Goal: Task Accomplishment & Management: Manage account settings

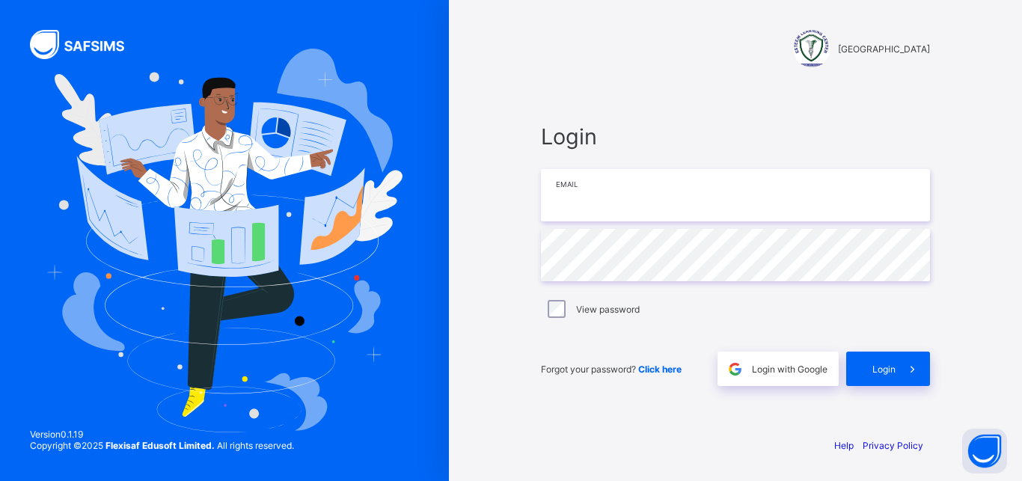
click at [616, 194] on input "email" at bounding box center [735, 195] width 389 height 52
click at [655, 199] on input "email" at bounding box center [735, 195] width 389 height 52
click at [573, 203] on input "email" at bounding box center [735, 195] width 389 height 52
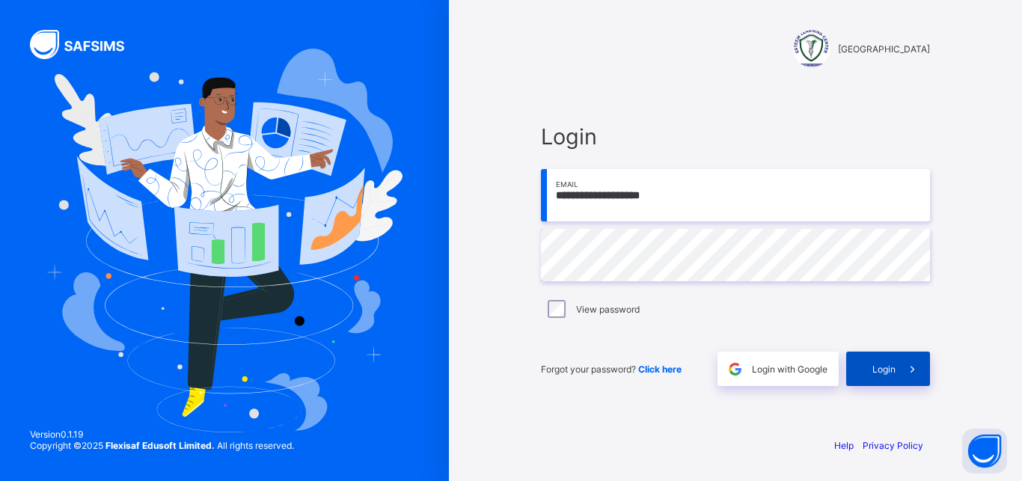
type input "**********"
click at [894, 378] on div "Login" at bounding box center [888, 369] width 84 height 34
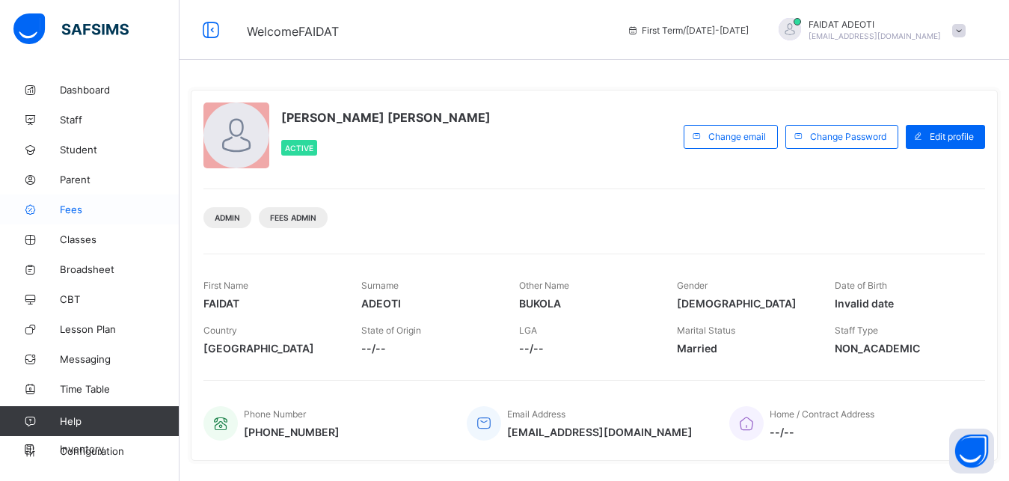
click at [119, 214] on span "Fees" at bounding box center [120, 209] width 120 height 12
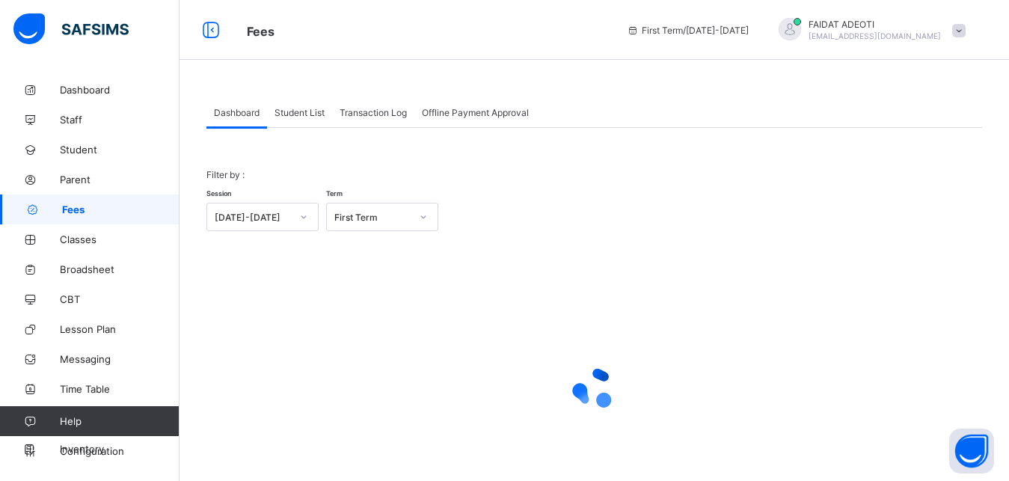
click at [317, 117] on span "Student List" at bounding box center [299, 112] width 50 height 11
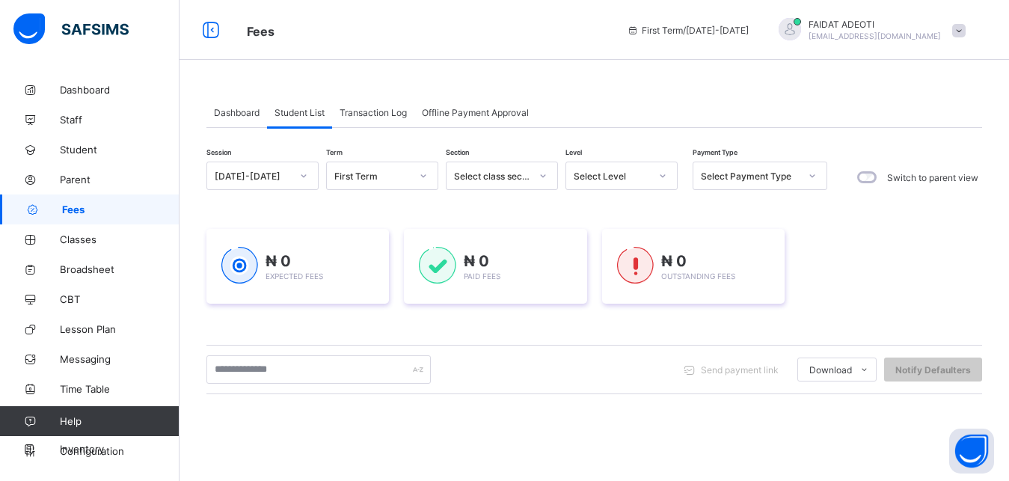
click at [622, 175] on div "Select Level" at bounding box center [612, 176] width 76 height 11
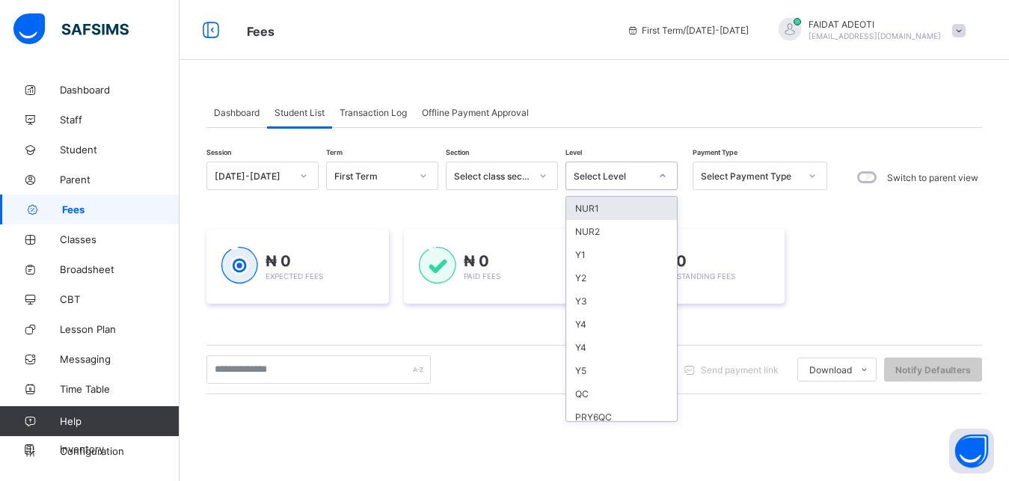
type input "*"
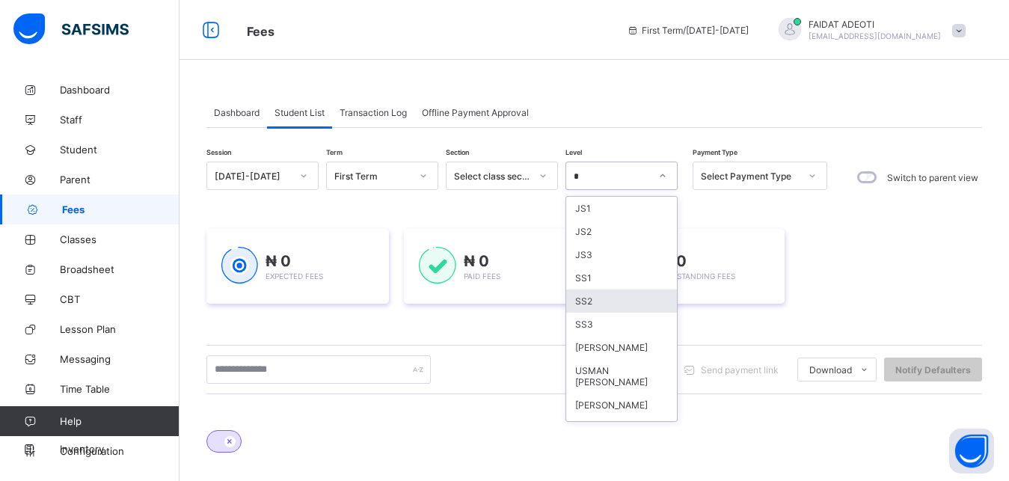
click at [595, 307] on div "SS2" at bounding box center [621, 300] width 111 height 23
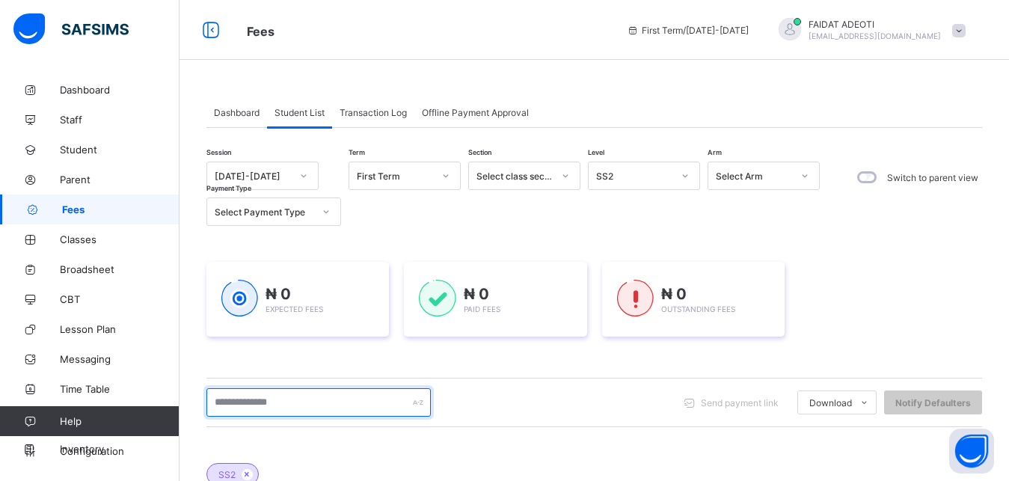
click at [262, 408] on input "text" at bounding box center [318, 402] width 224 height 28
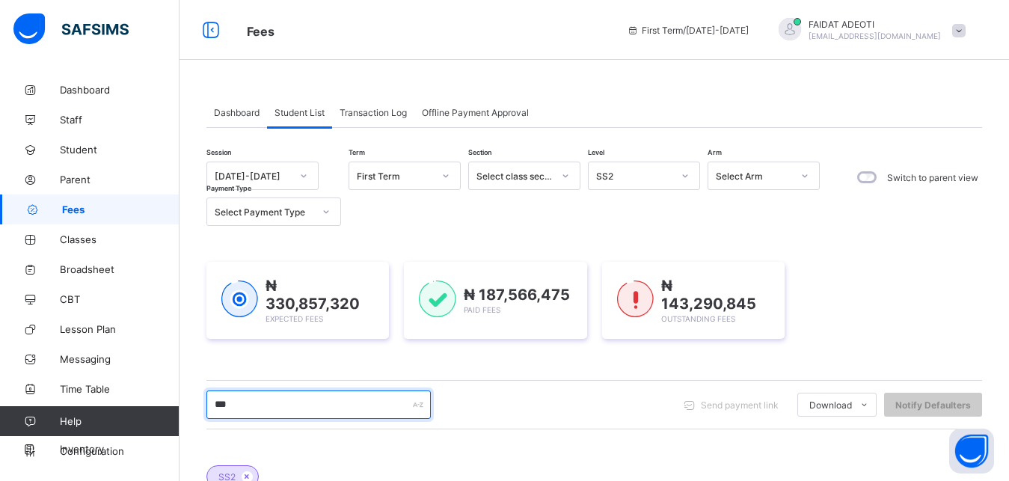
scroll to position [268, 0]
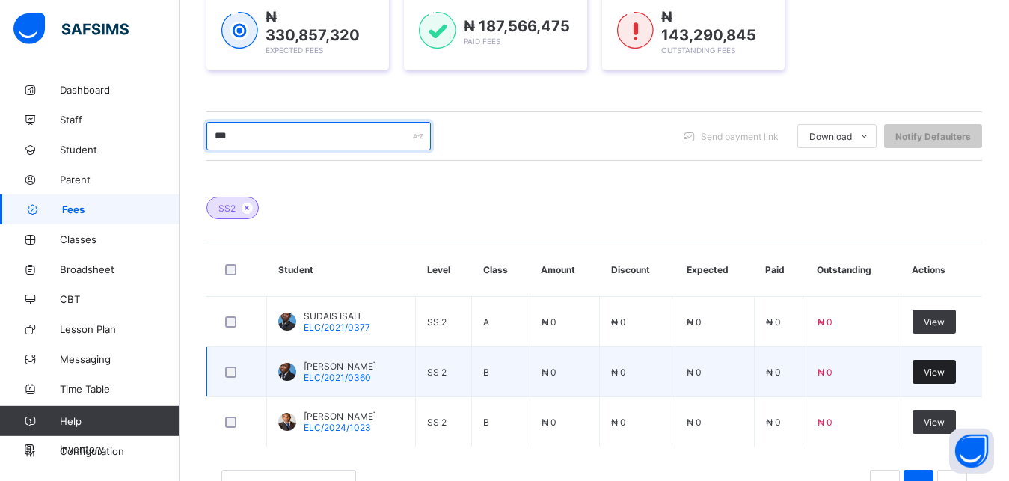
type input "***"
click at [943, 367] on span "View" at bounding box center [934, 371] width 21 height 11
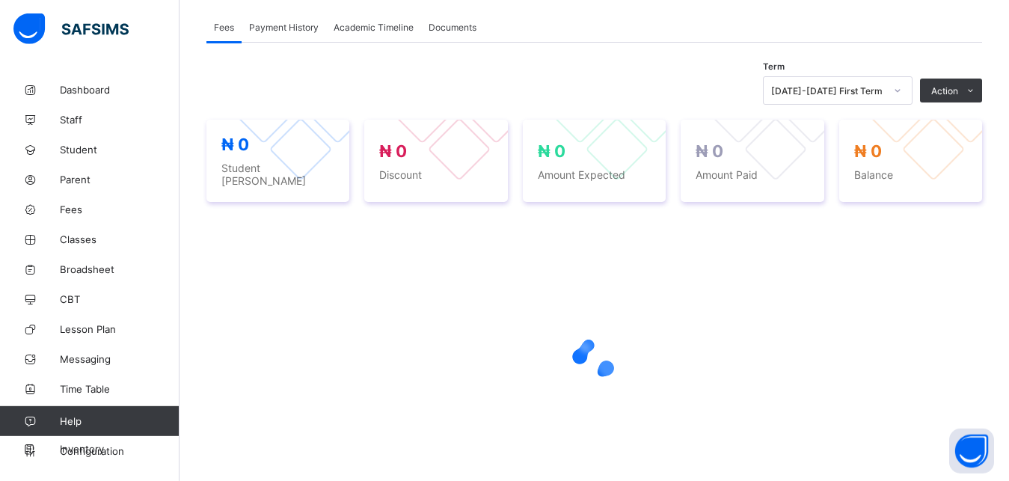
scroll to position [462, 0]
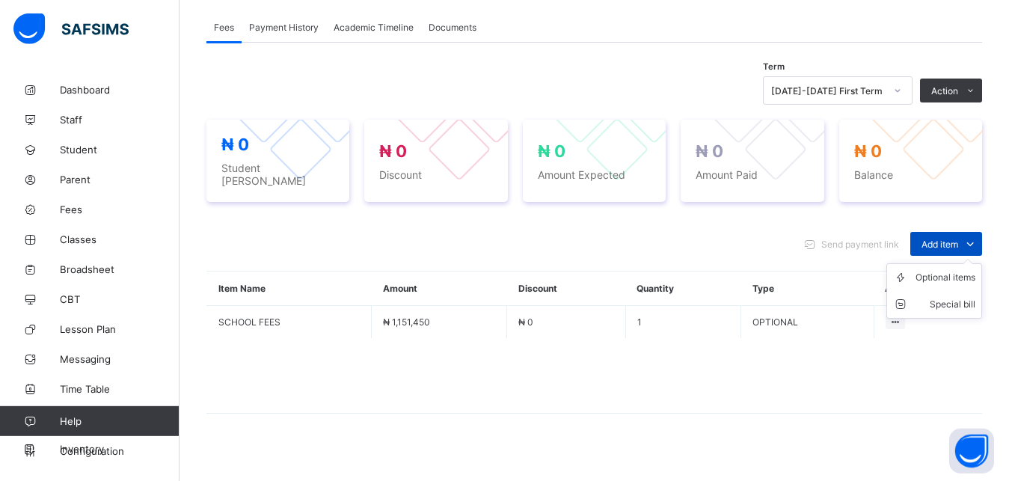
click at [978, 236] on icon at bounding box center [970, 243] width 16 height 15
click at [958, 270] on div "Optional items" at bounding box center [945, 277] width 60 height 15
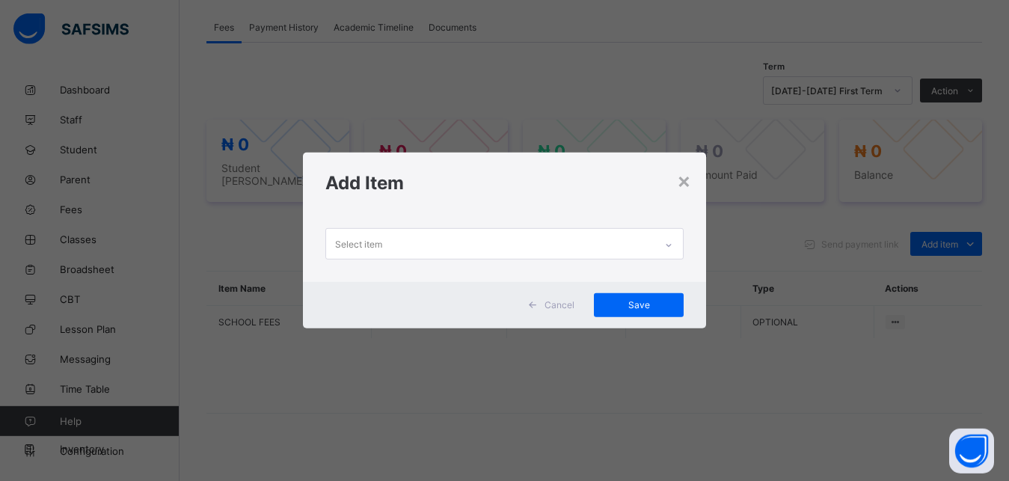
click at [495, 235] on div "Select item" at bounding box center [490, 243] width 329 height 29
click at [489, 249] on div "Select item" at bounding box center [490, 243] width 329 height 29
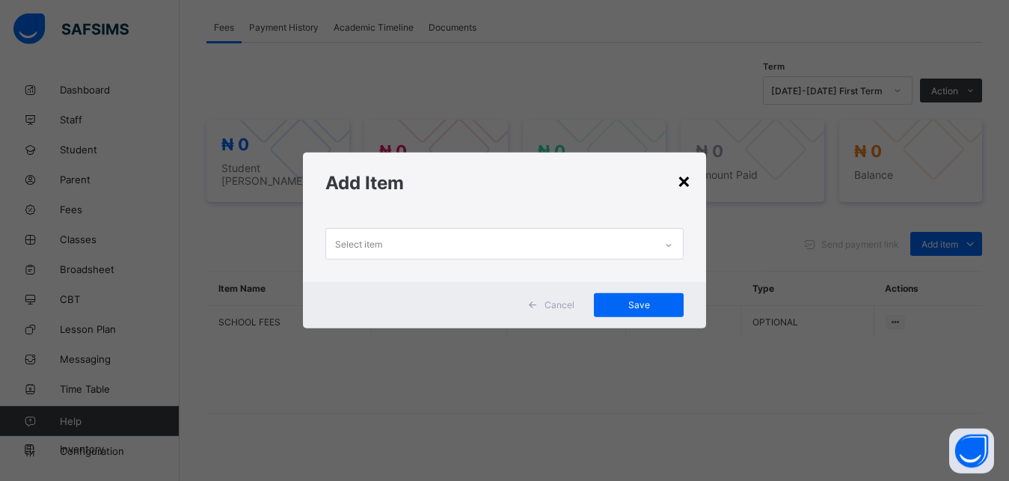
click at [691, 175] on div "×" at bounding box center [684, 180] width 14 height 25
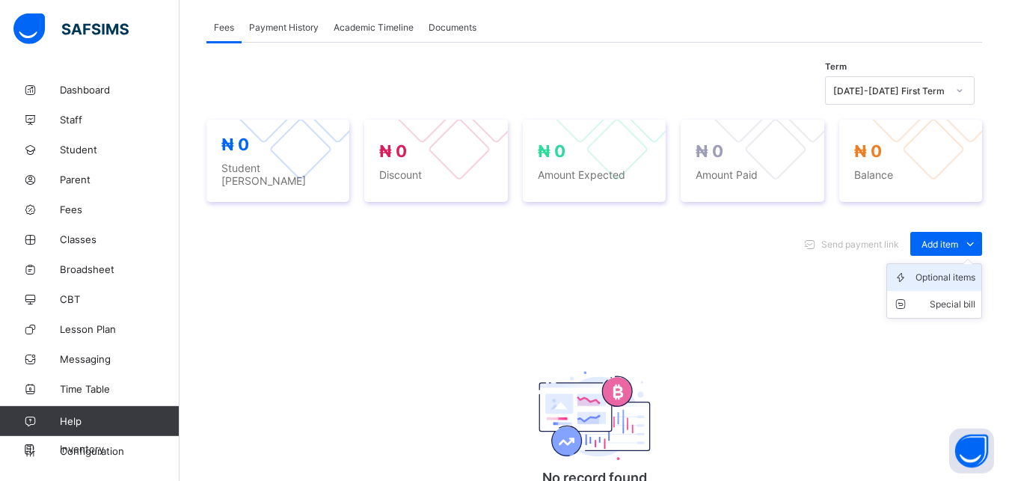
click at [950, 273] on div "Optional items" at bounding box center [945, 277] width 60 height 15
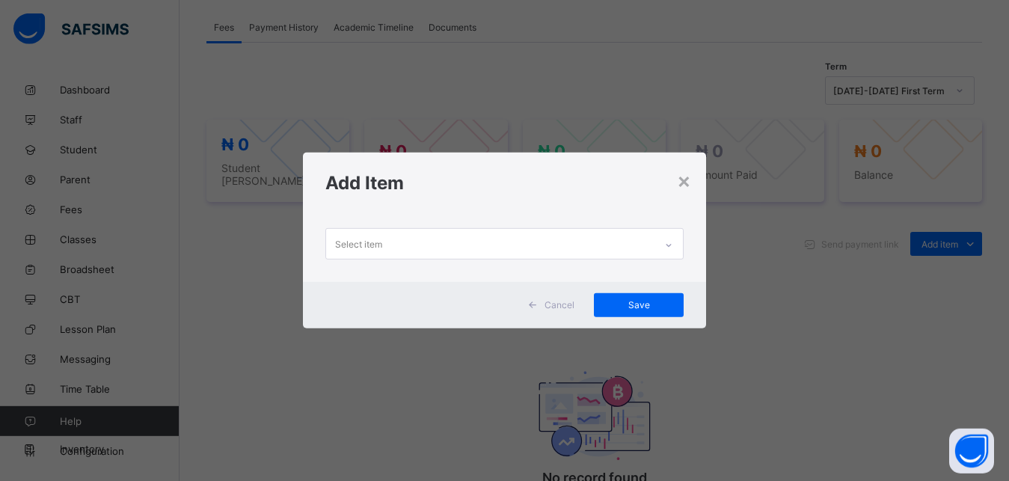
click at [567, 238] on div "Select item" at bounding box center [490, 243] width 329 height 29
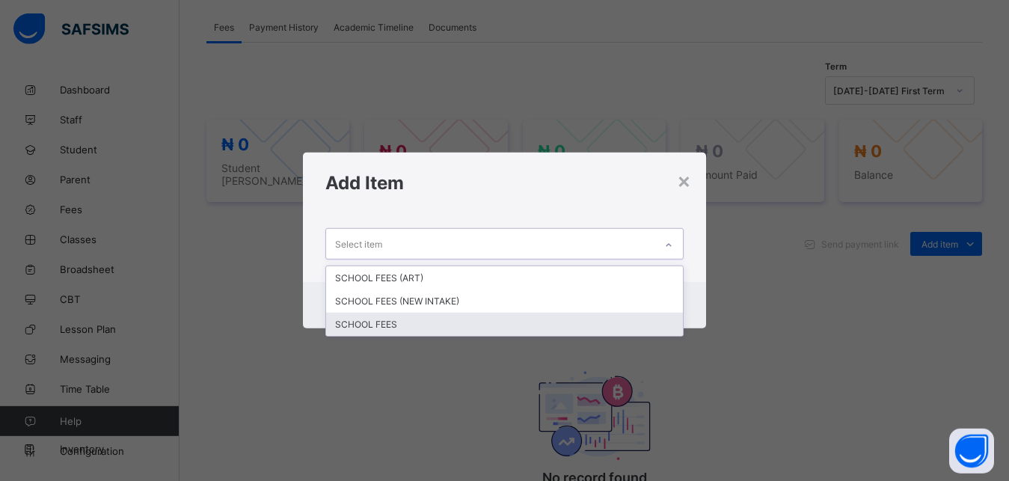
click at [472, 322] on div "SCHOOL FEES" at bounding box center [504, 324] width 357 height 23
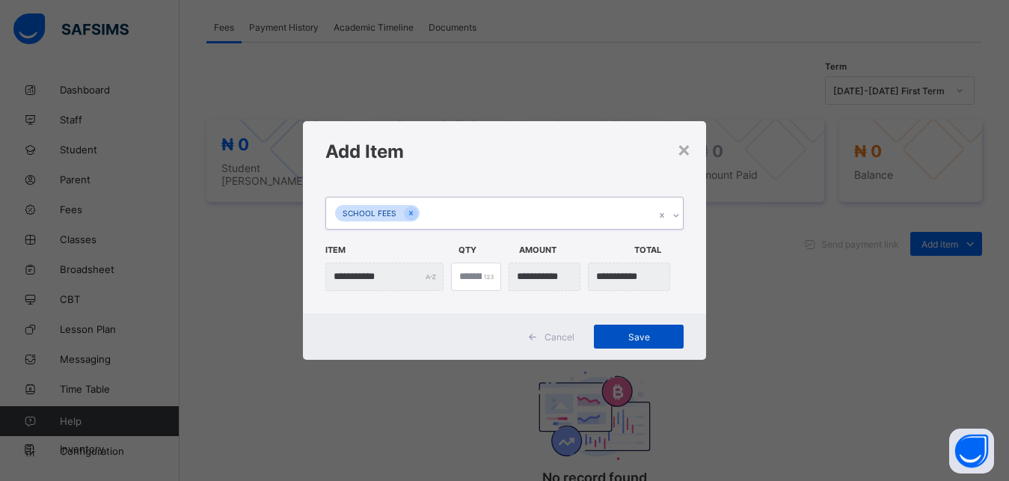
click at [642, 335] on span "Save" at bounding box center [638, 336] width 67 height 11
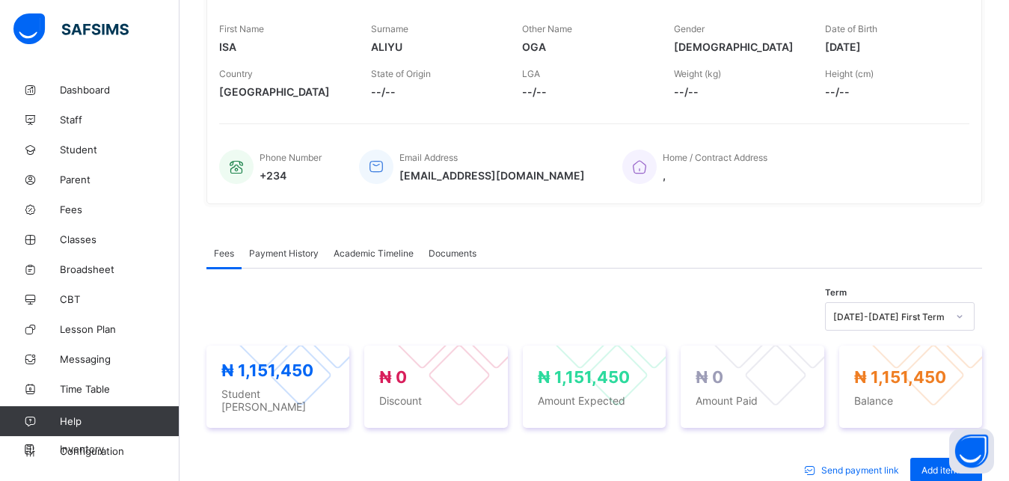
scroll to position [261, 0]
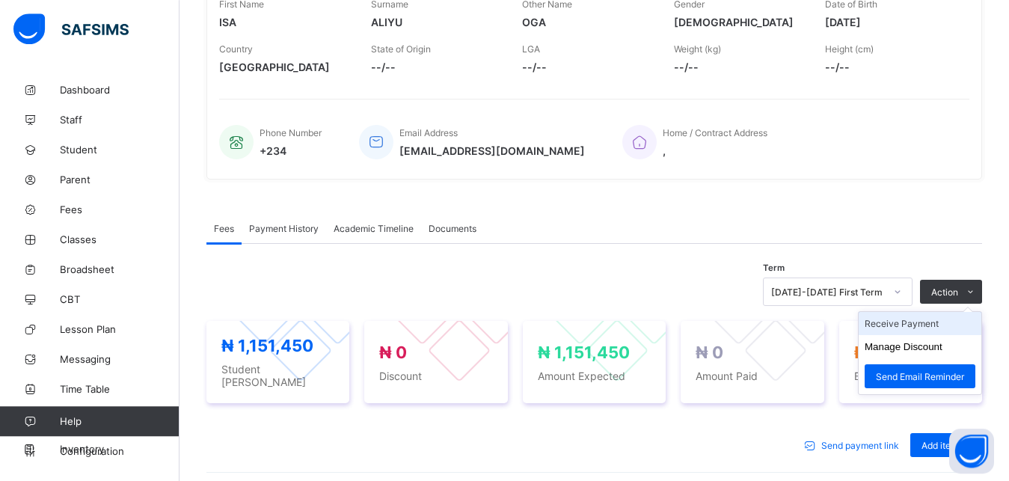
click at [919, 331] on li "Receive Payment" at bounding box center [920, 323] width 123 height 23
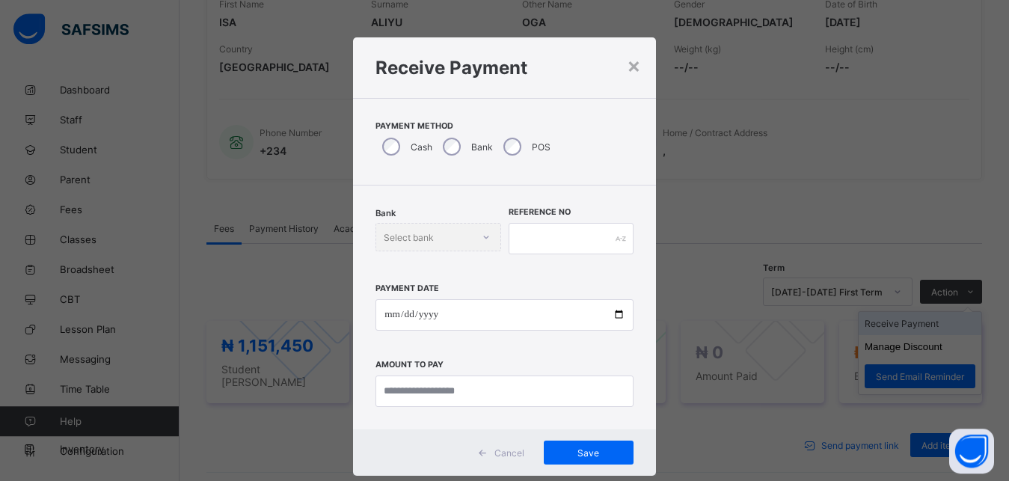
scroll to position [8, 0]
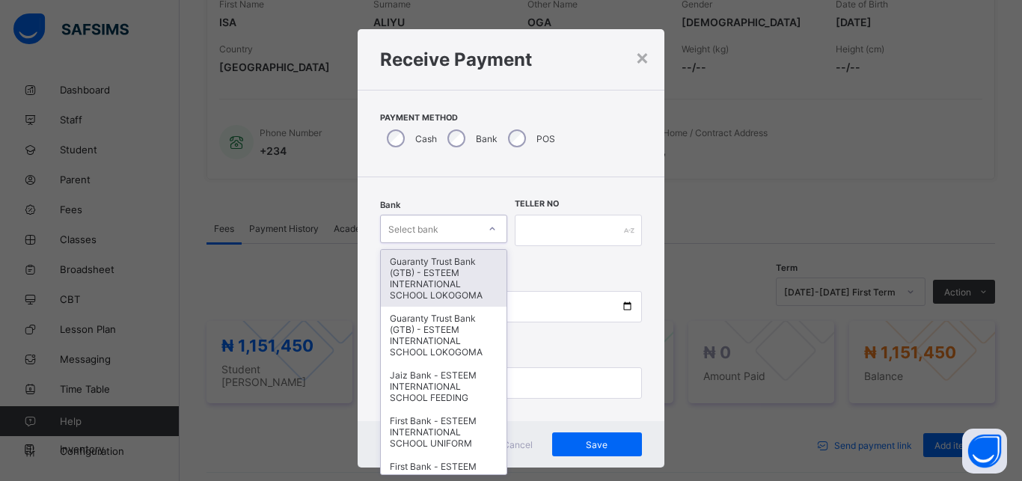
click at [406, 236] on div "Select bank" at bounding box center [413, 229] width 50 height 28
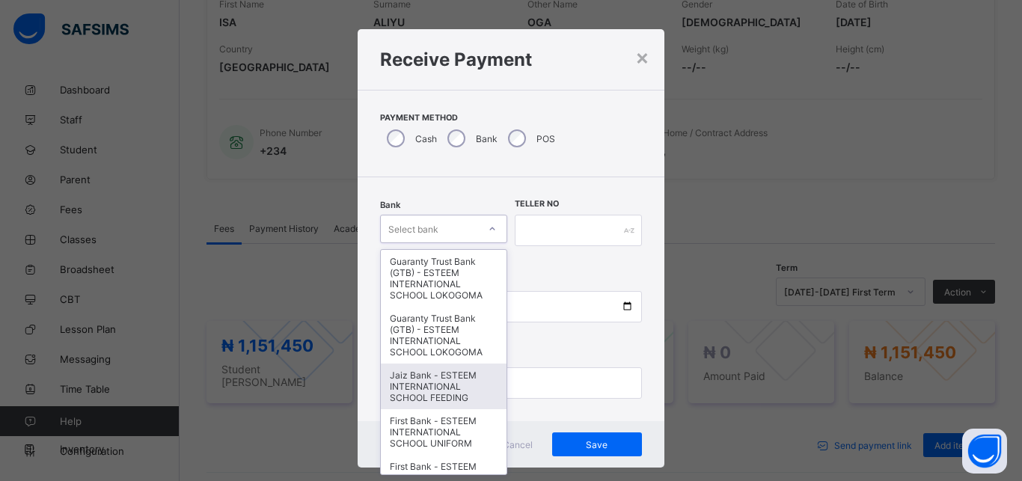
click at [432, 393] on div "Jaiz Bank - ESTEEM INTERNATIONAL SCHOOL FEEDING" at bounding box center [444, 386] width 126 height 46
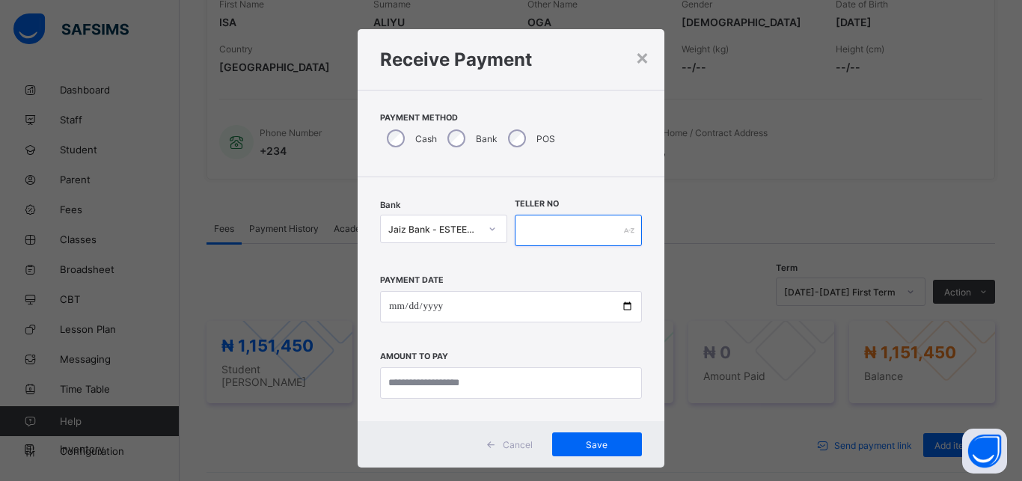
click at [574, 221] on input "text" at bounding box center [578, 230] width 127 height 31
type input "*********"
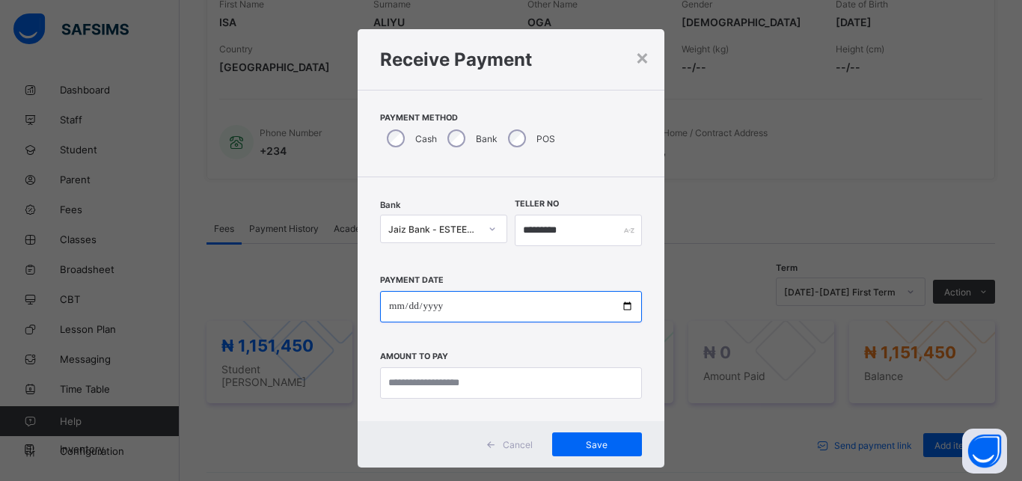
click at [458, 319] on input "date" at bounding box center [511, 306] width 262 height 31
type input "**********"
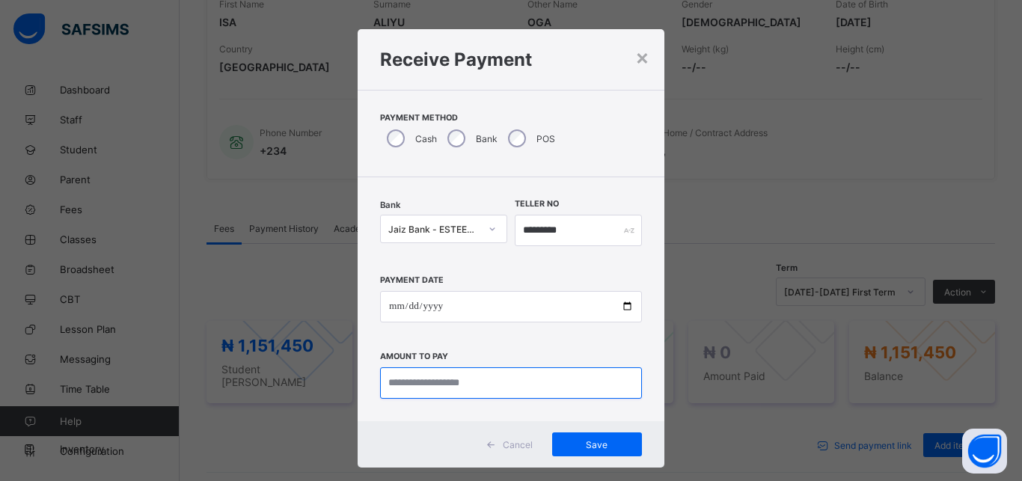
click at [448, 384] on input "currency" at bounding box center [511, 382] width 262 height 31
type input "**********"
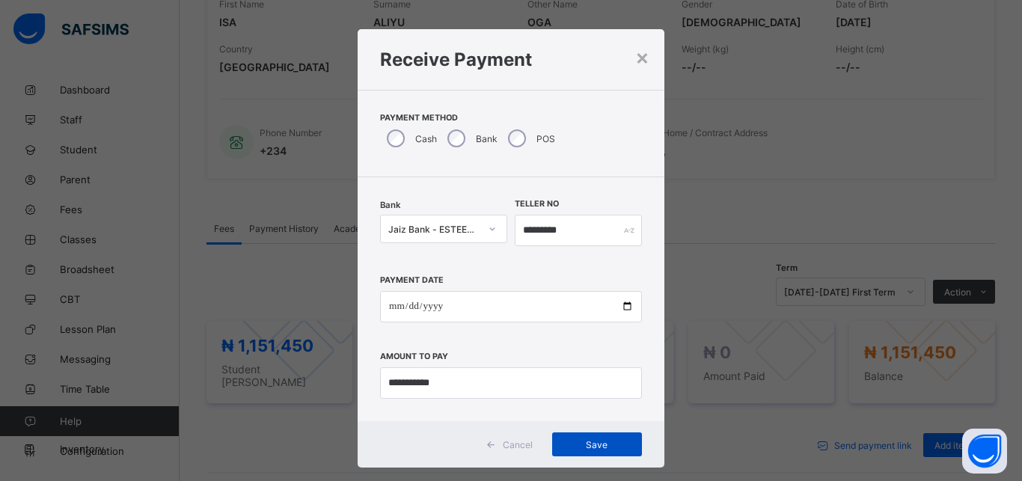
click at [587, 449] on span "Save" at bounding box center [596, 444] width 67 height 11
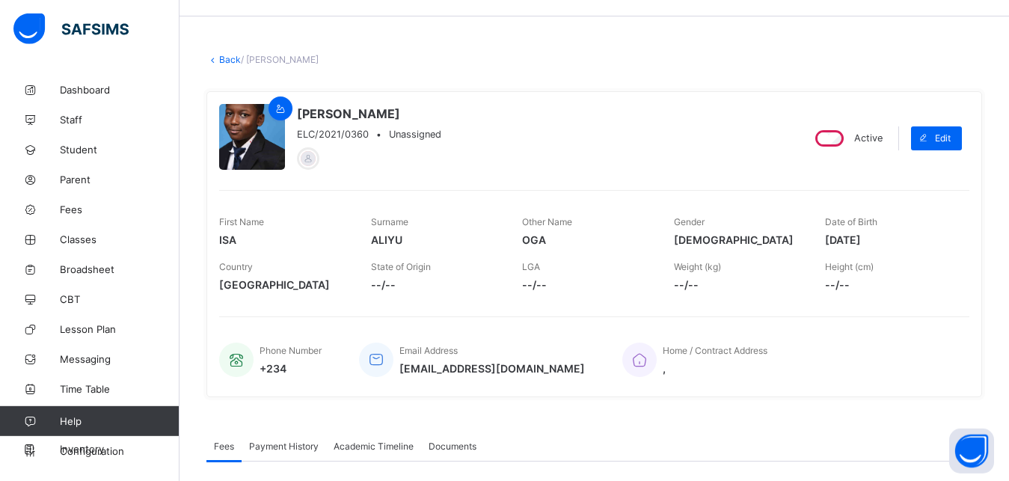
scroll to position [42, 0]
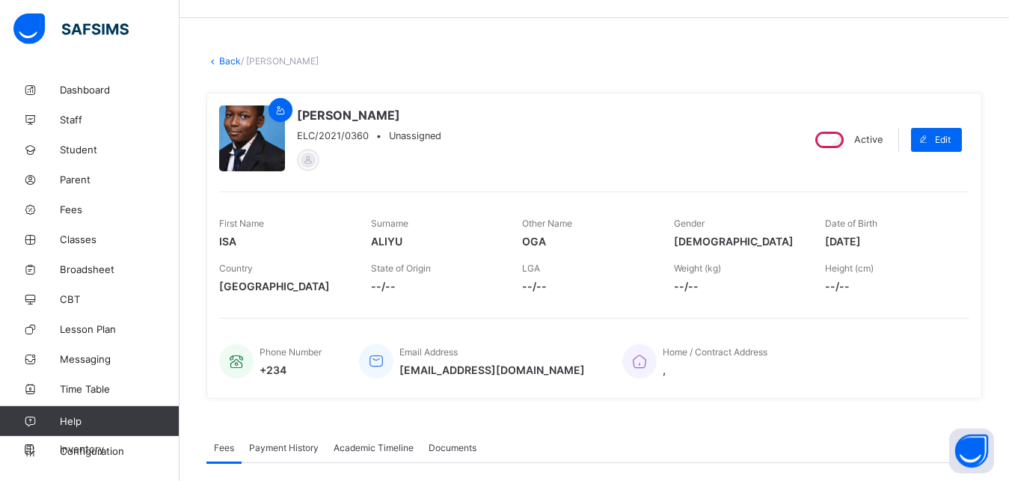
click at [227, 58] on link "Back" at bounding box center [230, 60] width 22 height 11
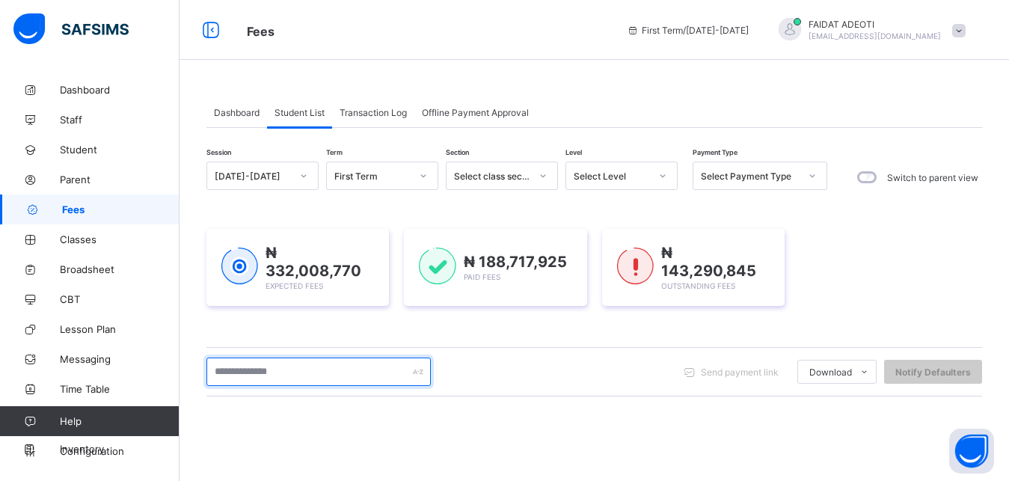
click at [325, 373] on input "text" at bounding box center [318, 371] width 224 height 28
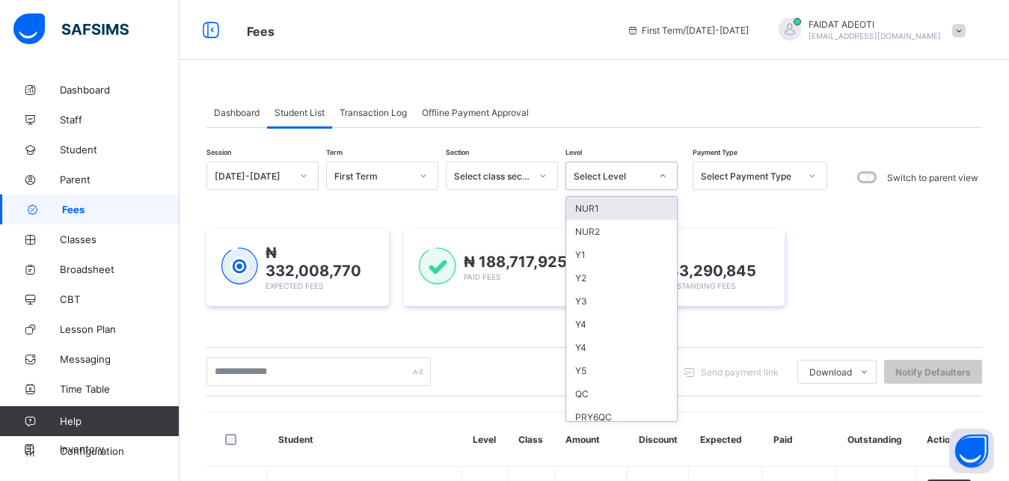
click at [624, 178] on div "Select Level" at bounding box center [612, 176] width 76 height 11
type input "*"
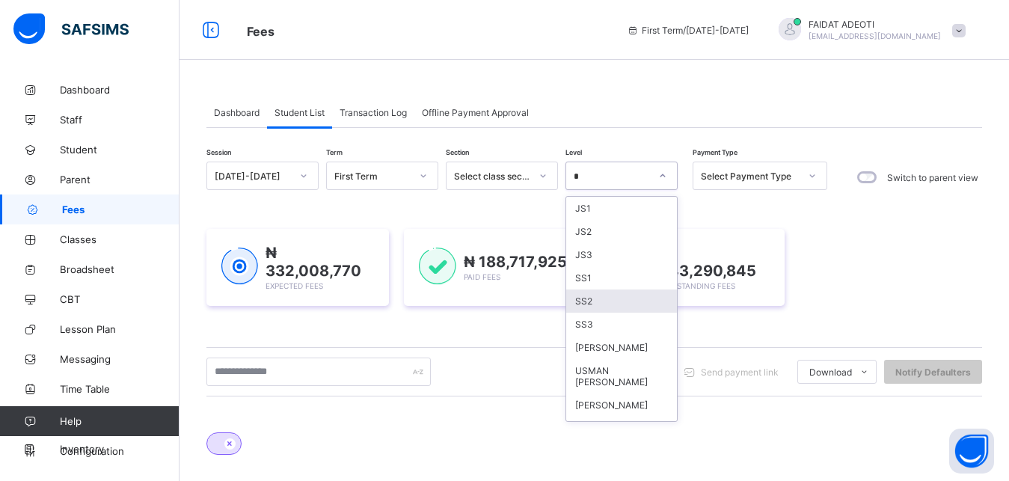
click at [587, 295] on div "SS2" at bounding box center [621, 300] width 111 height 23
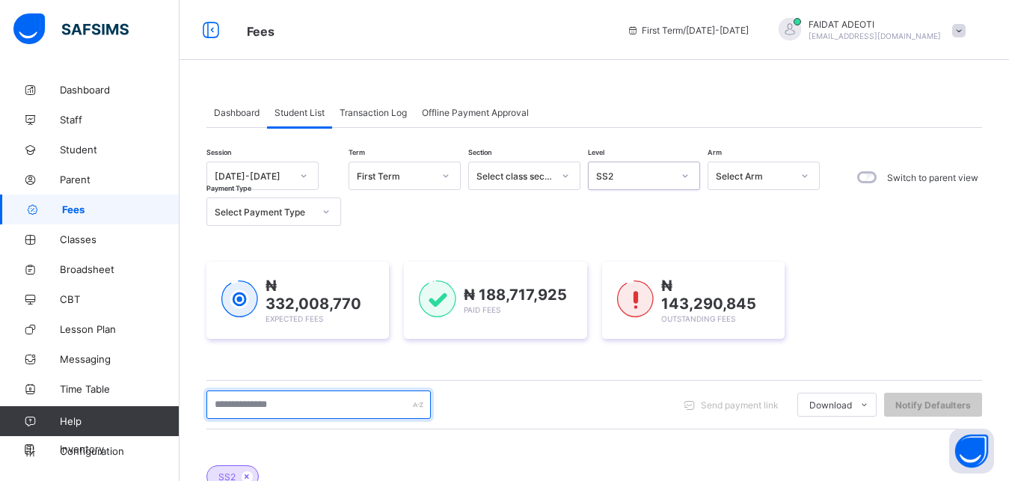
click at [285, 399] on input "text" at bounding box center [318, 404] width 224 height 28
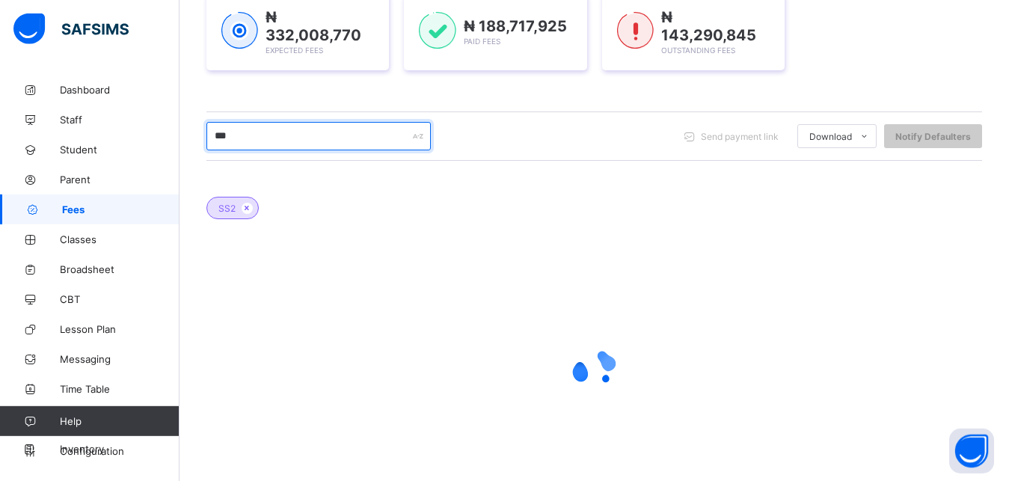
scroll to position [275, 0]
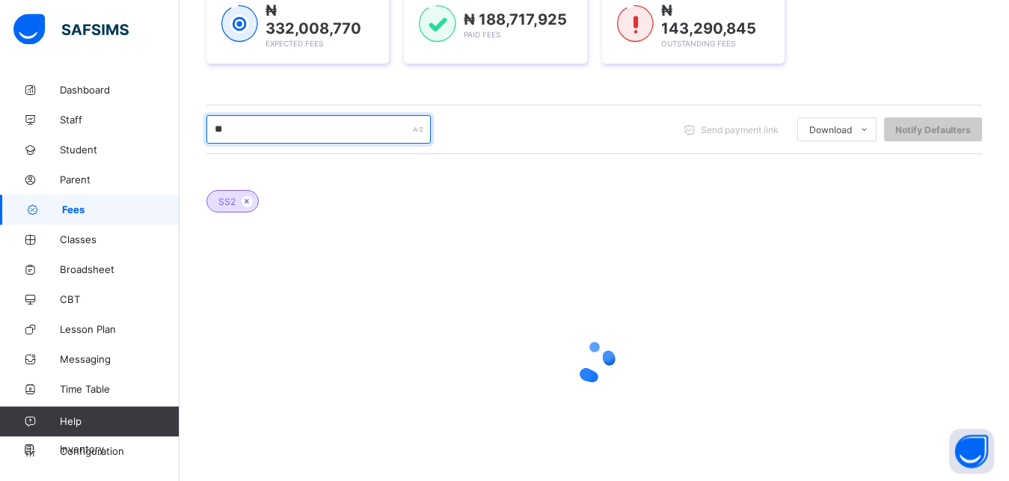
type input "*"
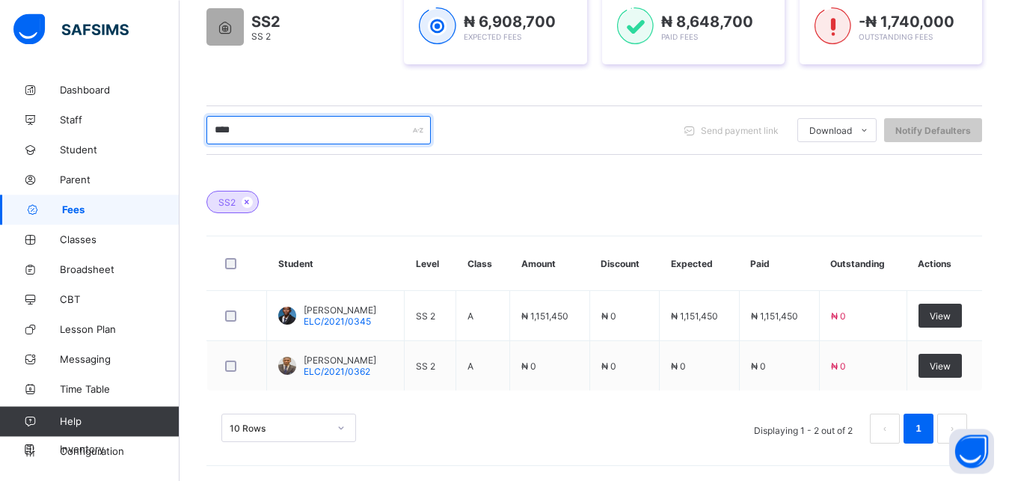
scroll to position [272, 0]
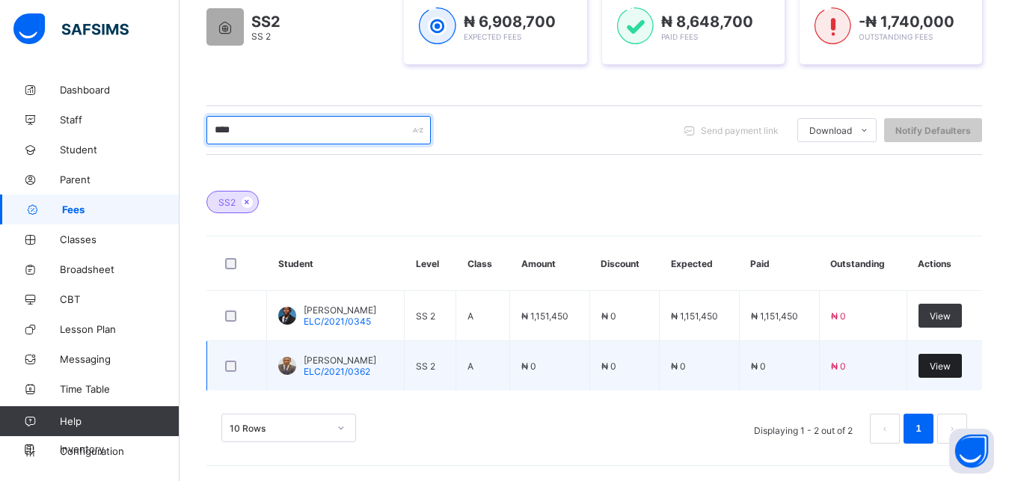
type input "****"
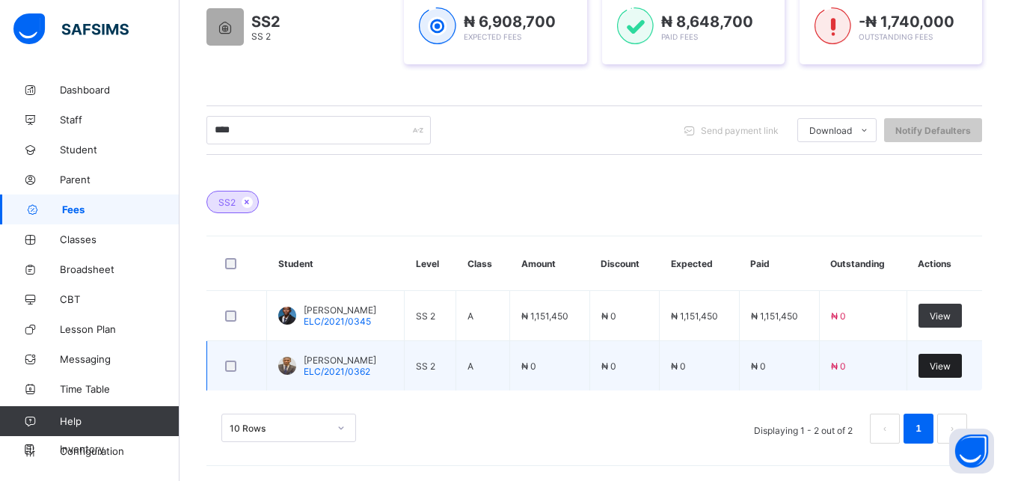
click at [951, 360] on span "View" at bounding box center [940, 365] width 21 height 11
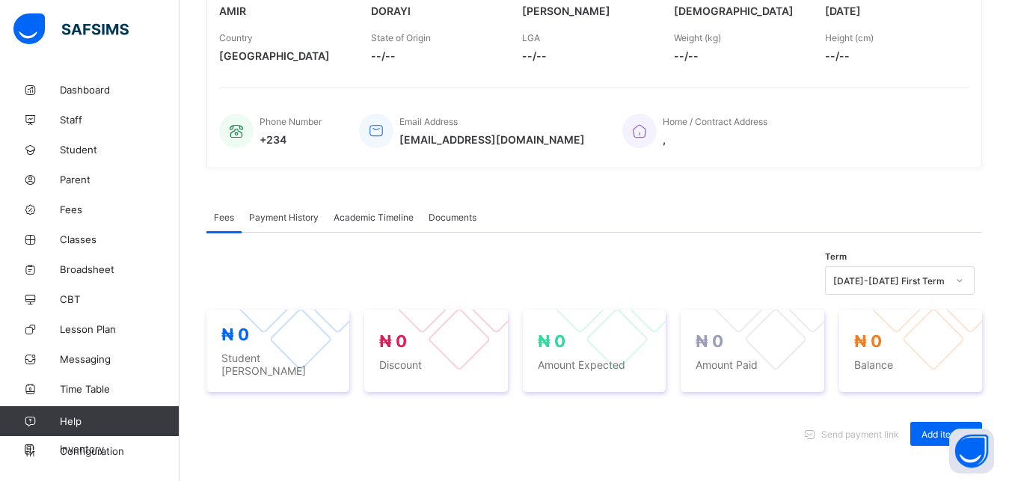
scroll to position [466, 0]
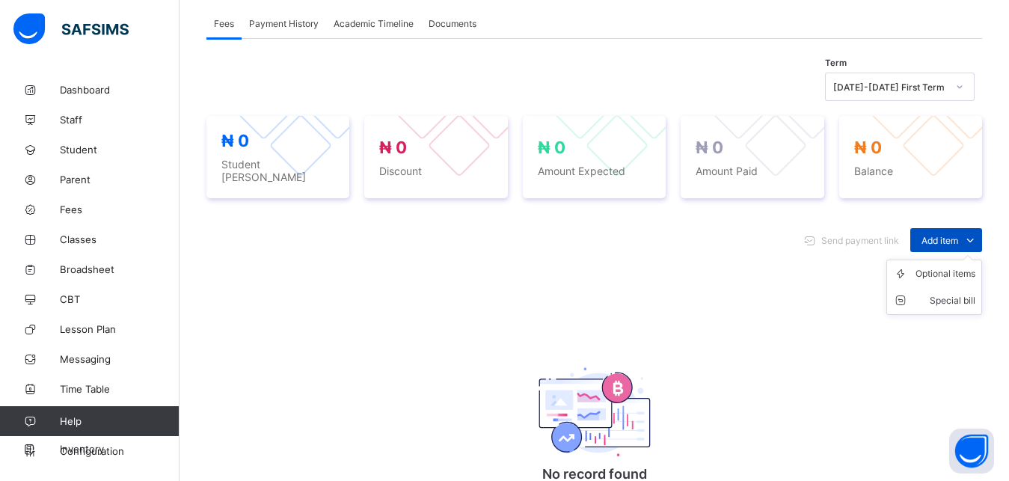
click at [978, 233] on icon at bounding box center [970, 240] width 16 height 15
click at [965, 269] on div "Optional items" at bounding box center [945, 273] width 60 height 15
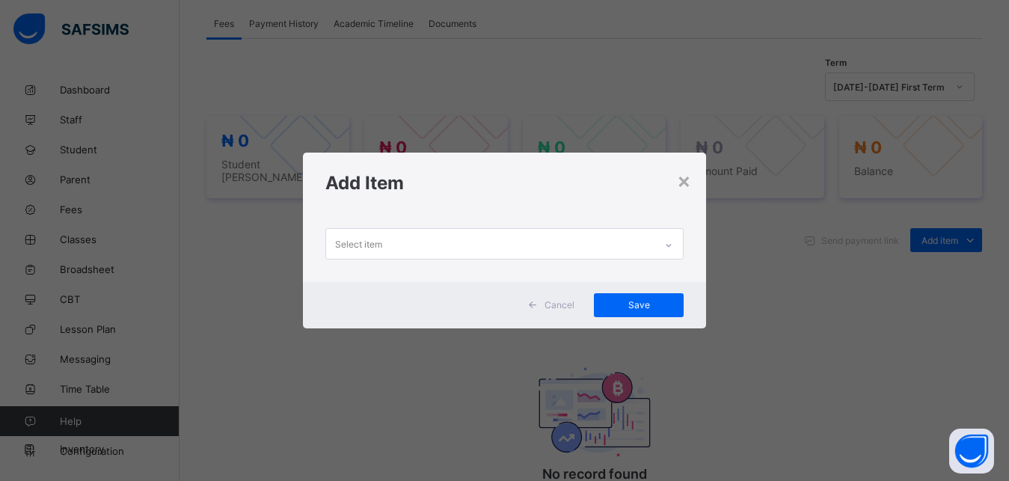
click at [506, 242] on div "Select item" at bounding box center [490, 243] width 329 height 29
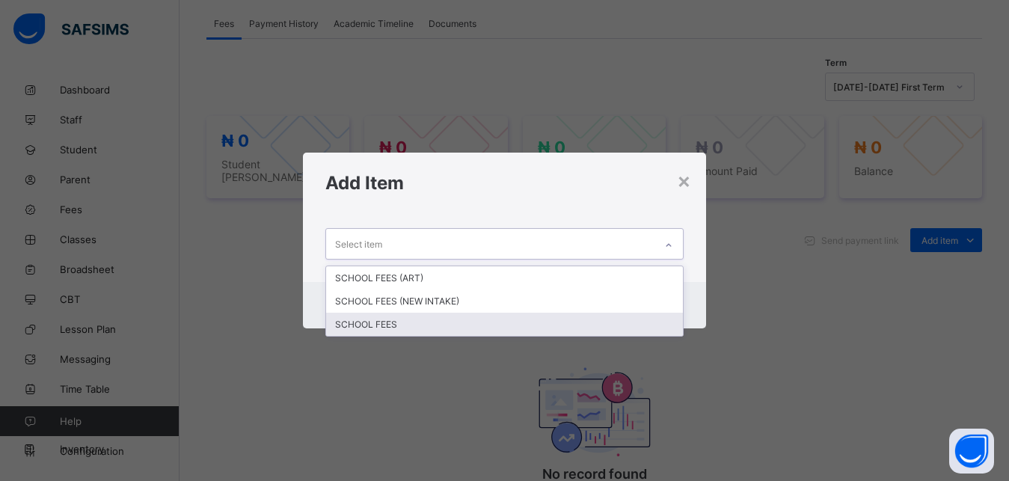
click at [430, 322] on div "SCHOOL FEES" at bounding box center [504, 324] width 357 height 23
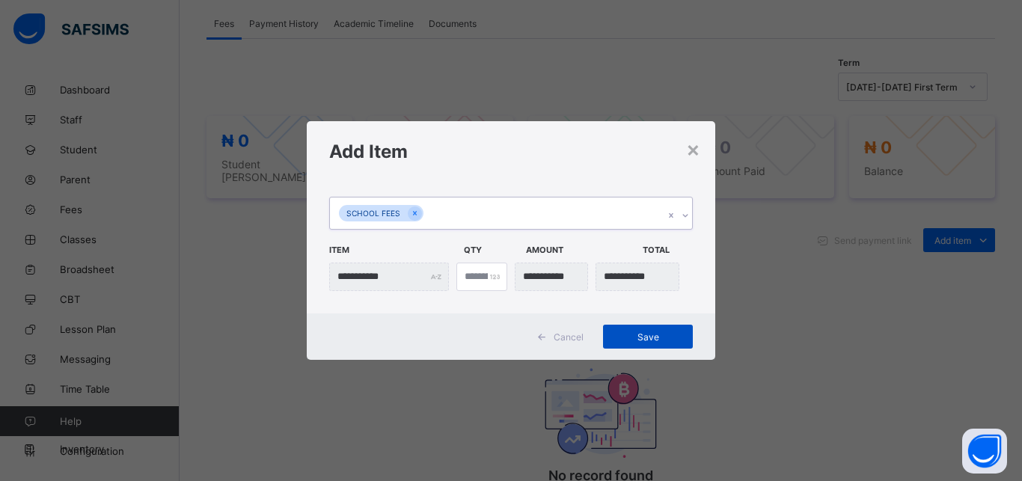
click at [639, 339] on span "Save" at bounding box center [647, 336] width 67 height 11
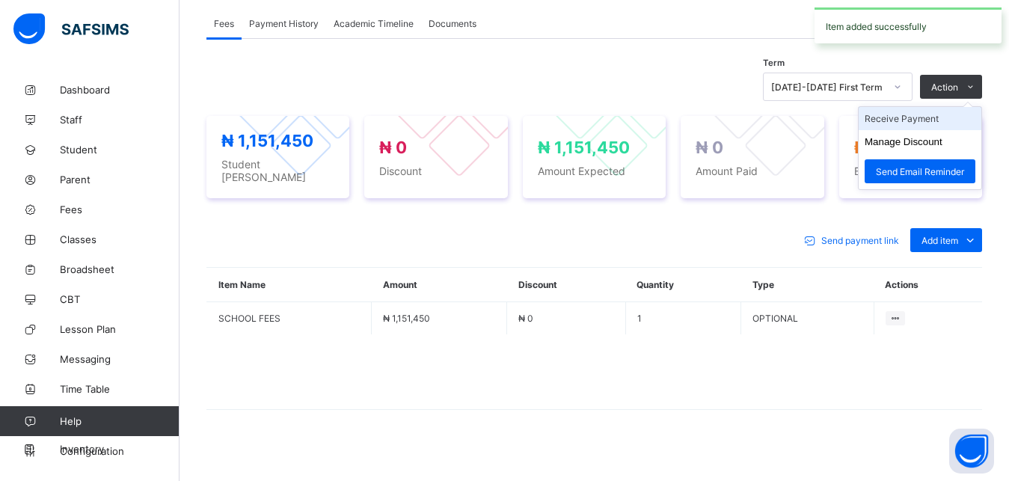
click at [923, 119] on li "Receive Payment" at bounding box center [920, 118] width 123 height 23
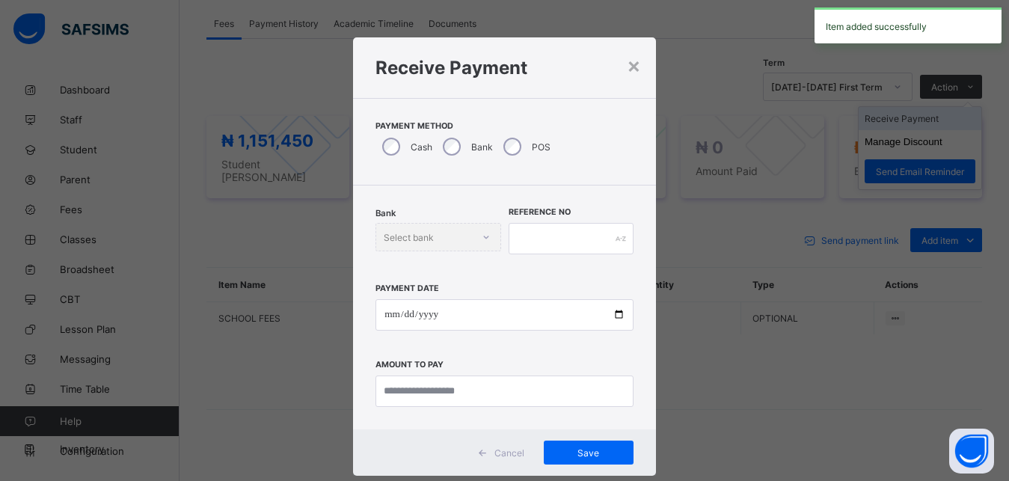
scroll to position [8, 0]
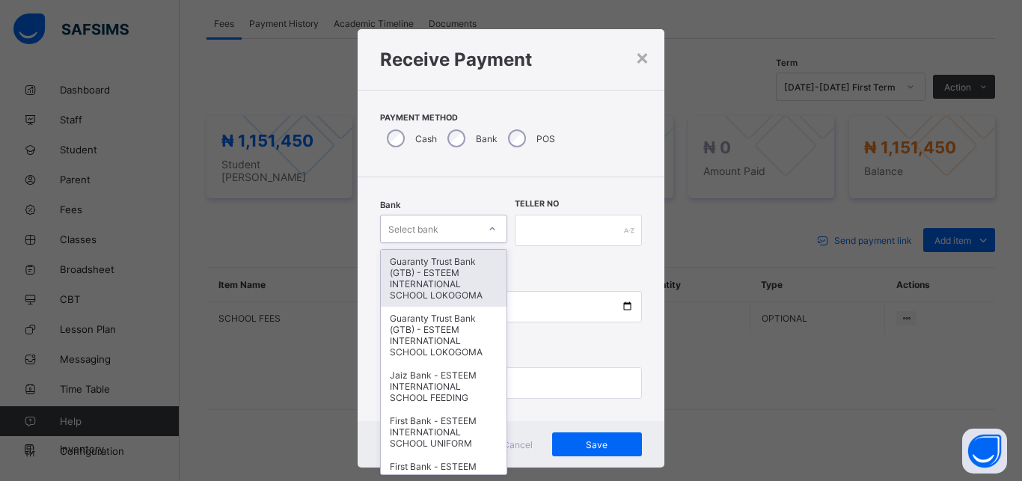
click at [434, 221] on div "Select bank" at bounding box center [429, 228] width 97 height 21
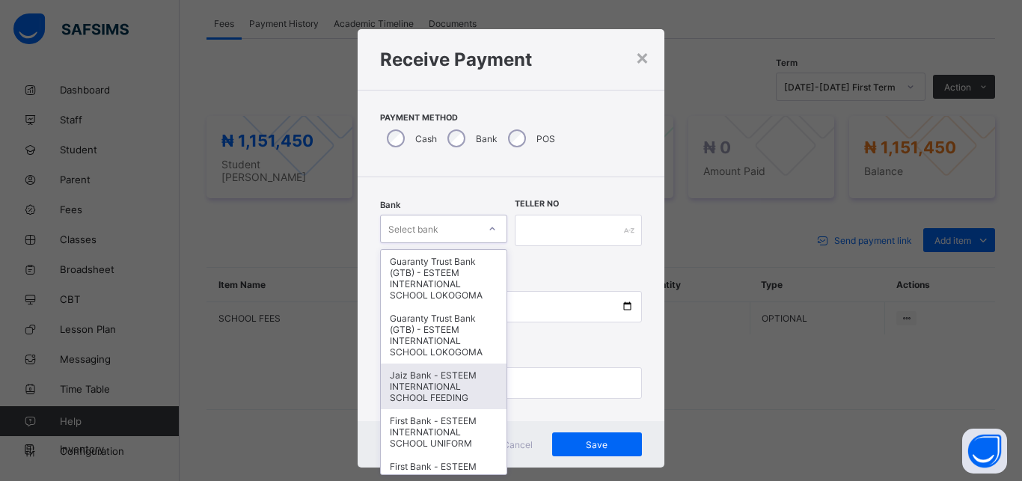
click at [440, 381] on div "Jaiz Bank - ESTEEM INTERNATIONAL SCHOOL FEEDING" at bounding box center [444, 386] width 126 height 46
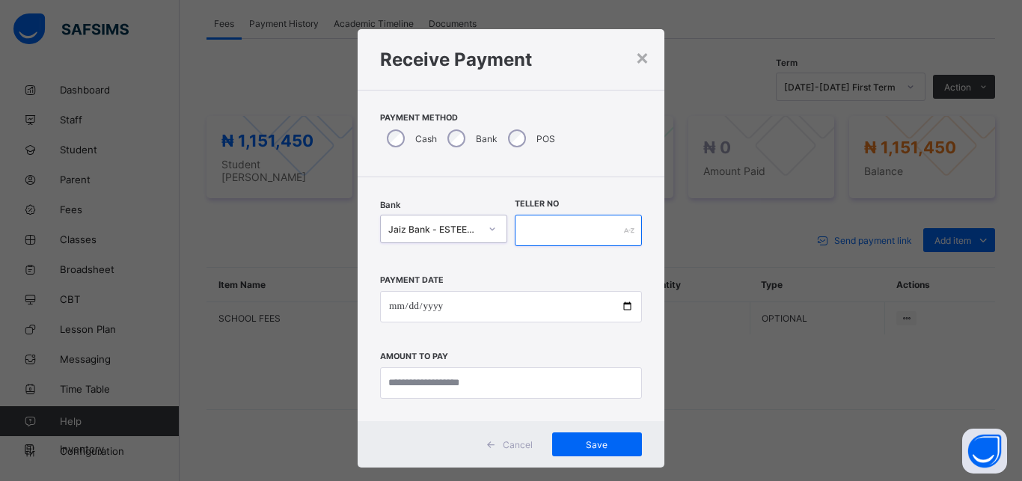
click at [533, 235] on input "text" at bounding box center [578, 230] width 127 height 31
type input "*********"
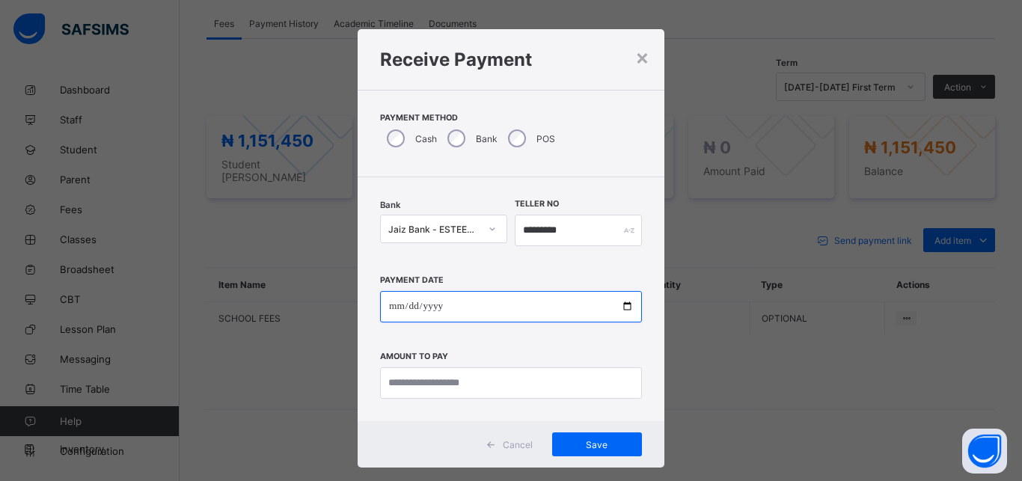
click at [527, 308] on input "date" at bounding box center [511, 306] width 262 height 31
type input "**********"
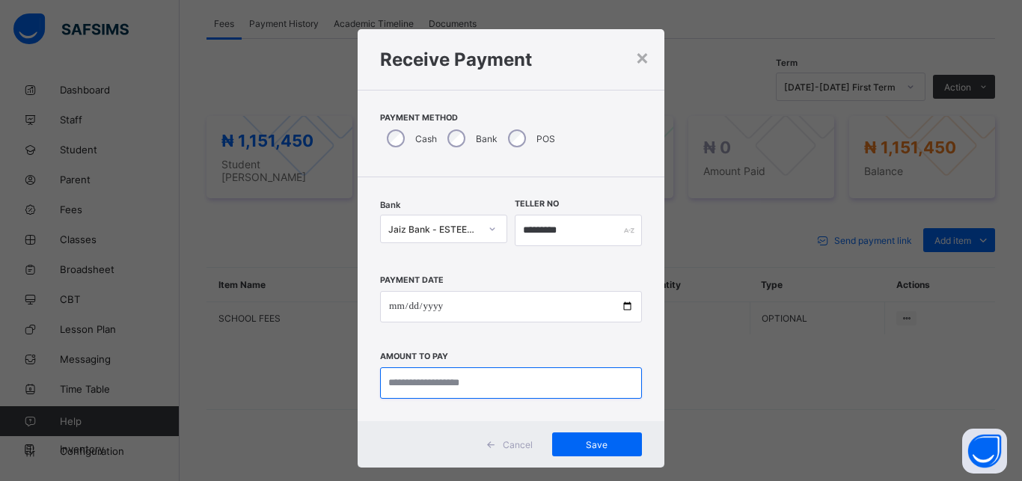
click at [514, 381] on input "currency" at bounding box center [511, 382] width 262 height 31
type input "**********"
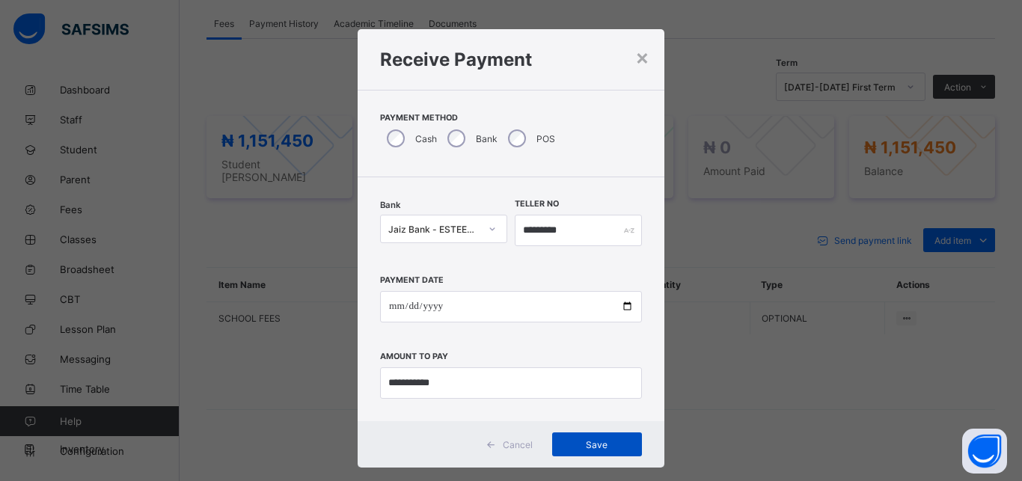
click at [612, 435] on div "Save" at bounding box center [597, 444] width 90 height 24
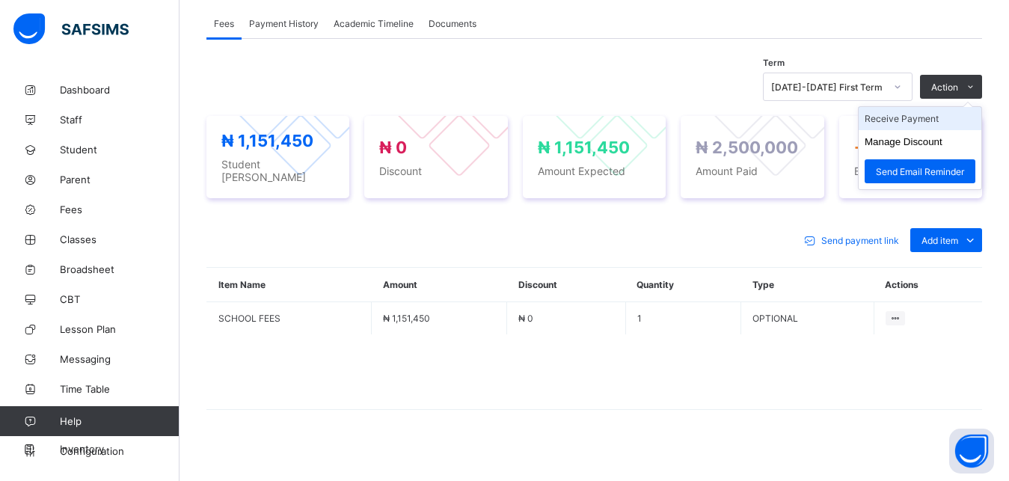
click at [946, 116] on li "Receive Payment" at bounding box center [920, 118] width 123 height 23
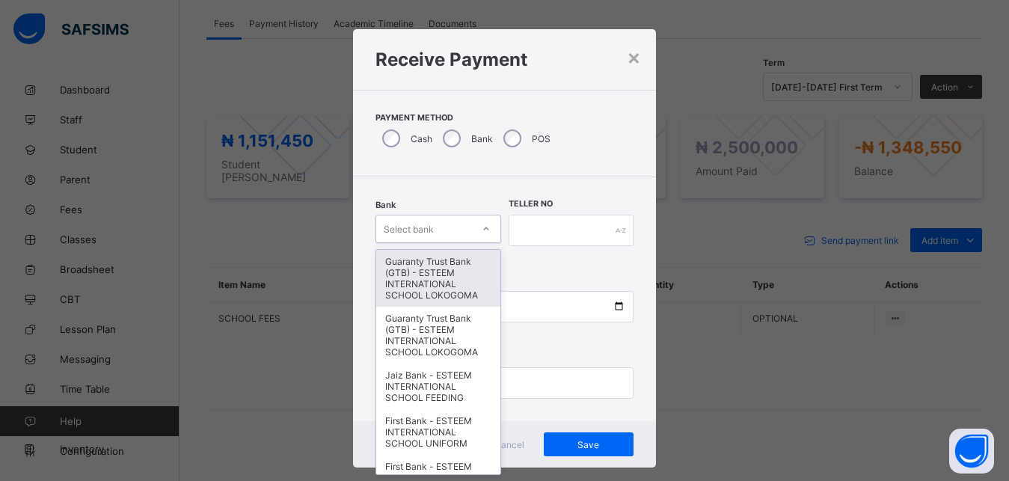
click at [439, 228] on div "Select bank" at bounding box center [423, 228] width 95 height 21
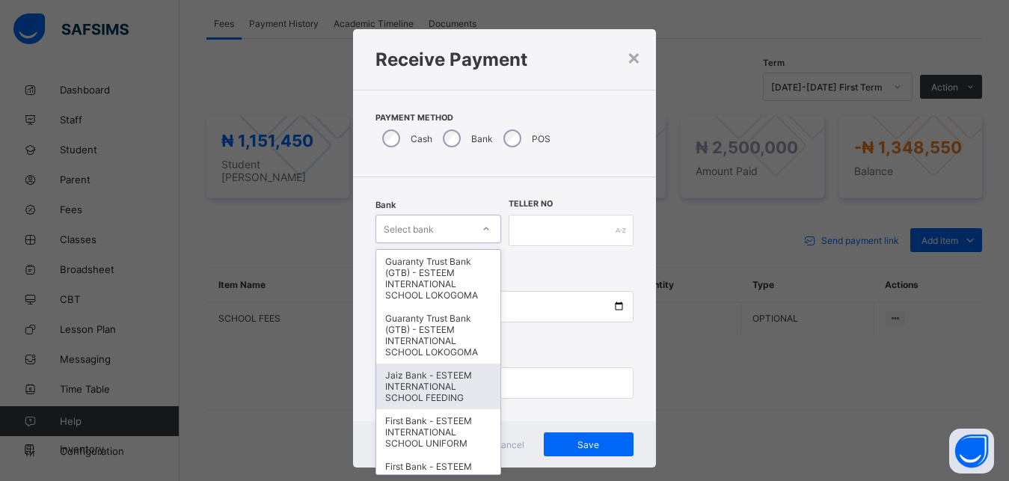
click at [446, 409] on div "Jaiz Bank - ESTEEM INTERNATIONAL SCHOOL FEEDING" at bounding box center [437, 386] width 123 height 46
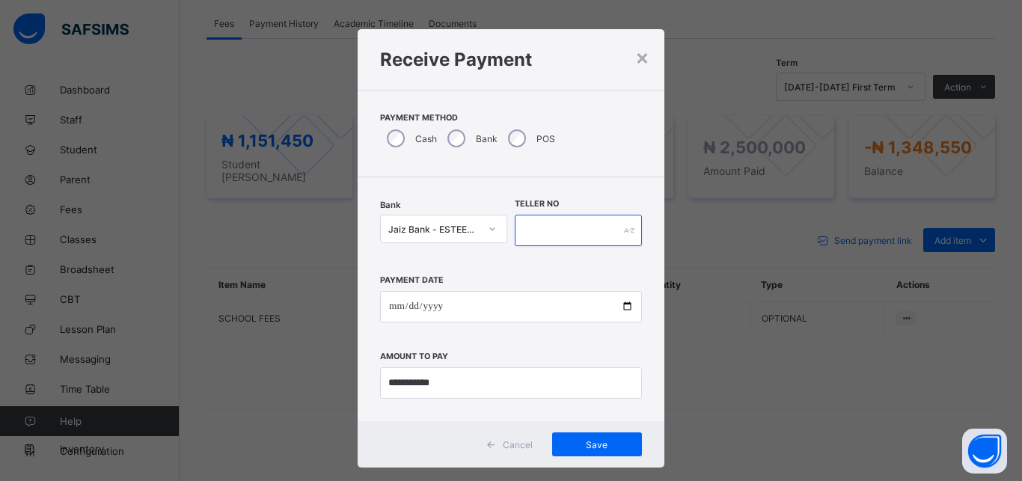
click at [585, 235] on input "text" at bounding box center [578, 230] width 127 height 31
type input "*********"
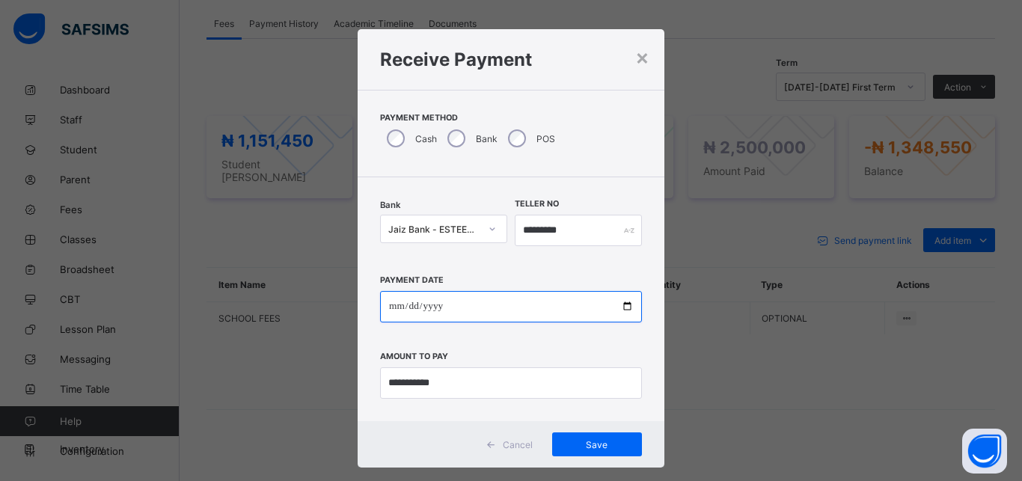
click at [506, 311] on input "date" at bounding box center [511, 306] width 262 height 31
type input "**********"
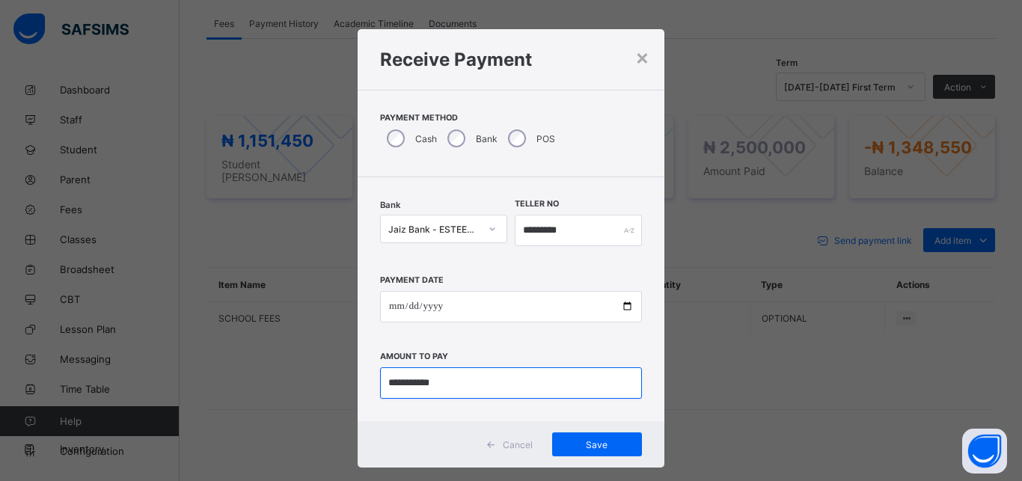
click at [477, 393] on input "currency" at bounding box center [511, 382] width 262 height 31
type input "***"
type input "*********"
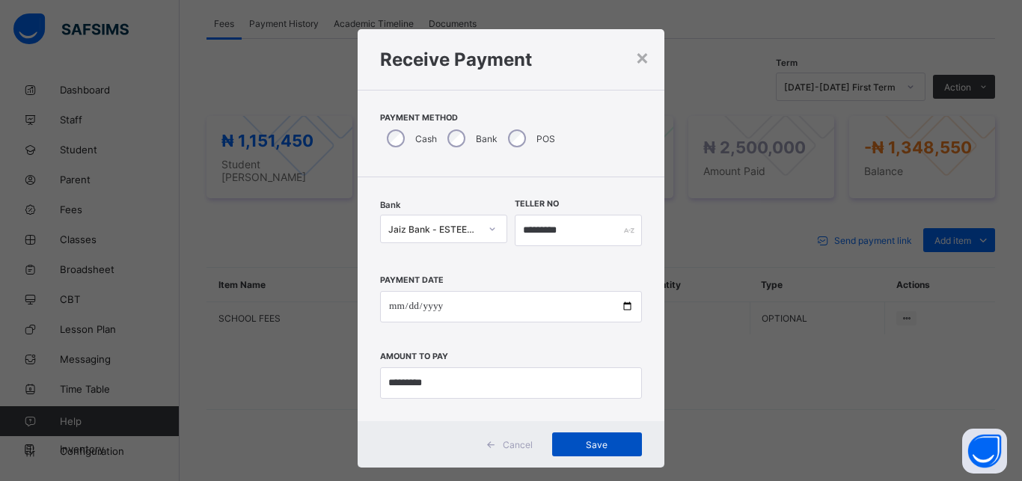
click at [568, 440] on span "Save" at bounding box center [596, 444] width 67 height 11
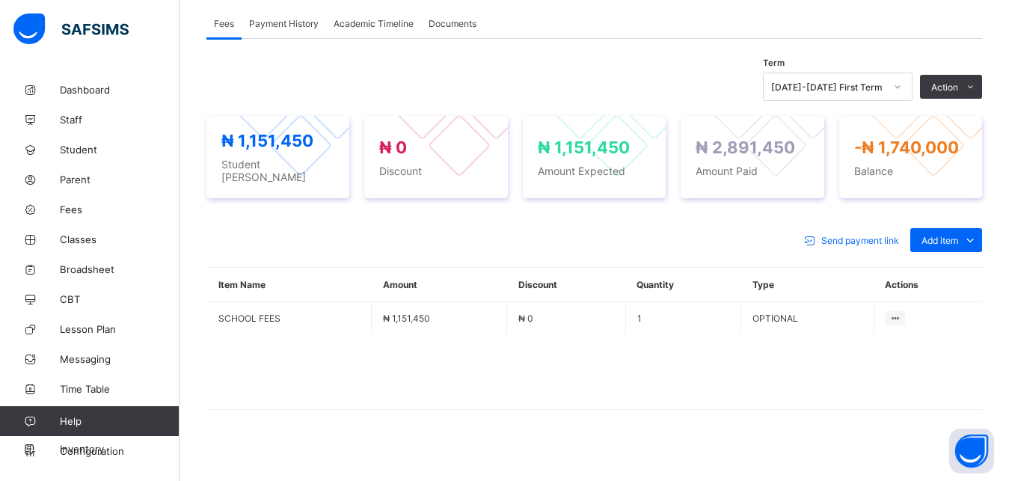
scroll to position [0, 0]
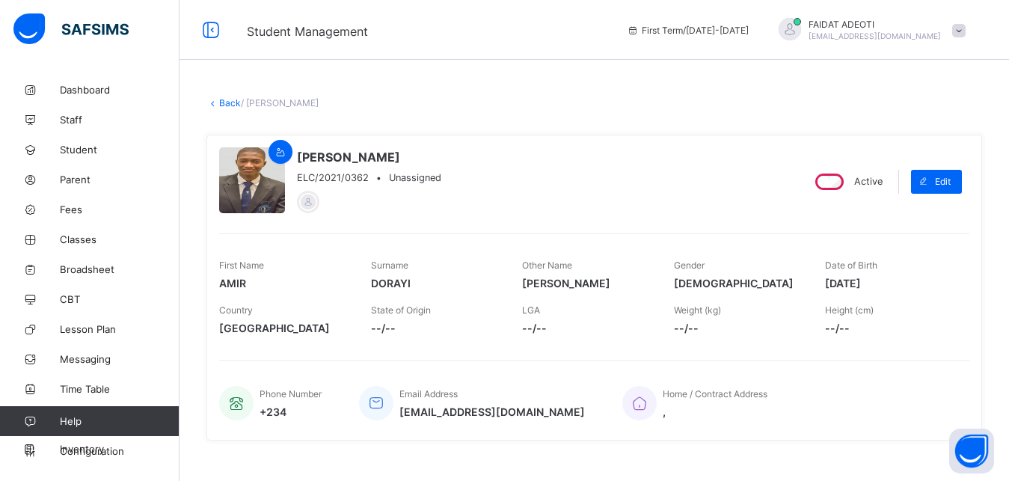
click at [224, 101] on link "Back" at bounding box center [230, 102] width 22 height 11
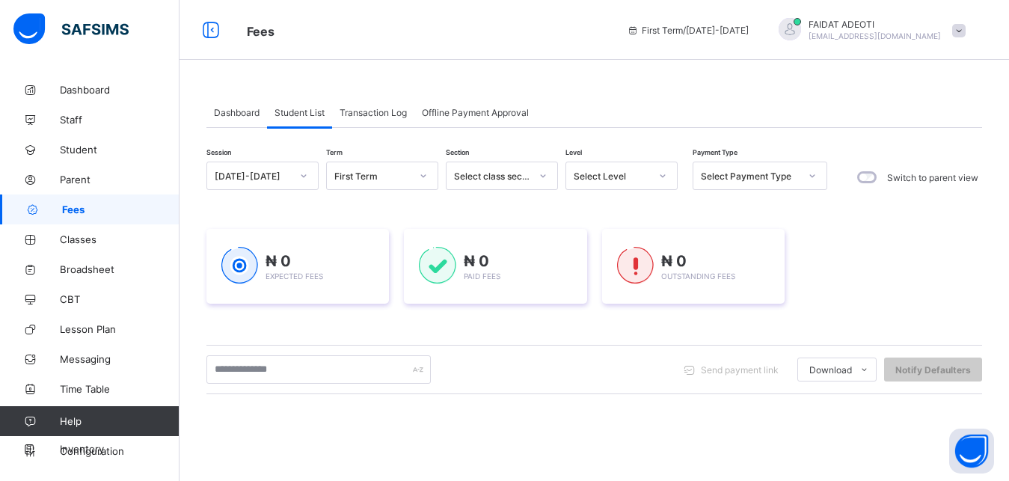
click at [607, 186] on div "Select Level" at bounding box center [621, 176] width 112 height 28
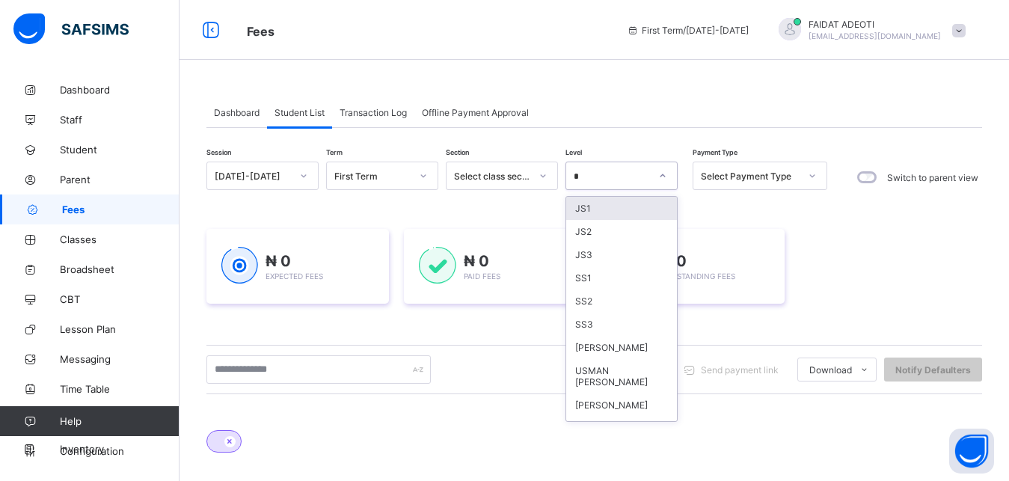
type input "*"
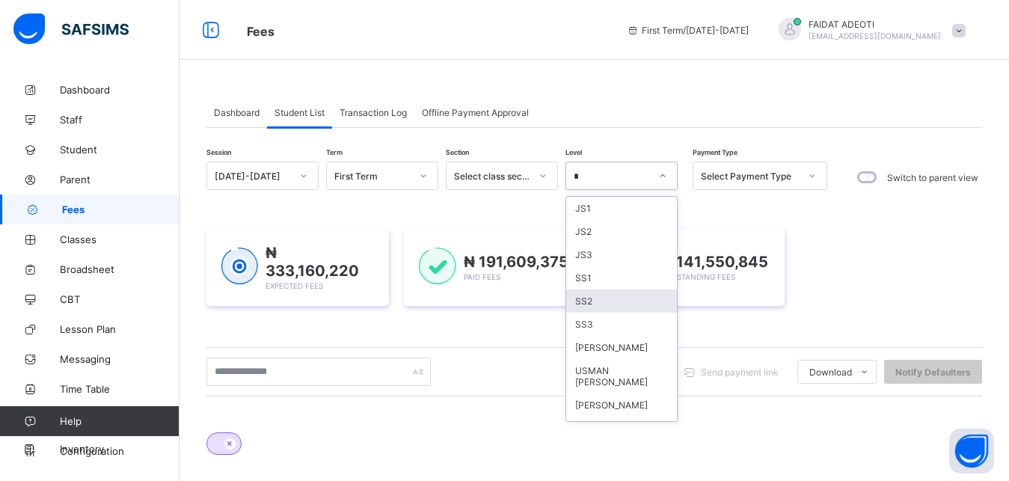
click at [585, 297] on div "SS2" at bounding box center [621, 300] width 111 height 23
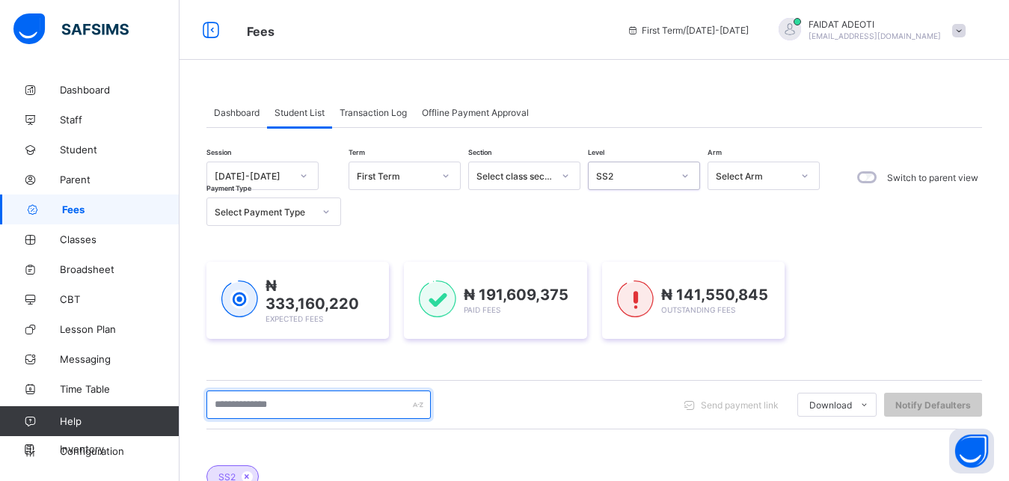
click at [274, 401] on input "text" at bounding box center [318, 404] width 224 height 28
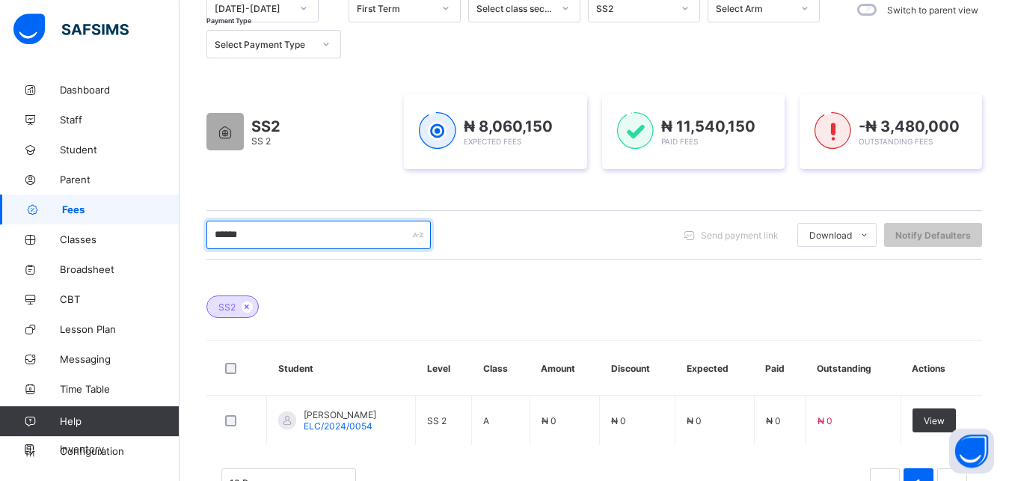
scroll to position [222, 0]
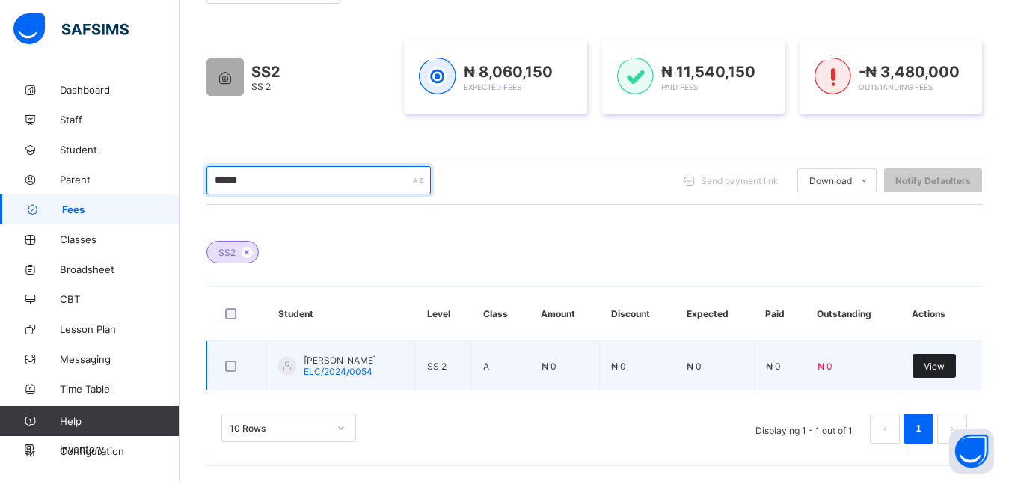
type input "******"
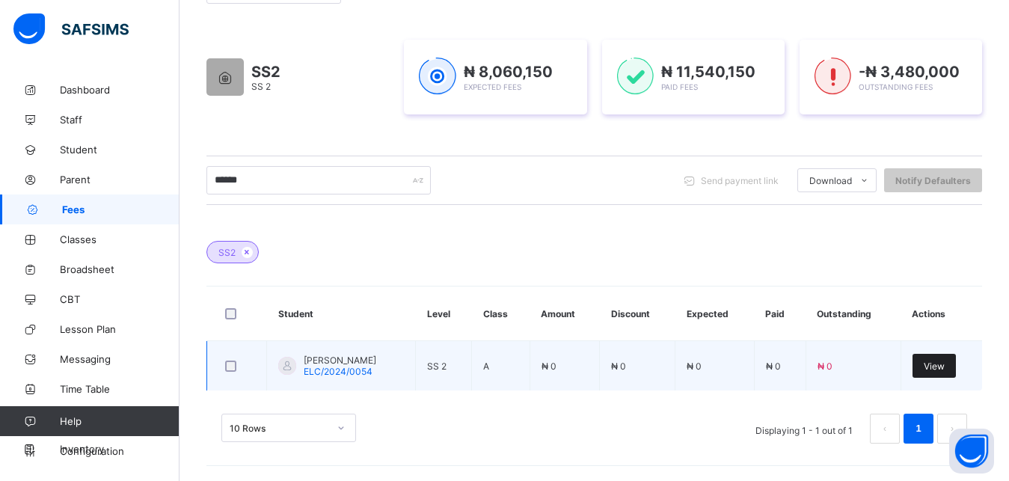
click at [943, 358] on div "View" at bounding box center [933, 366] width 43 height 24
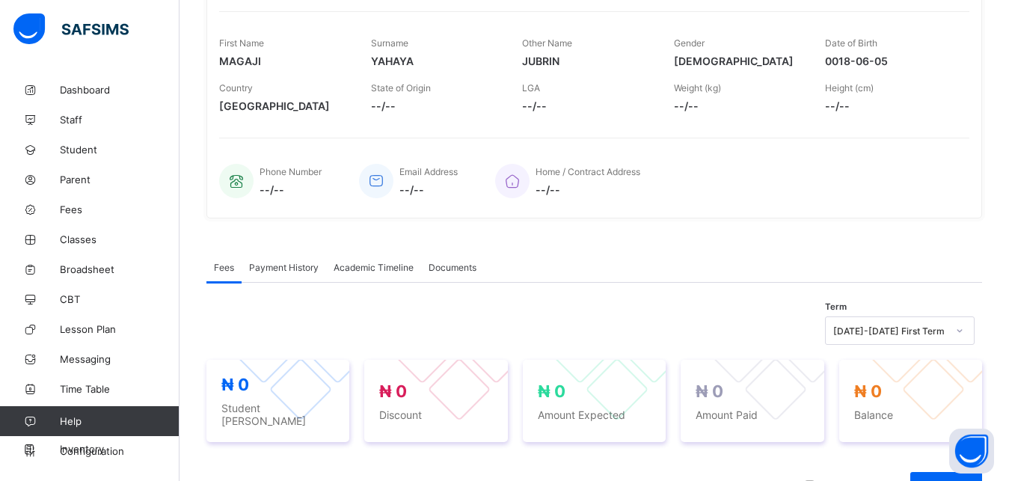
scroll to position [418, 0]
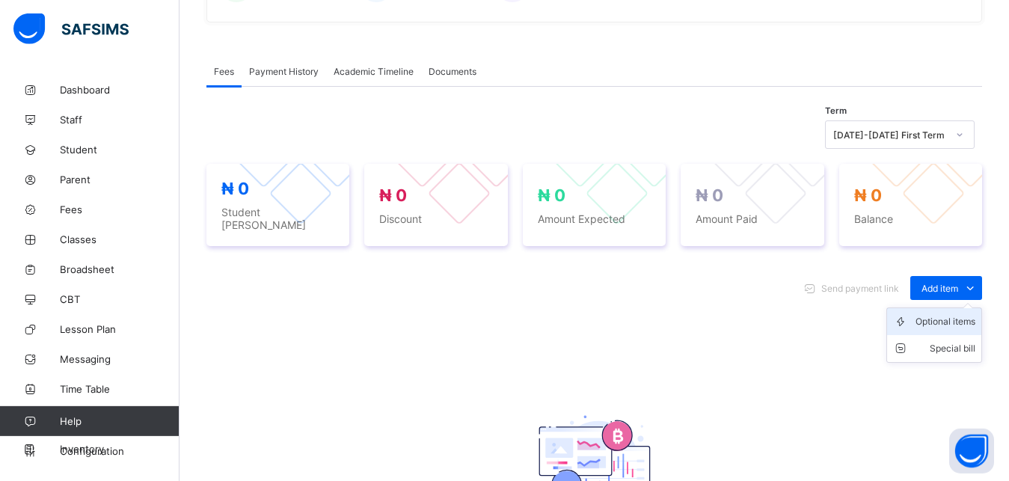
click at [962, 314] on div "Optional items" at bounding box center [945, 321] width 60 height 15
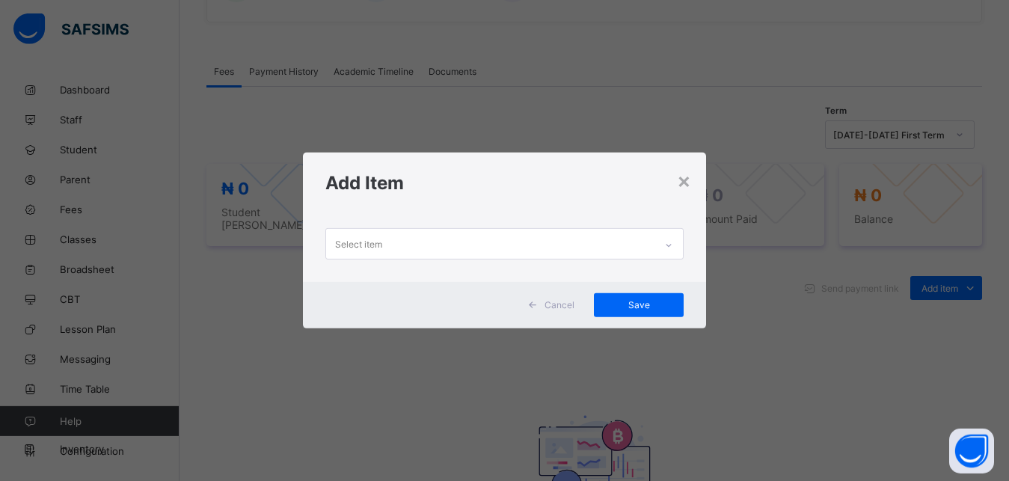
click at [546, 246] on div "Select item" at bounding box center [490, 243] width 329 height 29
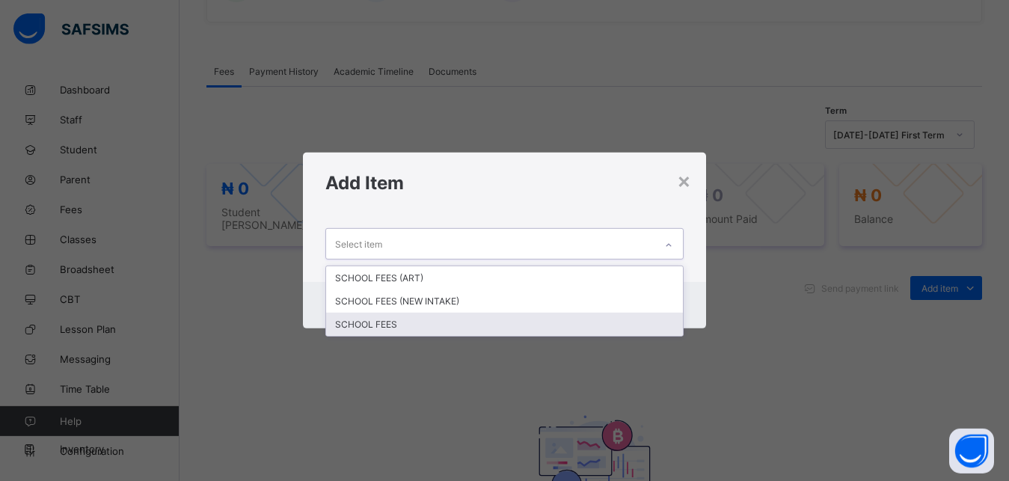
click at [418, 319] on div "SCHOOL FEES" at bounding box center [504, 324] width 357 height 23
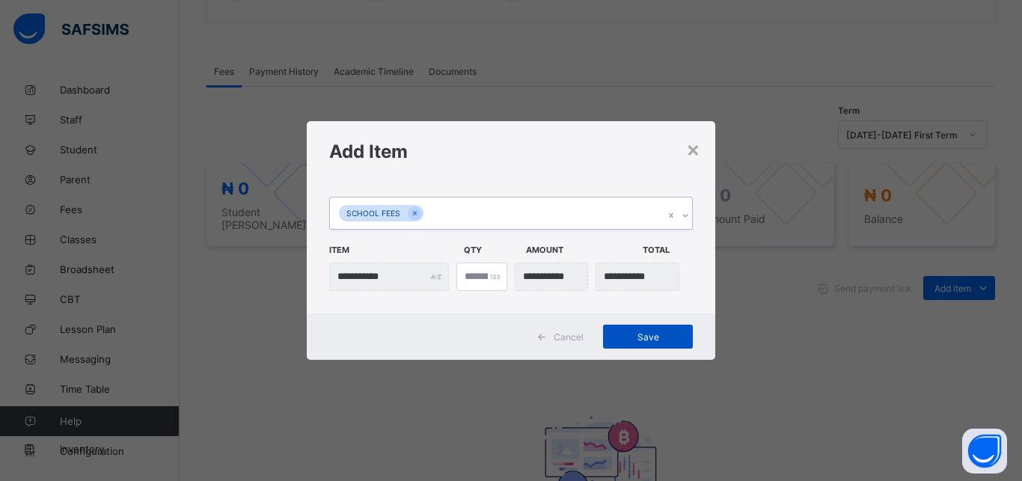
click at [611, 328] on div "Save" at bounding box center [648, 337] width 90 height 24
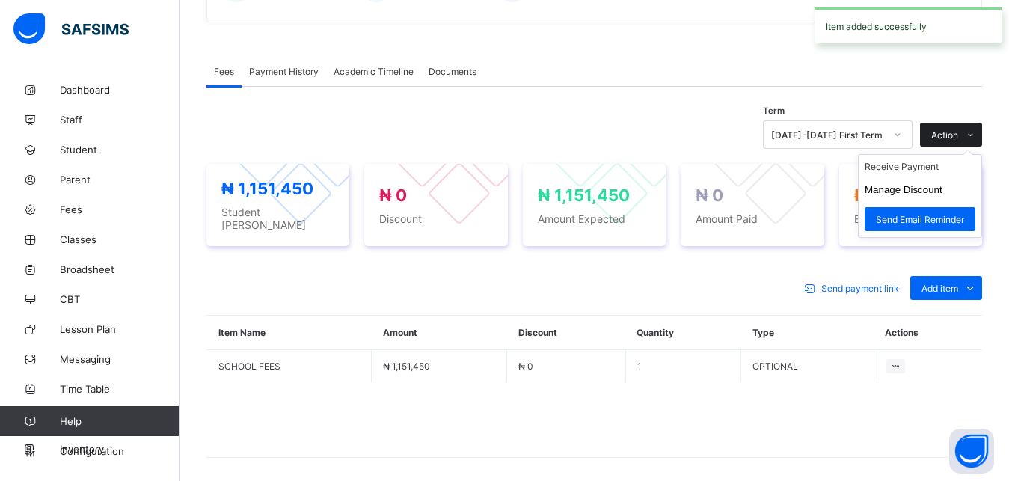
click at [982, 128] on span at bounding box center [970, 135] width 24 height 24
click at [898, 168] on li "Receive Payment" at bounding box center [920, 166] width 123 height 23
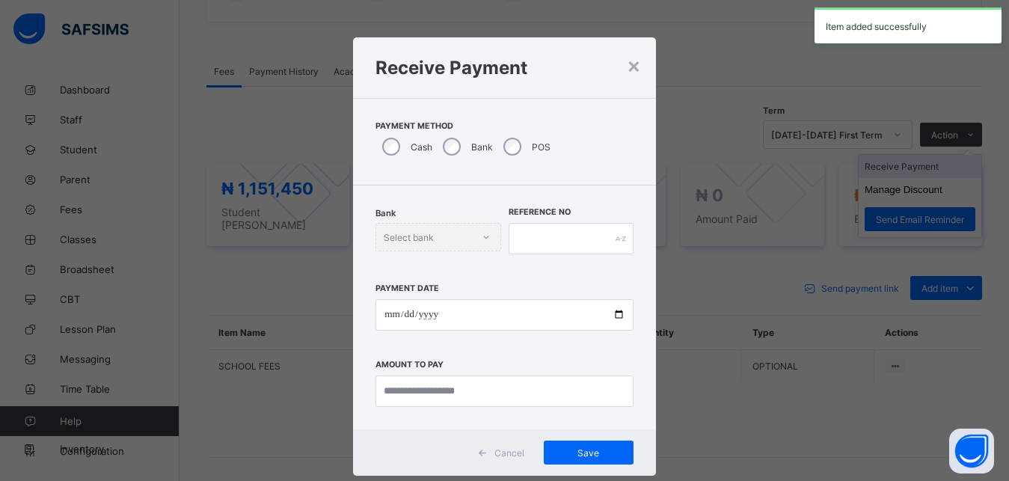
scroll to position [8, 0]
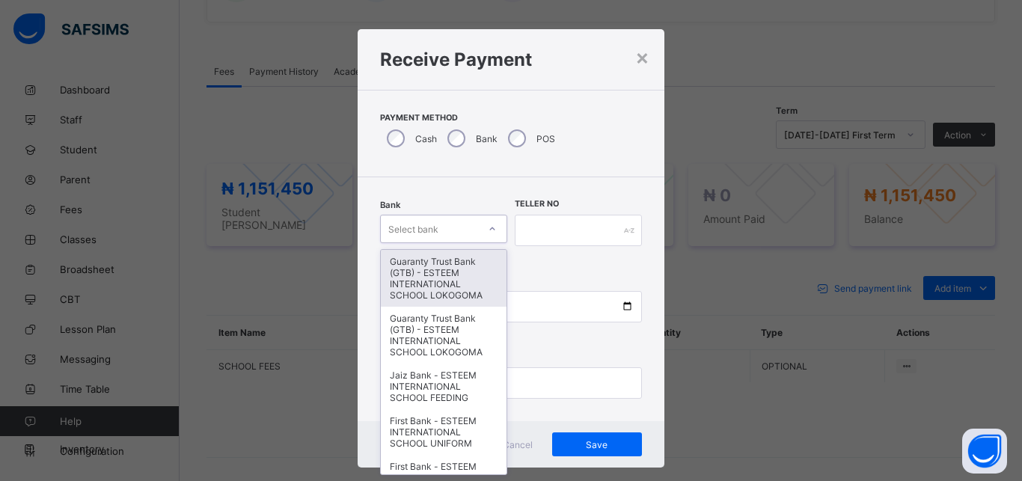
click at [419, 227] on div "Select bank" at bounding box center [413, 229] width 50 height 28
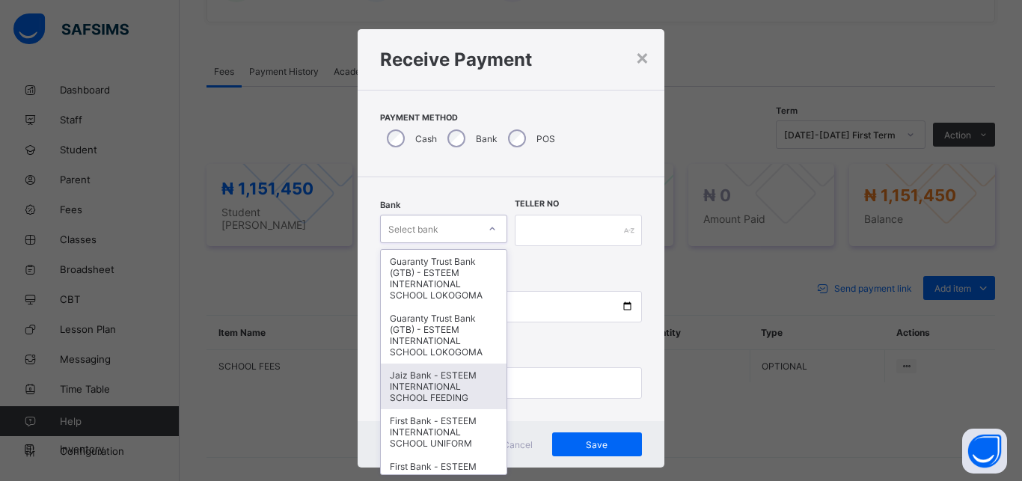
click at [402, 390] on div "Jaiz Bank - ESTEEM INTERNATIONAL SCHOOL FEEDING" at bounding box center [444, 386] width 126 height 46
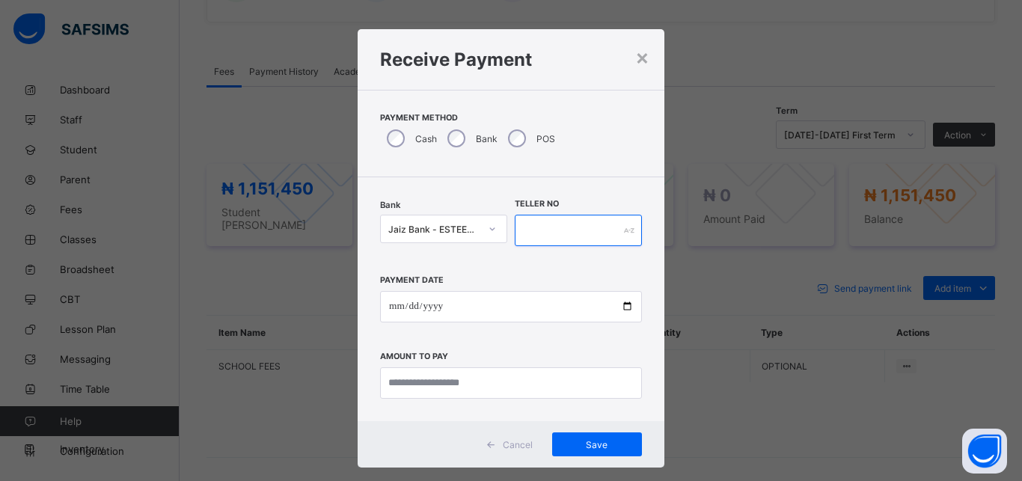
click at [587, 220] on input "text" at bounding box center [578, 230] width 127 height 31
type input "*********"
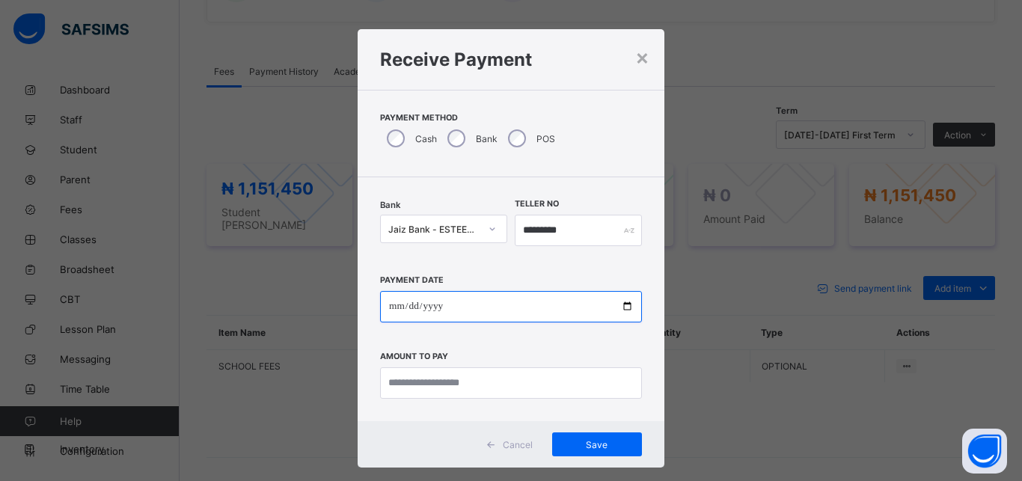
click at [530, 306] on input "date" at bounding box center [511, 306] width 262 height 31
type input "**********"
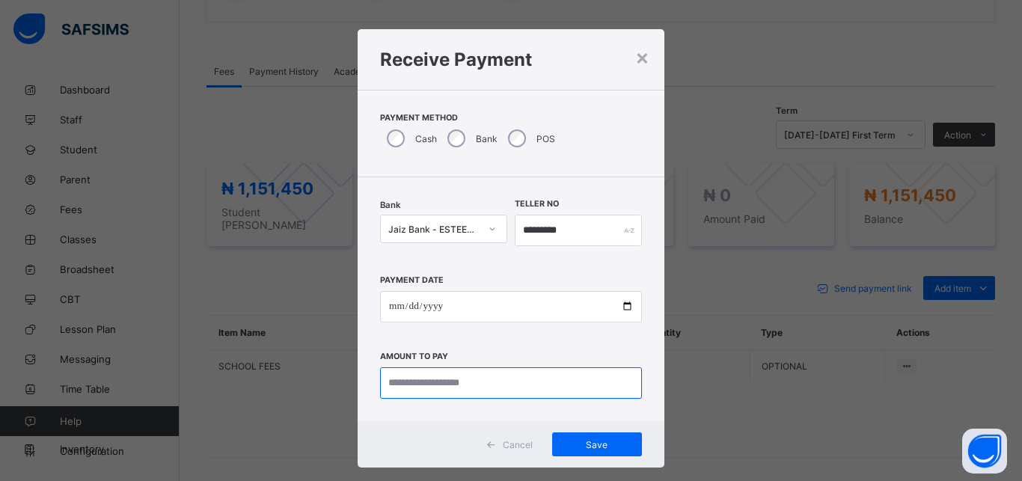
click at [524, 378] on input "currency" at bounding box center [511, 382] width 262 height 31
type input "**********"
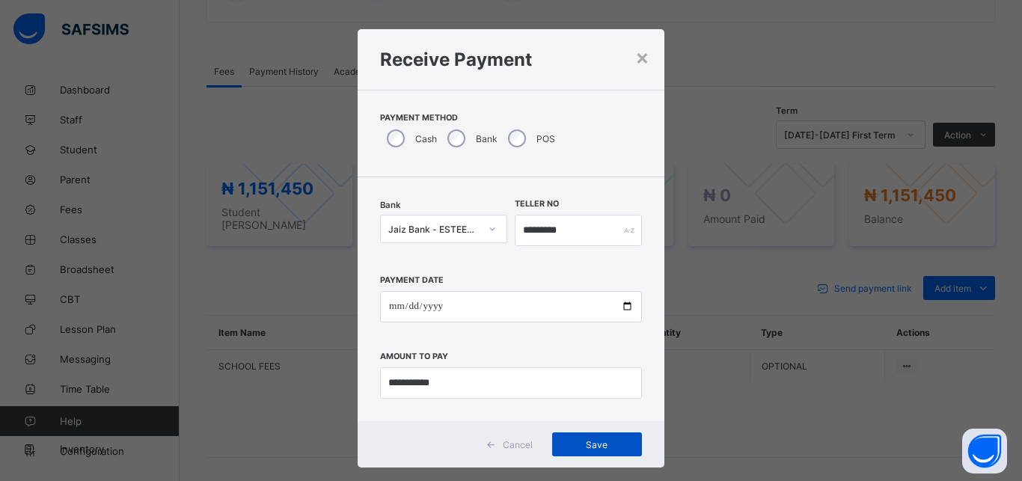
click at [573, 443] on span "Save" at bounding box center [596, 444] width 67 height 11
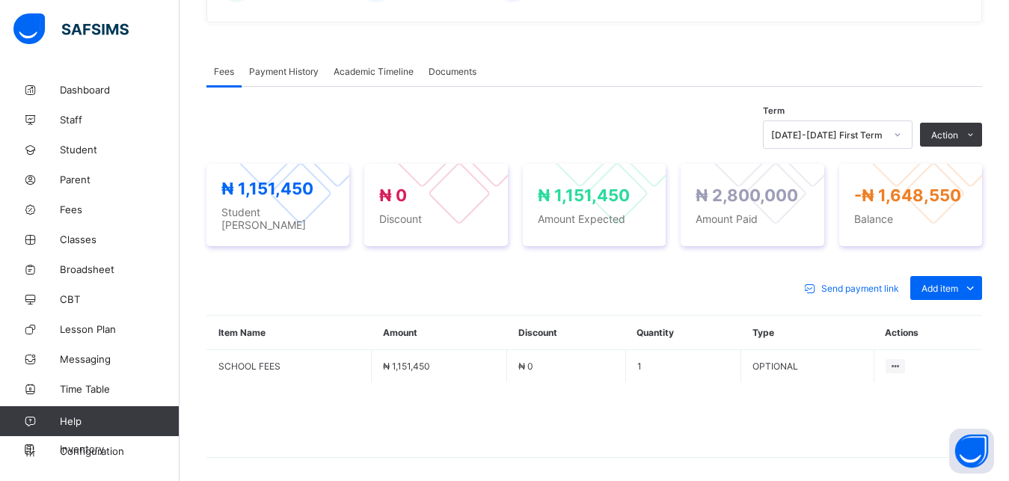
scroll to position [39, 0]
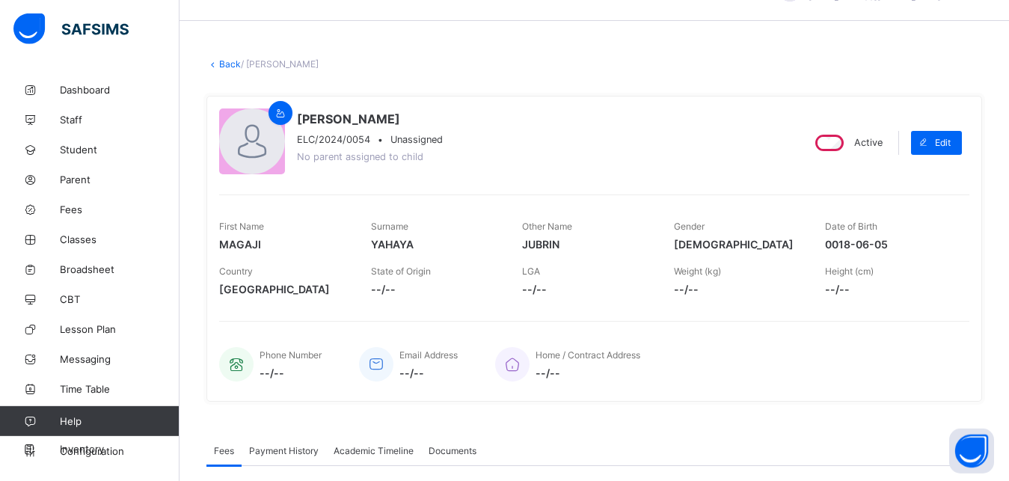
click at [226, 64] on link "Back" at bounding box center [230, 63] width 22 height 11
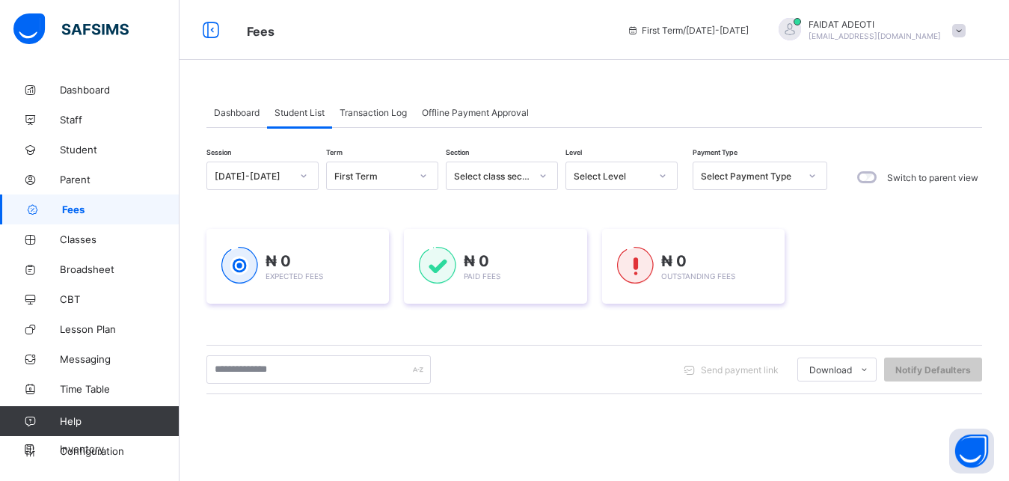
click at [634, 163] on div "Select Level" at bounding box center [621, 176] width 112 height 28
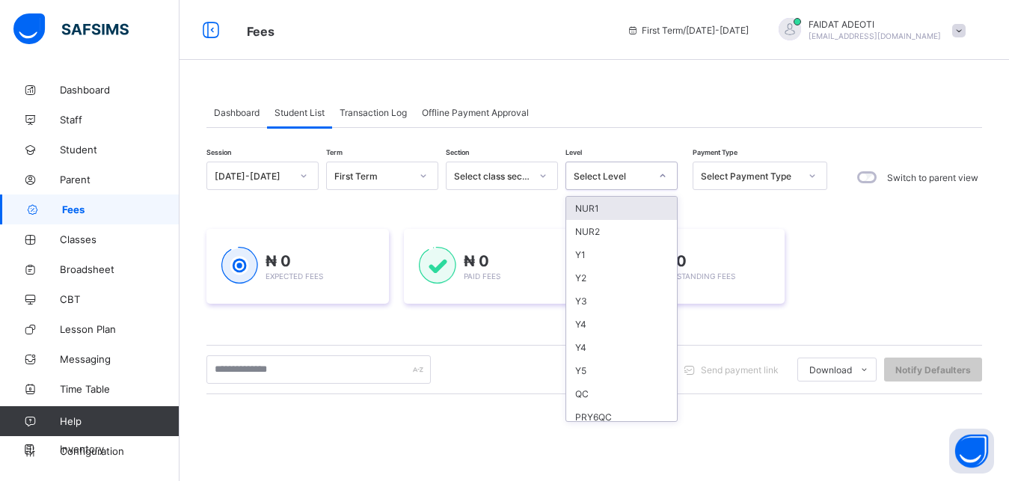
type input "*"
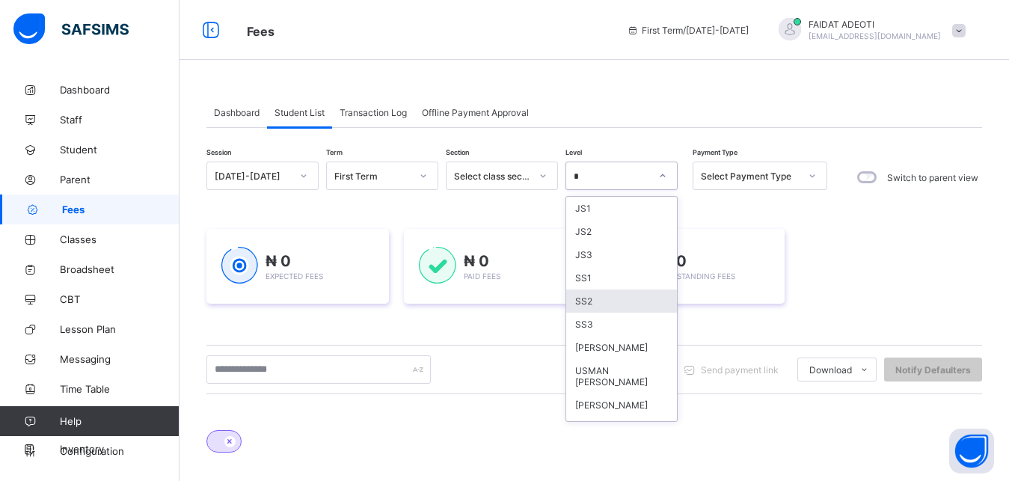
click at [595, 292] on div "SS2" at bounding box center [621, 300] width 111 height 23
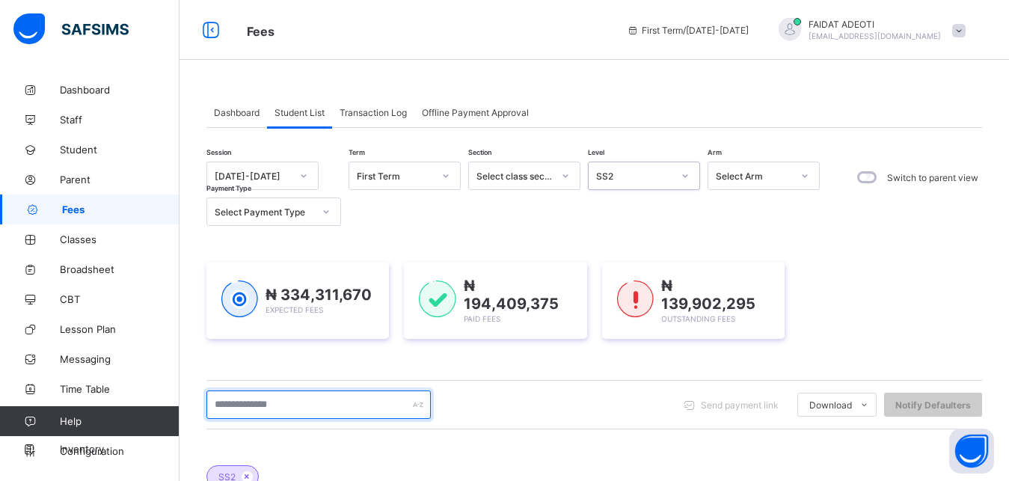
click at [305, 396] on input "text" at bounding box center [318, 404] width 224 height 28
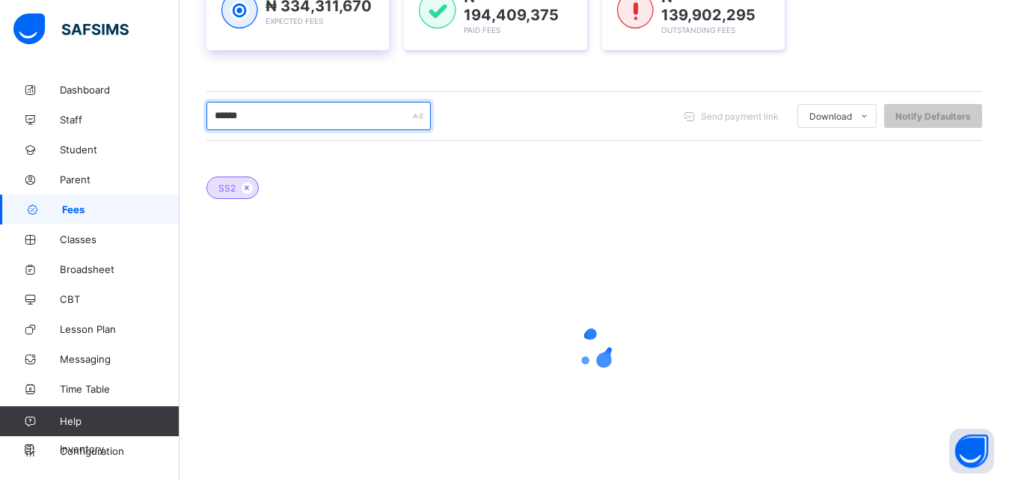
type input "******"
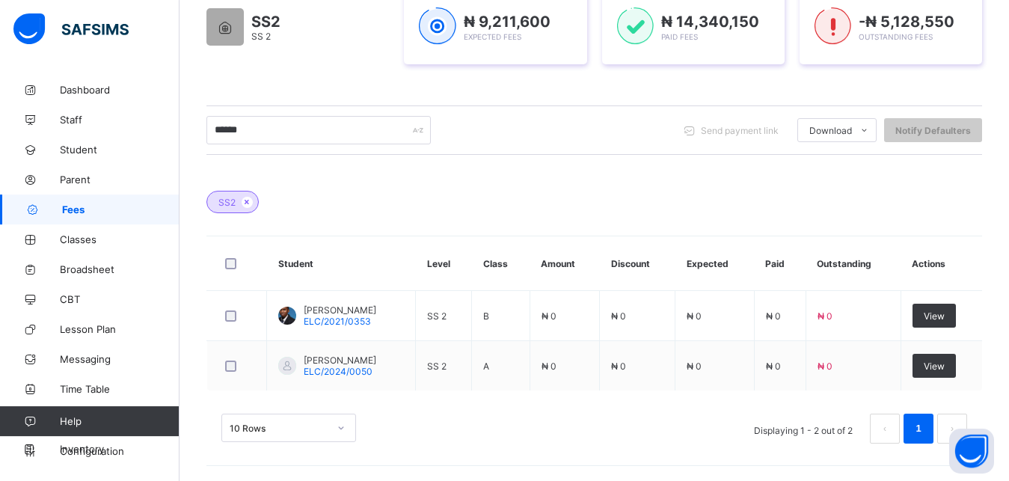
scroll to position [272, 0]
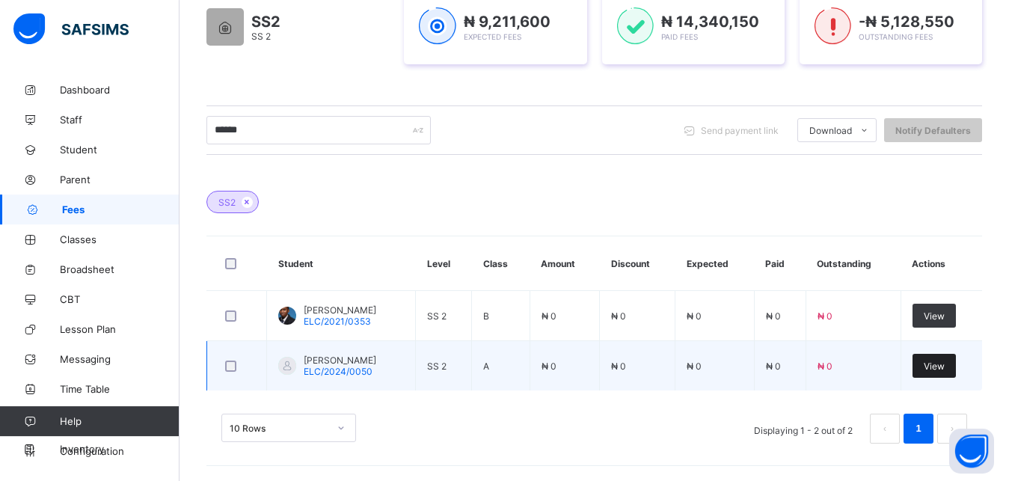
click at [945, 366] on span "View" at bounding box center [934, 365] width 21 height 11
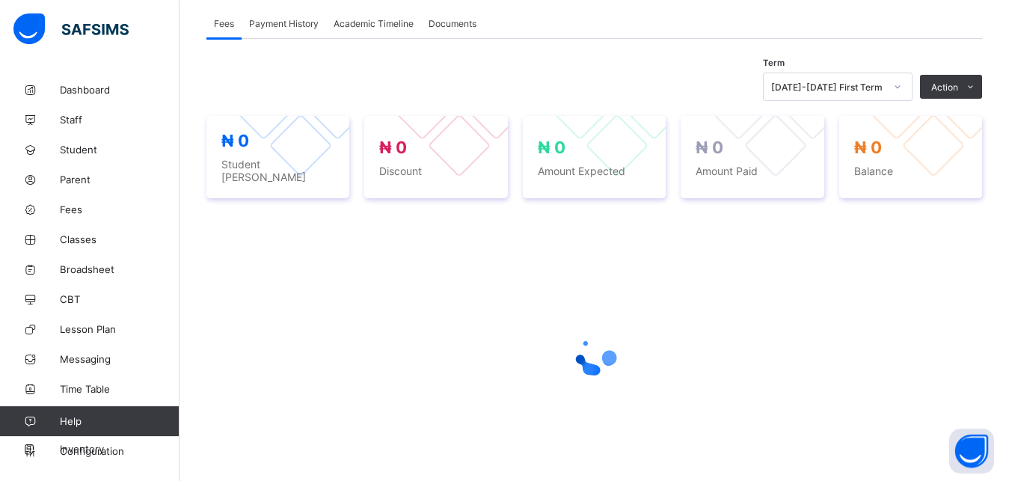
scroll to position [466, 0]
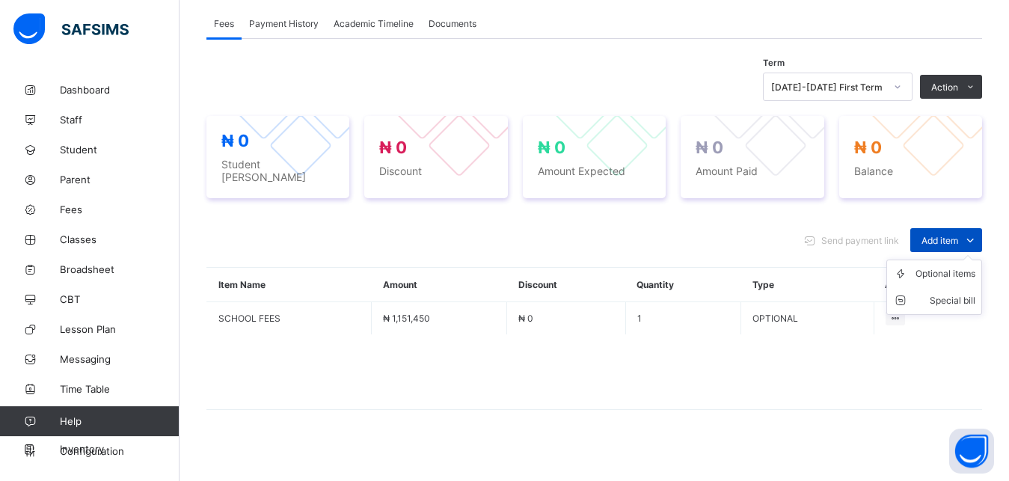
click at [978, 233] on icon at bounding box center [970, 240] width 16 height 15
click at [951, 271] on div "Optional items" at bounding box center [945, 273] width 60 height 15
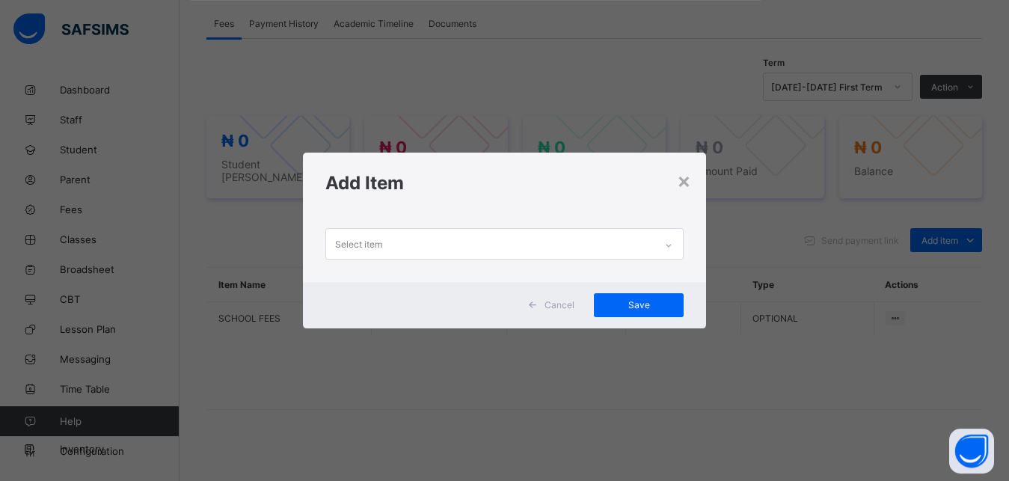
click at [499, 236] on div "Select item" at bounding box center [490, 243] width 329 height 29
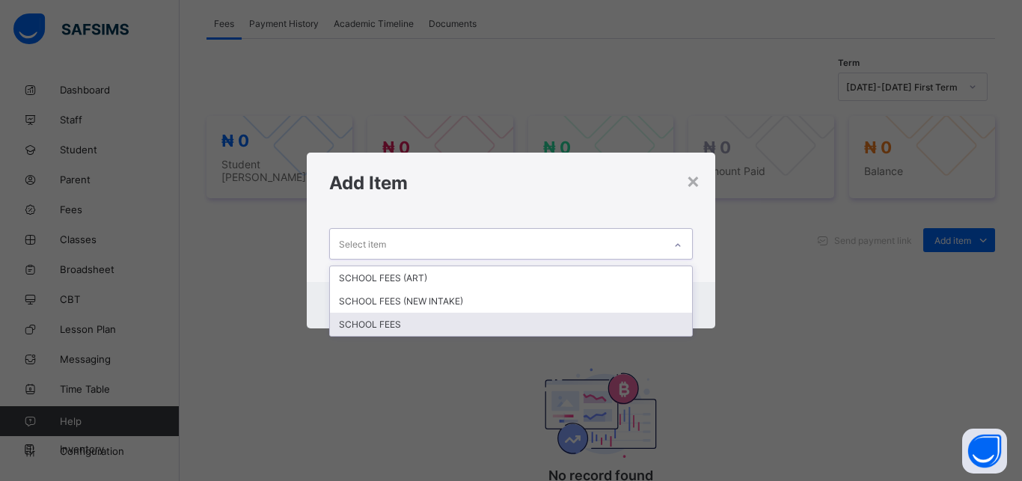
click at [423, 325] on div "SCHOOL FEES" at bounding box center [511, 324] width 362 height 23
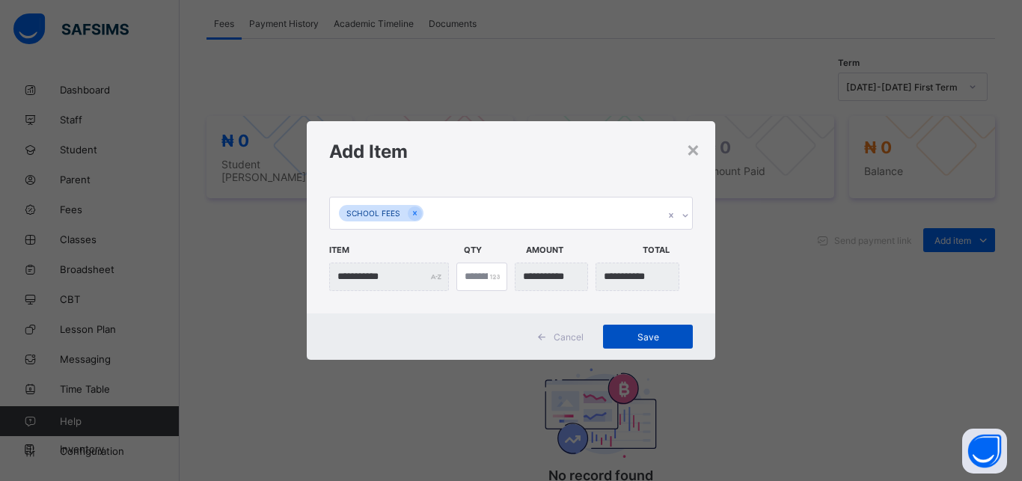
click at [656, 328] on div "Save" at bounding box center [648, 337] width 90 height 24
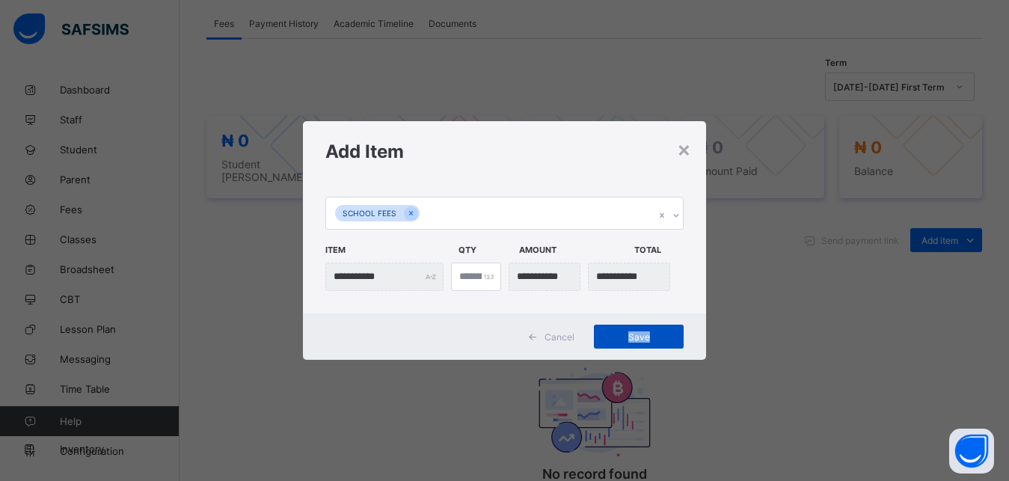
click at [656, 328] on div "Save" at bounding box center [639, 337] width 90 height 24
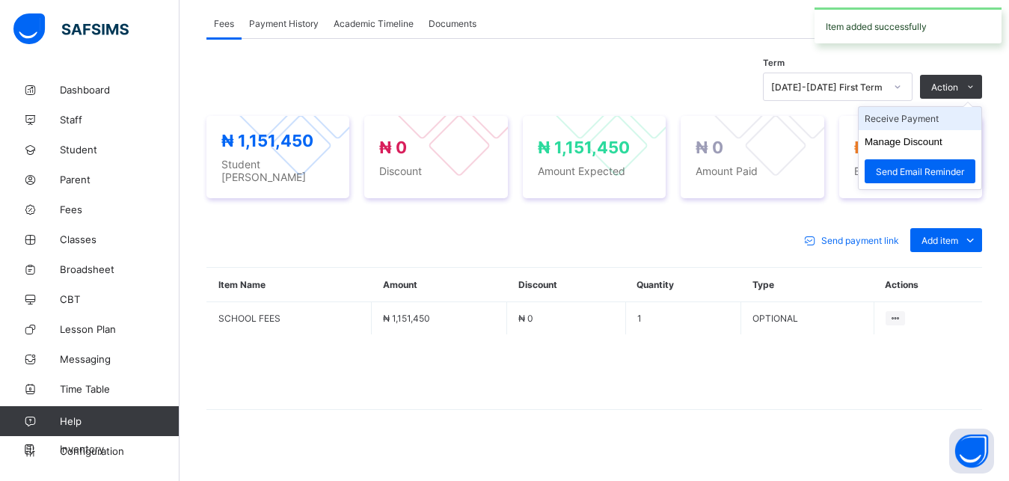
click at [948, 117] on li "Receive Payment" at bounding box center [920, 118] width 123 height 23
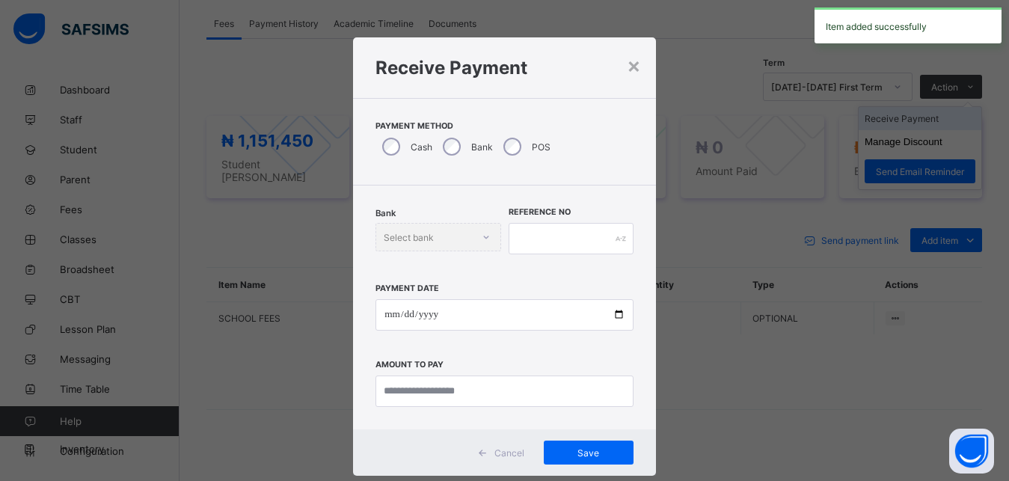
scroll to position [8, 0]
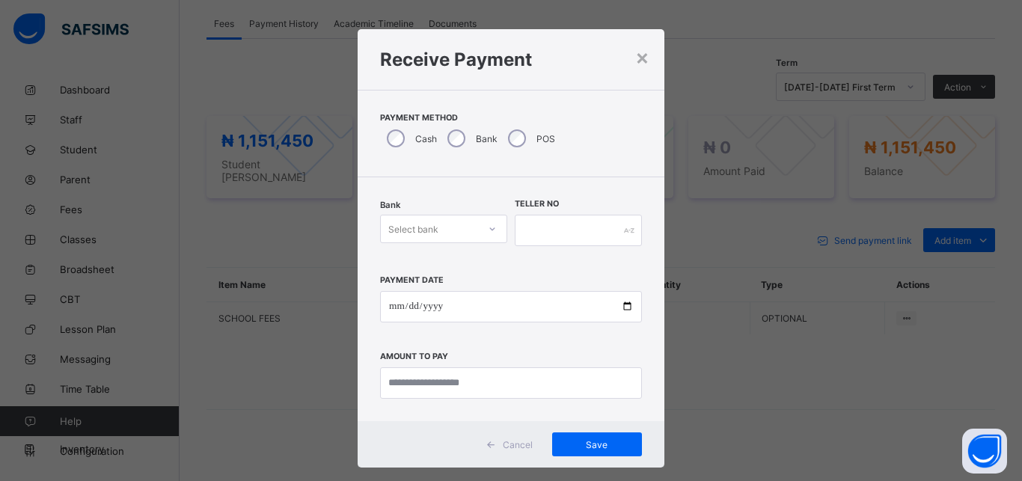
click at [408, 228] on div "Select bank" at bounding box center [413, 229] width 50 height 28
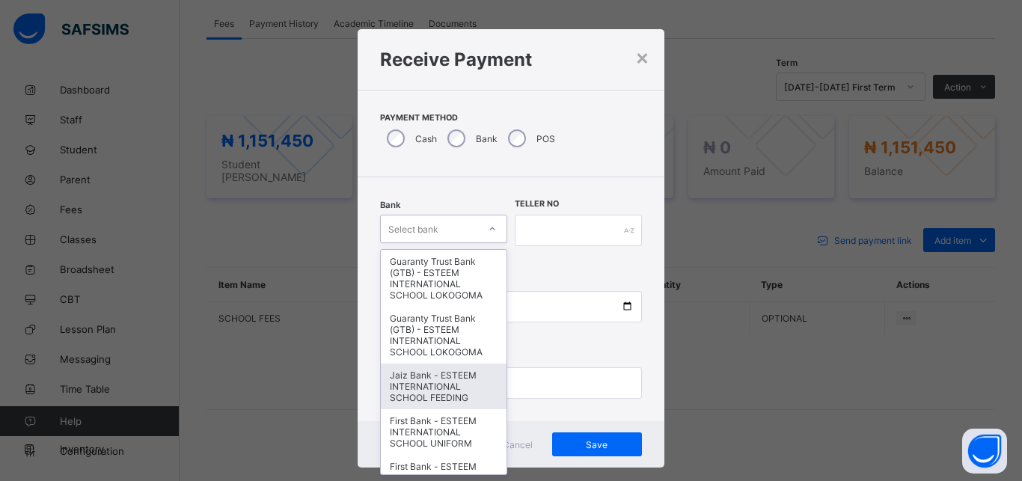
click at [411, 386] on div "Jaiz Bank - ESTEEM INTERNATIONAL SCHOOL FEEDING" at bounding box center [444, 386] width 126 height 46
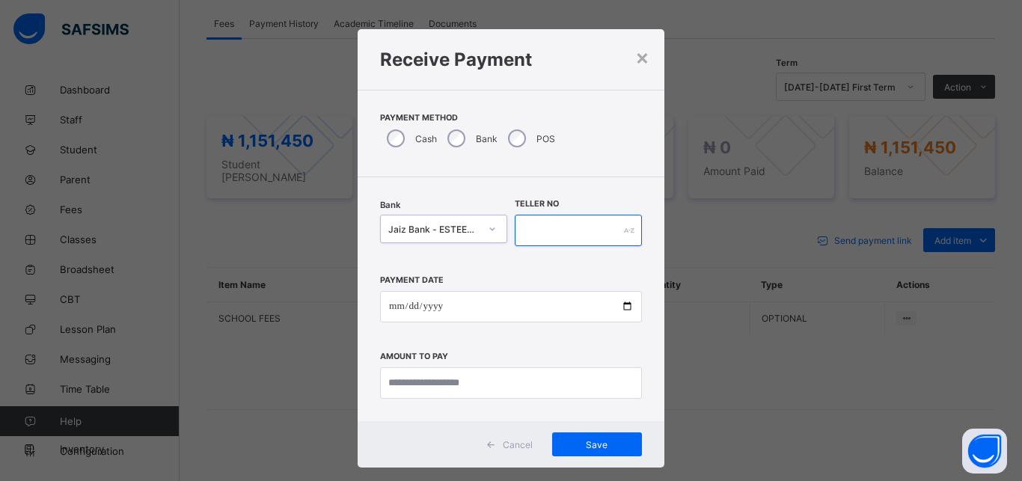
click at [594, 233] on input "text" at bounding box center [578, 230] width 127 height 31
type input "*********"
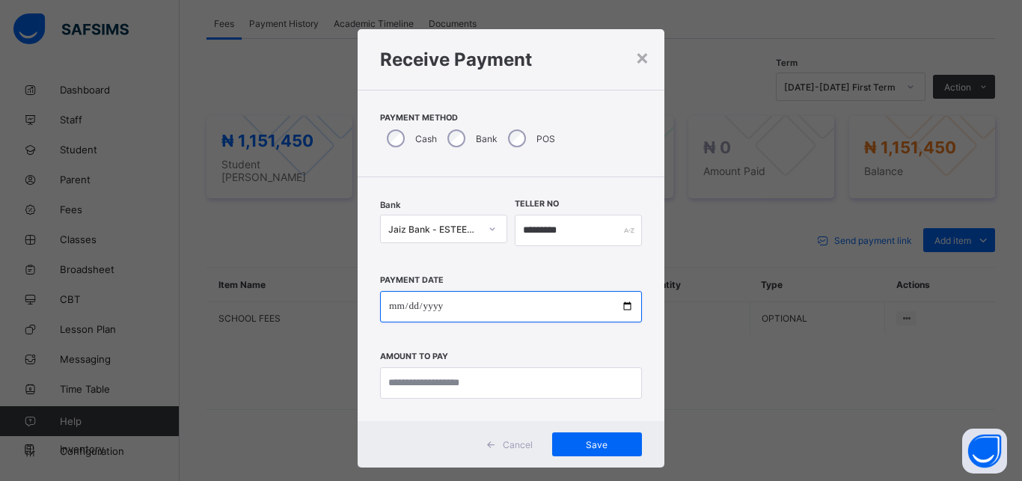
click at [544, 303] on input "date" at bounding box center [511, 306] width 262 height 31
type input "**********"
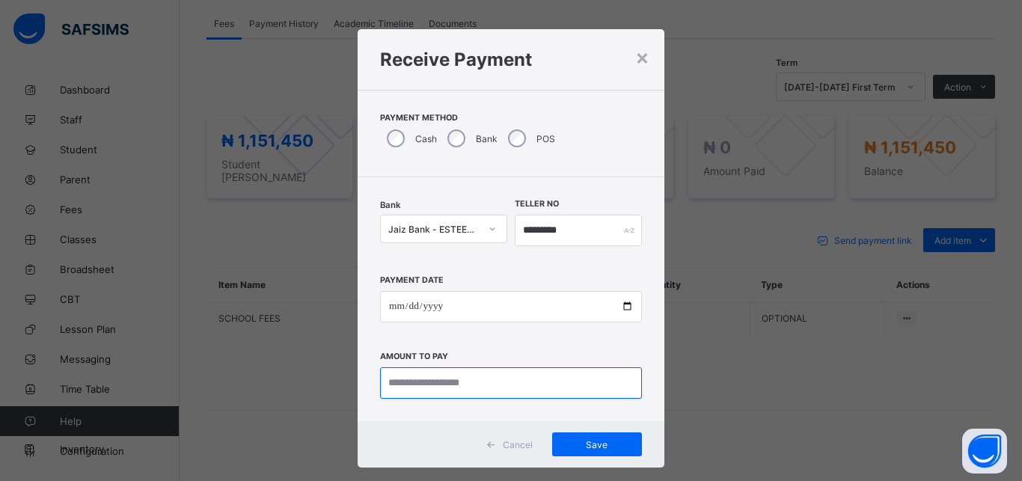
click at [521, 392] on input "currency" at bounding box center [511, 382] width 262 height 31
type input "**********"
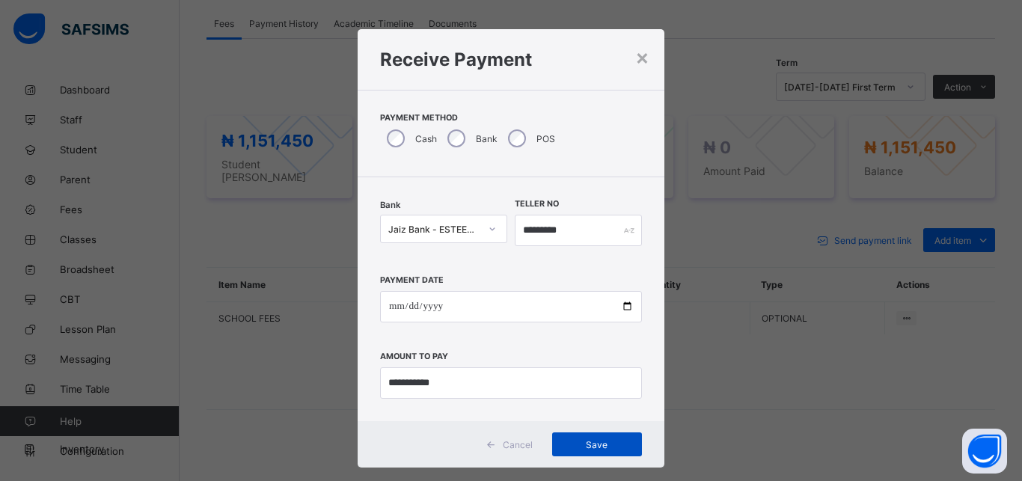
click at [583, 439] on span "Save" at bounding box center [596, 444] width 67 height 11
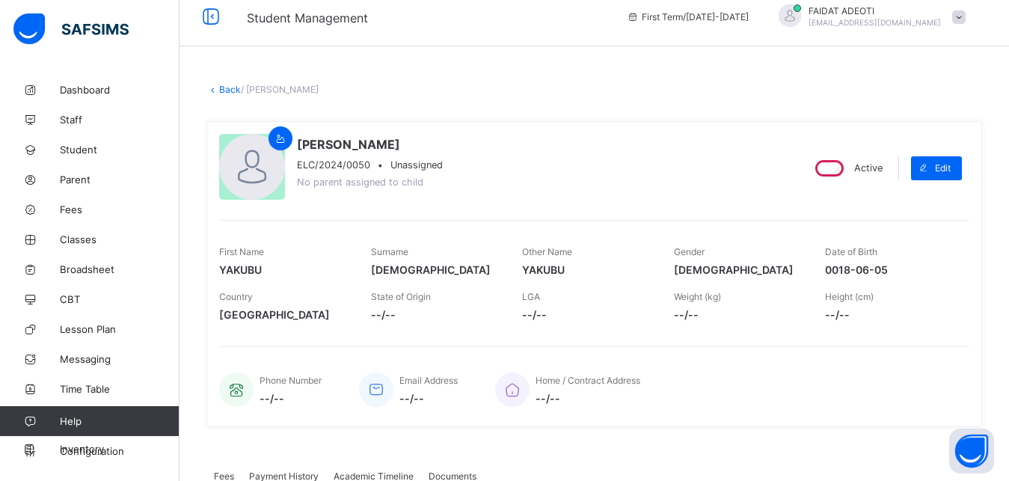
scroll to position [12, 0]
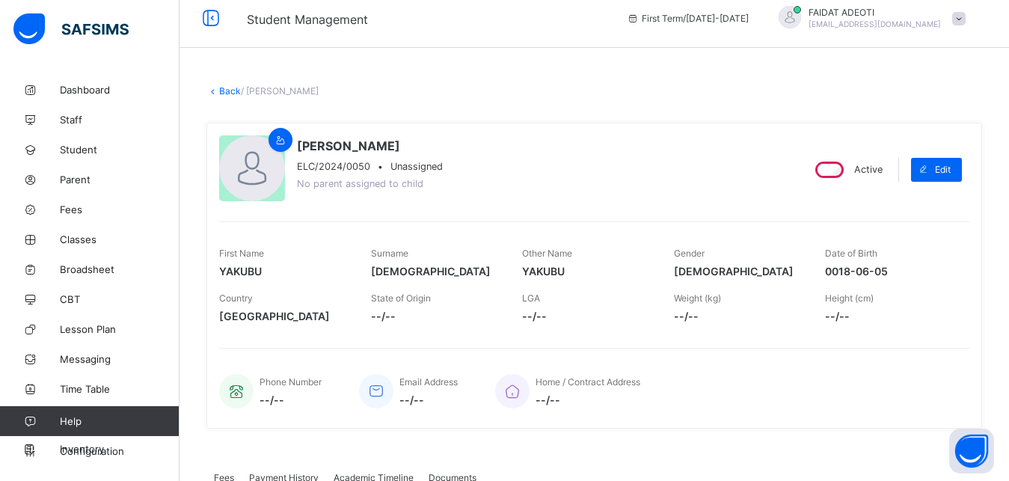
click at [235, 92] on link "Back" at bounding box center [230, 90] width 22 height 11
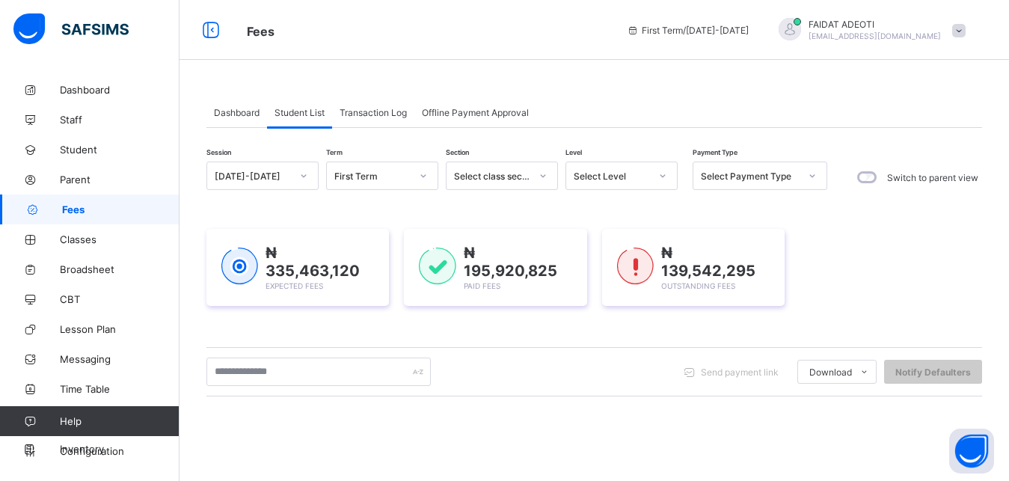
click at [633, 174] on div "Select Level" at bounding box center [612, 176] width 76 height 11
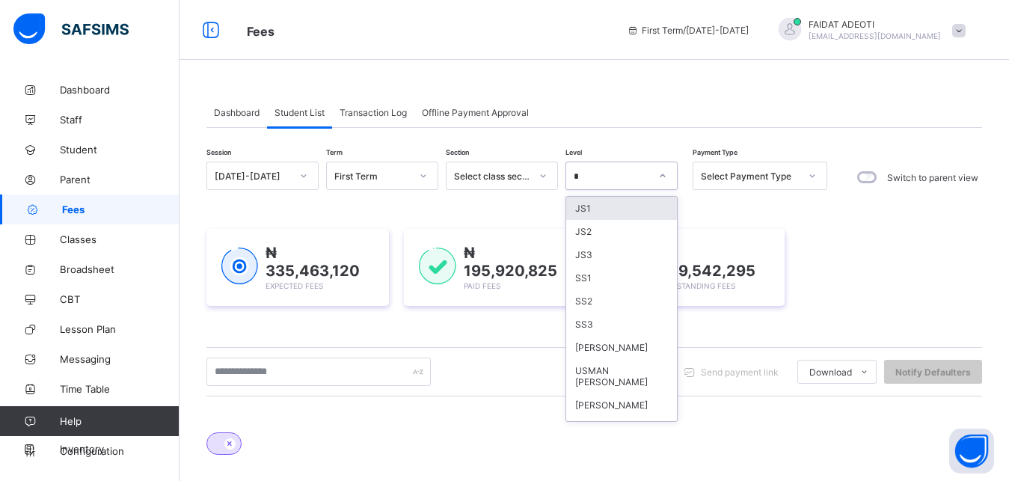
type input "*"
click at [627, 298] on div "SS2" at bounding box center [621, 300] width 111 height 23
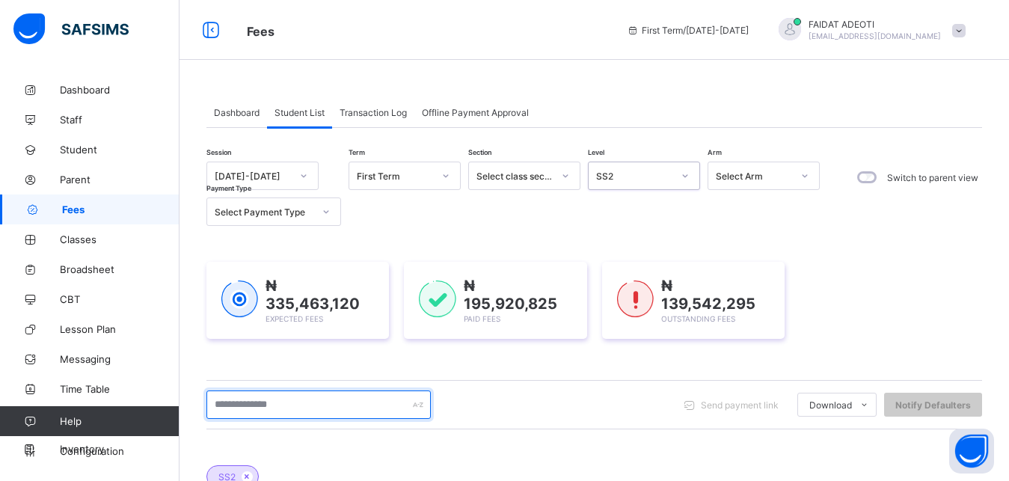
click at [380, 406] on input "text" at bounding box center [318, 404] width 224 height 28
type input "****"
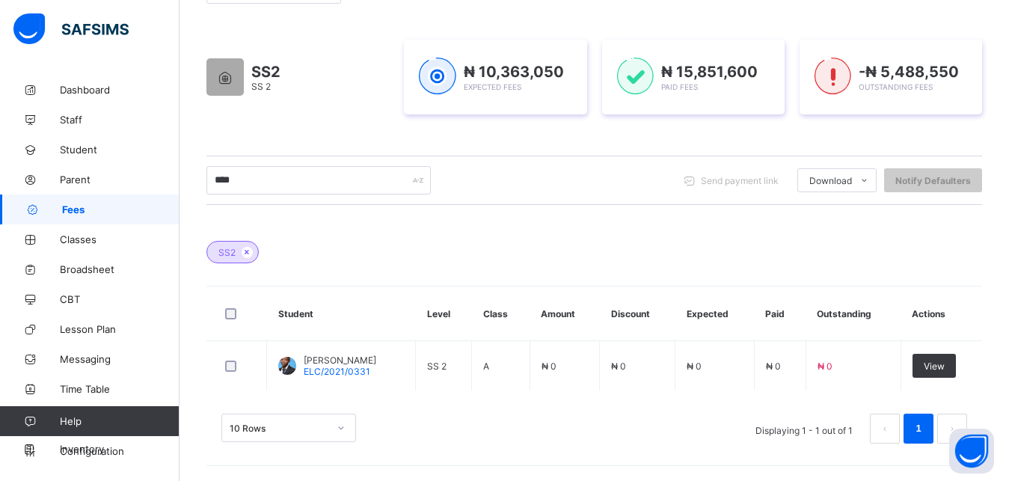
scroll to position [222, 0]
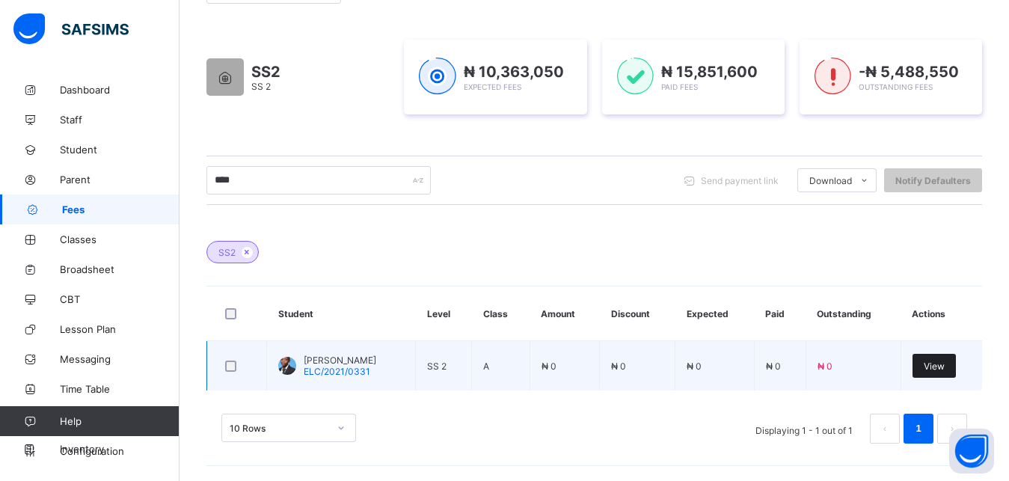
click at [945, 367] on span "View" at bounding box center [934, 365] width 21 height 11
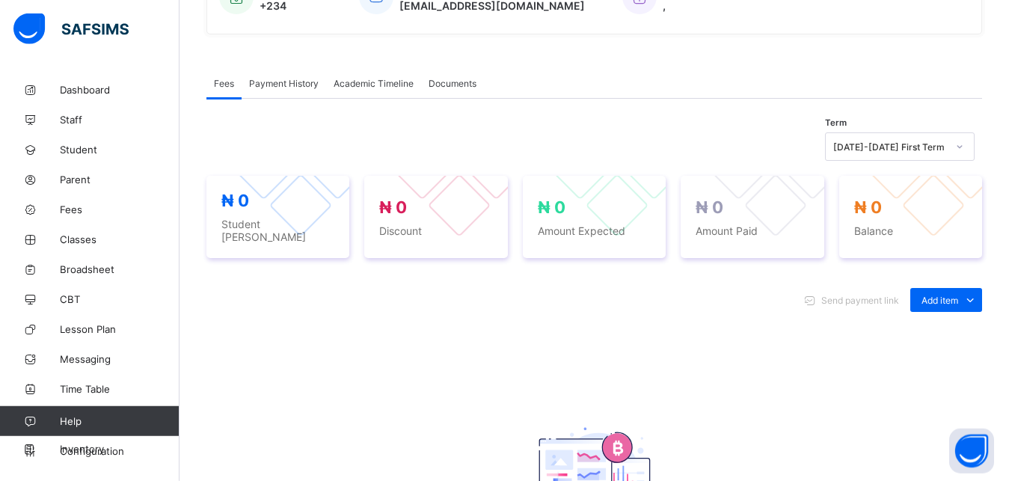
scroll to position [425, 0]
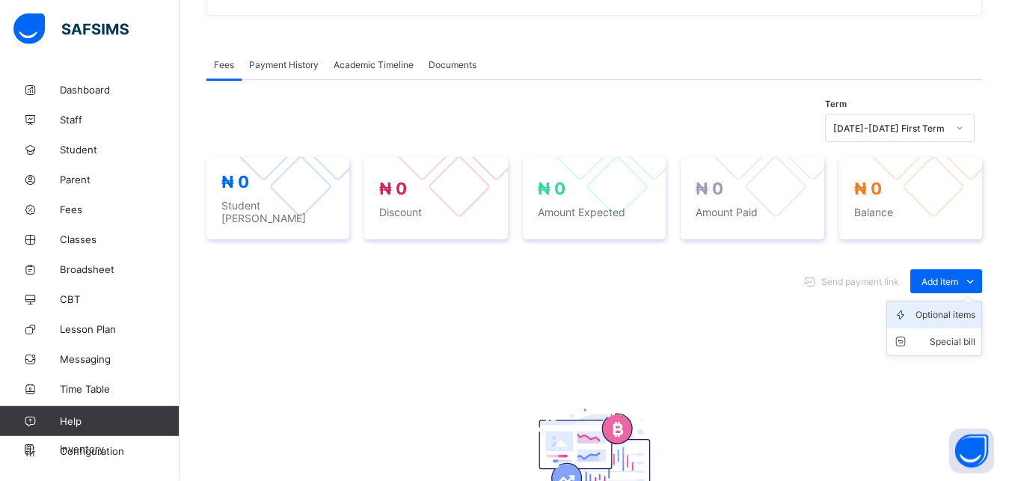
click at [962, 309] on div "Optional items" at bounding box center [945, 314] width 60 height 15
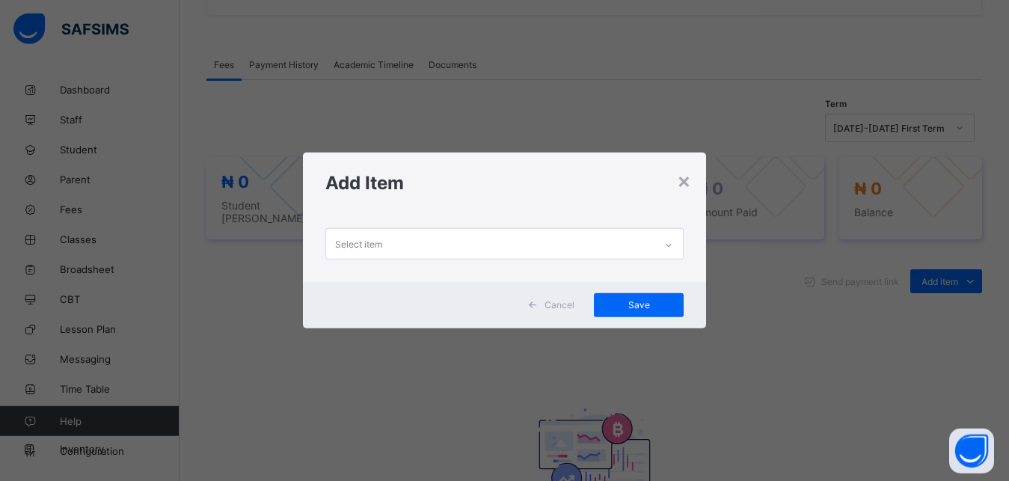
click at [564, 237] on div "Select item" at bounding box center [490, 243] width 329 height 29
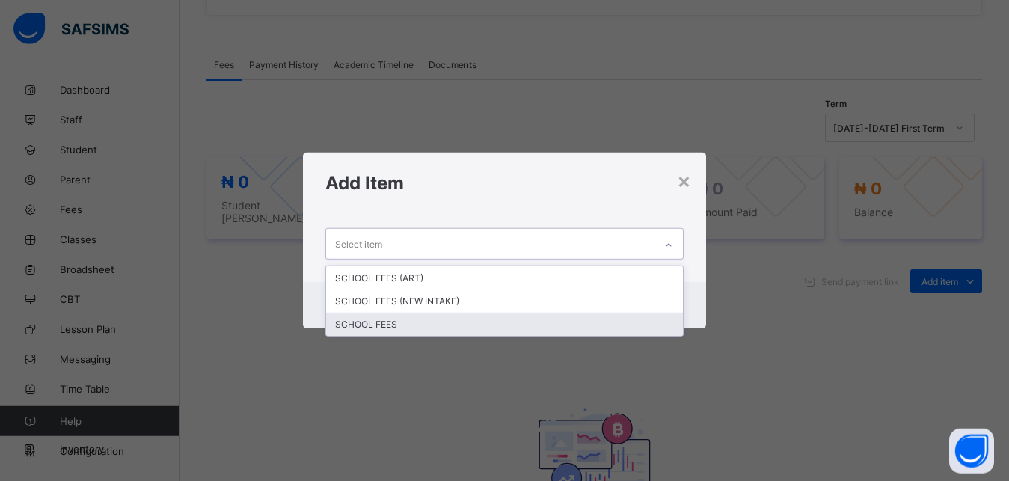
click at [440, 323] on div "SCHOOL FEES" at bounding box center [504, 324] width 357 height 23
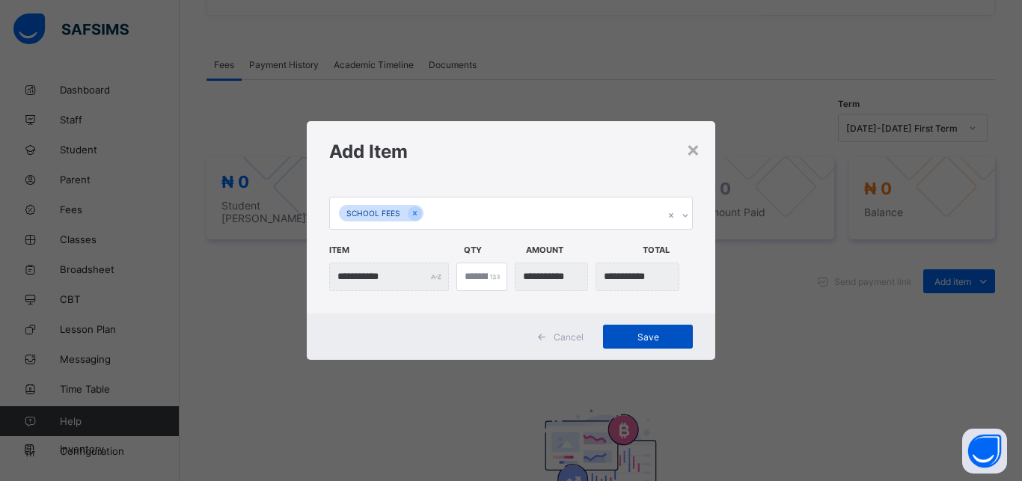
click at [629, 331] on span "Save" at bounding box center [647, 336] width 67 height 11
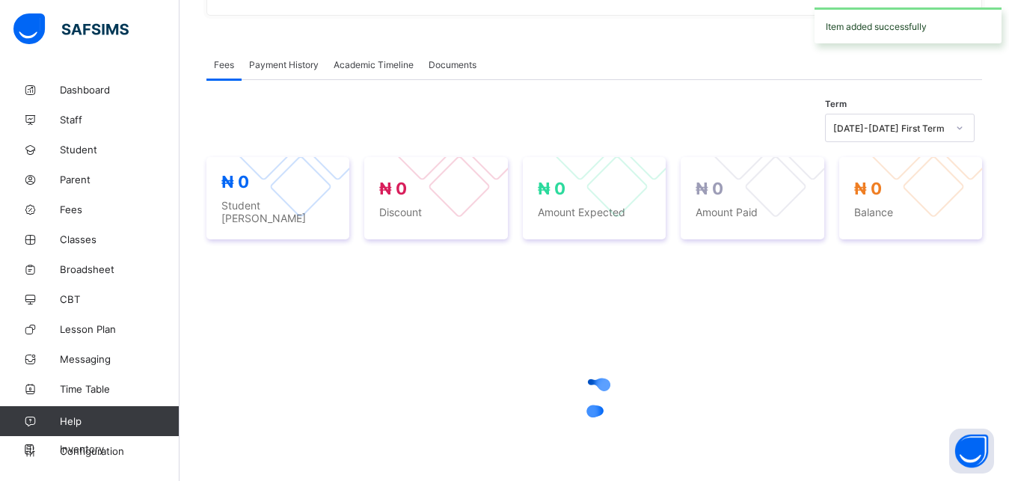
click at [629, 331] on div at bounding box center [594, 396] width 776 height 284
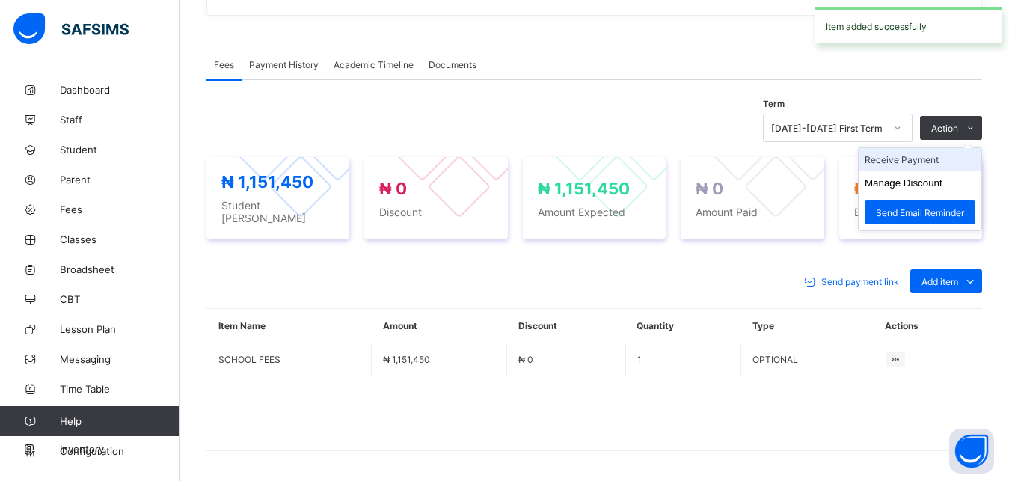
click at [930, 162] on li "Receive Payment" at bounding box center [920, 159] width 123 height 23
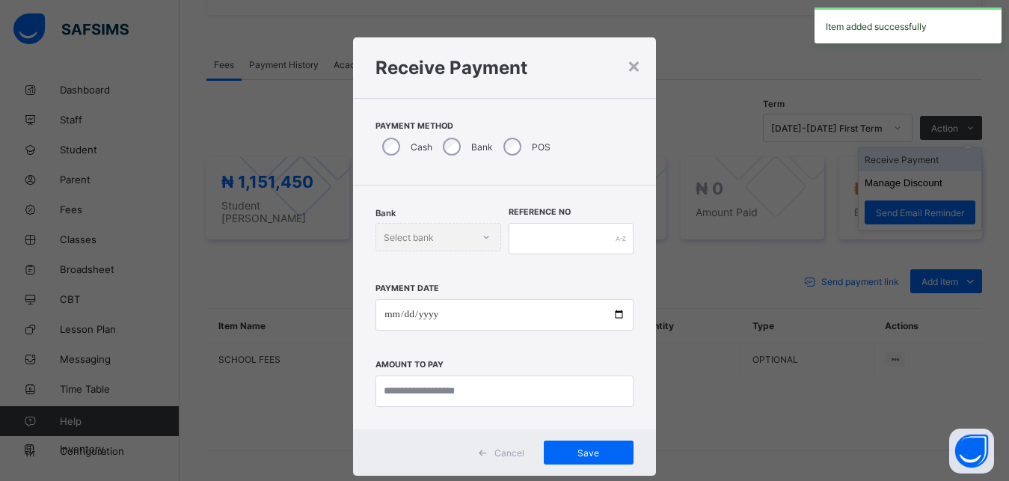
scroll to position [8, 0]
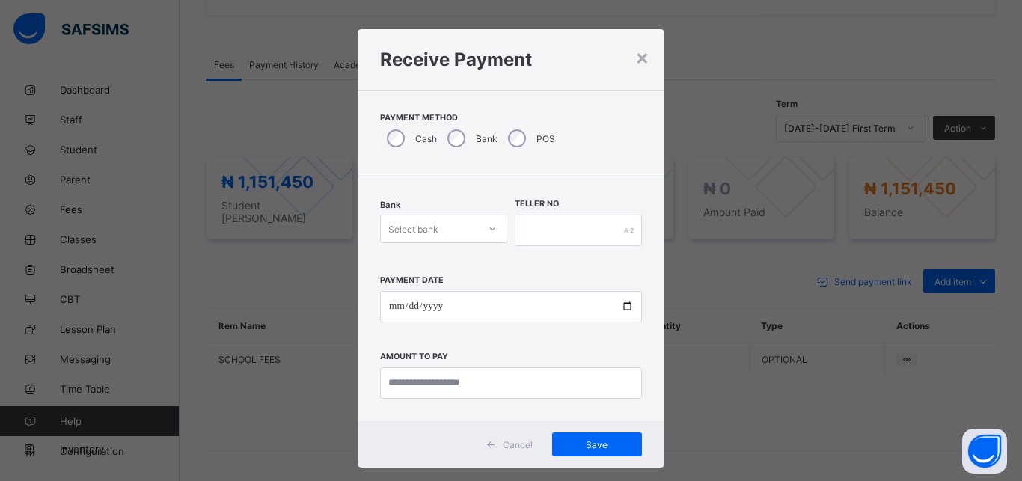
click at [452, 222] on div "Select bank" at bounding box center [429, 228] width 97 height 21
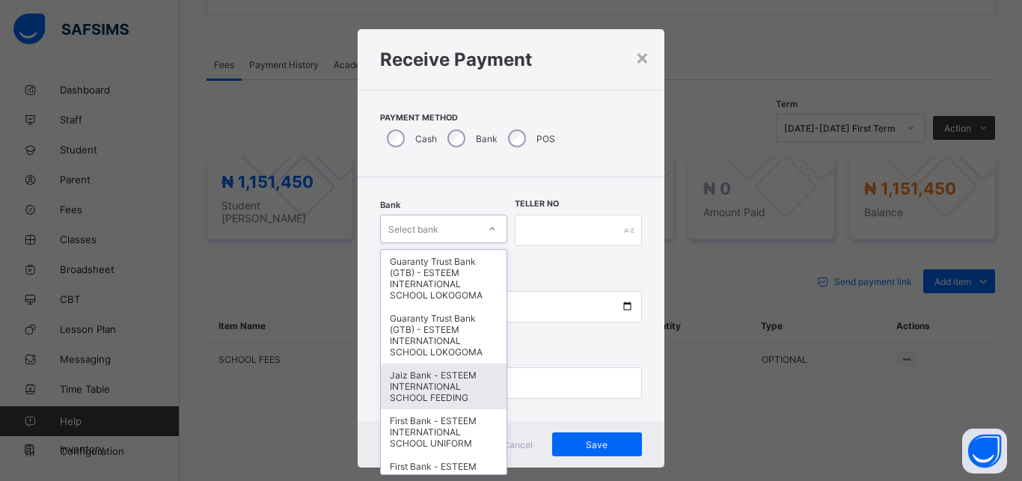
click at [453, 373] on div "Jaiz Bank - ESTEEM INTERNATIONAL SCHOOL FEEDING" at bounding box center [444, 386] width 126 height 46
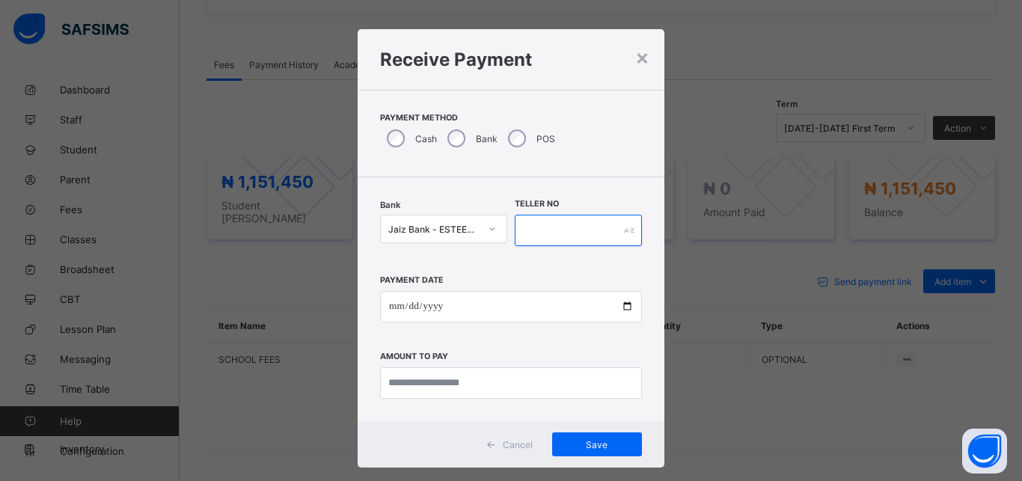
click at [541, 232] on input "text" at bounding box center [578, 230] width 127 height 31
type input "*********"
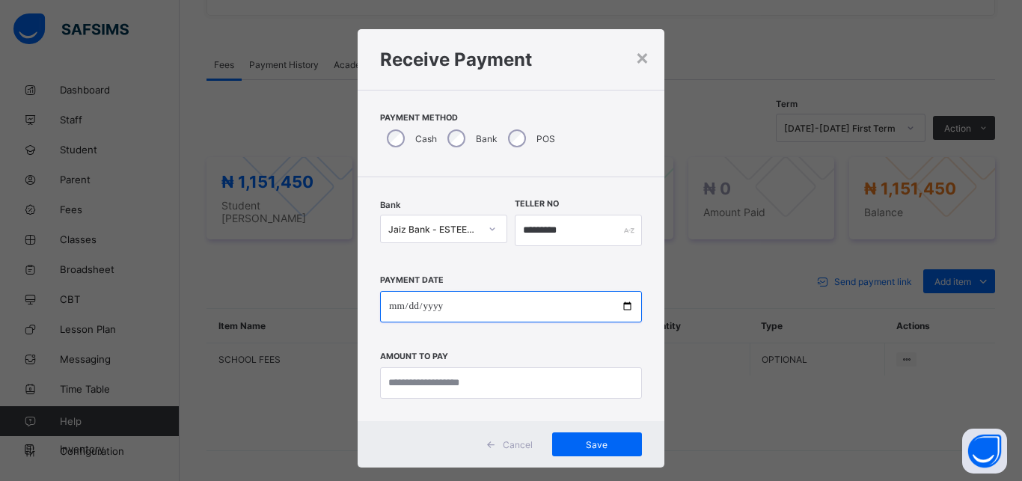
click at [514, 309] on input "date" at bounding box center [511, 306] width 262 height 31
type input "**********"
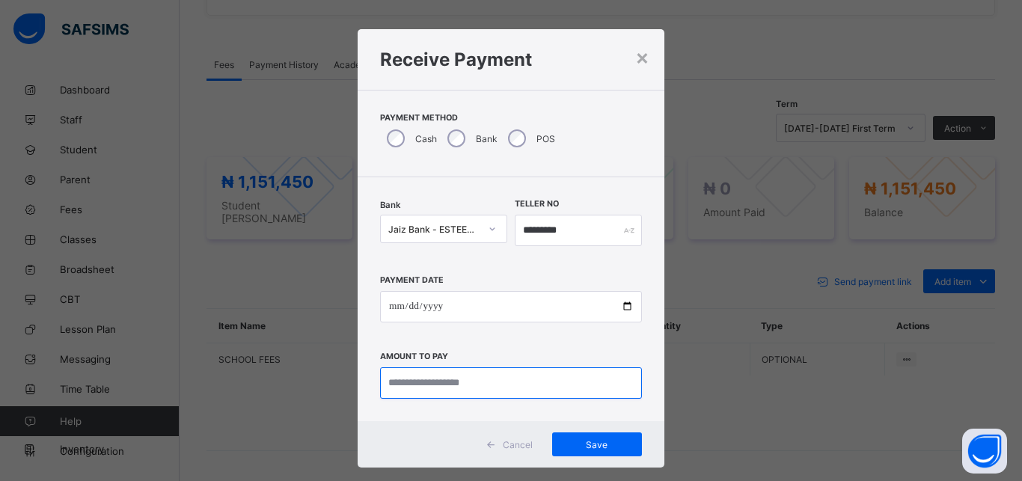
click at [504, 381] on input "currency" at bounding box center [511, 382] width 262 height 31
type input "**********"
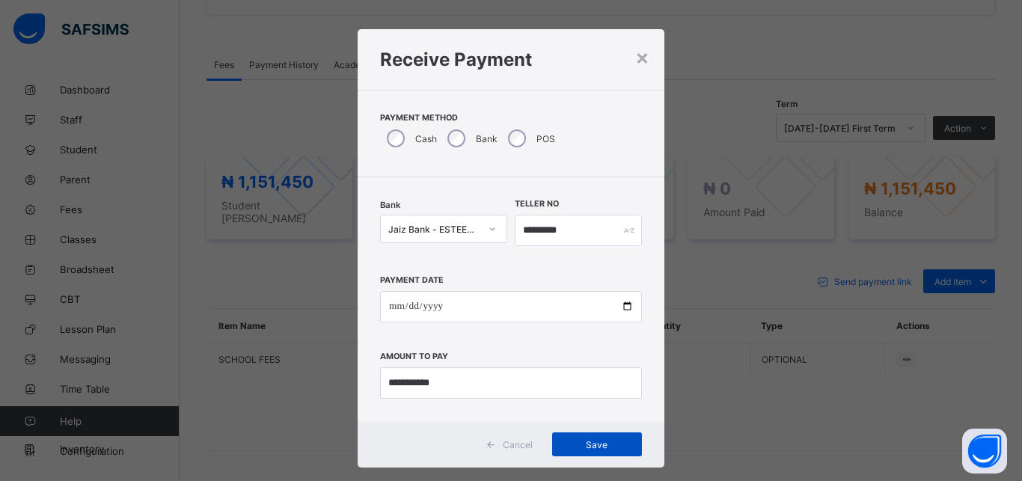
click at [587, 447] on span "Save" at bounding box center [596, 444] width 67 height 11
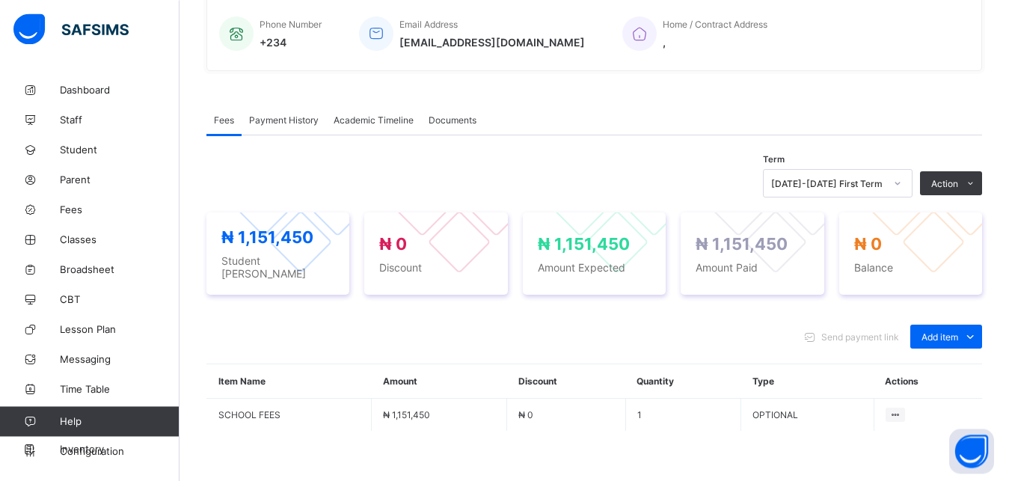
scroll to position [0, 0]
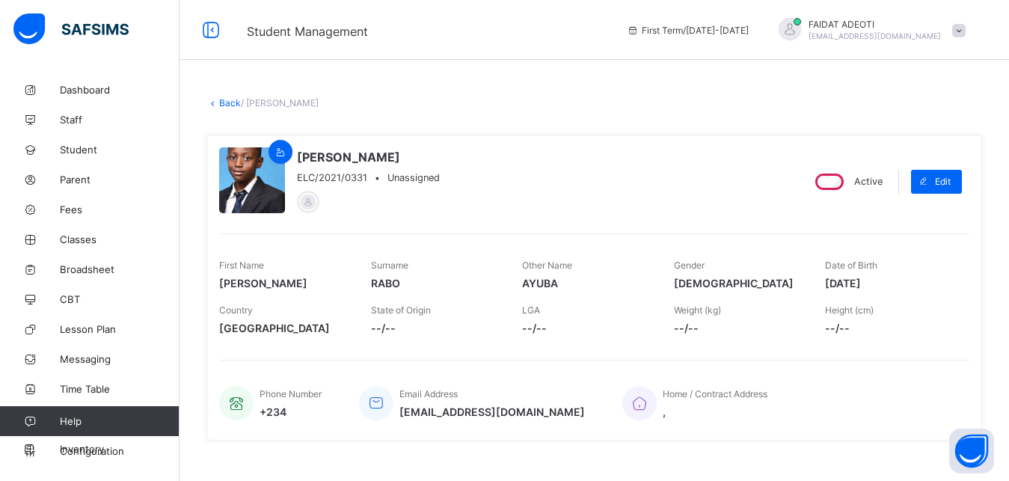
click at [227, 101] on link "Back" at bounding box center [230, 102] width 22 height 11
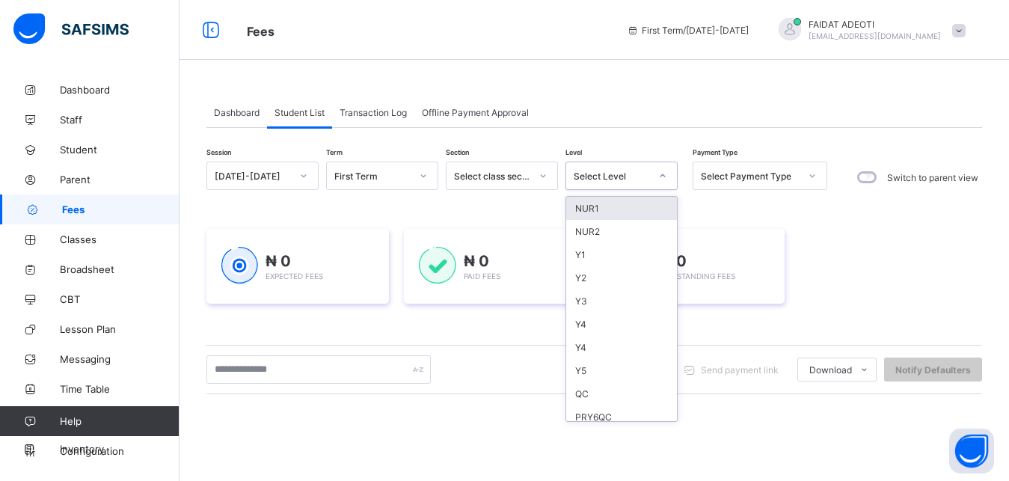
click at [619, 170] on div "Select Level" at bounding box center [607, 175] width 82 height 21
type input "*"
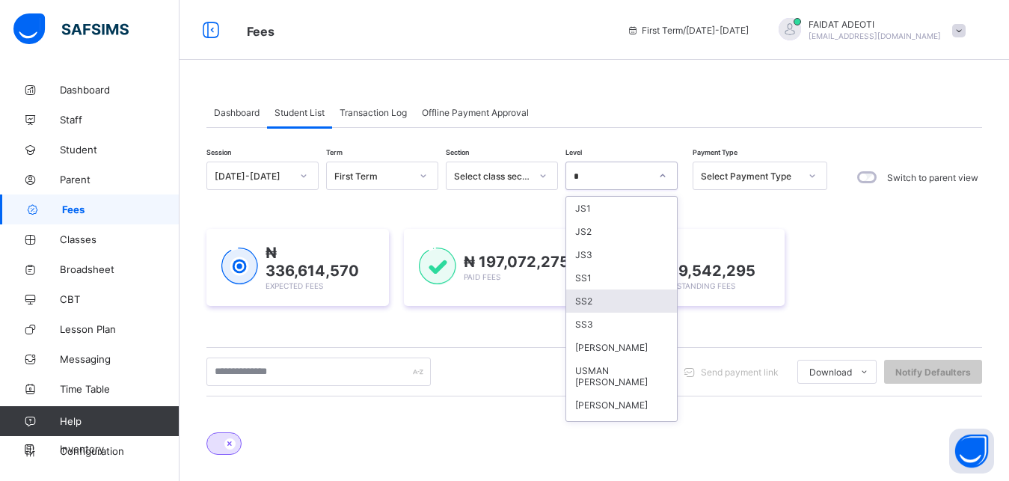
click at [621, 301] on div "SS2" at bounding box center [621, 300] width 111 height 23
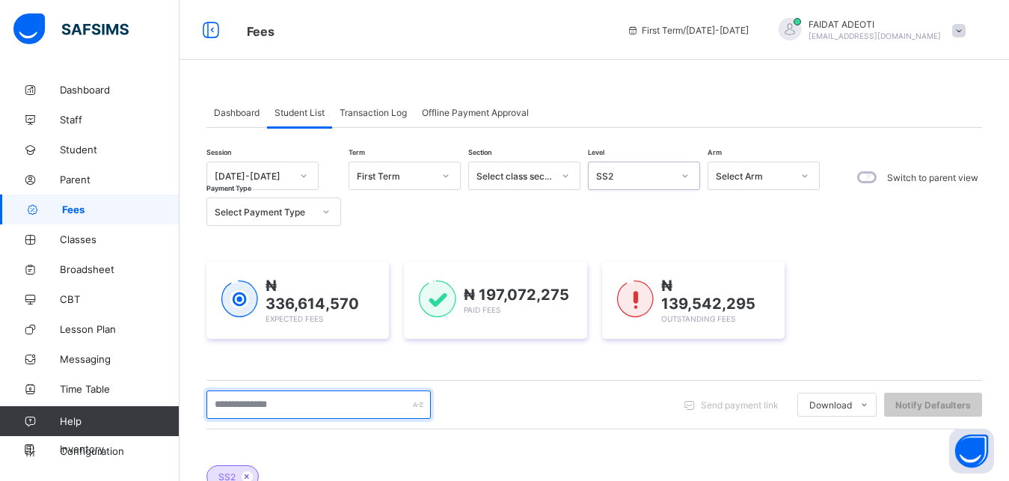
click at [330, 399] on input "text" at bounding box center [318, 404] width 224 height 28
click at [343, 390] on input "***" at bounding box center [318, 404] width 224 height 28
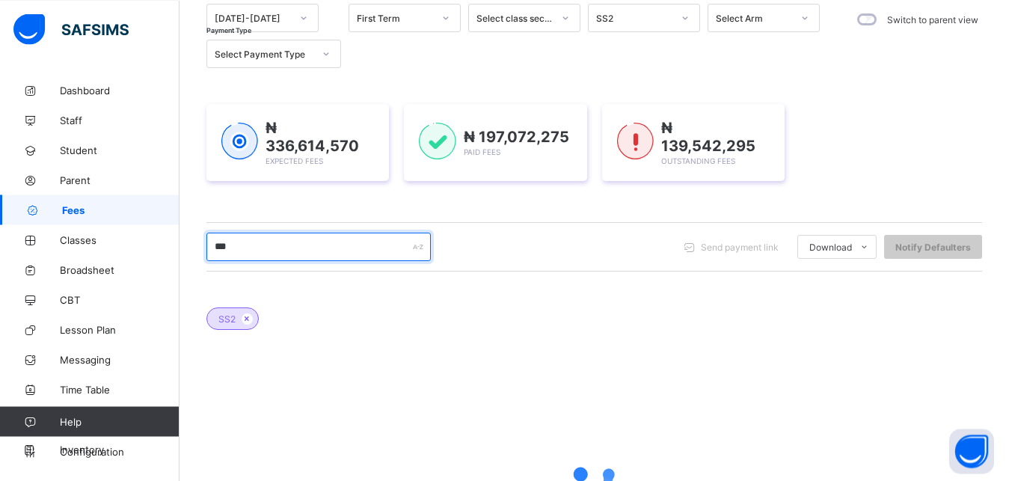
type input "***"
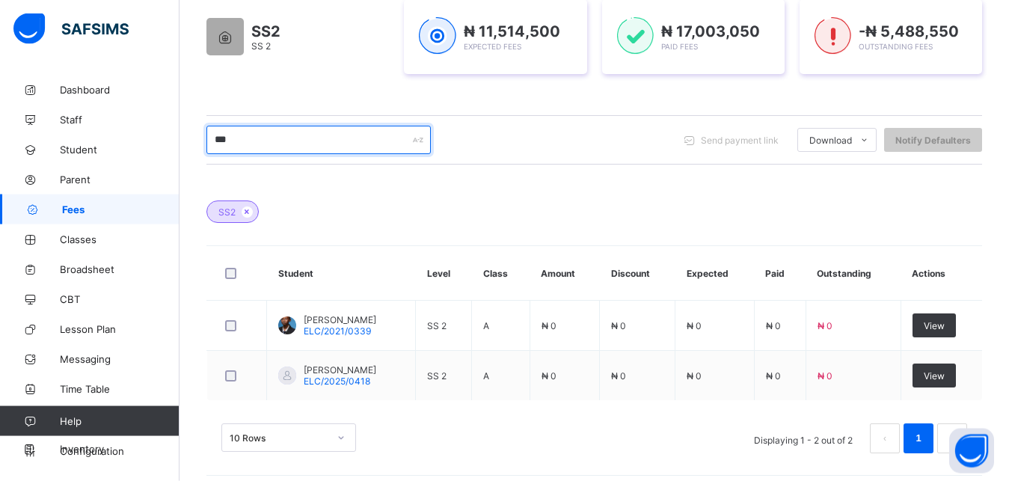
scroll to position [271, 0]
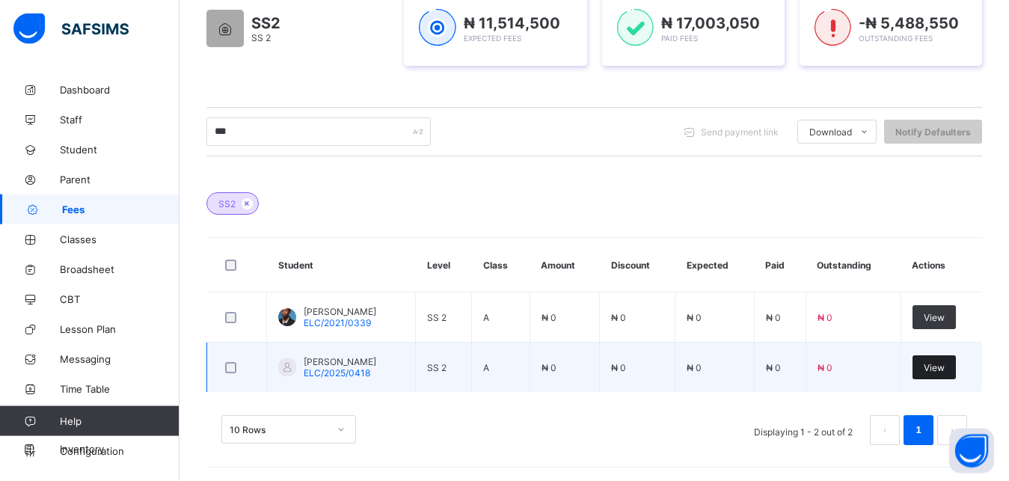
click at [945, 374] on div "View" at bounding box center [933, 367] width 43 height 24
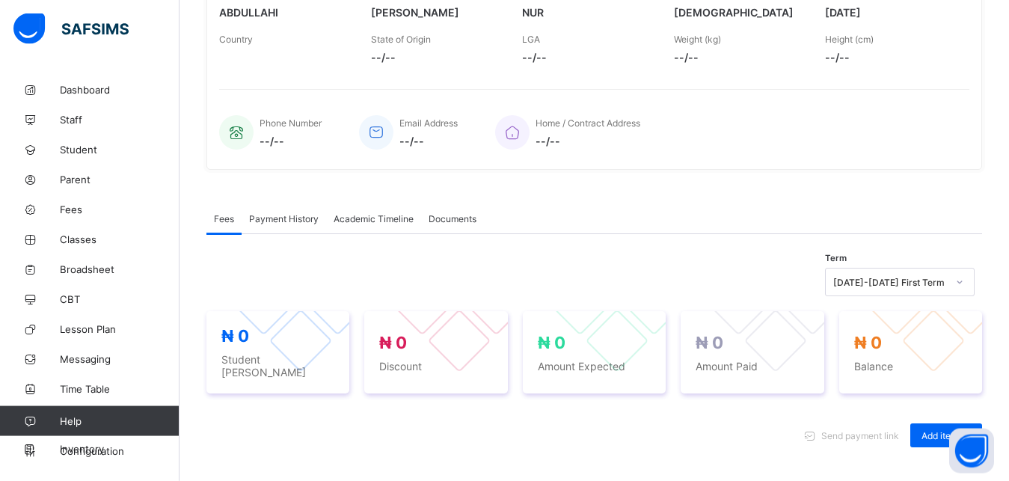
scroll to position [464, 0]
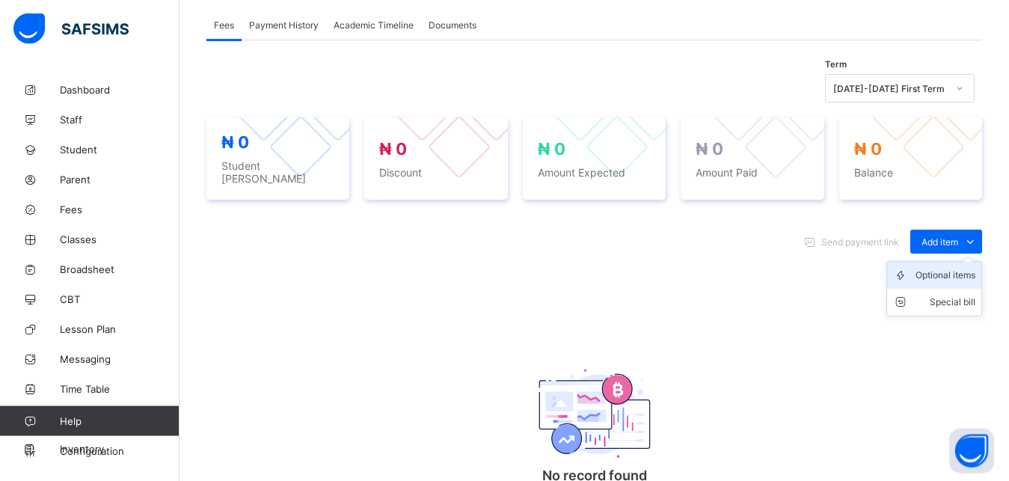
click at [971, 268] on div "Optional items" at bounding box center [945, 275] width 60 height 15
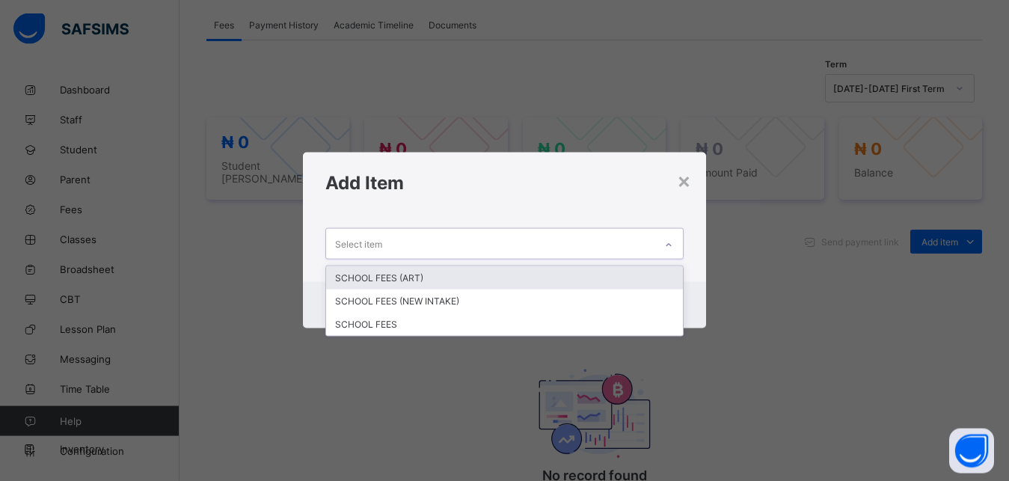
click at [499, 242] on div "Select item" at bounding box center [490, 243] width 329 height 29
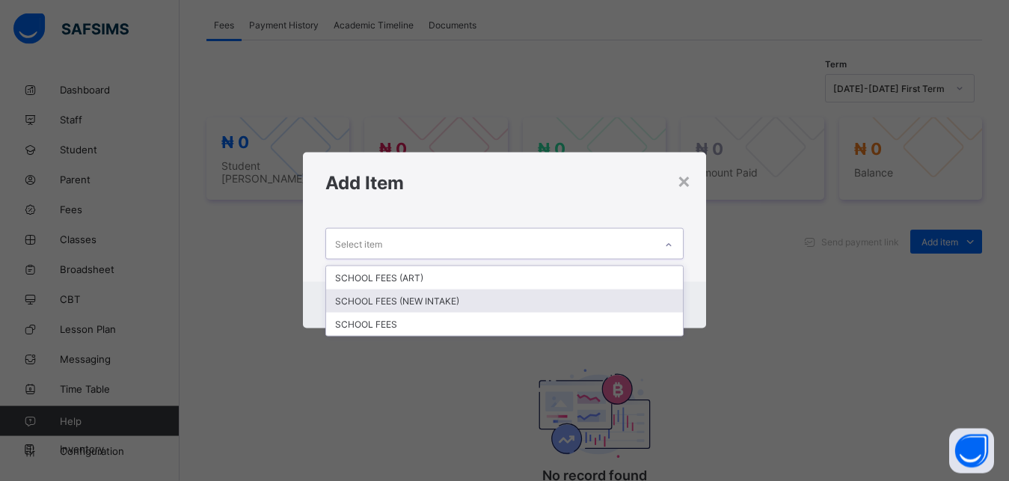
click at [481, 304] on div "SCHOOL FEES (NEW INTAKE)" at bounding box center [504, 300] width 357 height 23
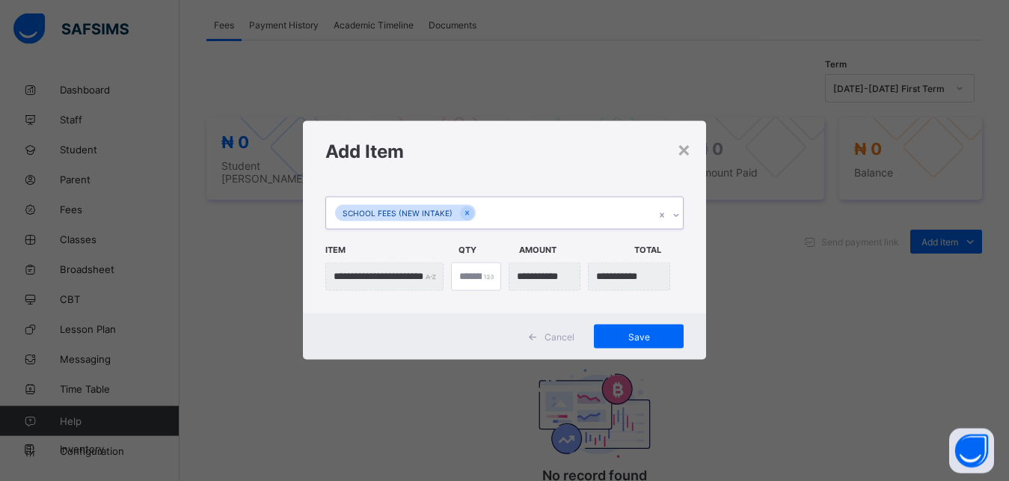
click at [481, 304] on div "**********" at bounding box center [505, 248] width 404 height 132
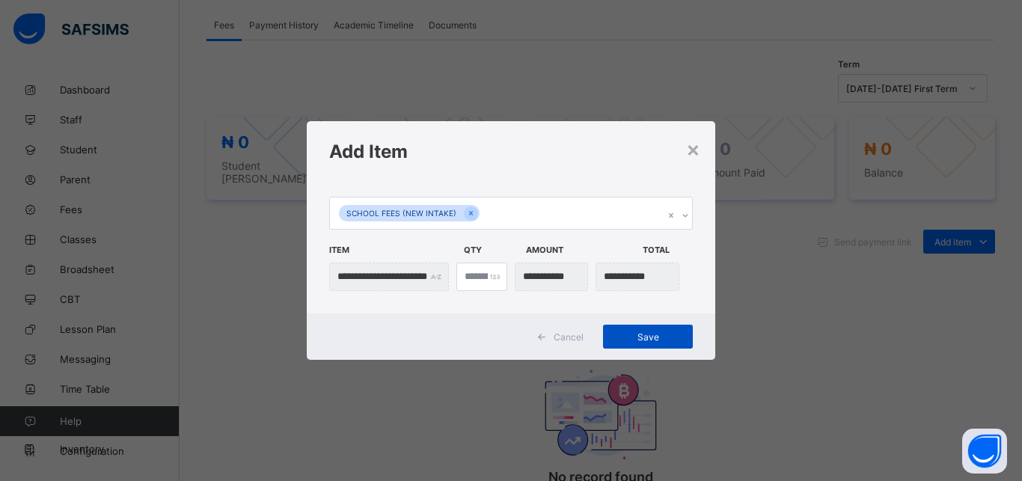
click at [661, 331] on div "Save" at bounding box center [648, 337] width 90 height 24
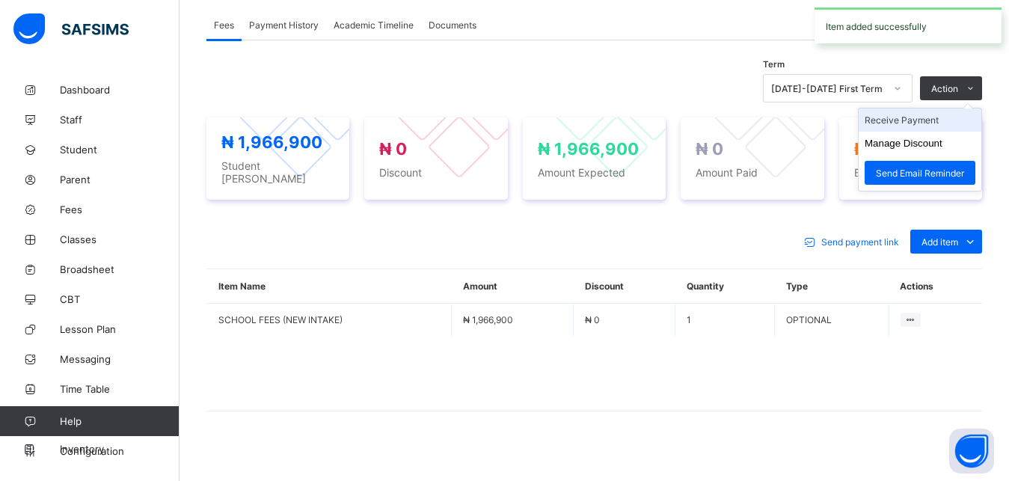
click at [940, 121] on li "Receive Payment" at bounding box center [920, 119] width 123 height 23
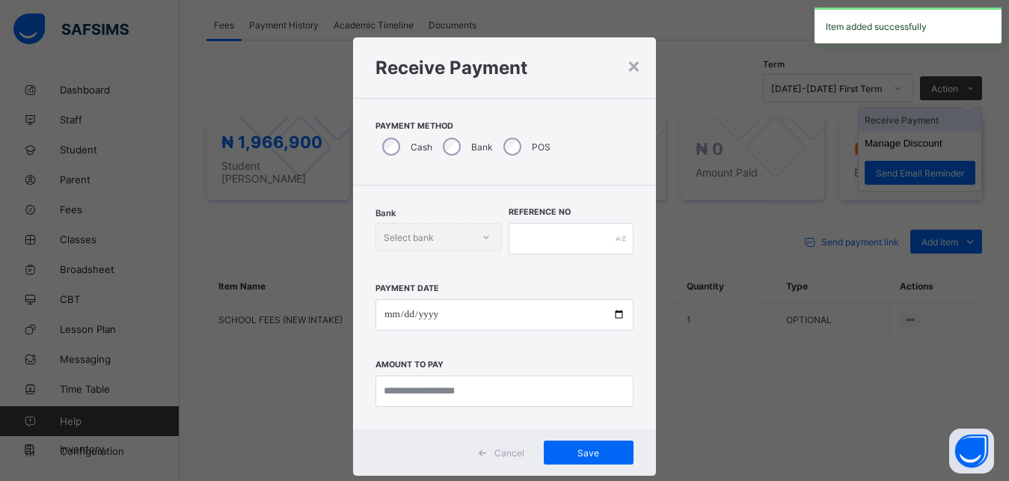
scroll to position [8, 0]
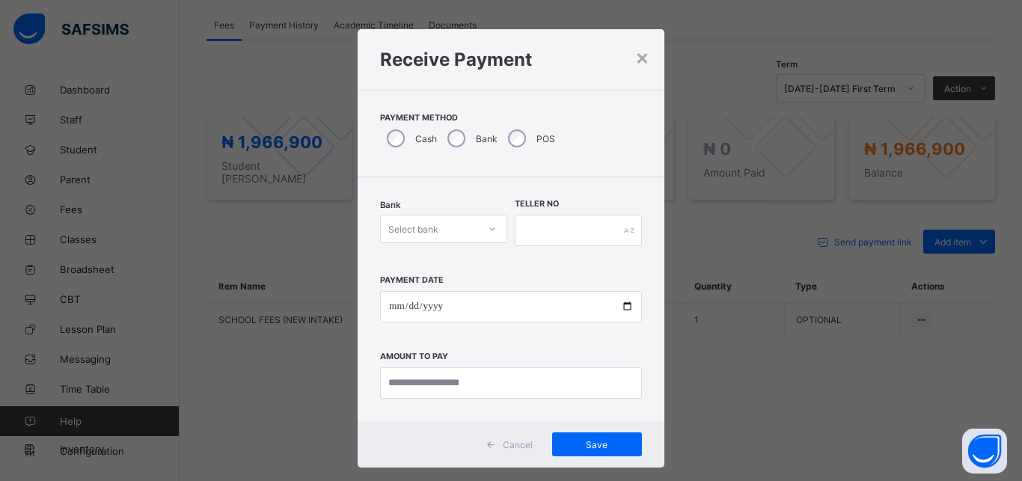
click at [414, 230] on div "Select bank" at bounding box center [413, 229] width 50 height 28
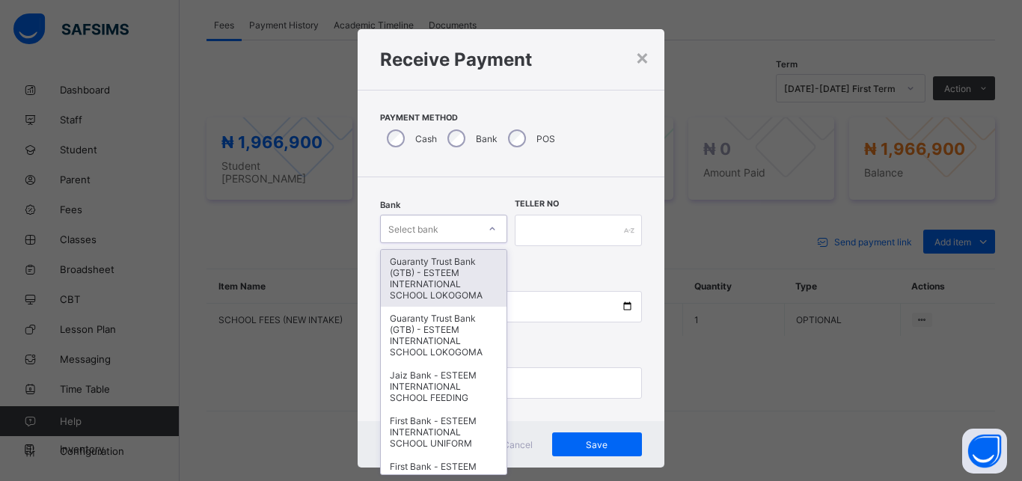
click at [386, 283] on div "Guaranty Trust Bank (GTB) - ESTEEM INTERNATIONAL SCHOOL LOKOGOMA" at bounding box center [444, 278] width 126 height 57
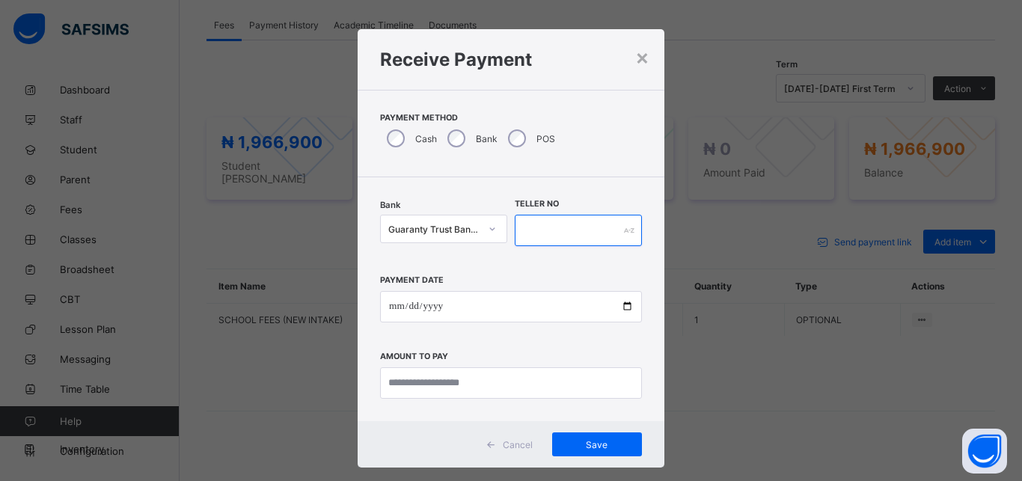
click at [533, 237] on input "text" at bounding box center [578, 230] width 127 height 31
type input "********"
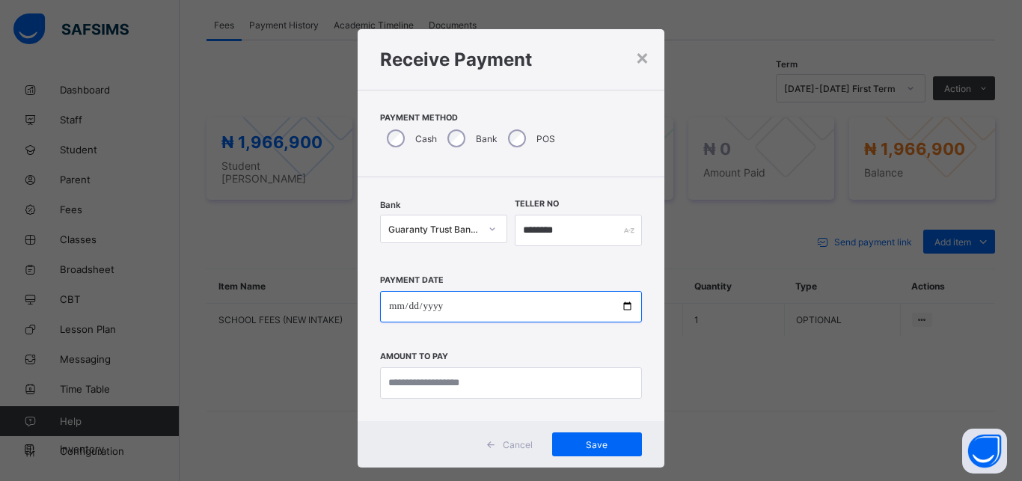
click at [457, 296] on input "date" at bounding box center [511, 306] width 262 height 31
type input "**********"
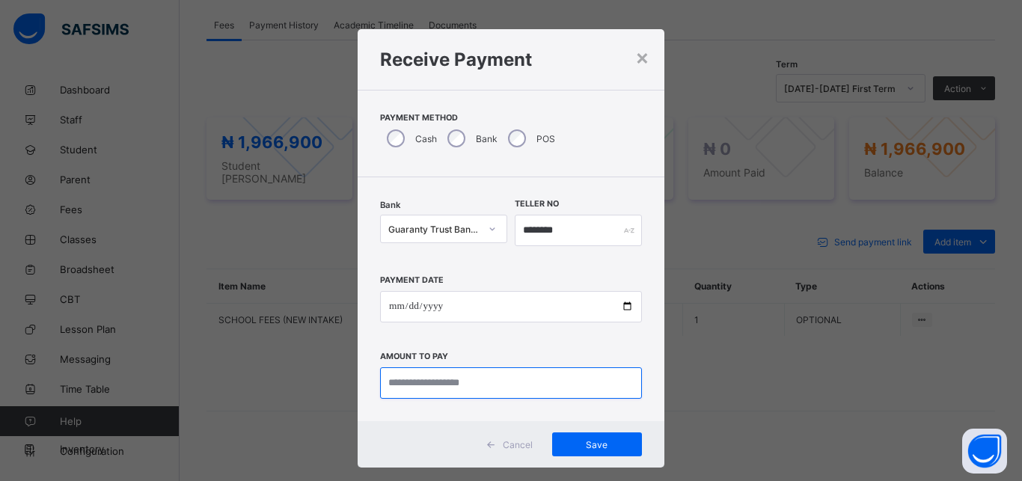
click at [441, 373] on input "currency" at bounding box center [511, 382] width 262 height 31
type input "*********"
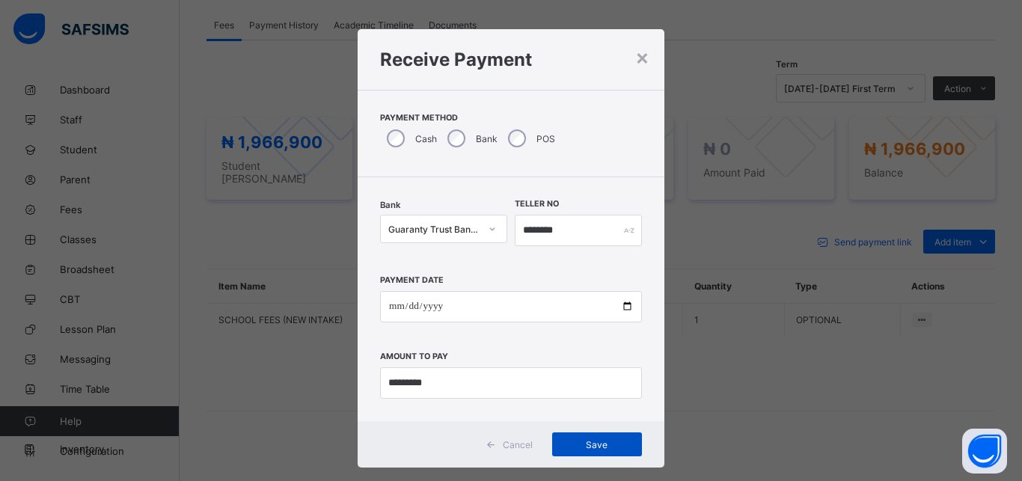
click at [565, 443] on span "Save" at bounding box center [596, 444] width 67 height 11
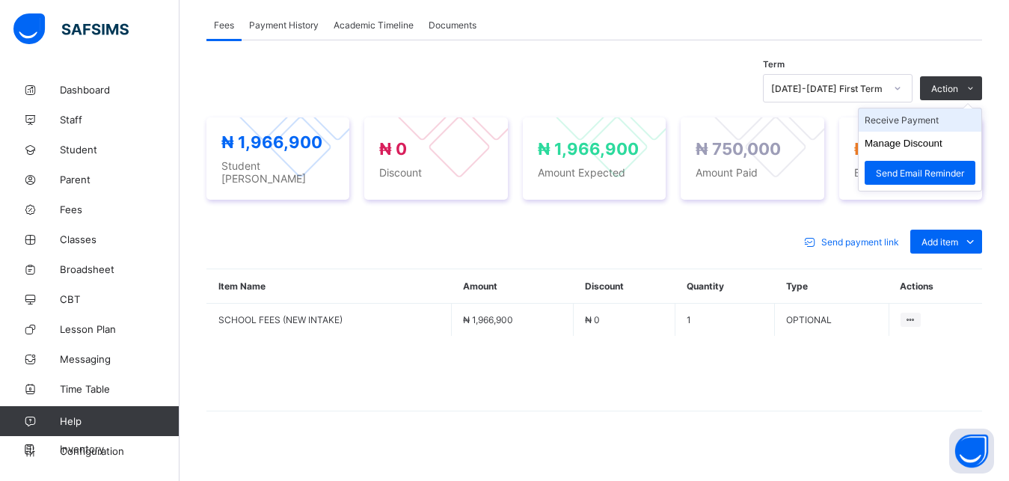
click at [942, 118] on li "Receive Payment" at bounding box center [920, 119] width 123 height 23
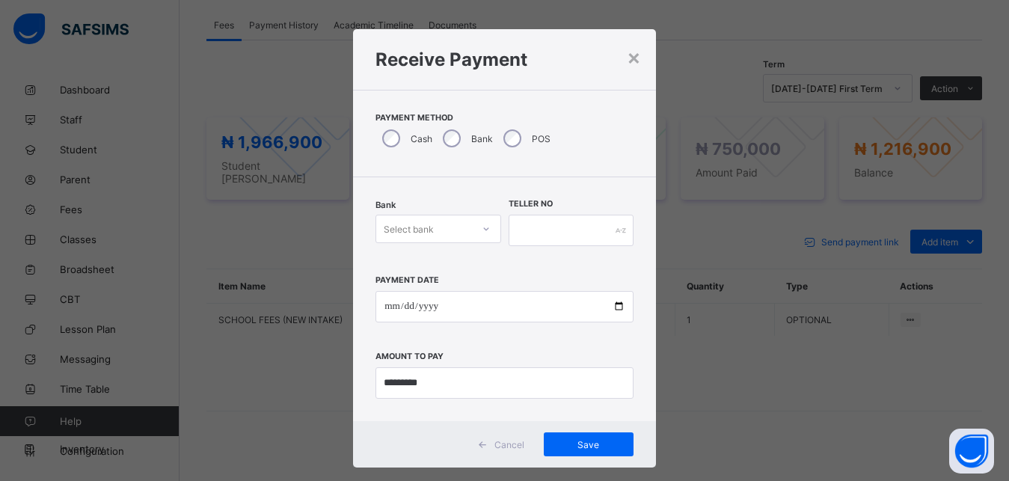
click at [428, 221] on div "Select bank" at bounding box center [409, 229] width 50 height 28
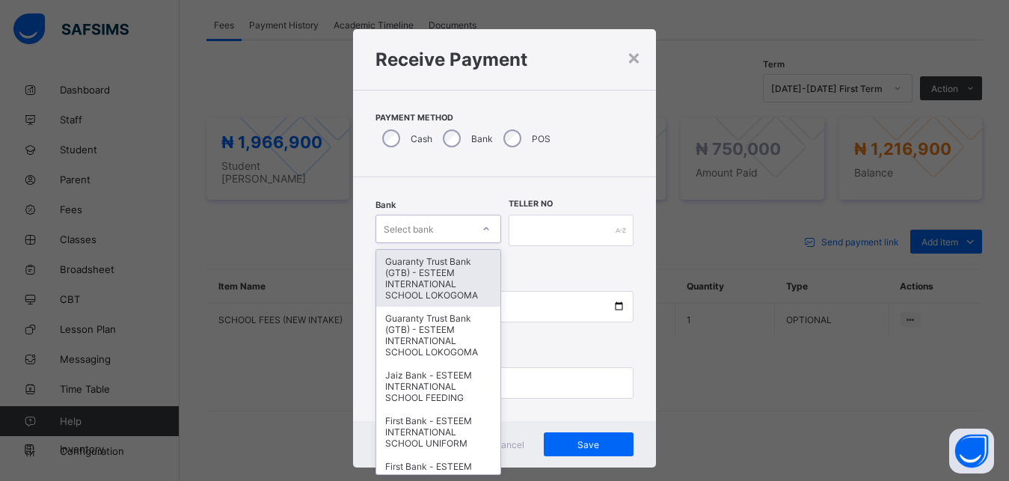
click at [417, 276] on div "Guaranty Trust Bank (GTB) - ESTEEM INTERNATIONAL SCHOOL LOKOGOMA" at bounding box center [437, 278] width 123 height 57
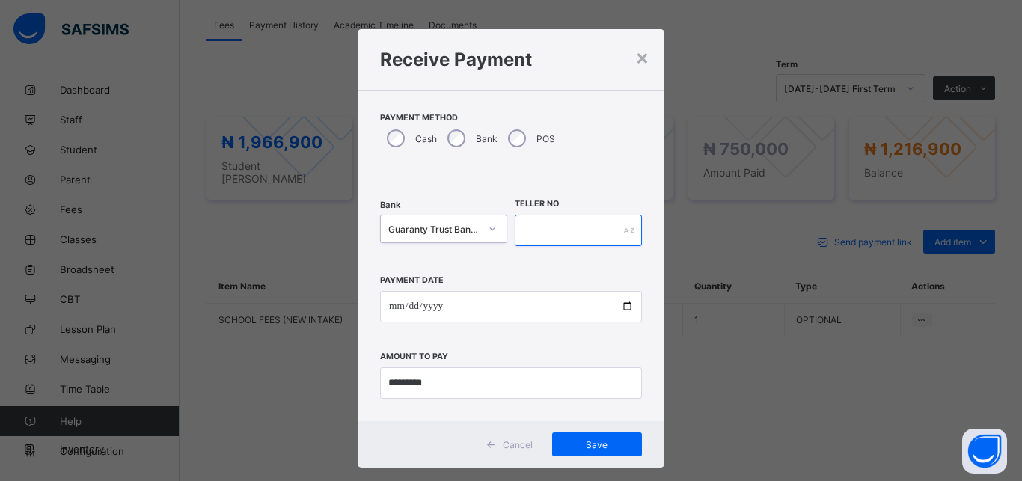
click at [550, 230] on input "text" at bounding box center [578, 230] width 127 height 31
type input "********"
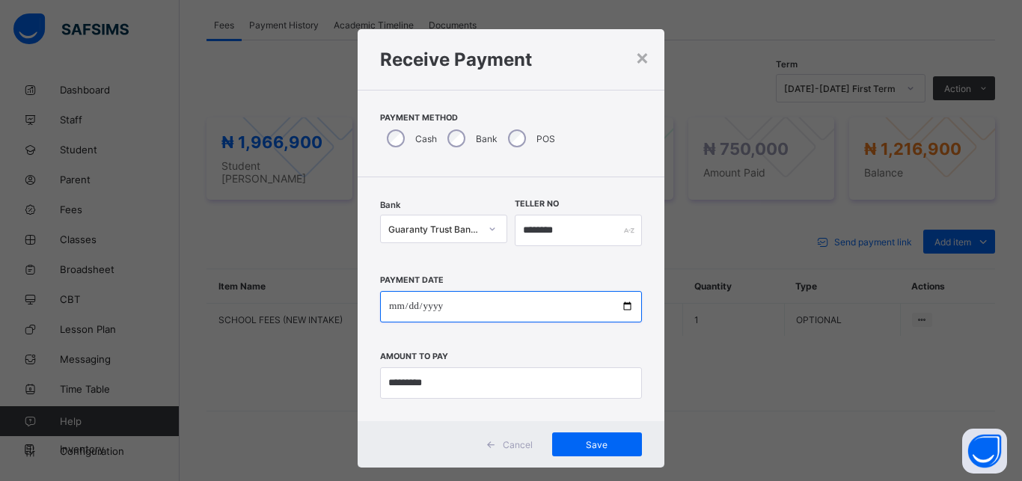
click at [524, 302] on input "date" at bounding box center [511, 306] width 262 height 31
type input "**********"
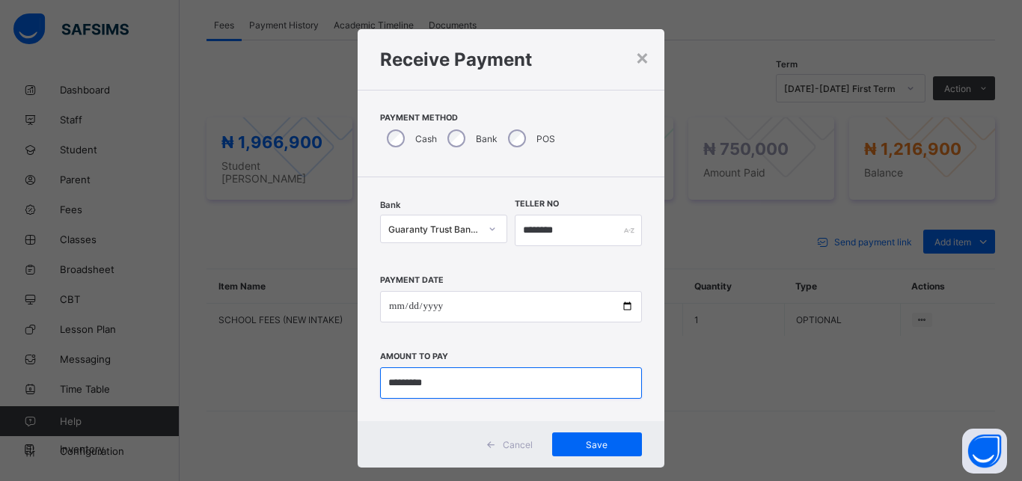
click at [495, 385] on input "currency" at bounding box center [511, 382] width 262 height 31
type input "***"
type input "*********"
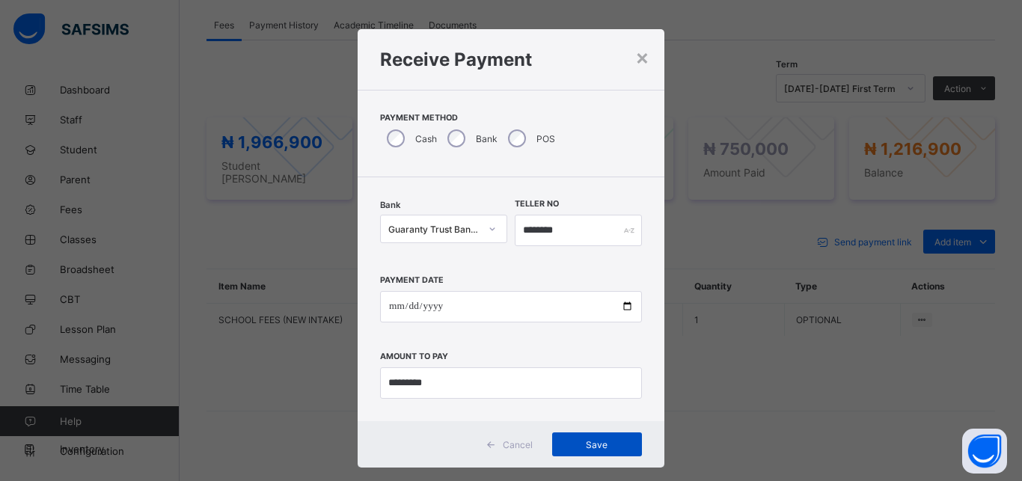
click at [592, 440] on span "Save" at bounding box center [596, 444] width 67 height 11
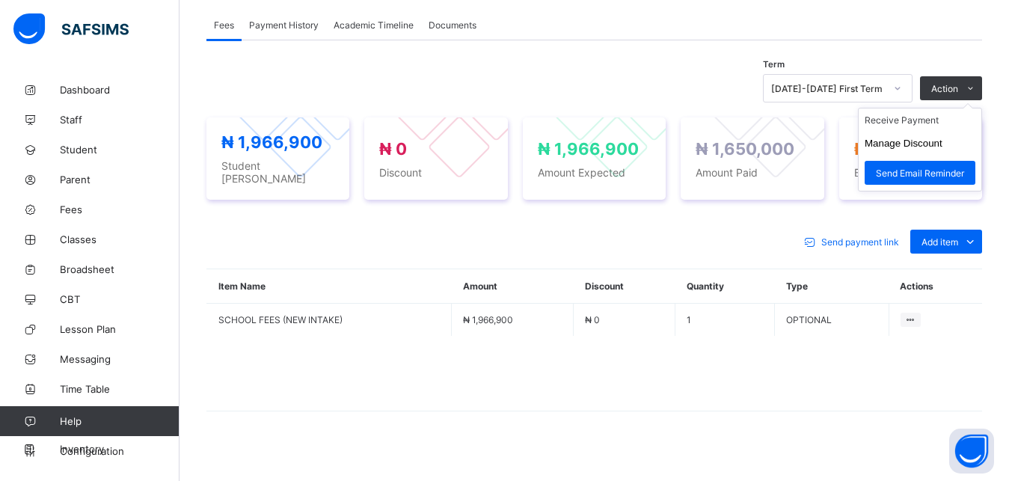
click at [943, 114] on ul "Receive Payment Manage Discount Send Email Reminder" at bounding box center [920, 150] width 124 height 84
click at [942, 122] on li "Receive Payment" at bounding box center [920, 119] width 123 height 23
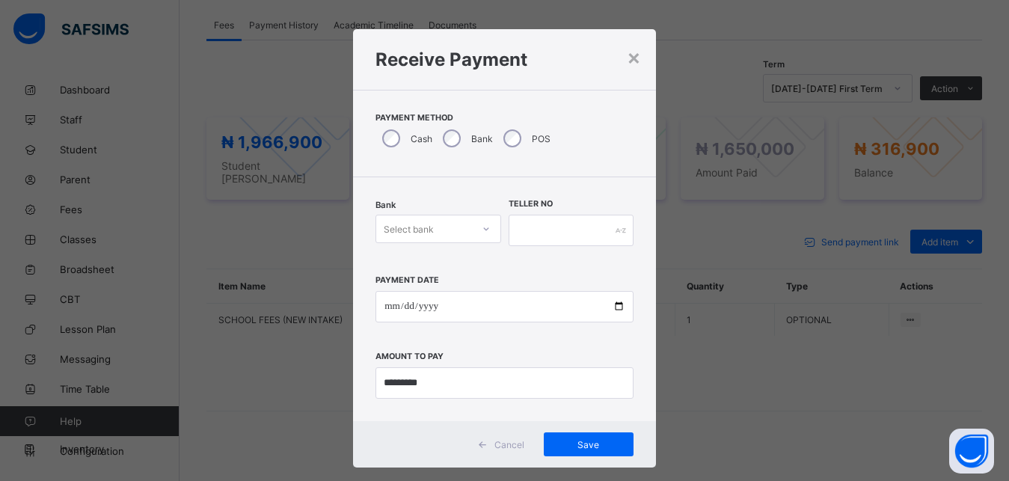
click at [447, 233] on div "Select bank" at bounding box center [423, 228] width 95 height 21
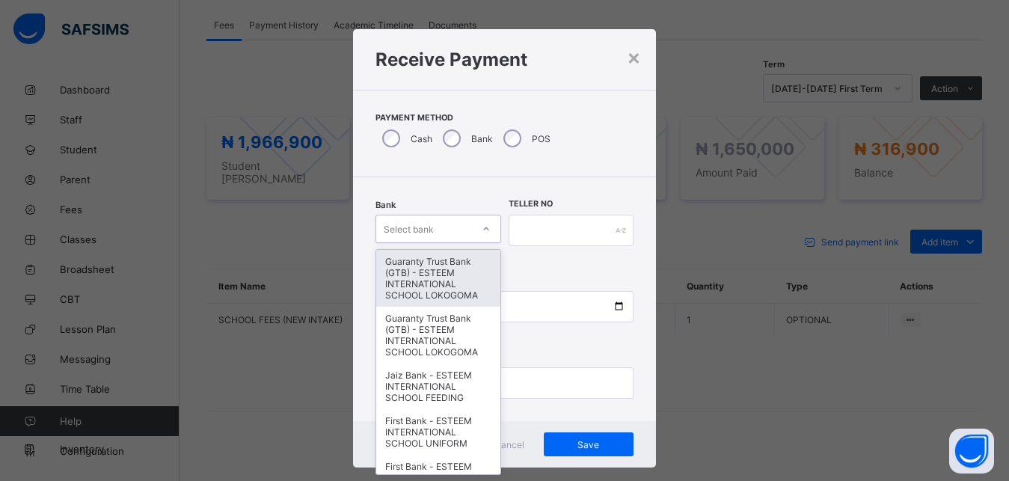
click at [421, 274] on div "Guaranty Trust Bank (GTB) - ESTEEM INTERNATIONAL SCHOOL LOKOGOMA" at bounding box center [437, 278] width 123 height 57
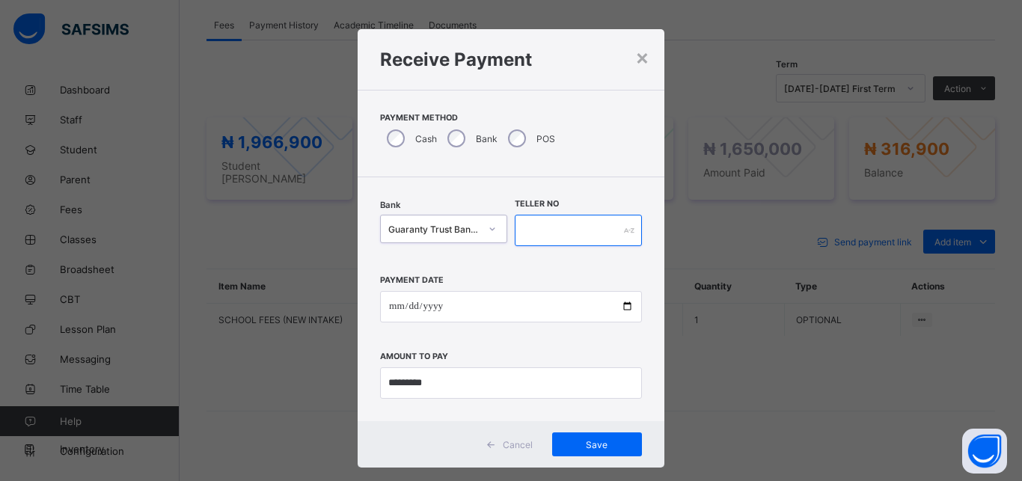
click at [548, 227] on input "text" at bounding box center [578, 230] width 127 height 31
type input "********"
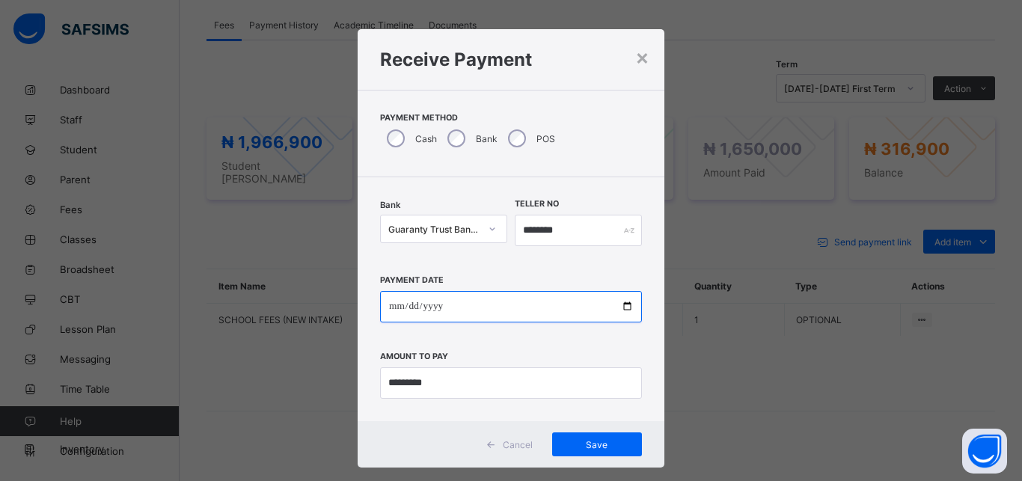
click at [504, 311] on input "date" at bounding box center [511, 306] width 262 height 31
type input "**********"
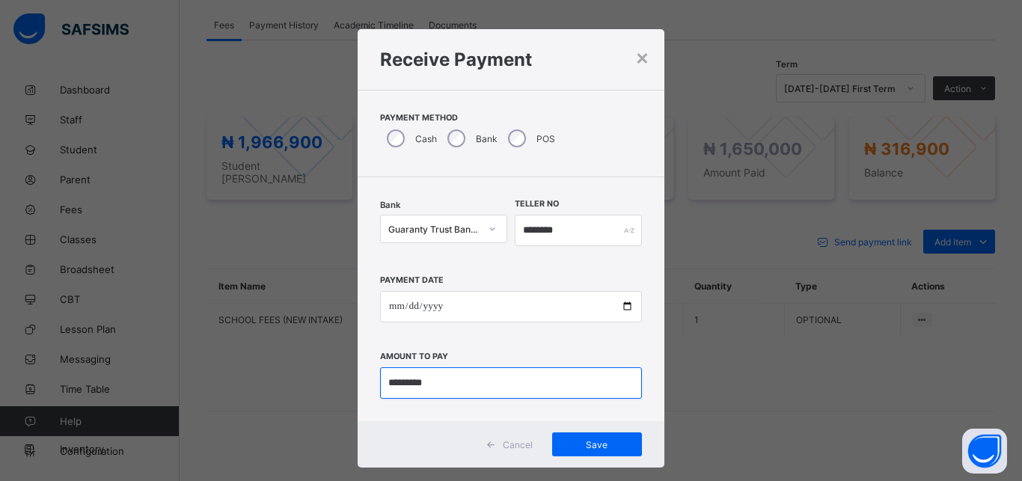
click at [499, 390] on input "currency" at bounding box center [511, 382] width 262 height 31
type input "***"
type input "*********"
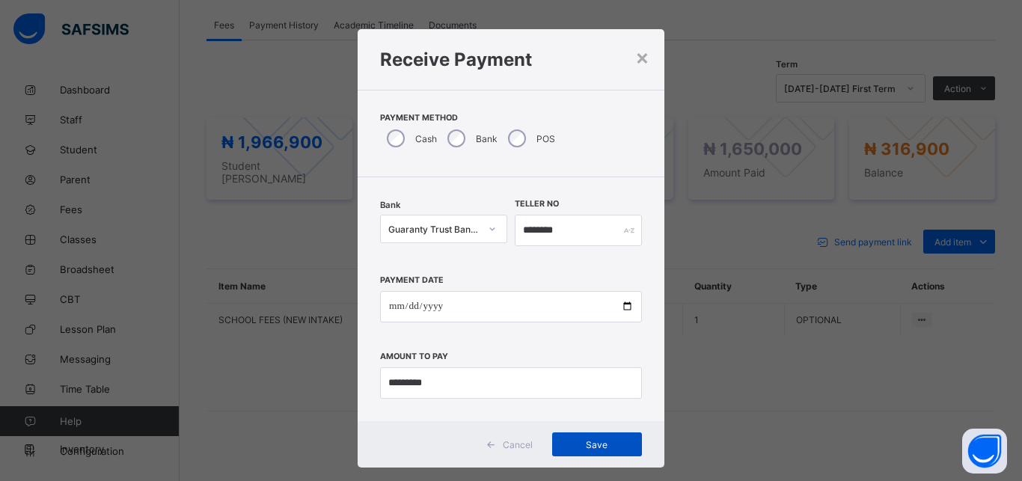
click at [588, 449] on span "Save" at bounding box center [596, 444] width 67 height 11
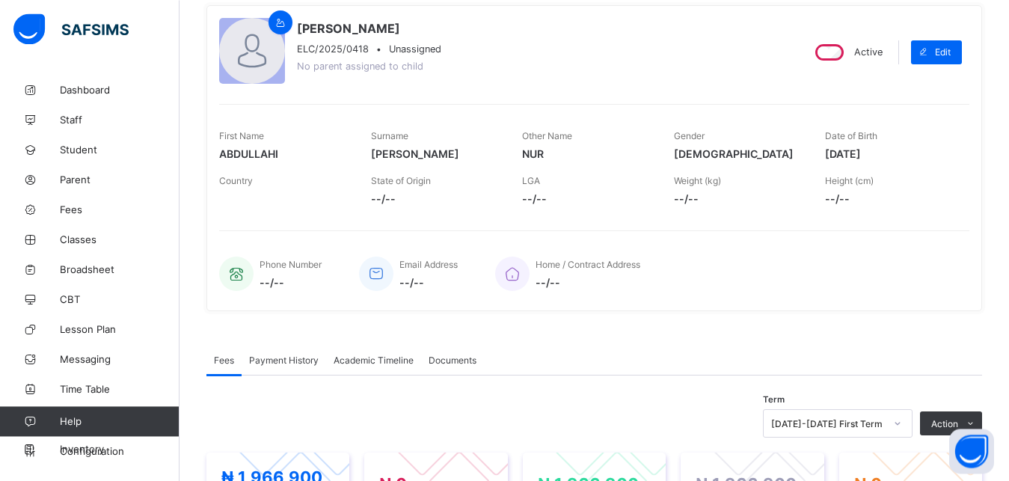
scroll to position [0, 0]
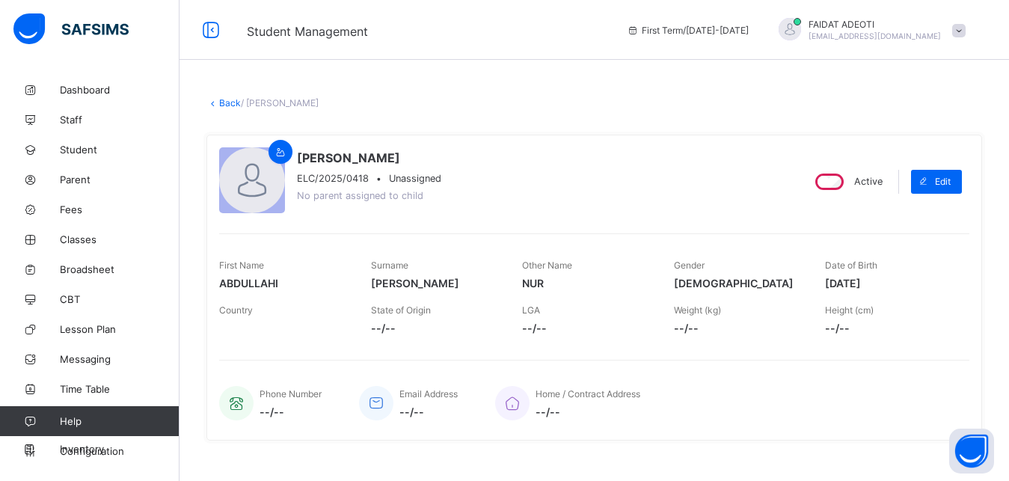
click at [225, 101] on link "Back" at bounding box center [230, 102] width 22 height 11
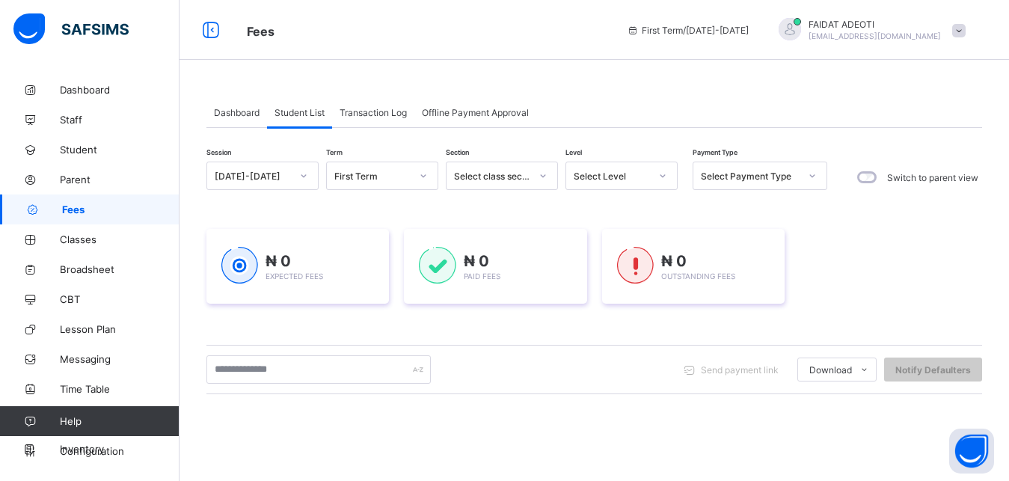
click at [645, 176] on div "Select Level" at bounding box center [612, 176] width 76 height 11
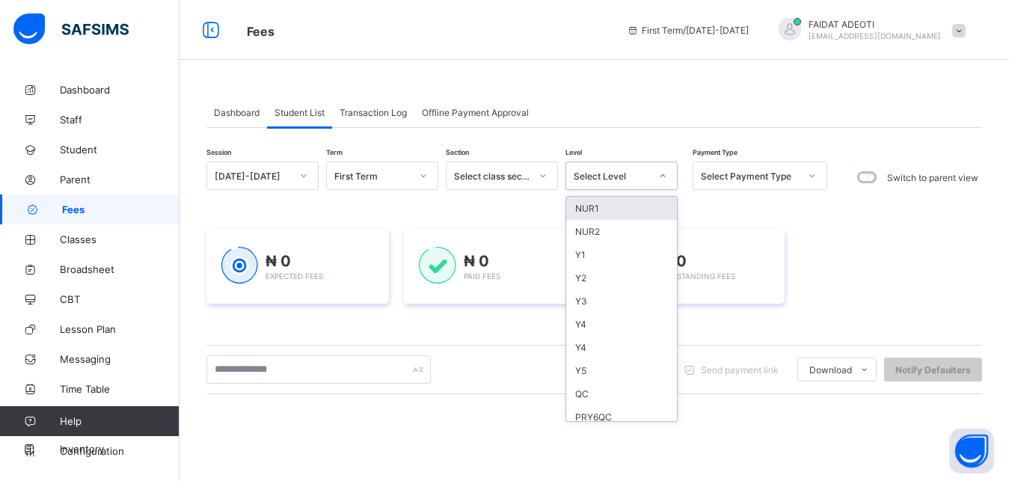
type input "*"
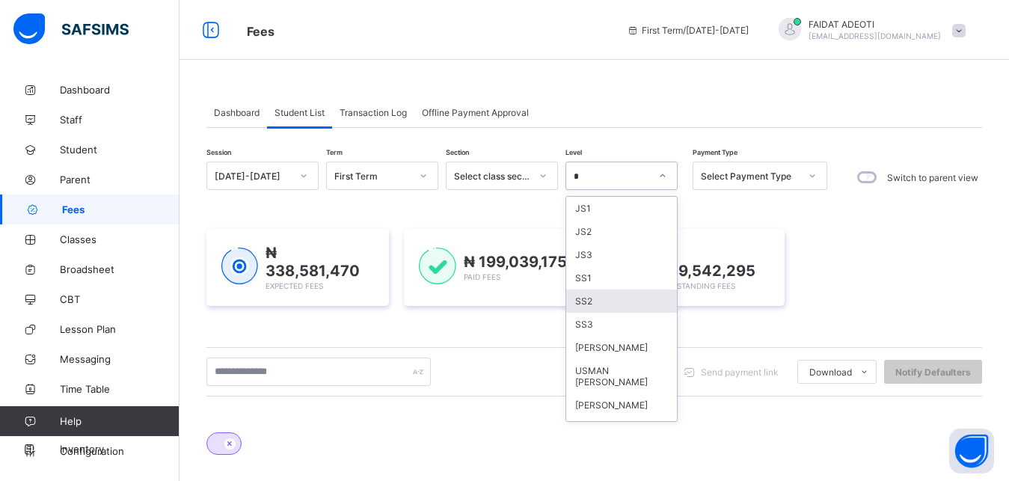
click at [598, 304] on div "SS2" at bounding box center [621, 300] width 111 height 23
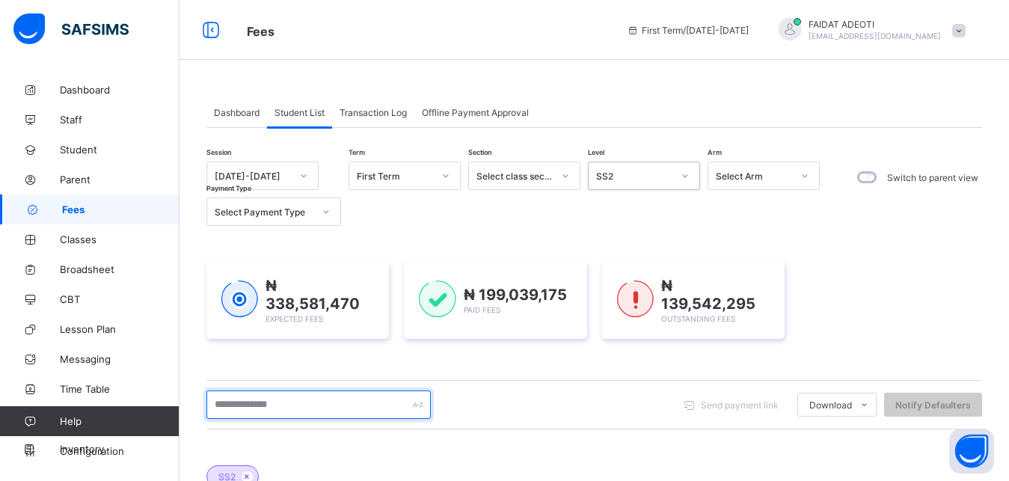
click at [349, 408] on input "text" at bounding box center [318, 404] width 224 height 28
click at [386, 390] on input "*****" at bounding box center [318, 404] width 224 height 28
click at [375, 390] on input "*****" at bounding box center [318, 404] width 224 height 28
click at [365, 390] on input "*****" at bounding box center [318, 404] width 224 height 28
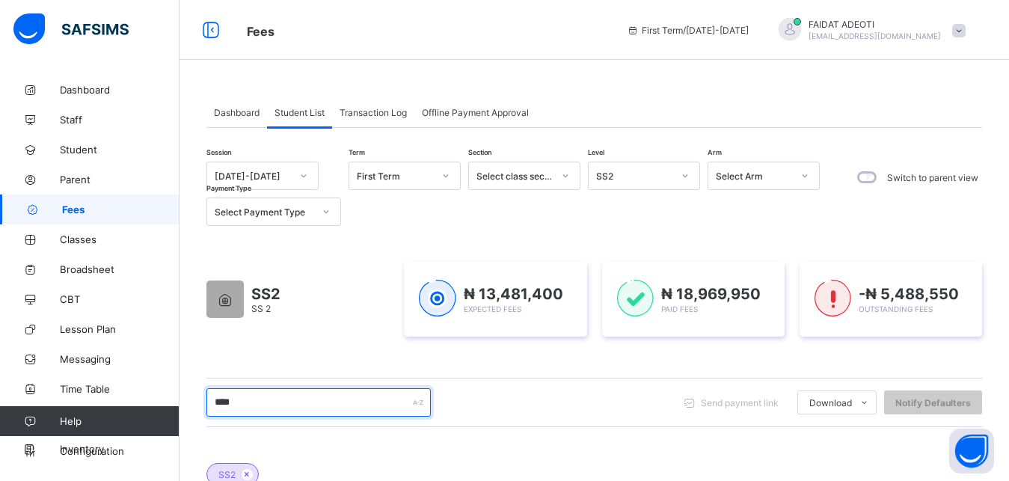
type input "*****"
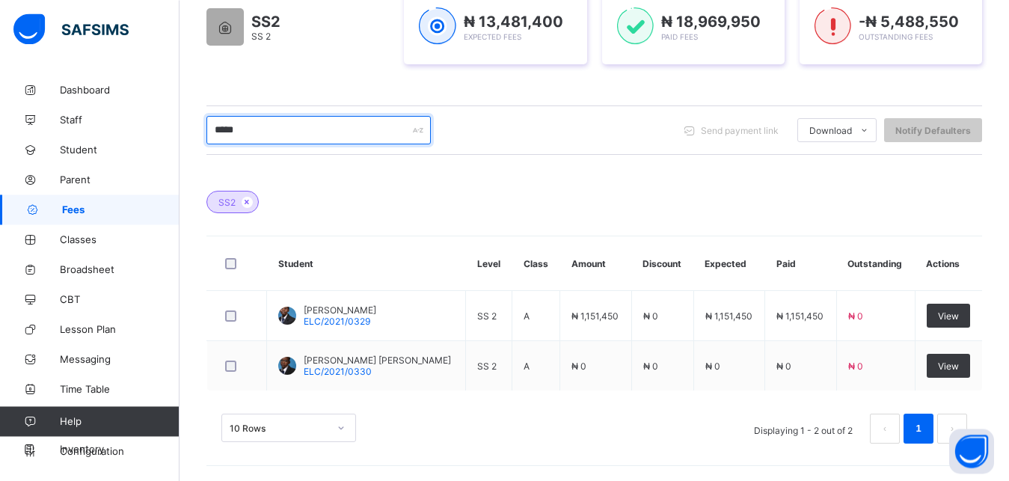
scroll to position [272, 0]
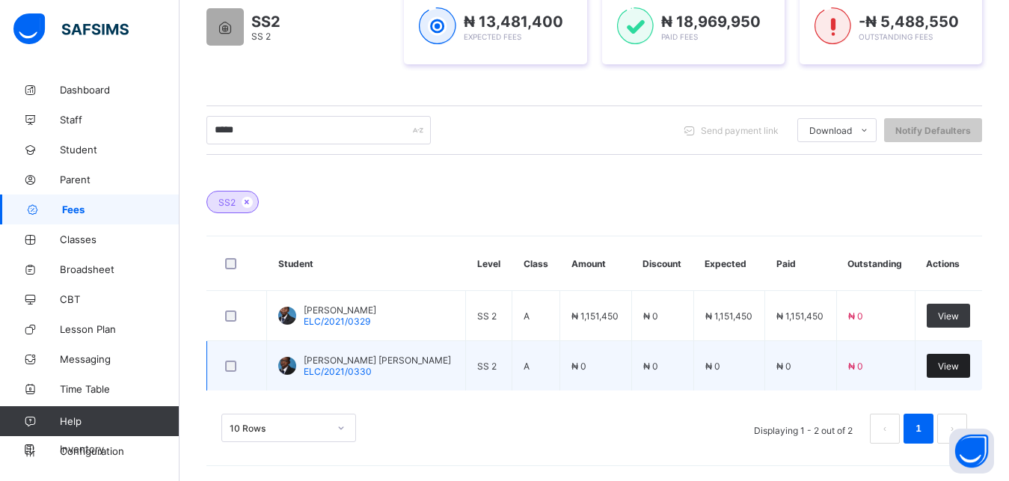
click at [959, 365] on span "View" at bounding box center [948, 365] width 21 height 11
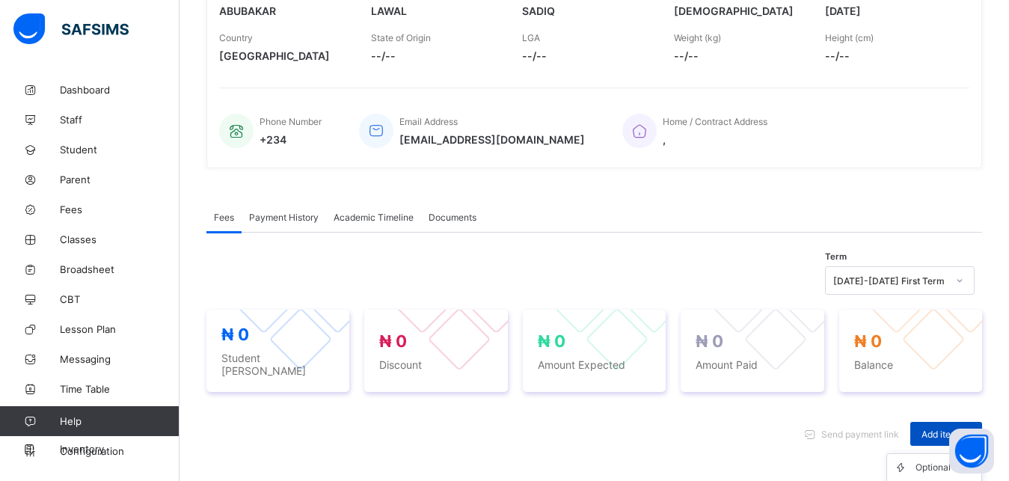
scroll to position [466, 0]
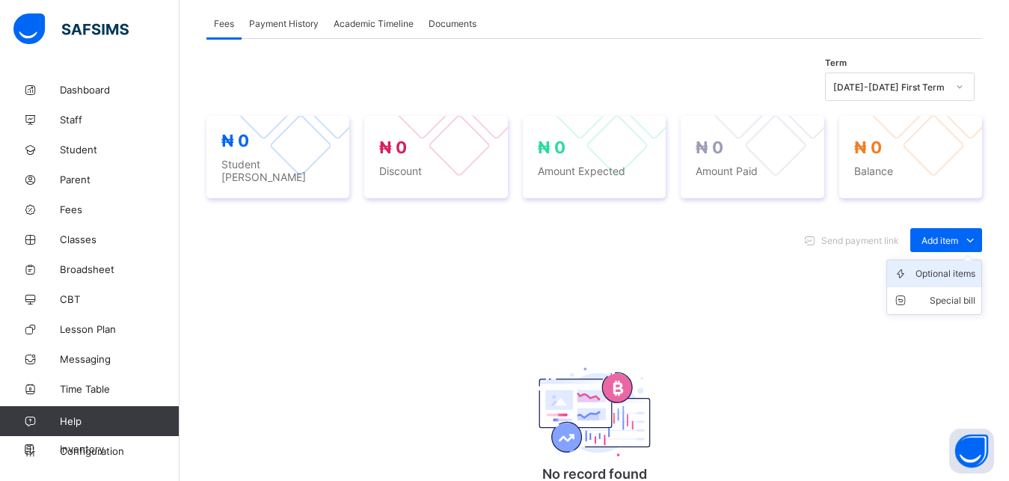
click at [953, 275] on li "Optional items" at bounding box center [934, 273] width 94 height 27
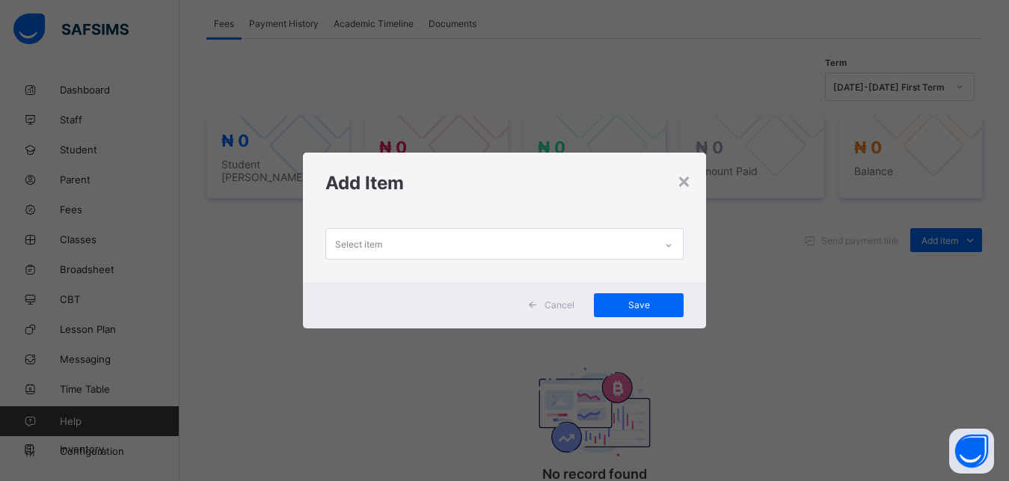
click at [530, 243] on div "Select item" at bounding box center [490, 243] width 329 height 29
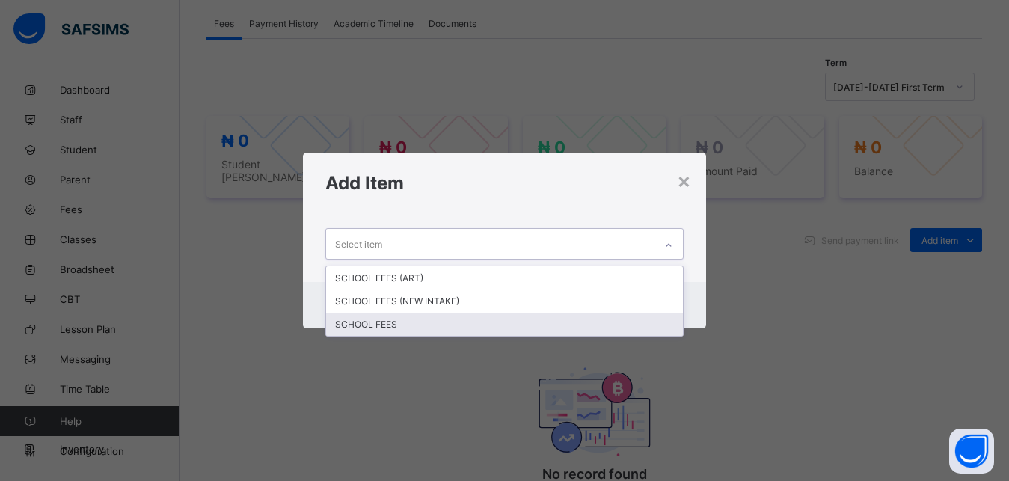
click at [451, 326] on div "SCHOOL FEES" at bounding box center [504, 324] width 357 height 23
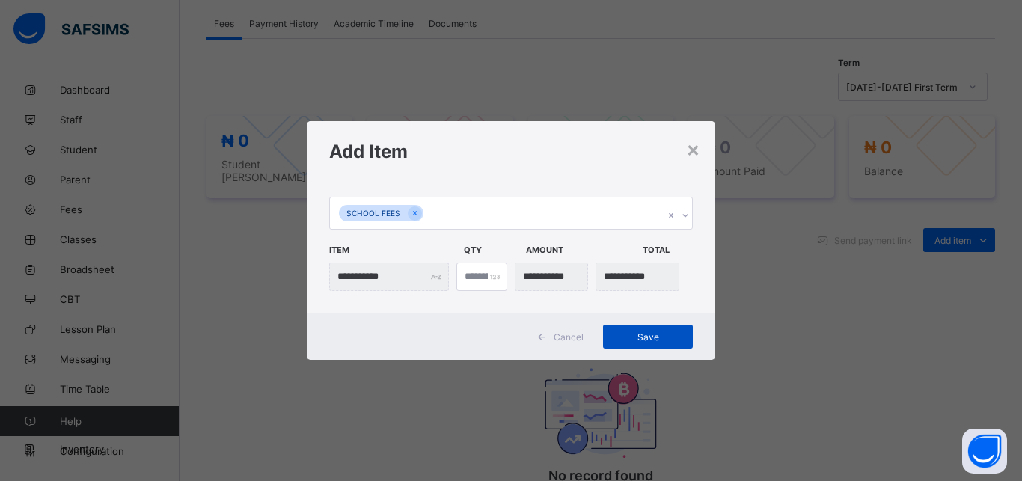
click at [638, 330] on div "Save" at bounding box center [648, 337] width 90 height 24
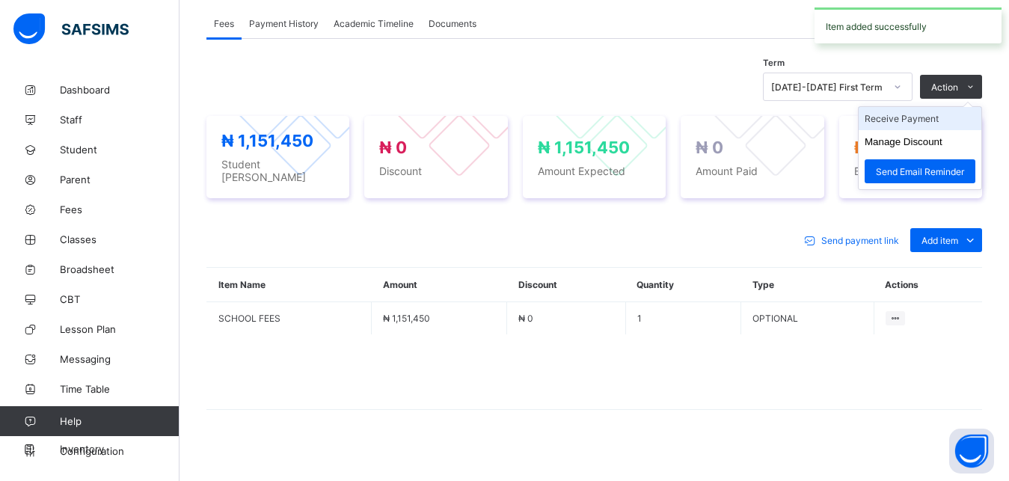
click at [931, 115] on li "Receive Payment" at bounding box center [920, 118] width 123 height 23
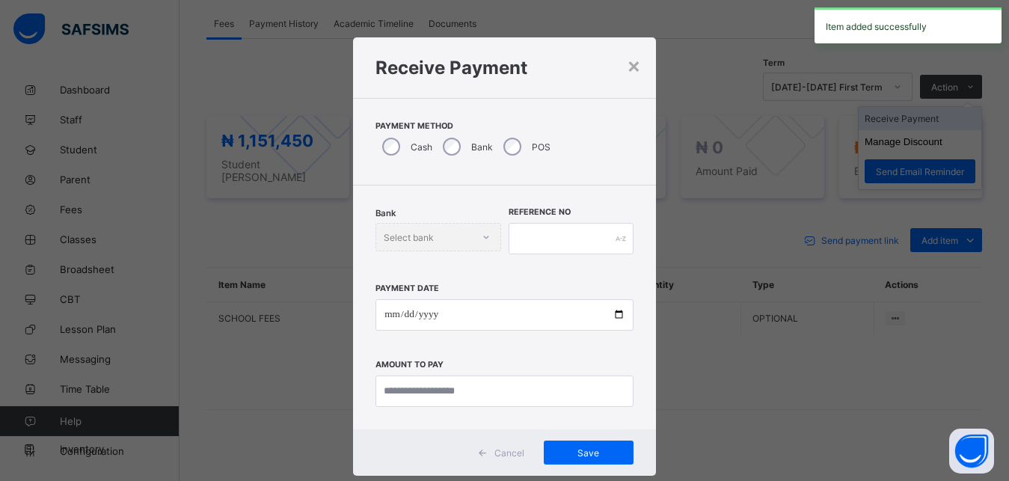
scroll to position [8, 0]
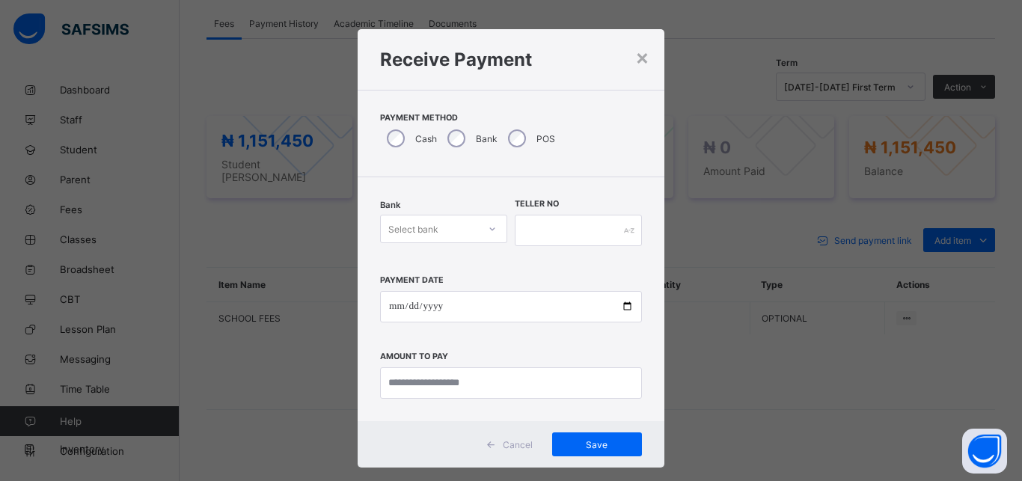
click at [428, 224] on div "Select bank" at bounding box center [413, 229] width 50 height 28
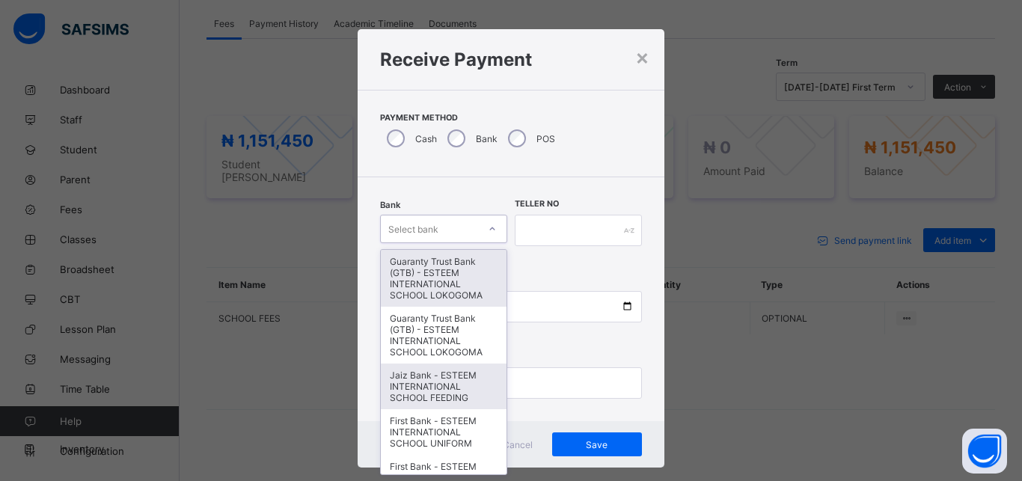
click at [405, 399] on div "Jaiz Bank - ESTEEM INTERNATIONAL SCHOOL FEEDING" at bounding box center [444, 386] width 126 height 46
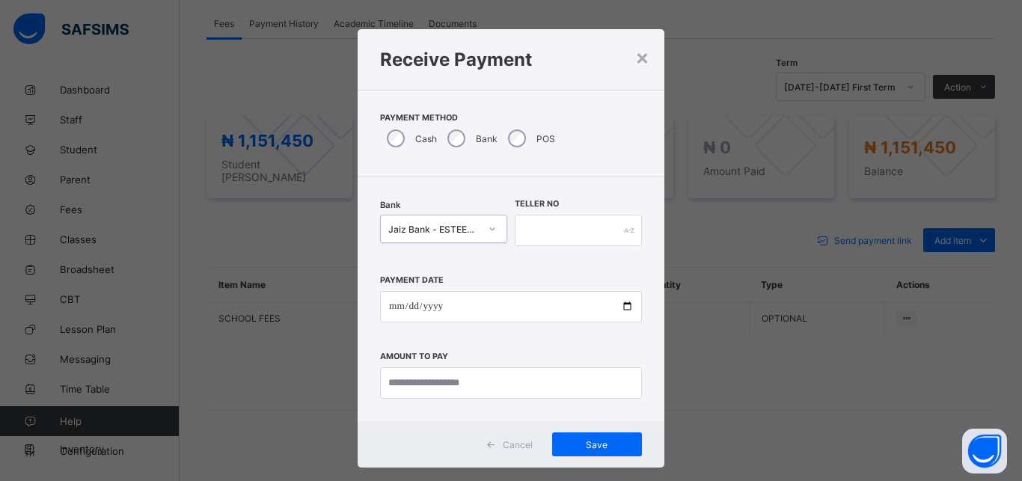
click at [435, 400] on div "Bank option Jaiz Bank - ESTEEM INTERNATIONAL SCHOOL FEEDING, selected. 0 result…" at bounding box center [510, 299] width 307 height 244
click at [581, 238] on input "text" at bounding box center [578, 230] width 127 height 31
type input "*********"
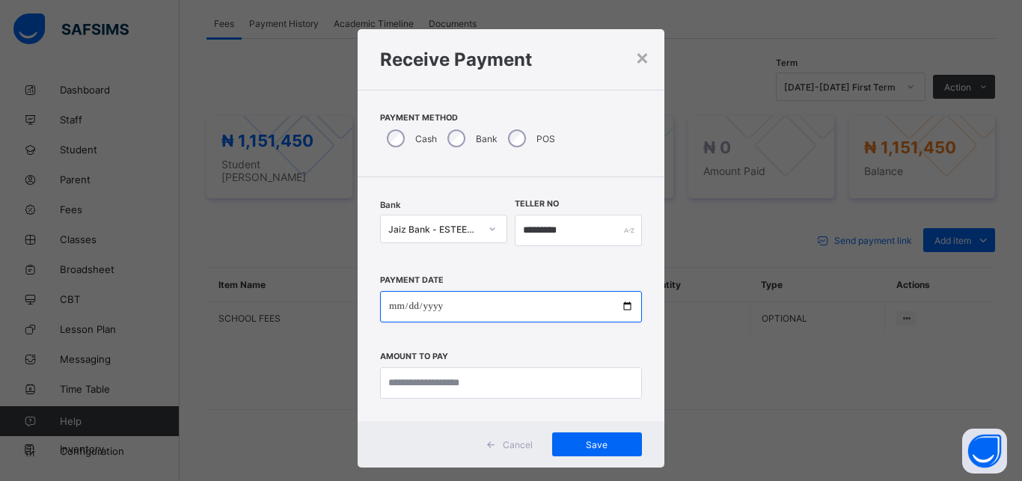
click at [553, 304] on input "date" at bounding box center [511, 306] width 262 height 31
type input "**********"
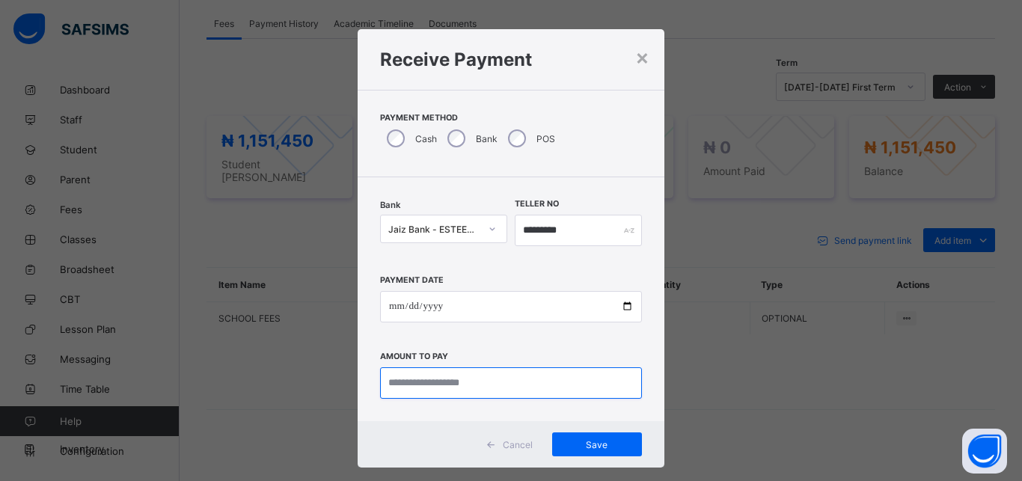
click at [544, 385] on input "currency" at bounding box center [511, 382] width 262 height 31
type input "**********"
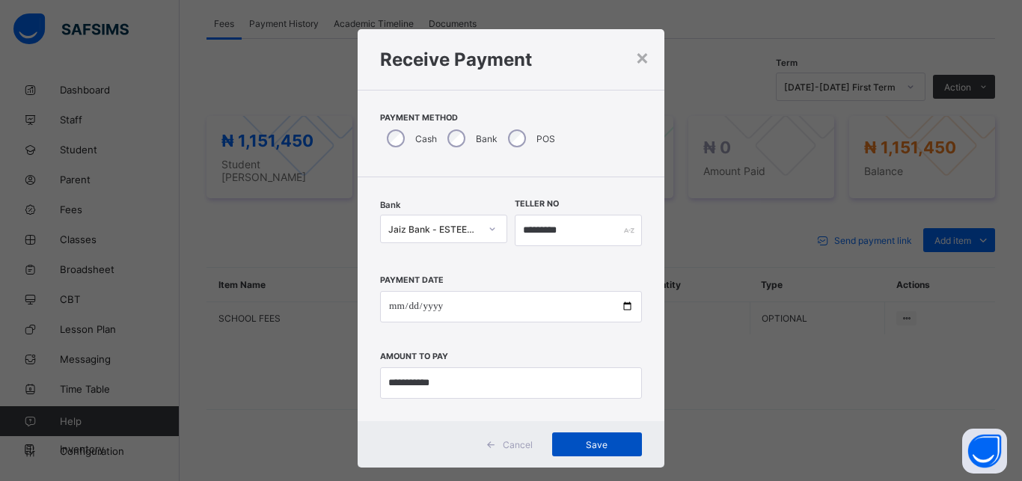
click at [601, 446] on span "Save" at bounding box center [596, 444] width 67 height 11
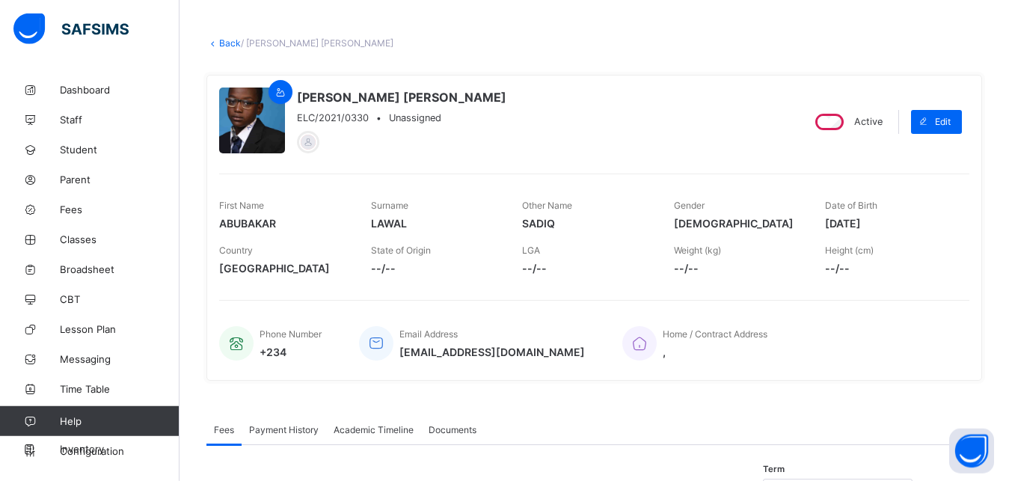
scroll to position [0, 0]
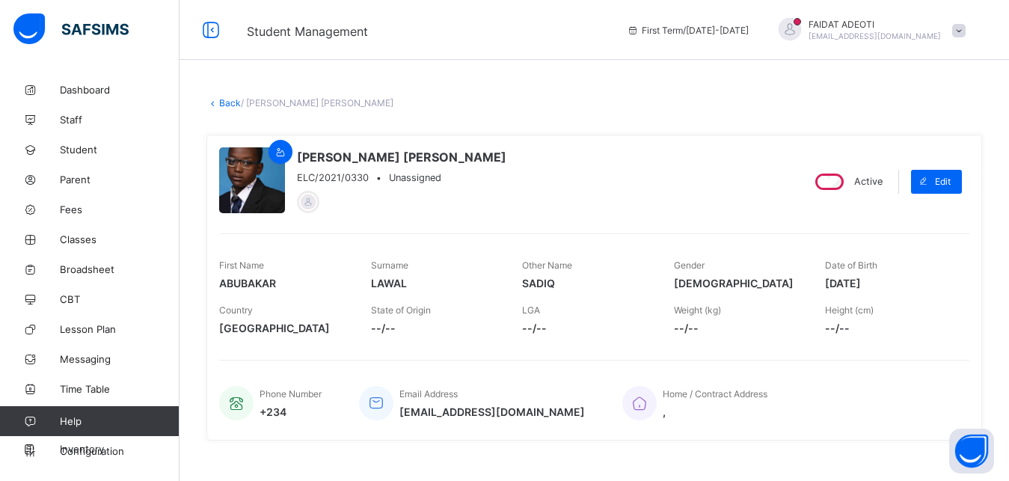
click at [230, 101] on link "Back" at bounding box center [230, 102] width 22 height 11
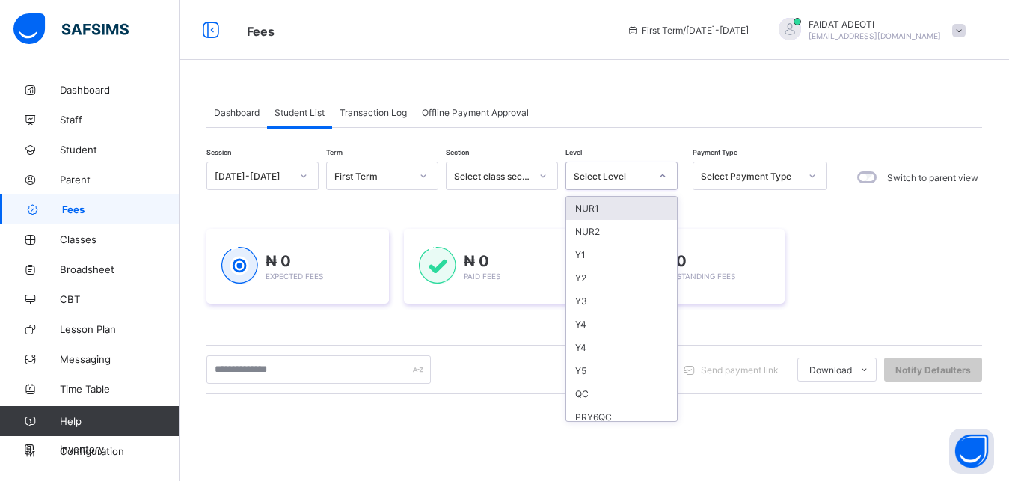
click at [663, 173] on icon at bounding box center [662, 175] width 9 height 15
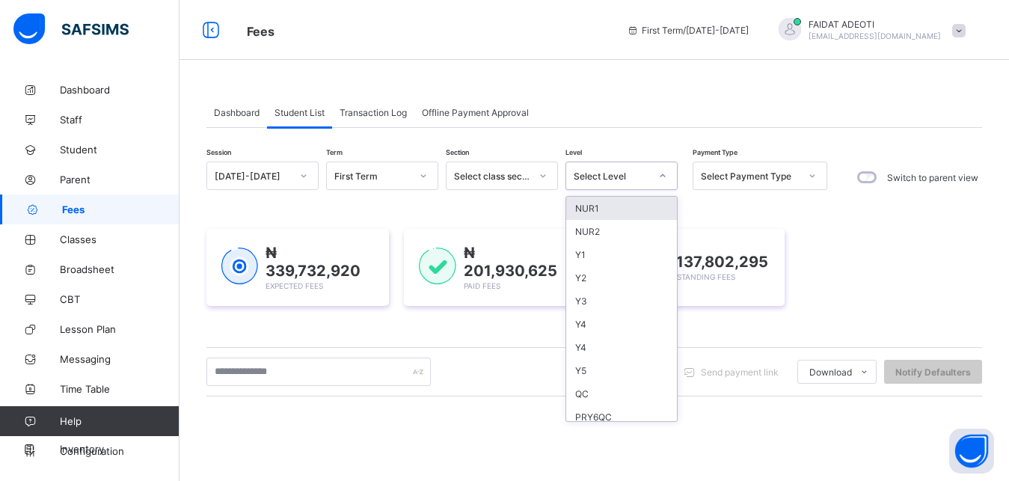
type input "*"
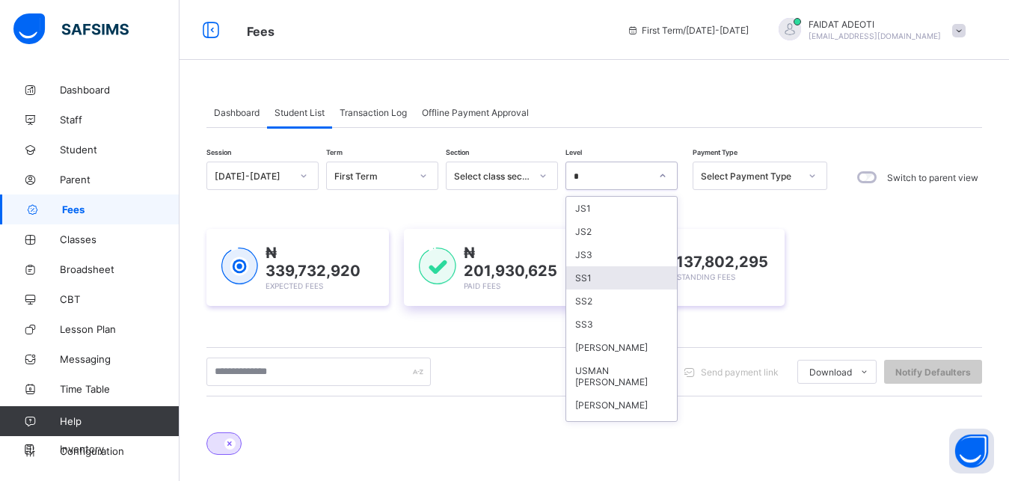
click at [589, 297] on div "SS2" at bounding box center [621, 300] width 111 height 23
click at [582, 302] on div "₦ 201,930,625 Paid Fees" at bounding box center [495, 267] width 182 height 77
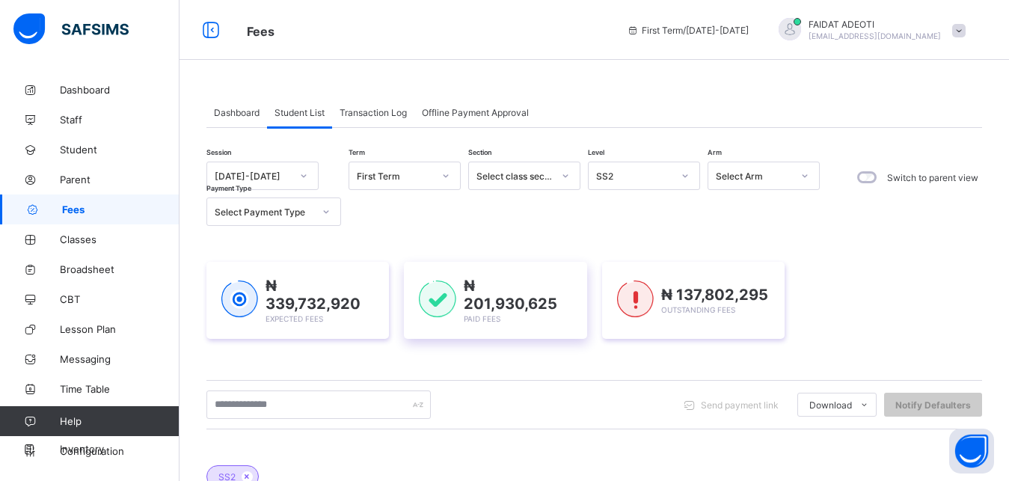
click at [582, 302] on div "₦ 201,930,625 Paid Fees" at bounding box center [495, 300] width 182 height 77
click at [600, 301] on div "₦ 339,732,920 Expected Fees ₦ 201,930,625 Paid Fees ₦ 137,802,295 Outstanding F…" at bounding box center [594, 300] width 776 height 77
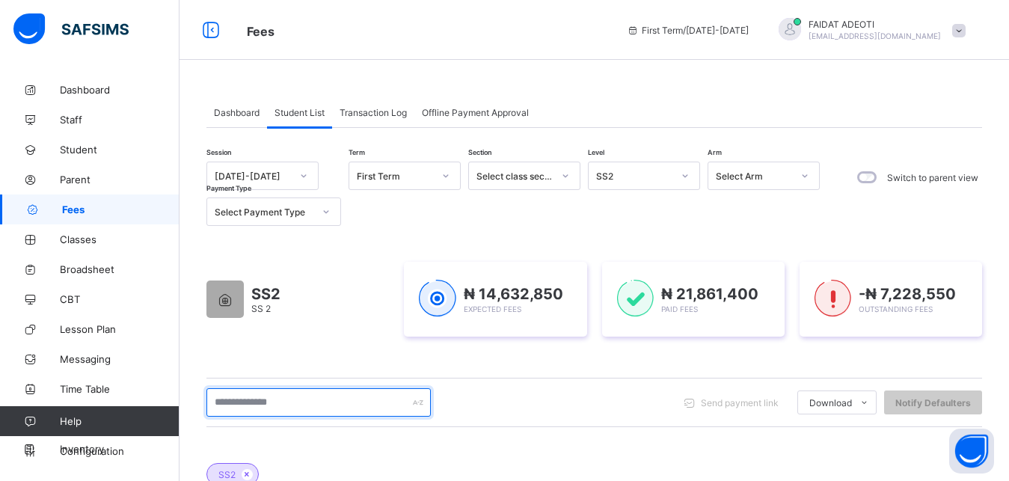
click at [289, 407] on input "text" at bounding box center [318, 402] width 224 height 28
type input "****"
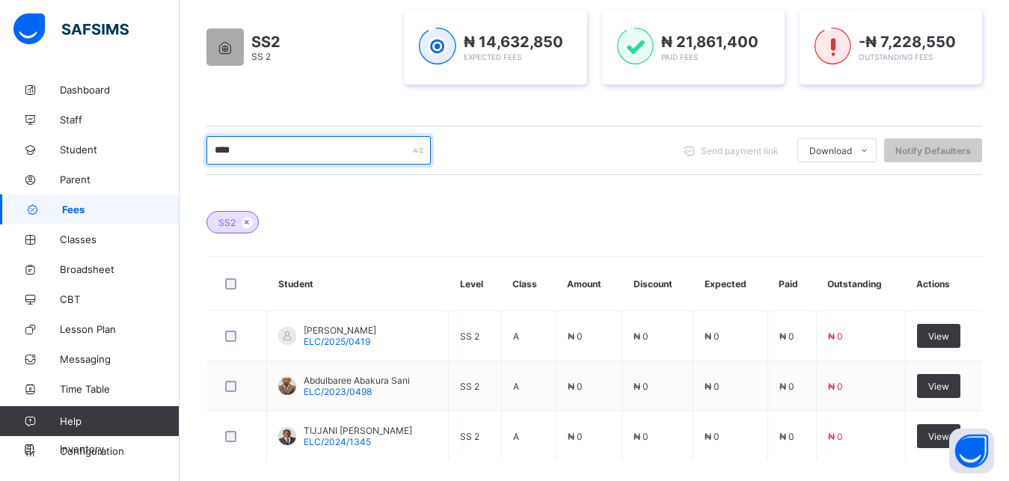
scroll to position [226, 0]
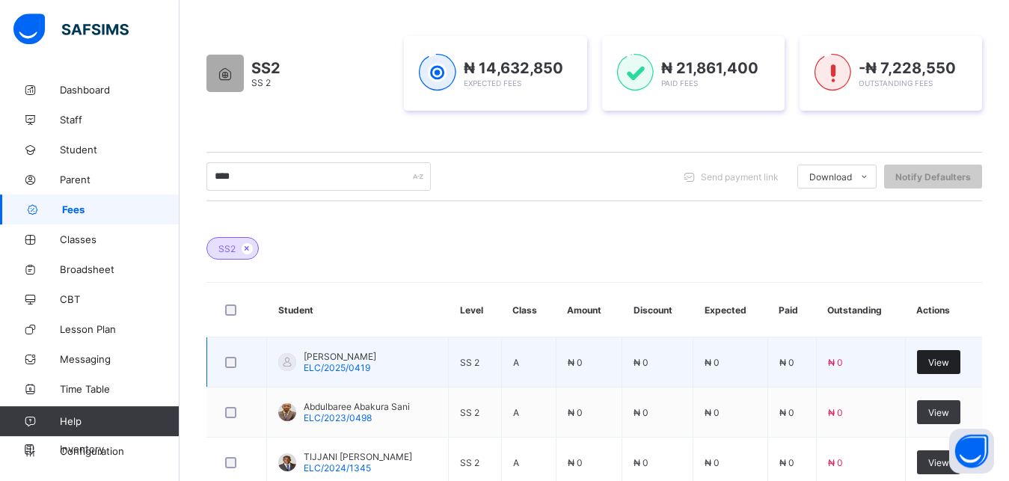
click at [949, 361] on span "View" at bounding box center [938, 362] width 21 height 11
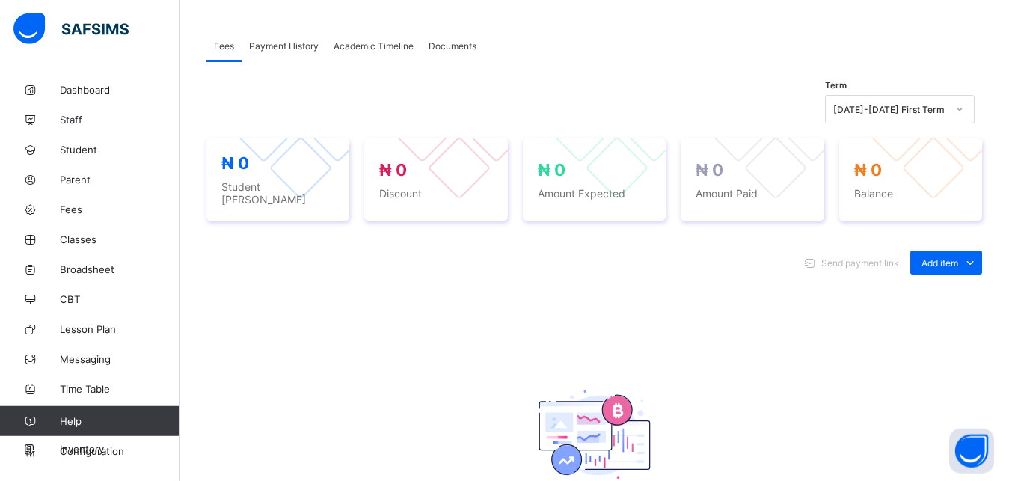
scroll to position [462, 0]
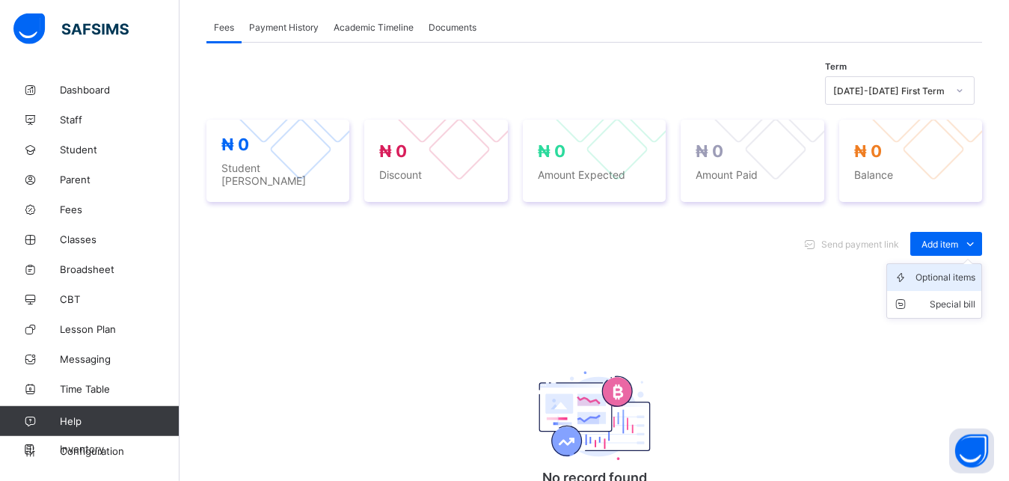
click at [953, 270] on div "Optional items" at bounding box center [945, 277] width 60 height 15
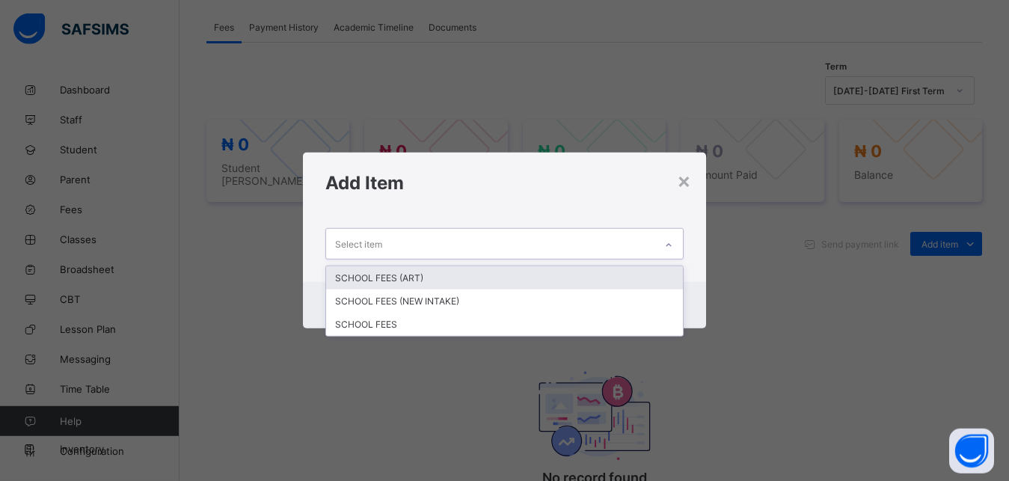
click at [556, 241] on div "Select item" at bounding box center [490, 243] width 329 height 29
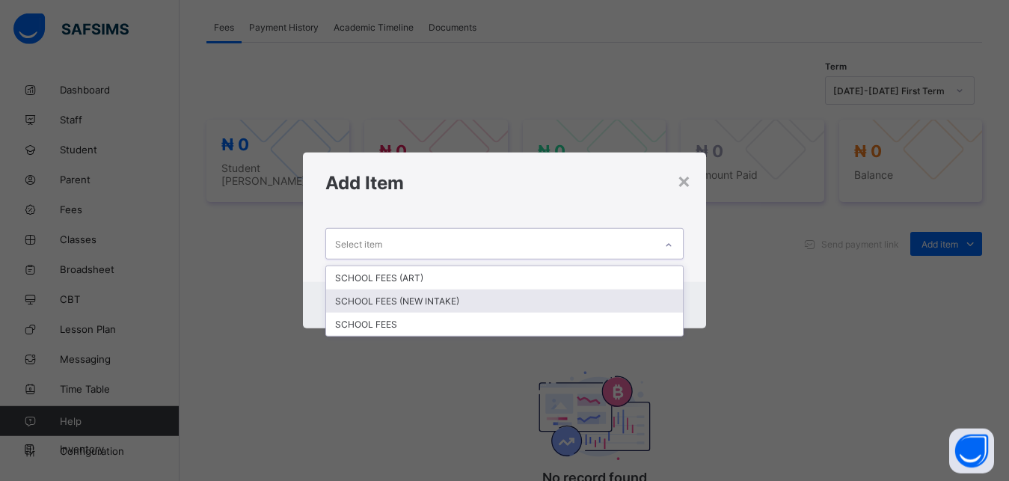
click at [470, 310] on div "SCHOOL FEES (NEW INTAKE)" at bounding box center [504, 300] width 357 height 23
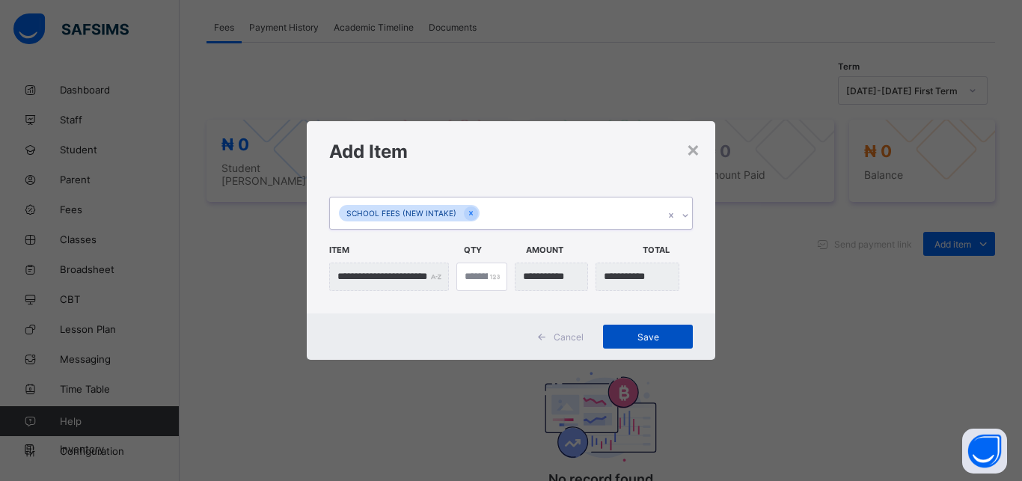
click at [622, 332] on span "Save" at bounding box center [647, 336] width 67 height 11
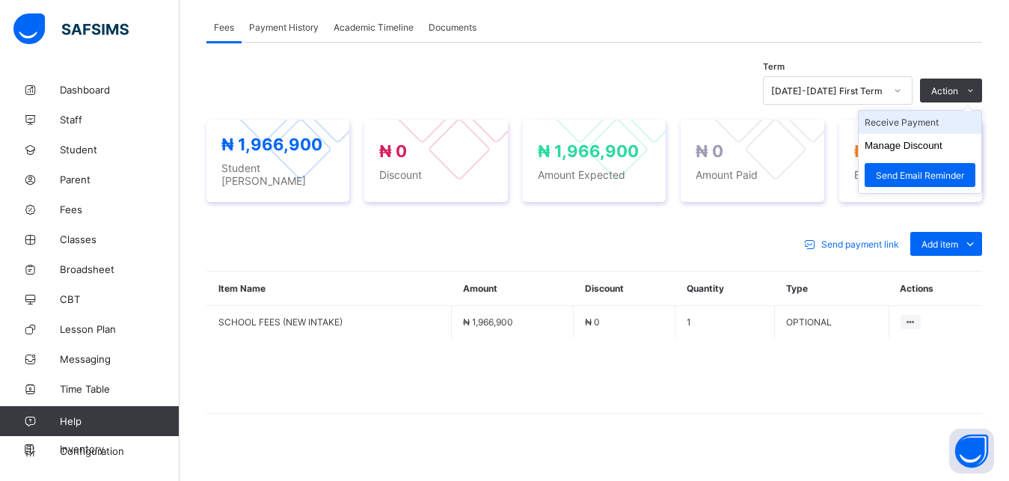
click at [923, 129] on li "Receive Payment" at bounding box center [920, 122] width 123 height 23
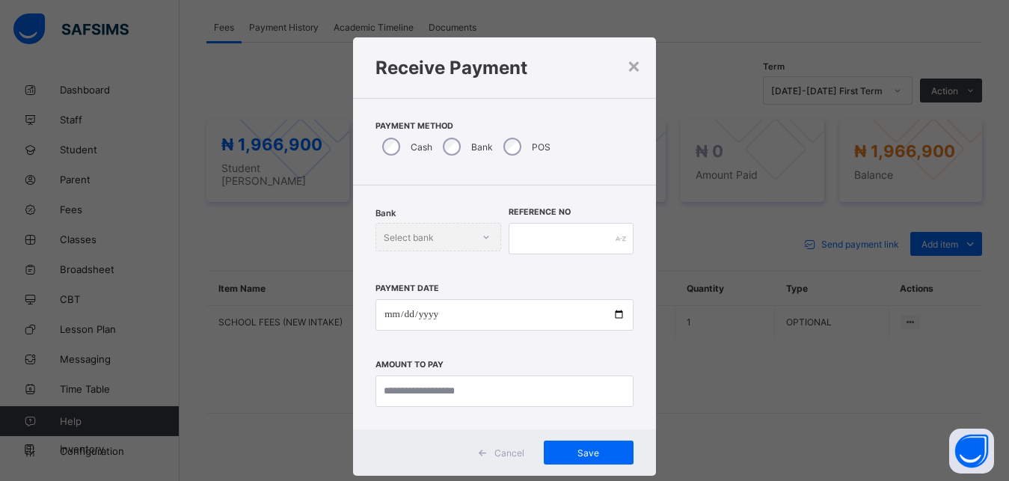
scroll to position [8, 0]
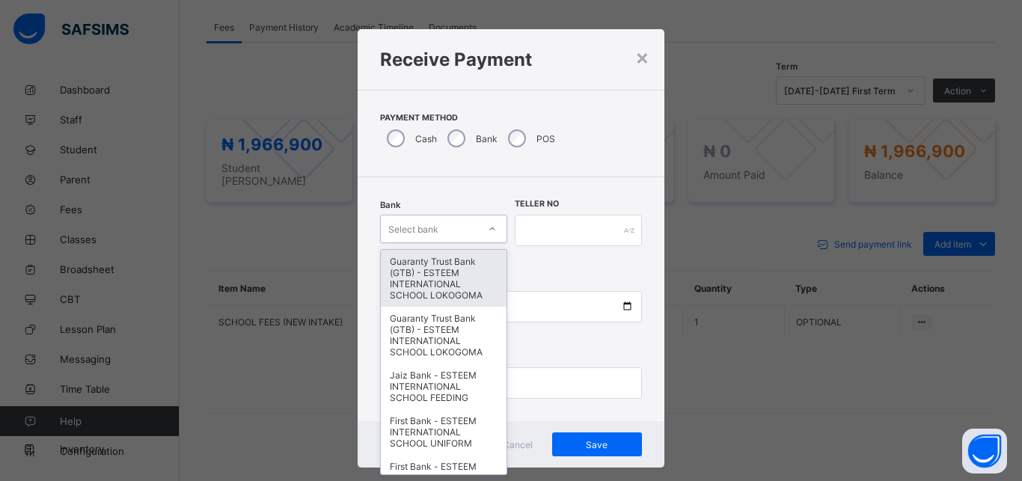
click at [430, 223] on div "Select bank" at bounding box center [413, 229] width 50 height 28
click at [425, 277] on div "Guaranty Trust Bank (GTB) - ESTEEM INTERNATIONAL SCHOOL LOKOGOMA" at bounding box center [444, 278] width 126 height 57
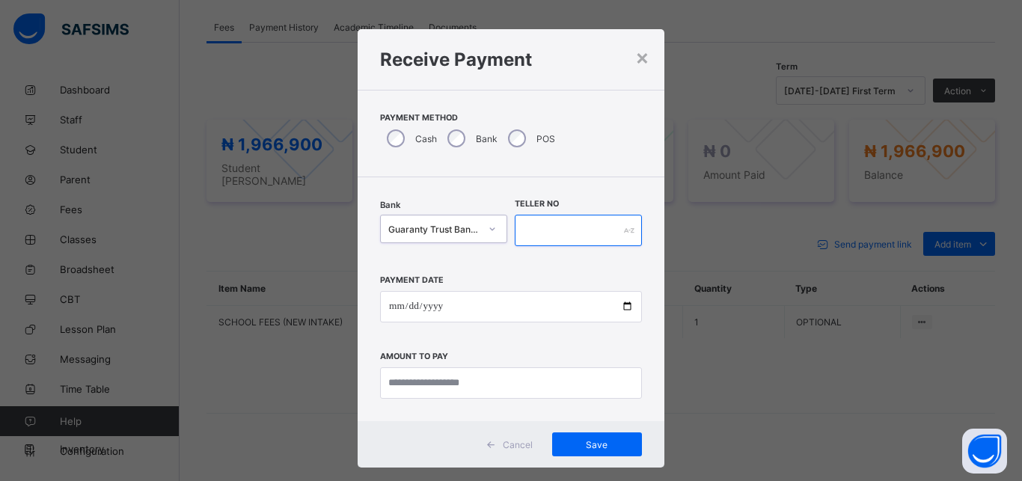
click at [570, 224] on input "text" at bounding box center [578, 230] width 127 height 31
type input "********"
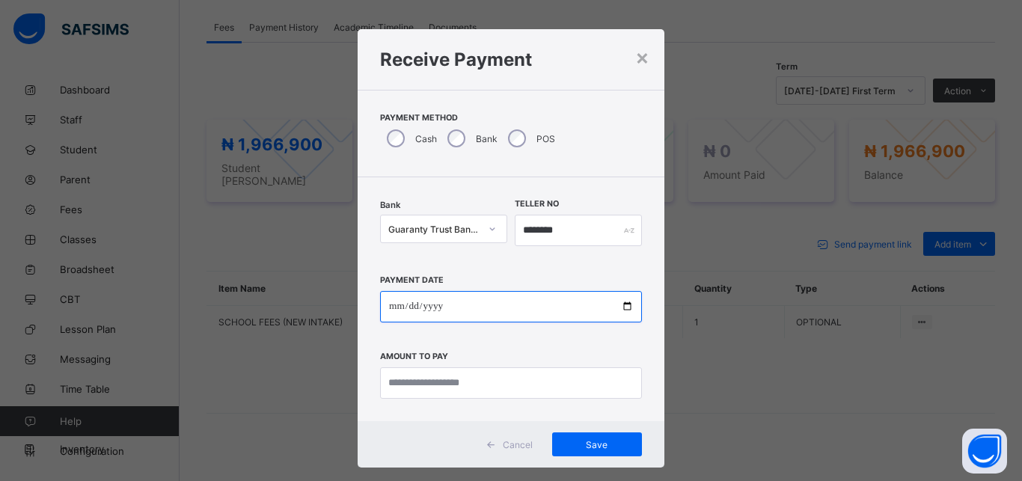
click at [535, 310] on input "date" at bounding box center [511, 306] width 262 height 31
type input "**********"
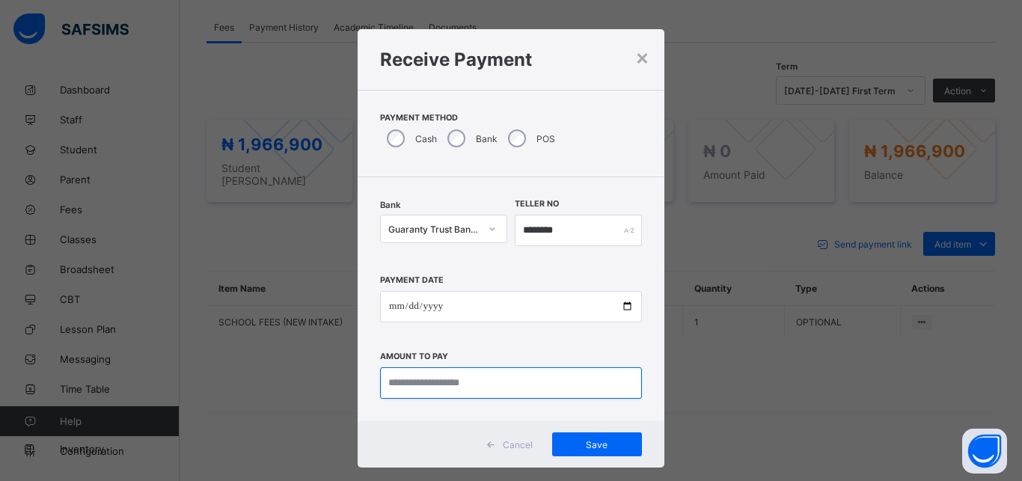
click at [531, 384] on input "currency" at bounding box center [511, 382] width 262 height 31
type input "**********"
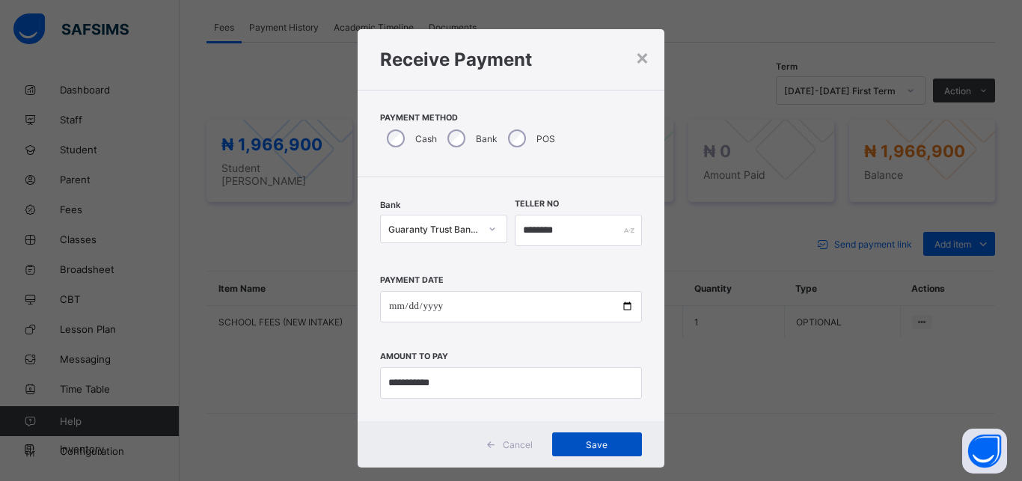
click at [591, 449] on span "Save" at bounding box center [596, 444] width 67 height 11
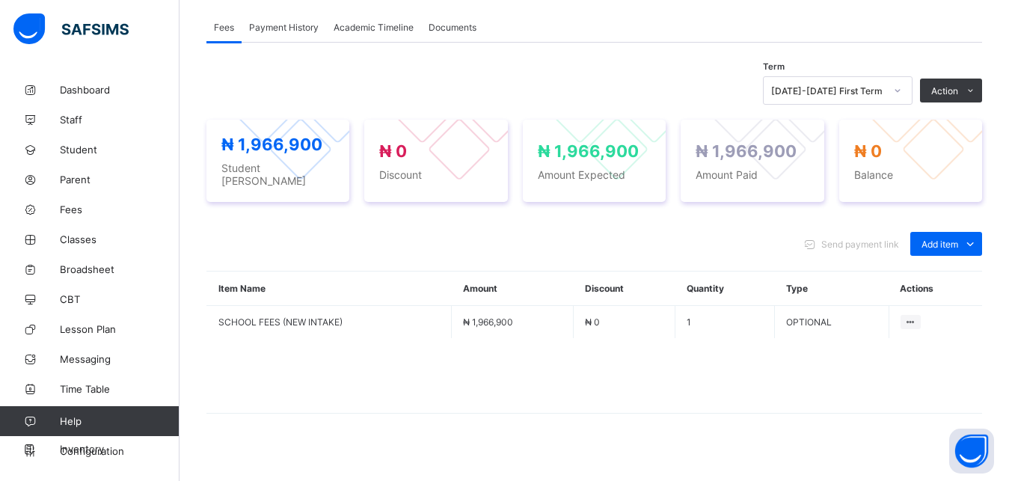
scroll to position [85, 0]
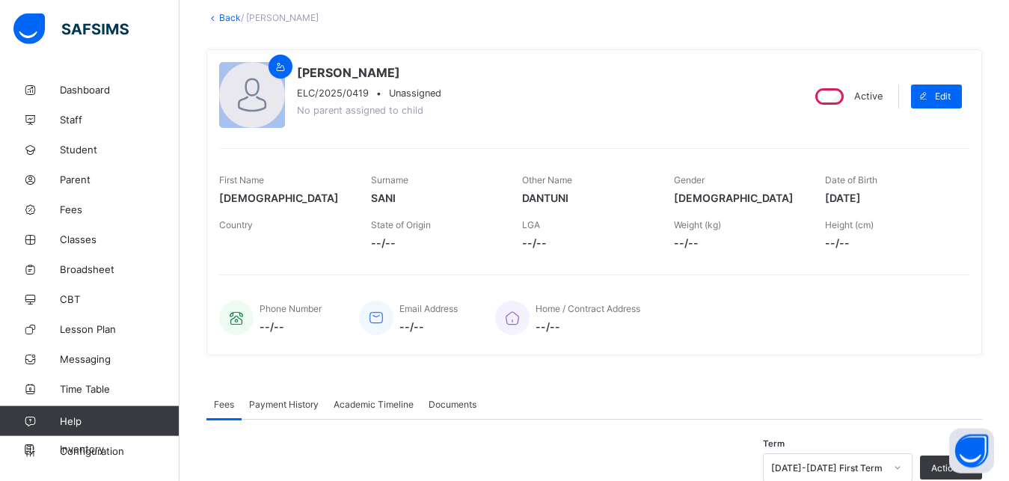
click at [235, 22] on link "Back" at bounding box center [230, 17] width 22 height 11
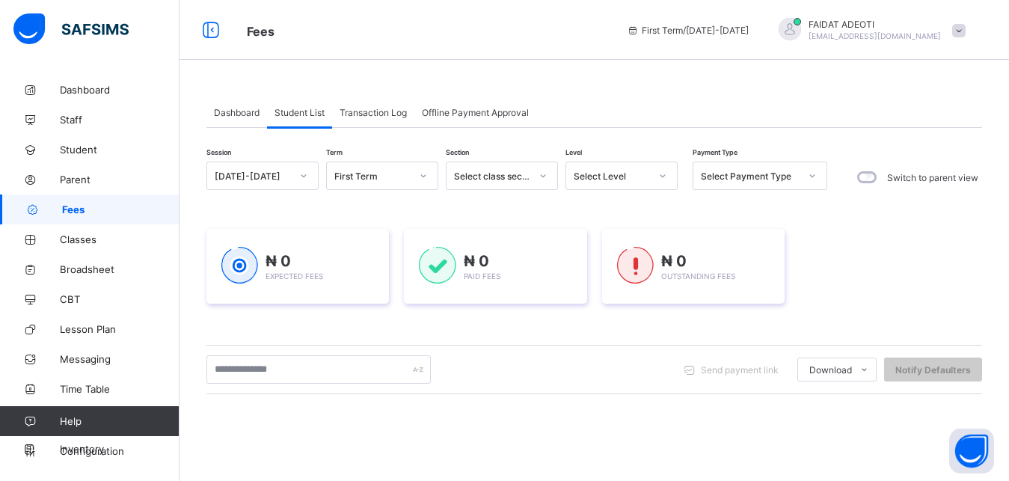
click at [635, 170] on div "Select Level" at bounding box center [607, 175] width 82 height 21
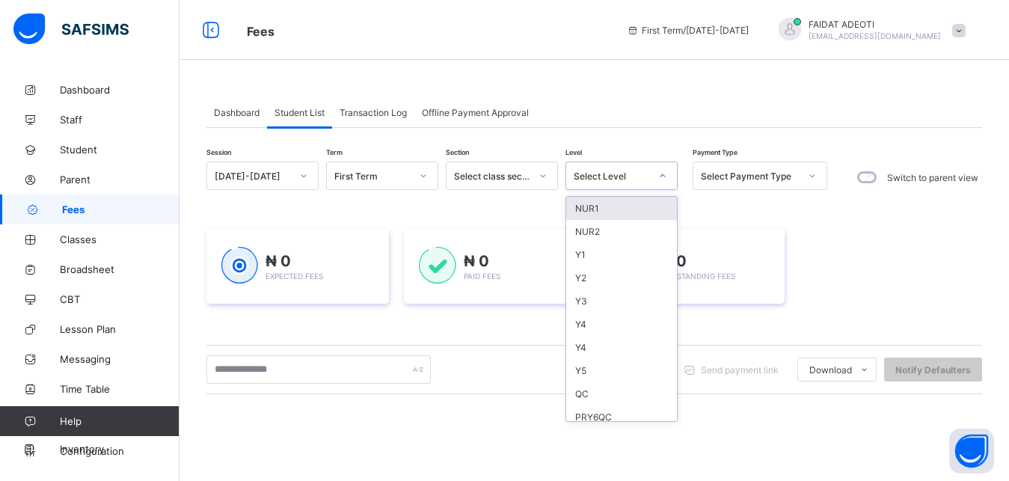
type input "*"
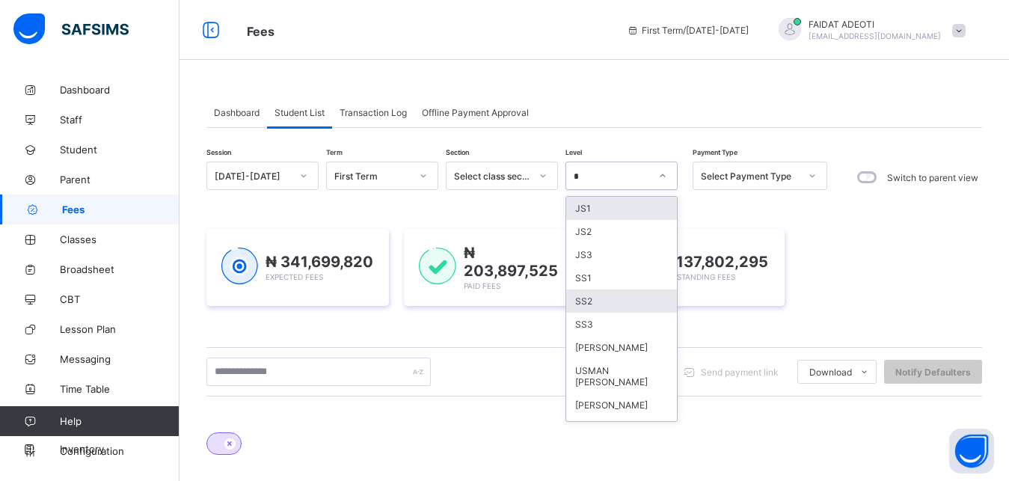
click at [604, 301] on div "SS2" at bounding box center [621, 300] width 111 height 23
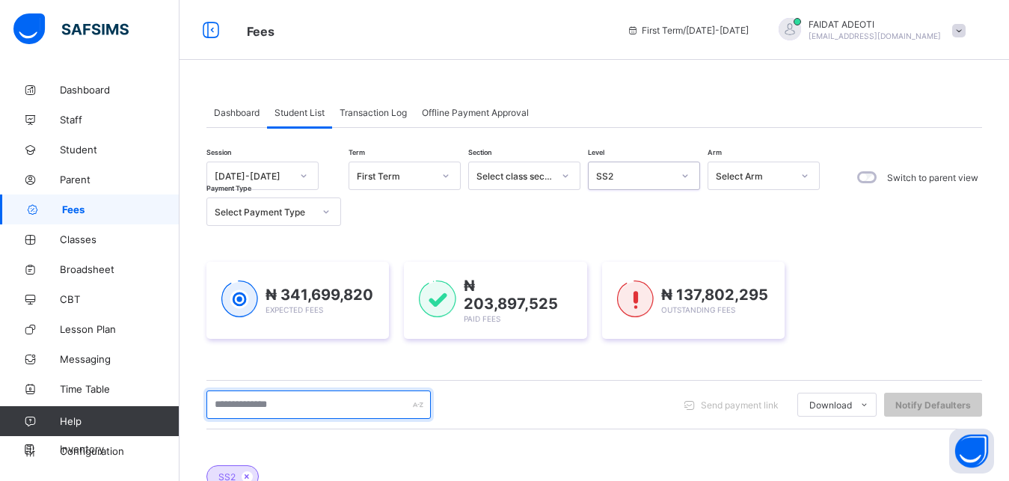
click at [241, 407] on input "text" at bounding box center [318, 404] width 224 height 28
type input "****"
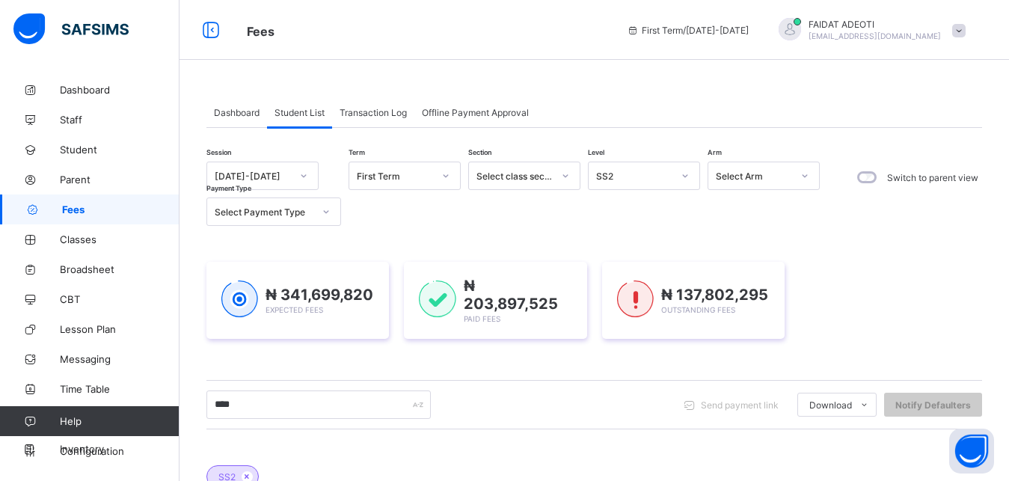
click at [296, 443] on div "SS2" at bounding box center [594, 469] width 776 height 52
click at [292, 443] on div "SS2" at bounding box center [594, 469] width 776 height 52
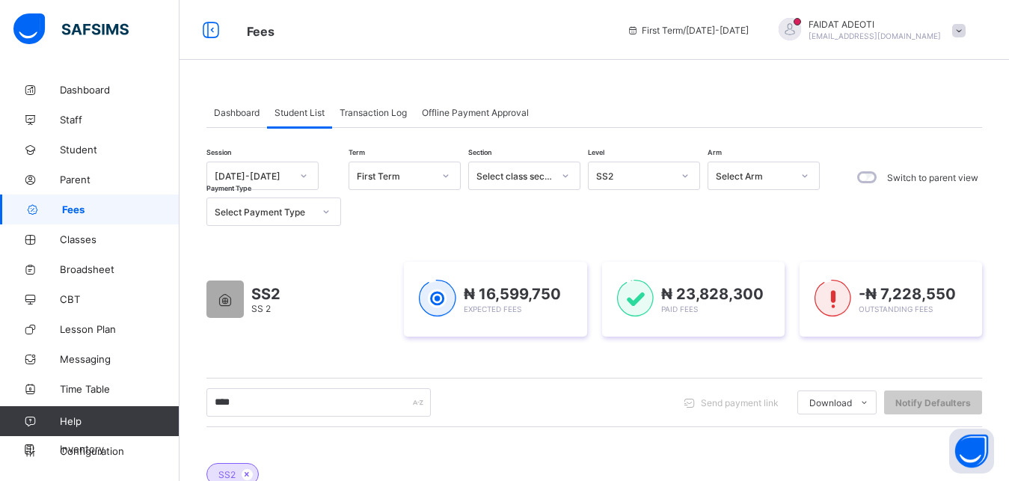
scroll to position [319, 0]
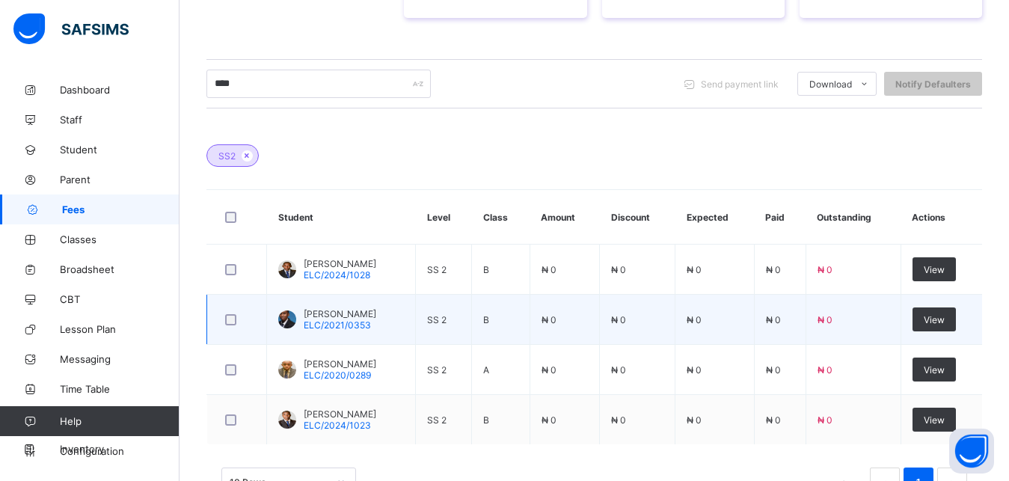
scroll to position [319, 0]
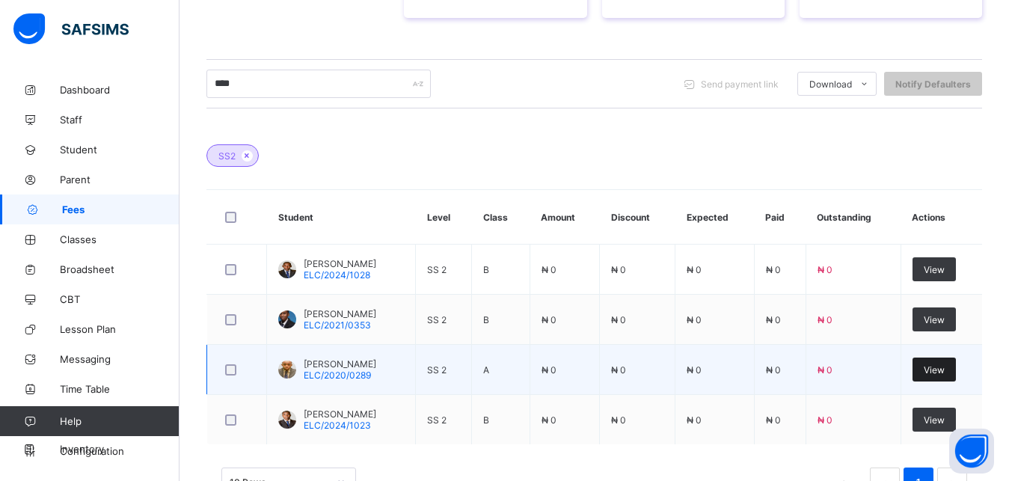
click at [954, 362] on div "View" at bounding box center [933, 369] width 43 height 24
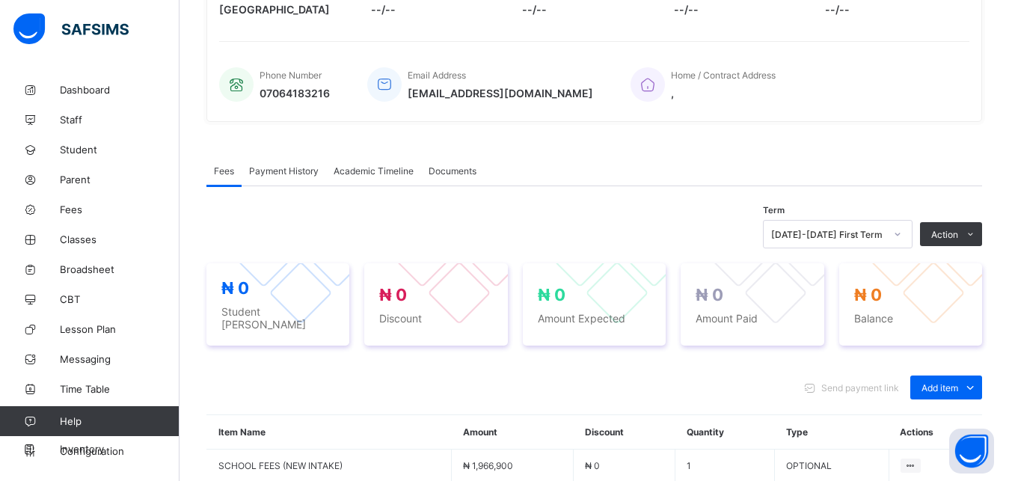
scroll to position [470, 0]
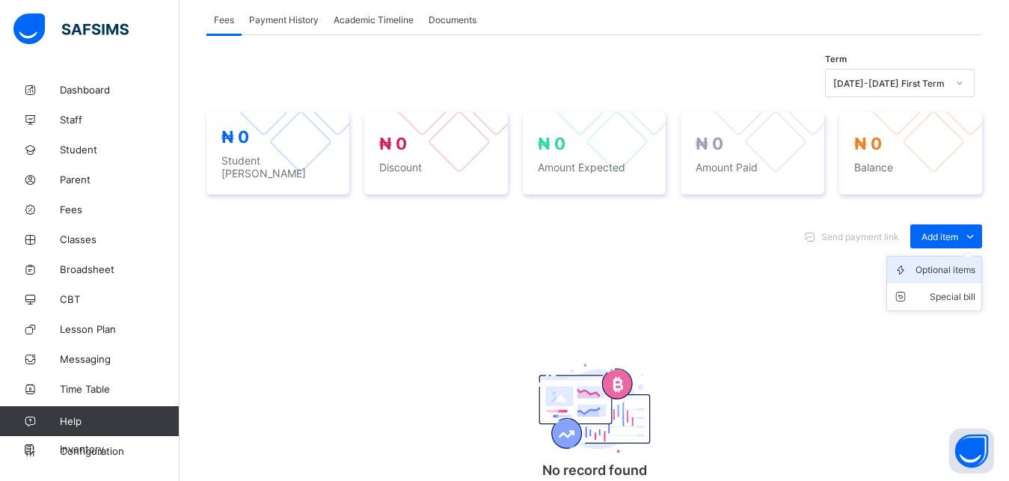
click at [971, 265] on div "Optional items" at bounding box center [945, 270] width 60 height 15
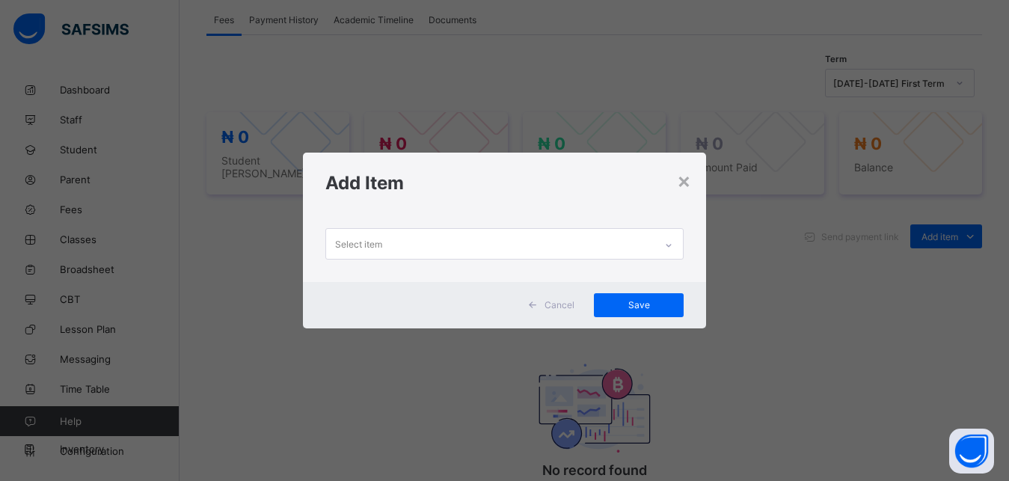
click at [467, 244] on div "Select item" at bounding box center [490, 243] width 329 height 29
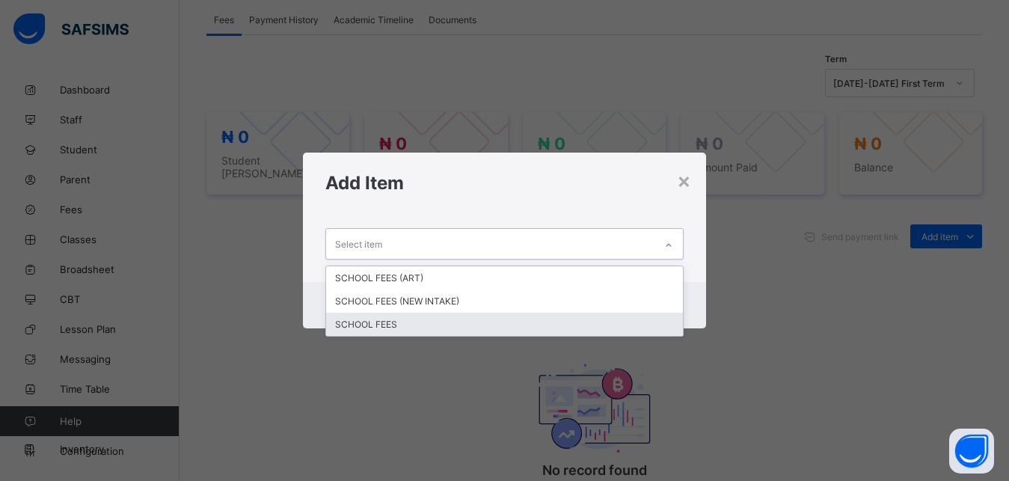
click at [417, 332] on div "SCHOOL FEES" at bounding box center [504, 324] width 357 height 23
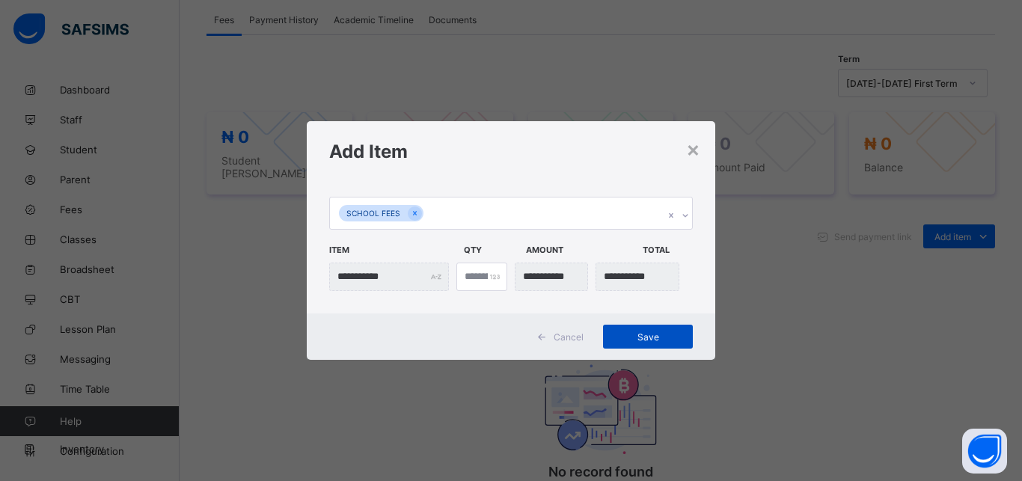
click at [640, 336] on span "Save" at bounding box center [647, 336] width 67 height 11
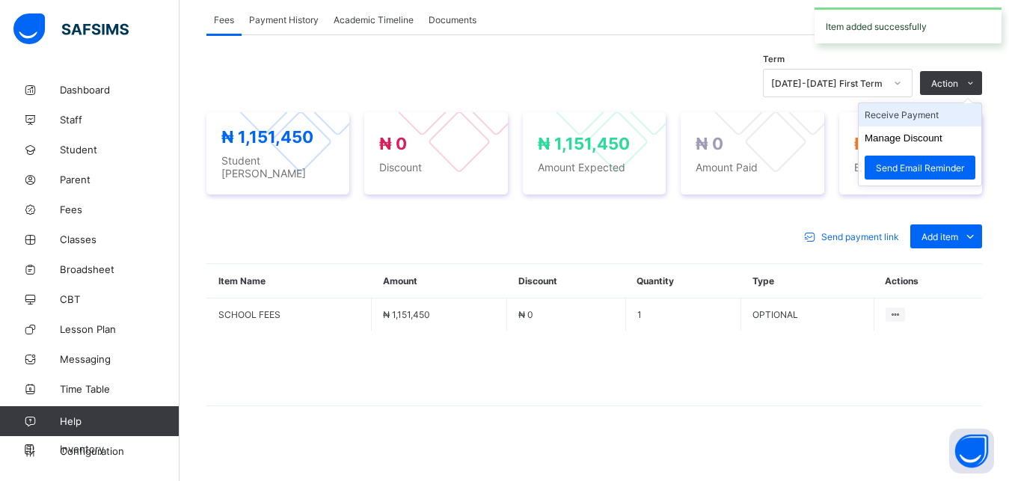
click at [940, 115] on li "Receive Payment" at bounding box center [920, 114] width 123 height 23
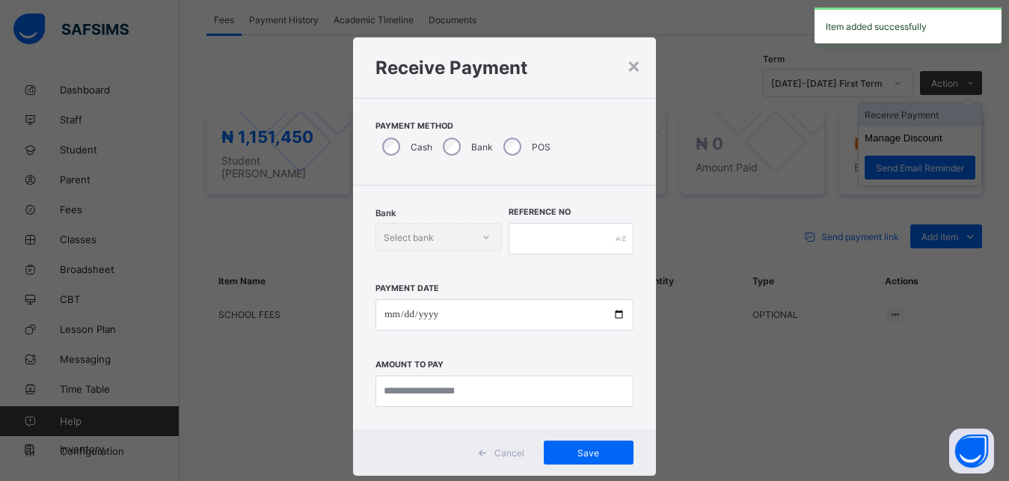
scroll to position [8, 0]
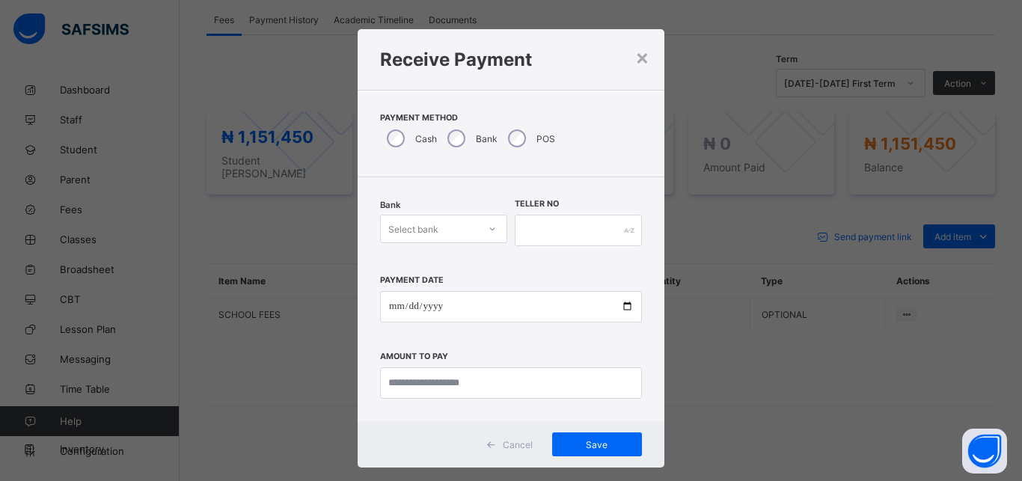
click at [423, 235] on div "Select bank" at bounding box center [413, 229] width 50 height 28
click at [444, 227] on div "Select bank" at bounding box center [429, 228] width 97 height 21
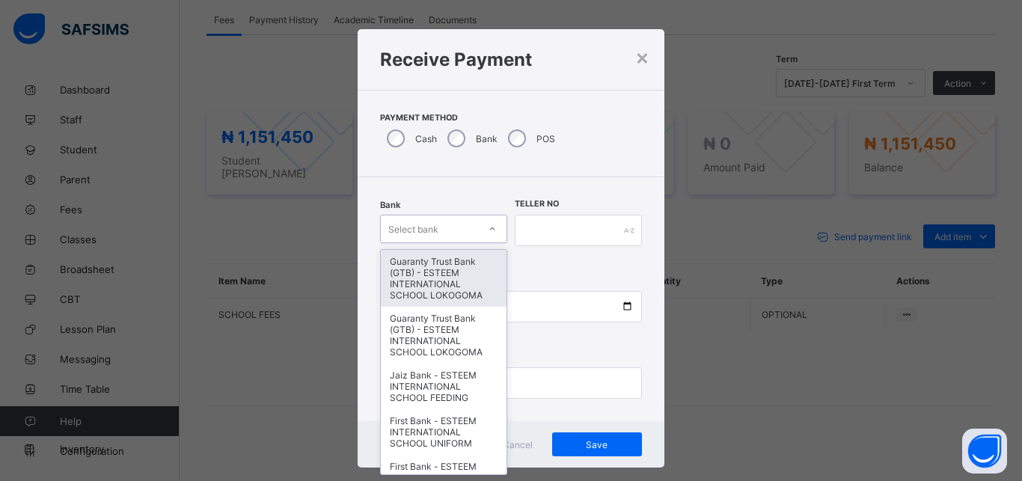
click at [488, 230] on icon at bounding box center [492, 228] width 9 height 15
click at [438, 233] on div "Select bank" at bounding box center [429, 228] width 97 height 21
click at [459, 225] on div "Select bank" at bounding box center [429, 228] width 97 height 21
click at [411, 224] on div "Select bank" at bounding box center [413, 229] width 50 height 28
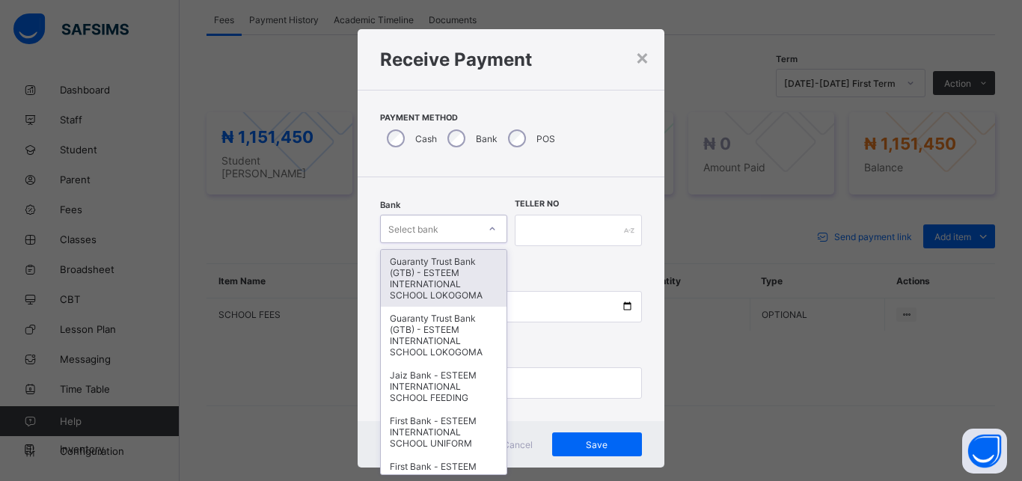
click at [461, 226] on div "Select bank" at bounding box center [429, 228] width 97 height 21
click at [574, 239] on input "text" at bounding box center [578, 230] width 127 height 31
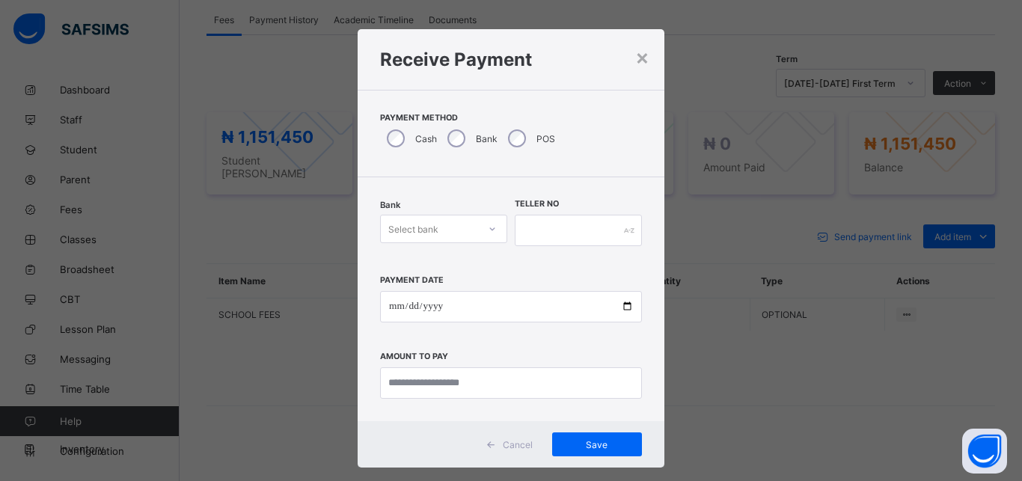
click at [388, 234] on div "Select bank" at bounding box center [413, 229] width 50 height 28
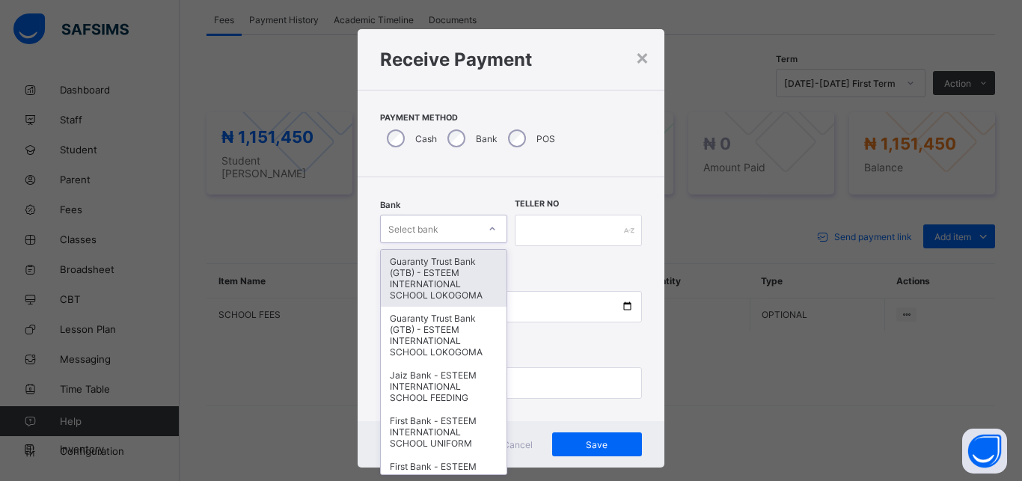
click at [411, 227] on div "Select bank" at bounding box center [413, 229] width 50 height 28
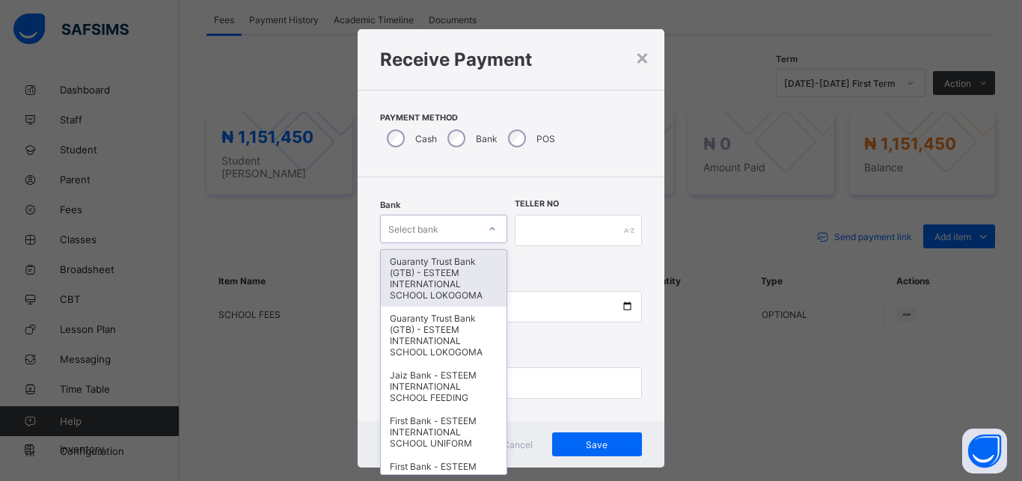
click at [411, 227] on div "Select bank" at bounding box center [413, 229] width 50 height 28
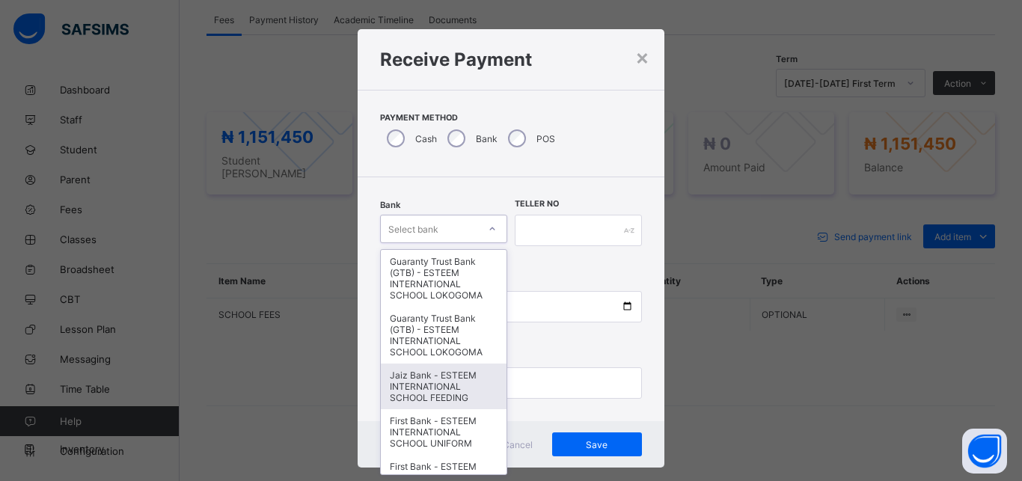
click at [402, 378] on div "Jaiz Bank - ESTEEM INTERNATIONAL SCHOOL FEEDING" at bounding box center [444, 386] width 126 height 46
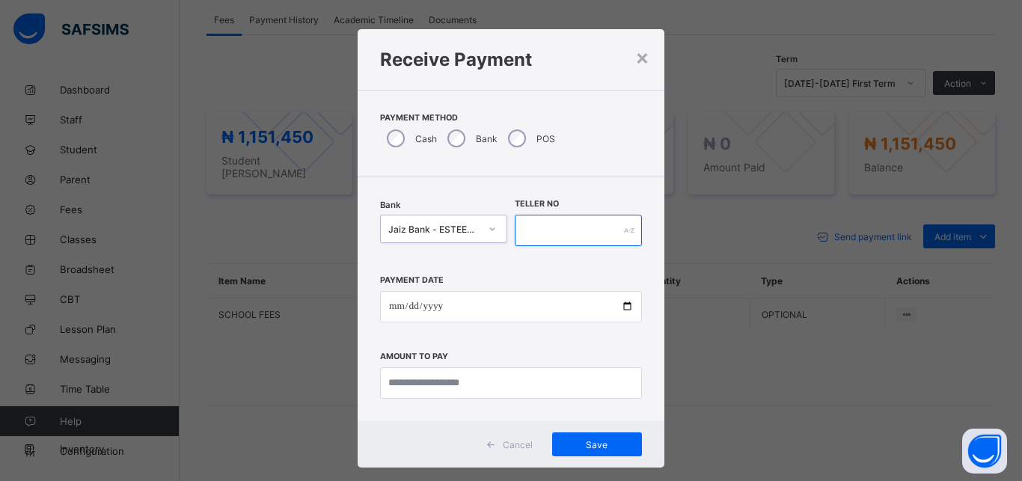
click at [553, 234] on input "text" at bounding box center [578, 230] width 127 height 31
type input "*********"
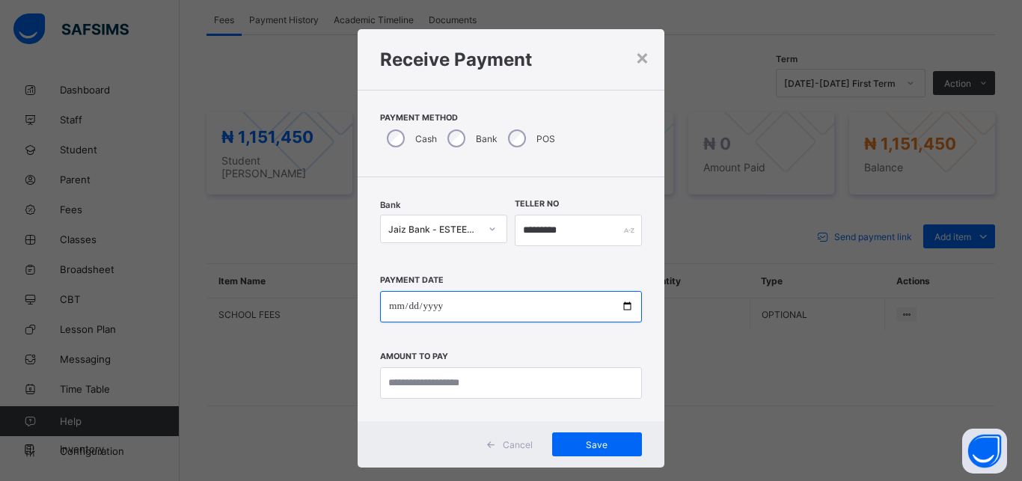
click at [431, 295] on input "date" at bounding box center [511, 306] width 262 height 31
type input "**********"
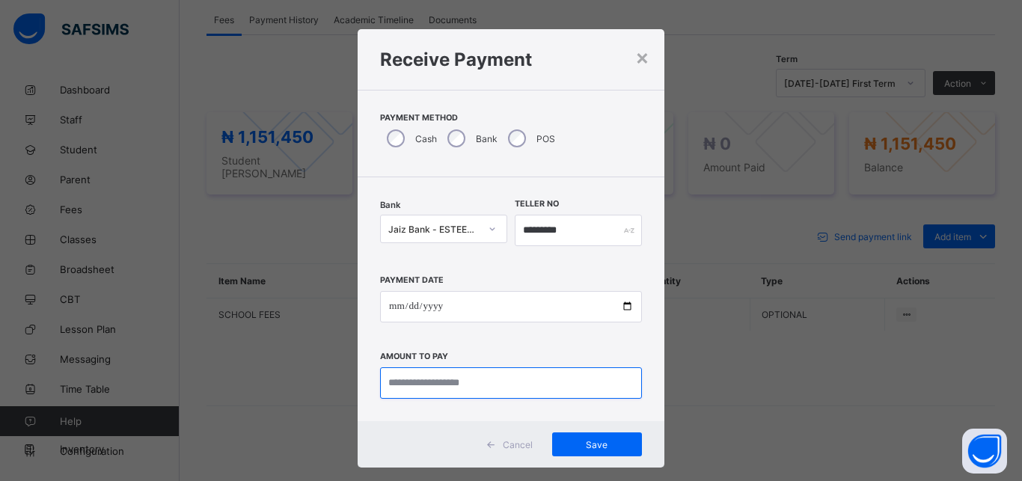
click at [508, 378] on input "currency" at bounding box center [511, 382] width 262 height 31
type input "**********"
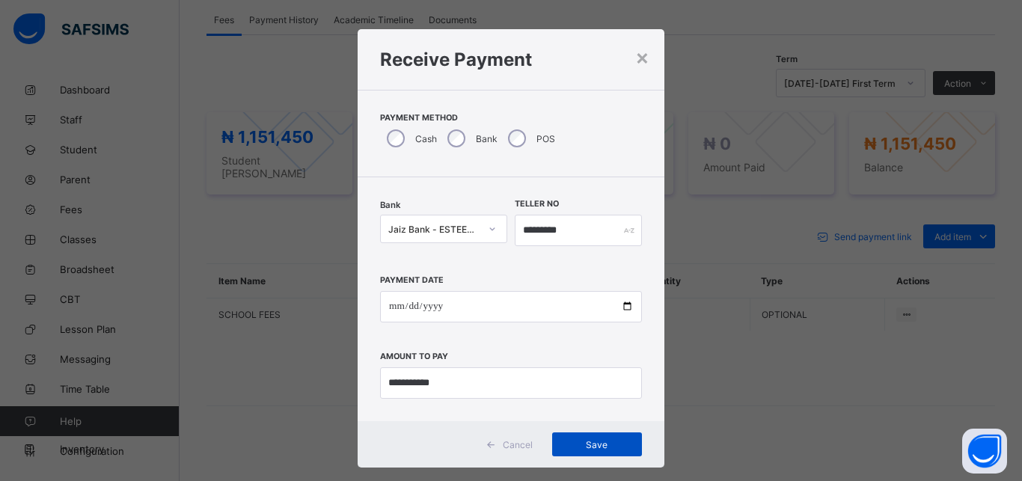
click at [596, 444] on span "Save" at bounding box center [596, 444] width 67 height 11
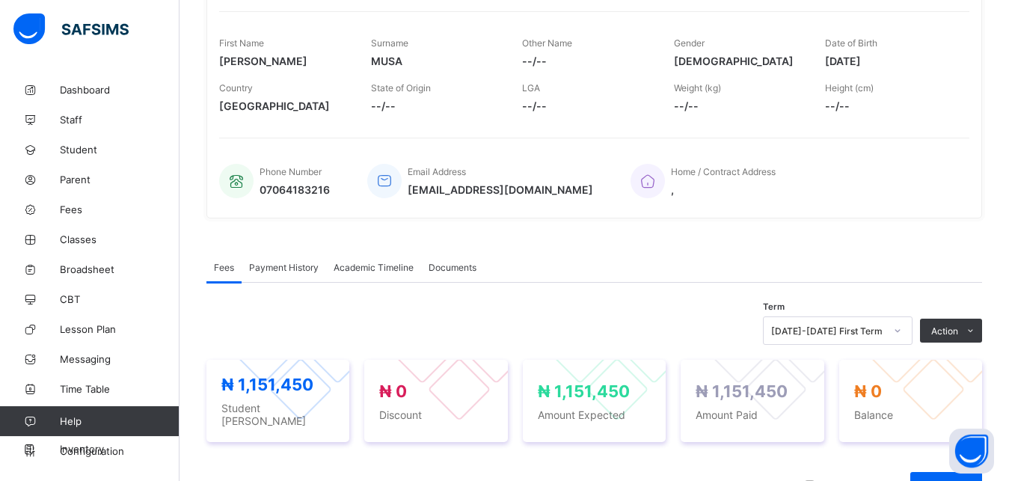
scroll to position [137, 0]
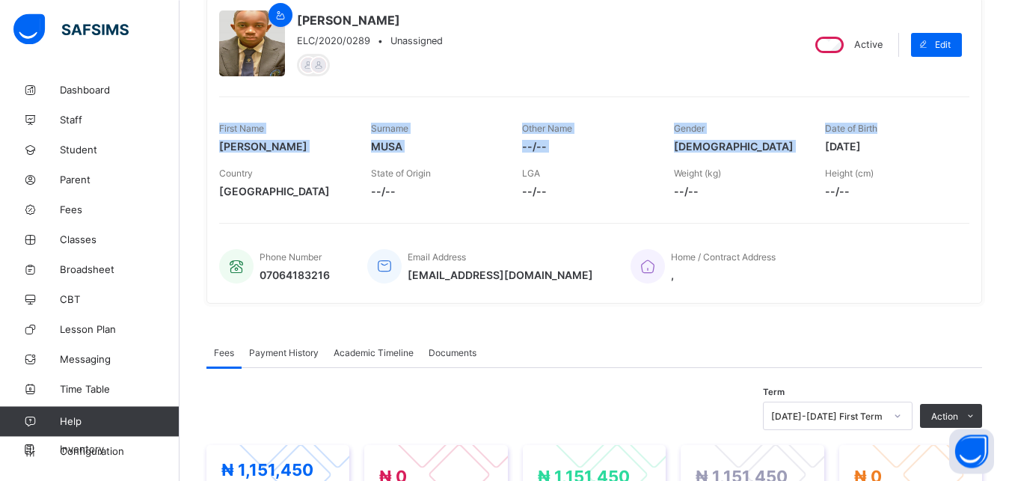
drag, startPoint x: 1006, startPoint y: 138, endPoint x: 1012, endPoint y: 70, distance: 69.1
click at [1008, 70] on html "Student Management First Term / 2025-2026 FAIDAT ADEOTI adefaidat@gmail.com Das…" at bounding box center [504, 342] width 1009 height 958
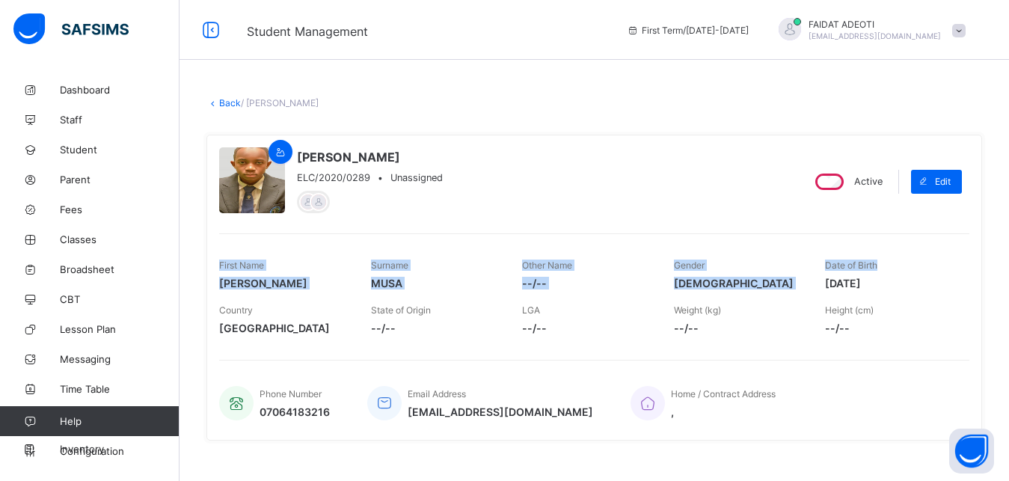
click at [218, 105] on icon at bounding box center [212, 102] width 13 height 11
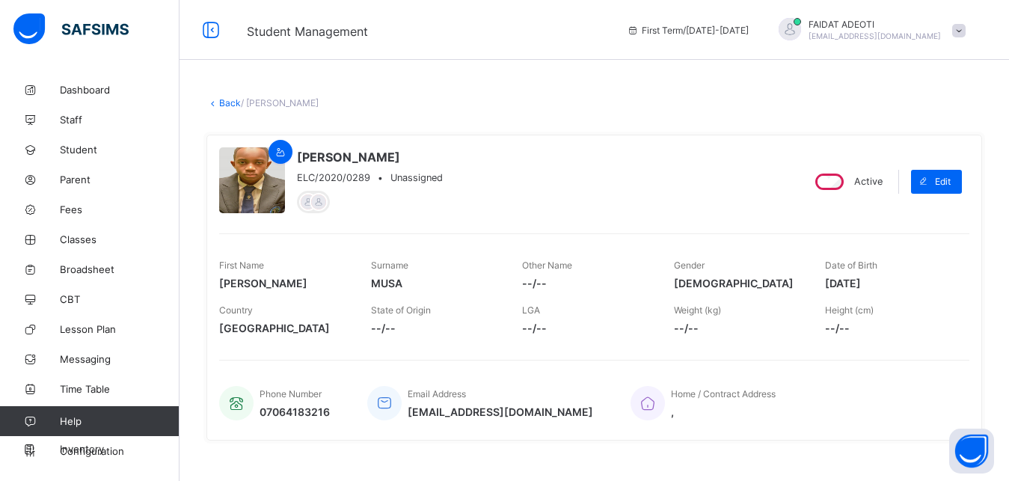
click at [229, 100] on link "Back" at bounding box center [230, 102] width 22 height 11
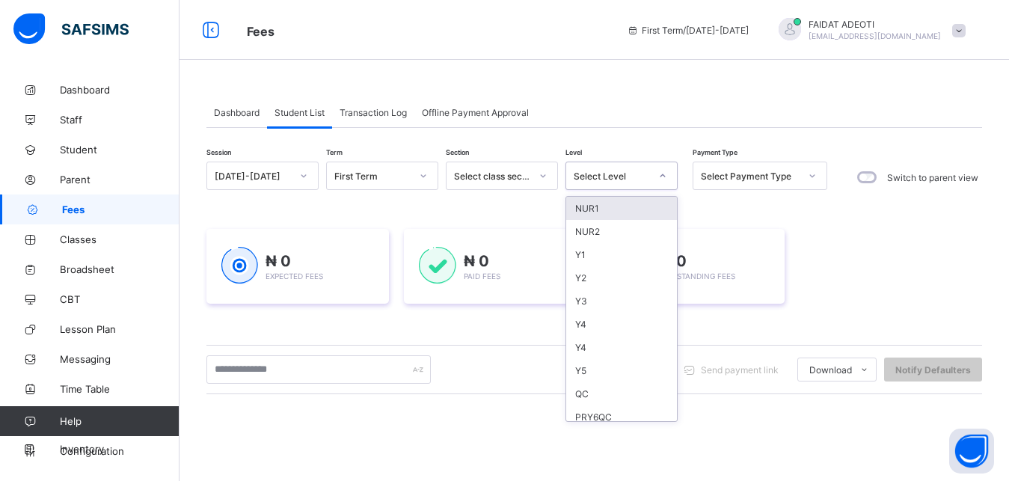
click at [633, 172] on div "Select Level" at bounding box center [612, 176] width 76 height 11
type input "*"
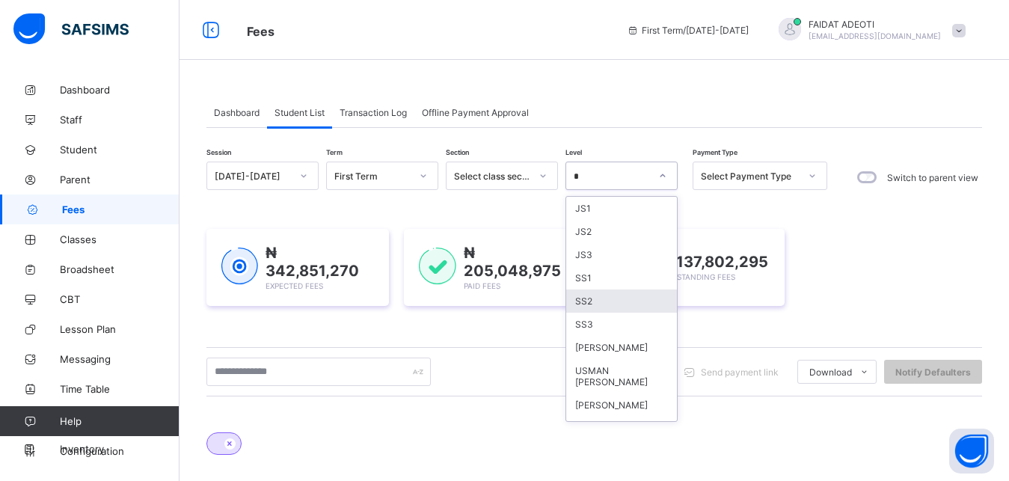
click at [598, 297] on div "SS2" at bounding box center [621, 300] width 111 height 23
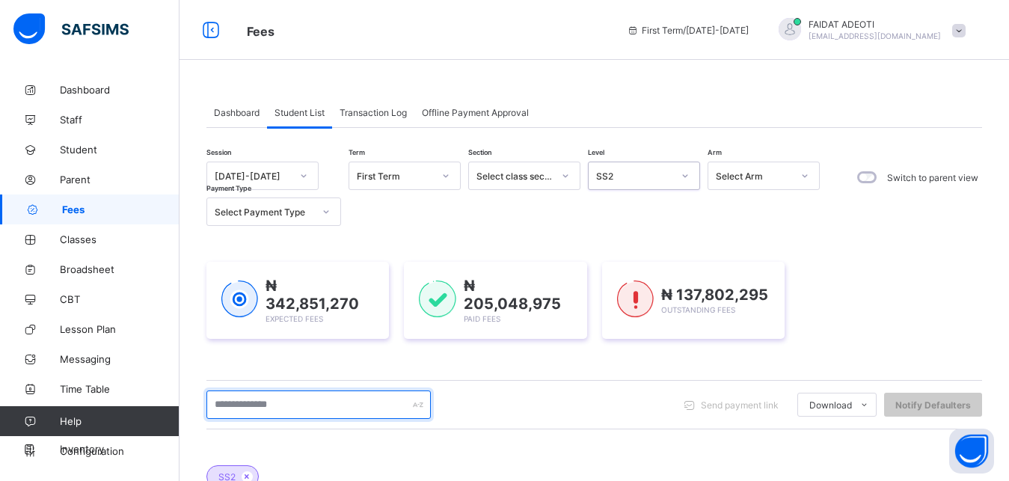
click at [269, 407] on input "text" at bounding box center [318, 404] width 224 height 28
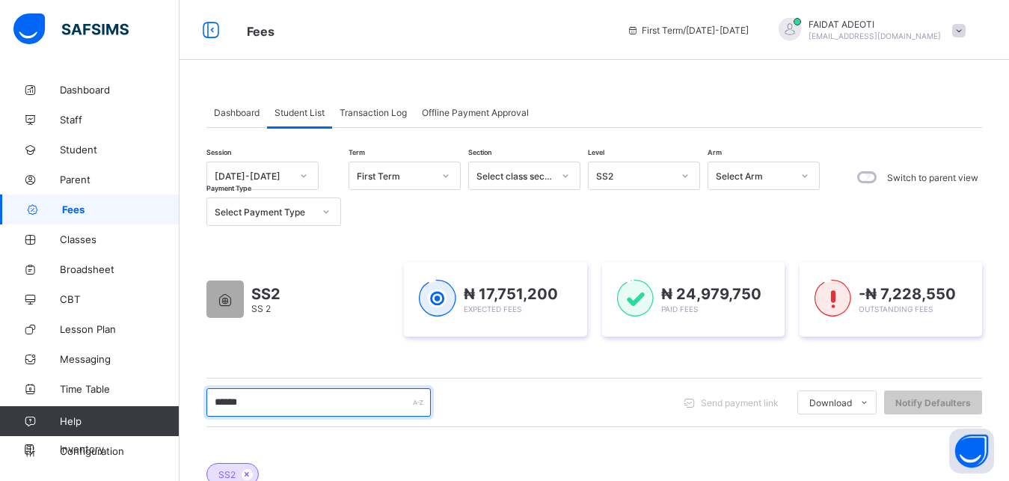
click at [322, 388] on input "******" at bounding box center [318, 402] width 224 height 28
type input "*********"
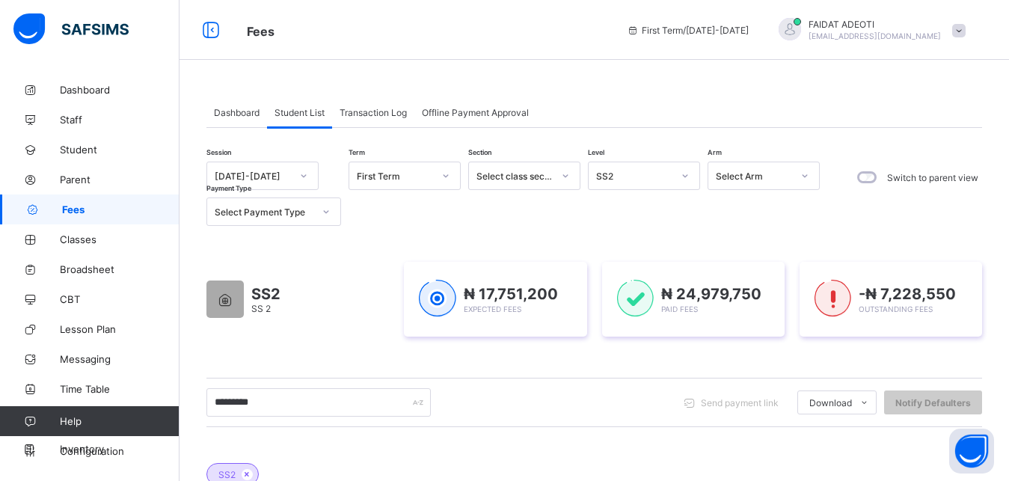
scroll to position [173, 0]
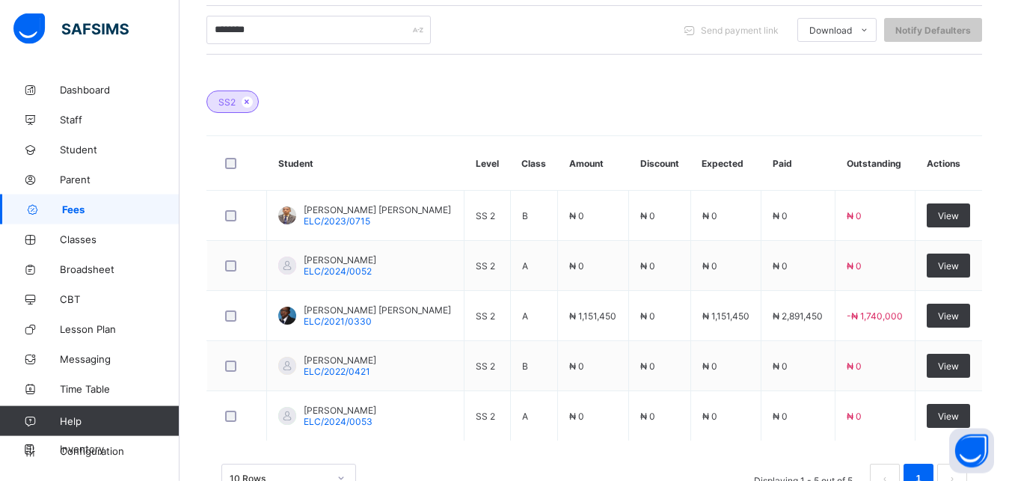
scroll to position [423, 0]
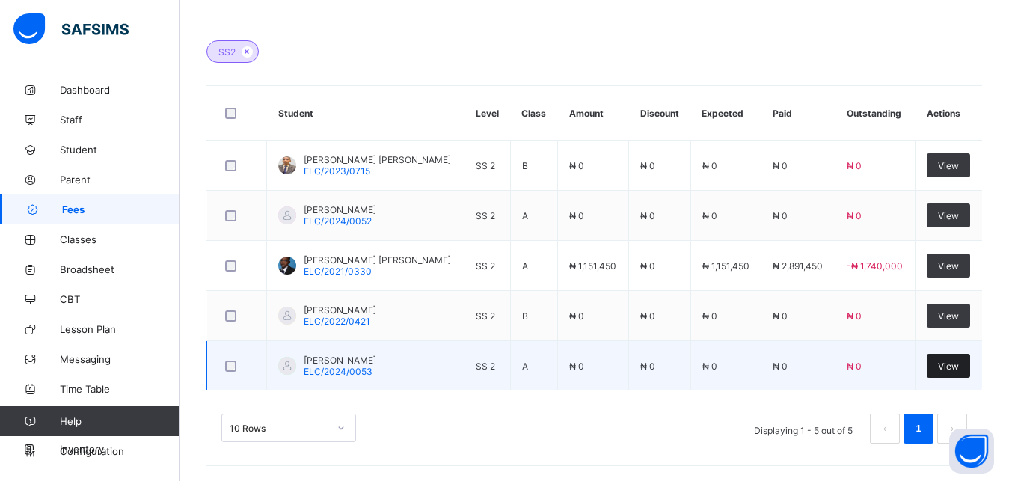
click at [959, 366] on span "View" at bounding box center [948, 365] width 21 height 11
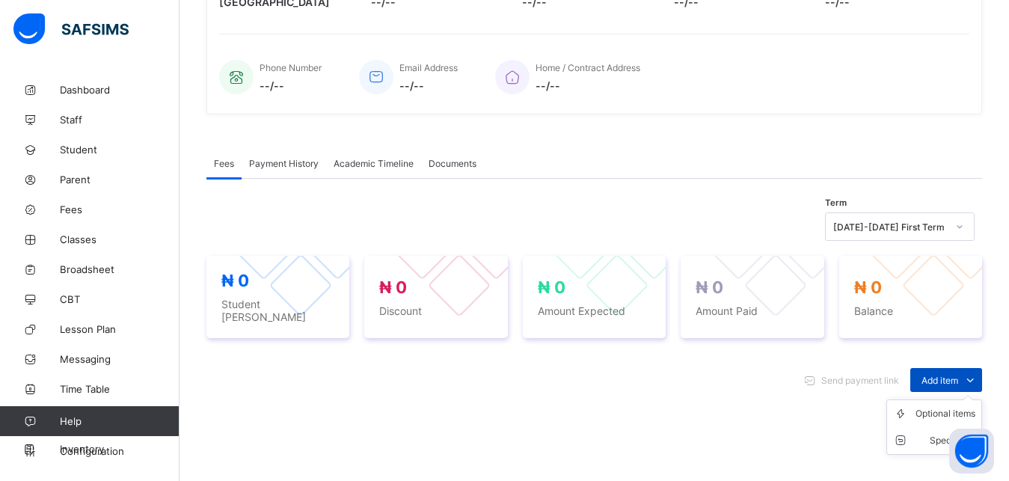
scroll to position [520, 0]
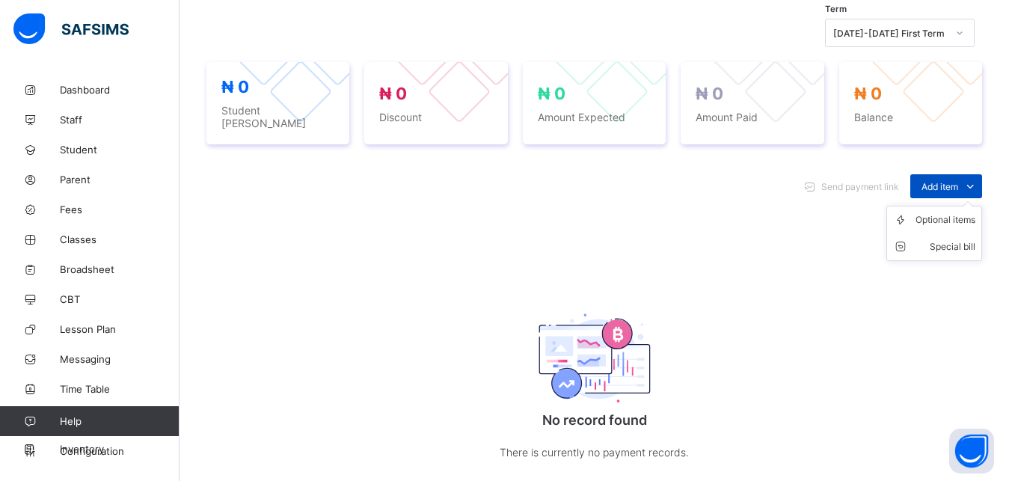
click at [978, 179] on icon at bounding box center [970, 186] width 16 height 15
click at [963, 206] on ul "Optional items Special bill" at bounding box center [934, 233] width 96 height 55
click at [957, 213] on div "Optional items" at bounding box center [945, 219] width 60 height 15
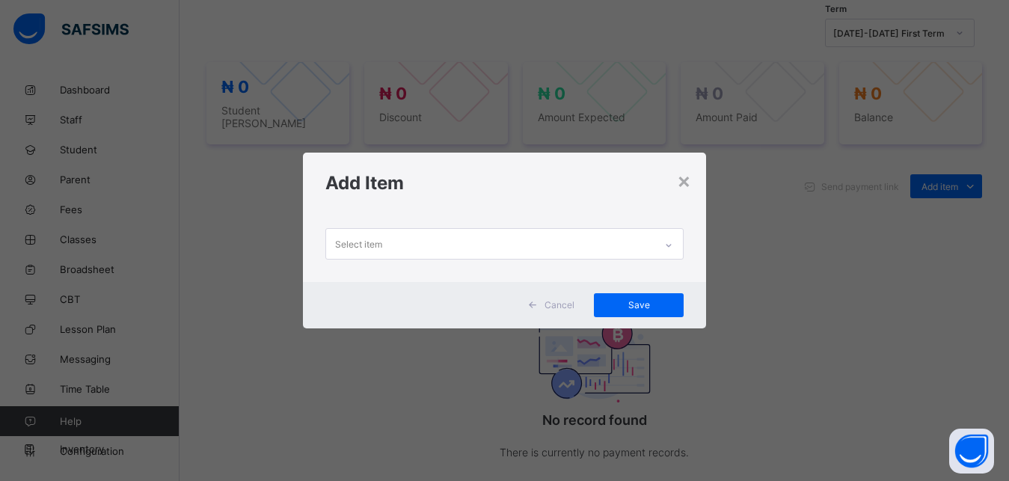
click at [411, 246] on div "Select item" at bounding box center [490, 243] width 329 height 29
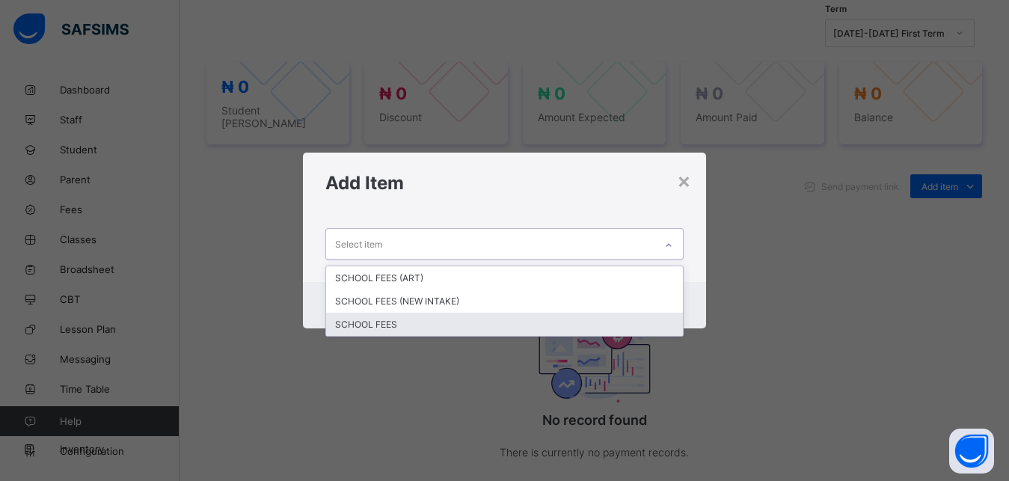
click at [363, 325] on div "SCHOOL FEES" at bounding box center [504, 324] width 357 height 23
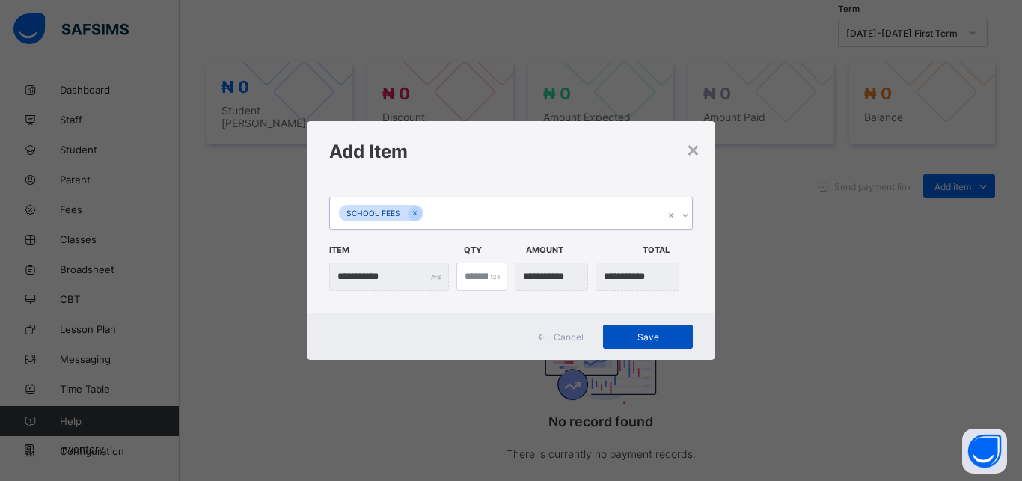
click at [639, 339] on span "Save" at bounding box center [647, 336] width 67 height 11
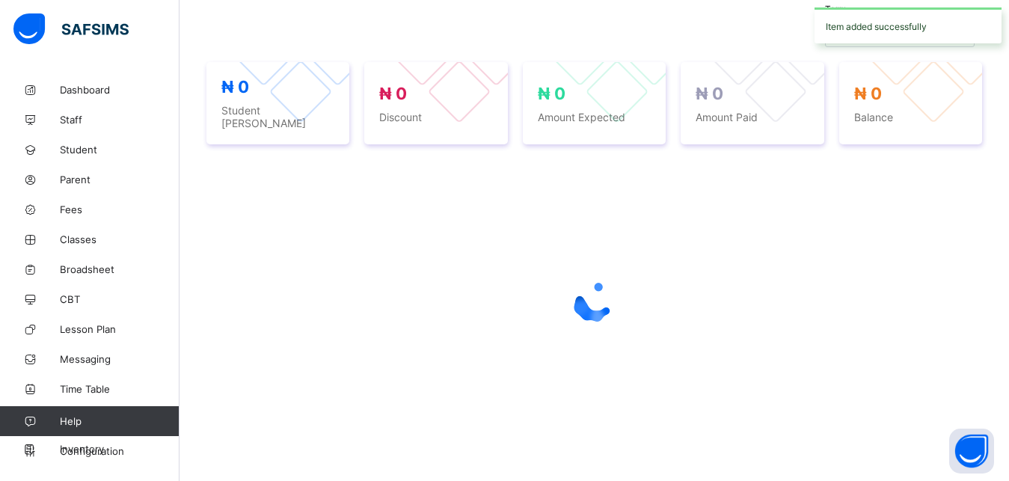
scroll to position [470, 0]
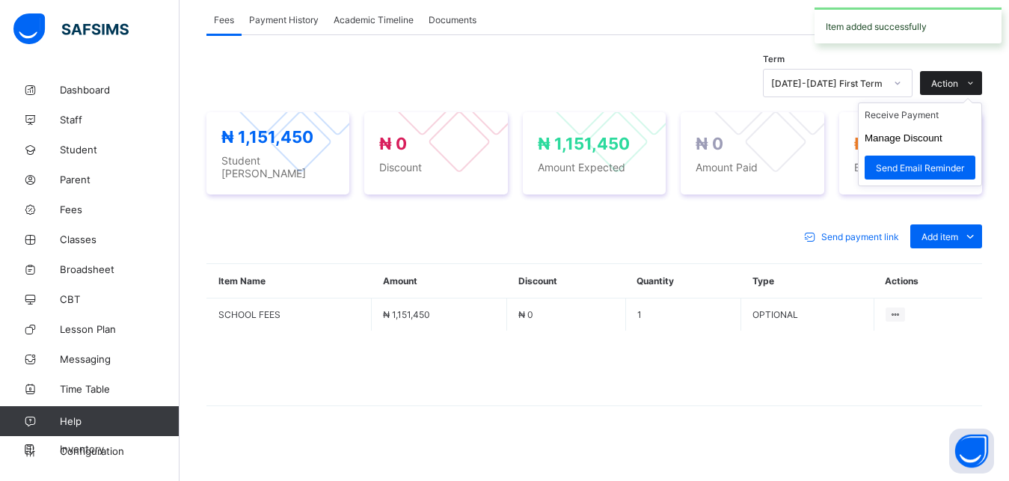
click at [980, 102] on ul "Receive Payment Manage Discount Send Email Reminder" at bounding box center [920, 144] width 124 height 84
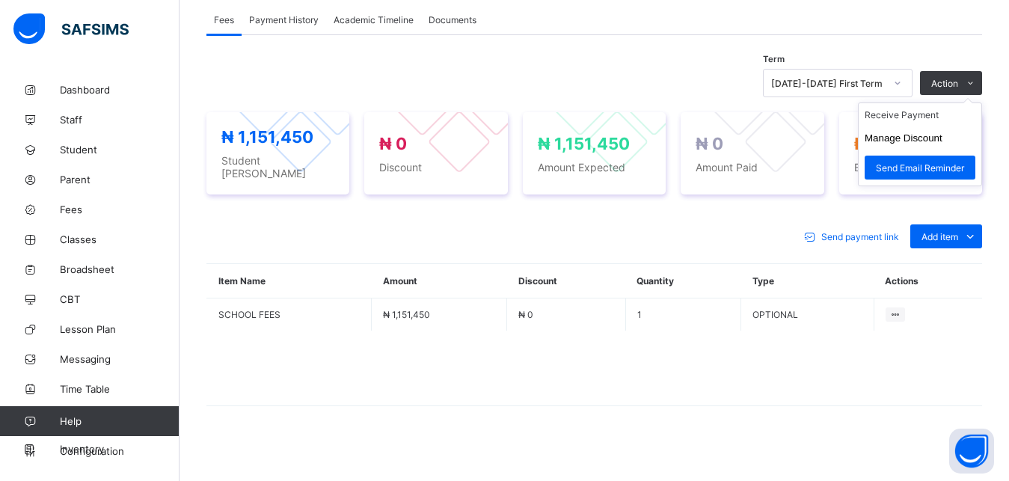
click at [931, 108] on ul "Receive Payment Manage Discount Send Email Reminder" at bounding box center [920, 144] width 124 height 84
click at [925, 114] on li "Receive Payment" at bounding box center [920, 114] width 123 height 23
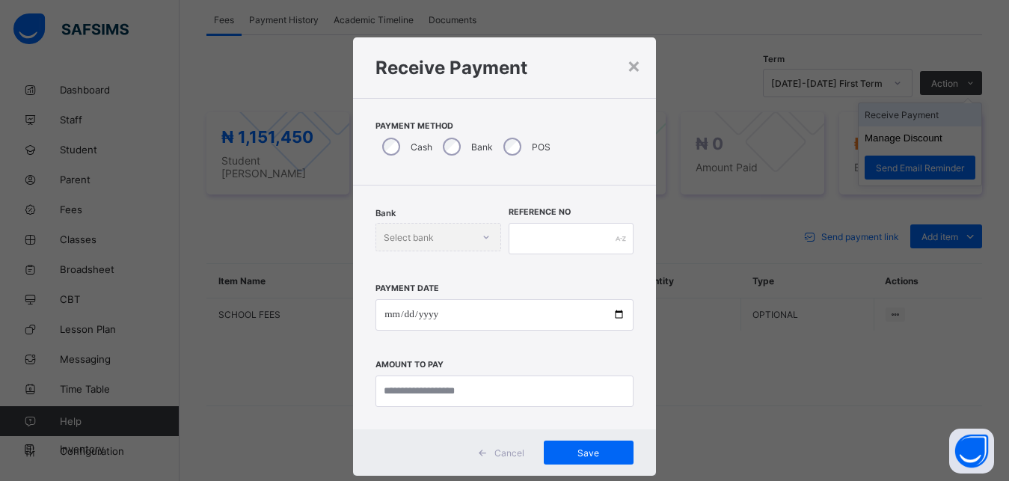
scroll to position [8, 0]
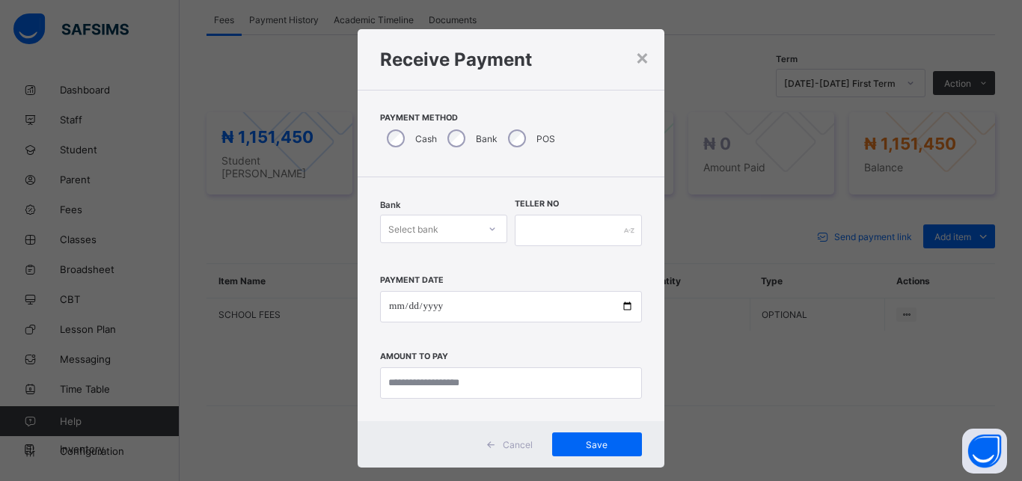
click at [441, 237] on div "Select bank" at bounding box center [429, 228] width 97 height 21
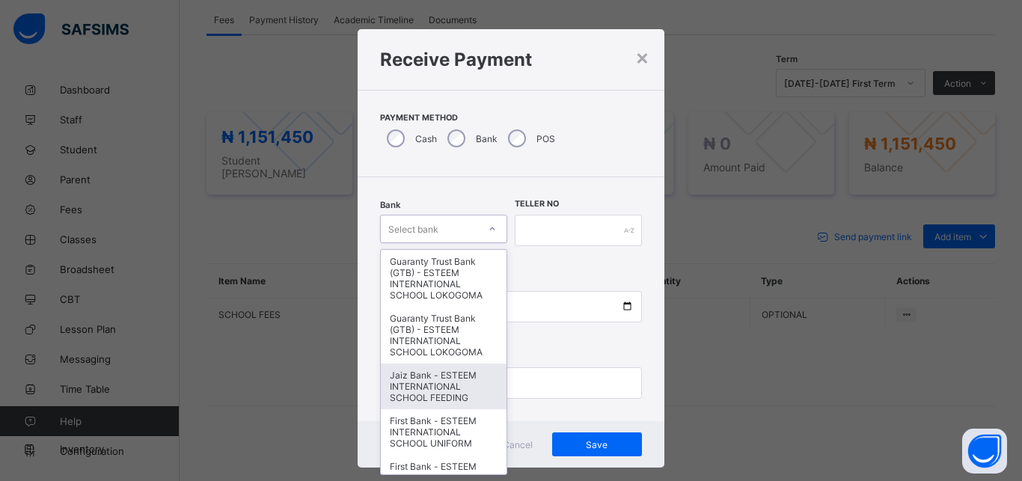
click at [402, 399] on div "Jaiz Bank - ESTEEM INTERNATIONAL SCHOOL FEEDING" at bounding box center [444, 386] width 126 height 46
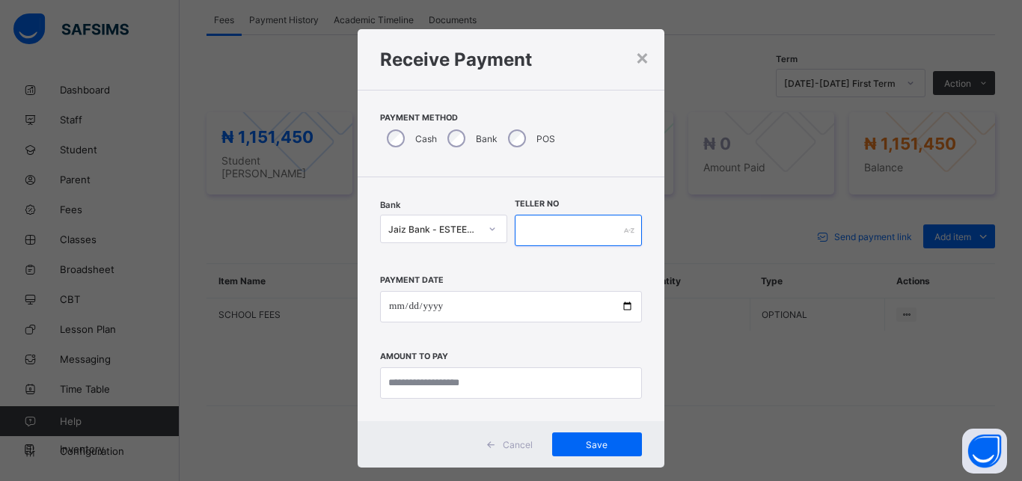
click at [588, 233] on input "text" at bounding box center [578, 230] width 127 height 31
type input "*********"
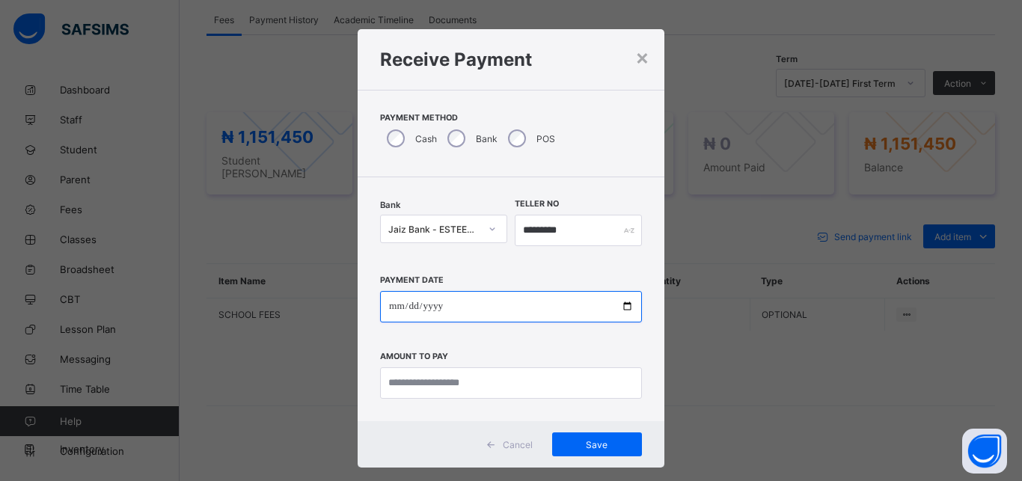
click at [557, 310] on input "date" at bounding box center [511, 306] width 262 height 31
type input "**********"
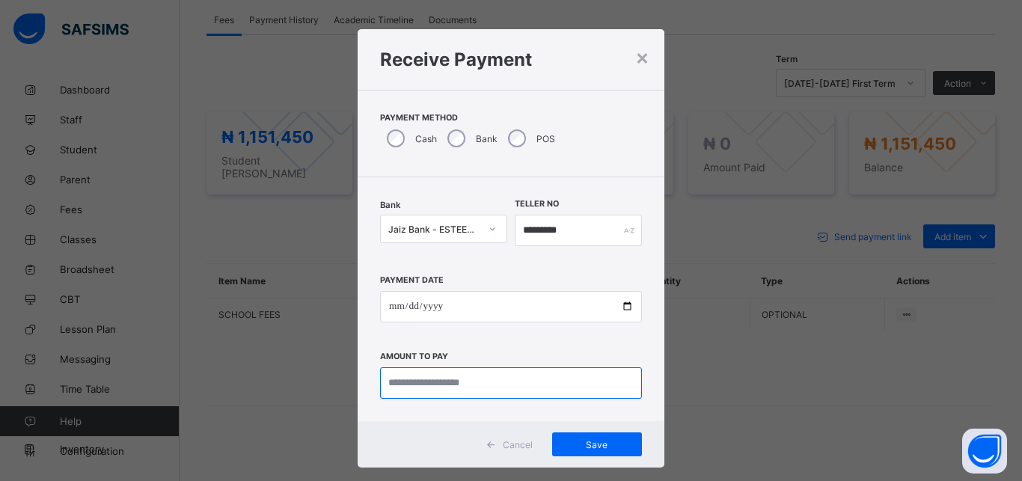
click at [510, 387] on input "currency" at bounding box center [511, 382] width 262 height 31
type input "**********"
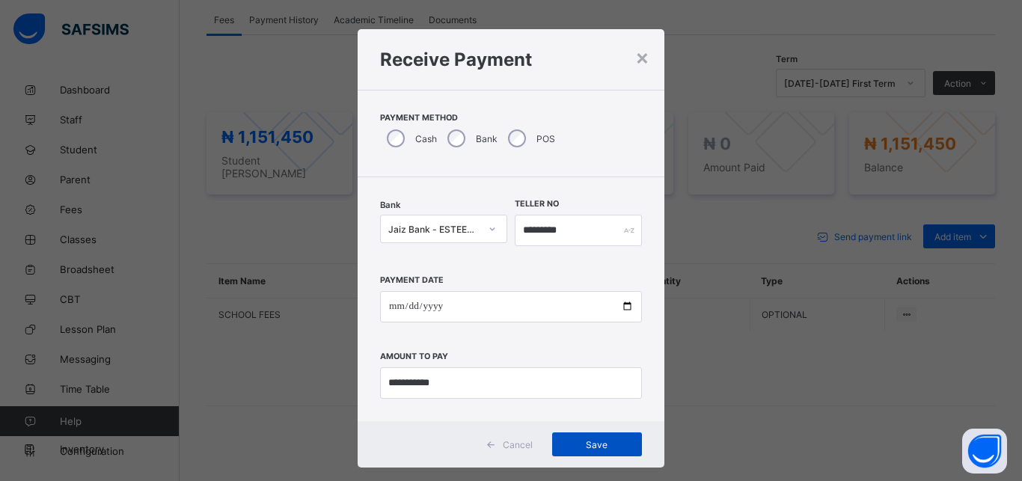
click at [578, 442] on span "Save" at bounding box center [596, 444] width 67 height 11
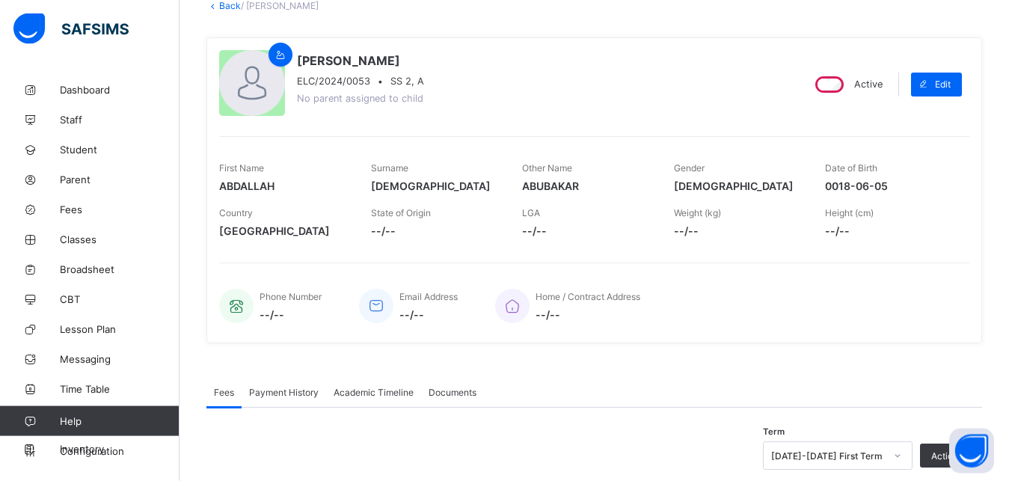
scroll to position [90, 0]
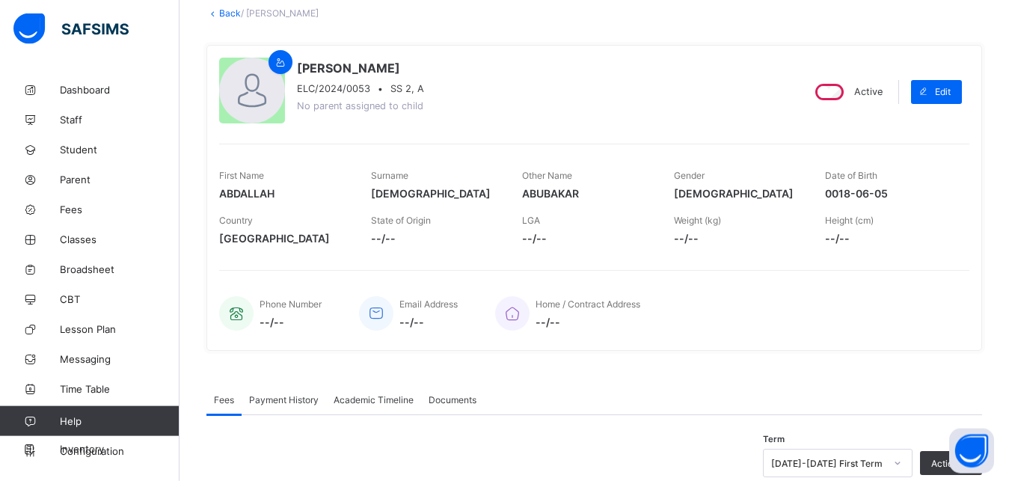
click at [226, 18] on link "Back" at bounding box center [230, 12] width 22 height 11
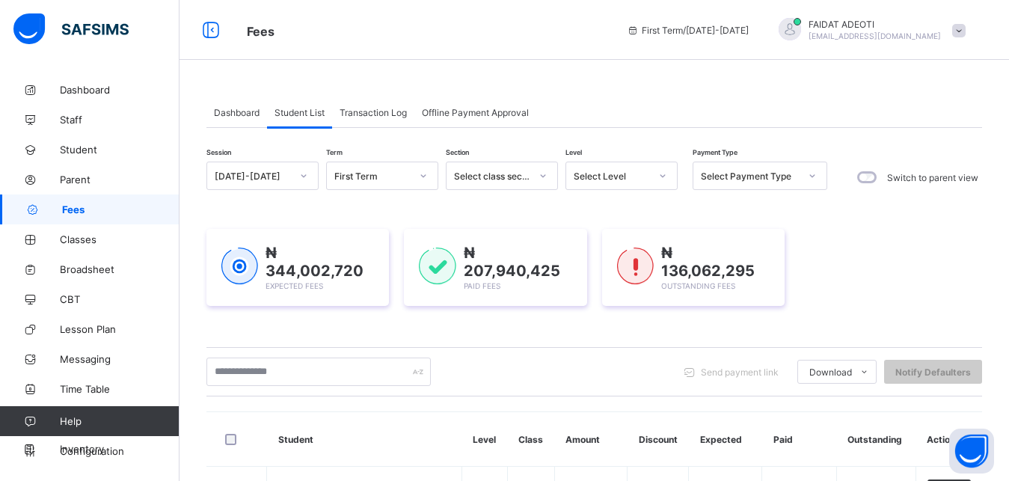
click at [607, 179] on div "Select Level" at bounding box center [612, 176] width 76 height 11
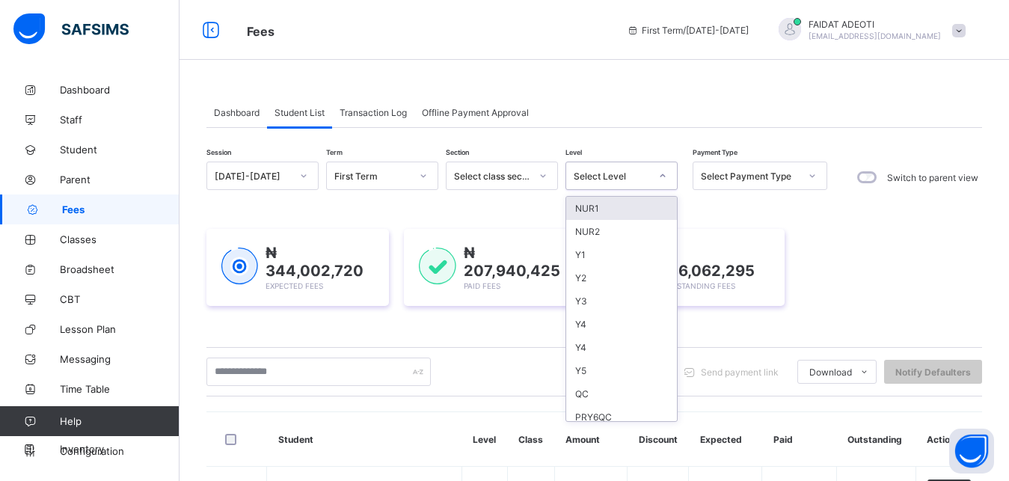
click at [633, 175] on div "Select Level" at bounding box center [612, 176] width 76 height 11
click at [631, 179] on div "Select Level" at bounding box center [612, 176] width 76 height 11
type input "*"
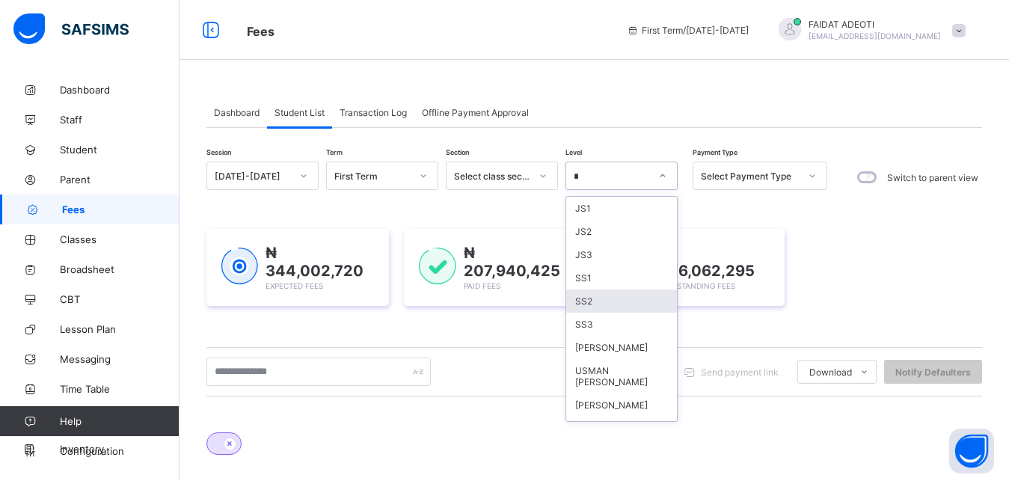
click at [593, 307] on div "SS2" at bounding box center [621, 300] width 111 height 23
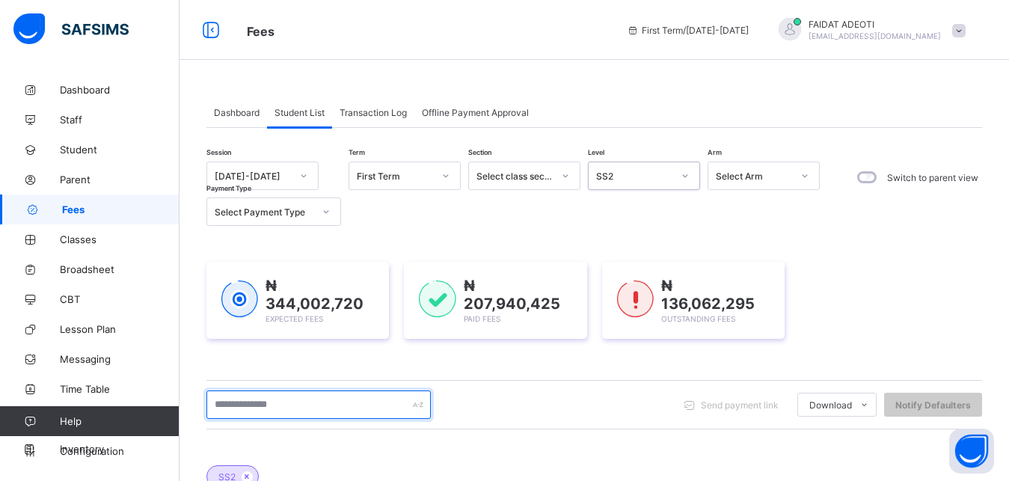
click at [317, 407] on input "text" at bounding box center [318, 404] width 224 height 28
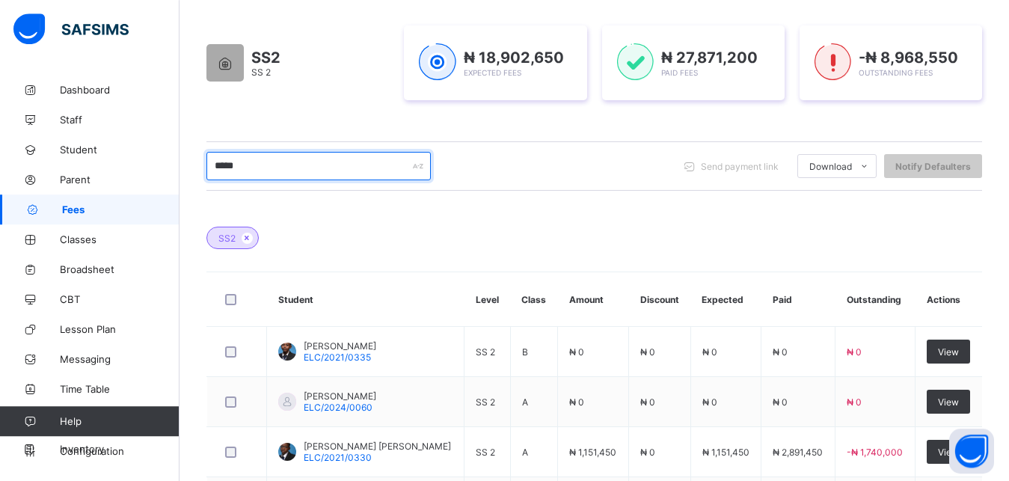
scroll to position [233, 0]
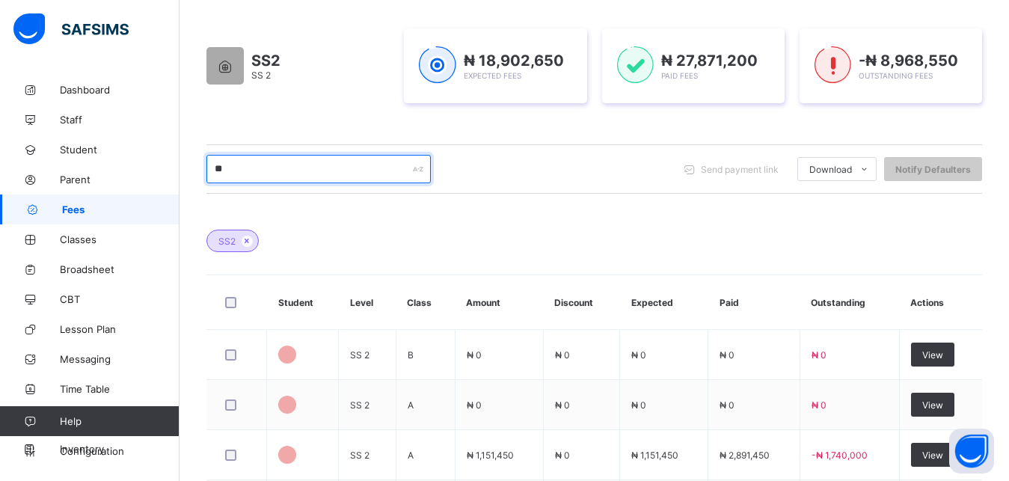
type input "*"
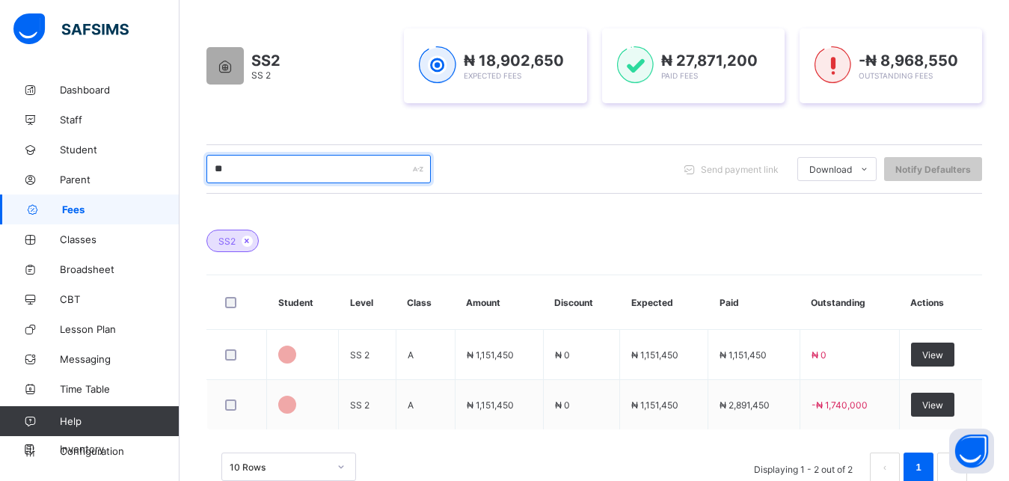
type input "*"
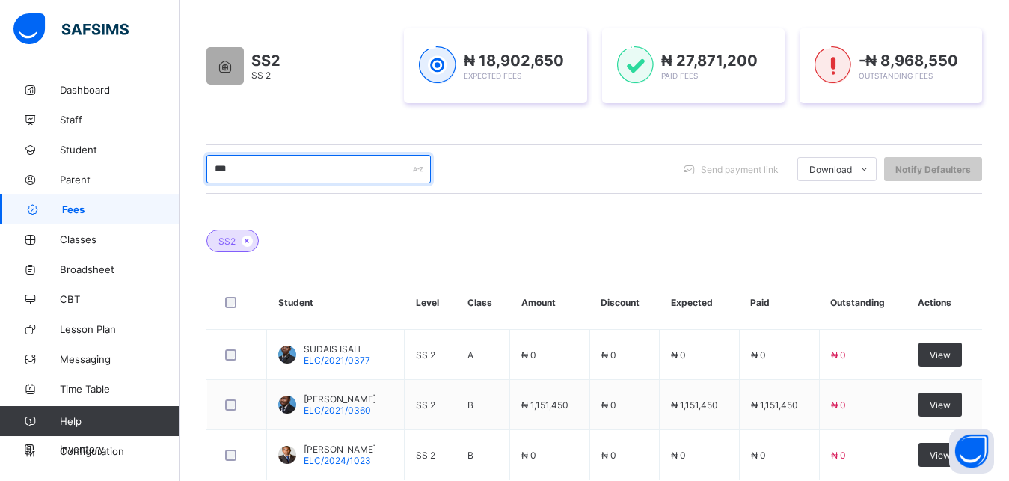
scroll to position [322, 0]
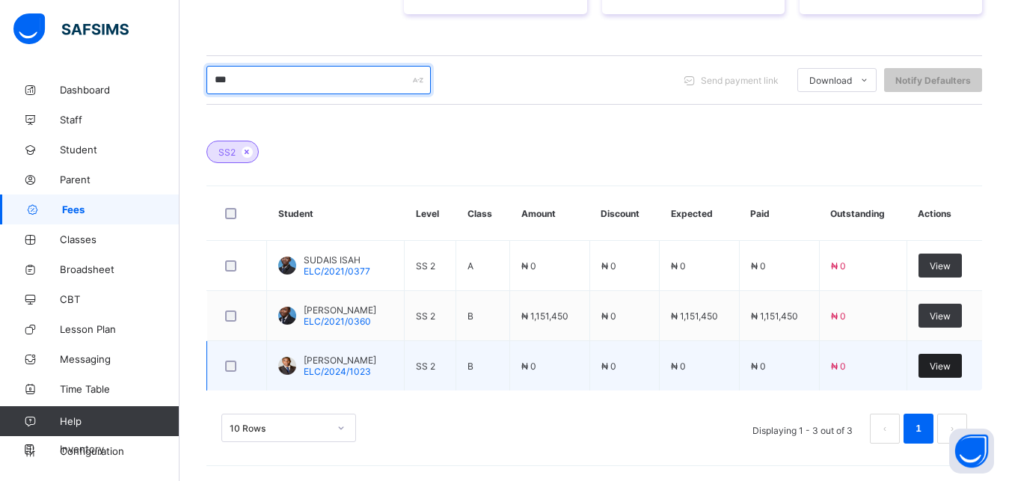
type input "***"
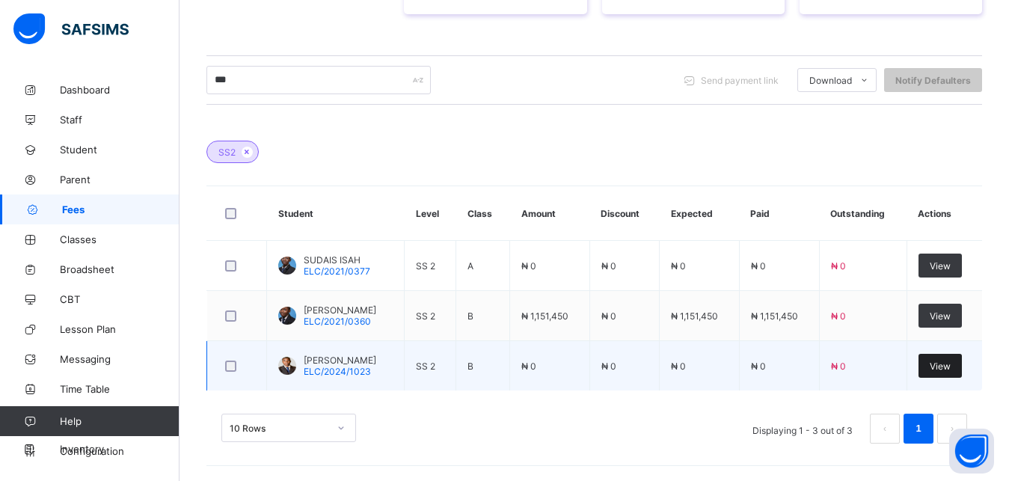
click at [962, 369] on div "View" at bounding box center [939, 366] width 43 height 24
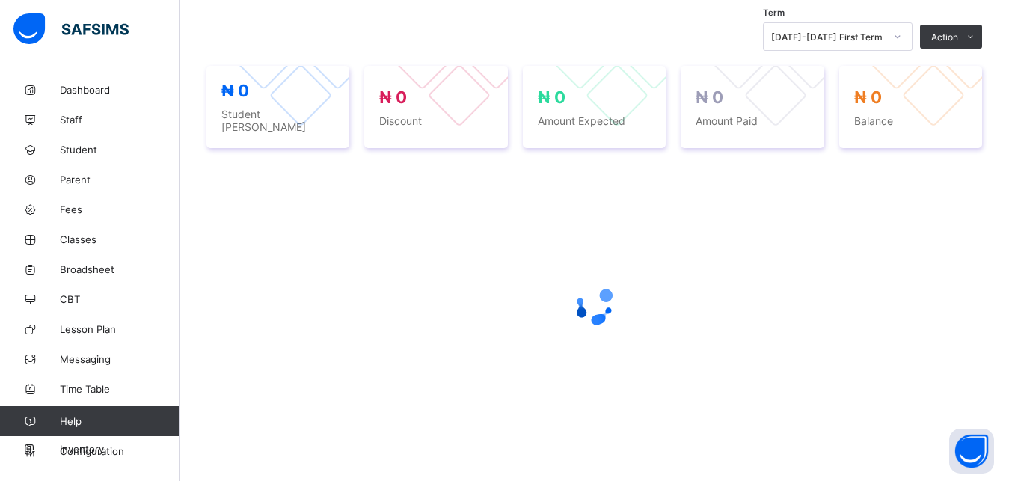
scroll to position [470, 0]
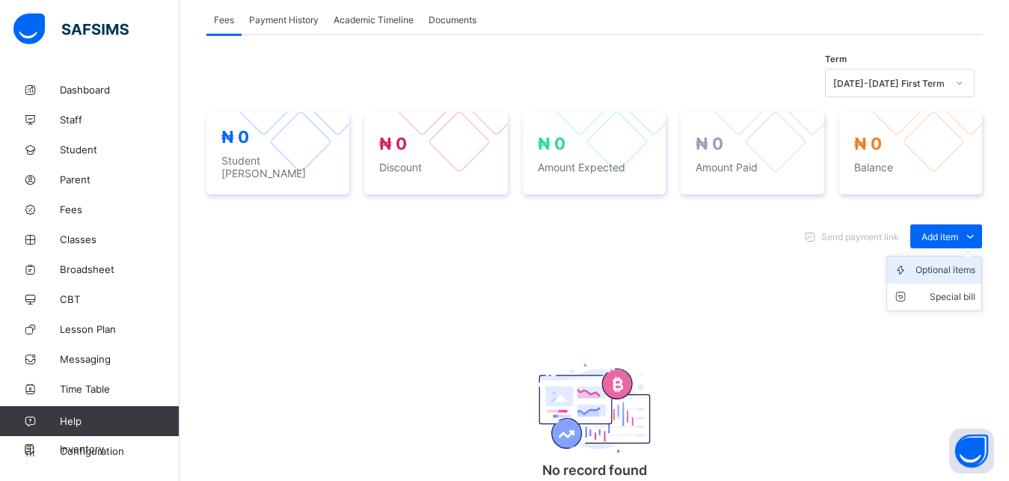
click at [963, 269] on div "Optional items" at bounding box center [945, 270] width 60 height 15
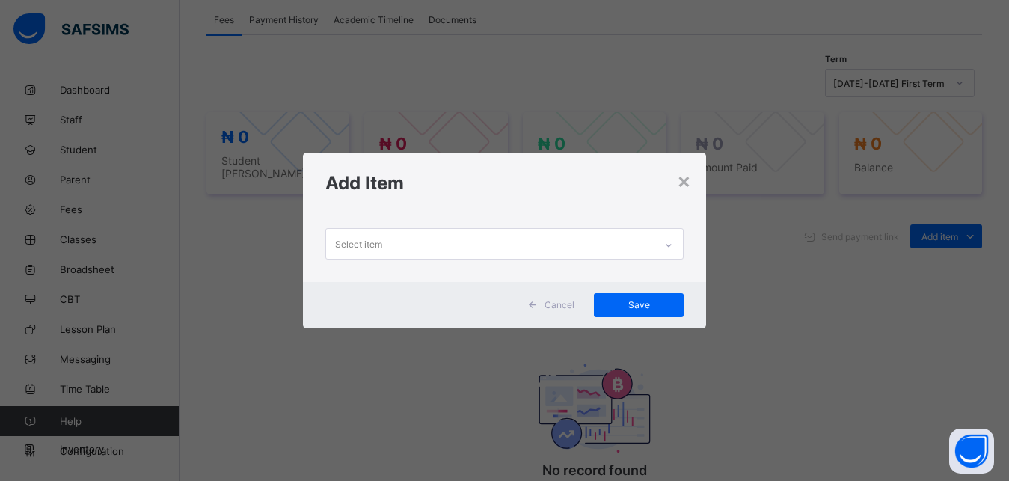
click at [621, 244] on div "Select item" at bounding box center [490, 243] width 329 height 29
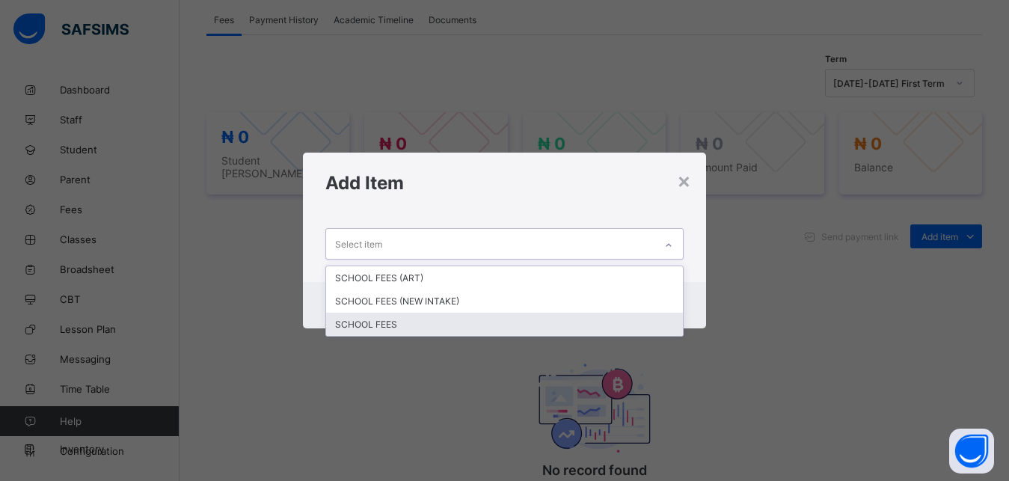
click at [449, 318] on div "SCHOOL FEES" at bounding box center [504, 324] width 357 height 23
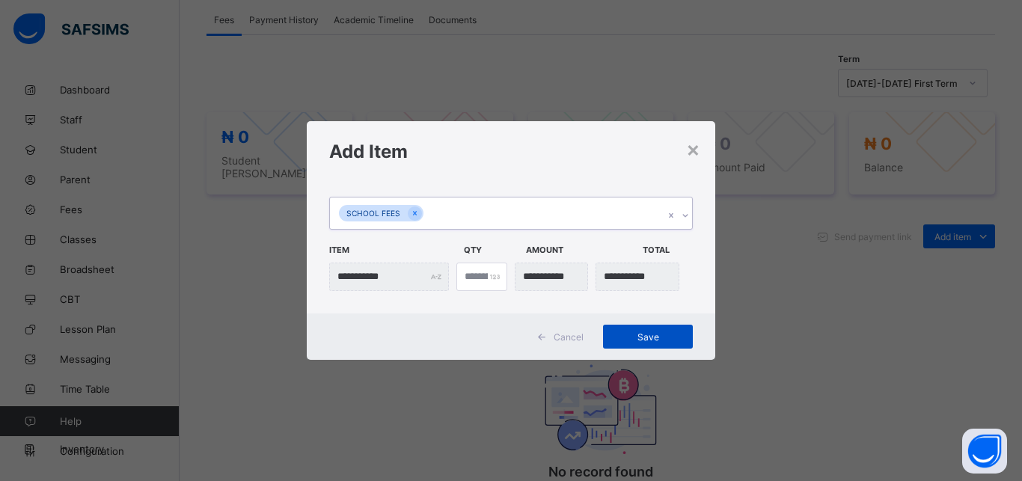
click at [655, 338] on span "Save" at bounding box center [647, 336] width 67 height 11
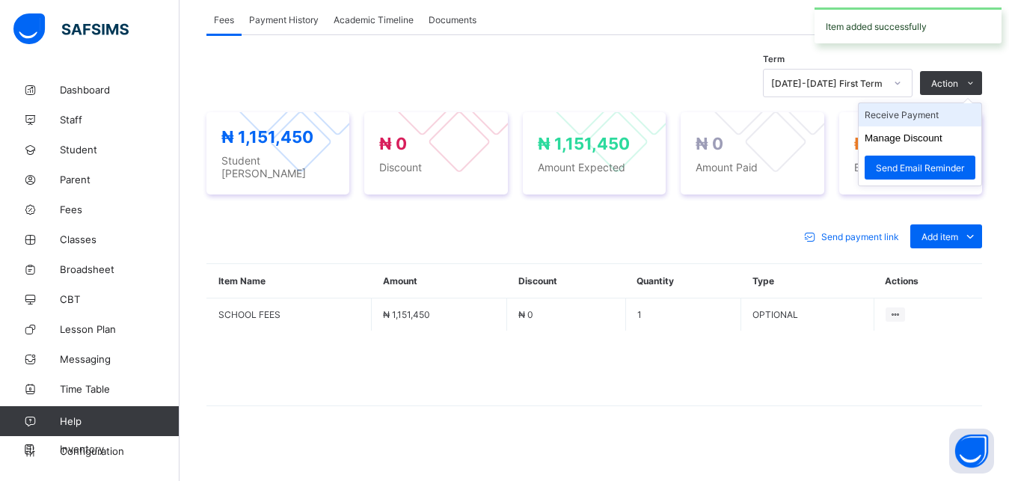
click at [924, 122] on li "Receive Payment" at bounding box center [920, 114] width 123 height 23
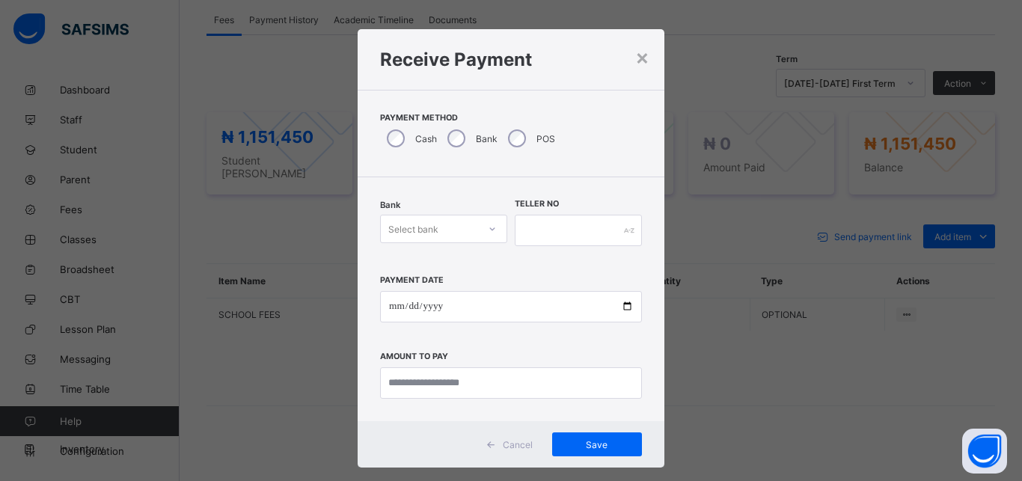
click at [424, 230] on div "Select bank" at bounding box center [413, 229] width 50 height 28
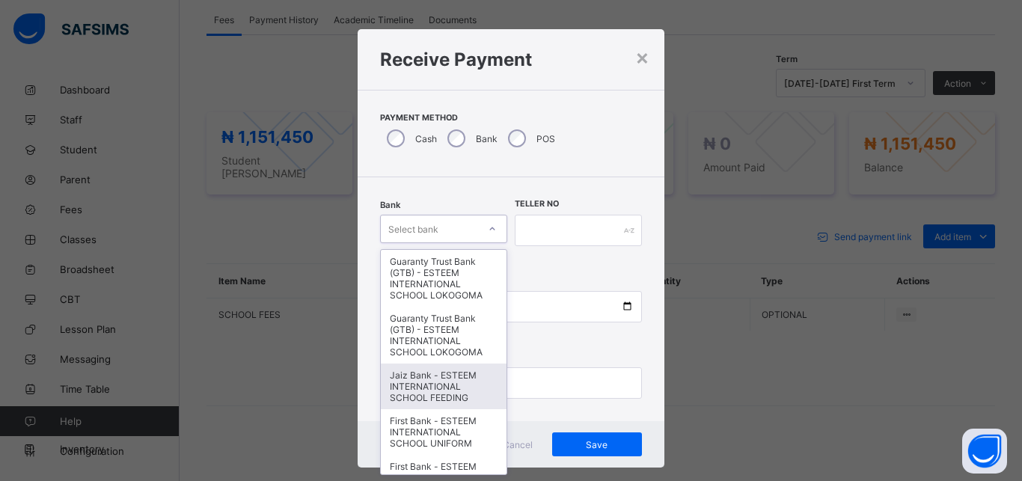
click at [417, 393] on div "Jaiz Bank - ESTEEM INTERNATIONAL SCHOOL FEEDING" at bounding box center [444, 386] width 126 height 46
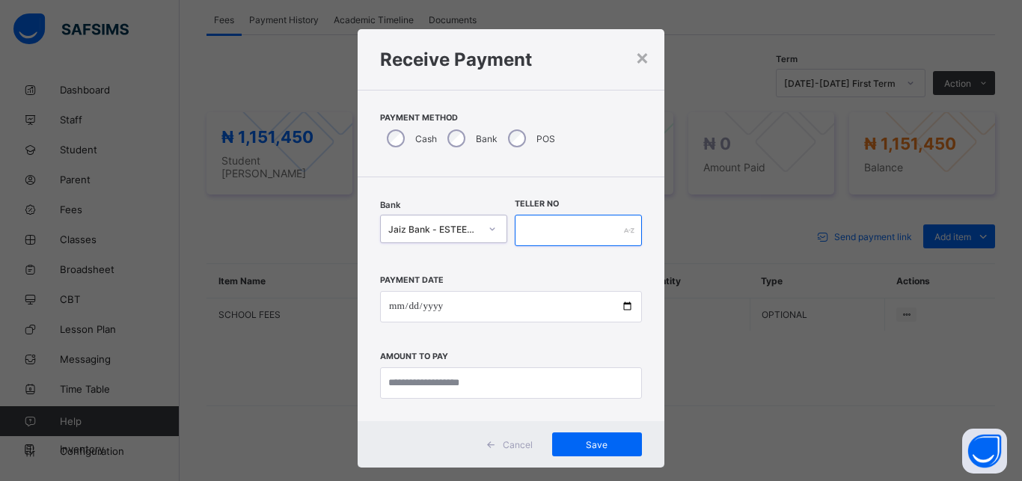
click at [599, 235] on input "text" at bounding box center [578, 230] width 127 height 31
type input "*********"
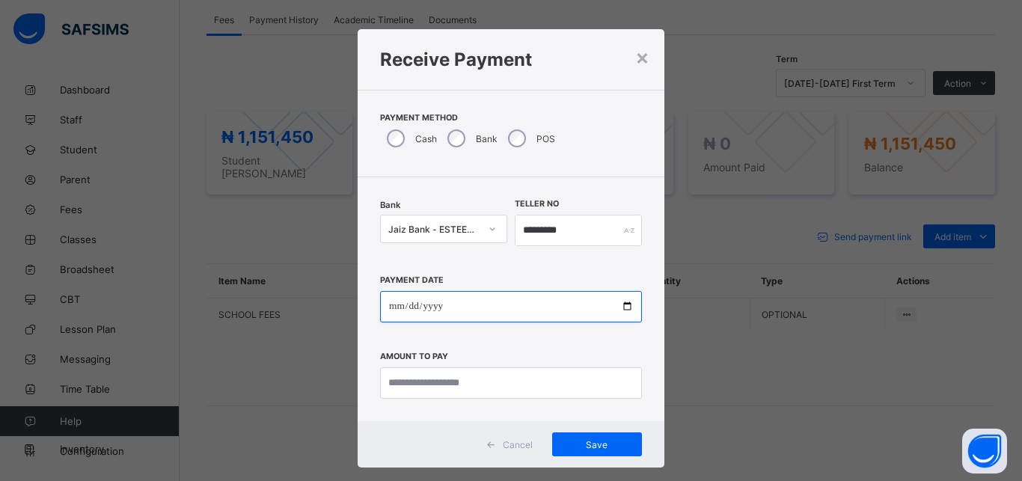
click at [563, 300] on input "date" at bounding box center [511, 306] width 262 height 31
type input "**********"
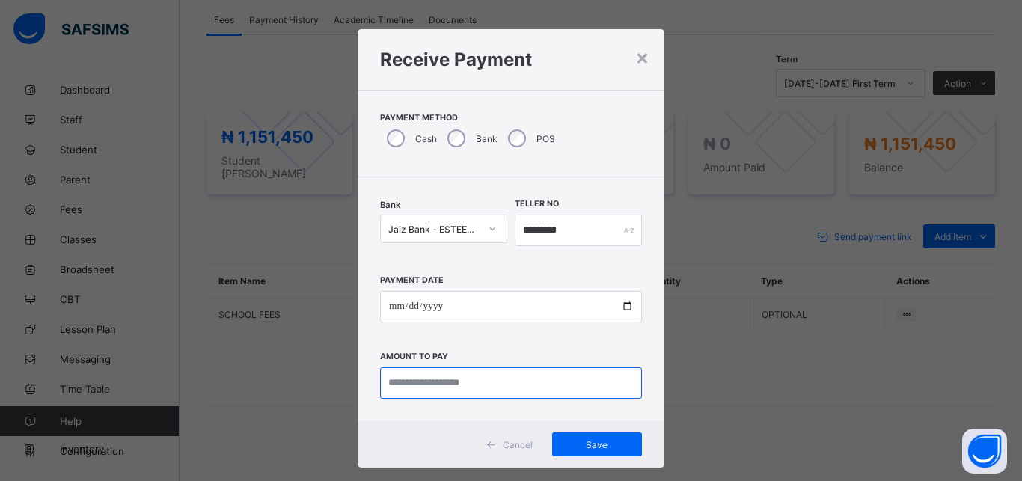
click at [521, 388] on input "currency" at bounding box center [511, 382] width 262 height 31
type input "*********"
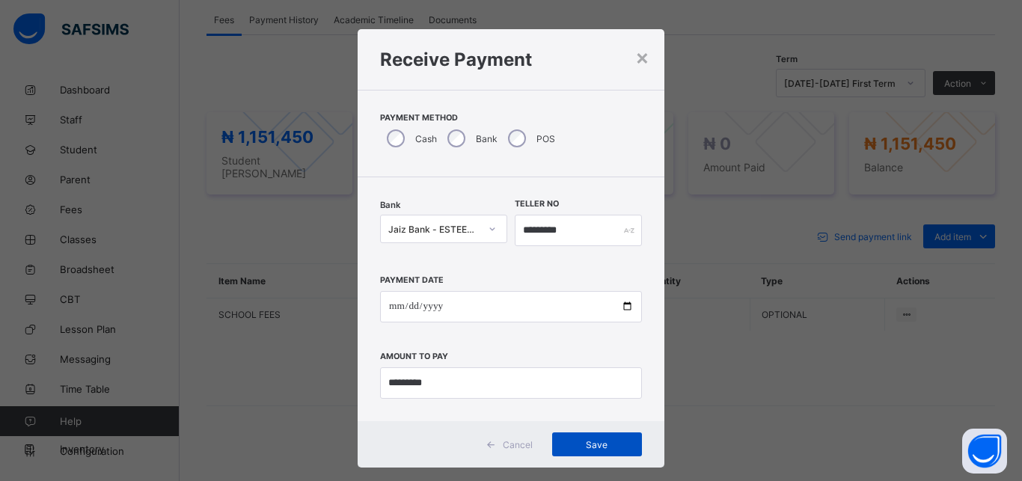
click at [590, 443] on span "Save" at bounding box center [596, 444] width 67 height 11
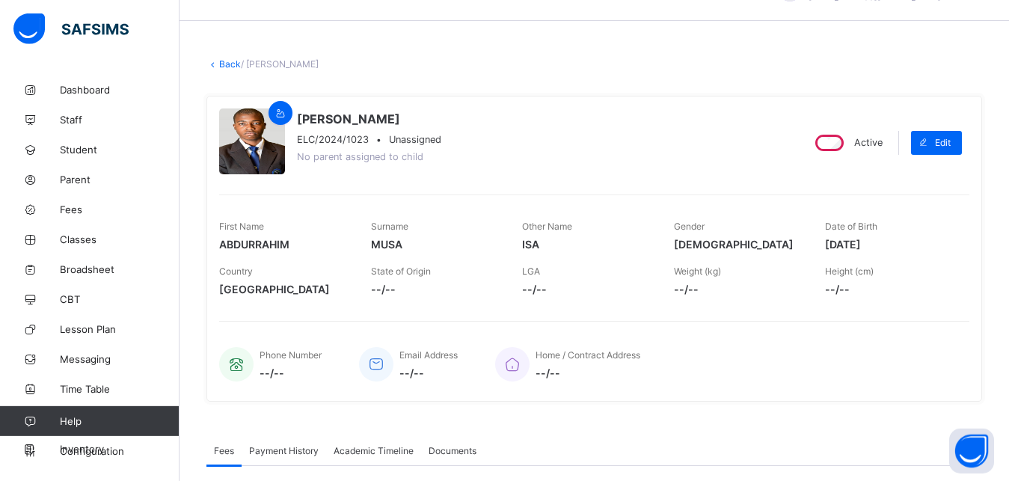
scroll to position [18, 0]
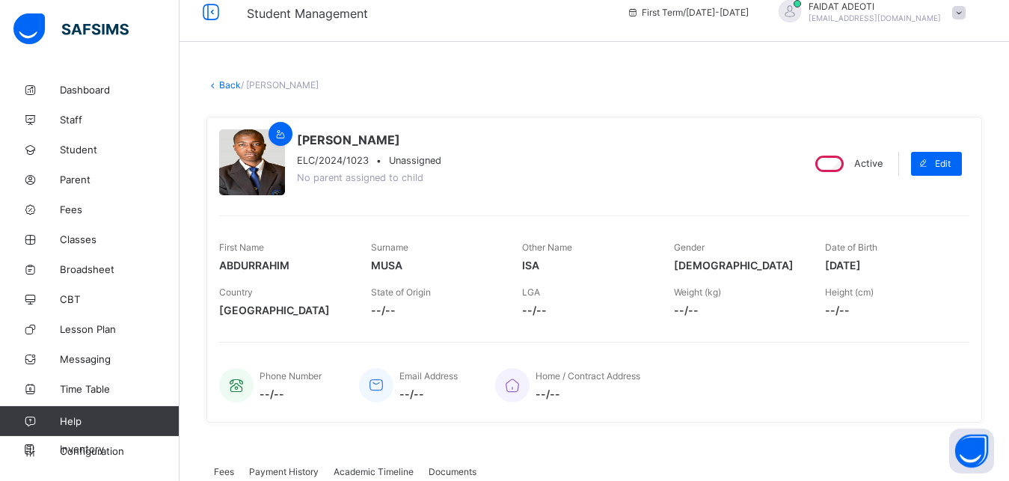
click at [232, 88] on link "Back" at bounding box center [230, 84] width 22 height 11
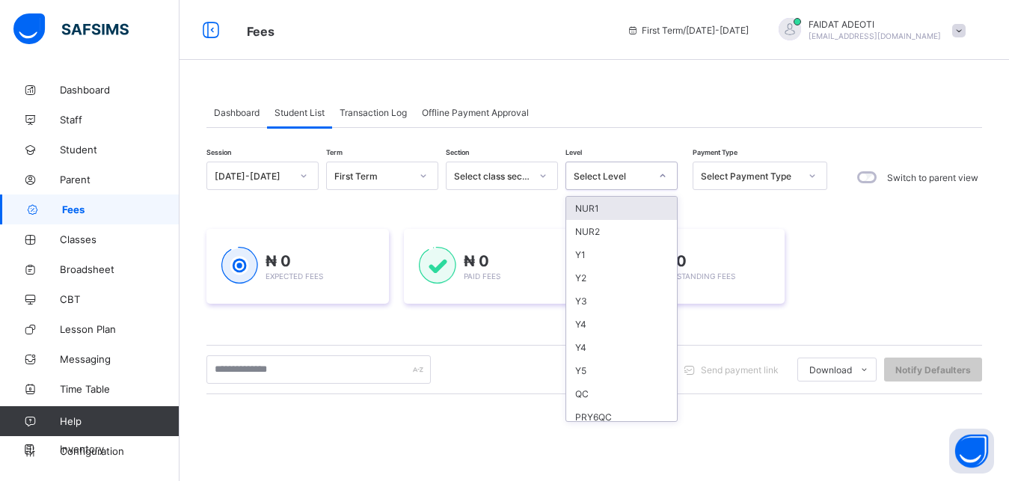
click at [612, 174] on div "Select Level" at bounding box center [612, 176] width 76 height 11
type input "*"
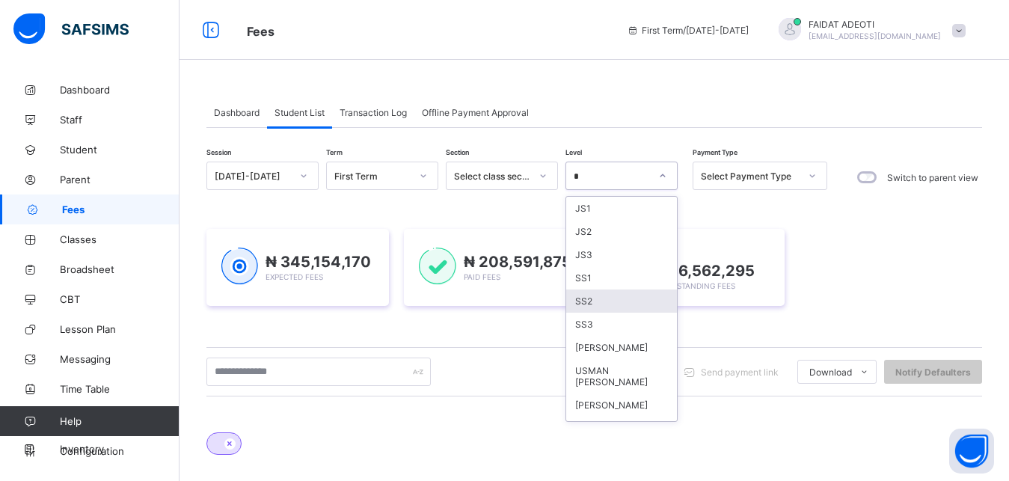
click at [590, 307] on div "SS2" at bounding box center [621, 300] width 111 height 23
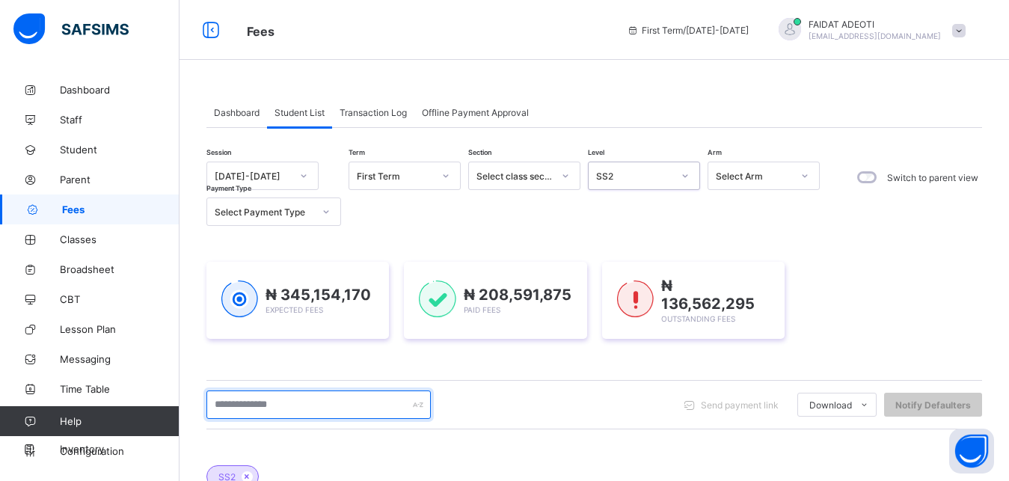
click at [298, 402] on input "text" at bounding box center [318, 404] width 224 height 28
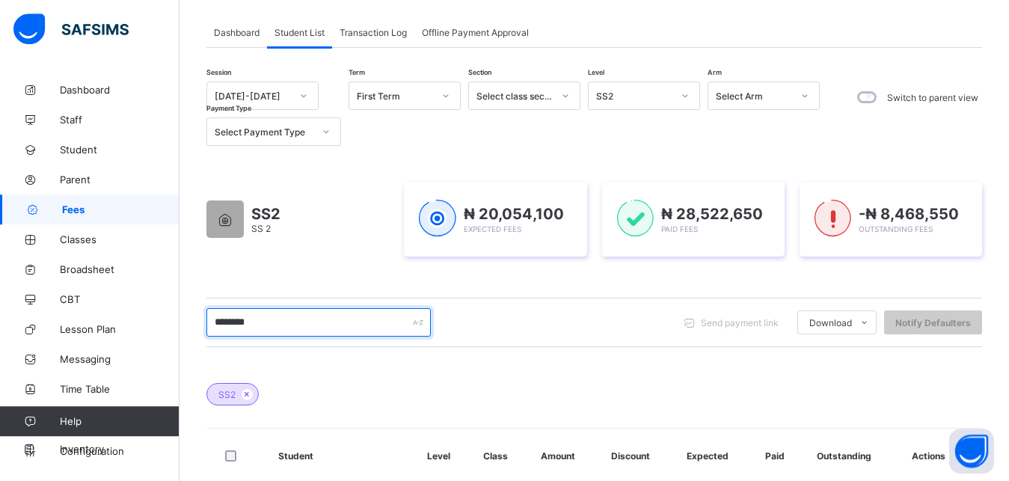
scroll to position [222, 0]
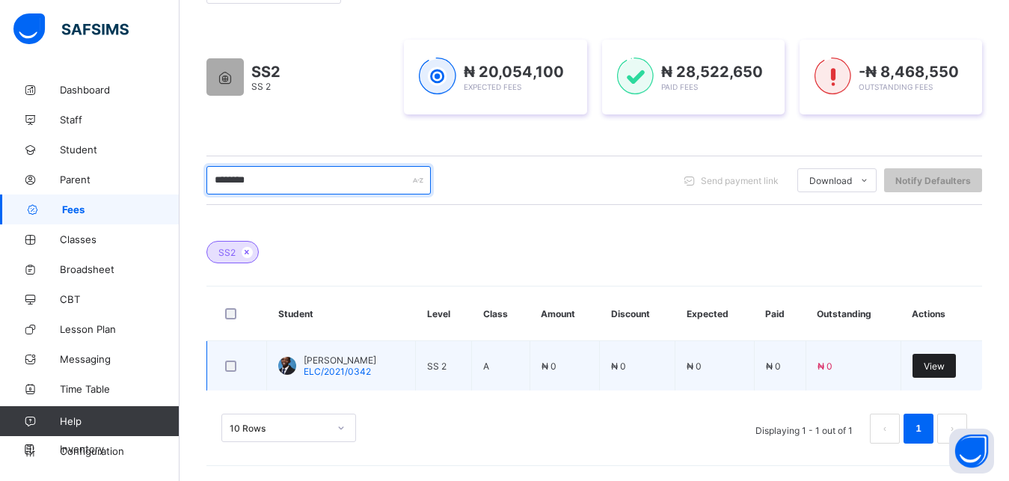
type input "********"
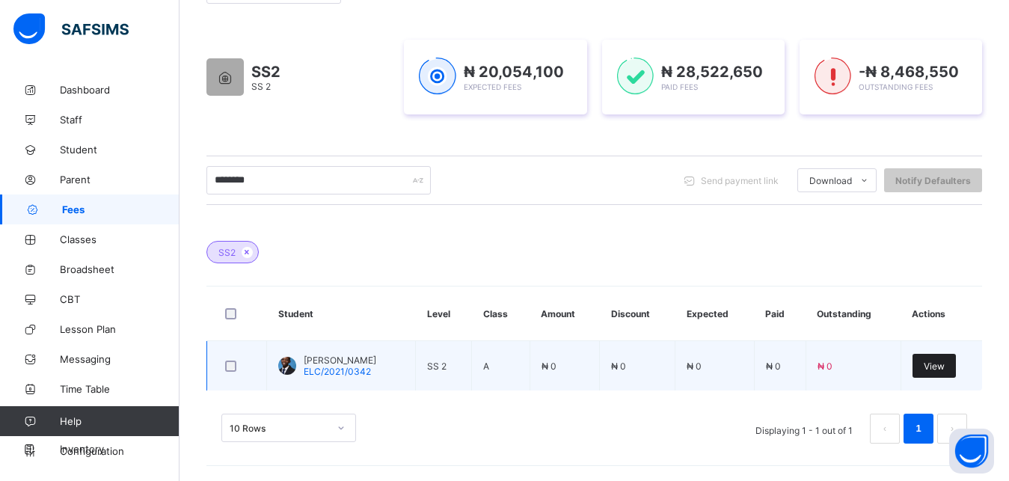
click at [956, 364] on div "View" at bounding box center [933, 366] width 43 height 24
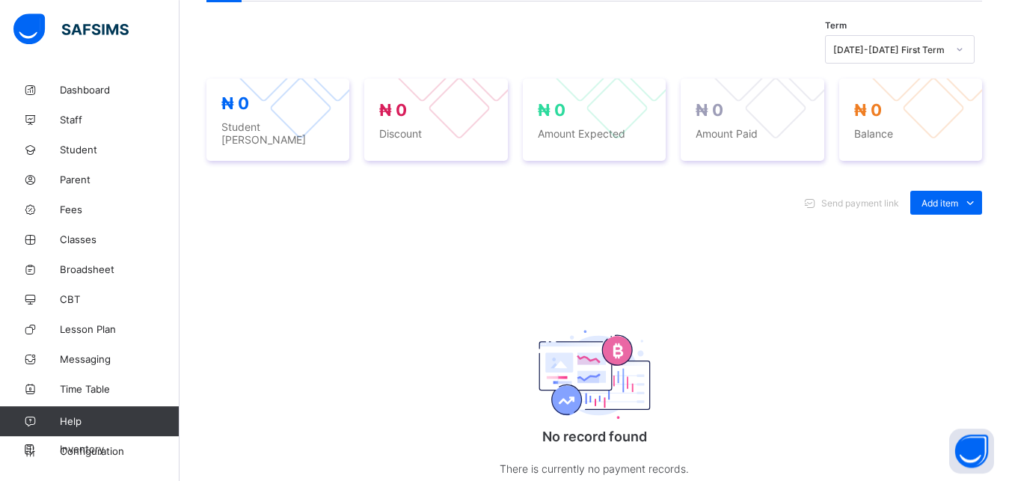
scroll to position [529, 0]
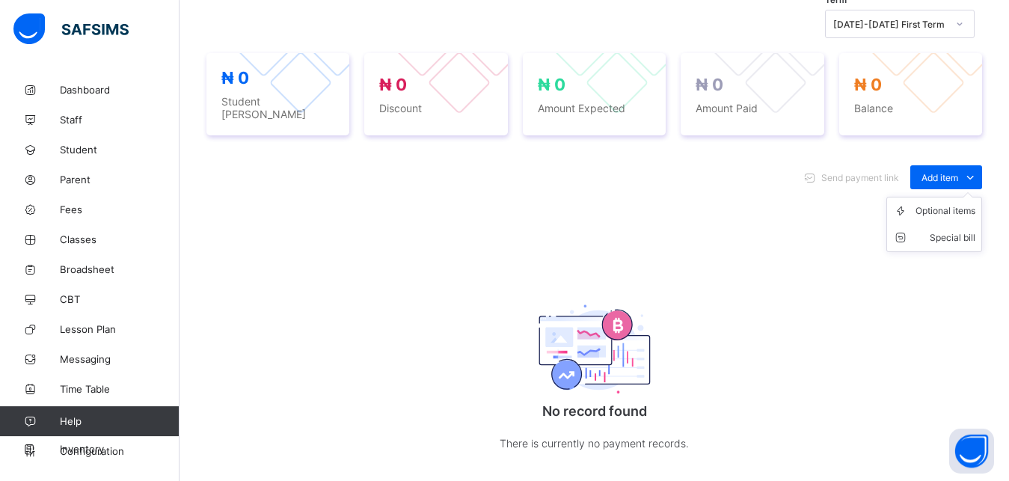
click at [950, 197] on ul "Optional items Special bill" at bounding box center [934, 224] width 96 height 55
click at [942, 203] on div "Optional items" at bounding box center [945, 210] width 60 height 15
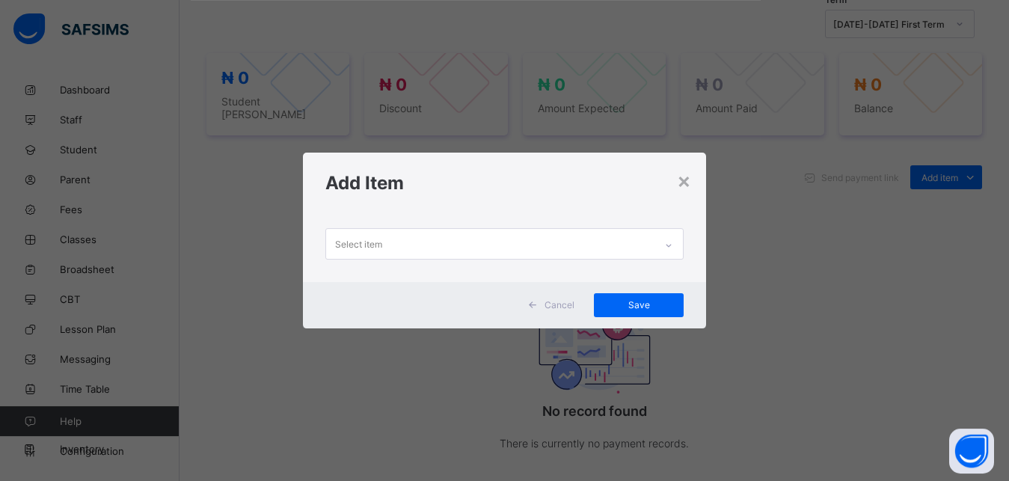
click at [479, 241] on div "Select item" at bounding box center [490, 243] width 329 height 29
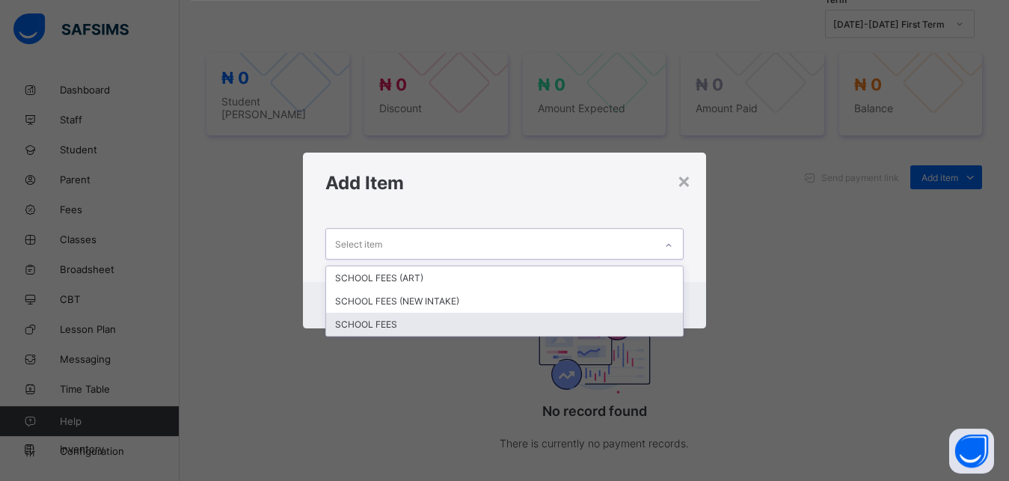
click at [417, 324] on div "SCHOOL FEES" at bounding box center [504, 324] width 357 height 23
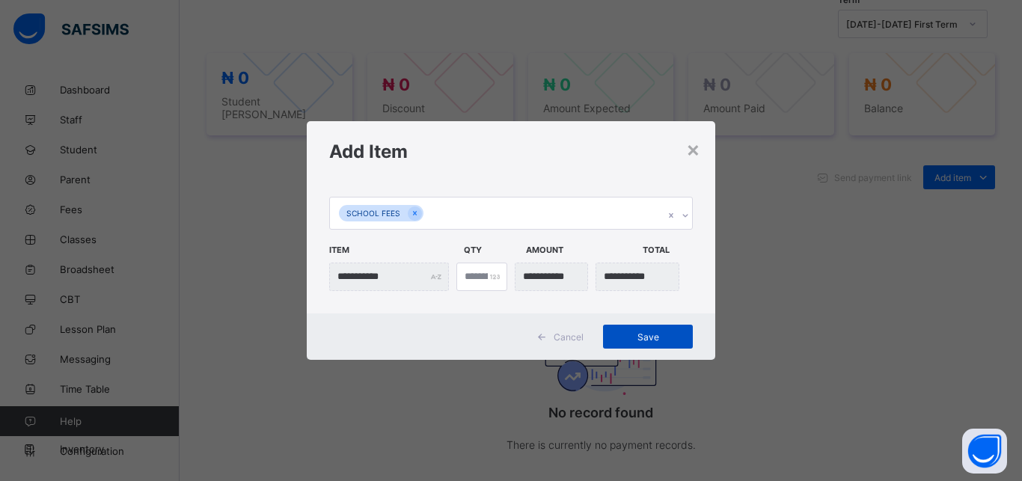
click at [655, 328] on div "Save" at bounding box center [648, 337] width 90 height 24
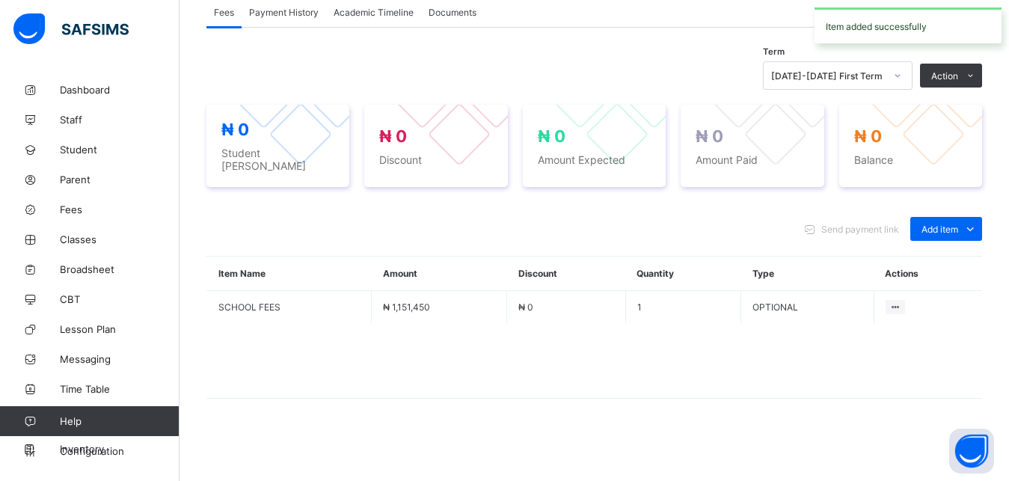
scroll to position [470, 0]
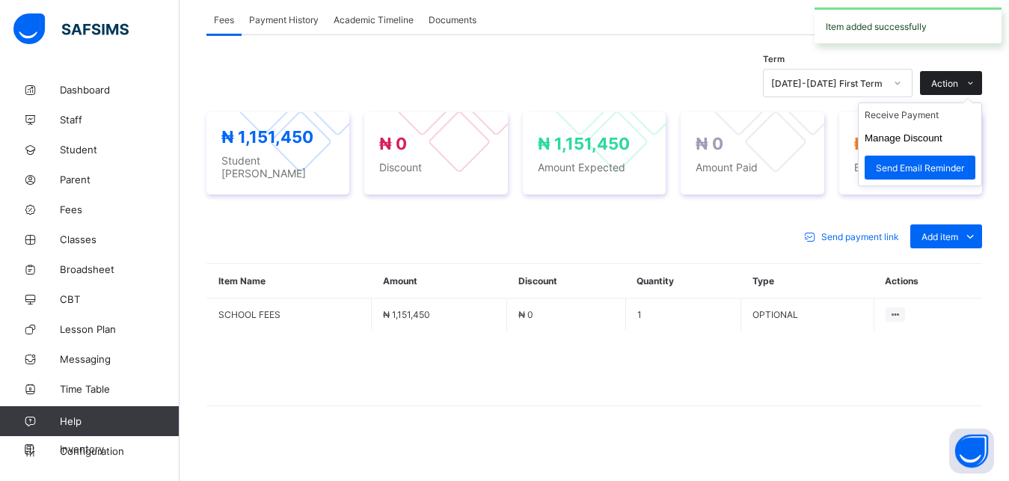
click at [976, 83] on icon at bounding box center [970, 84] width 11 height 10
click at [936, 108] on ul "Receive Payment Manage Discount Send Email Reminder" at bounding box center [920, 144] width 124 height 84
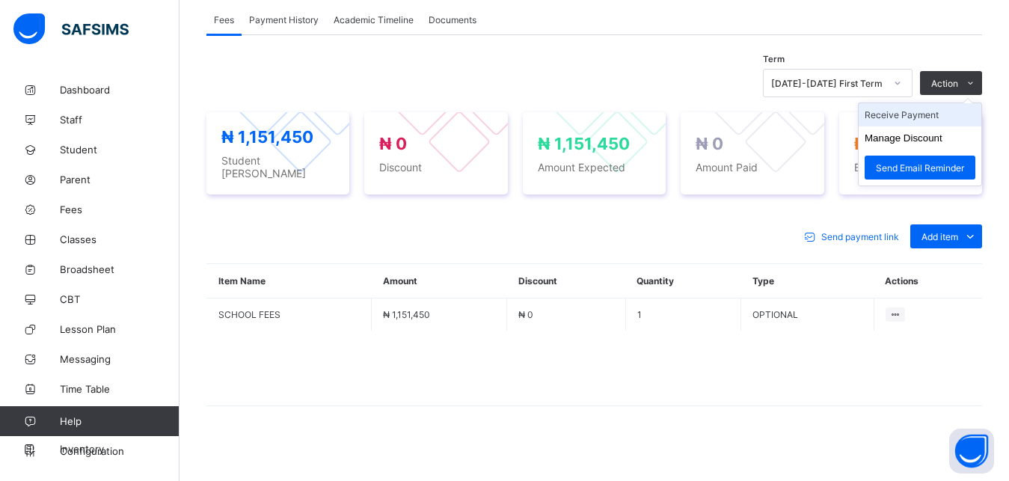
click at [933, 112] on li "Receive Payment" at bounding box center [920, 114] width 123 height 23
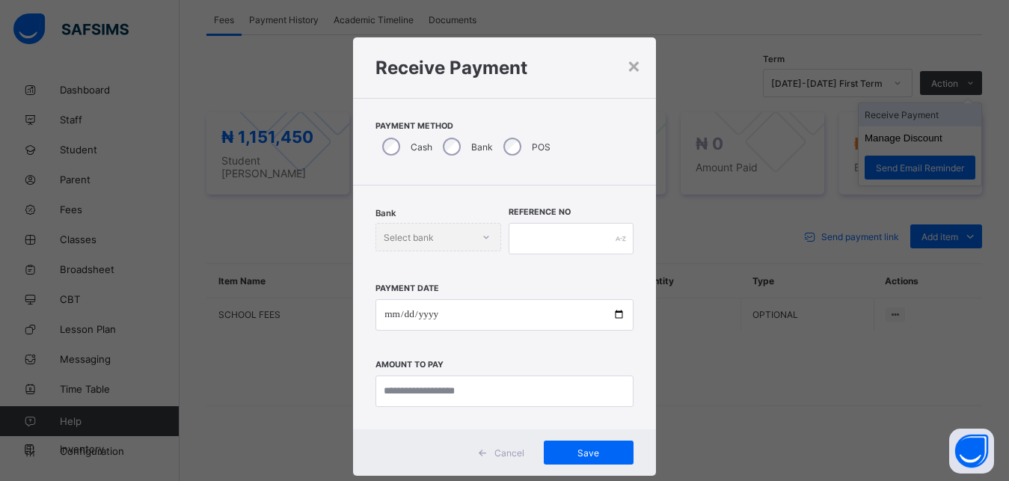
scroll to position [8, 0]
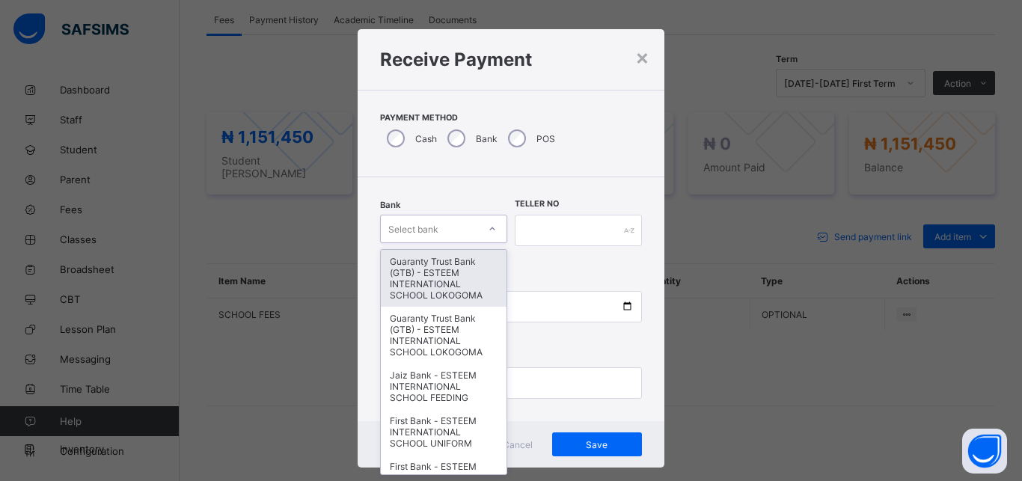
click at [440, 226] on div "Select bank" at bounding box center [429, 228] width 97 height 21
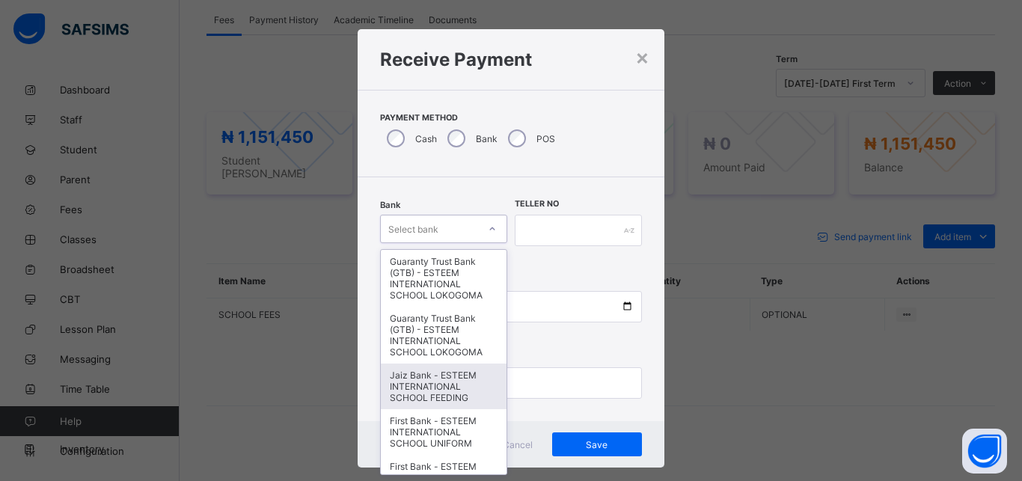
click at [441, 379] on div "Jaiz Bank - ESTEEM INTERNATIONAL SCHOOL FEEDING" at bounding box center [444, 386] width 126 height 46
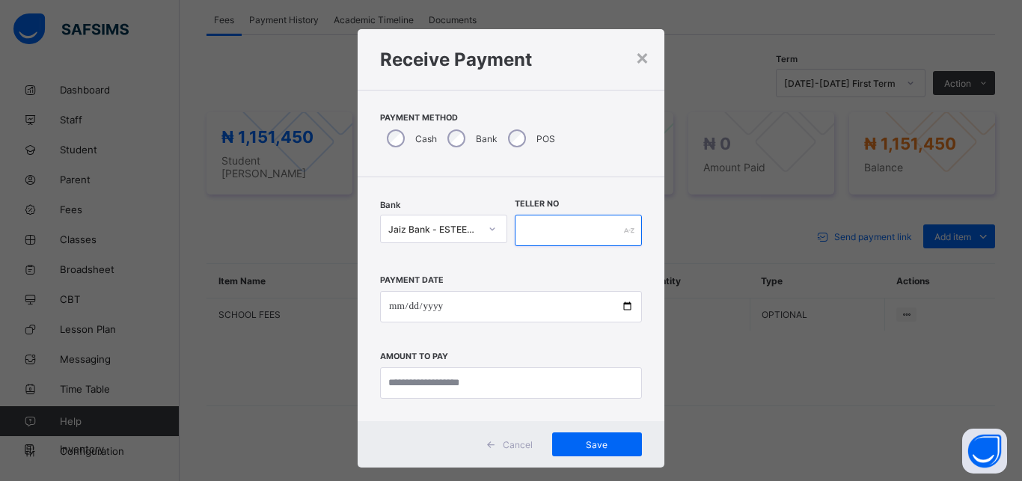
click at [575, 225] on input "text" at bounding box center [578, 230] width 127 height 31
type input "*********"
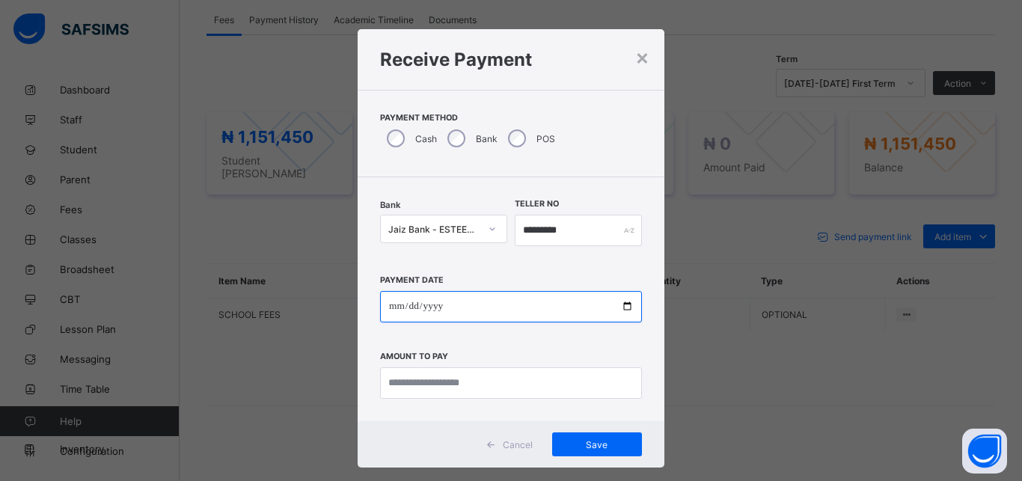
click at [526, 304] on input "date" at bounding box center [511, 306] width 262 height 31
type input "**********"
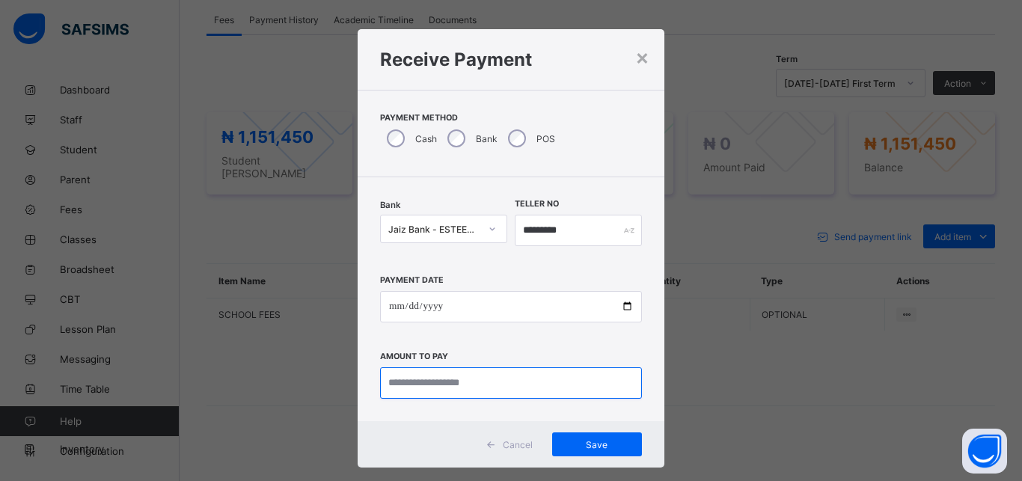
click at [507, 384] on input "currency" at bounding box center [511, 382] width 262 height 31
type input "**********"
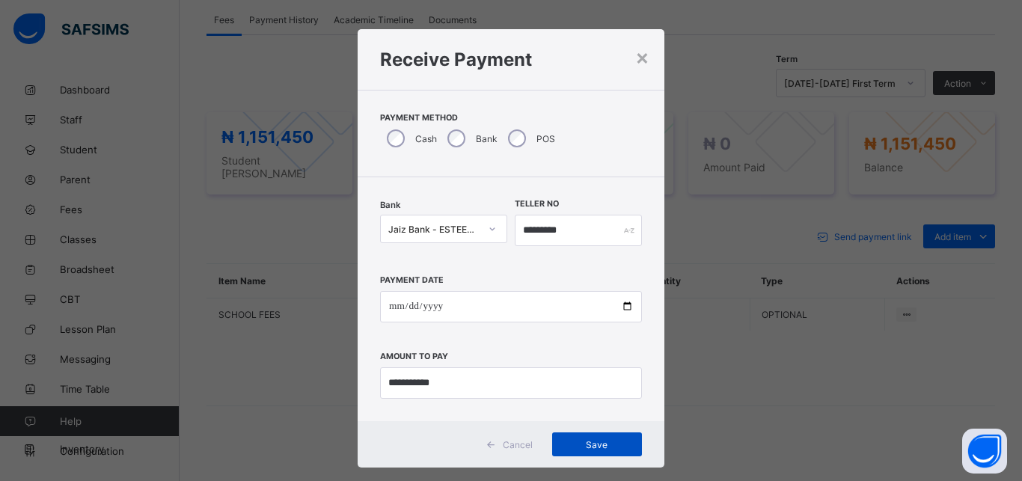
click at [572, 441] on span "Save" at bounding box center [596, 444] width 67 height 11
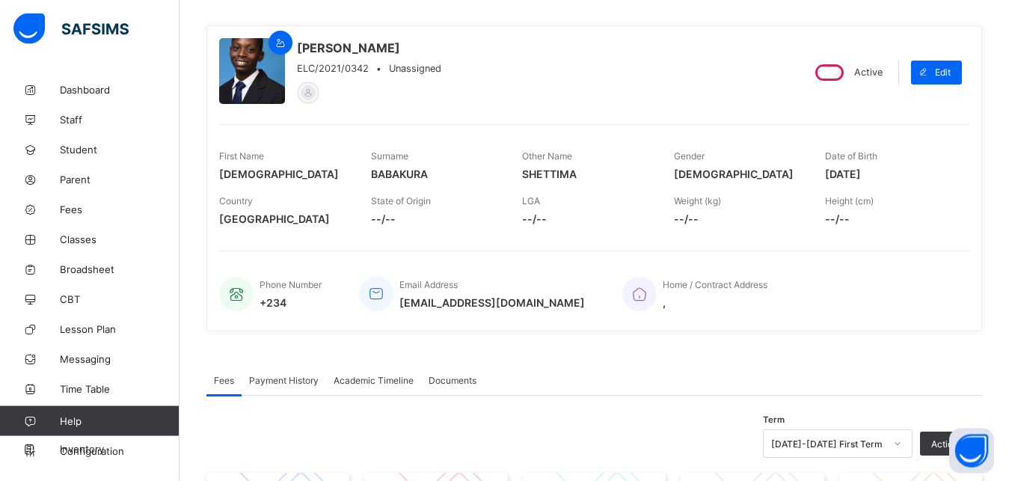
scroll to position [0, 0]
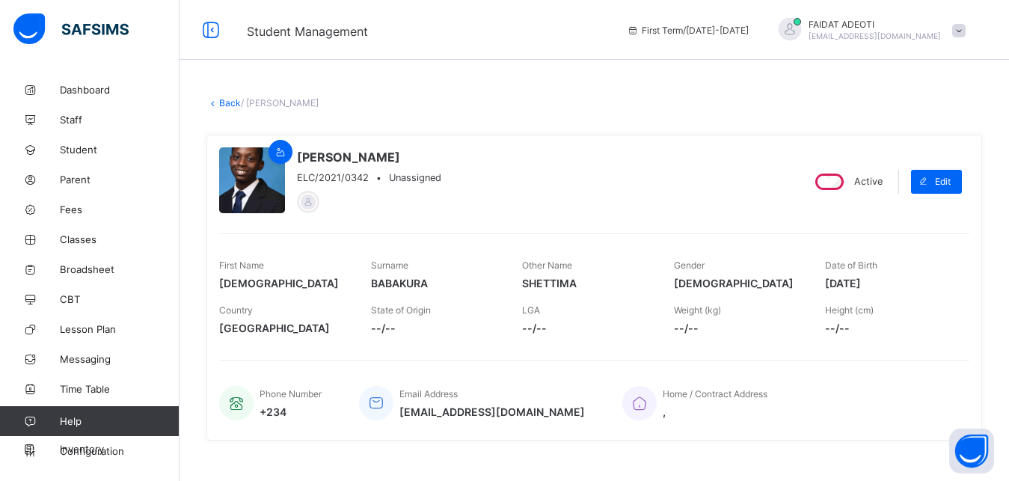
click at [223, 101] on link "Back" at bounding box center [230, 102] width 22 height 11
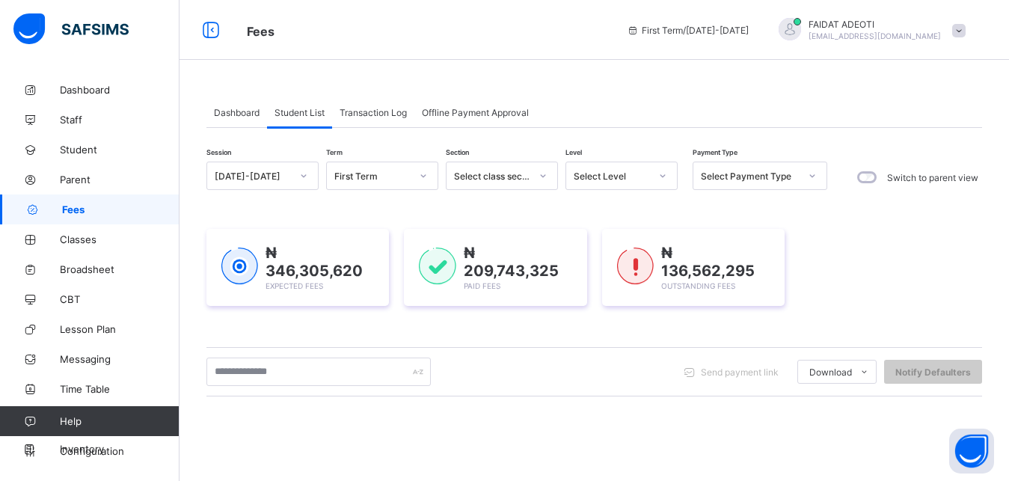
click at [641, 171] on div "Select Level" at bounding box center [612, 176] width 76 height 11
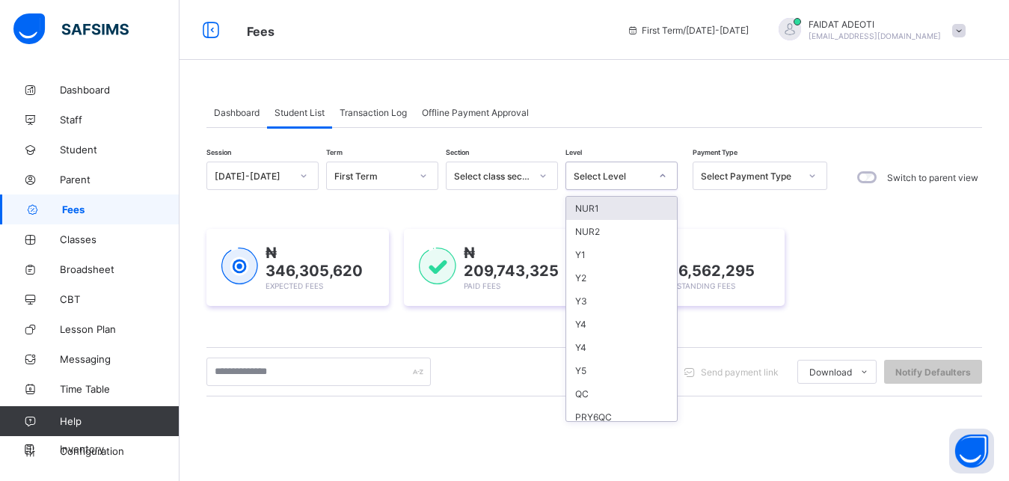
type input "*"
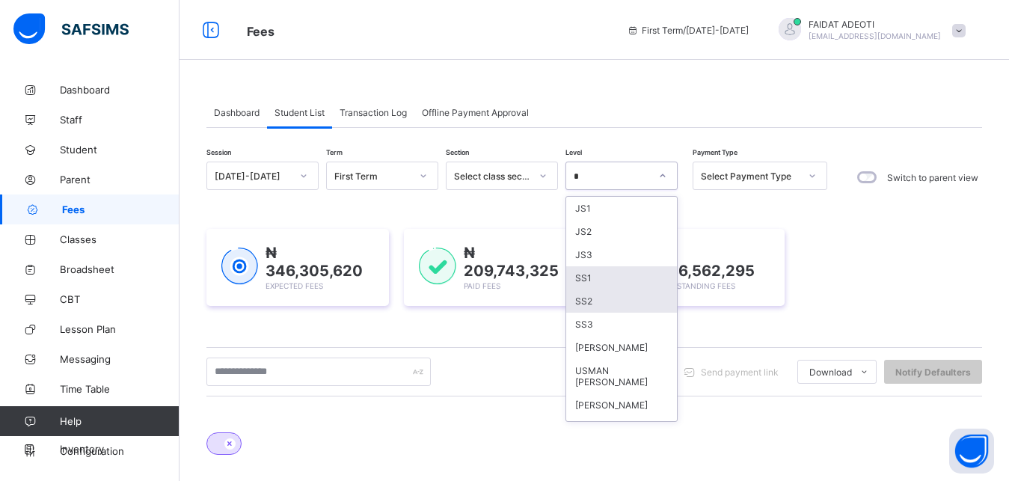
click at [598, 301] on div "SS2" at bounding box center [621, 300] width 111 height 23
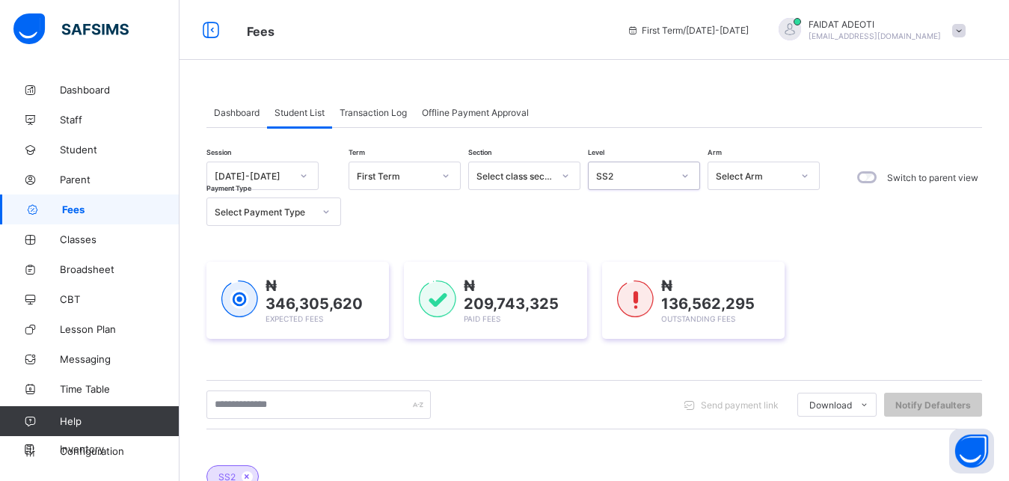
click at [312, 369] on div "Session 2025-2026 Term First Term Section Select class section Level option SS2…" at bounding box center [594, 471] width 776 height 618
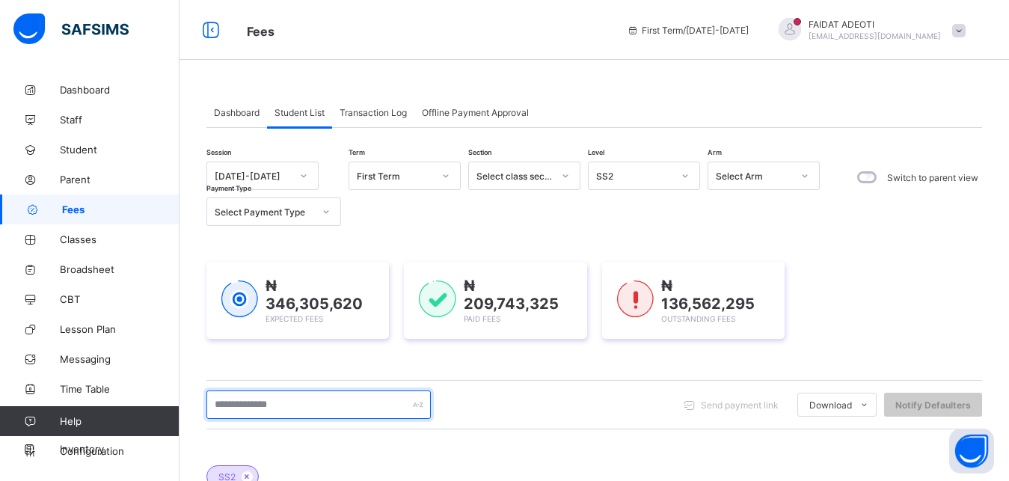
click at [248, 408] on input "text" at bounding box center [318, 404] width 224 height 28
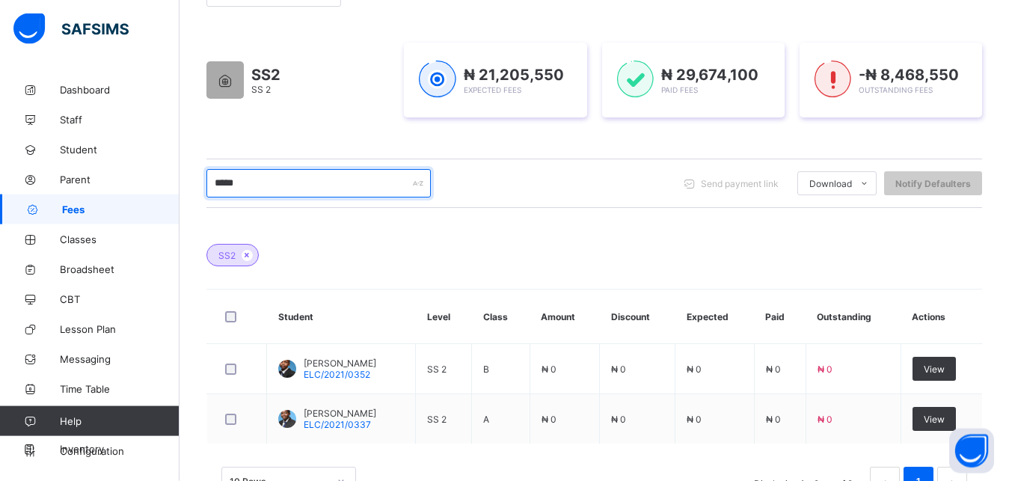
scroll to position [222, 0]
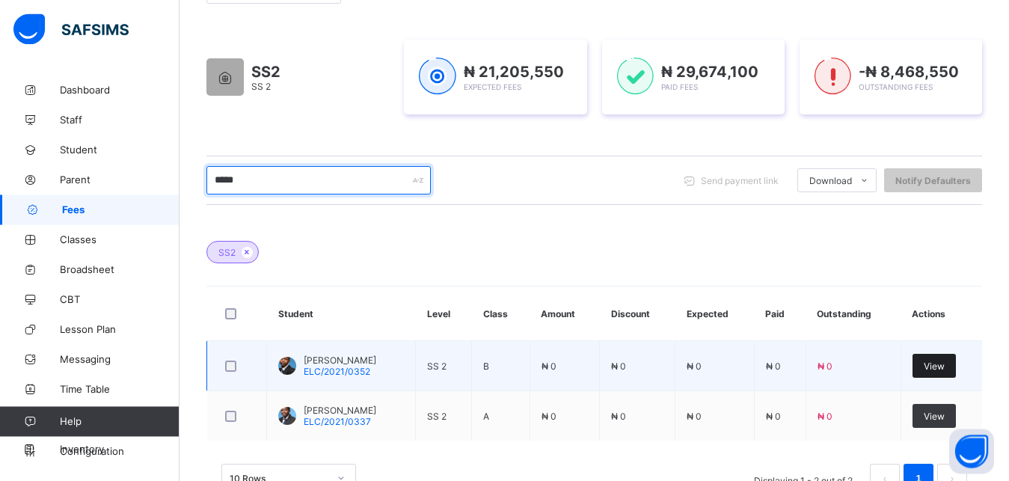
type input "*****"
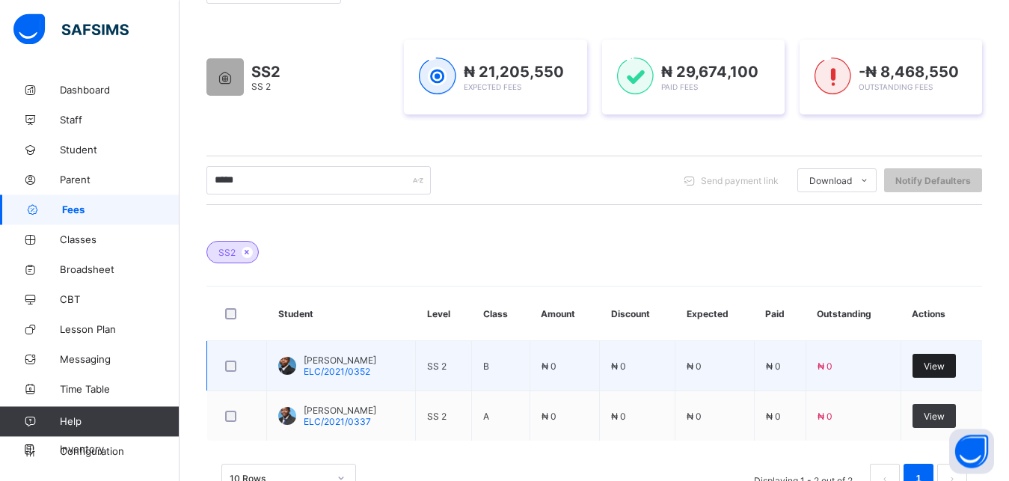
click at [945, 369] on span "View" at bounding box center [934, 365] width 21 height 11
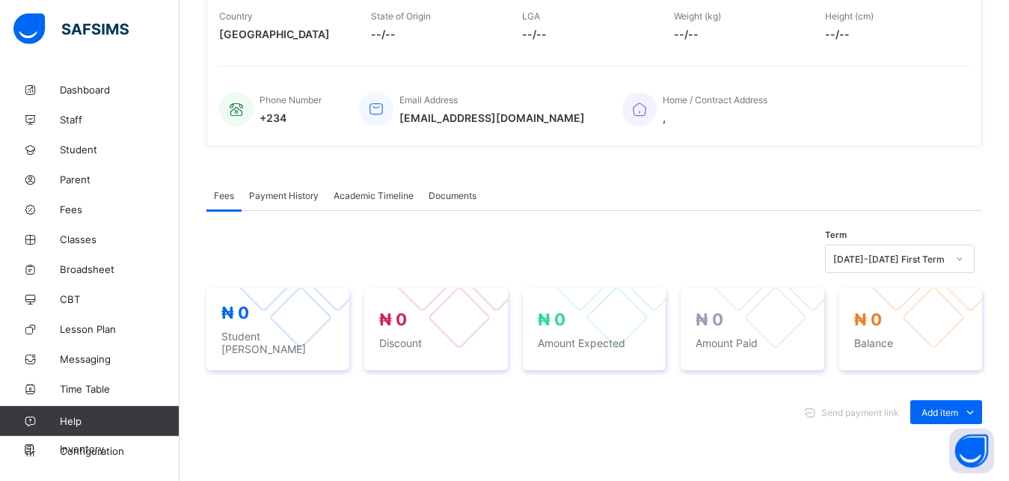
scroll to position [592, 0]
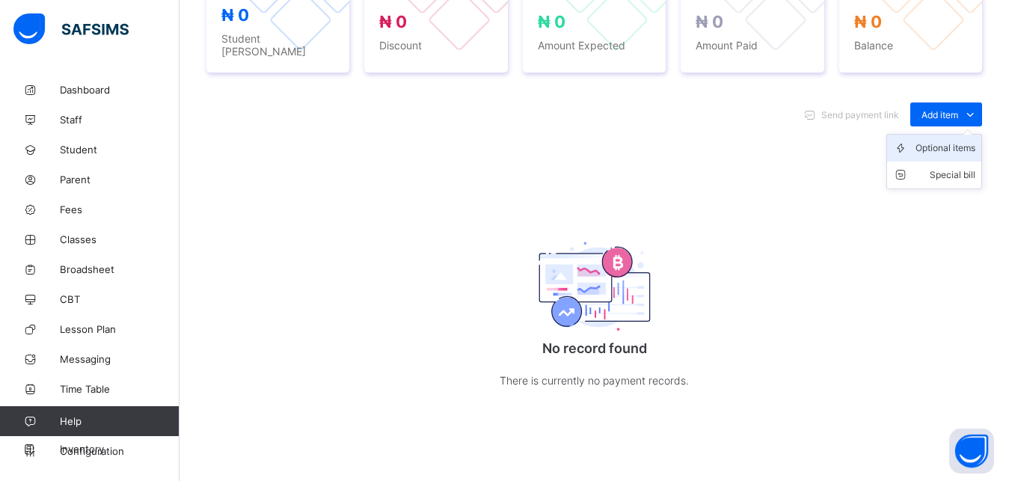
click at [947, 147] on div "Optional items" at bounding box center [945, 148] width 60 height 15
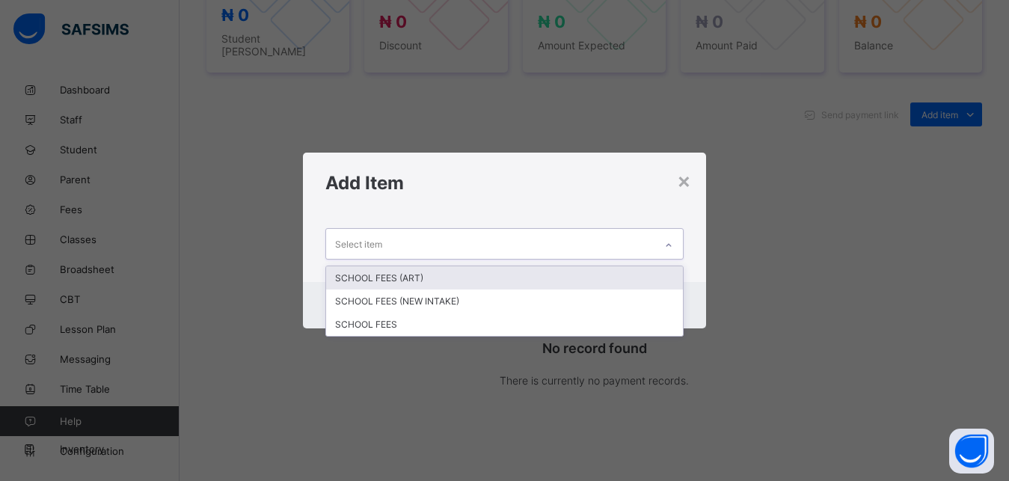
click at [420, 251] on div "Select item" at bounding box center [490, 243] width 329 height 29
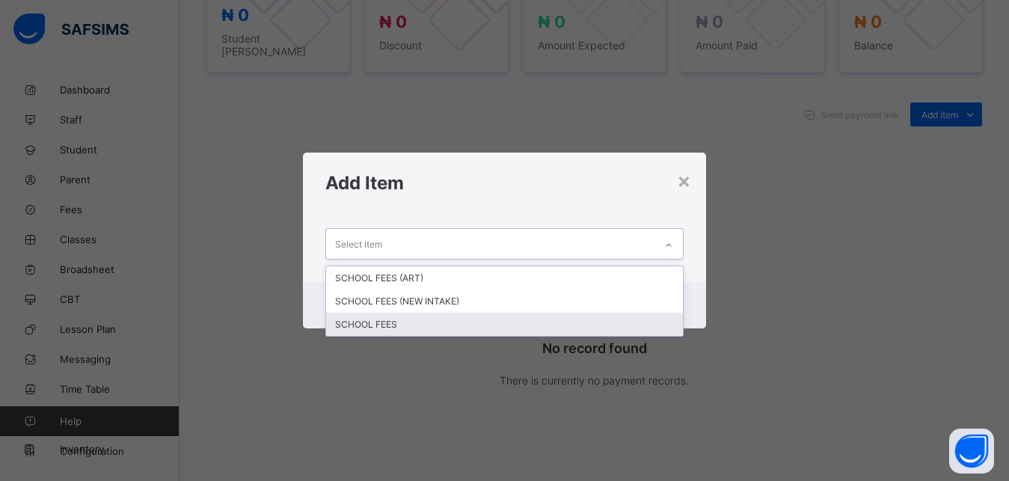
click at [399, 322] on div "SCHOOL FEES" at bounding box center [504, 324] width 357 height 23
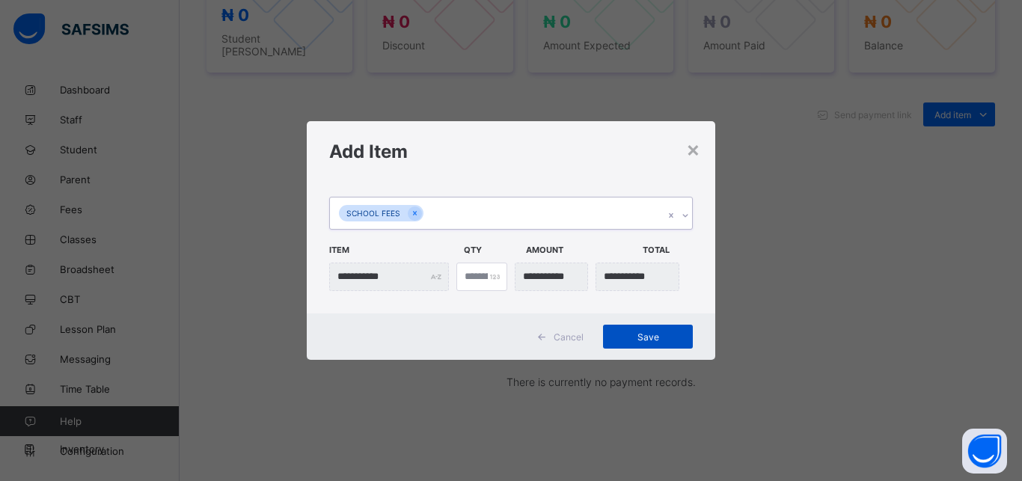
click at [641, 335] on span "Save" at bounding box center [647, 336] width 67 height 11
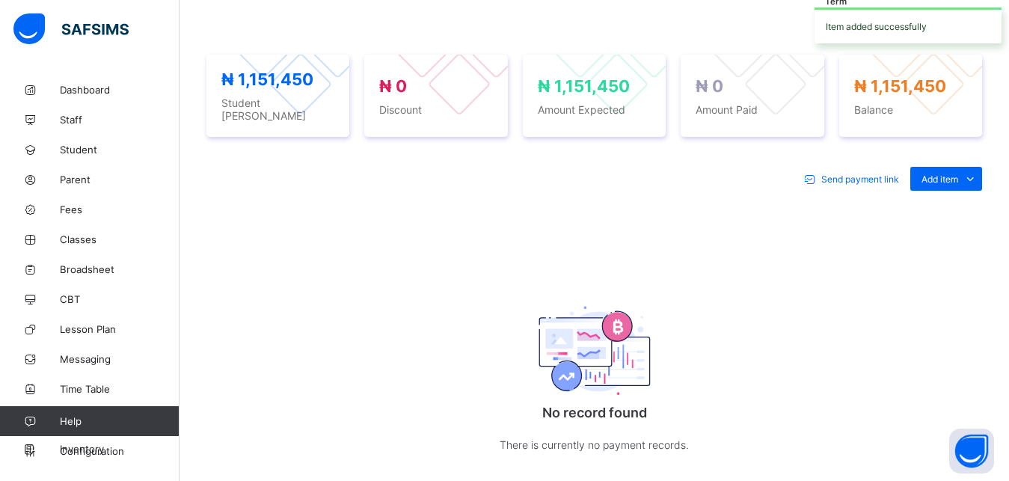
scroll to position [470, 0]
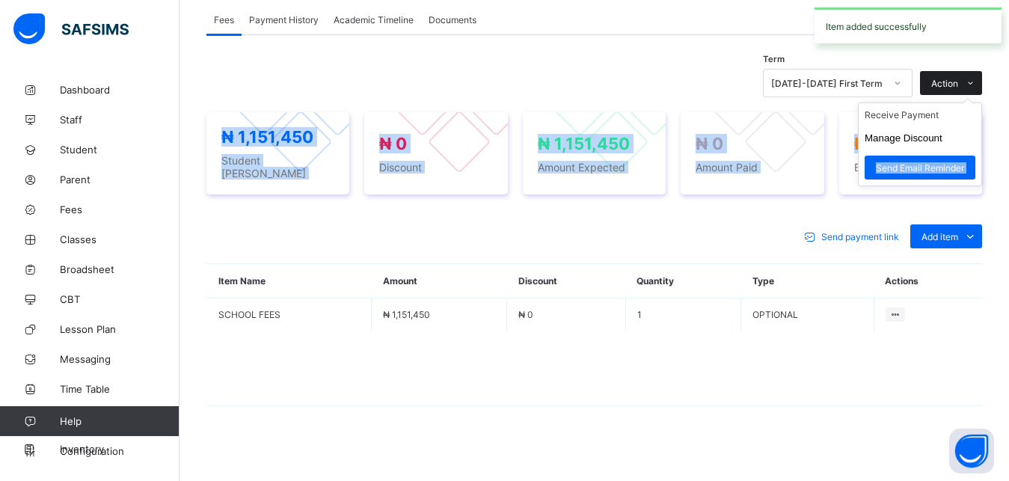
drag, startPoint x: 974, startPoint y: 82, endPoint x: 932, endPoint y: 105, distance: 48.9
click at [932, 95] on div "Action" at bounding box center [951, 83] width 62 height 24
click at [932, 105] on ul "Receive Payment Manage Discount Send Email Reminder" at bounding box center [920, 144] width 124 height 84
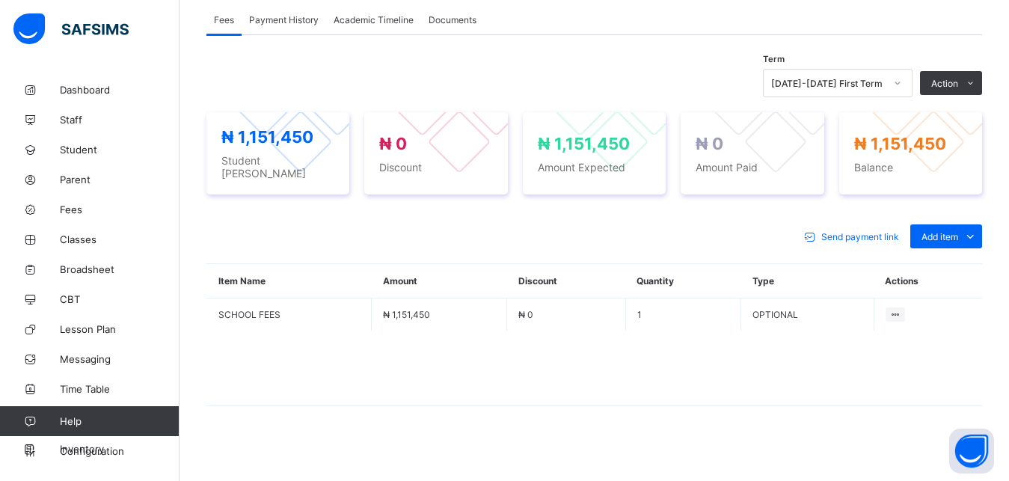
click at [713, 362] on span at bounding box center [594, 368] width 776 height 75
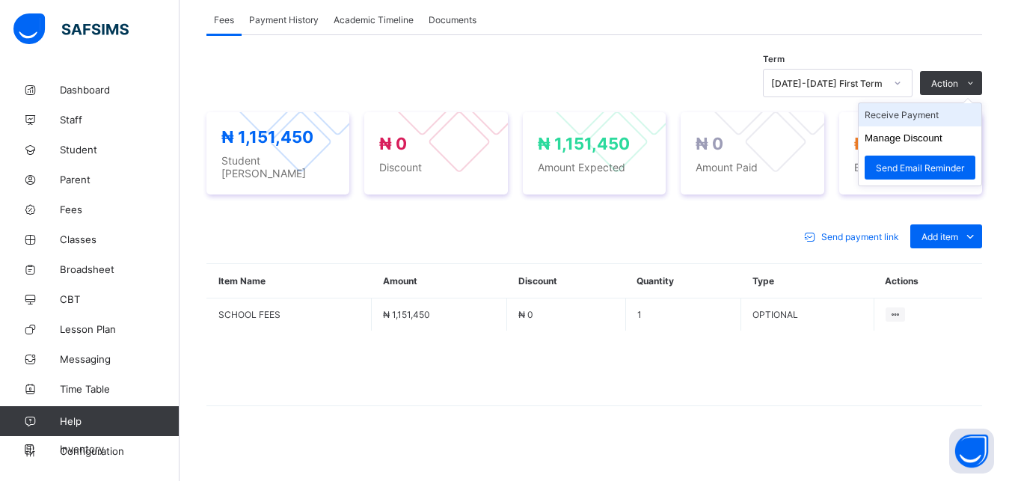
click at [925, 115] on li "Receive Payment" at bounding box center [920, 114] width 123 height 23
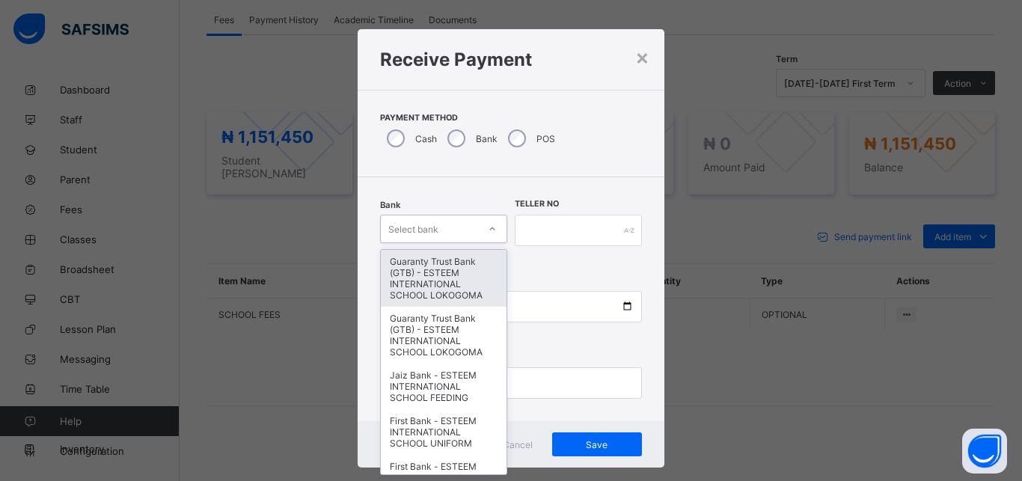
click at [430, 232] on div "Select bank" at bounding box center [413, 229] width 50 height 28
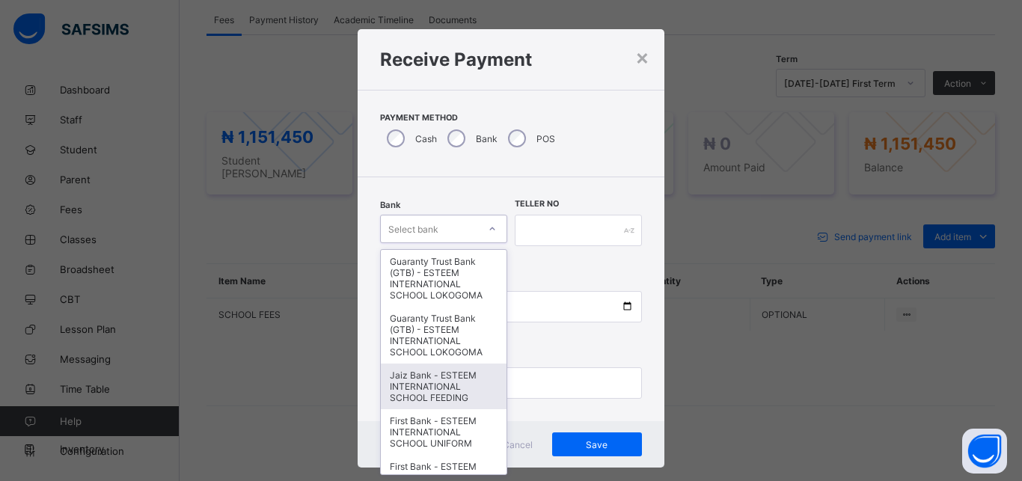
click at [423, 374] on div "Jaiz Bank - ESTEEM INTERNATIONAL SCHOOL FEEDING" at bounding box center [444, 386] width 126 height 46
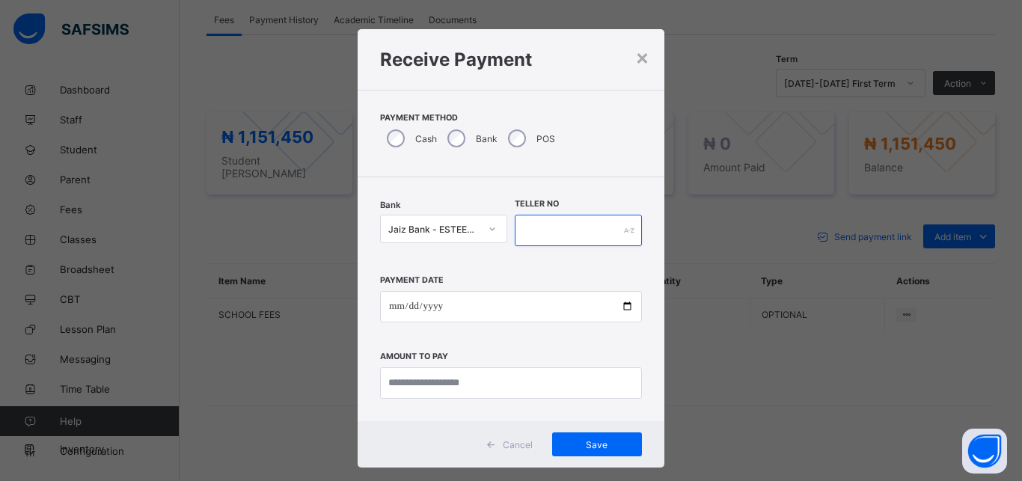
click at [607, 237] on input "text" at bounding box center [578, 230] width 127 height 31
type input "*********"
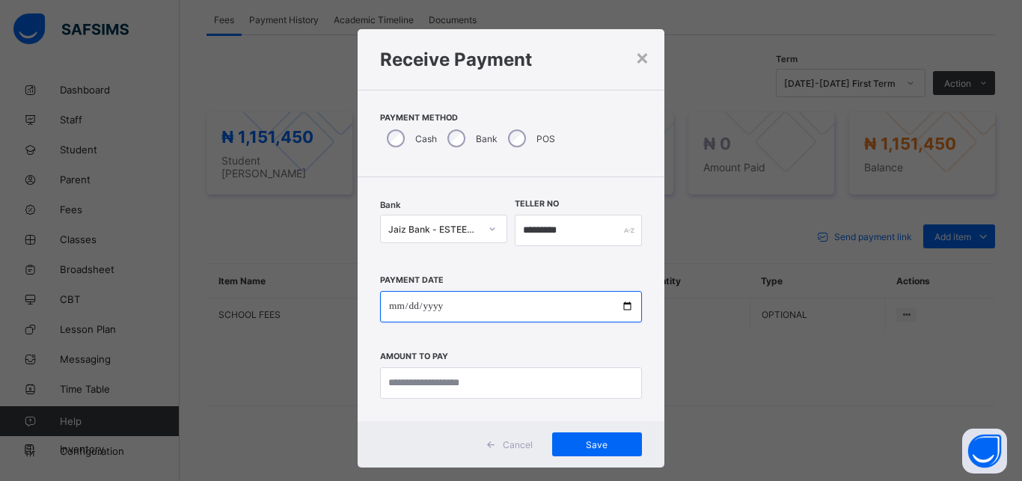
click at [569, 305] on input "date" at bounding box center [511, 306] width 262 height 31
type input "**********"
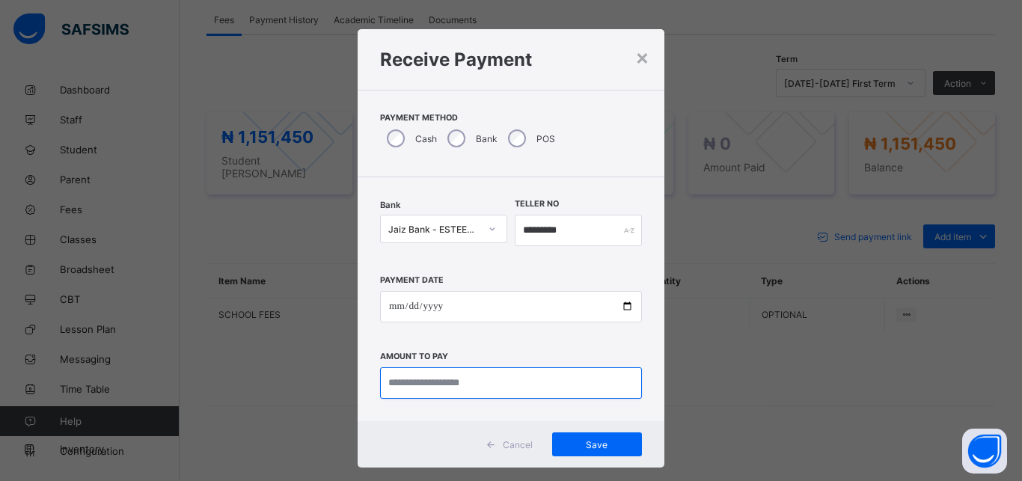
click at [546, 387] on input "currency" at bounding box center [511, 382] width 262 height 31
type input "**********"
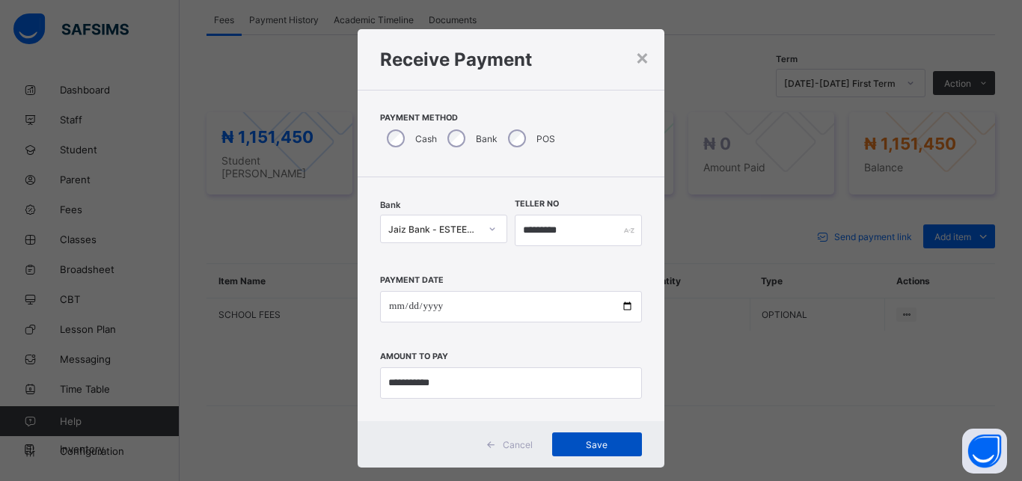
click at [599, 439] on span "Save" at bounding box center [596, 444] width 67 height 11
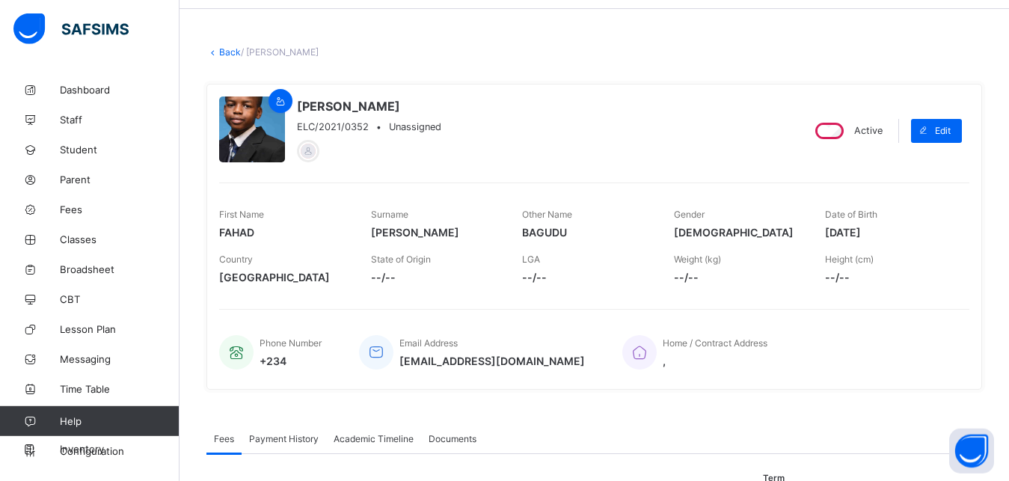
scroll to position [49, 0]
click at [229, 54] on link "Back" at bounding box center [230, 53] width 22 height 11
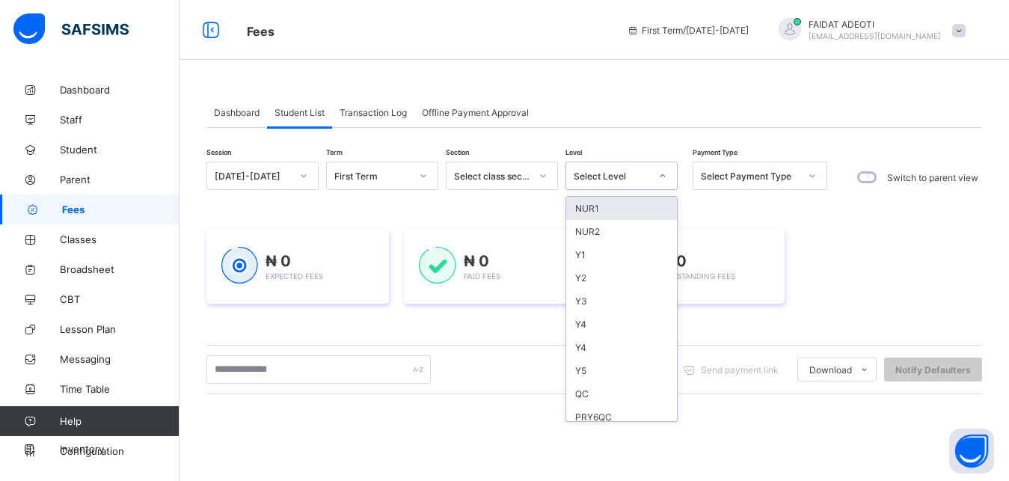
click at [632, 181] on div "Select Level" at bounding box center [612, 176] width 76 height 11
type input "*"
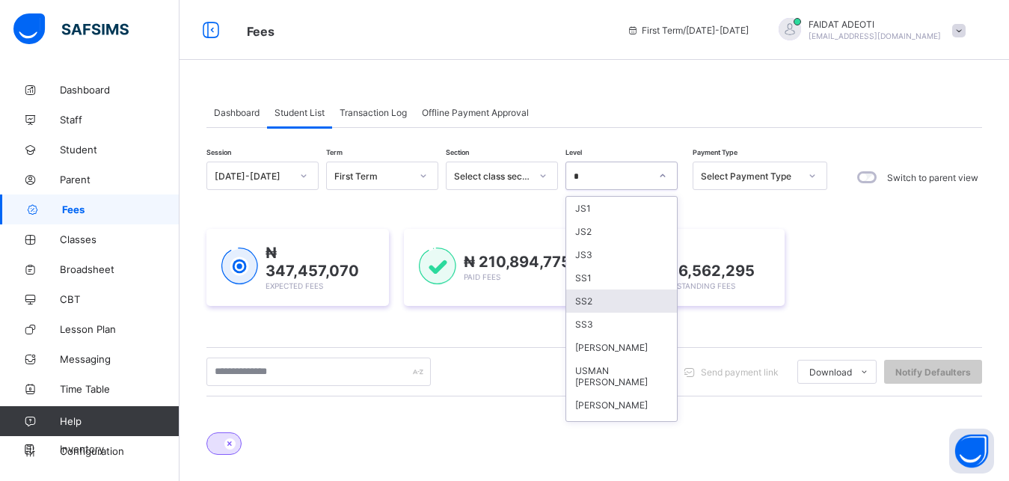
click at [583, 298] on div "SS2" at bounding box center [621, 300] width 111 height 23
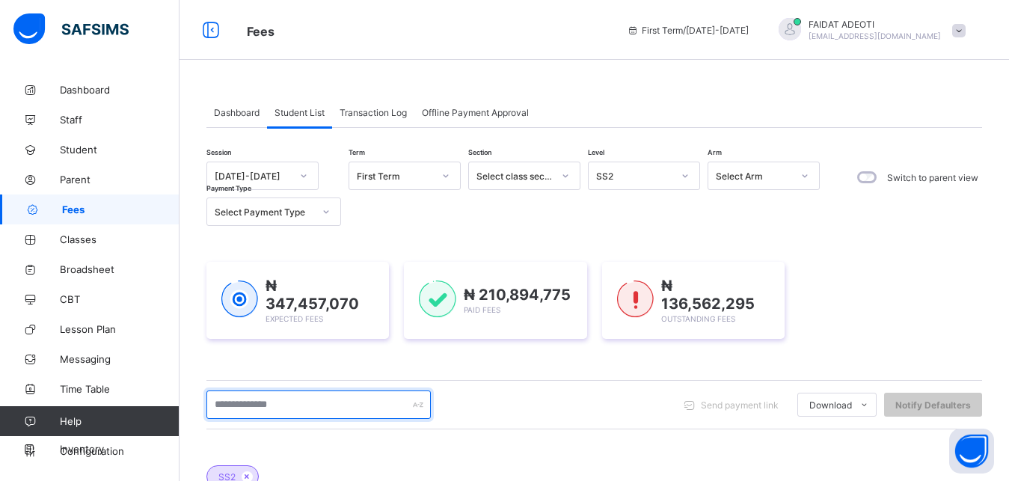
click at [301, 411] on input "text" at bounding box center [318, 404] width 224 height 28
click at [312, 403] on input "****" at bounding box center [318, 404] width 224 height 28
click at [343, 403] on input "****" at bounding box center [318, 404] width 224 height 28
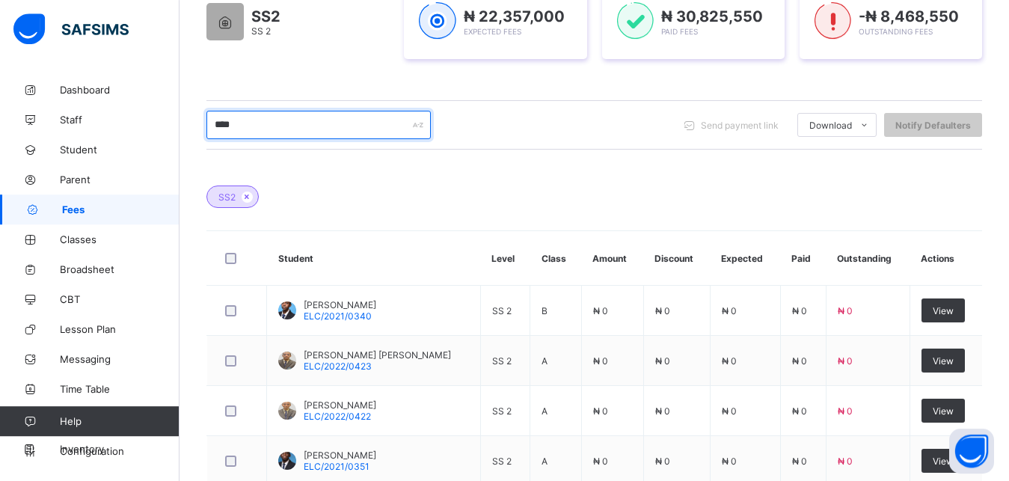
scroll to position [280, 0]
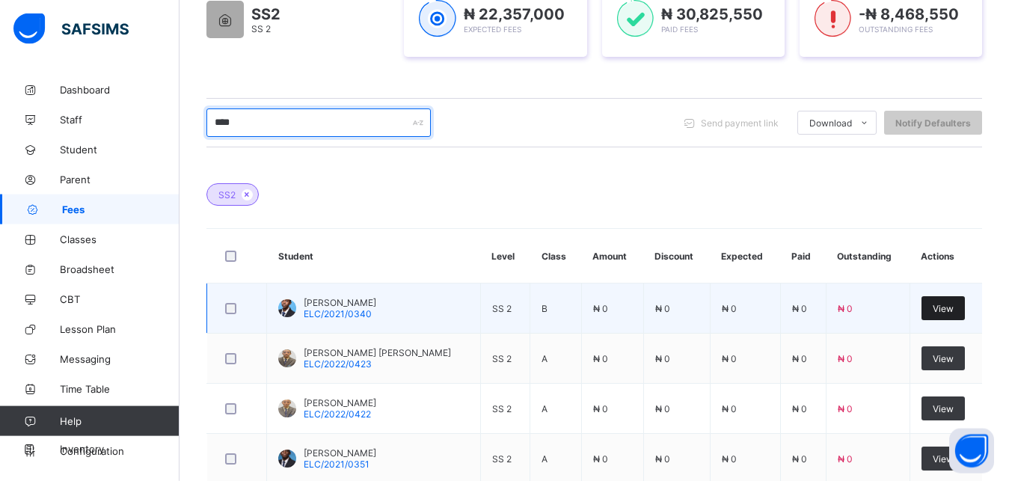
type input "****"
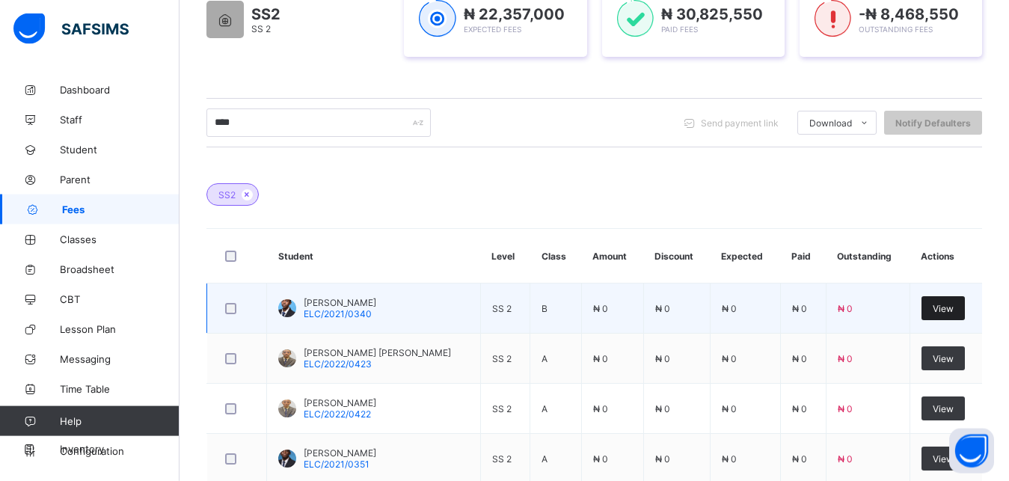
click at [965, 314] on div "View" at bounding box center [942, 308] width 43 height 24
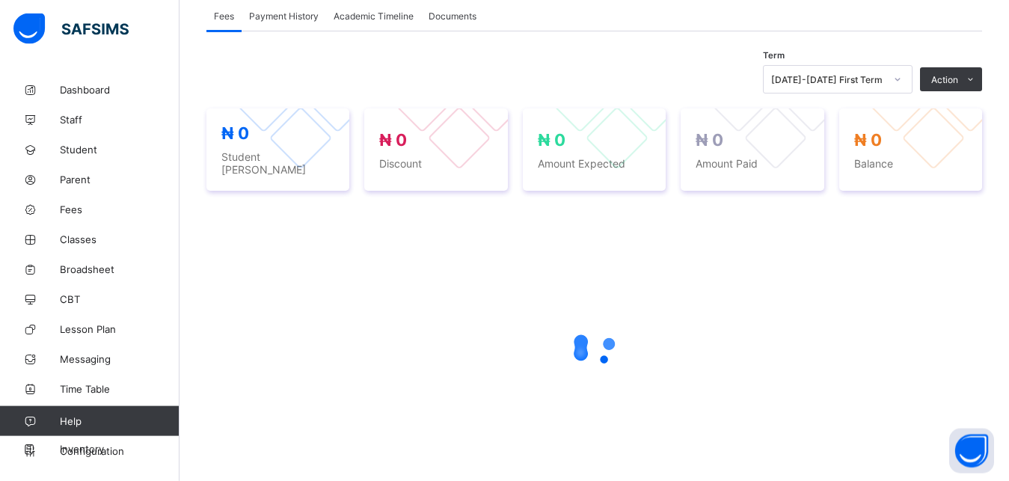
scroll to position [470, 0]
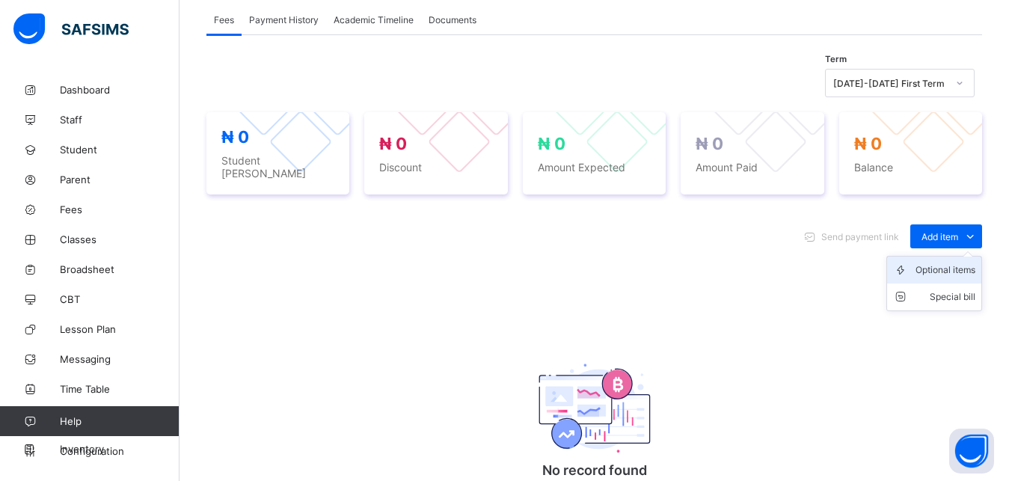
click at [969, 263] on div "Optional items" at bounding box center [945, 270] width 60 height 15
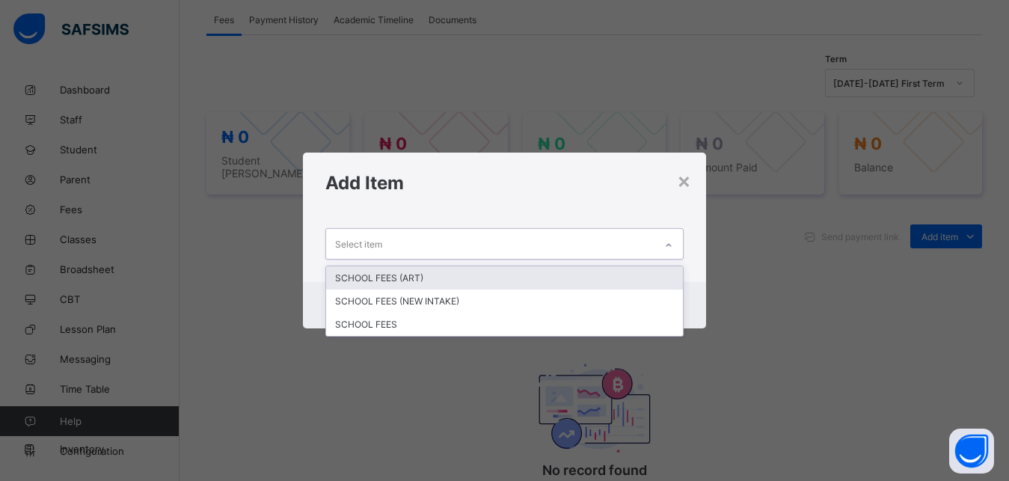
click at [579, 242] on div "Select item" at bounding box center [490, 243] width 329 height 29
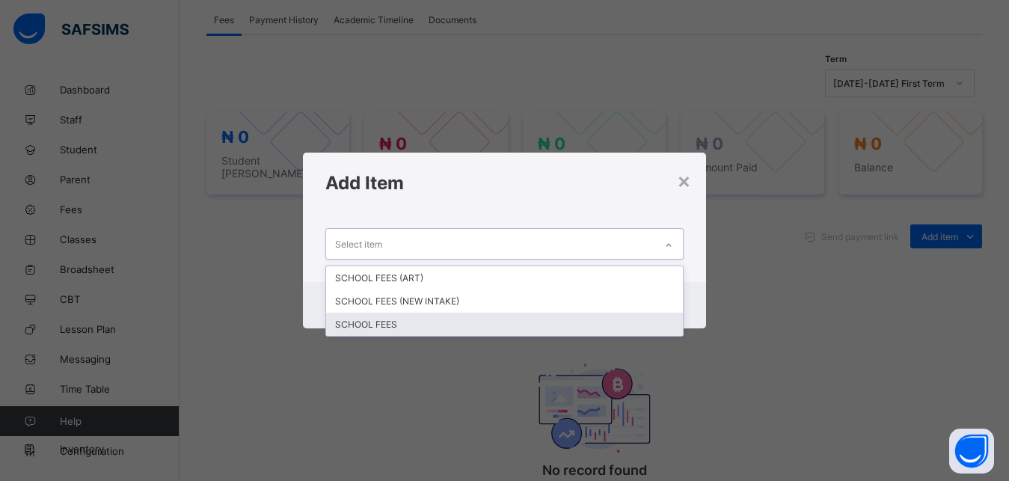
click at [536, 325] on div "SCHOOL FEES" at bounding box center [504, 324] width 357 height 23
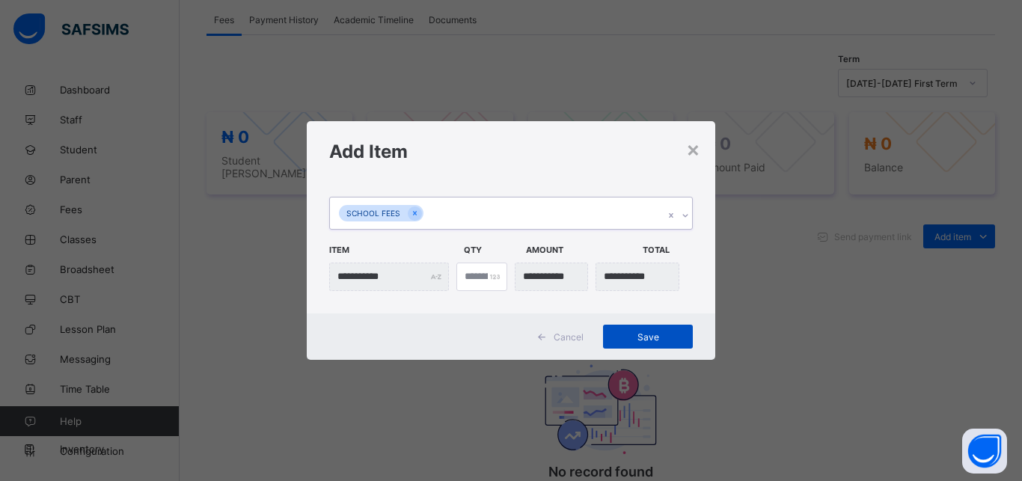
click at [636, 335] on span "Save" at bounding box center [647, 336] width 67 height 11
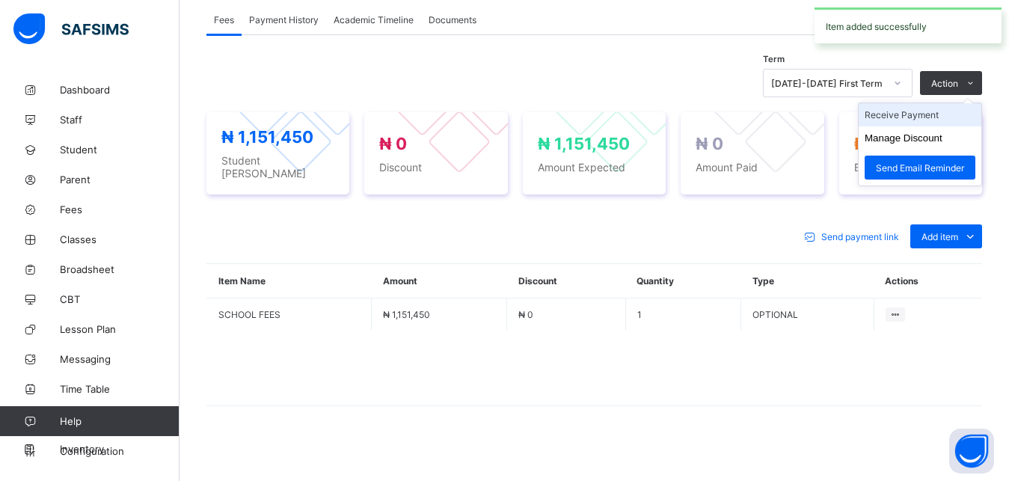
click at [921, 118] on li "Receive Payment" at bounding box center [920, 114] width 123 height 23
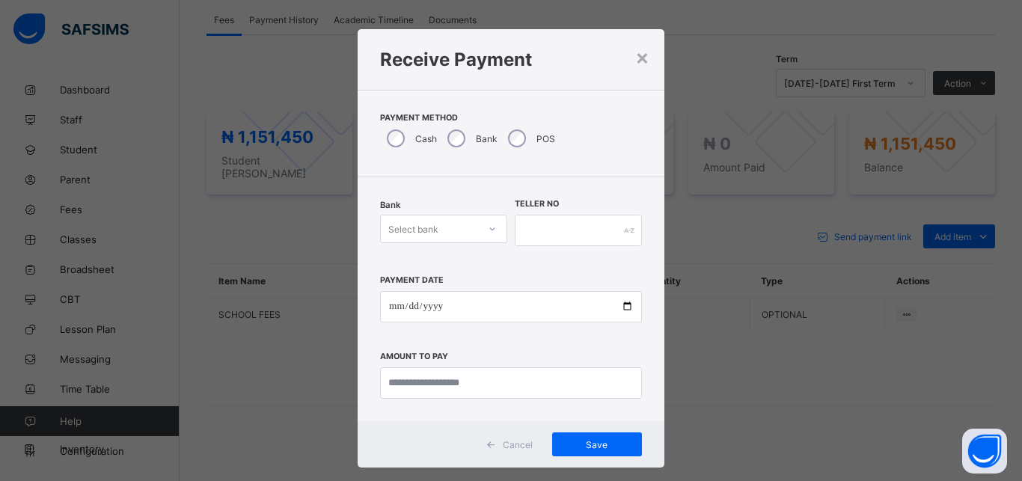
click at [428, 230] on div "Select bank" at bounding box center [413, 229] width 50 height 28
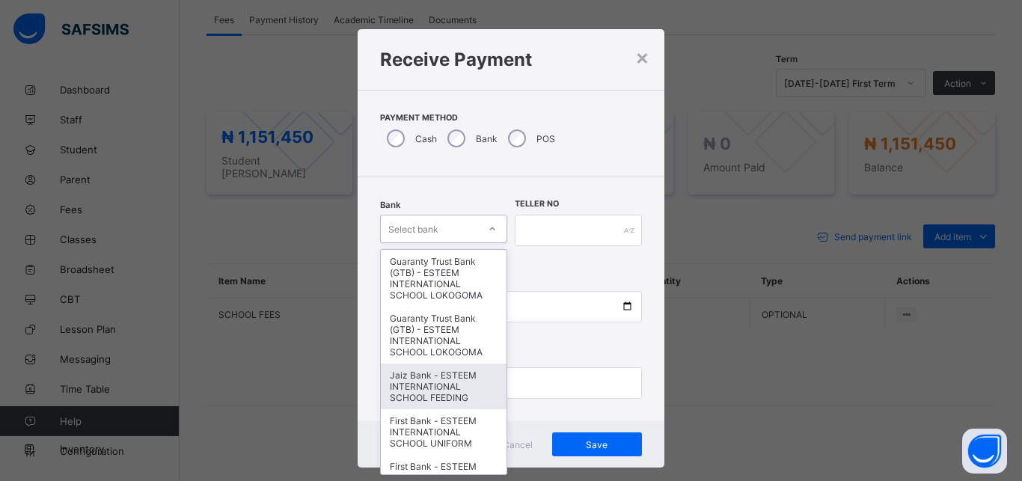
click at [396, 395] on div "Jaiz Bank - ESTEEM INTERNATIONAL SCHOOL FEEDING" at bounding box center [444, 386] width 126 height 46
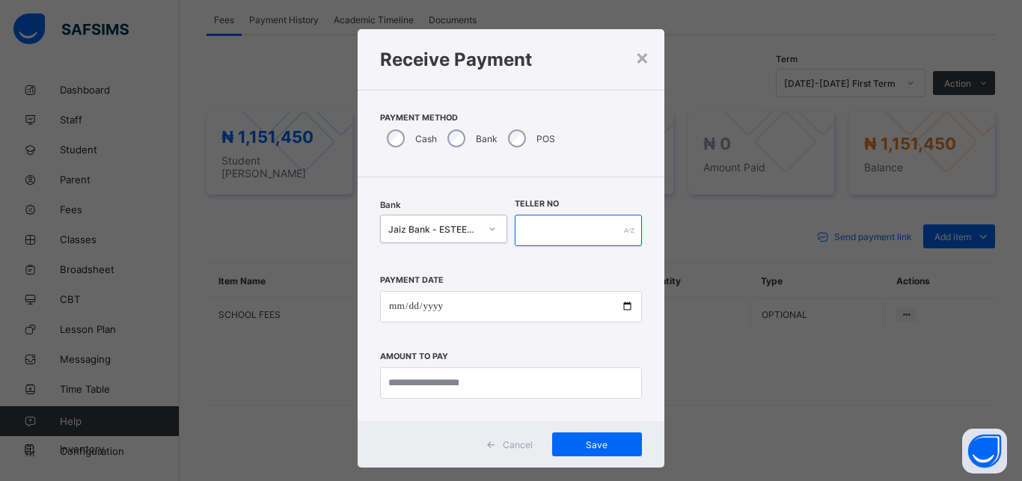
click at [573, 236] on input "text" at bounding box center [578, 230] width 127 height 31
type input "*********"
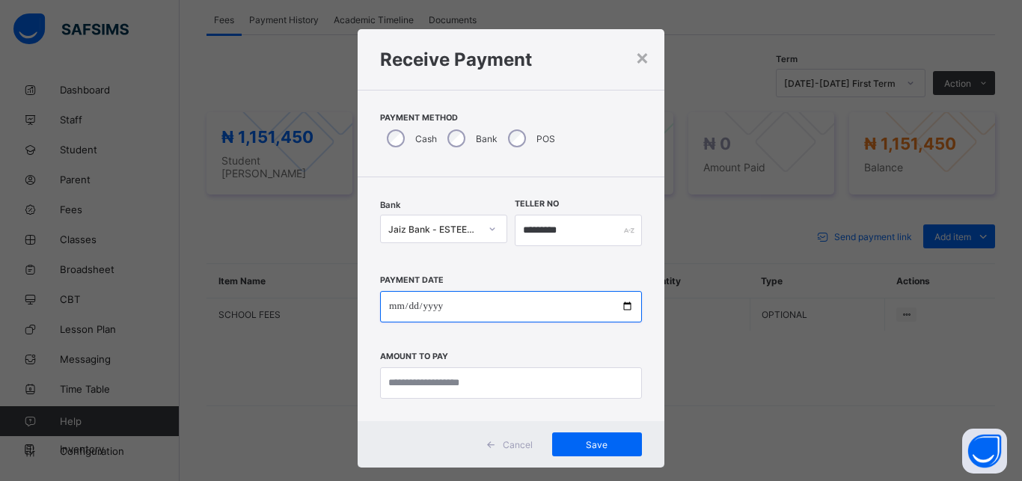
click at [536, 312] on input "date" at bounding box center [511, 306] width 262 height 31
type input "**********"
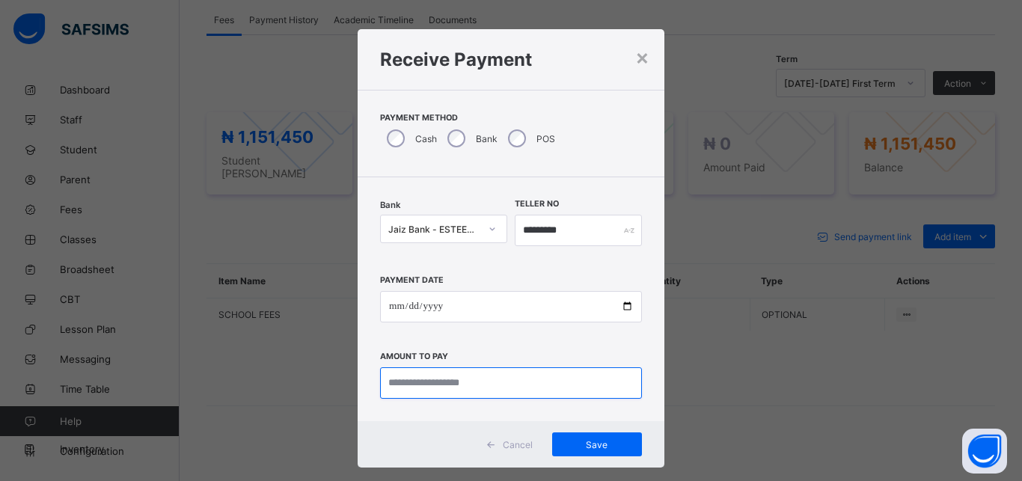
click at [521, 393] on input "currency" at bounding box center [511, 382] width 262 height 31
type input "**********"
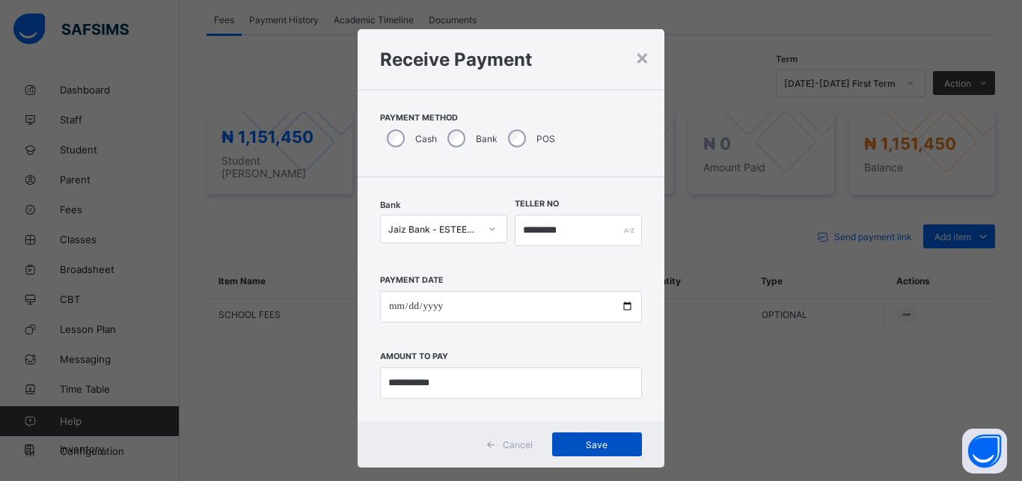
click at [601, 441] on span "Save" at bounding box center [596, 444] width 67 height 11
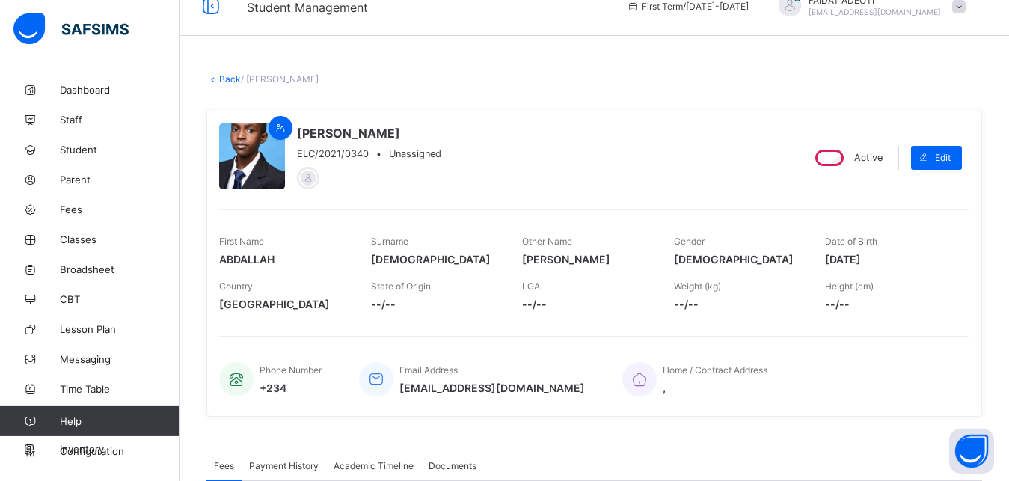
scroll to position [21, 0]
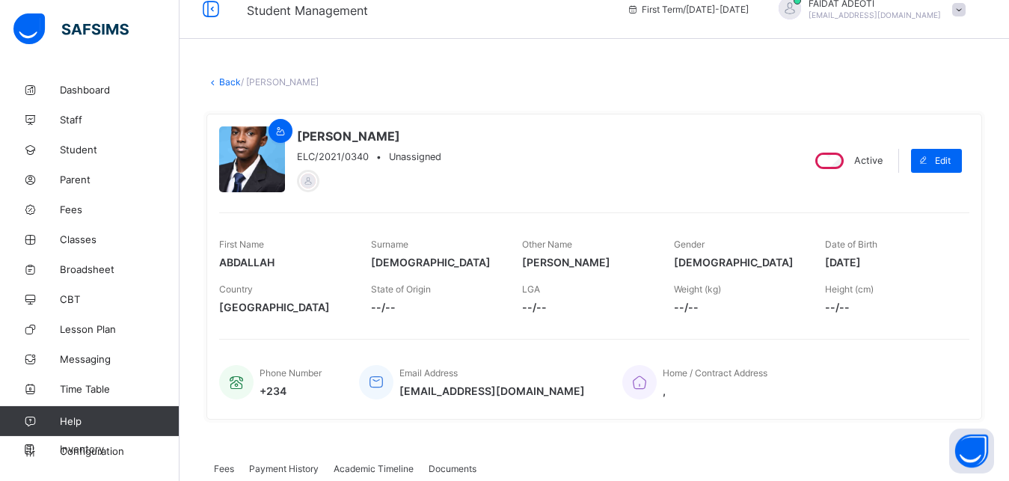
click at [224, 84] on link "Back" at bounding box center [230, 81] width 22 height 11
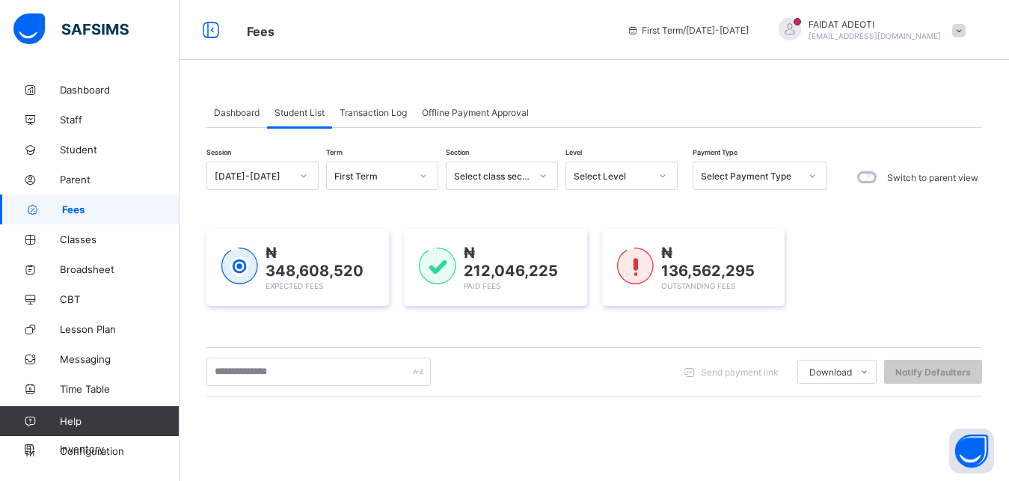
click at [637, 170] on div "Select Level" at bounding box center [607, 175] width 82 height 21
type input "*"
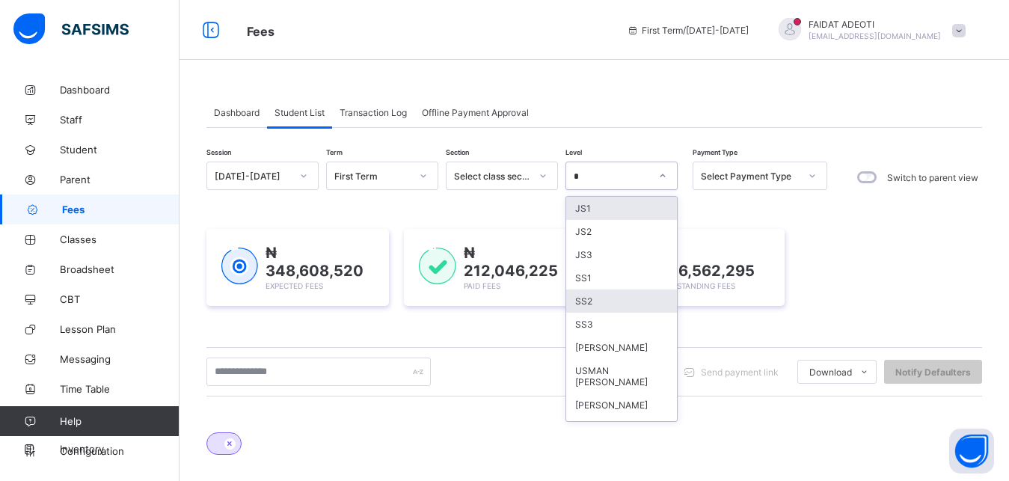
click at [604, 307] on div "SS2" at bounding box center [621, 300] width 111 height 23
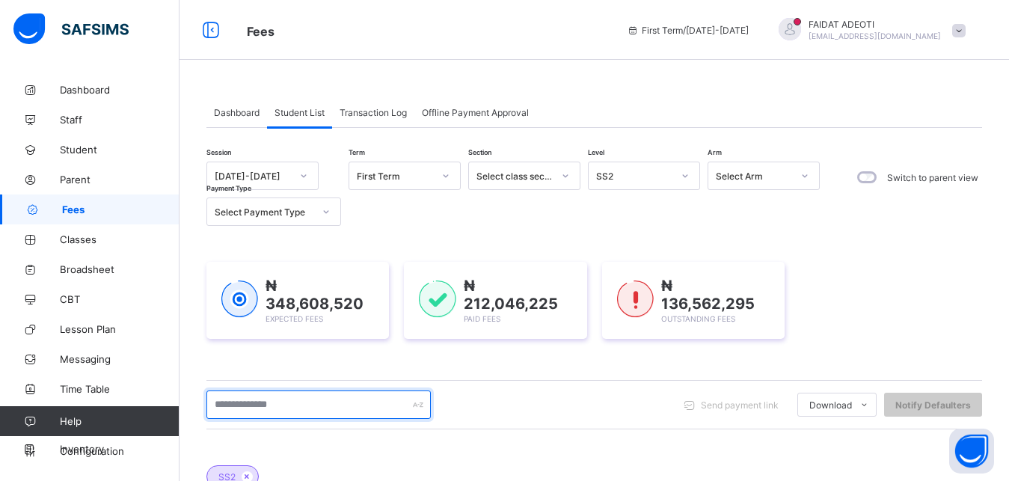
click at [259, 400] on input "text" at bounding box center [318, 404] width 224 height 28
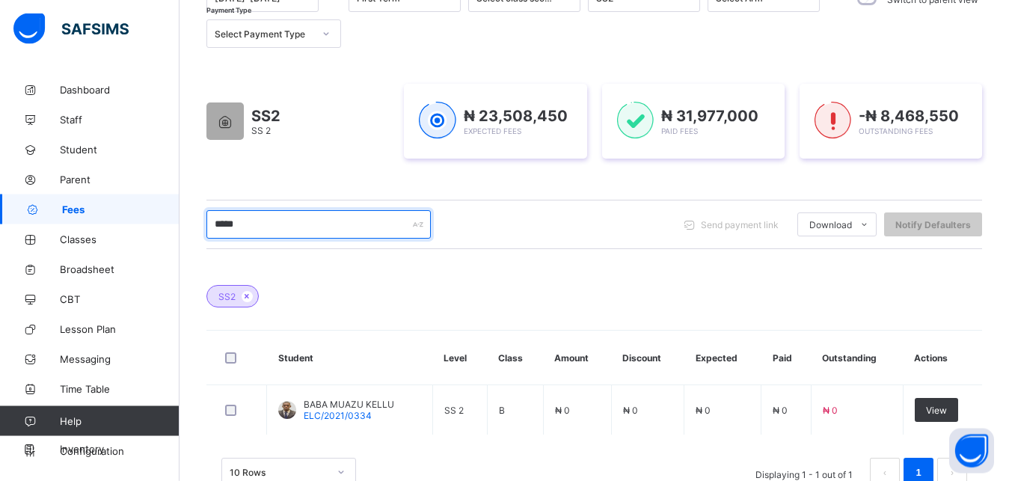
scroll to position [191, 0]
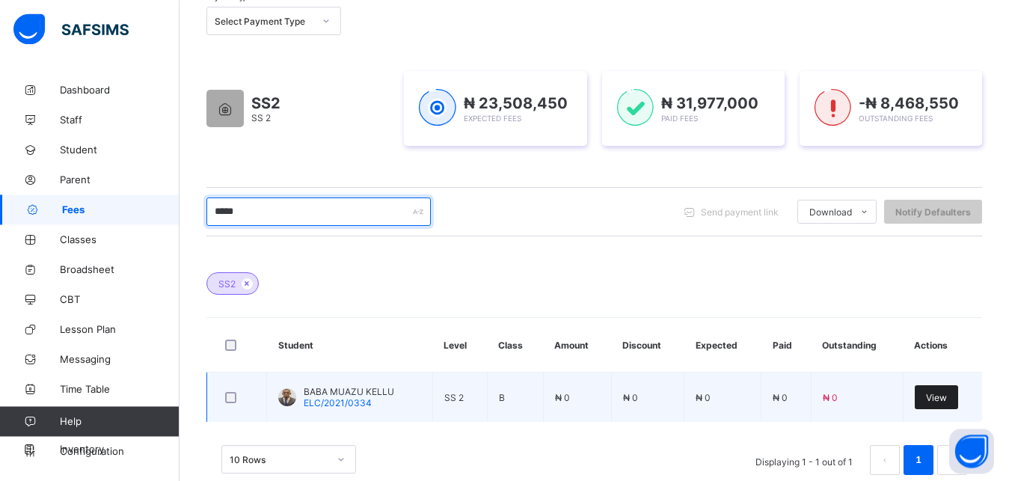
type input "*****"
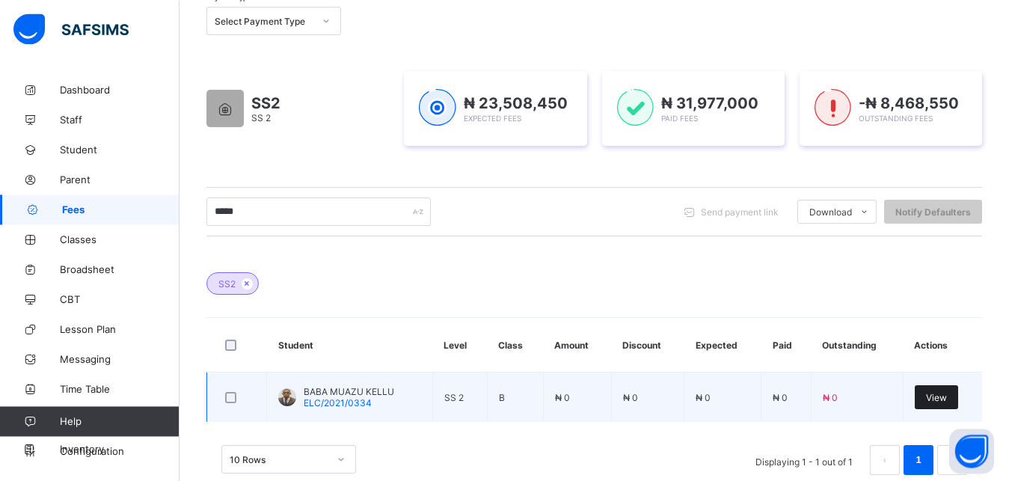
click at [947, 399] on span "View" at bounding box center [936, 397] width 21 height 11
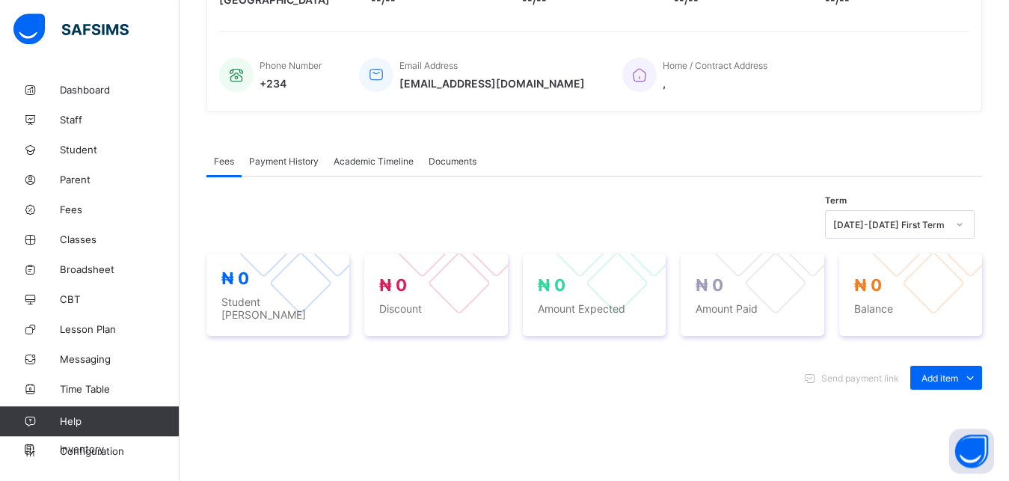
scroll to position [331, 0]
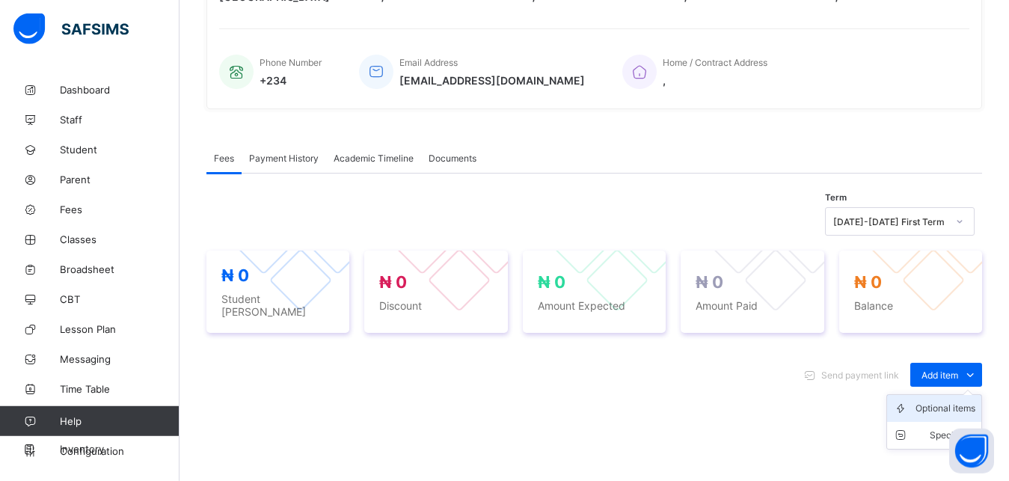
click at [962, 401] on div "Optional items" at bounding box center [945, 408] width 60 height 15
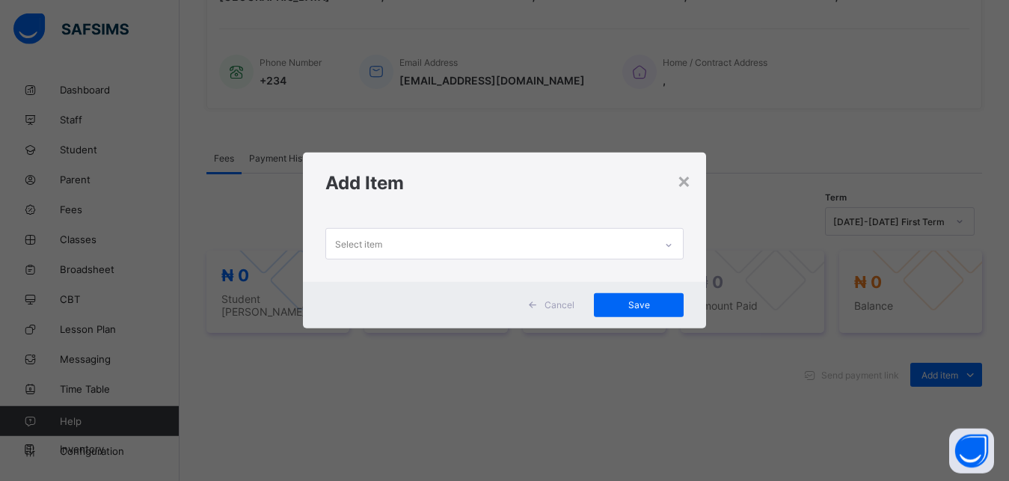
click at [577, 247] on div "Select item" at bounding box center [490, 243] width 329 height 29
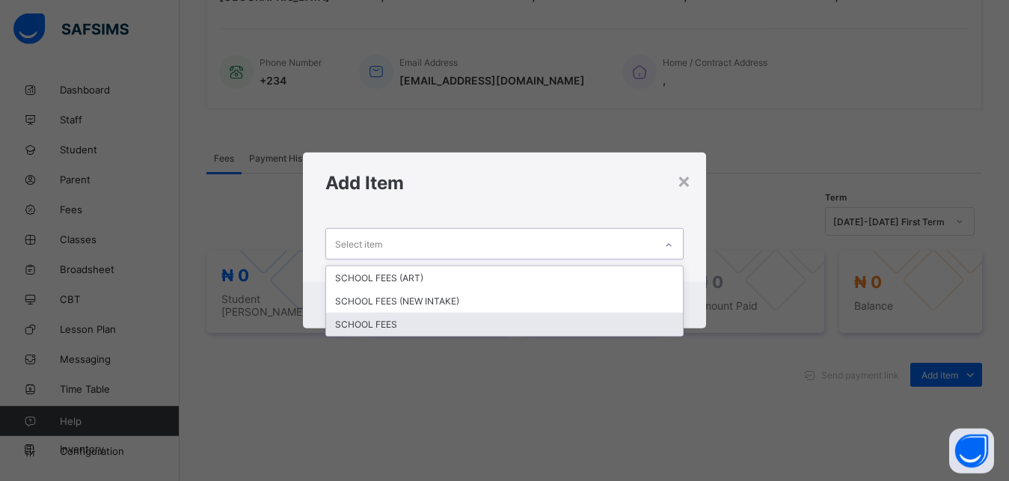
click at [509, 319] on div "SCHOOL FEES" at bounding box center [504, 324] width 357 height 23
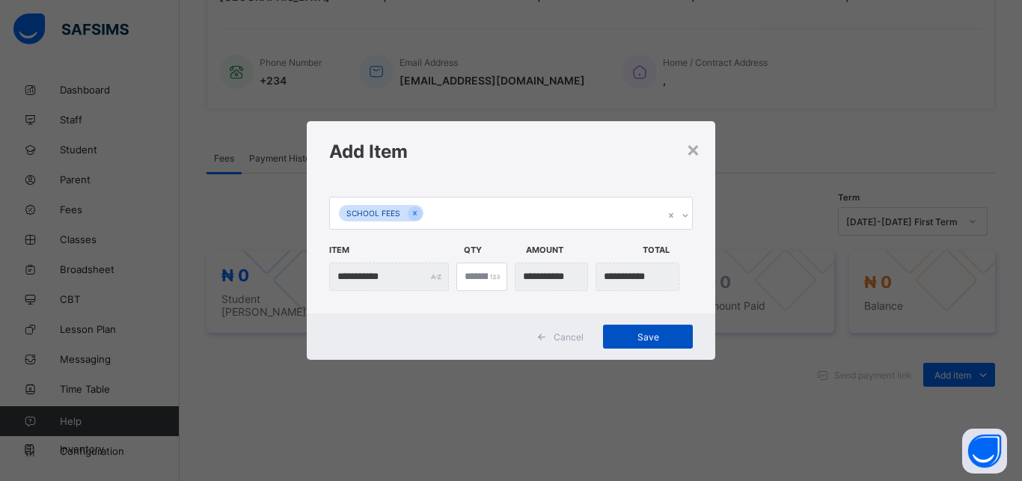
click at [628, 340] on span "Save" at bounding box center [647, 336] width 67 height 11
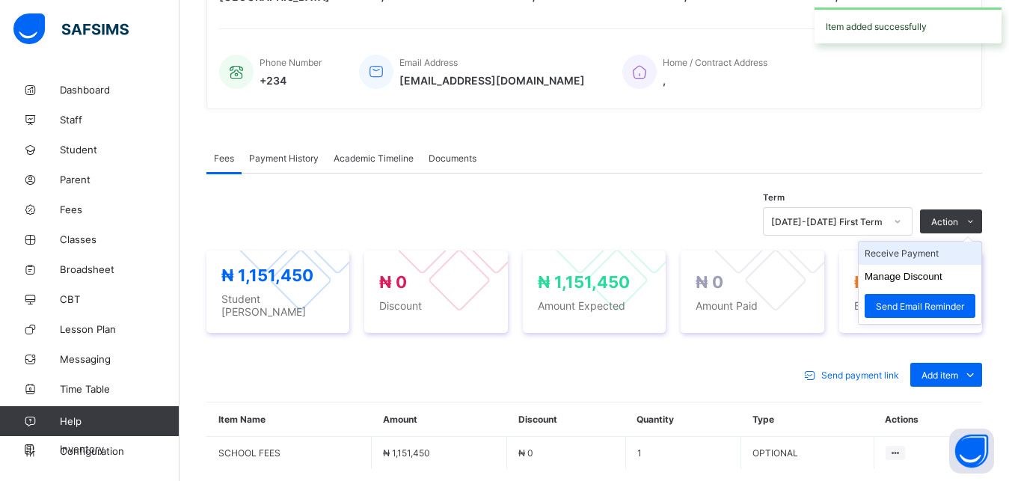
click at [918, 260] on li "Receive Payment" at bounding box center [920, 253] width 123 height 23
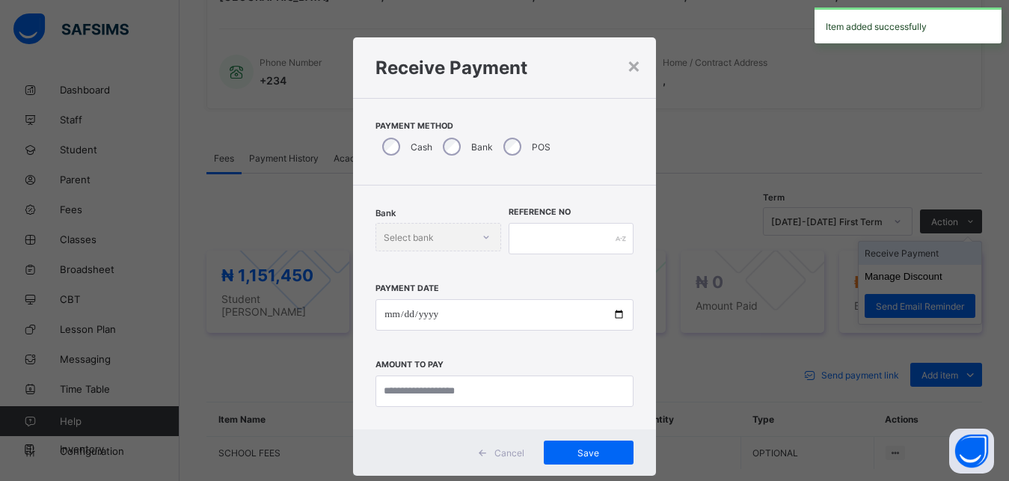
scroll to position [8, 0]
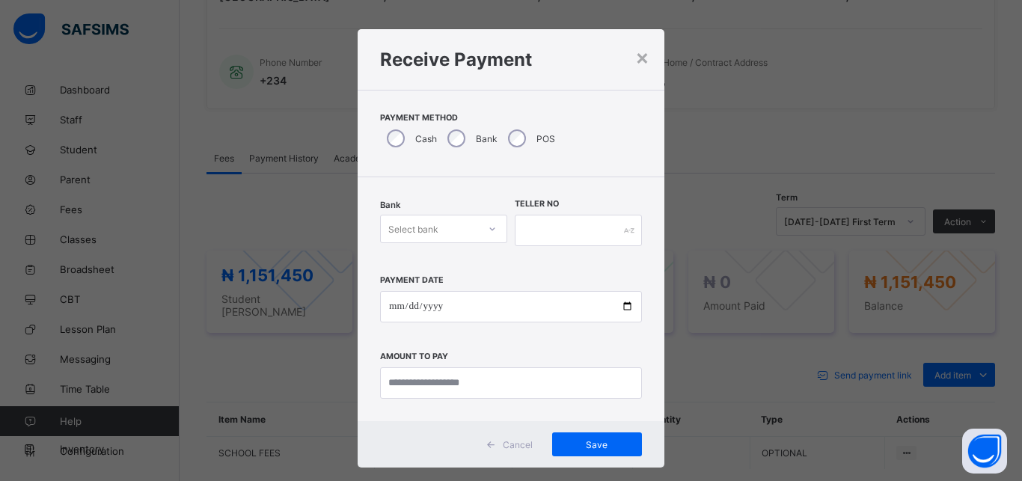
click at [440, 221] on div "Select bank" at bounding box center [429, 228] width 97 height 21
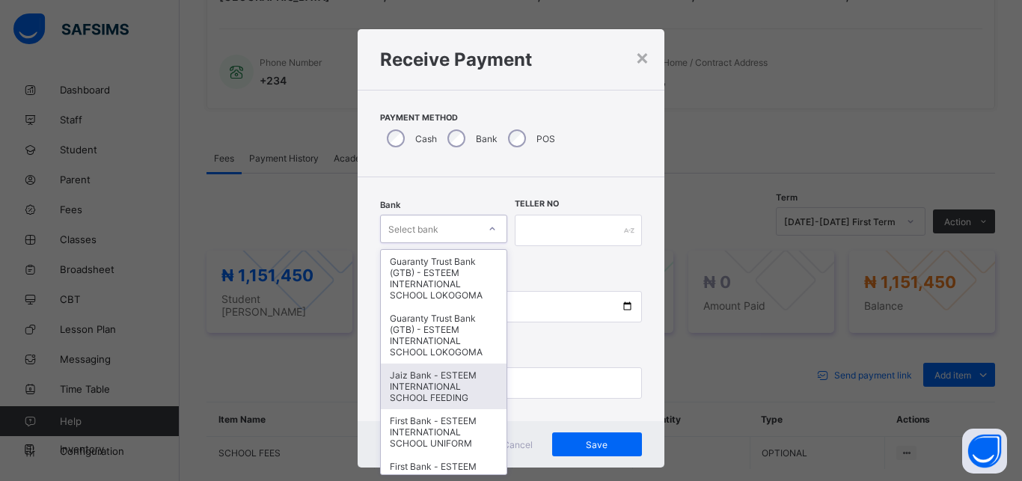
click at [401, 402] on div "Jaiz Bank - ESTEEM INTERNATIONAL SCHOOL FEEDING" at bounding box center [444, 386] width 126 height 46
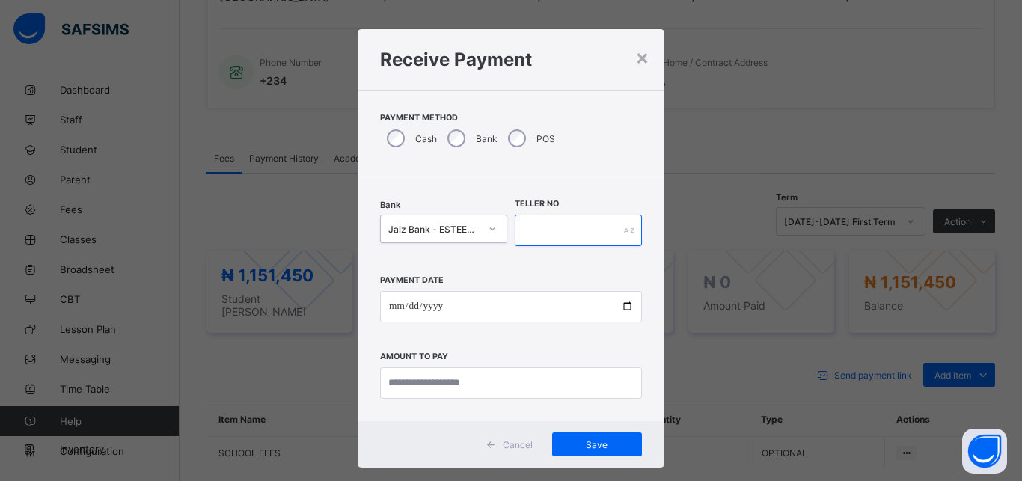
click at [582, 227] on input "text" at bounding box center [578, 230] width 127 height 31
type input "*********"
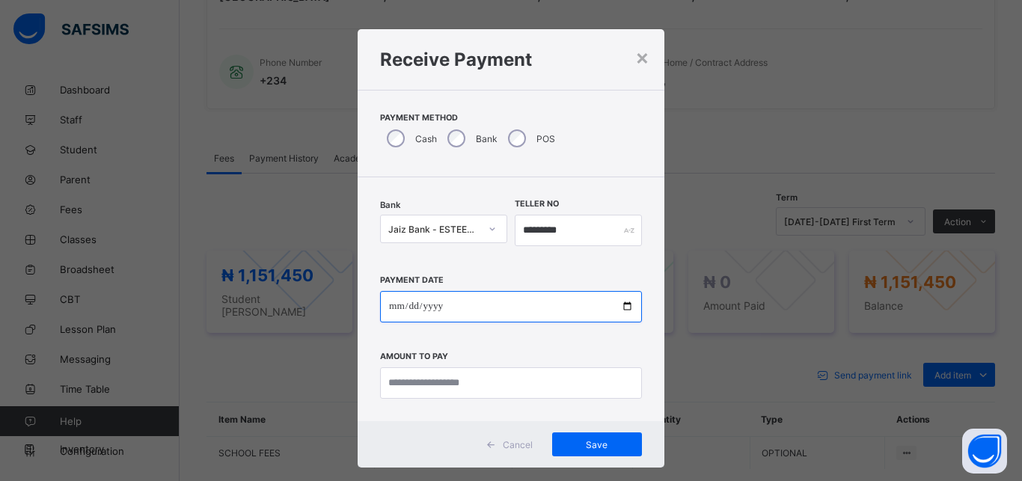
click at [557, 301] on input "date" at bounding box center [511, 306] width 262 height 31
type input "**********"
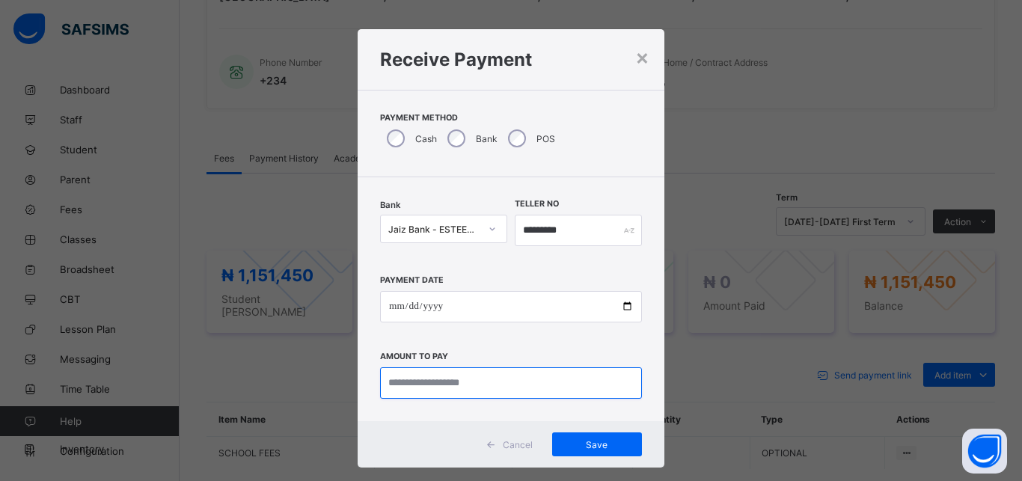
click at [522, 388] on input "currency" at bounding box center [511, 382] width 262 height 31
type input "**********"
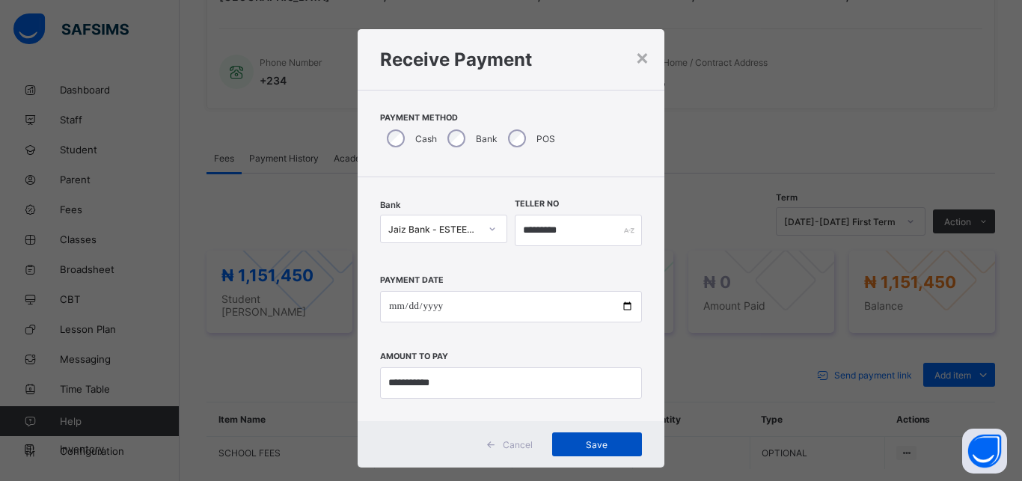
click at [576, 441] on span "Save" at bounding box center [596, 444] width 67 height 11
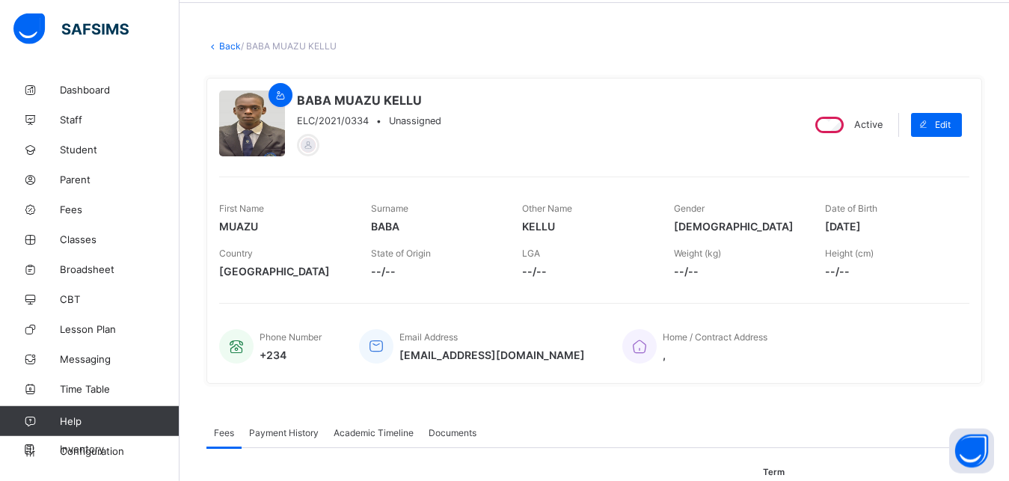
scroll to position [0, 0]
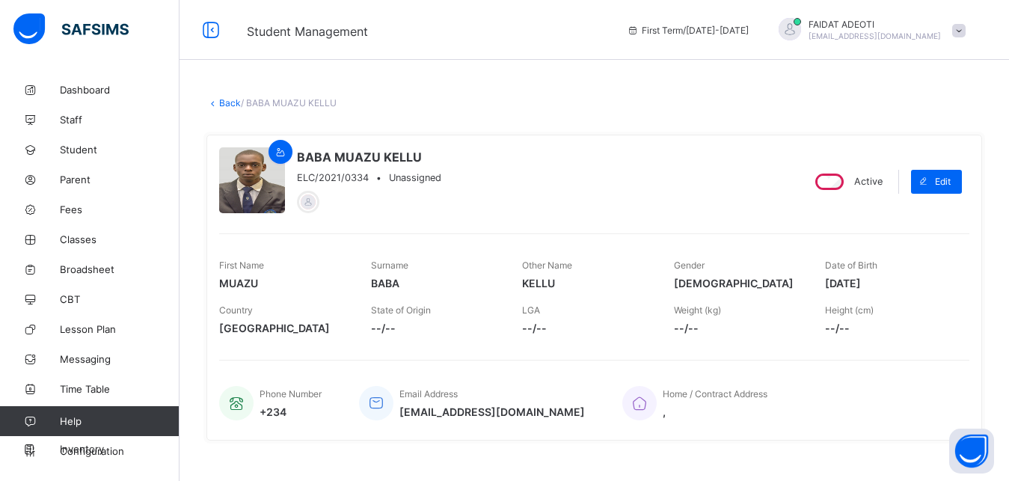
click at [224, 108] on link "Back" at bounding box center [230, 102] width 22 height 11
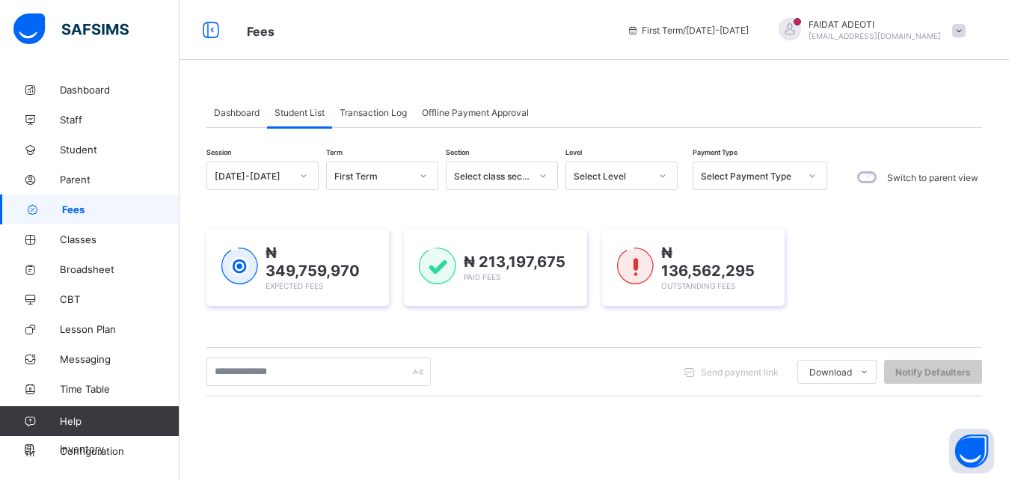
click at [615, 176] on div "Select Level" at bounding box center [612, 176] width 76 height 11
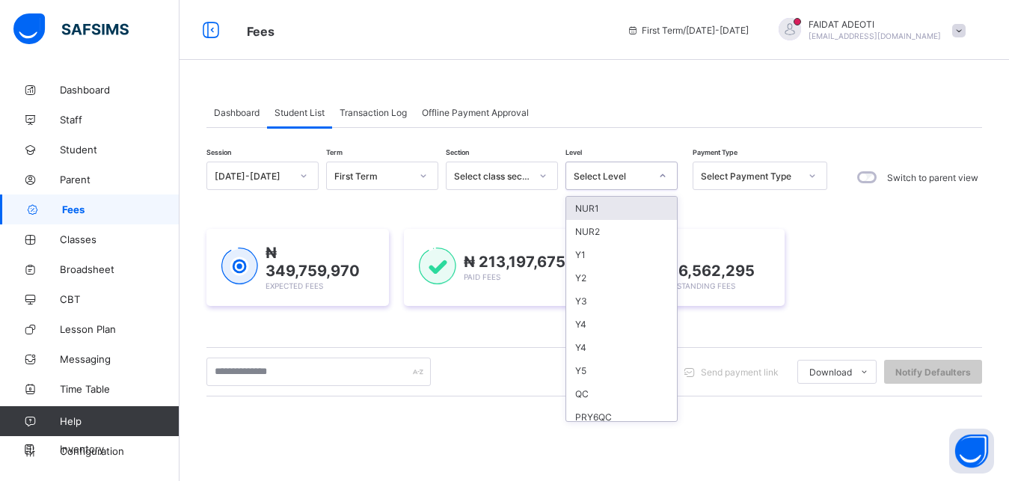
type input "*"
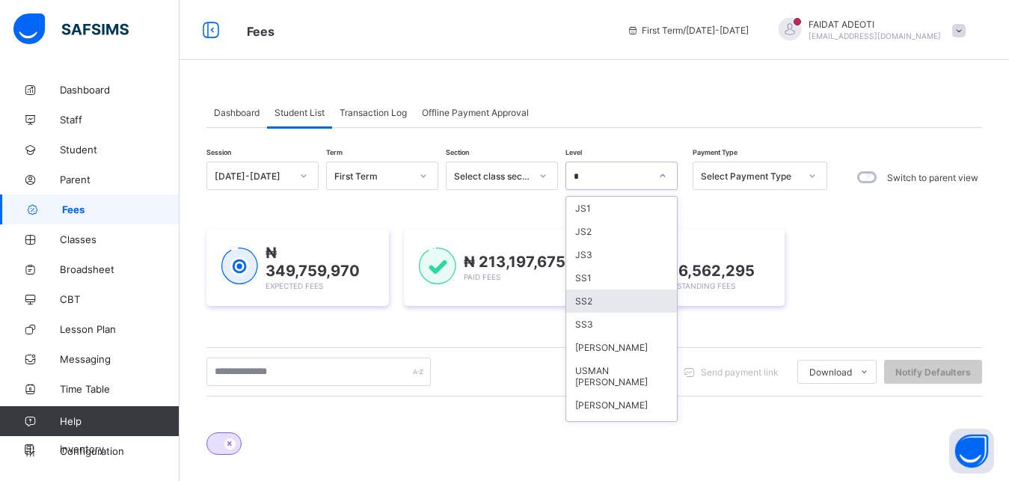
click at [610, 303] on div "SS2" at bounding box center [621, 300] width 111 height 23
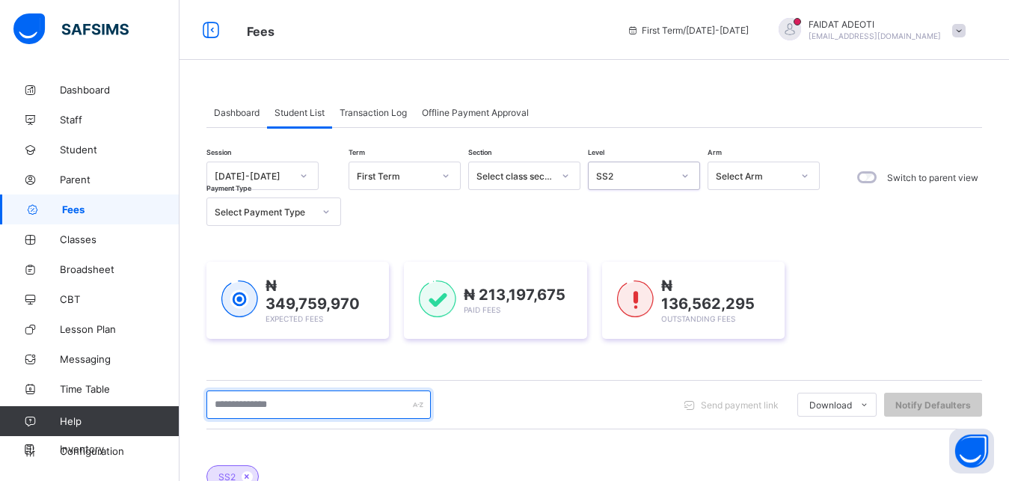
click at [351, 405] on input "text" at bounding box center [318, 404] width 224 height 28
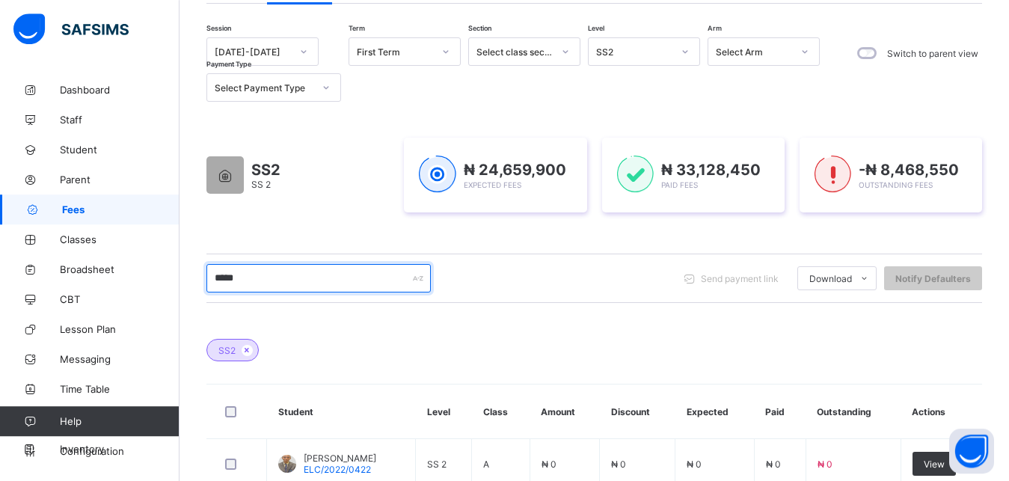
scroll to position [222, 0]
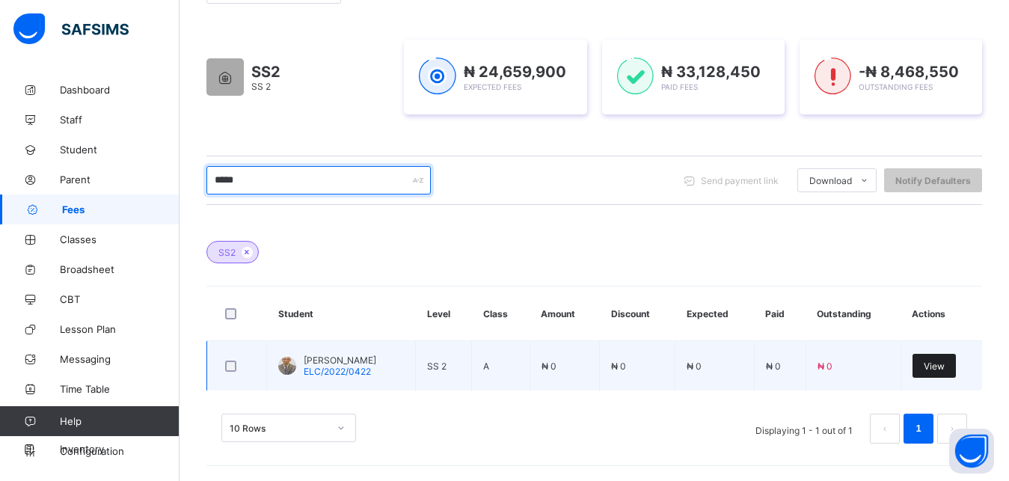
type input "*****"
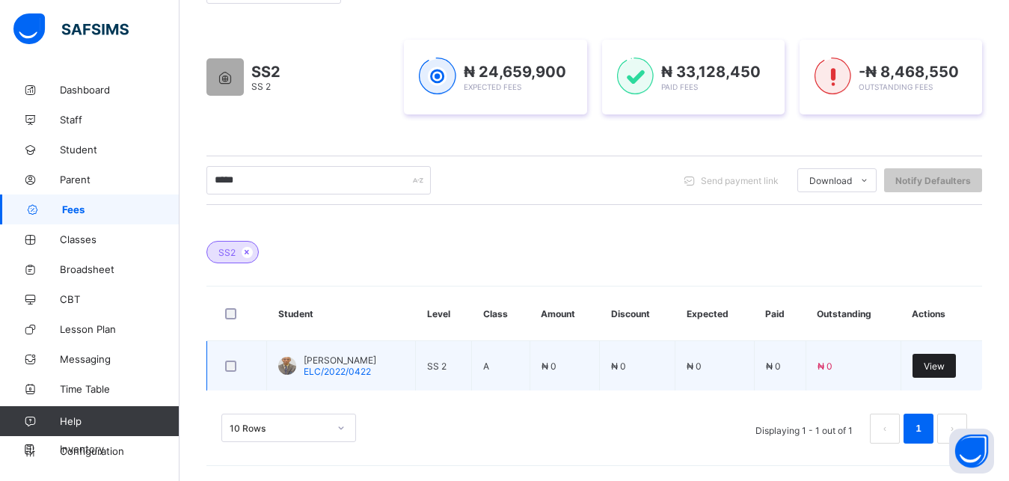
click at [939, 372] on div "View" at bounding box center [933, 366] width 43 height 24
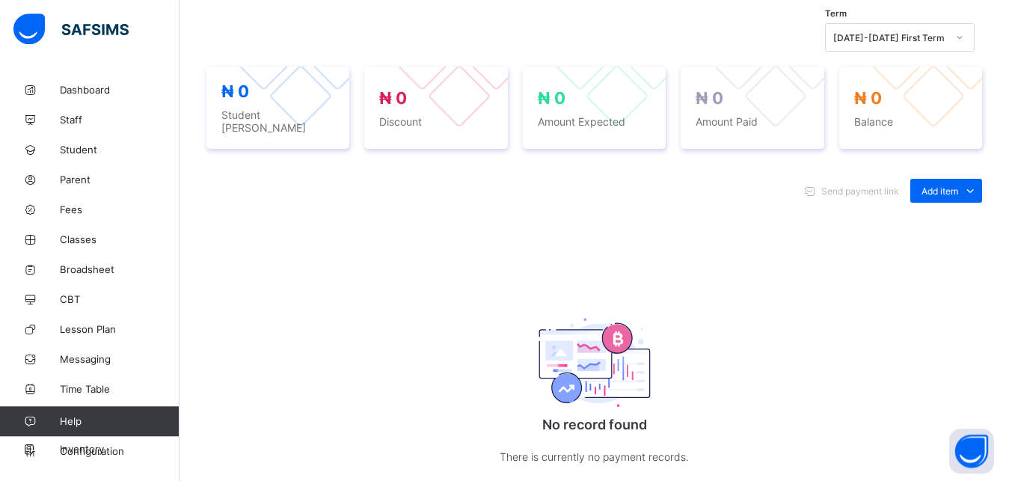
scroll to position [525, 0]
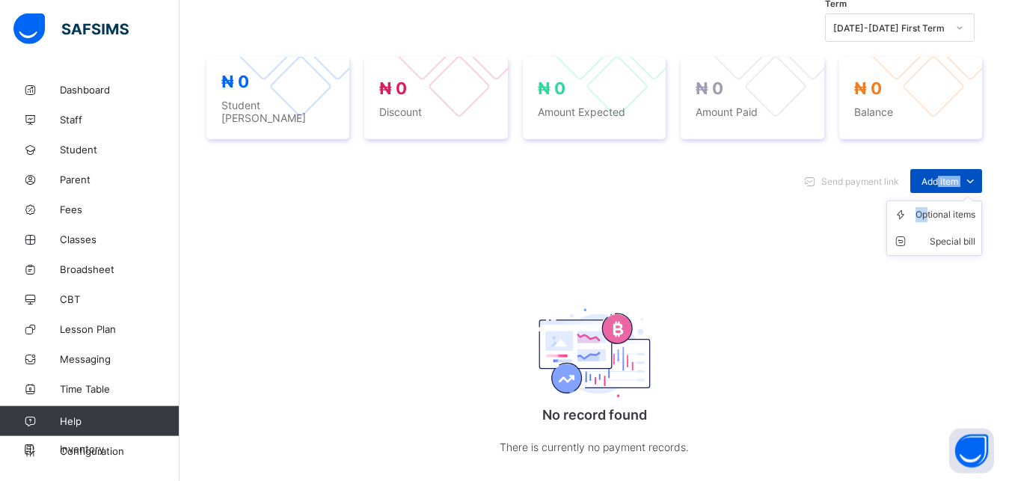
drag, startPoint x: 951, startPoint y: 172, endPoint x: 940, endPoint y: 207, distance: 36.7
click at [940, 193] on div "Add item" at bounding box center [946, 181] width 72 height 24
click at [940, 207] on div "Optional items" at bounding box center [945, 214] width 60 height 15
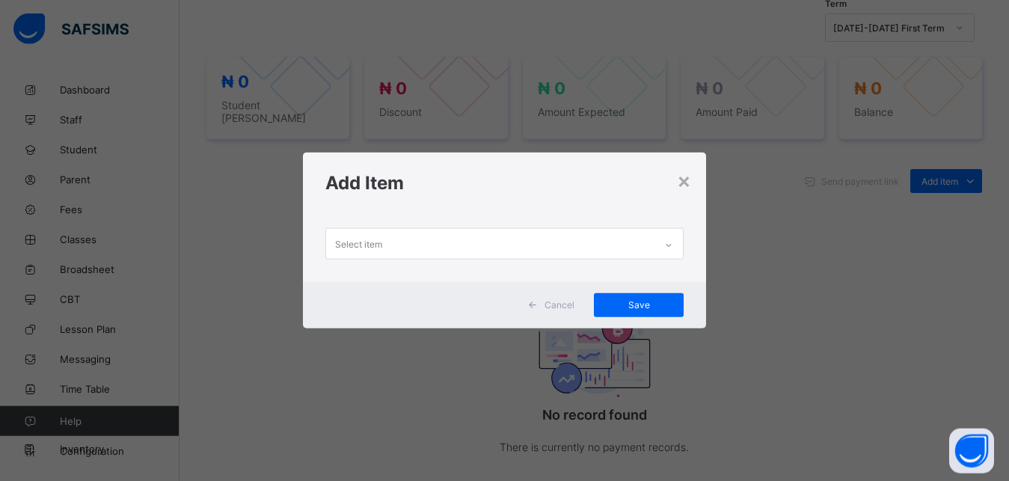
click at [403, 236] on div "Select item" at bounding box center [490, 243] width 329 height 29
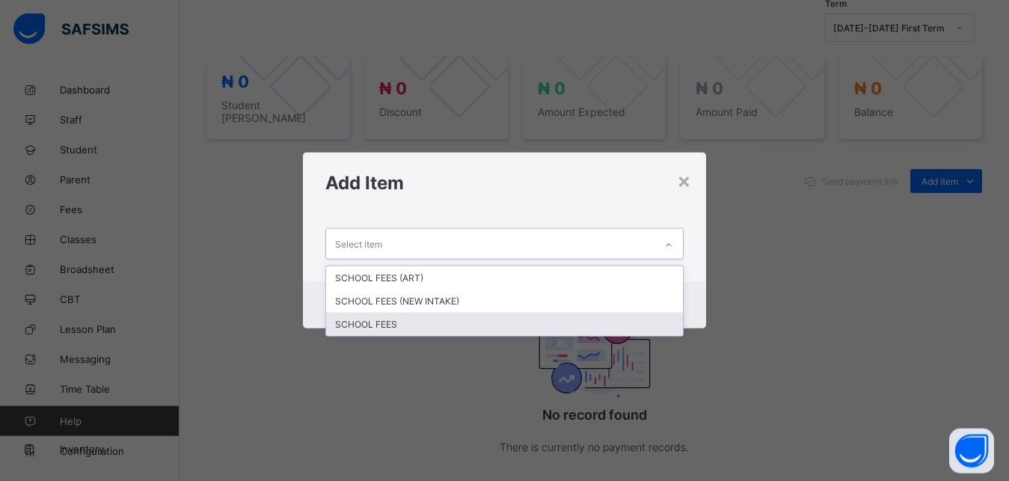
click at [382, 328] on div "SCHOOL FEES" at bounding box center [504, 324] width 357 height 23
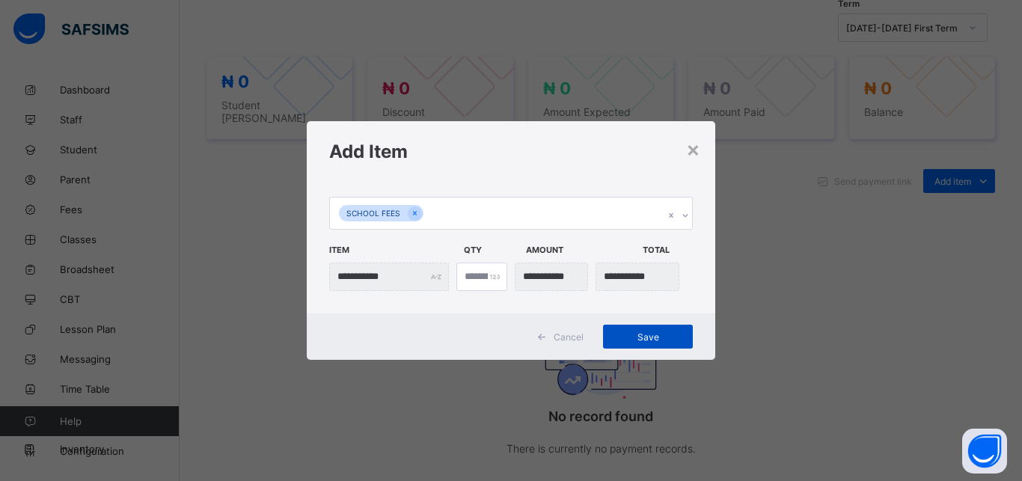
click at [642, 333] on span "Save" at bounding box center [647, 336] width 67 height 11
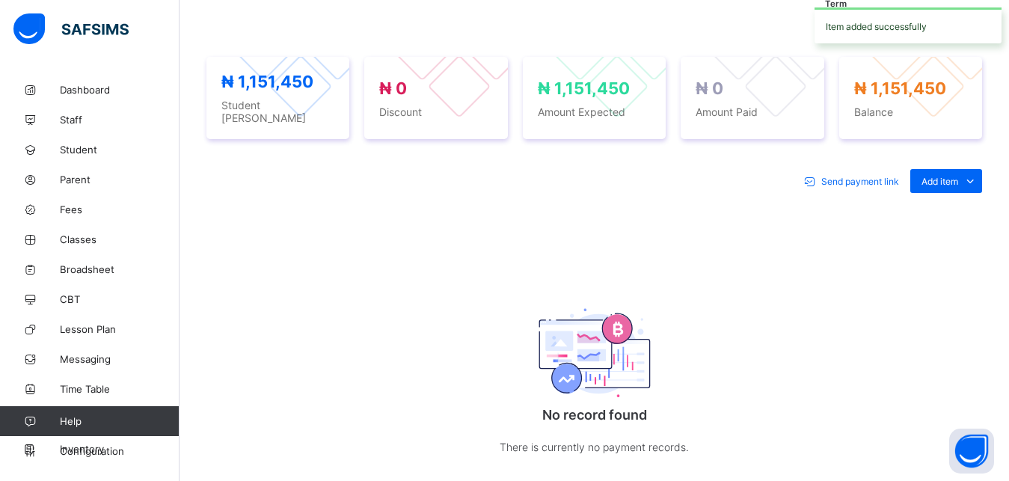
scroll to position [470, 0]
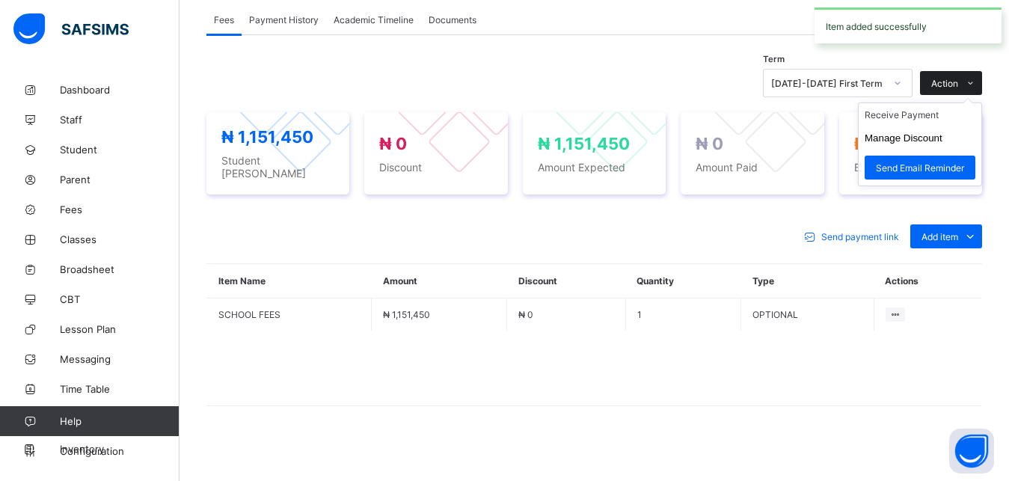
click at [976, 79] on icon at bounding box center [970, 84] width 11 height 10
click at [916, 111] on li "Receive Payment" at bounding box center [920, 114] width 123 height 23
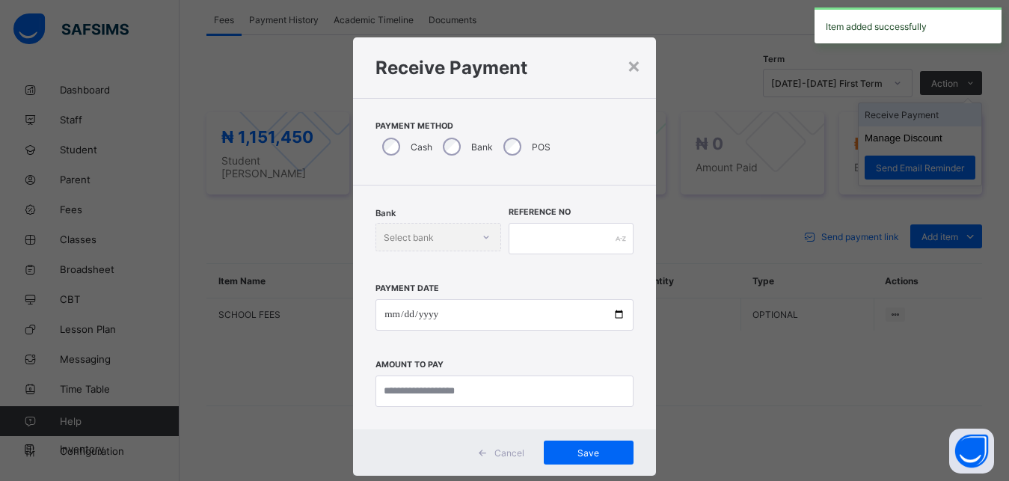
scroll to position [8, 0]
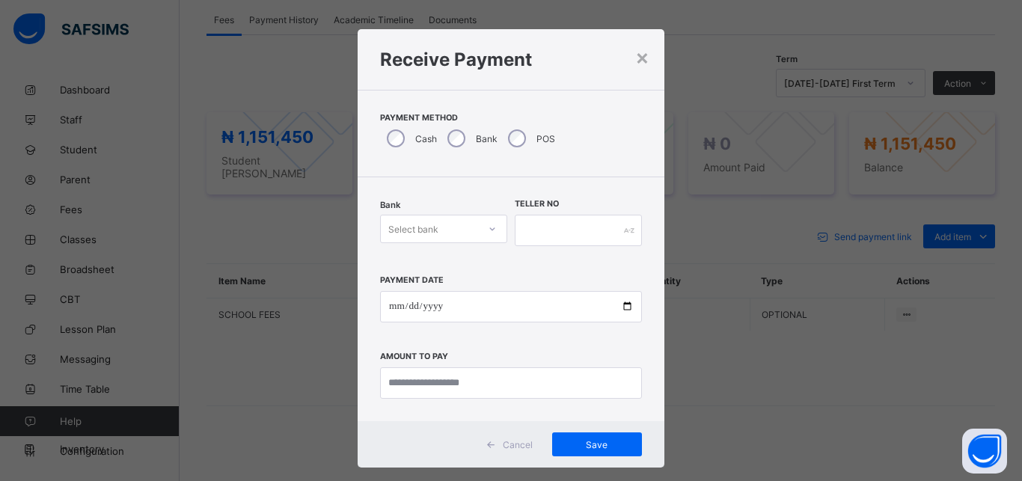
click at [408, 229] on div "Select bank" at bounding box center [413, 229] width 50 height 28
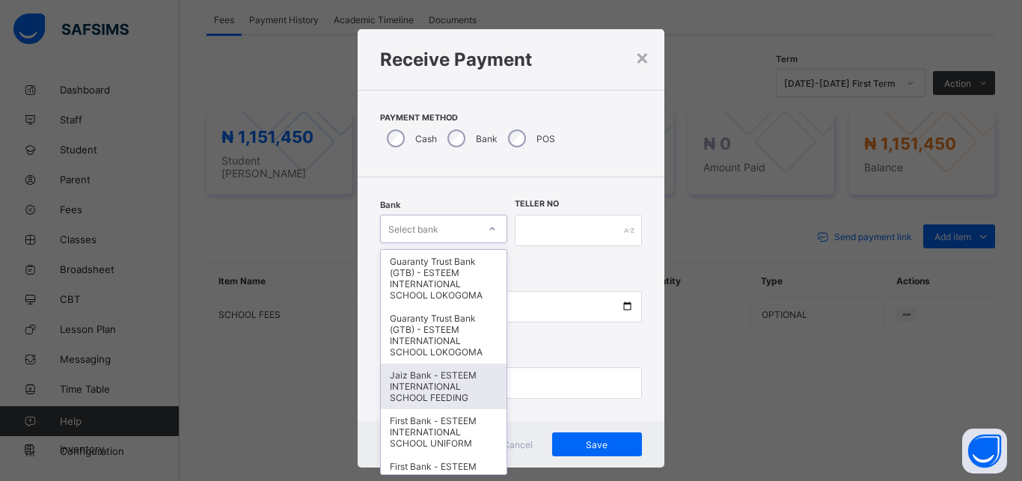
click at [429, 394] on div "Jaiz Bank - ESTEEM INTERNATIONAL SCHOOL FEEDING" at bounding box center [444, 386] width 126 height 46
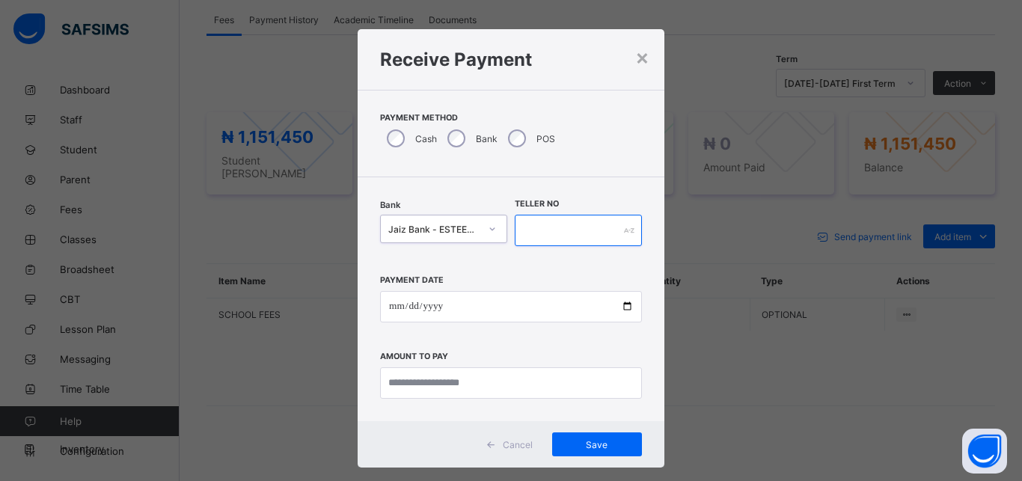
click at [594, 233] on input "text" at bounding box center [578, 230] width 127 height 31
type input "*********"
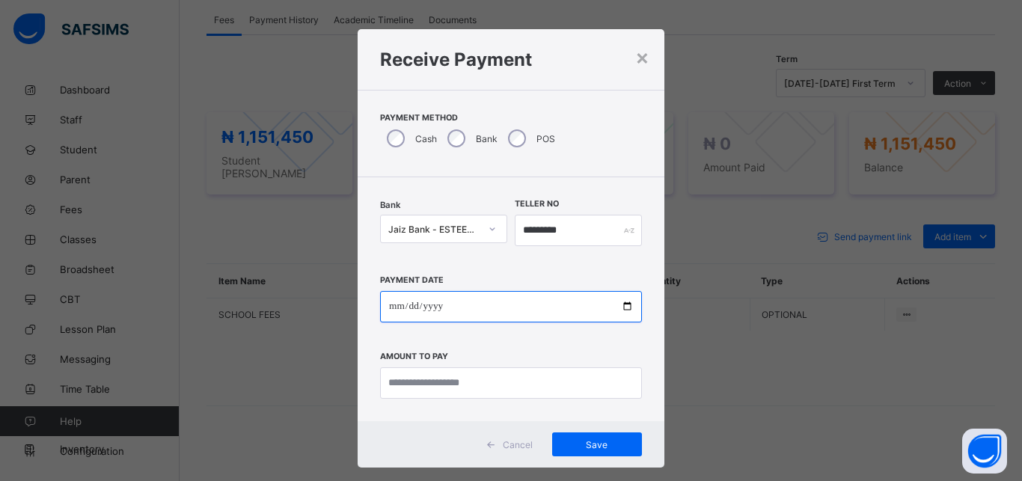
click at [523, 306] on input "date" at bounding box center [511, 306] width 262 height 31
type input "**********"
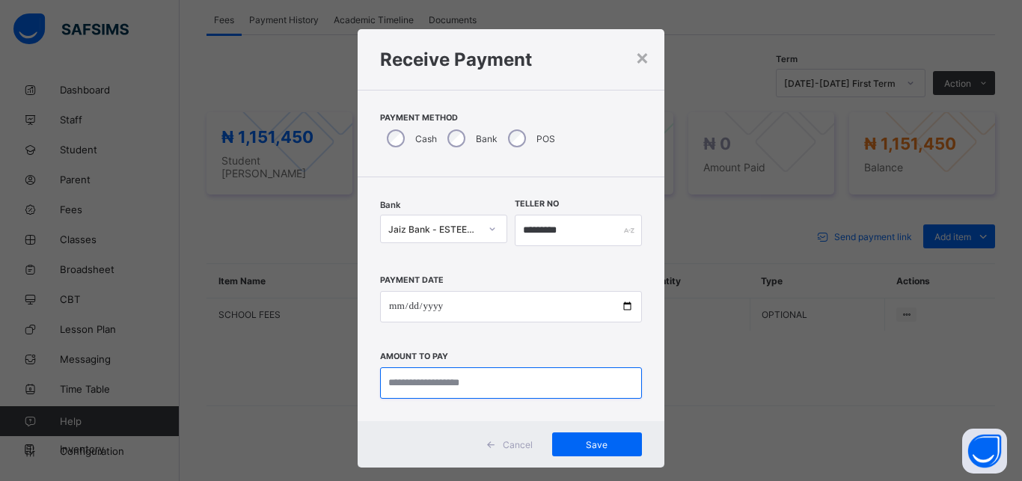
click at [506, 380] on input "currency" at bounding box center [511, 382] width 262 height 31
type input "**********"
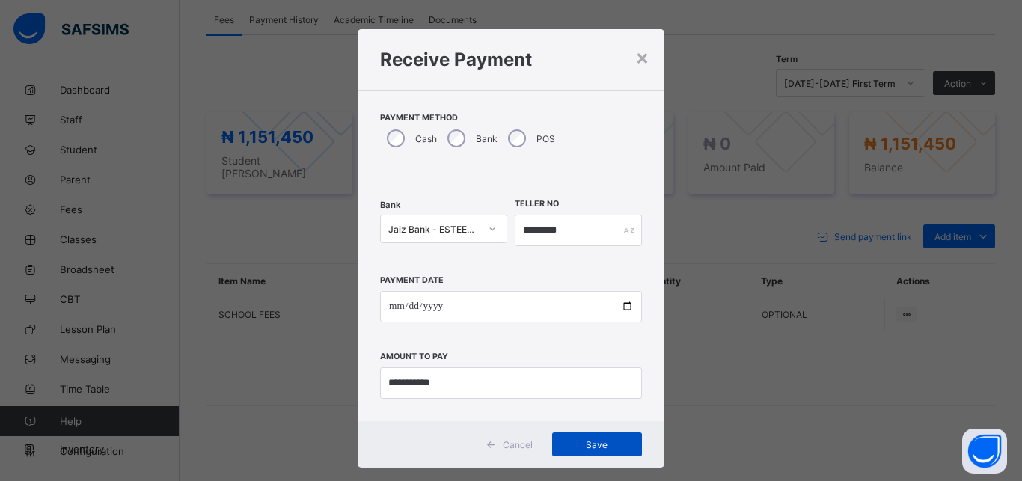
click at [580, 441] on span "Save" at bounding box center [596, 444] width 67 height 11
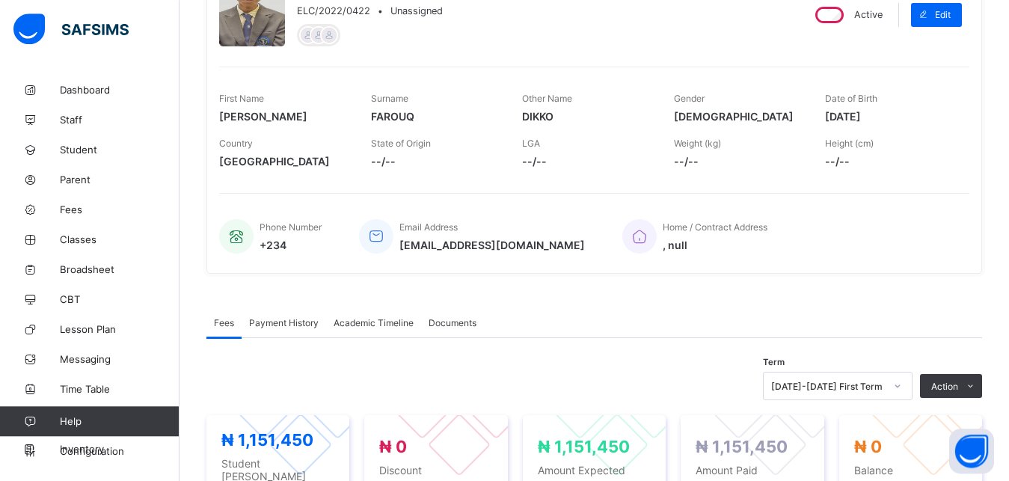
scroll to position [0, 0]
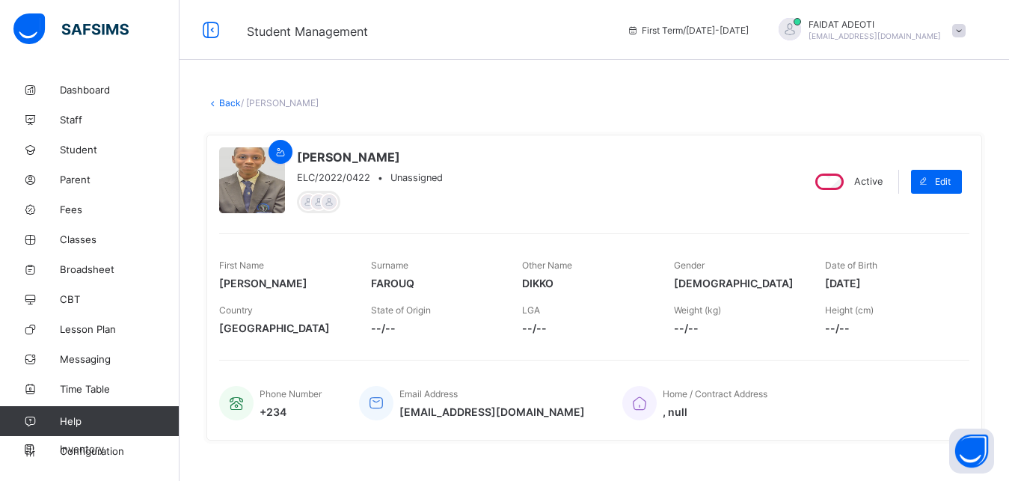
click at [227, 99] on link "Back" at bounding box center [230, 102] width 22 height 11
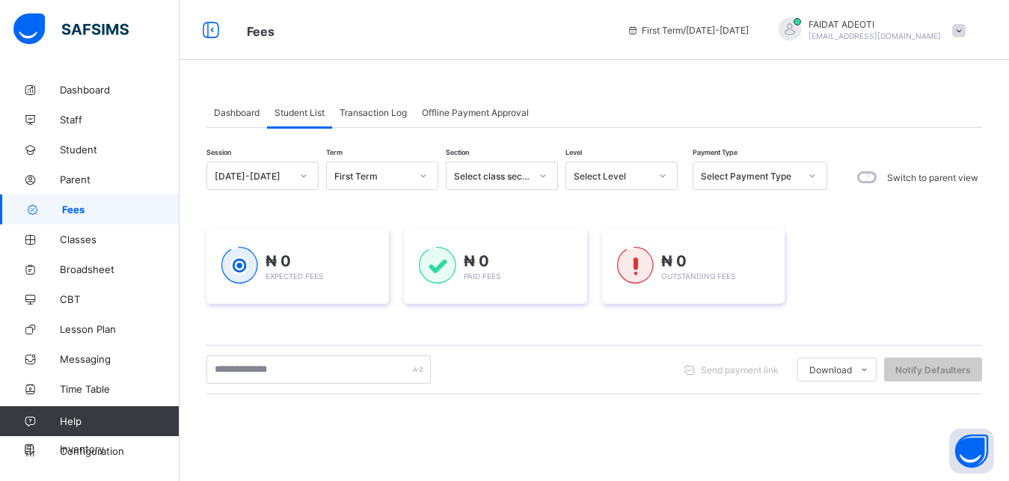
click at [637, 171] on div "Select Level" at bounding box center [612, 176] width 76 height 11
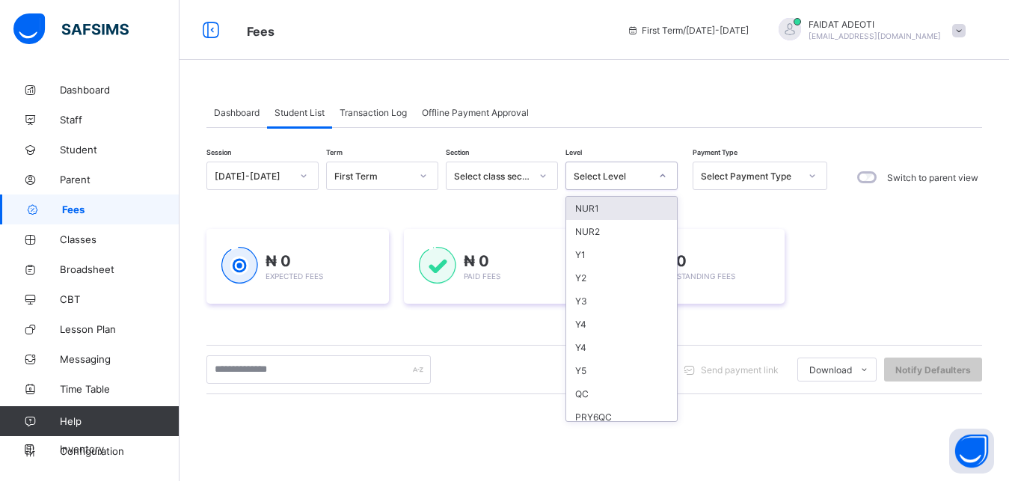
type input "*"
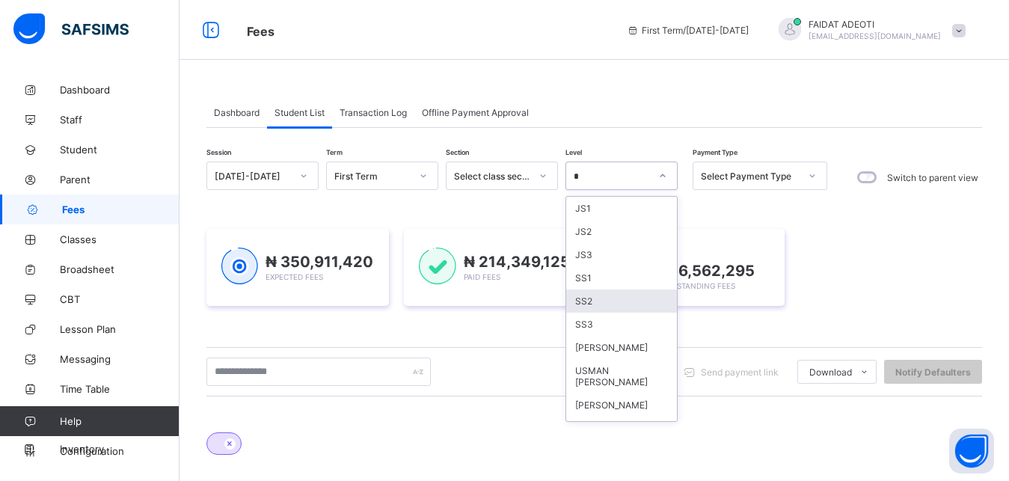
click at [609, 299] on div "SS2" at bounding box center [621, 300] width 111 height 23
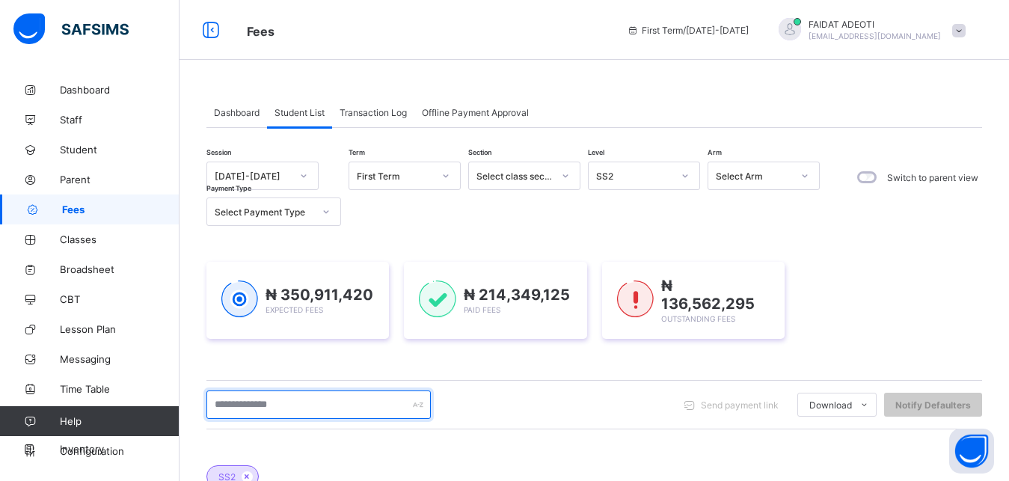
click at [274, 404] on input "text" at bounding box center [318, 404] width 224 height 28
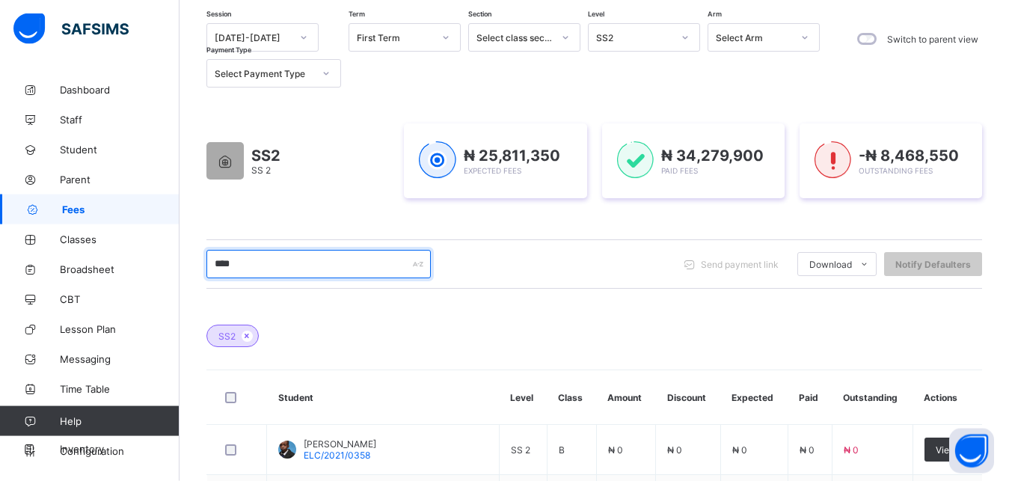
scroll to position [239, 0]
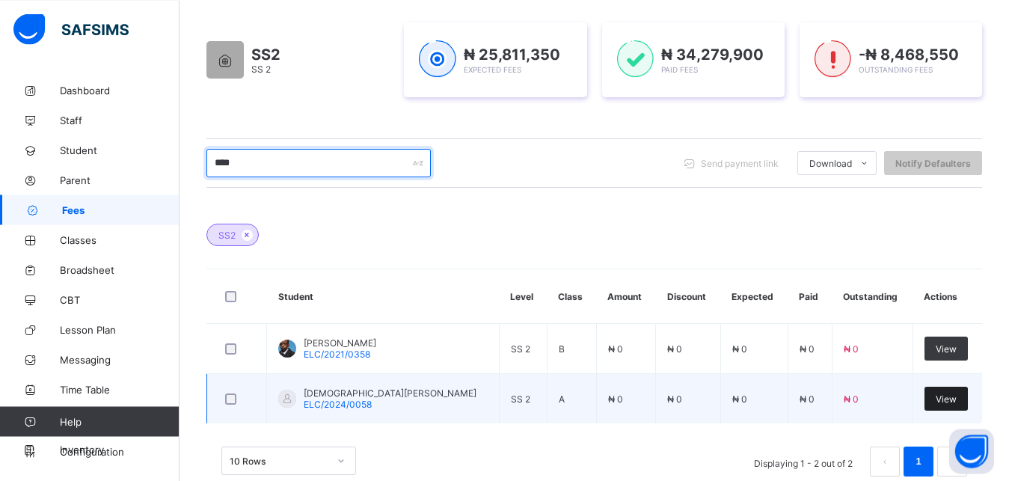
type input "****"
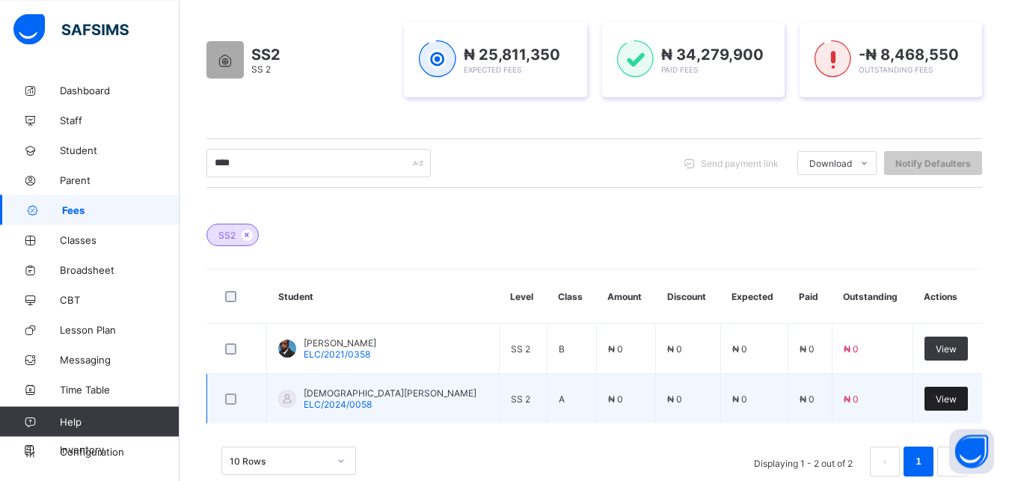
click at [957, 396] on span "View" at bounding box center [946, 398] width 21 height 11
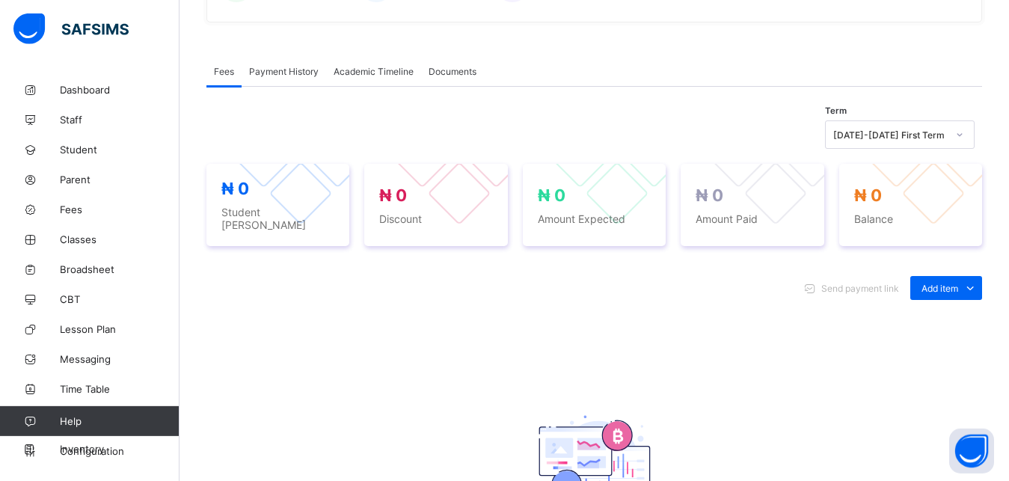
scroll to position [420, 0]
click at [978, 279] on icon at bounding box center [970, 286] width 16 height 15
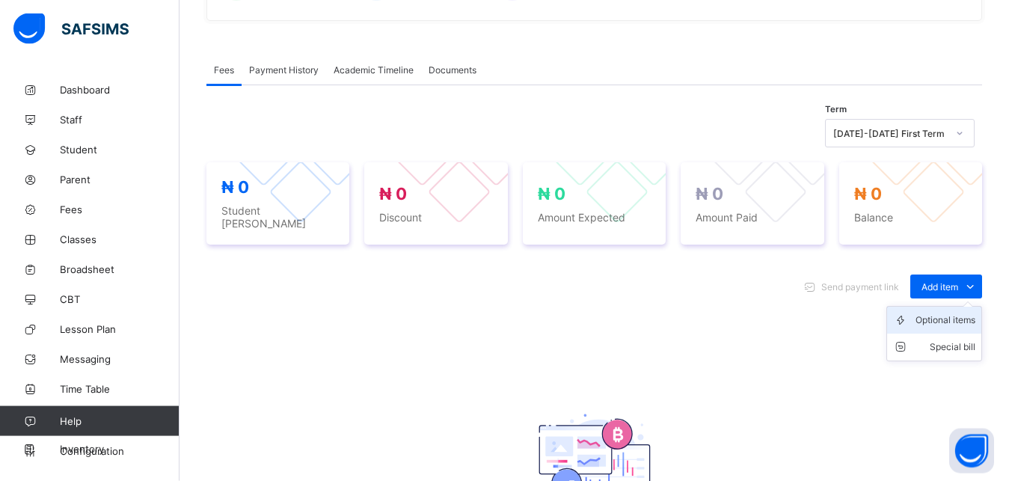
click at [947, 315] on div "Optional items" at bounding box center [945, 320] width 60 height 15
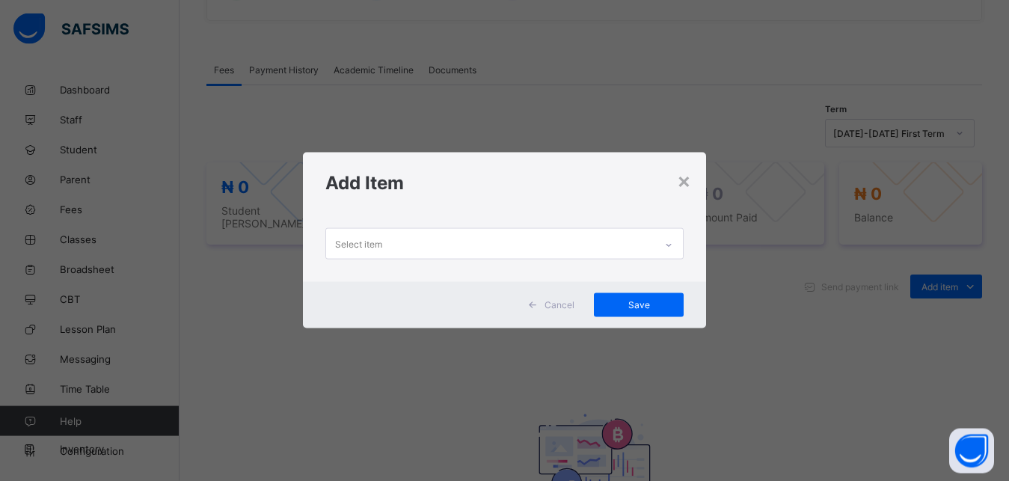
click at [479, 242] on div "Select item" at bounding box center [490, 243] width 329 height 29
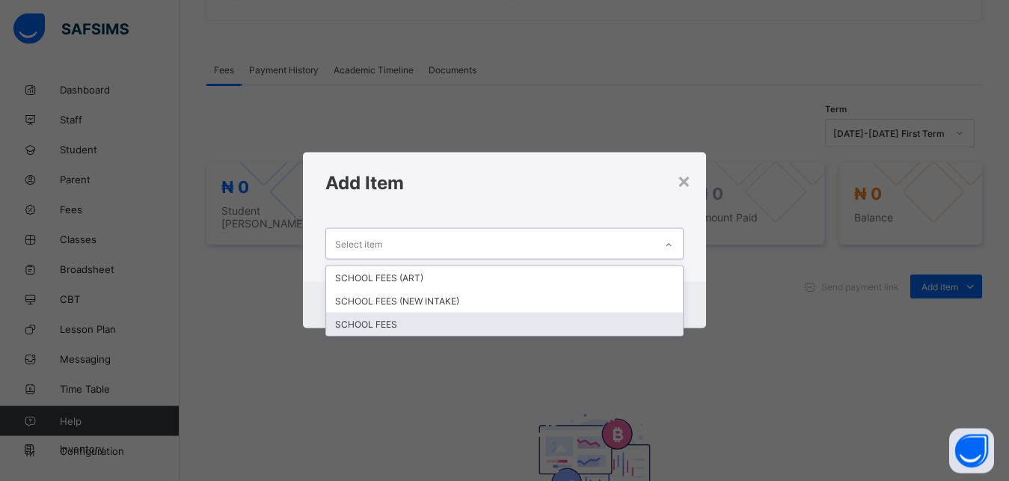
click at [413, 322] on div "SCHOOL FEES" at bounding box center [504, 324] width 357 height 23
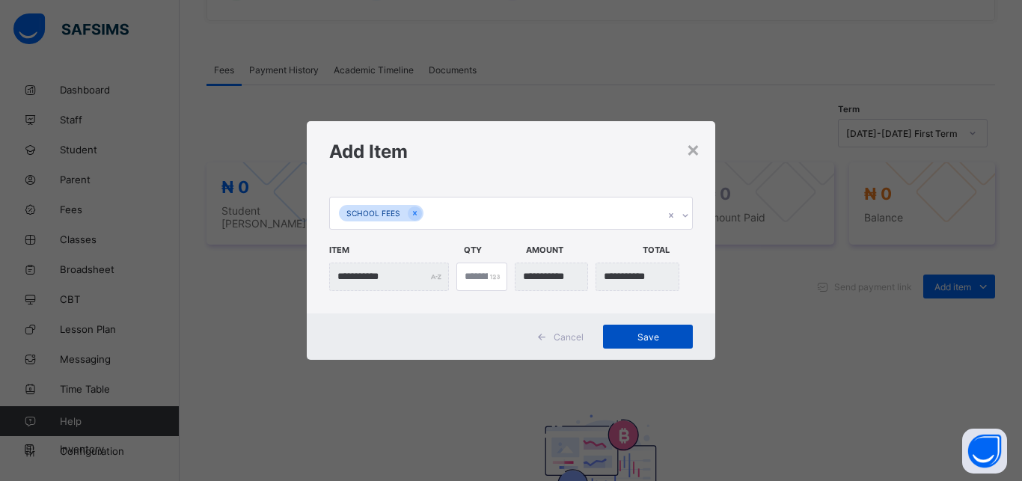
click at [654, 343] on div "Save" at bounding box center [648, 337] width 90 height 24
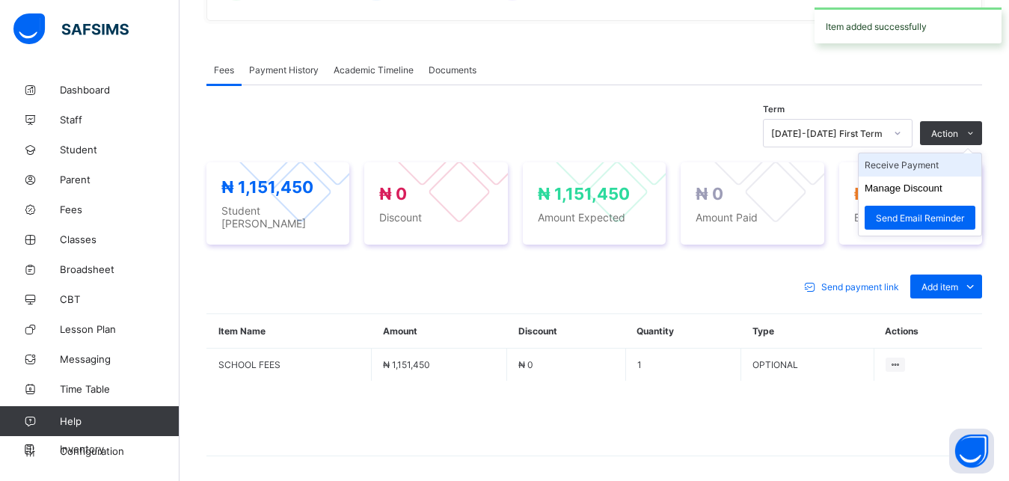
click at [921, 171] on li "Receive Payment" at bounding box center [920, 164] width 123 height 23
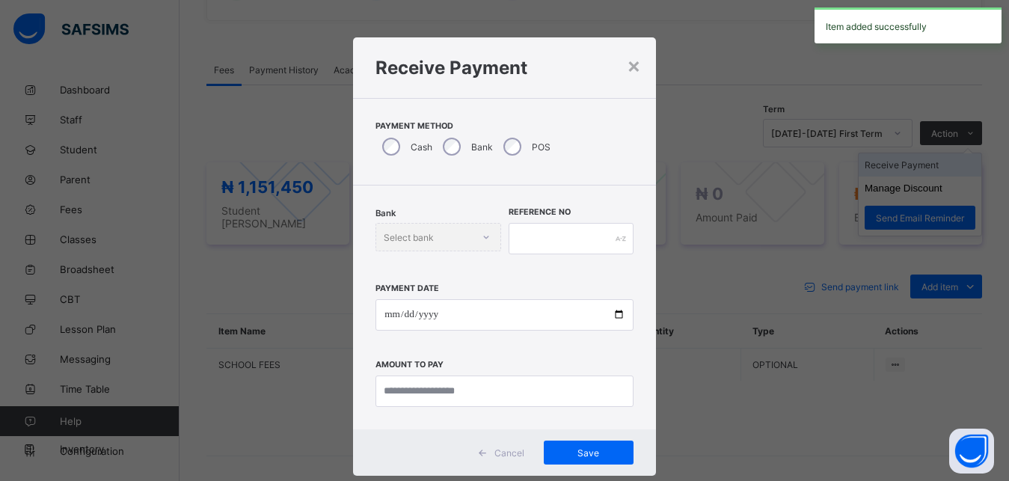
scroll to position [8, 0]
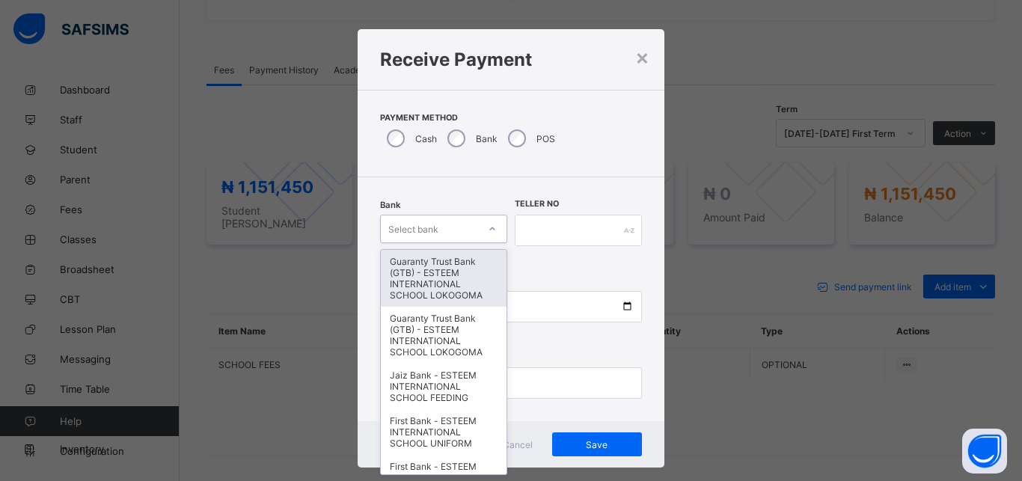
click at [432, 228] on div "Select bank" at bounding box center [413, 229] width 50 height 28
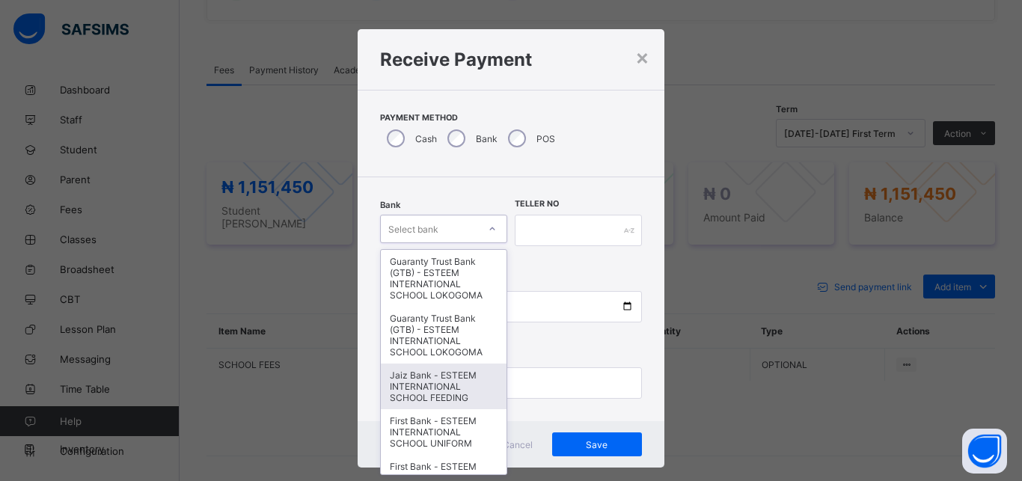
click at [432, 375] on div "Jaiz Bank - ESTEEM INTERNATIONAL SCHOOL FEEDING" at bounding box center [444, 386] width 126 height 46
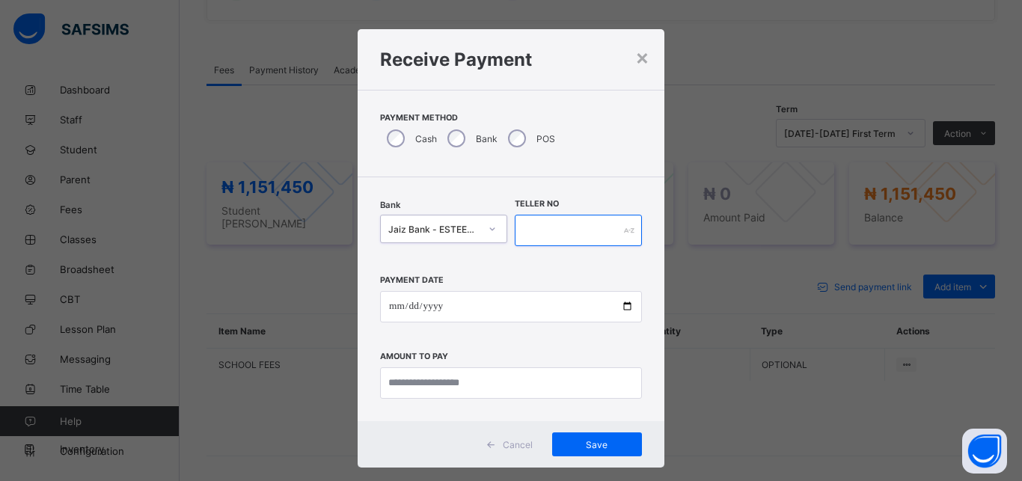
click at [569, 226] on input "text" at bounding box center [578, 230] width 127 height 31
type input "*********"
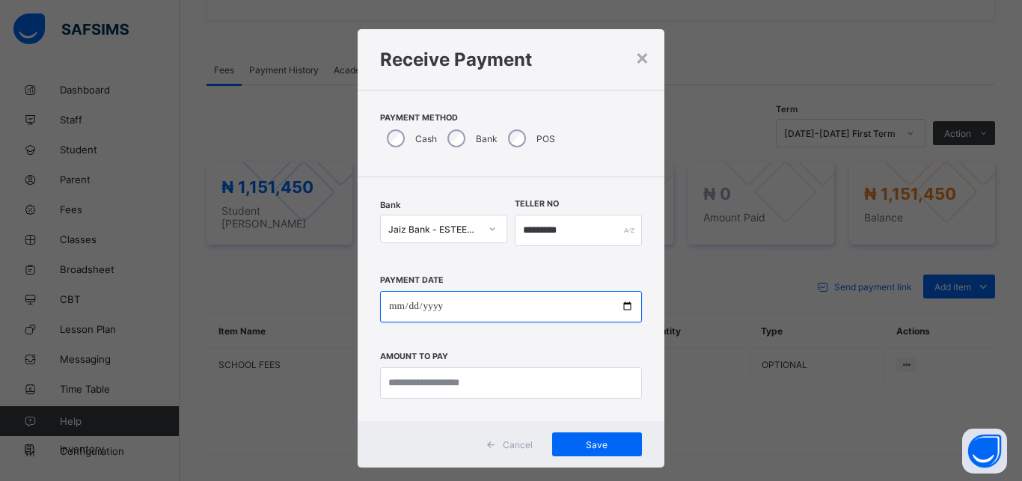
click at [555, 307] on input "date" at bounding box center [511, 306] width 262 height 31
type input "**********"
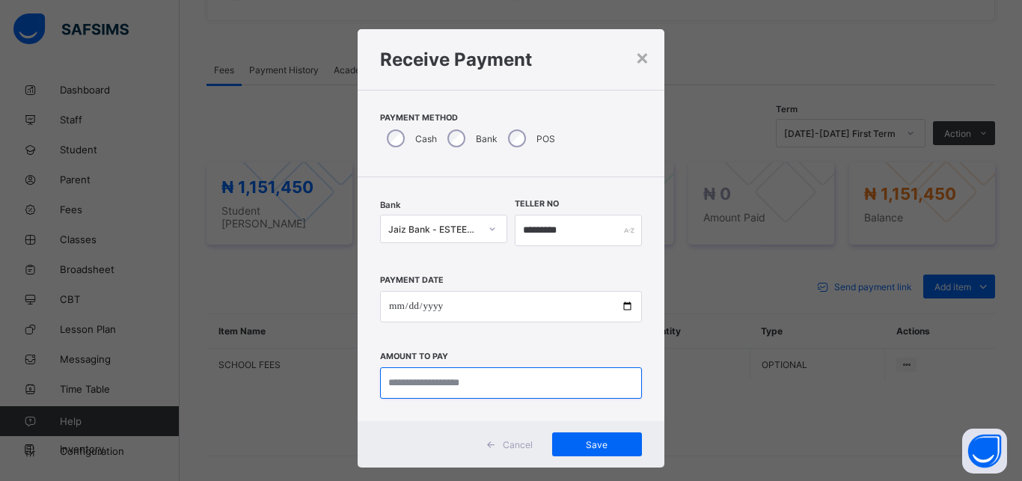
click at [535, 381] on input "currency" at bounding box center [511, 382] width 262 height 31
type input "**********"
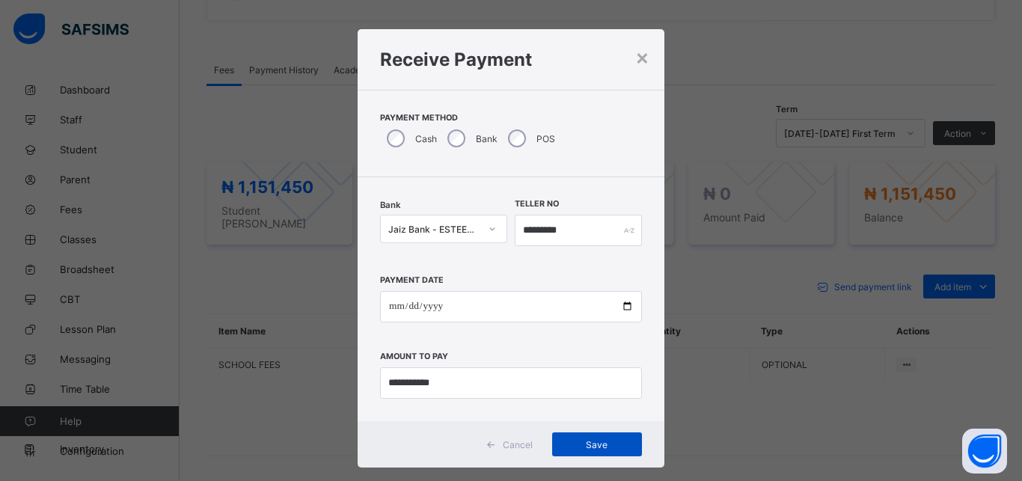
click at [596, 443] on span "Save" at bounding box center [596, 444] width 67 height 11
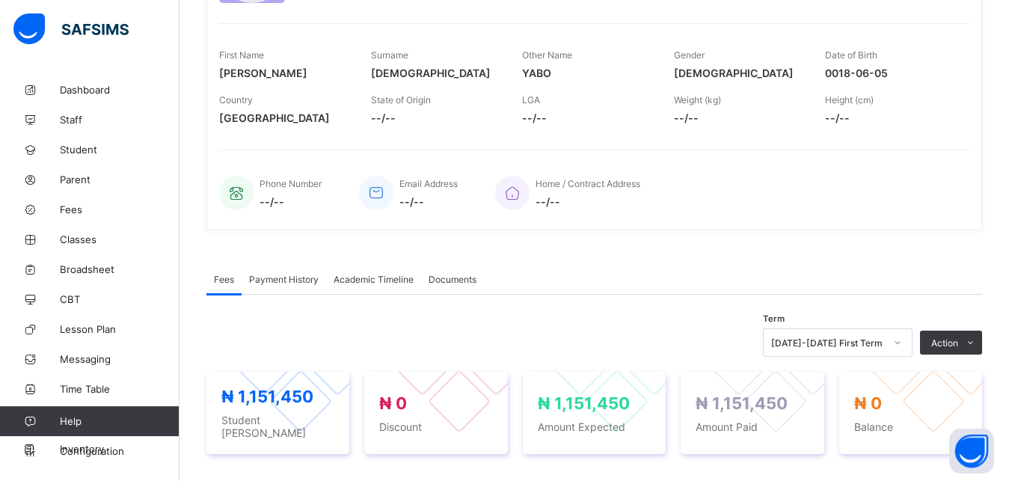
scroll to position [39, 0]
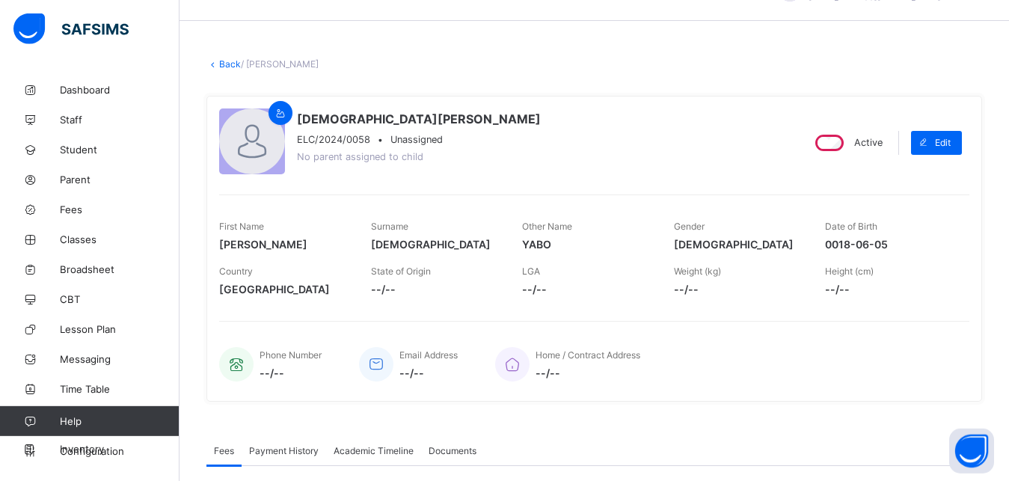
click at [222, 63] on link "Back" at bounding box center [230, 63] width 22 height 11
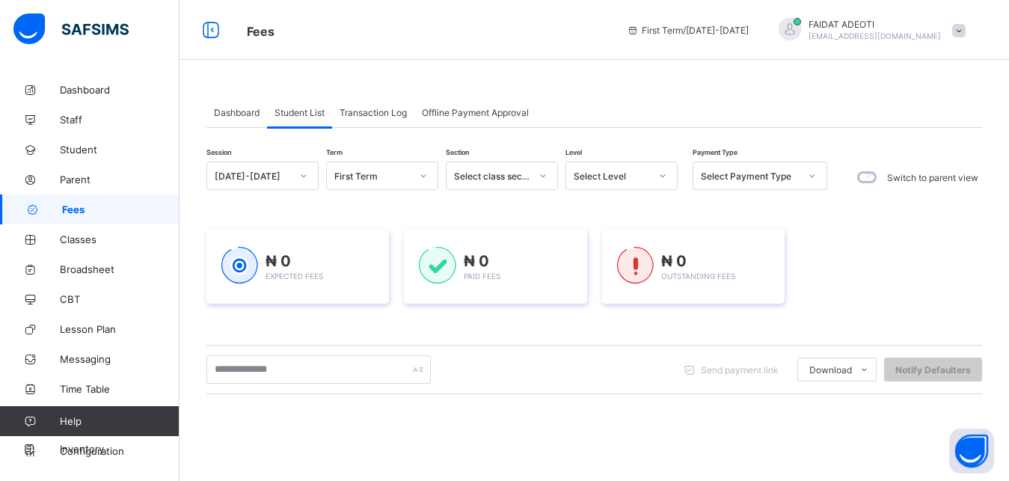
click at [598, 179] on div "Select Level" at bounding box center [612, 176] width 76 height 11
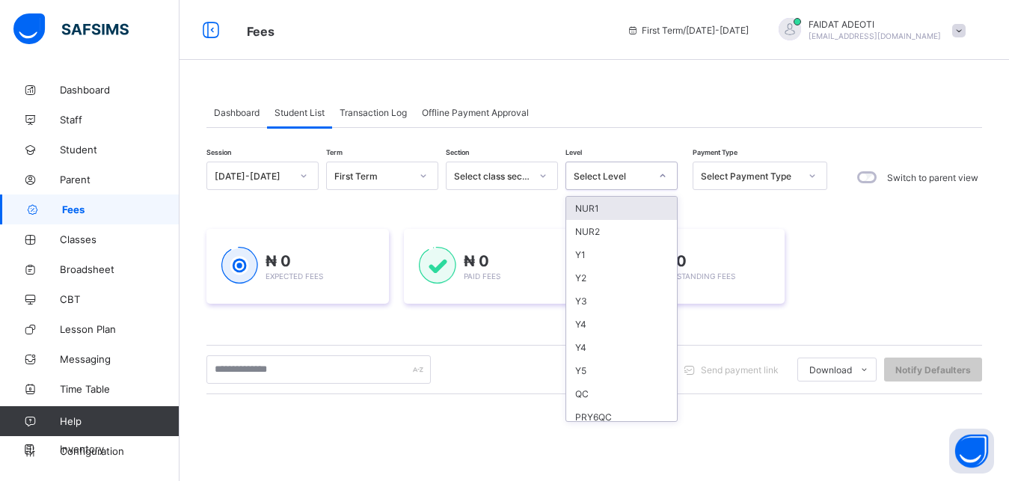
type input "*"
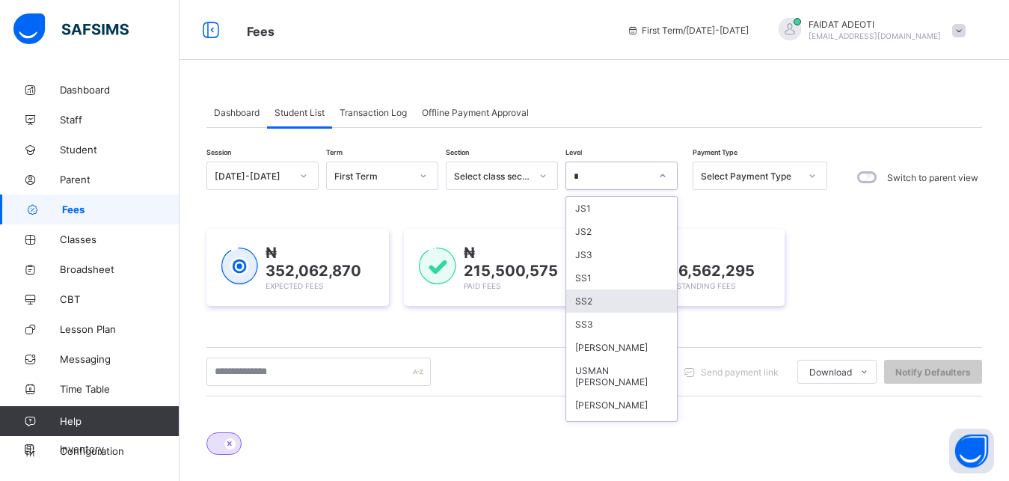
click at [586, 299] on div "SS2" at bounding box center [621, 300] width 111 height 23
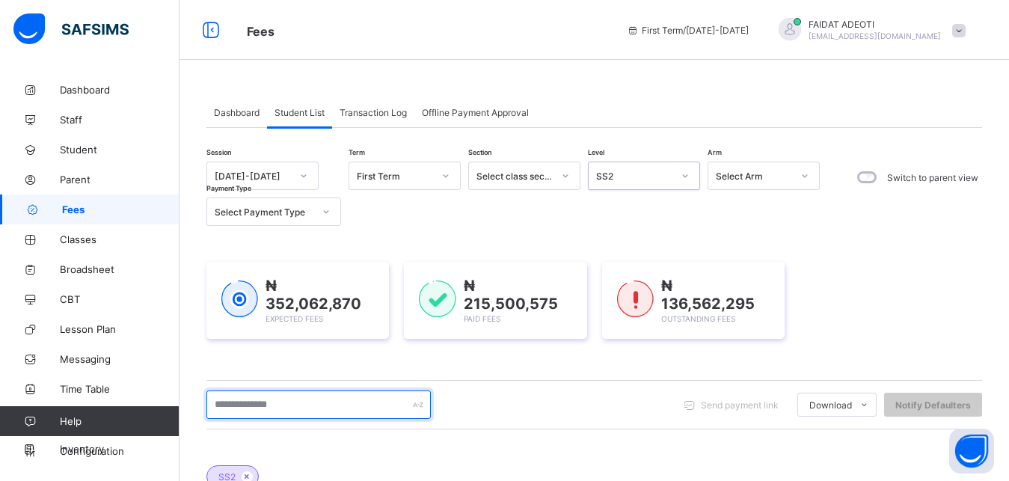
click at [301, 402] on input "text" at bounding box center [318, 404] width 224 height 28
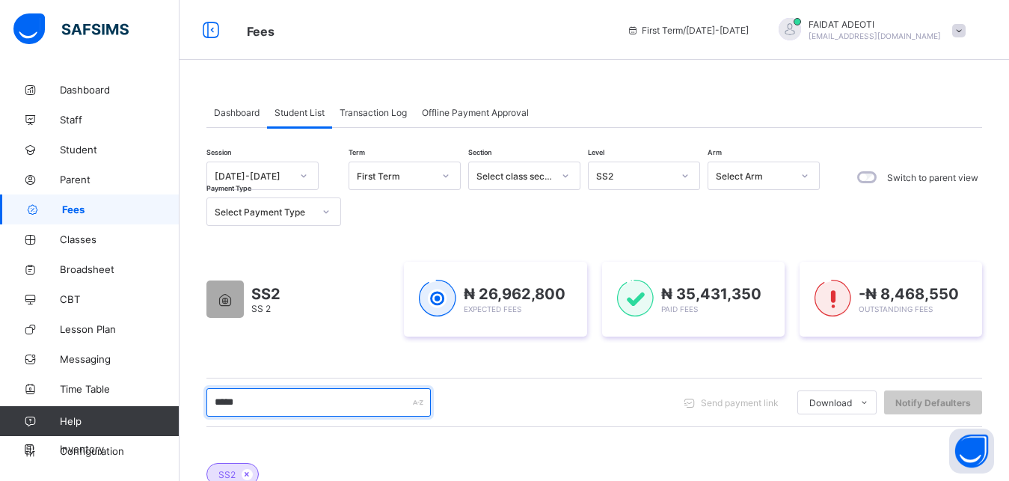
scroll to position [222, 0]
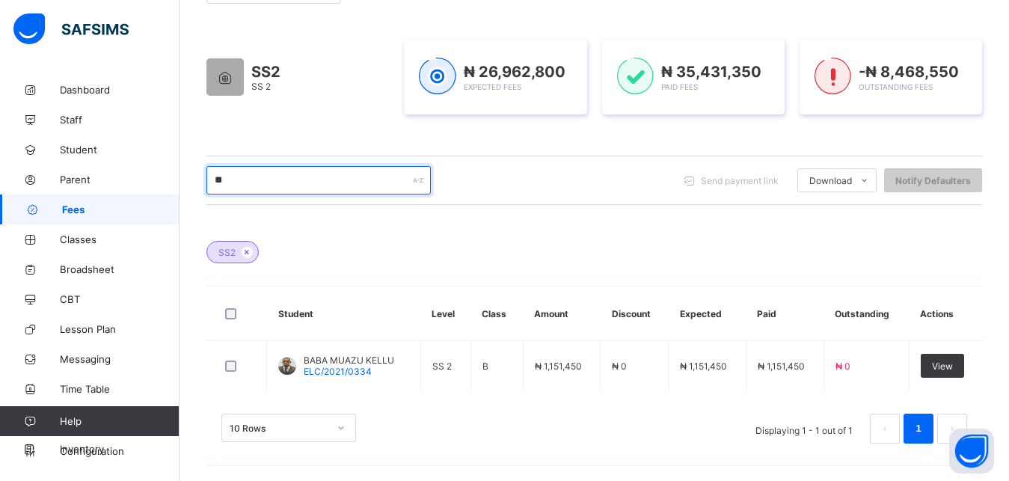
type input "*"
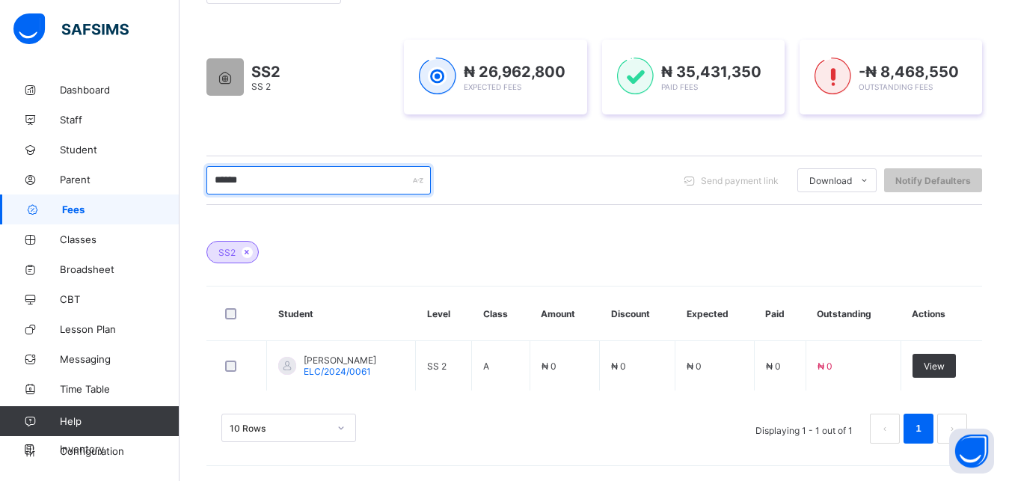
type input "******"
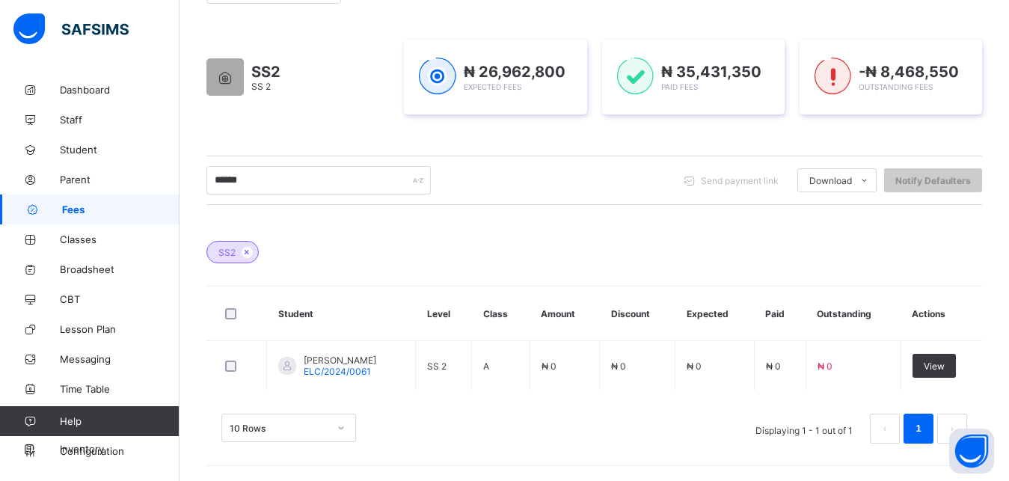
click at [718, 246] on div "SS2" at bounding box center [594, 244] width 776 height 52
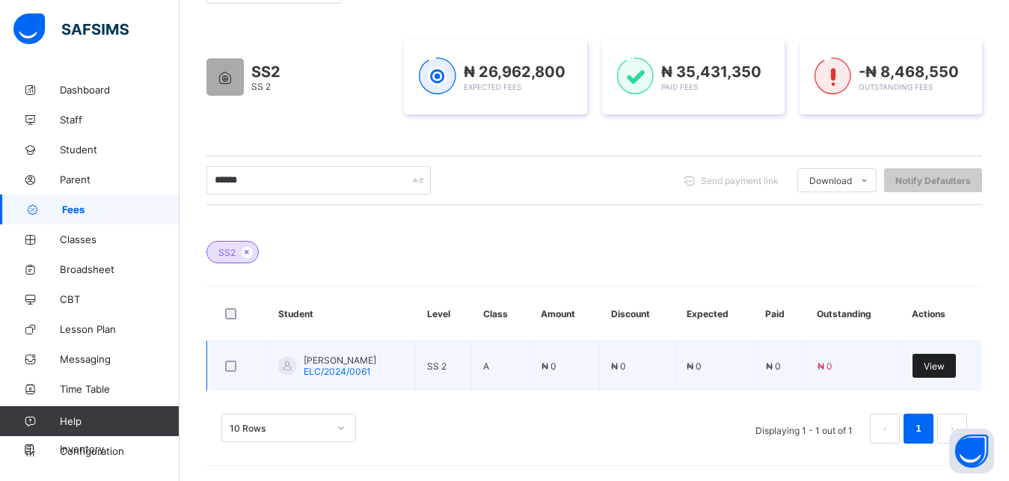
click at [945, 363] on span "View" at bounding box center [934, 365] width 21 height 11
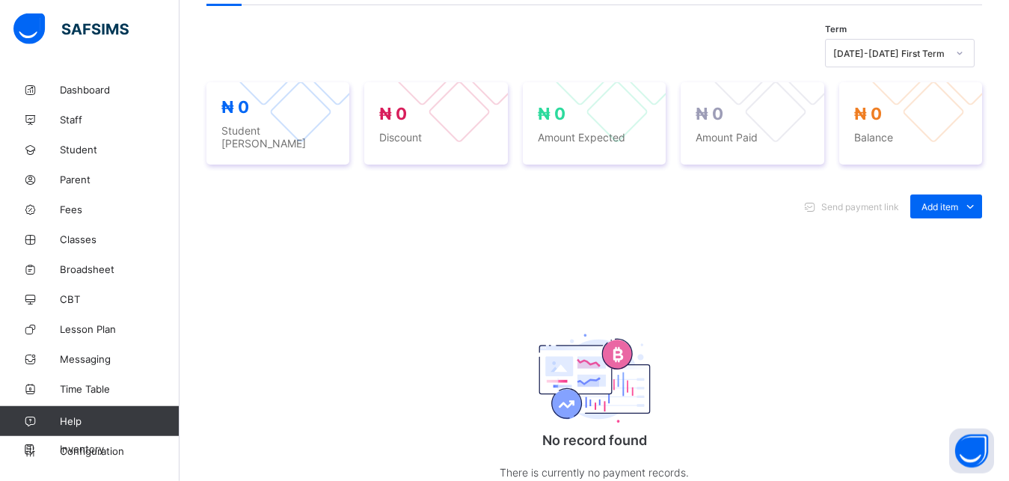
scroll to position [522, 0]
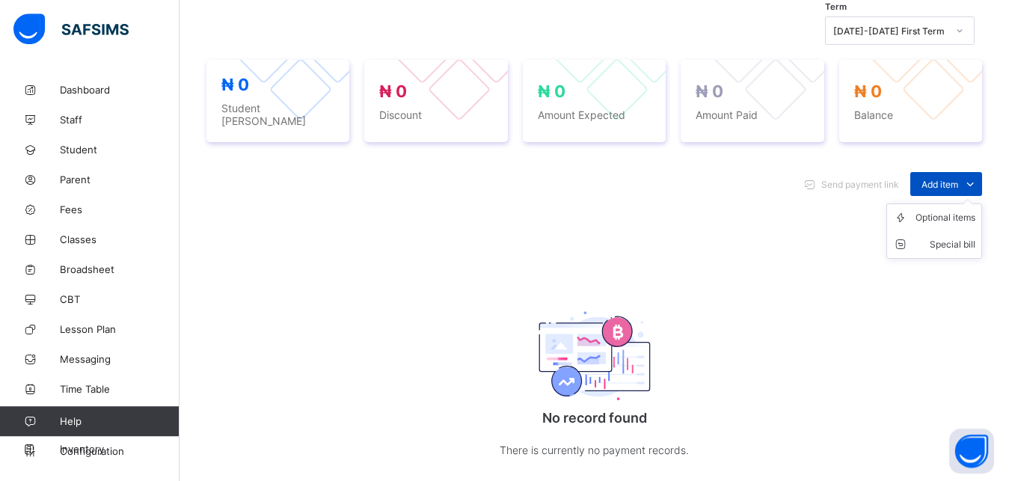
click at [978, 176] on icon at bounding box center [970, 183] width 16 height 15
click at [926, 221] on li "Optional items" at bounding box center [934, 217] width 94 height 27
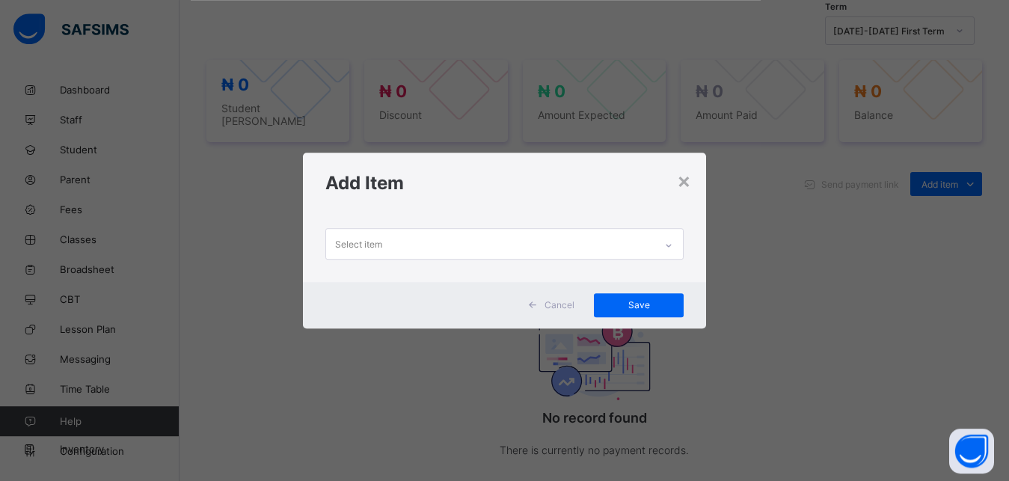
click at [499, 247] on div "Select item" at bounding box center [490, 243] width 329 height 29
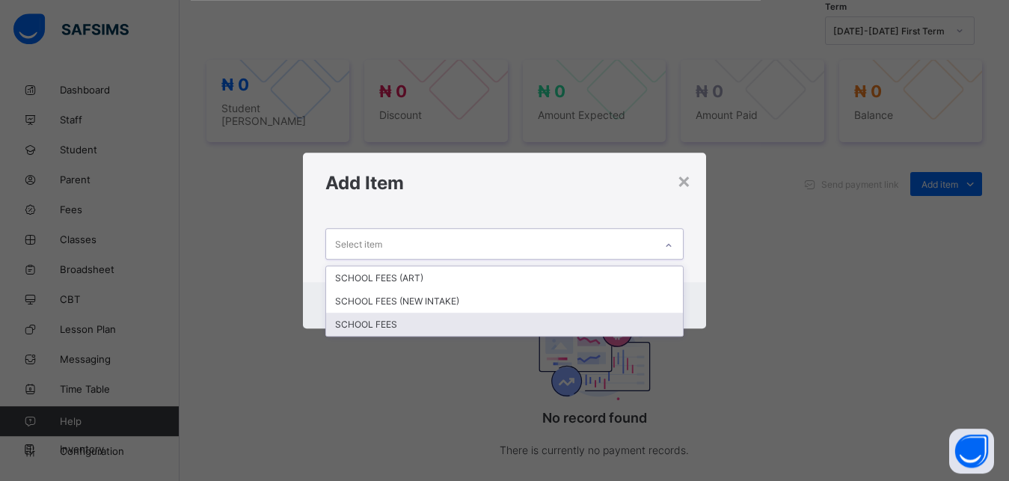
click at [425, 321] on div "SCHOOL FEES" at bounding box center [504, 324] width 357 height 23
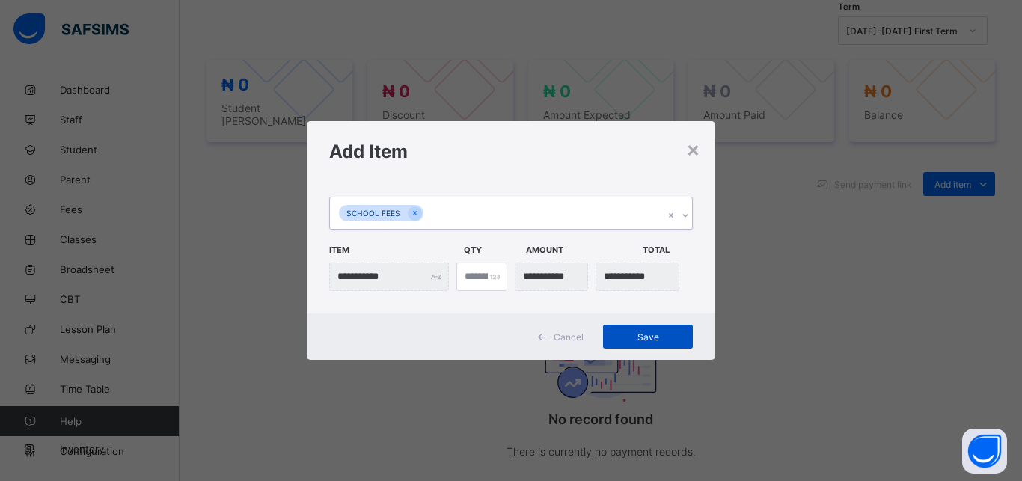
click at [627, 328] on div "Save" at bounding box center [648, 337] width 90 height 24
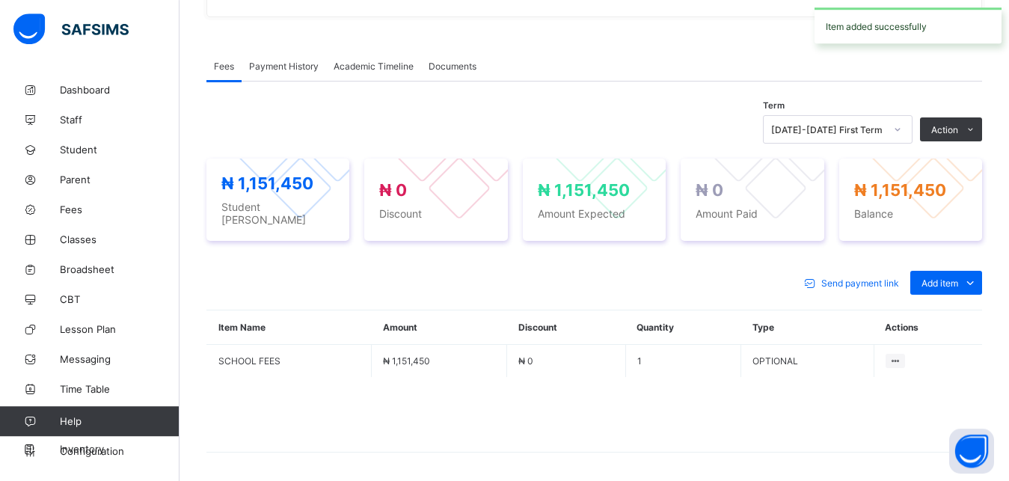
scroll to position [325, 0]
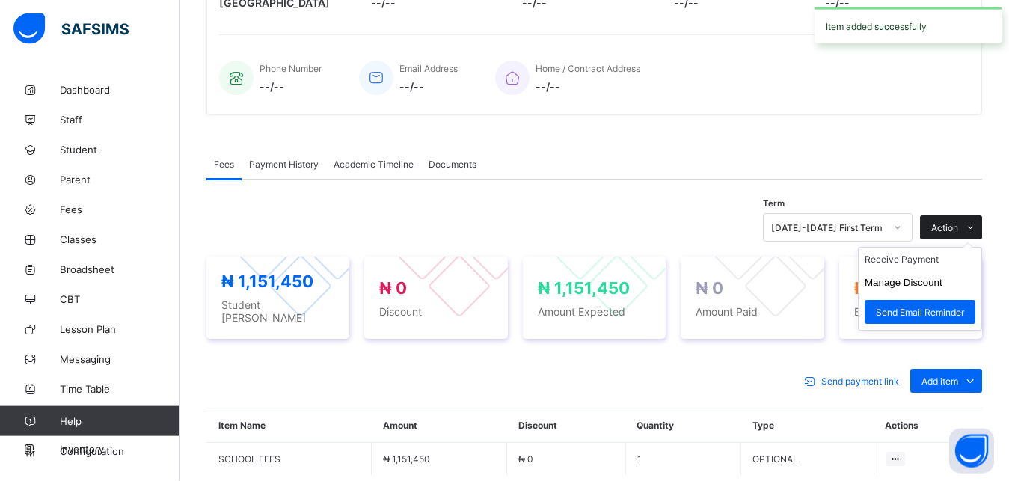
click at [976, 227] on icon at bounding box center [970, 228] width 11 height 10
click at [923, 263] on li "Receive Payment" at bounding box center [920, 259] width 123 height 23
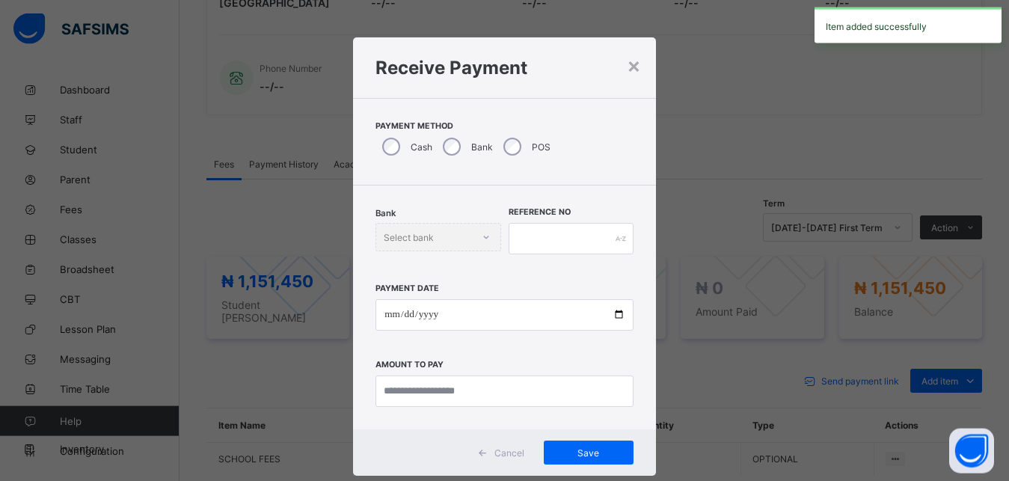
scroll to position [8, 0]
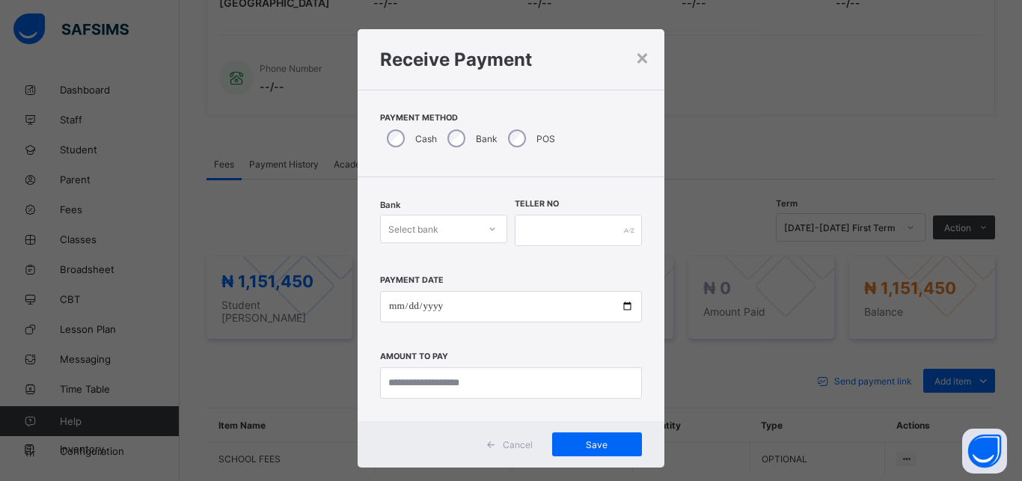
click at [443, 233] on div "Select bank" at bounding box center [429, 228] width 97 height 21
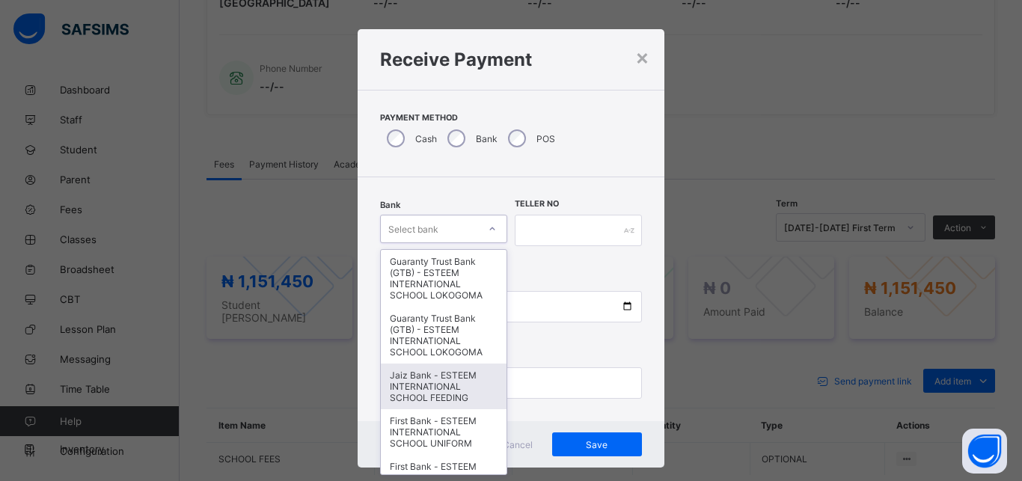
click at [443, 404] on div "Jaiz Bank - ESTEEM INTERNATIONAL SCHOOL FEEDING" at bounding box center [444, 386] width 126 height 46
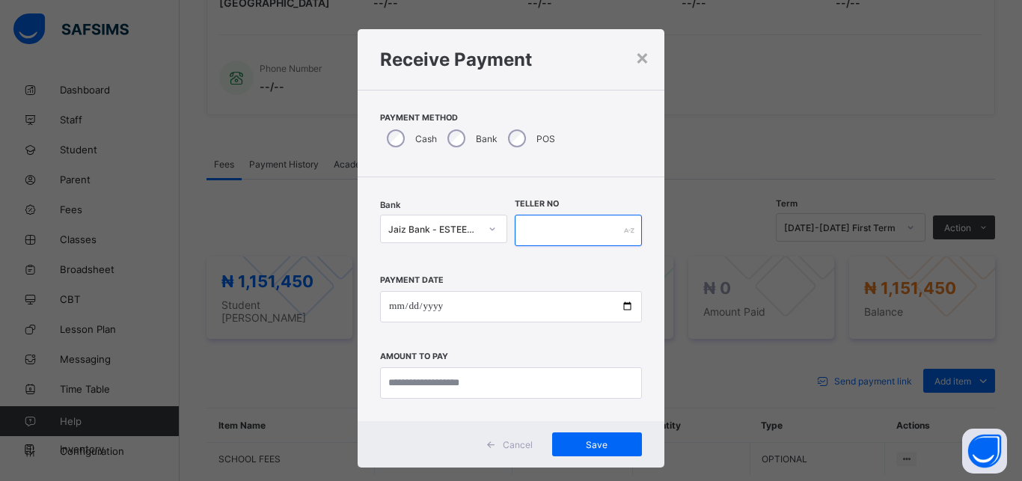
click at [565, 224] on input "text" at bounding box center [578, 230] width 127 height 31
type input "*********"
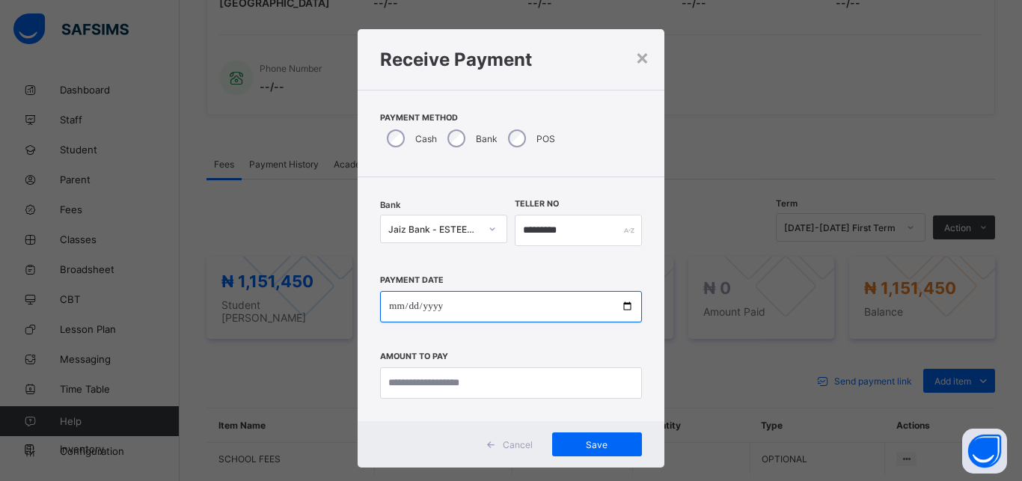
click at [502, 313] on input "date" at bounding box center [511, 306] width 262 height 31
type input "**********"
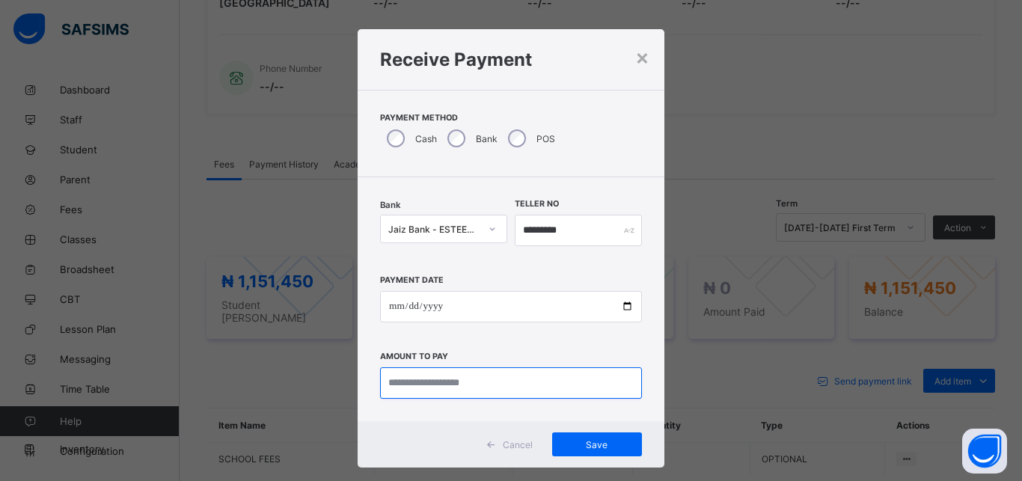
click at [508, 375] on input "currency" at bounding box center [511, 382] width 262 height 31
type input "**********"
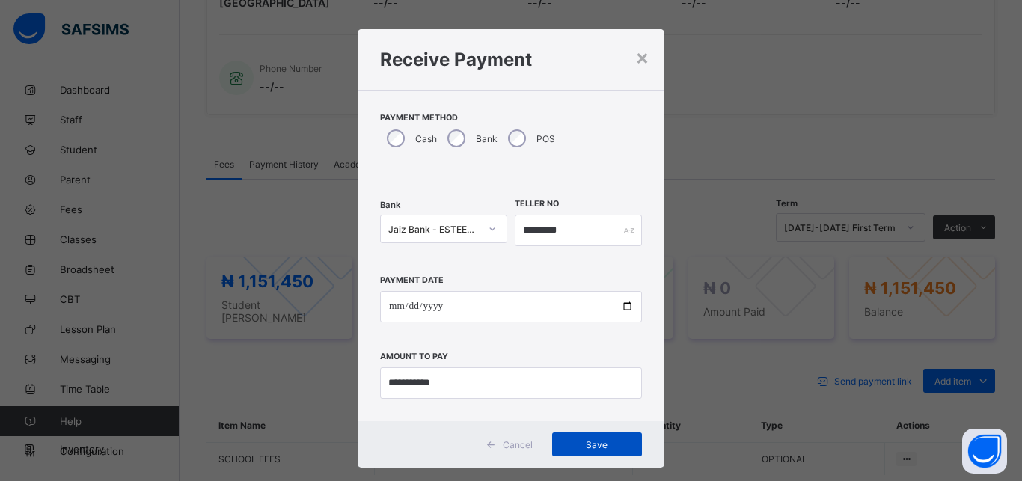
click at [610, 439] on span "Save" at bounding box center [596, 444] width 67 height 11
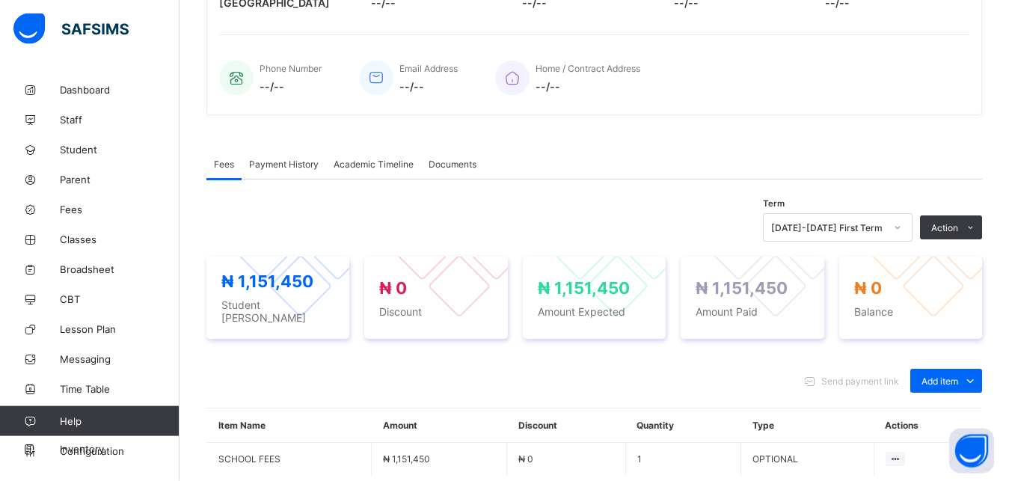
scroll to position [0, 0]
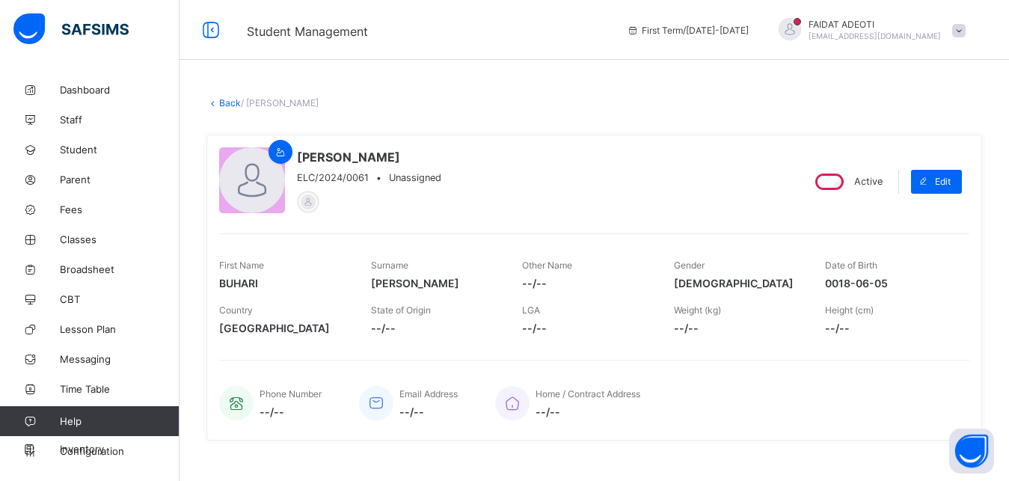
click at [228, 101] on link "Back" at bounding box center [230, 102] width 22 height 11
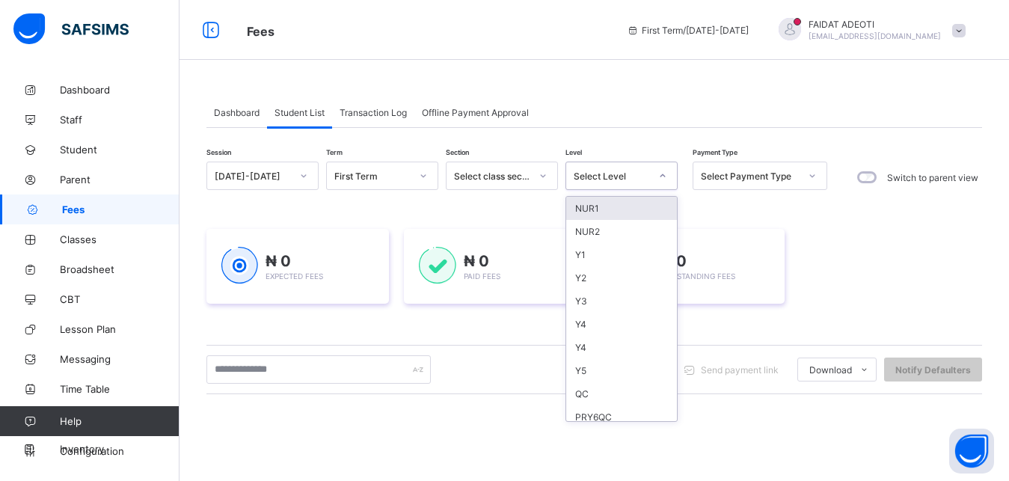
click at [599, 182] on div "Select Level" at bounding box center [607, 175] width 82 height 21
type input "*"
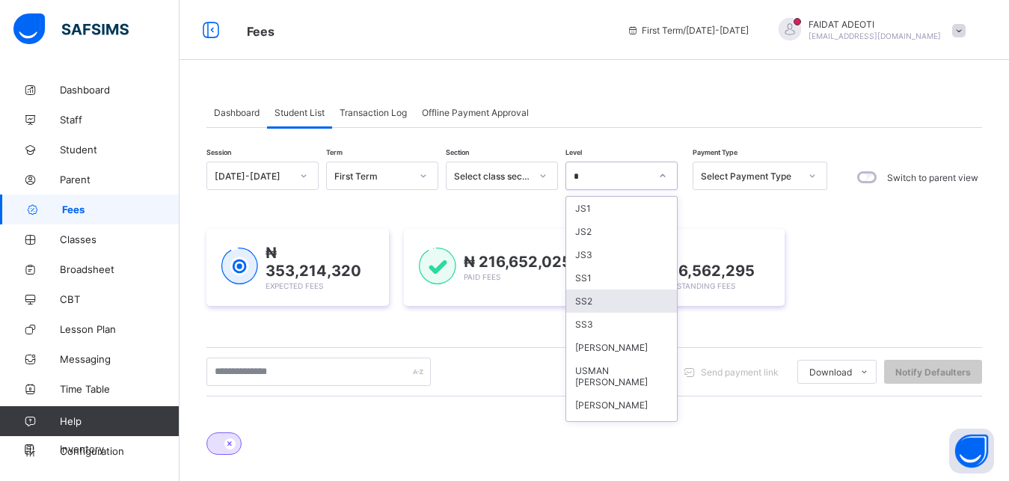
click at [592, 298] on div "SS2" at bounding box center [621, 300] width 111 height 23
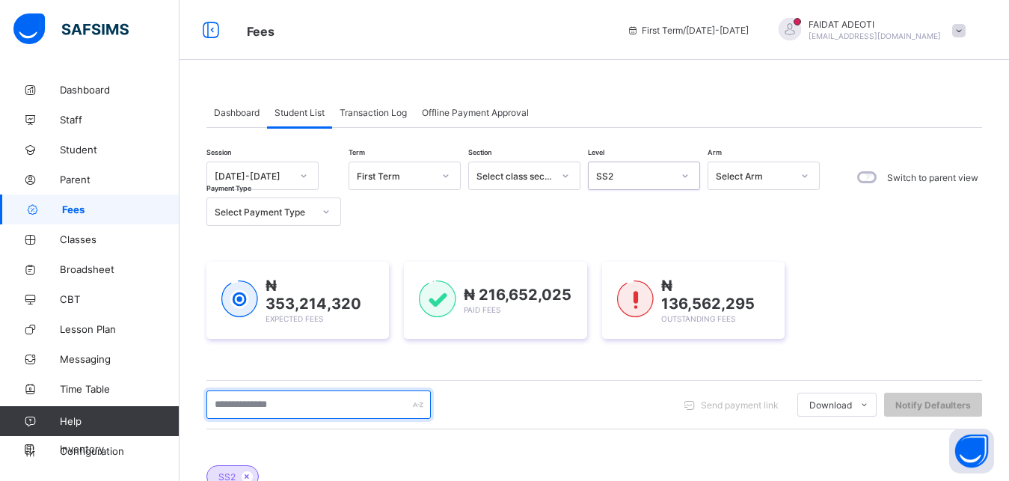
click at [267, 399] on input "text" at bounding box center [318, 404] width 224 height 28
click at [354, 390] on input "******" at bounding box center [318, 404] width 224 height 28
type input "******"
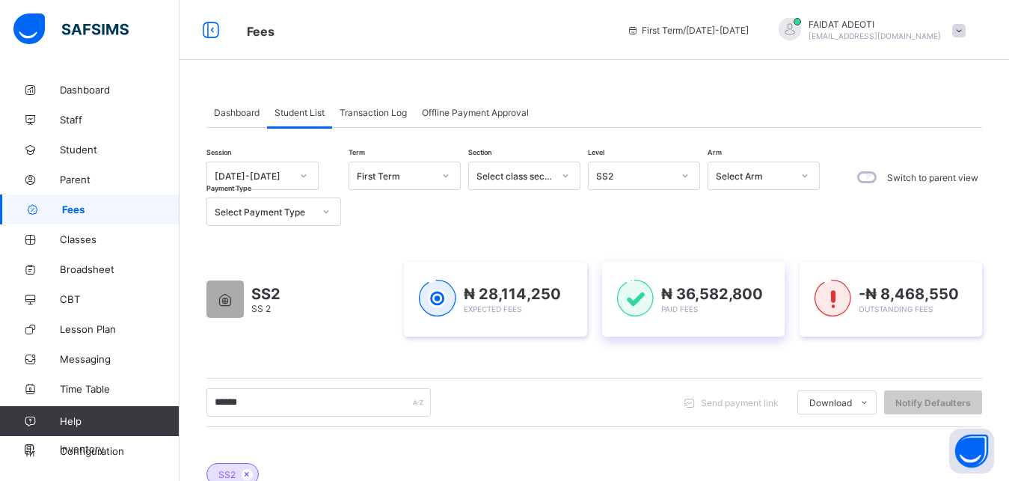
scroll to position [274, 0]
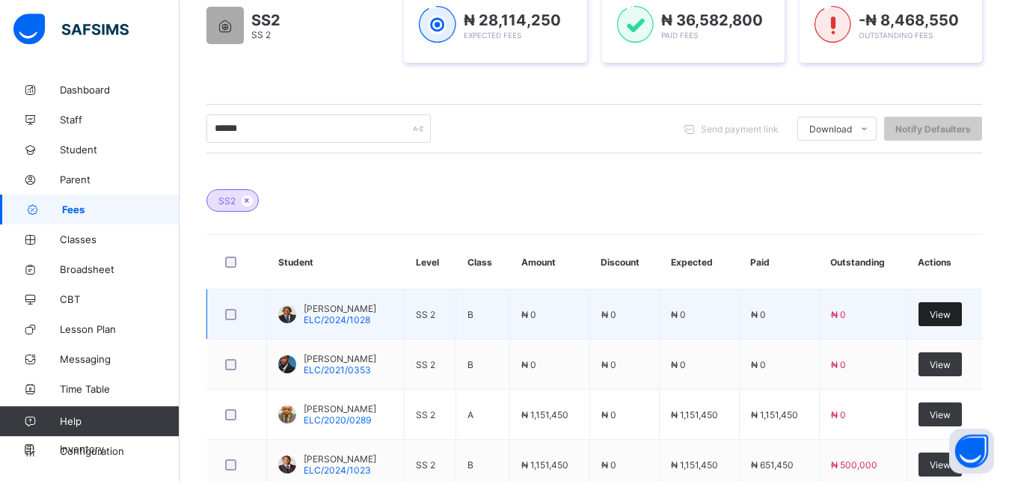
click at [945, 312] on span "View" at bounding box center [940, 314] width 21 height 11
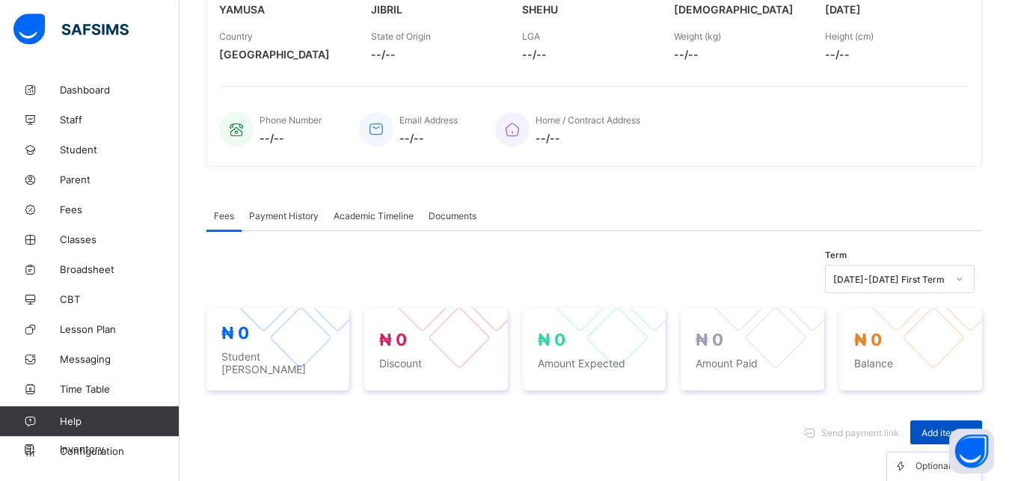
scroll to position [467, 0]
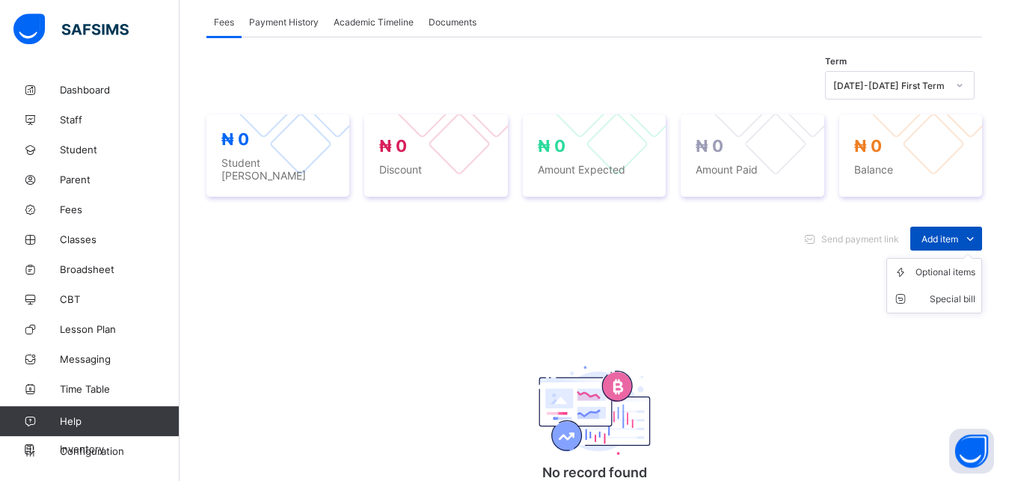
click at [978, 232] on icon at bounding box center [970, 238] width 16 height 15
click at [934, 274] on li "Optional items" at bounding box center [934, 272] width 94 height 27
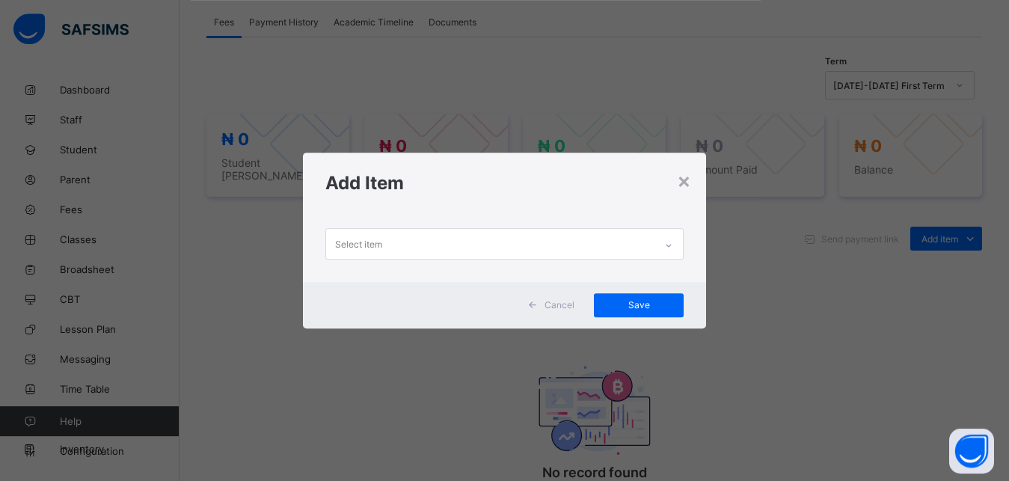
click at [595, 248] on div "Select item" at bounding box center [490, 243] width 329 height 29
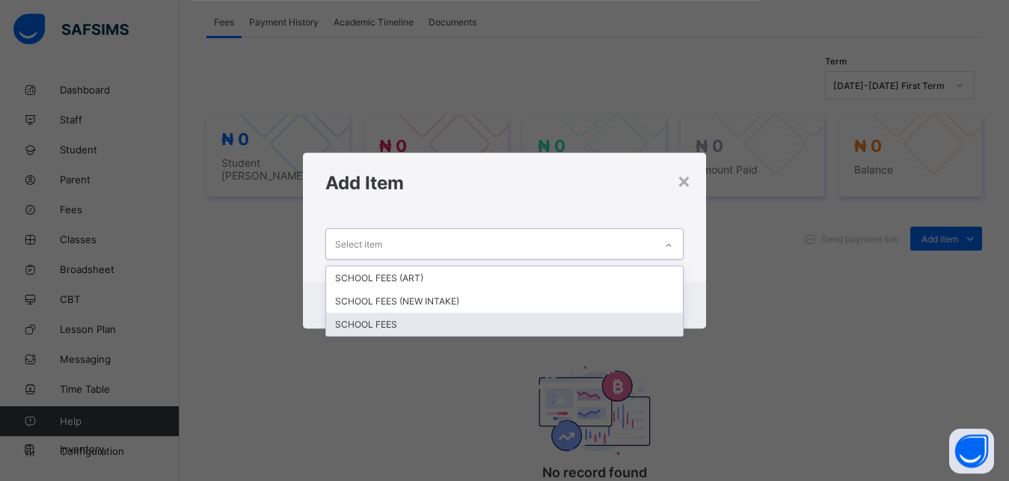
click at [444, 332] on div "SCHOOL FEES" at bounding box center [504, 324] width 357 height 23
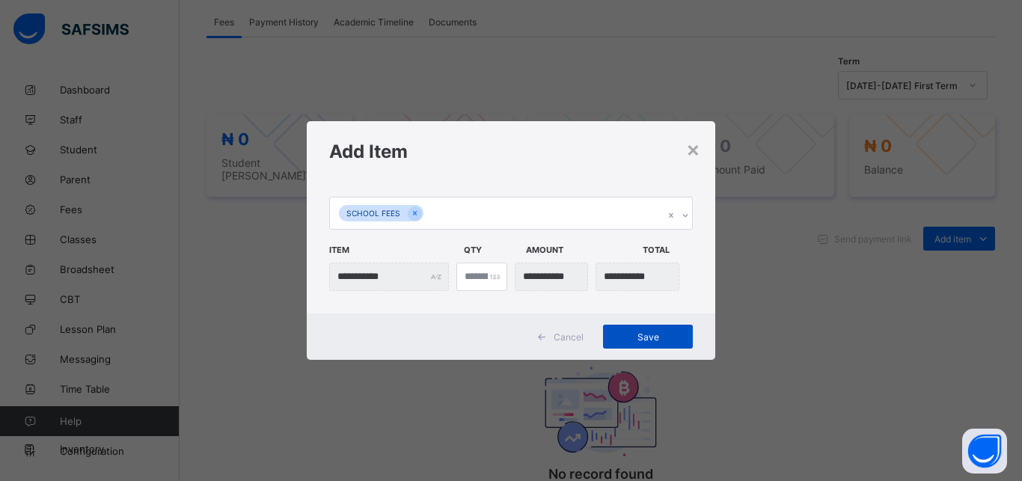
click at [628, 338] on span "Save" at bounding box center [647, 336] width 67 height 11
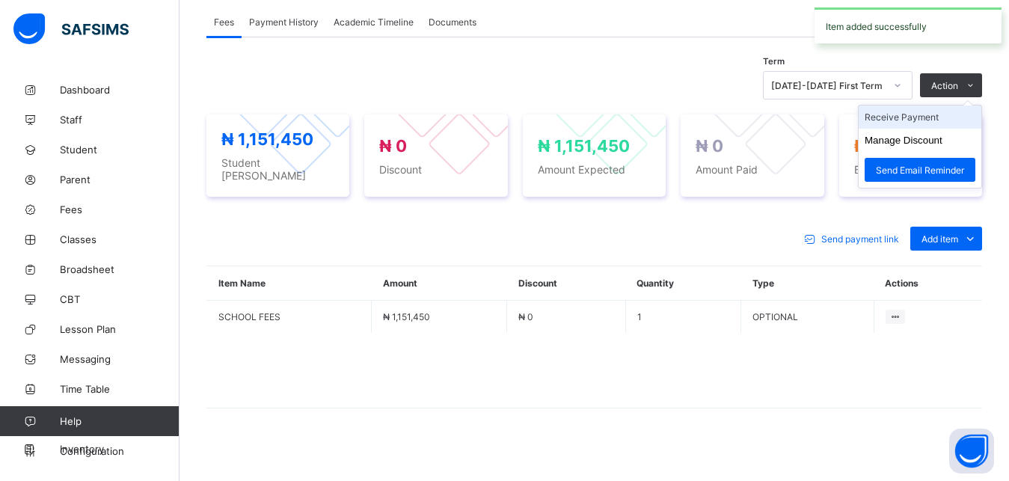
click at [931, 117] on li "Receive Payment" at bounding box center [920, 116] width 123 height 23
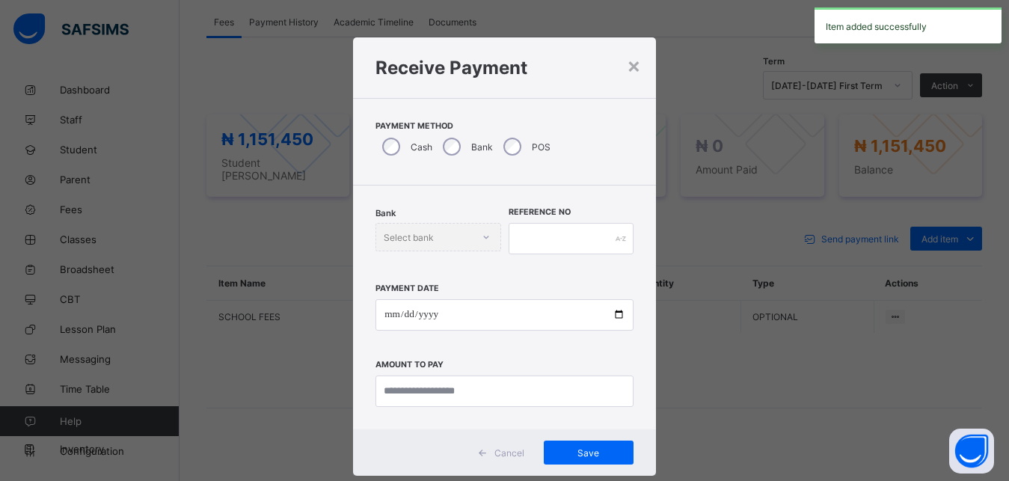
scroll to position [8, 0]
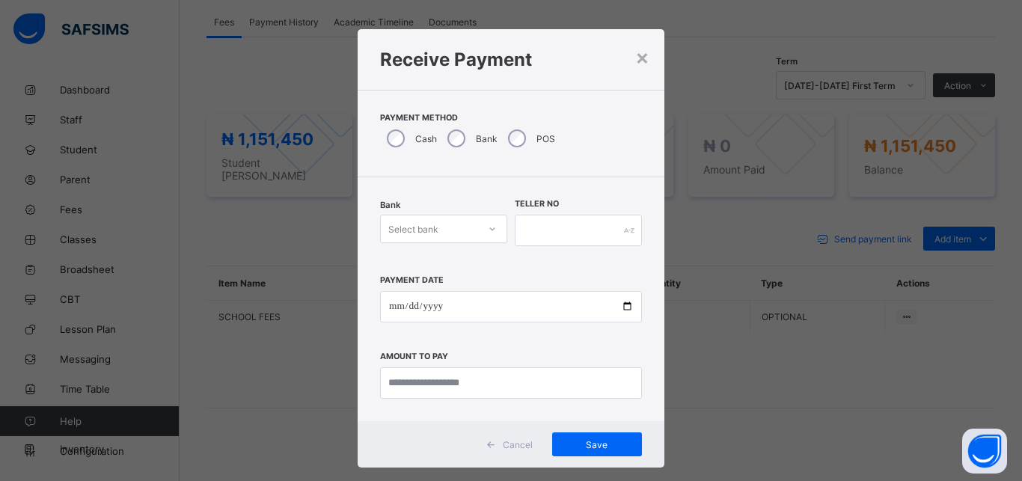
click at [405, 233] on div "Select bank" at bounding box center [413, 229] width 50 height 28
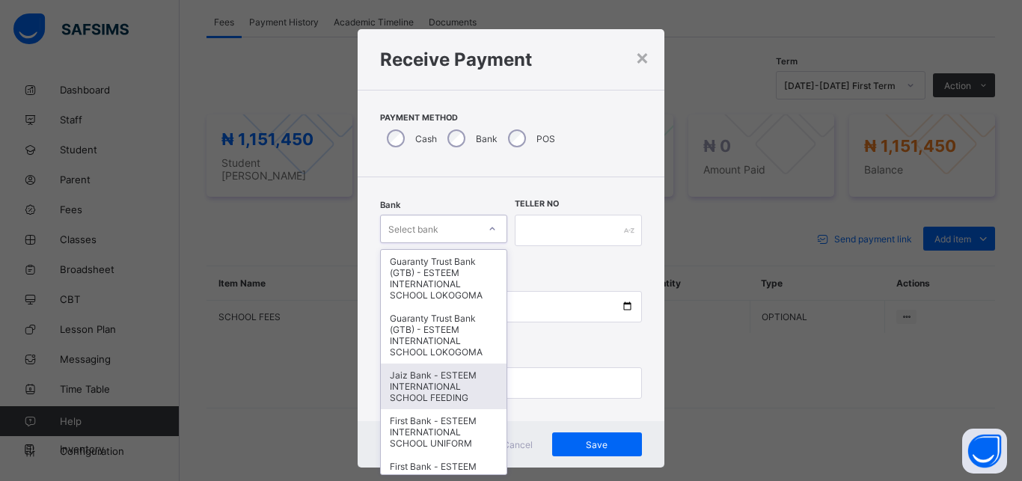
click at [427, 378] on div "Jaiz Bank - ESTEEM INTERNATIONAL SCHOOL FEEDING" at bounding box center [444, 386] width 126 height 46
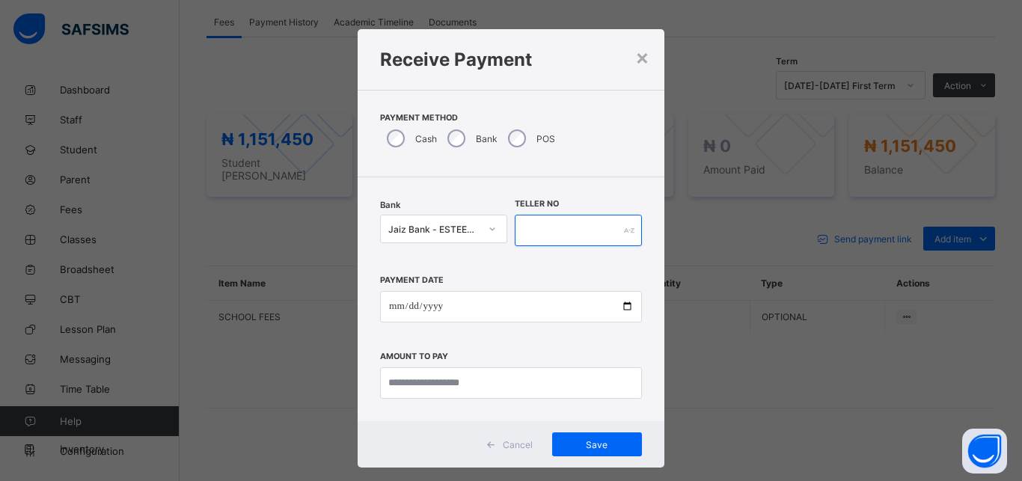
click at [574, 234] on input "text" at bounding box center [578, 230] width 127 height 31
type input "*******"
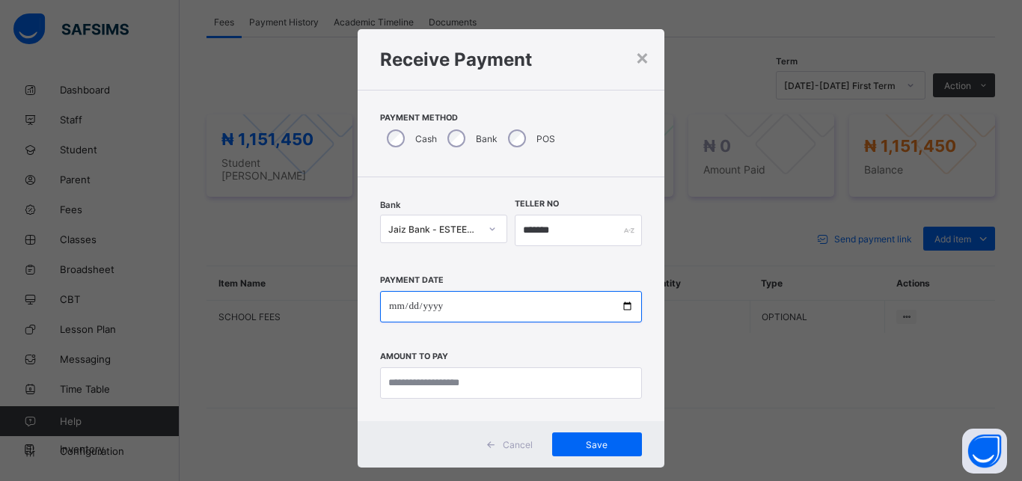
click at [571, 302] on input "date" at bounding box center [511, 306] width 262 height 31
type input "**********"
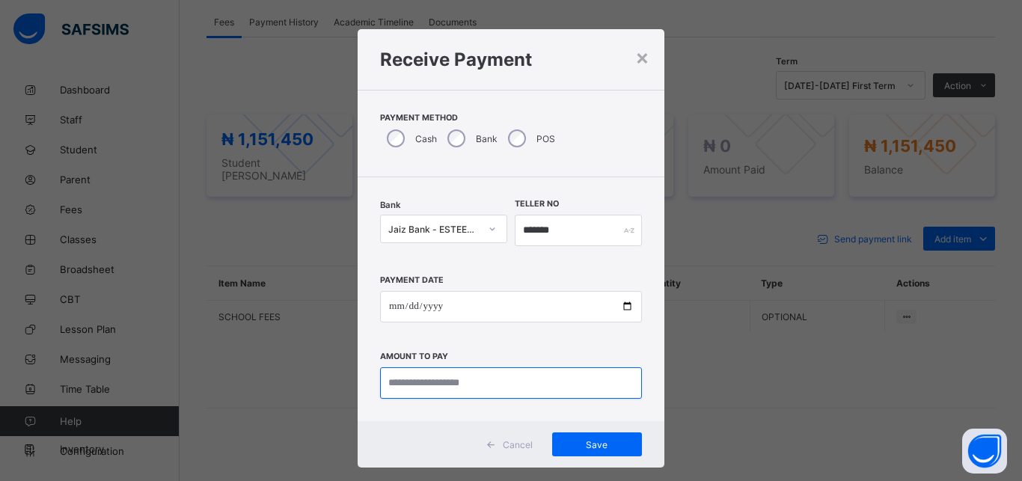
click at [587, 383] on input "currency" at bounding box center [511, 382] width 262 height 31
type input "**********"
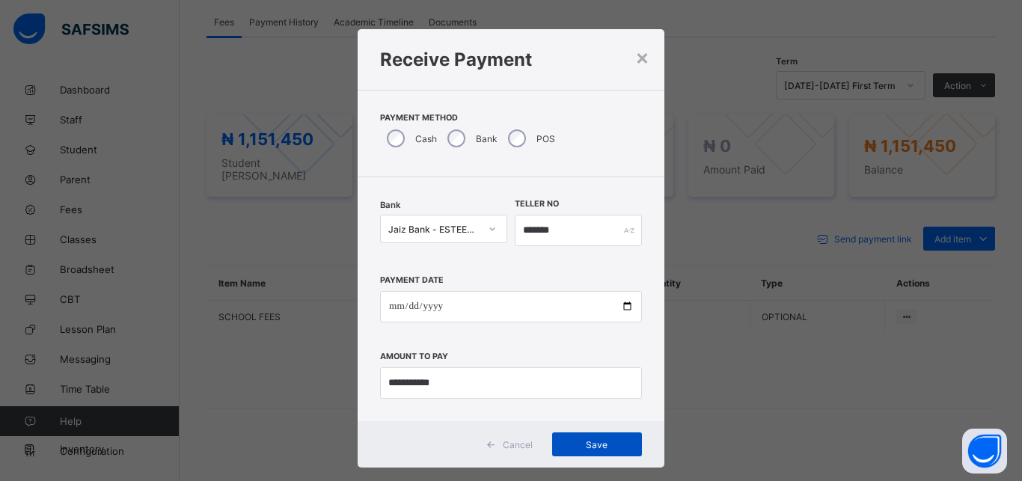
click at [616, 444] on span "Save" at bounding box center [596, 444] width 67 height 11
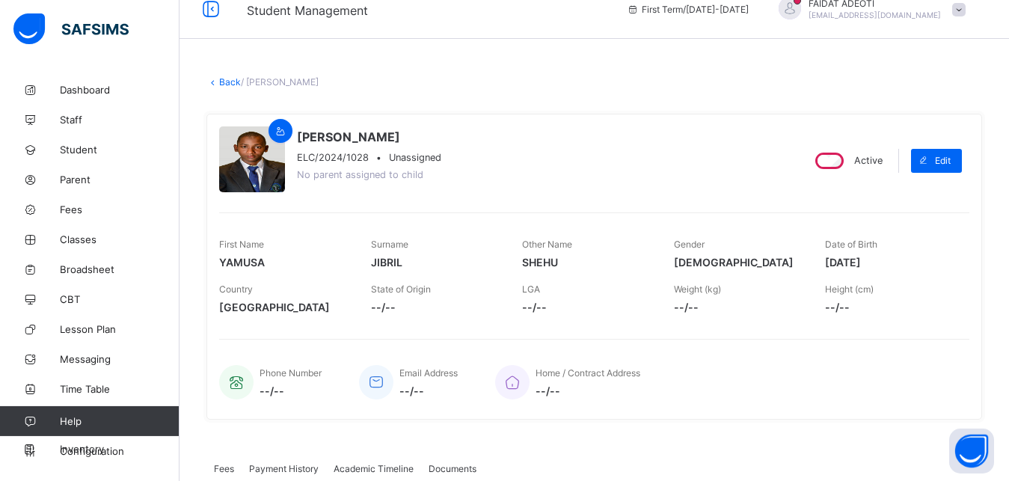
scroll to position [0, 0]
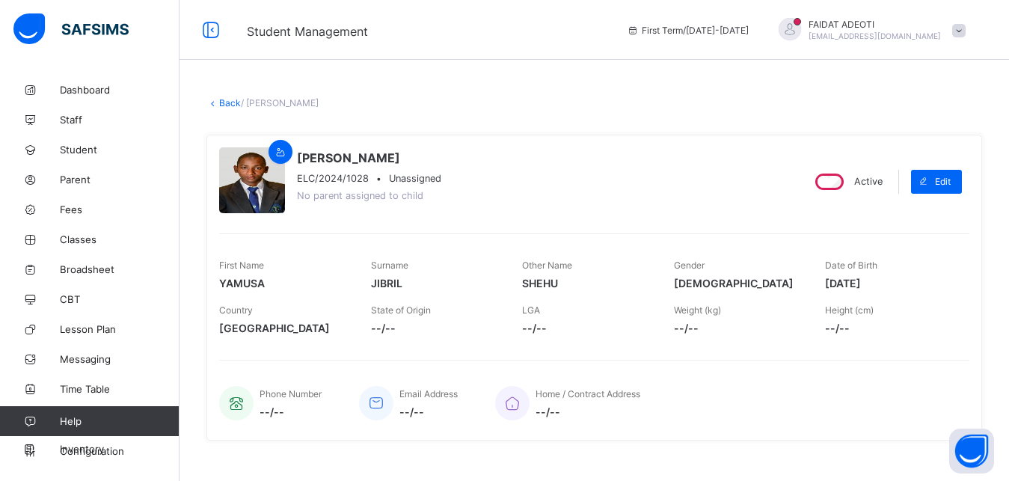
click at [227, 103] on link "Back" at bounding box center [230, 102] width 22 height 11
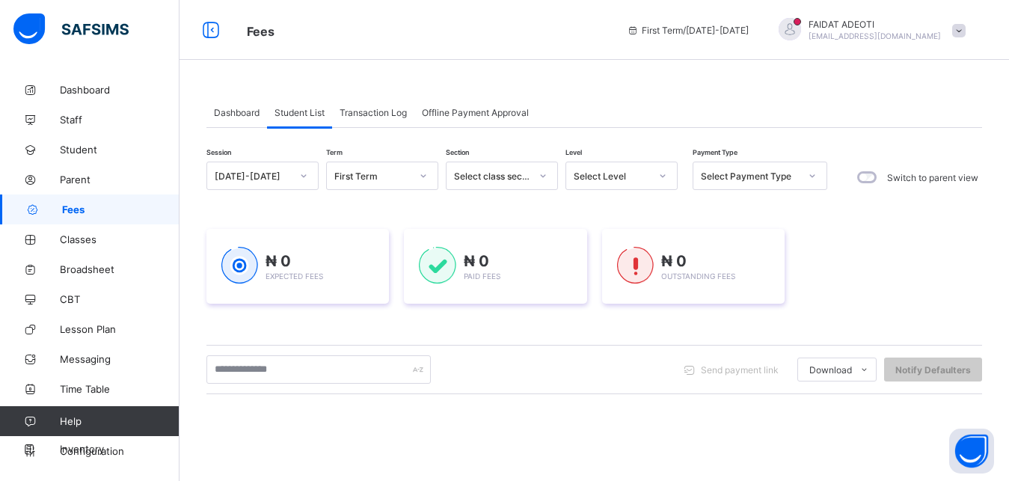
click at [586, 168] on div "Select Level" at bounding box center [607, 175] width 82 height 21
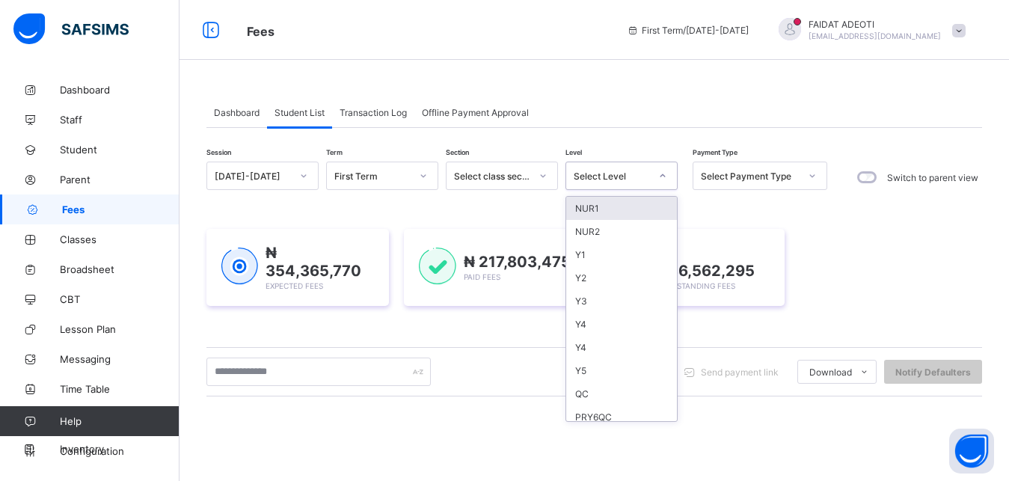
type input "*"
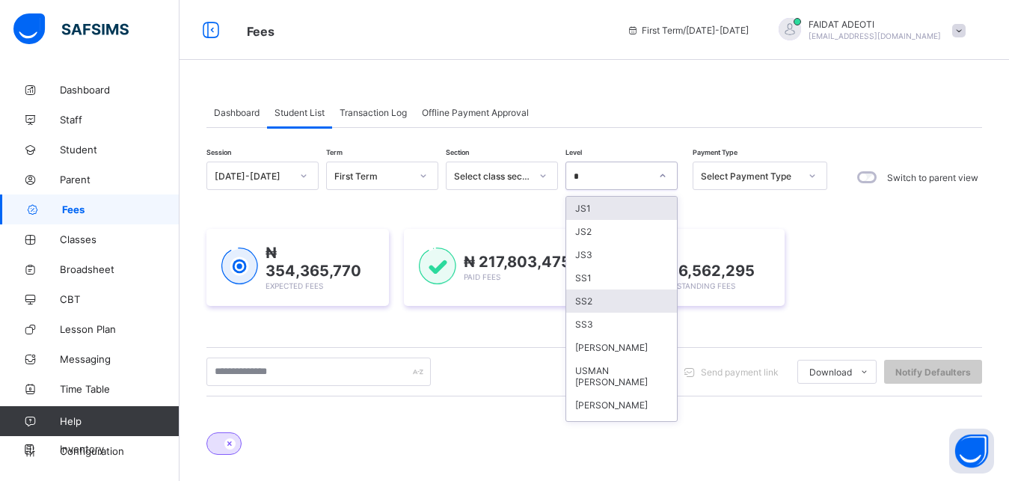
click at [606, 303] on div "SS2" at bounding box center [621, 300] width 111 height 23
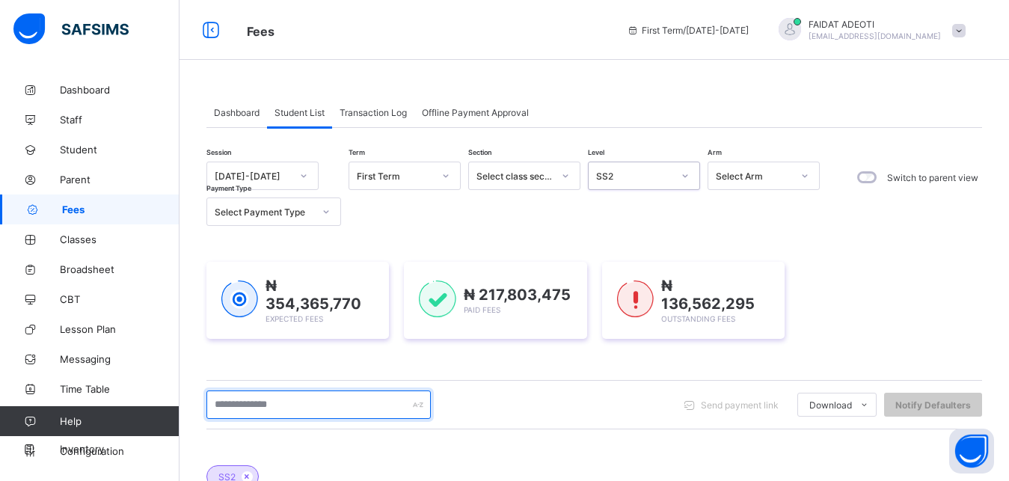
click at [305, 396] on input "text" at bounding box center [318, 404] width 224 height 28
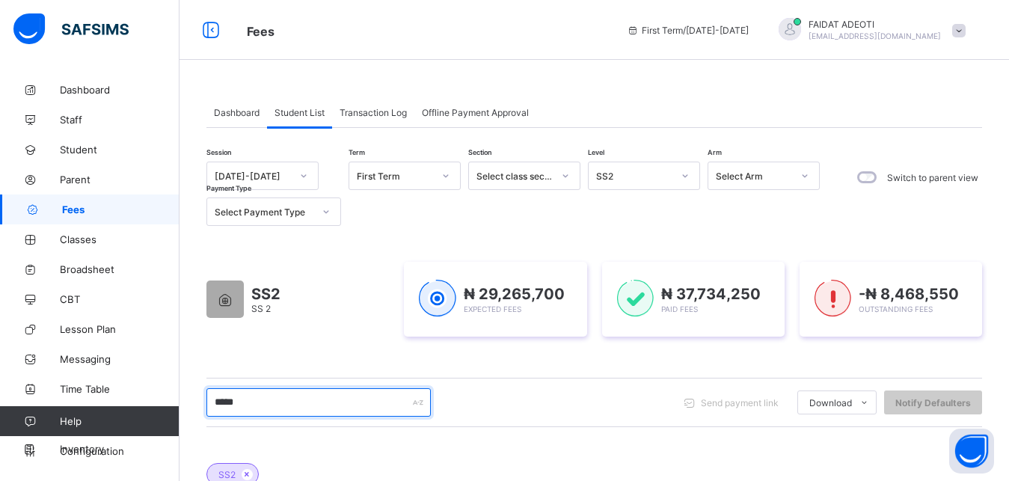
click at [325, 402] on input "*****" at bounding box center [318, 402] width 224 height 28
type input "*****"
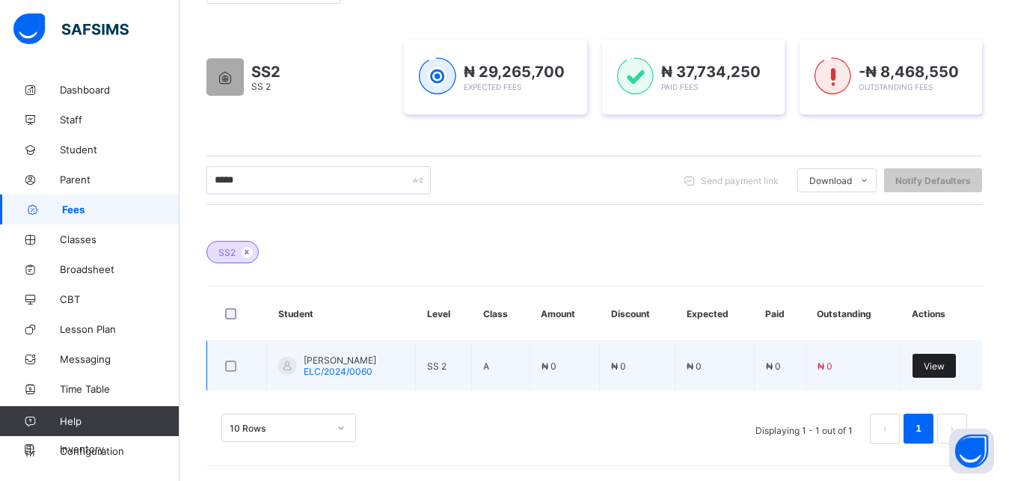
click at [945, 368] on span "View" at bounding box center [934, 365] width 21 height 11
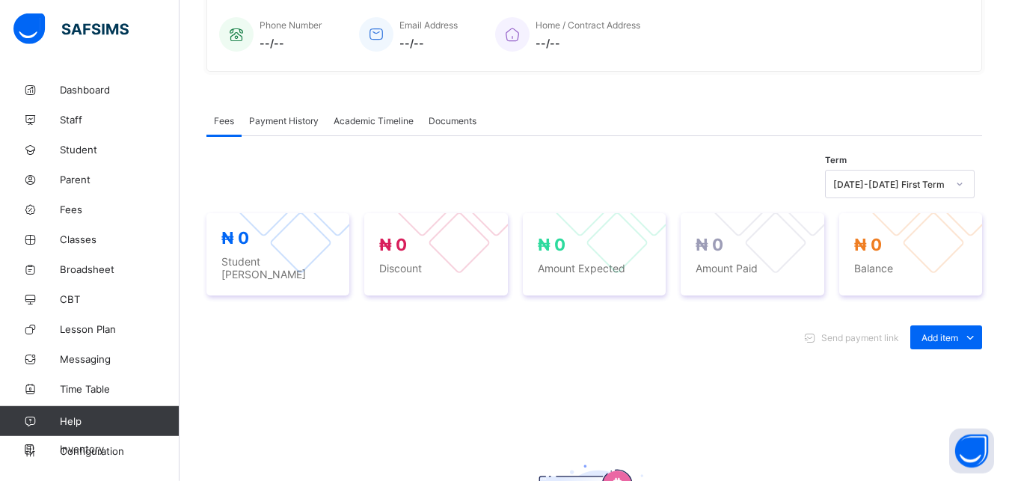
scroll to position [422, 0]
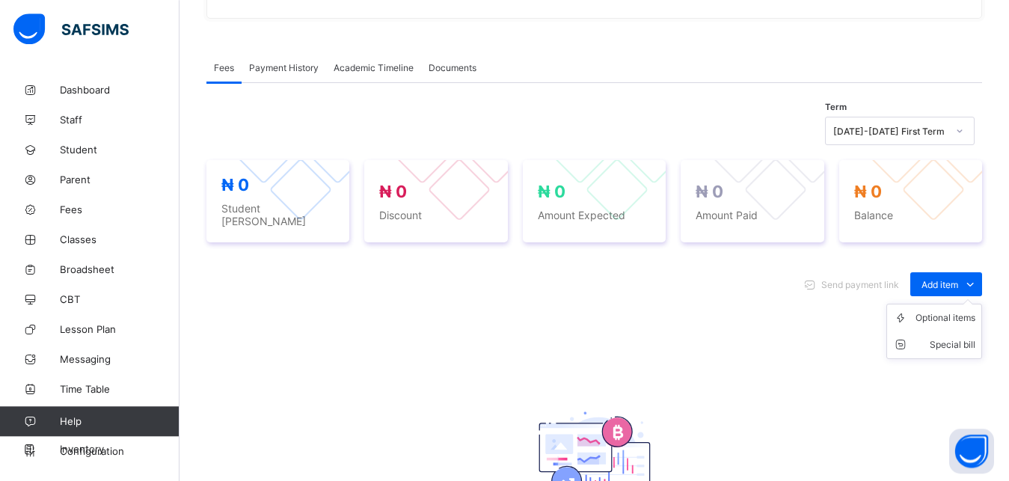
click at [974, 304] on ul "Optional items Special bill" at bounding box center [934, 331] width 96 height 55
click at [955, 304] on ul "Optional items Special bill" at bounding box center [934, 331] width 96 height 55
click at [954, 310] on div "Optional items" at bounding box center [945, 317] width 60 height 15
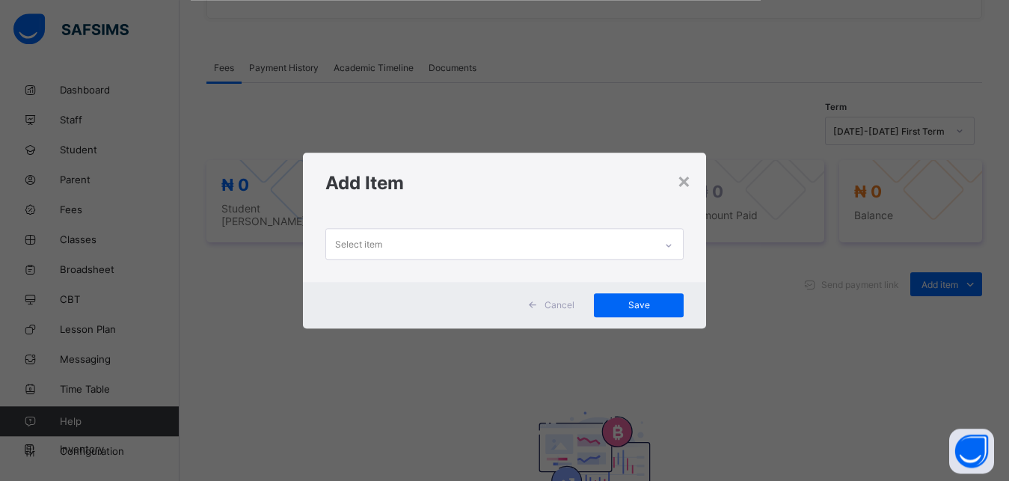
click at [500, 239] on div "Select item" at bounding box center [490, 243] width 329 height 29
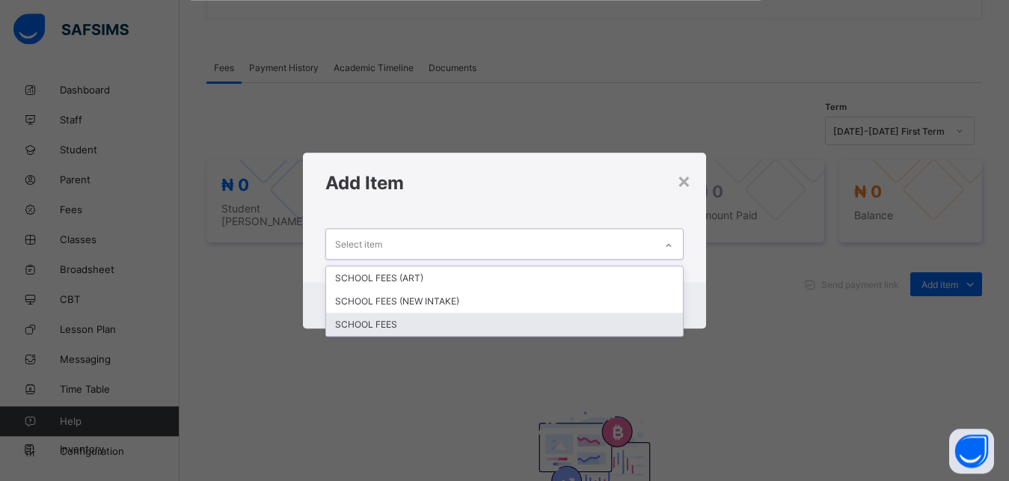
click at [447, 323] on div "SCHOOL FEES" at bounding box center [504, 324] width 357 height 23
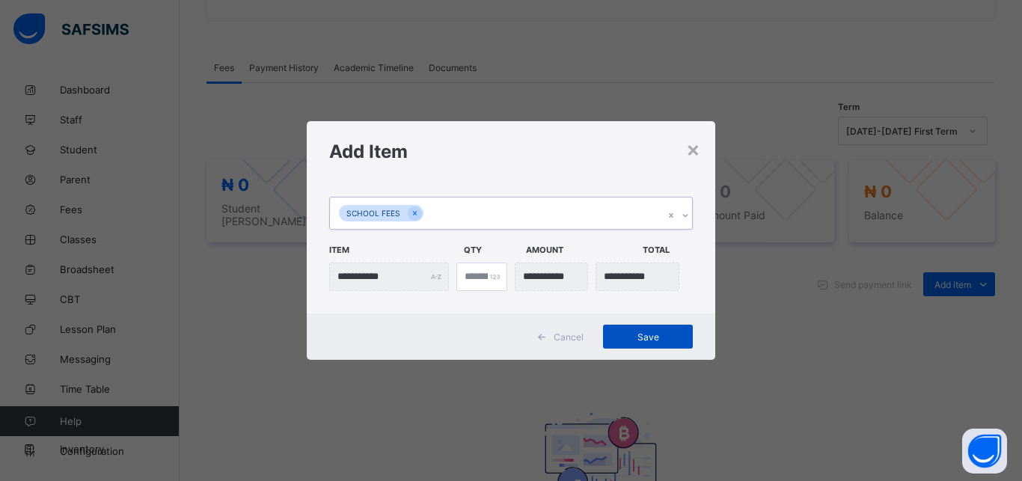
click at [625, 334] on span "Save" at bounding box center [647, 336] width 67 height 11
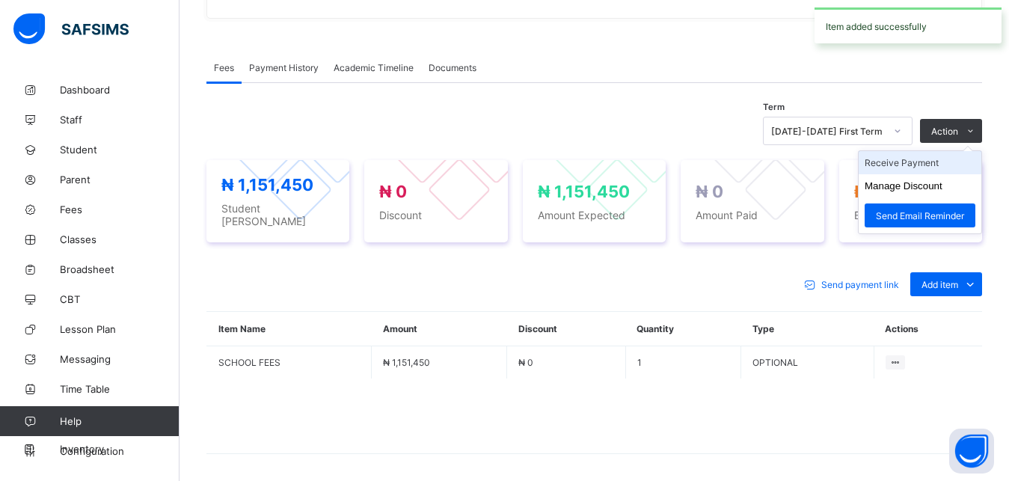
click at [941, 163] on li "Receive Payment" at bounding box center [920, 162] width 123 height 23
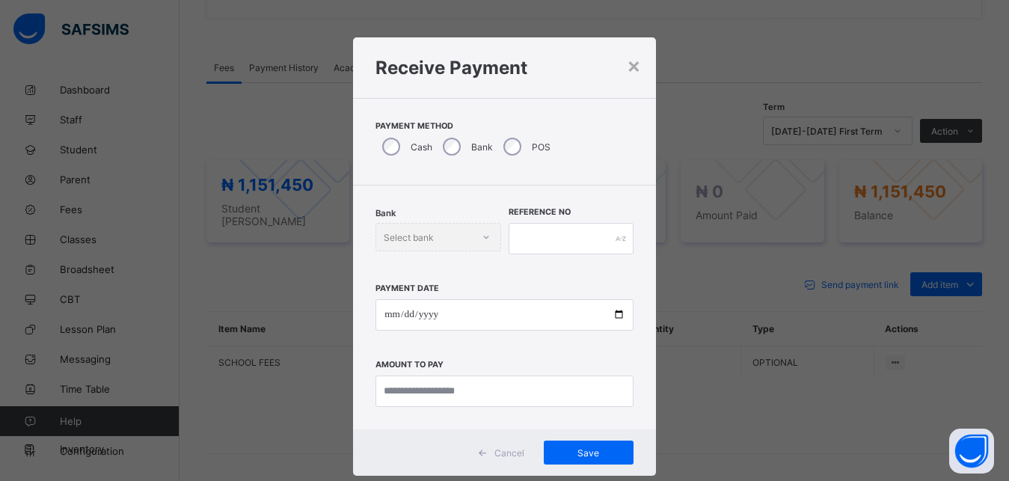
scroll to position [8, 0]
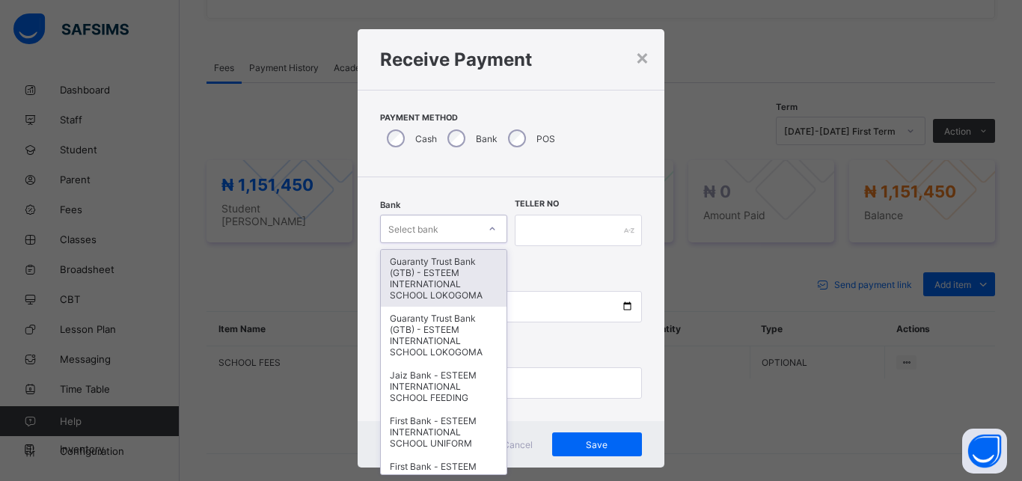
click at [439, 220] on div "Select bank" at bounding box center [429, 228] width 97 height 21
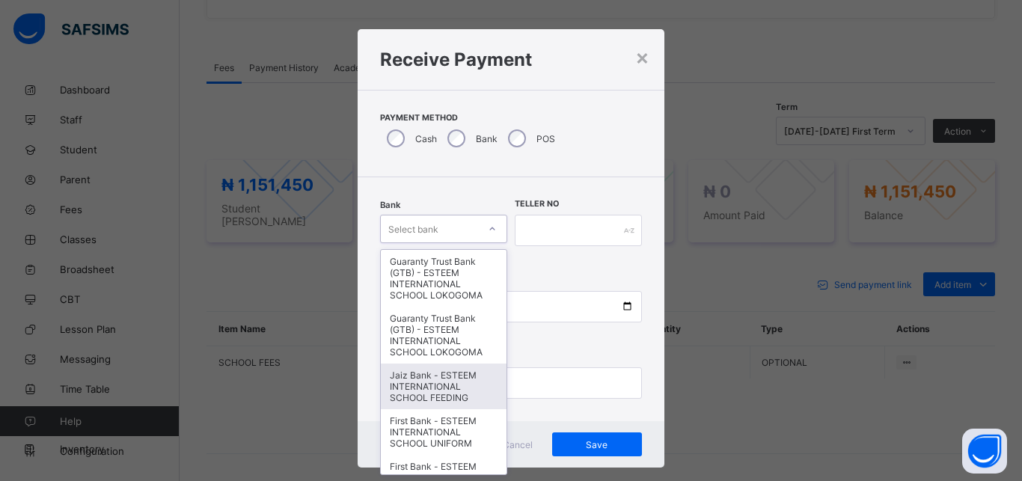
click at [430, 385] on div "Jaiz Bank - ESTEEM INTERNATIONAL SCHOOL FEEDING" at bounding box center [444, 386] width 126 height 46
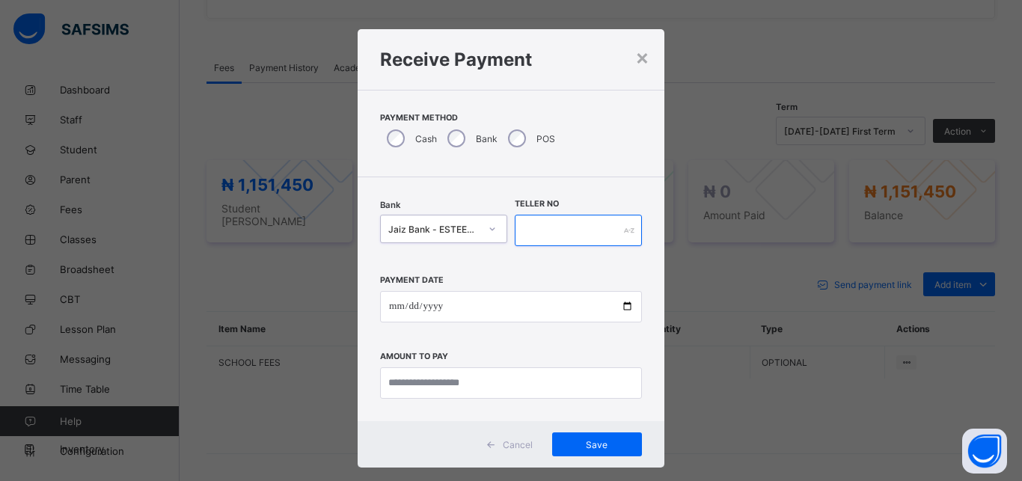
click at [579, 236] on input "text" at bounding box center [578, 230] width 127 height 31
type input "*********"
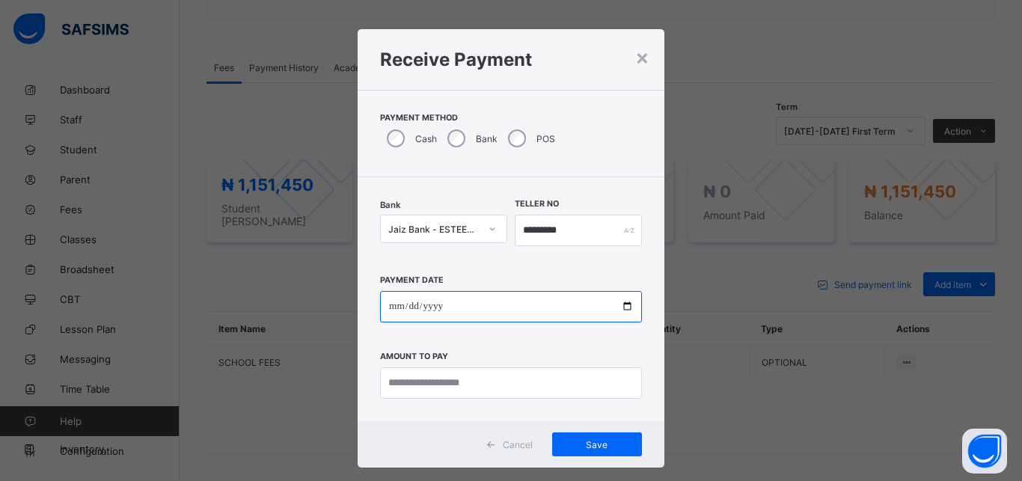
click at [488, 311] on input "date" at bounding box center [511, 306] width 262 height 31
type input "**********"
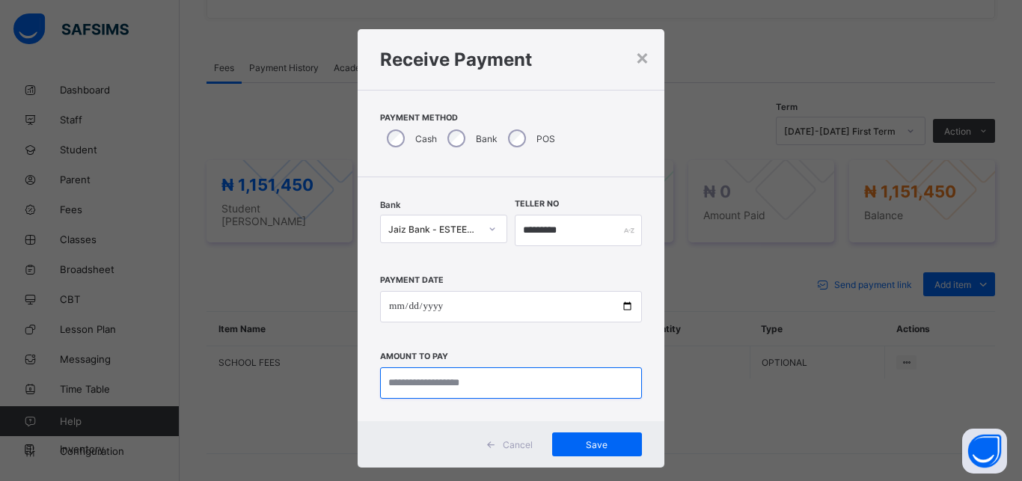
click at [467, 386] on input "currency" at bounding box center [511, 382] width 262 height 31
type input "**********"
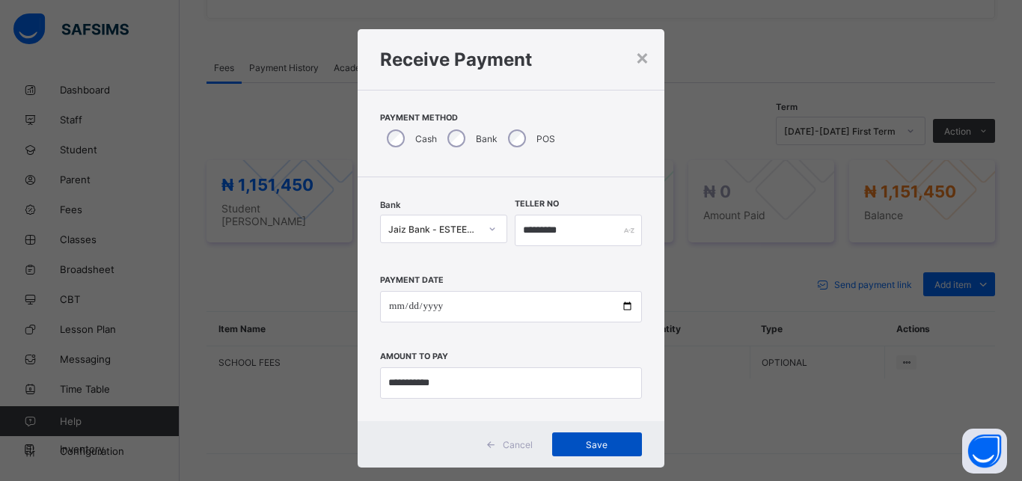
click at [583, 439] on span "Save" at bounding box center [596, 444] width 67 height 11
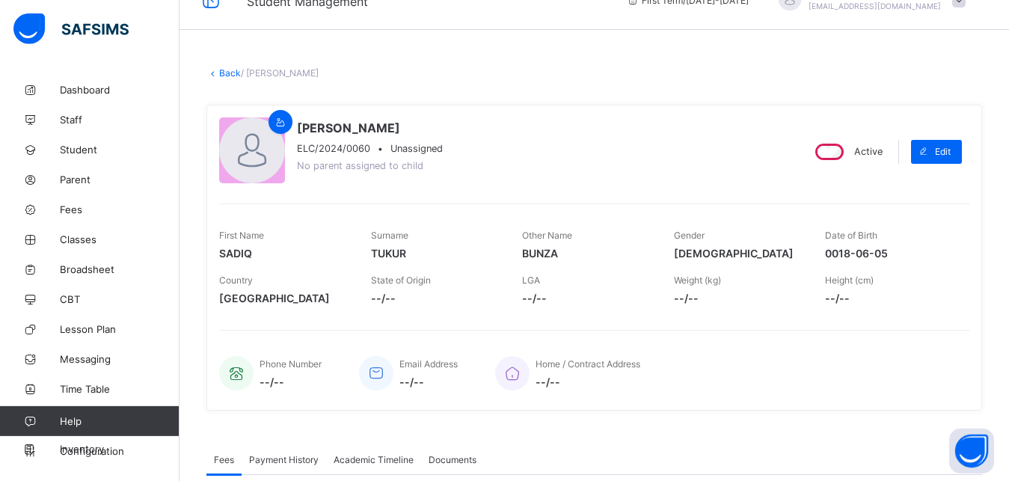
scroll to position [28, 0]
click at [229, 73] on link "Back" at bounding box center [230, 74] width 22 height 11
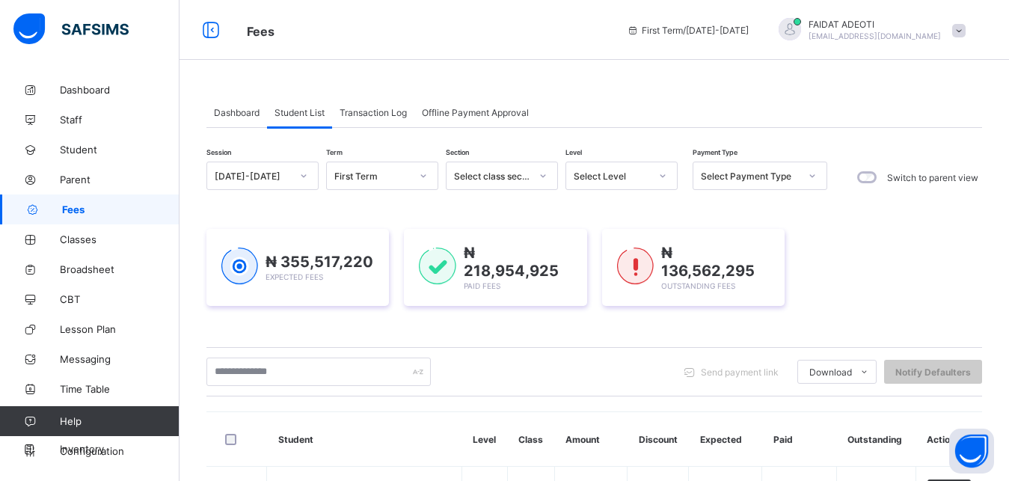
click at [613, 171] on div "Select Level" at bounding box center [612, 176] width 76 height 11
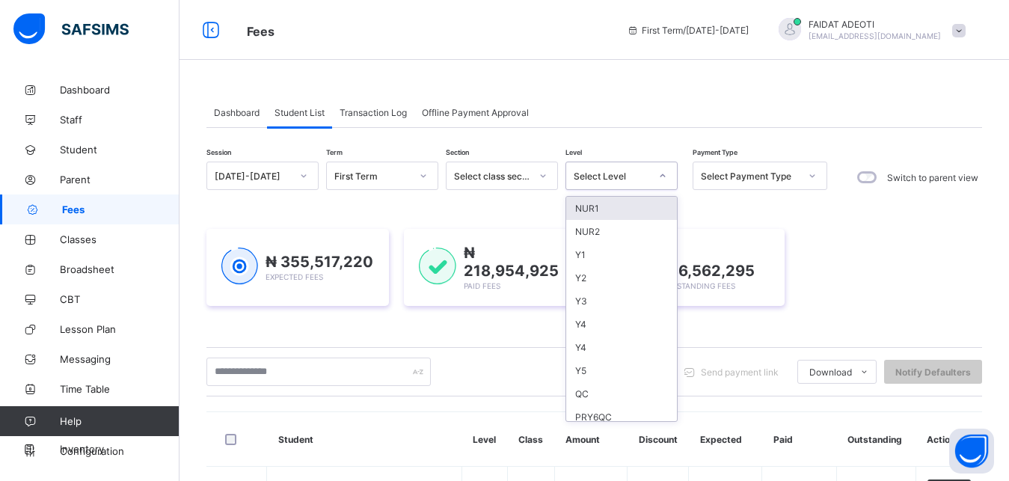
type input "*"
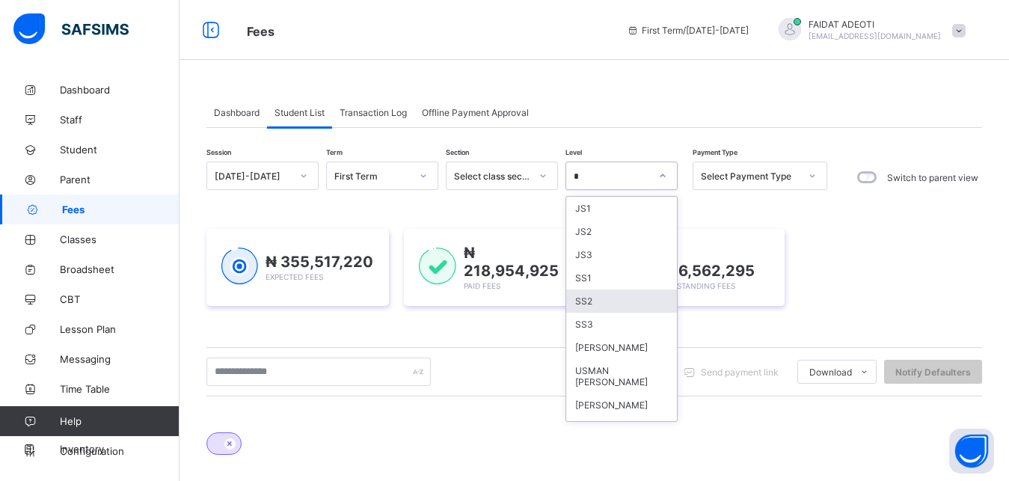
click at [596, 301] on div "SS2" at bounding box center [621, 300] width 111 height 23
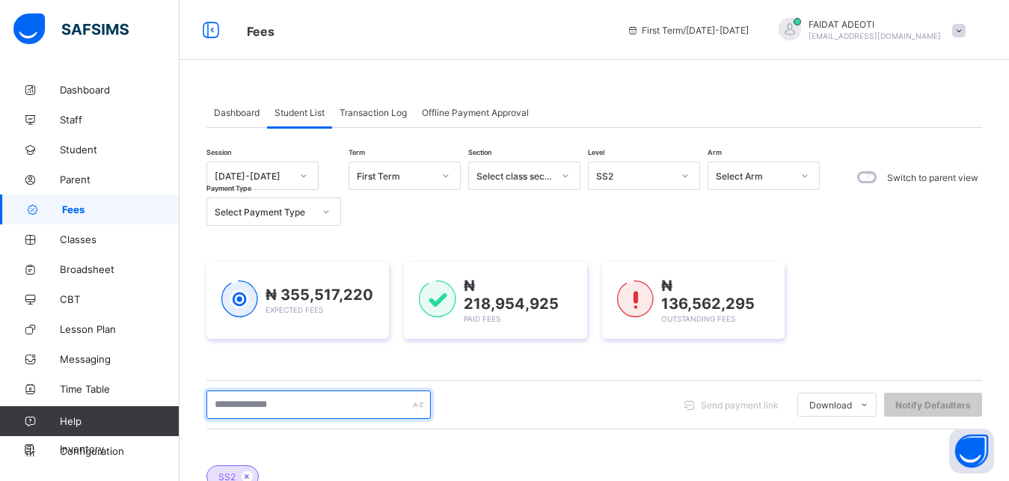
click at [279, 405] on input "text" at bounding box center [318, 404] width 224 height 28
type input "***"
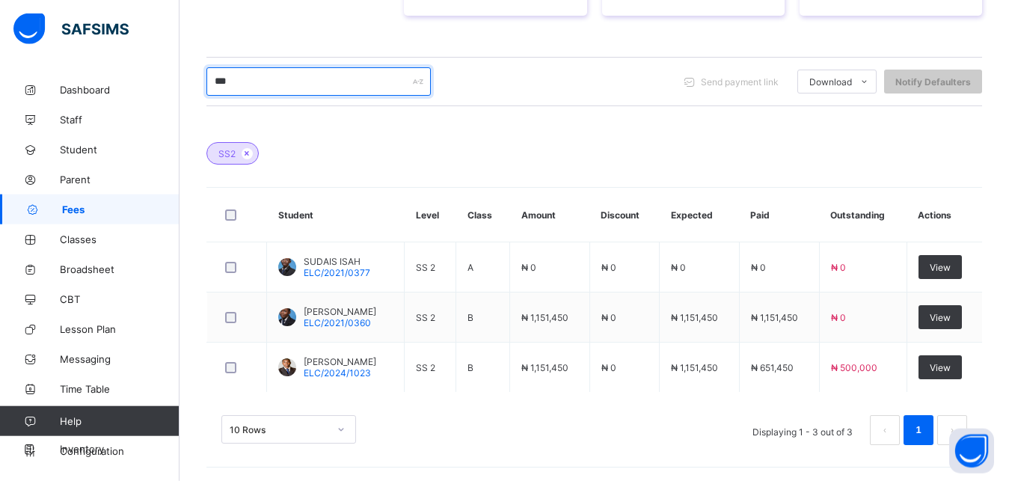
scroll to position [322, 0]
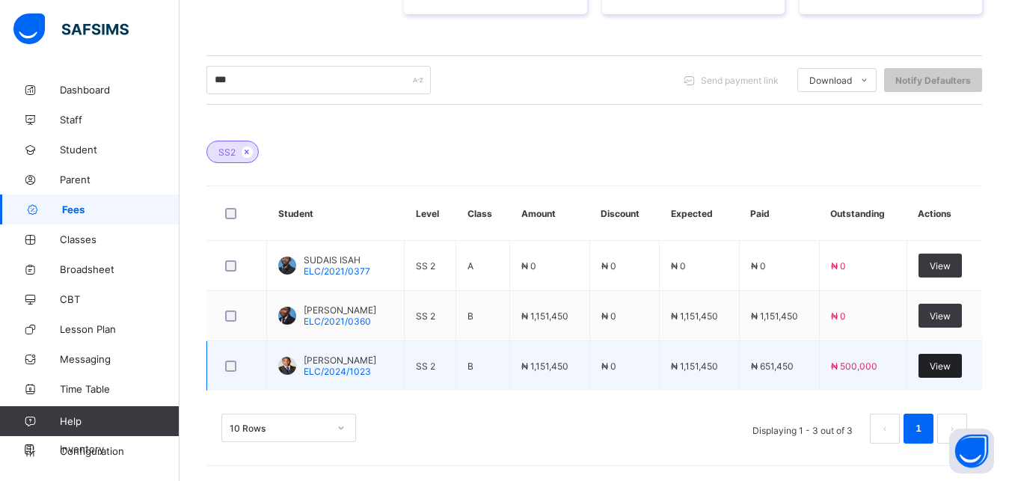
click at [945, 372] on div "View" at bounding box center [939, 366] width 43 height 24
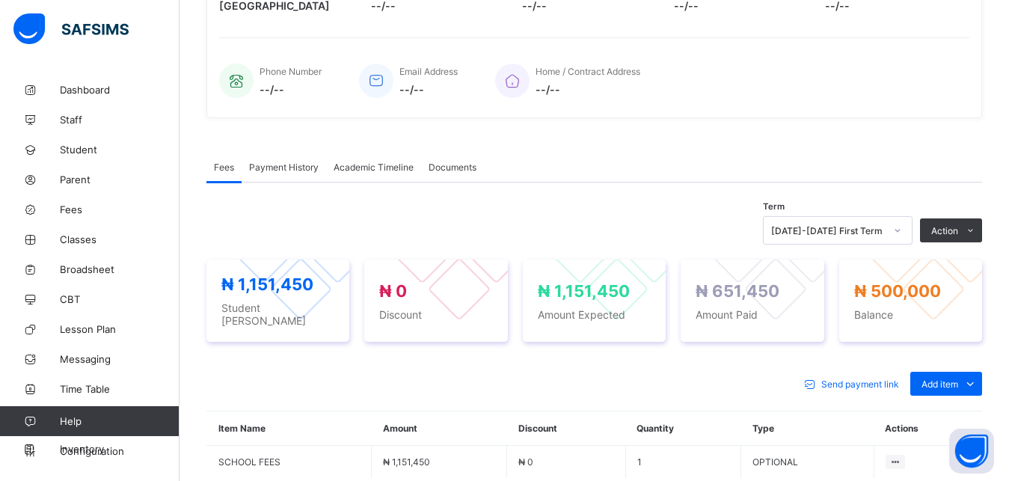
scroll to position [470, 0]
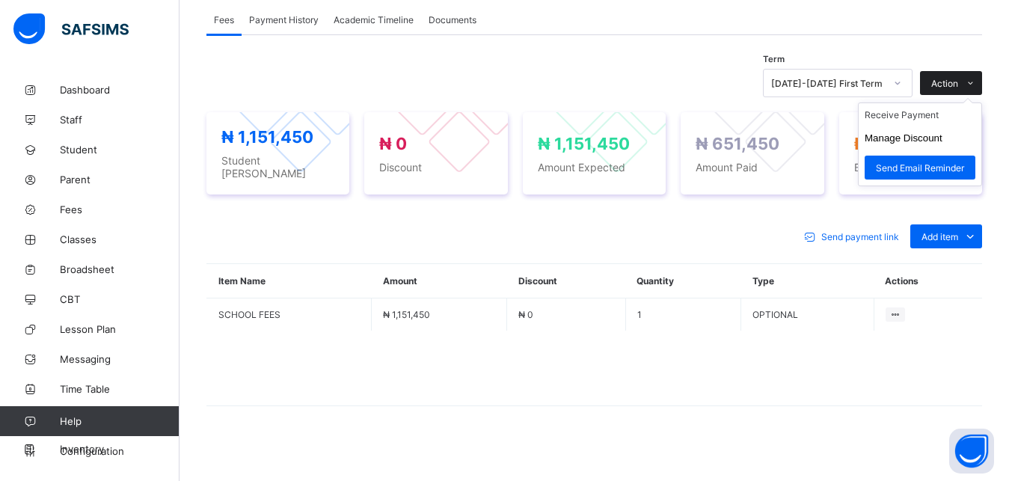
click at [976, 80] on icon at bounding box center [970, 84] width 11 height 10
click at [918, 108] on ul "Receive Payment Manage Discount Send Email Reminder" at bounding box center [920, 144] width 124 height 84
click at [904, 119] on li "Receive Payment" at bounding box center [920, 114] width 123 height 23
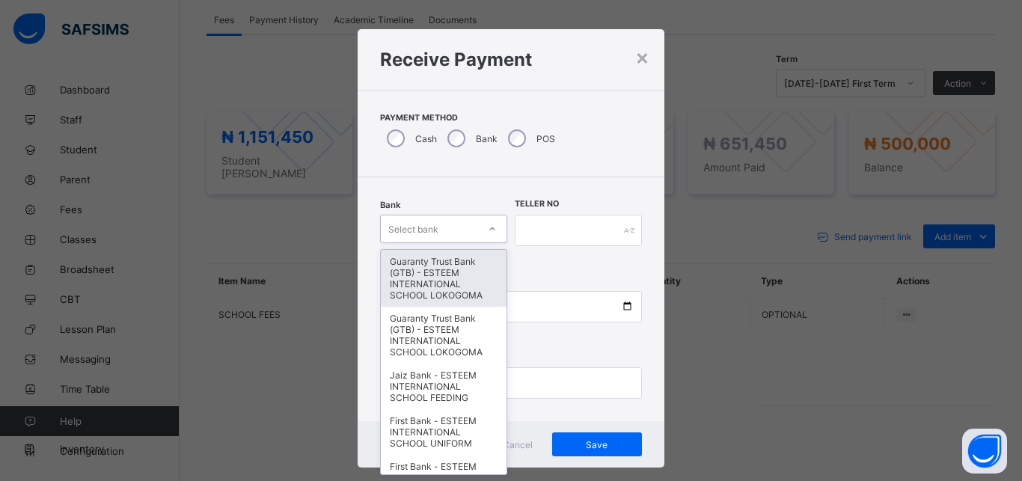
click at [420, 226] on div "Select bank" at bounding box center [413, 229] width 50 height 28
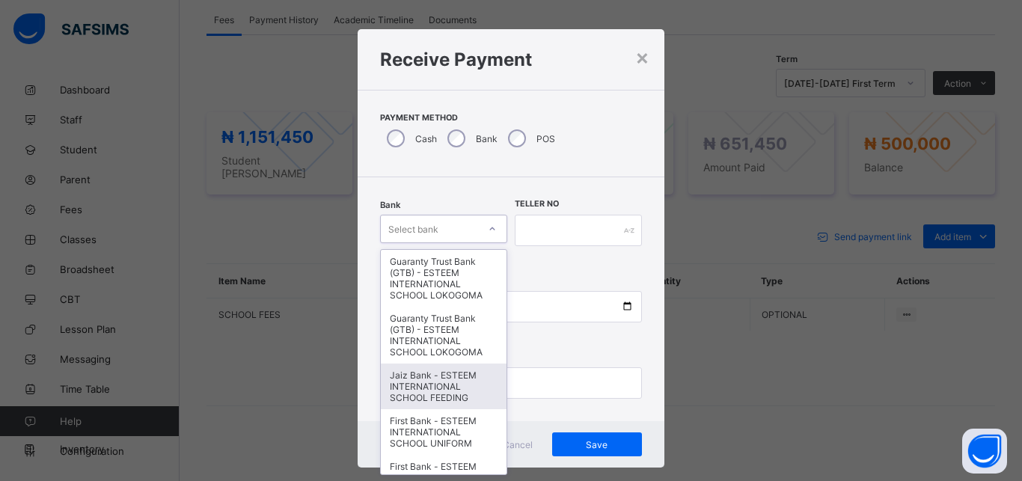
click at [412, 372] on div "Jaiz Bank - ESTEEM INTERNATIONAL SCHOOL FEEDING" at bounding box center [444, 386] width 126 height 46
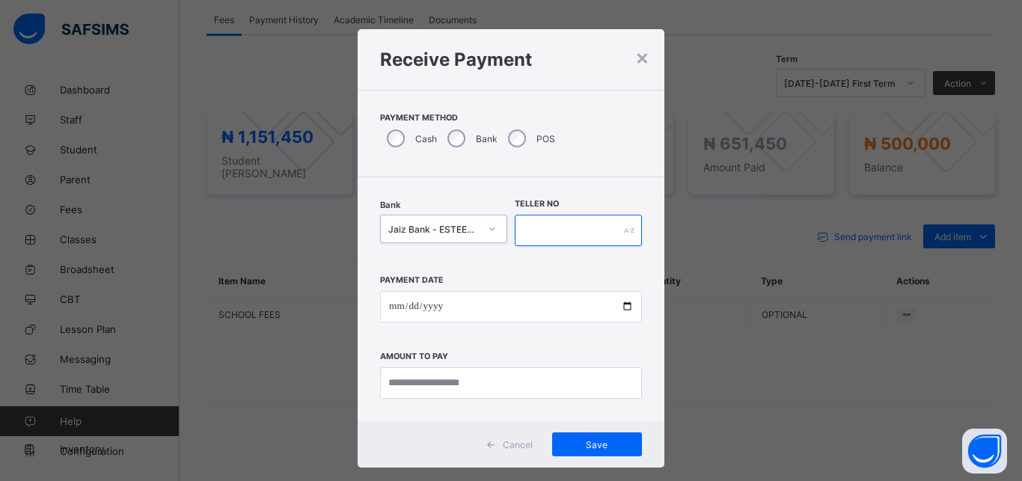
click at [531, 227] on input "text" at bounding box center [578, 230] width 127 height 31
type input "*********"
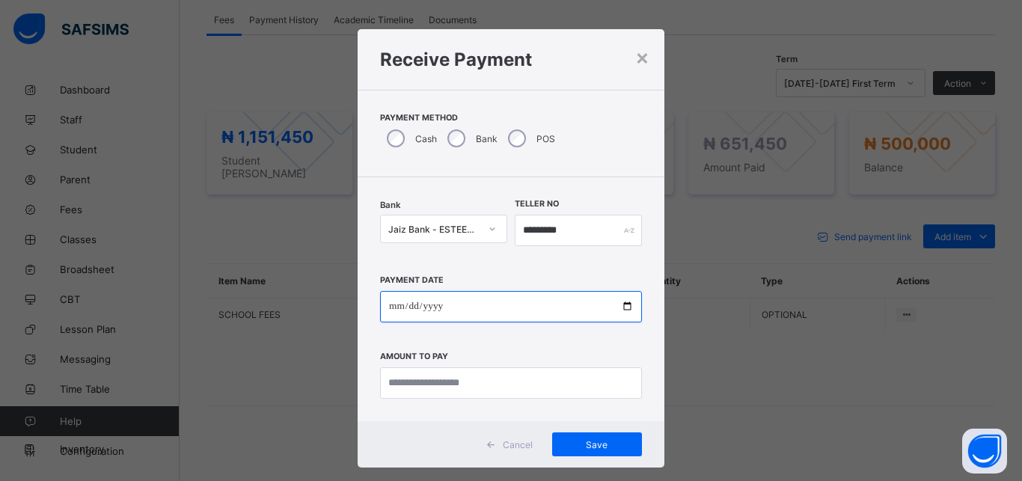
click at [483, 314] on input "date" at bounding box center [511, 306] width 262 height 31
type input "**********"
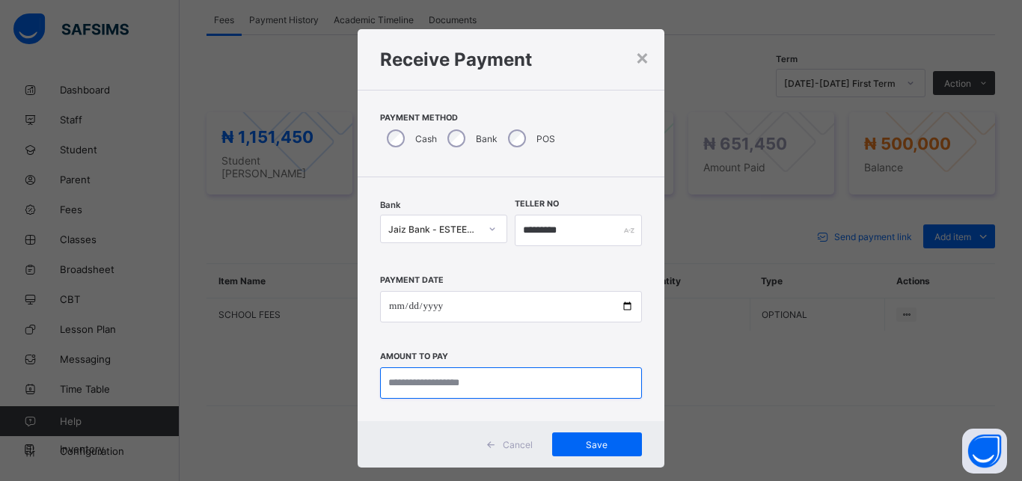
click at [478, 373] on input "currency" at bounding box center [511, 382] width 262 height 31
type input "*********"
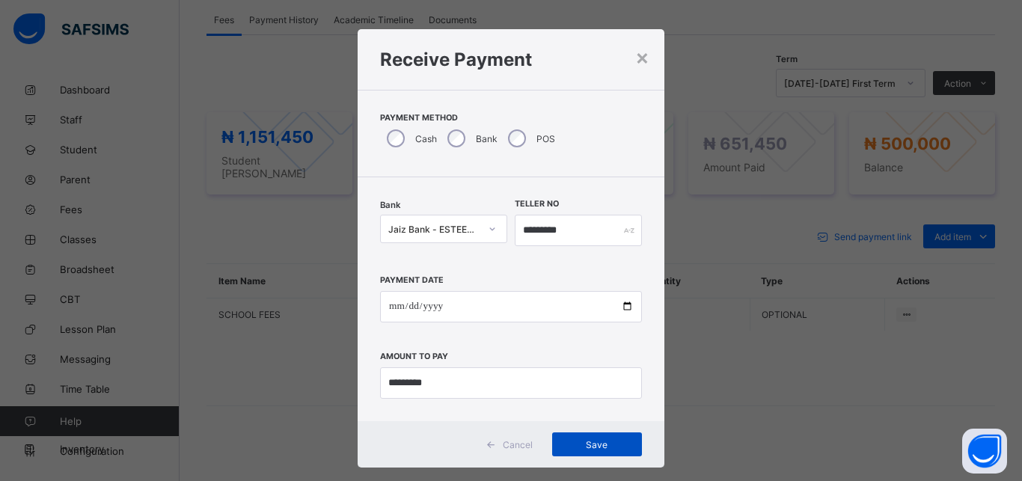
click at [584, 441] on span "Save" at bounding box center [596, 444] width 67 height 11
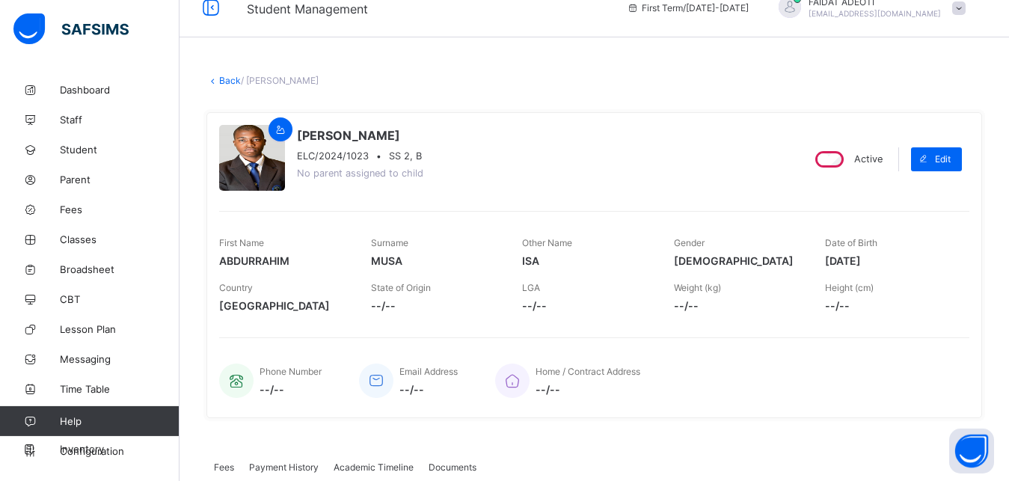
scroll to position [0, 0]
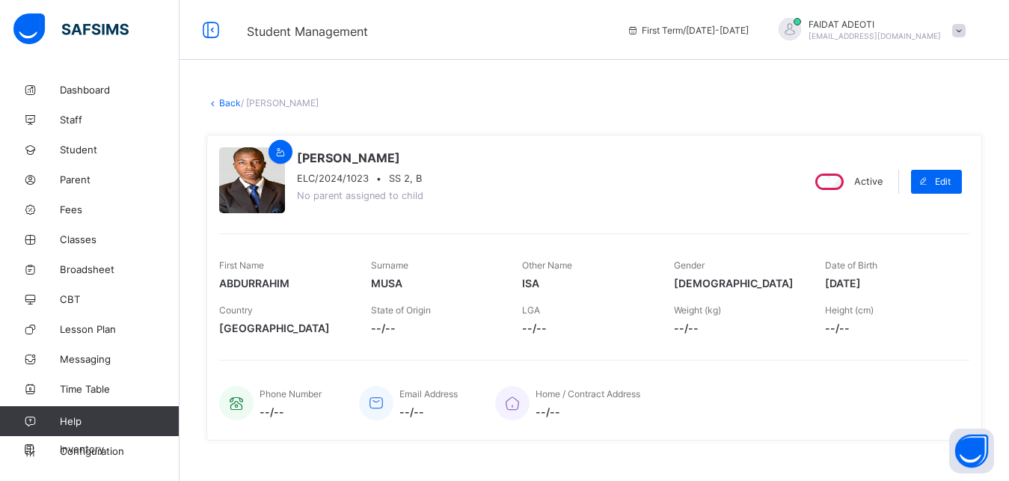
click at [230, 104] on link "Back" at bounding box center [230, 102] width 22 height 11
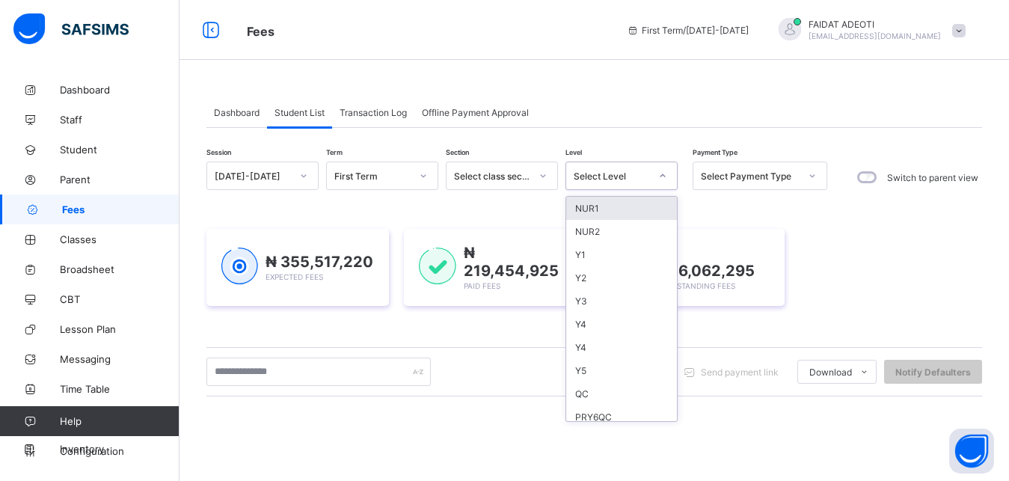
click at [603, 176] on div "Select Level" at bounding box center [612, 176] width 76 height 11
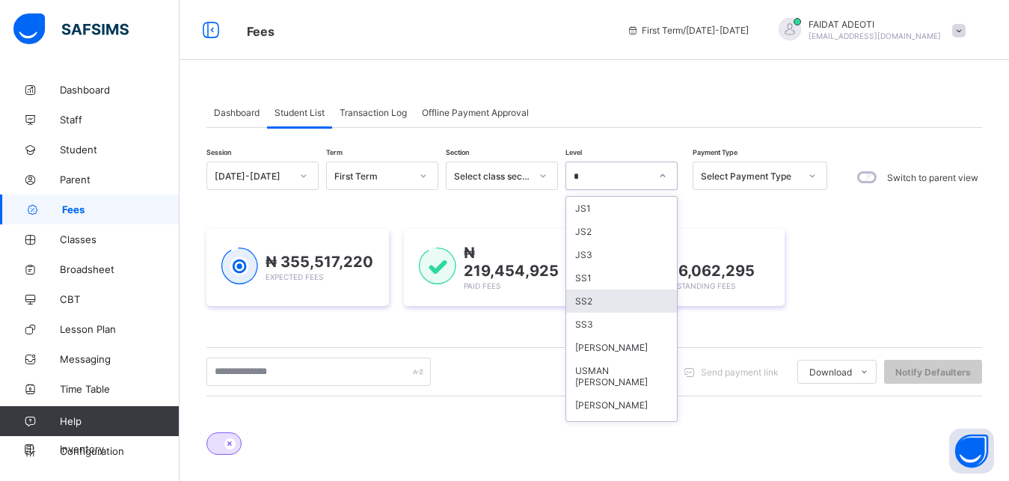
click at [604, 292] on div "SS2" at bounding box center [621, 300] width 111 height 23
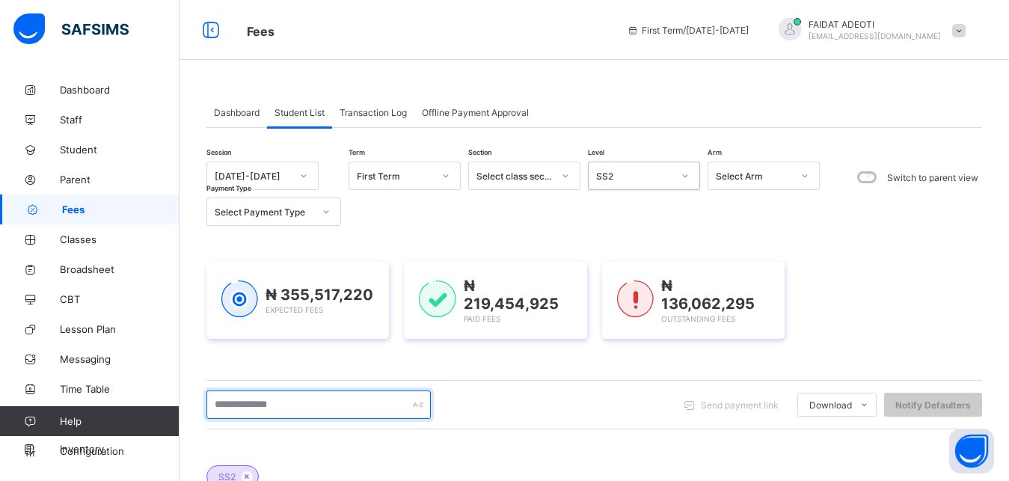
click at [315, 398] on input "text" at bounding box center [318, 404] width 224 height 28
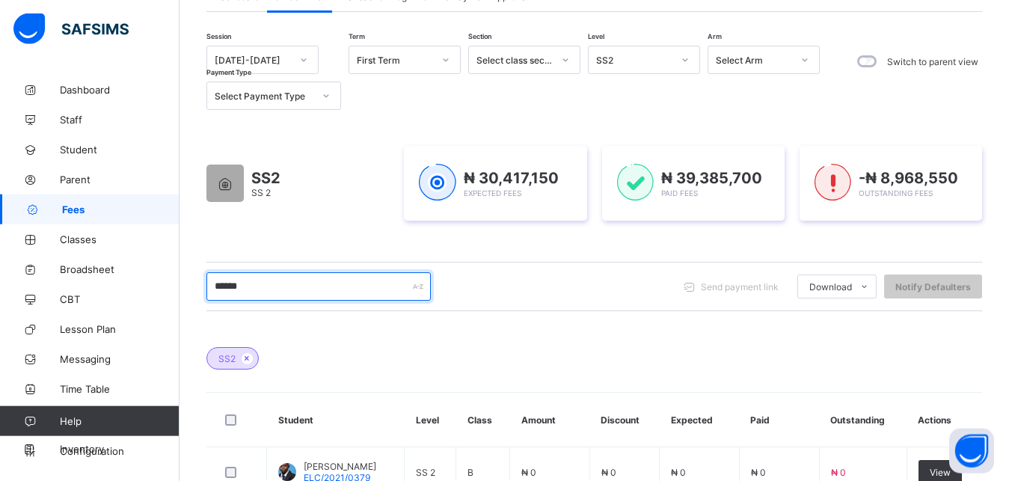
scroll to position [210, 0]
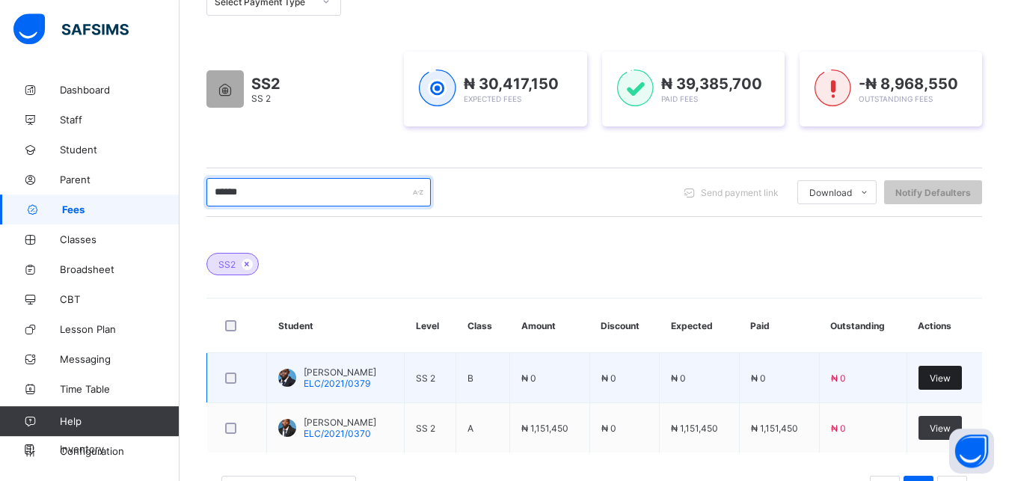
type input "******"
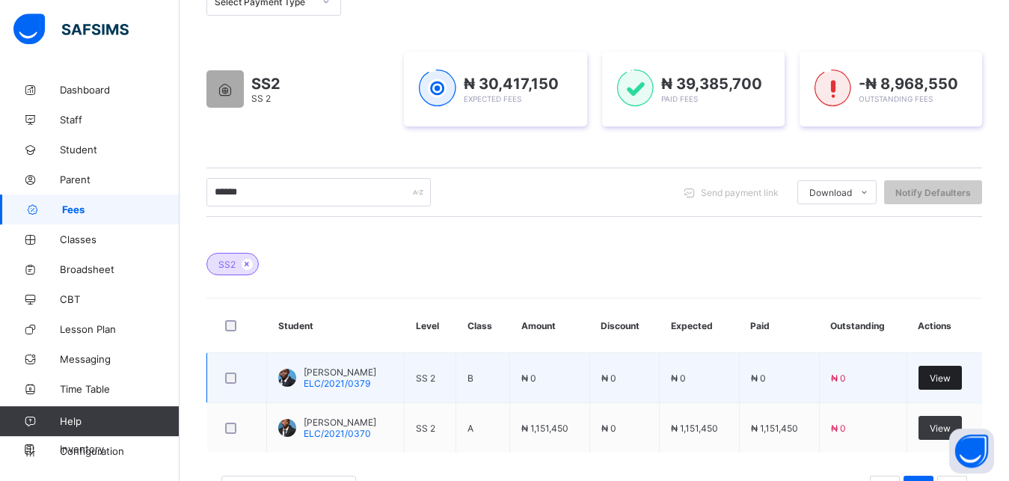
click at [951, 375] on span "View" at bounding box center [940, 377] width 21 height 11
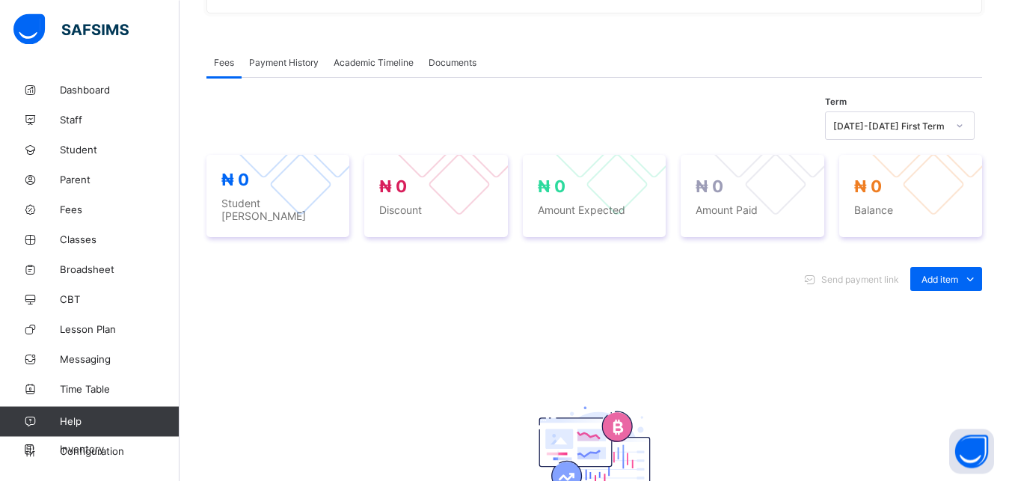
scroll to position [432, 0]
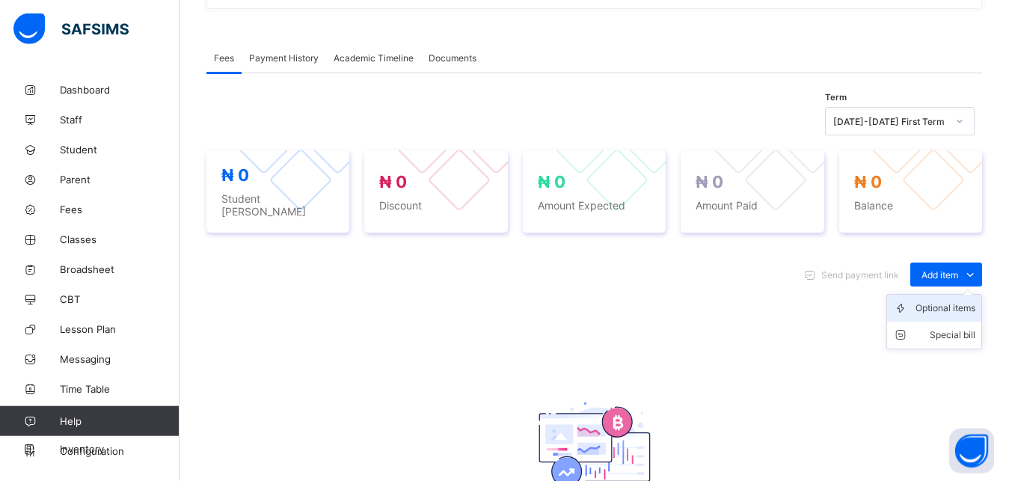
click at [954, 301] on div "Optional items" at bounding box center [945, 308] width 60 height 15
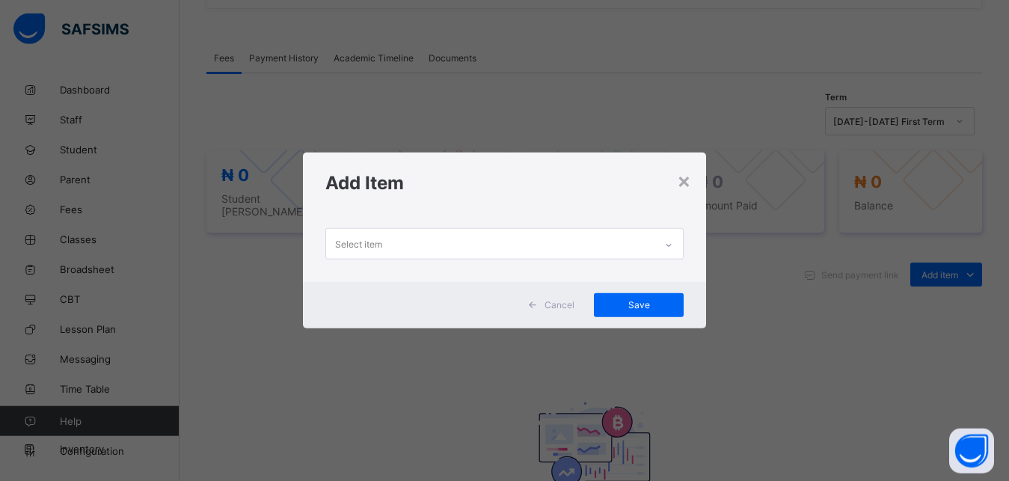
click at [518, 232] on div "Select item" at bounding box center [490, 243] width 329 height 29
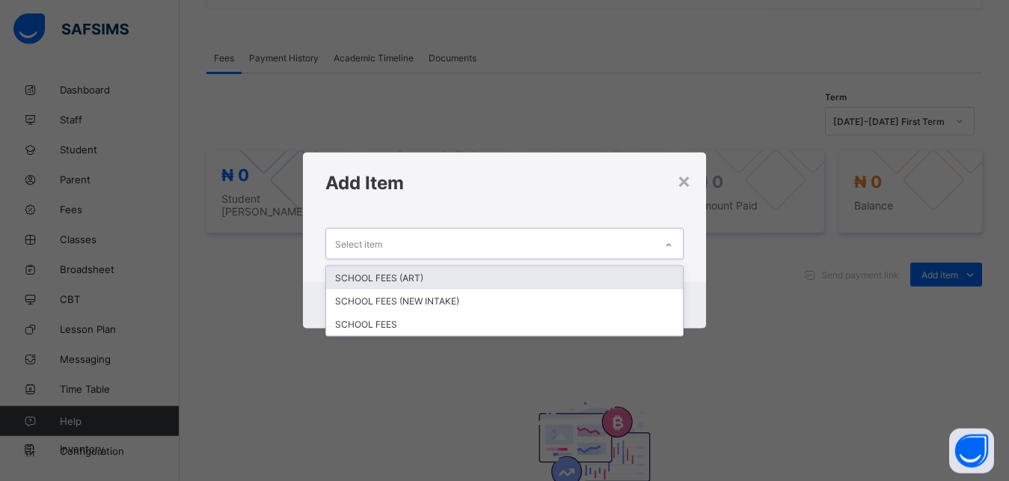
click at [510, 244] on div "Select item" at bounding box center [490, 243] width 329 height 29
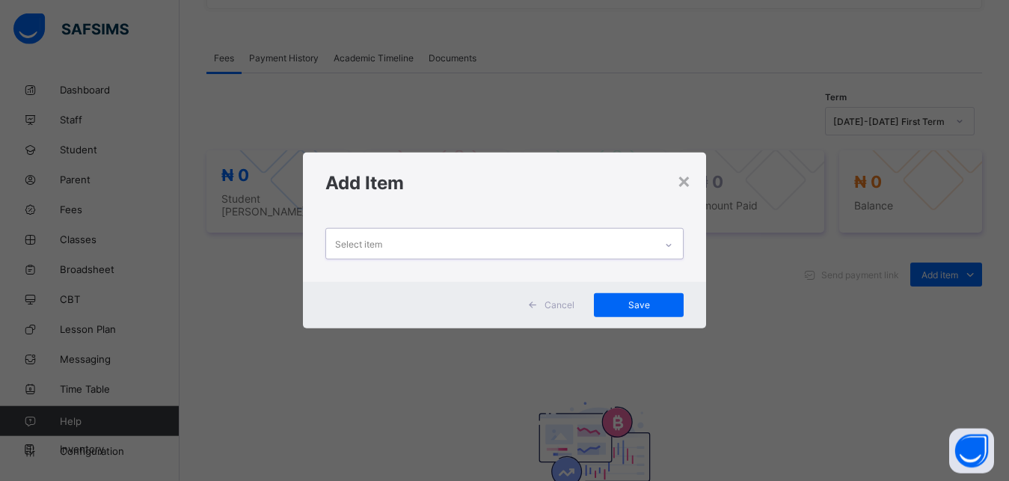
click at [475, 254] on div "Select item" at bounding box center [490, 243] width 329 height 29
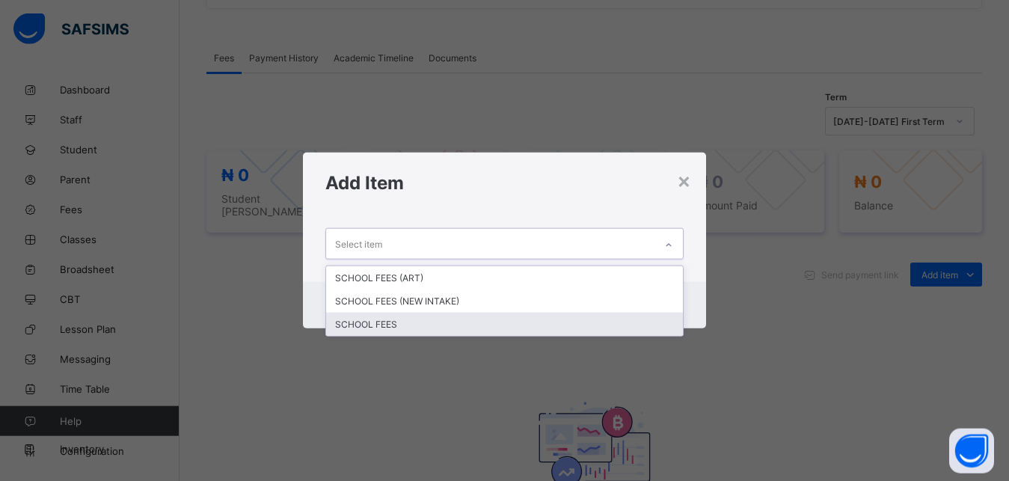
click at [409, 321] on div "SCHOOL FEES" at bounding box center [504, 324] width 357 height 23
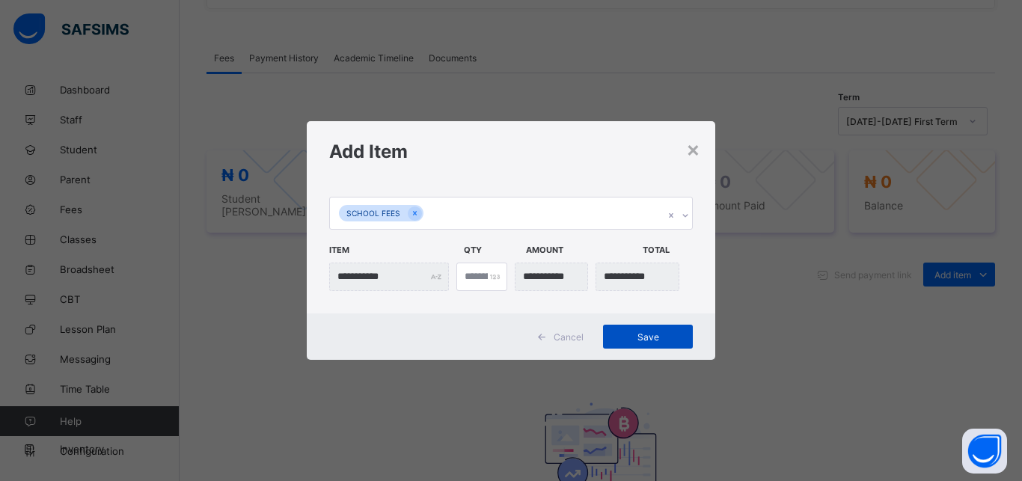
click at [649, 333] on span "Save" at bounding box center [647, 336] width 67 height 11
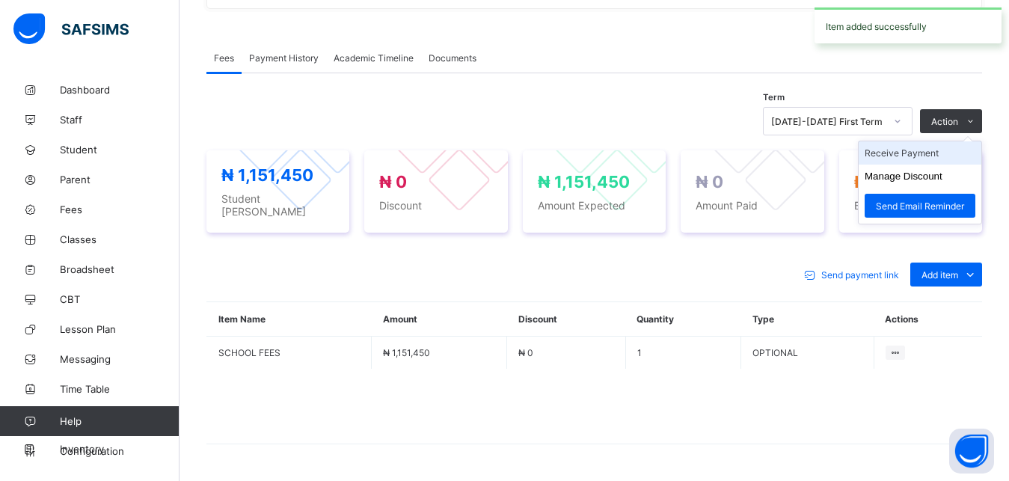
click at [921, 156] on li "Receive Payment" at bounding box center [920, 152] width 123 height 23
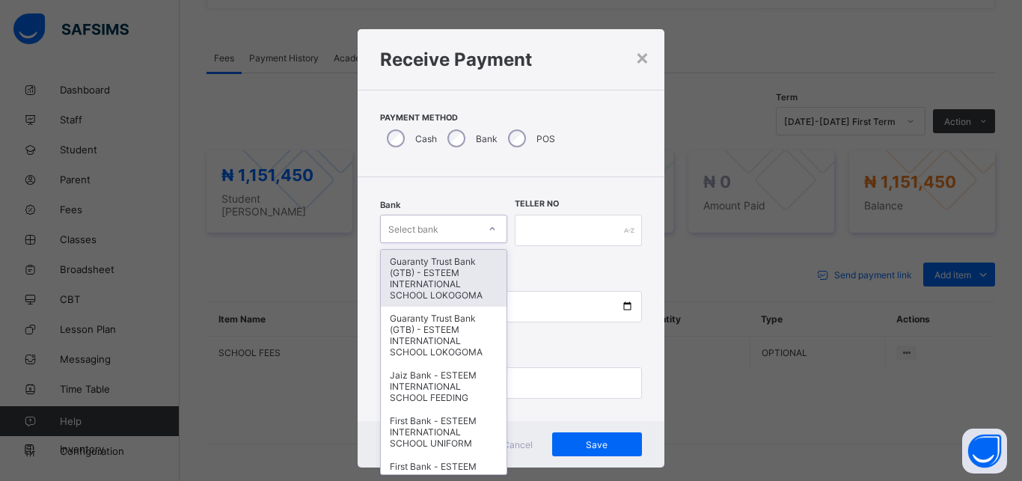
click at [446, 230] on div "Select bank" at bounding box center [429, 228] width 97 height 21
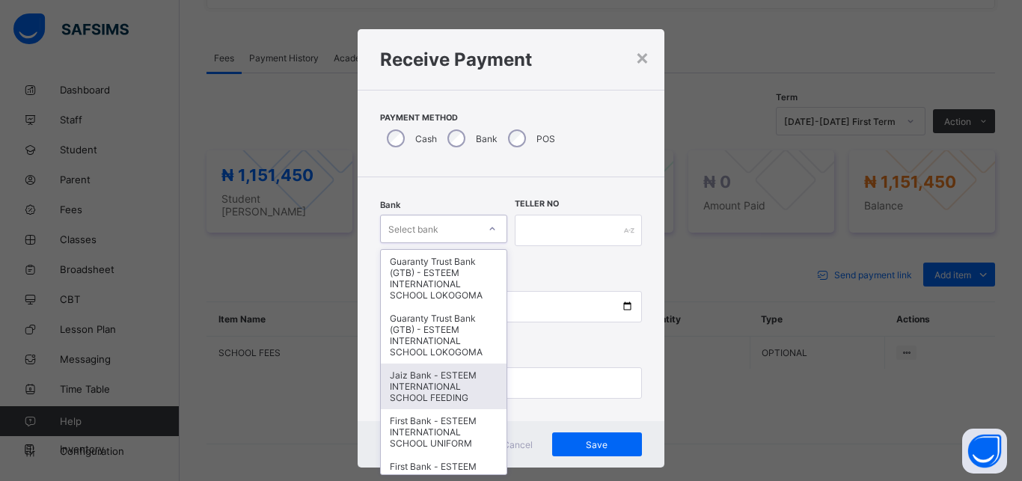
click at [422, 382] on div "Jaiz Bank - ESTEEM INTERNATIONAL SCHOOL FEEDING" at bounding box center [444, 386] width 126 height 46
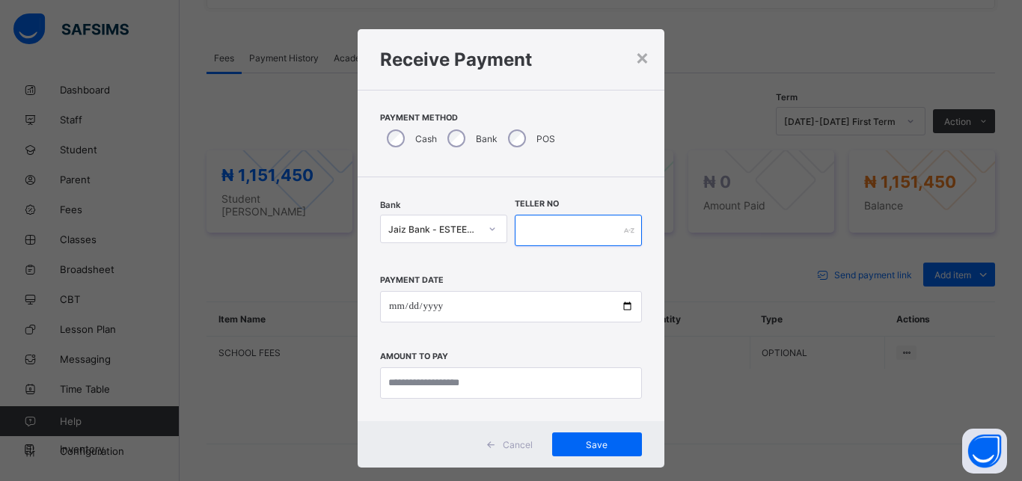
click at [593, 233] on input "text" at bounding box center [578, 230] width 127 height 31
type input "*********"
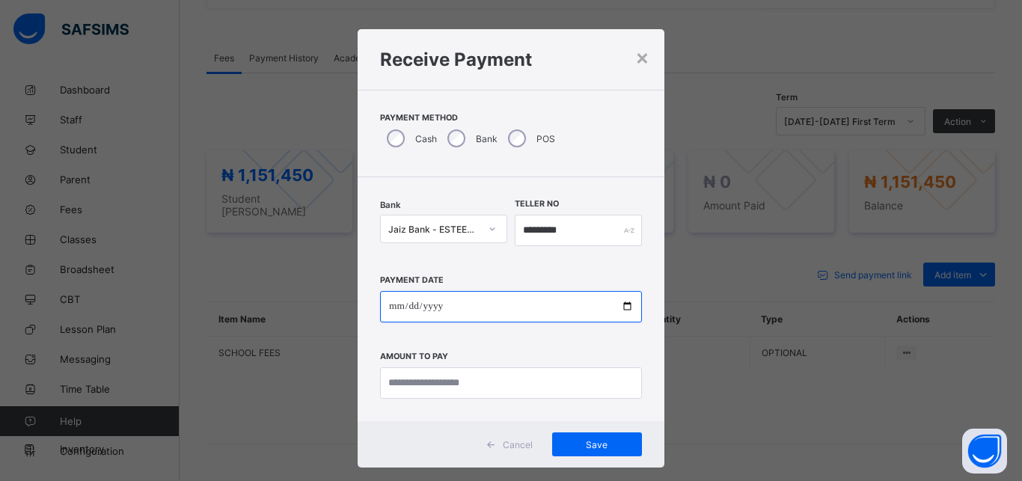
click at [547, 296] on input "date" at bounding box center [511, 306] width 262 height 31
type input "**********"
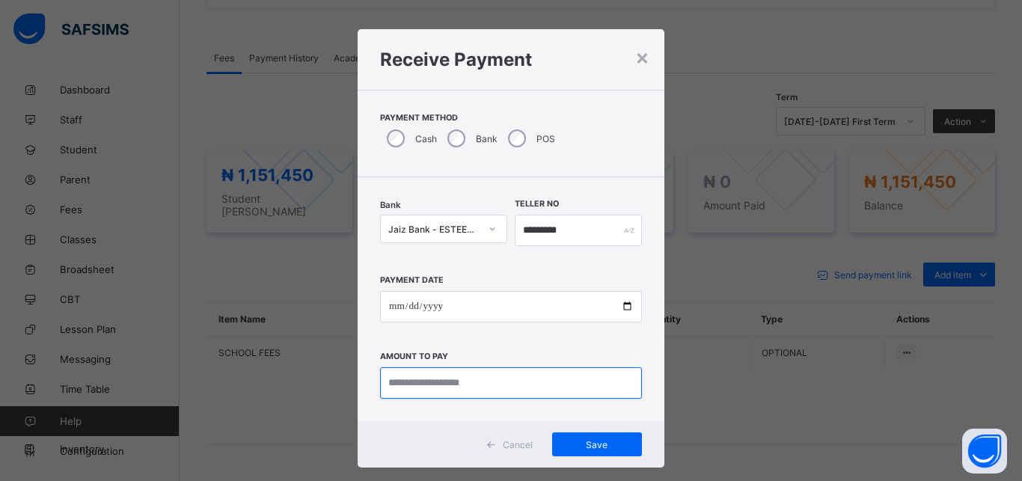
click at [523, 380] on input "currency" at bounding box center [511, 382] width 262 height 31
type input "**********"
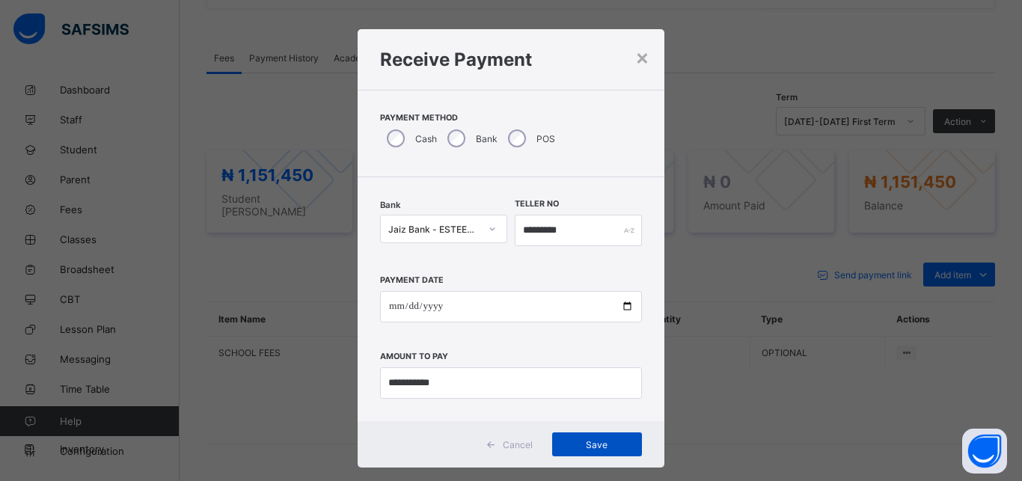
click at [585, 447] on span "Save" at bounding box center [596, 444] width 67 height 11
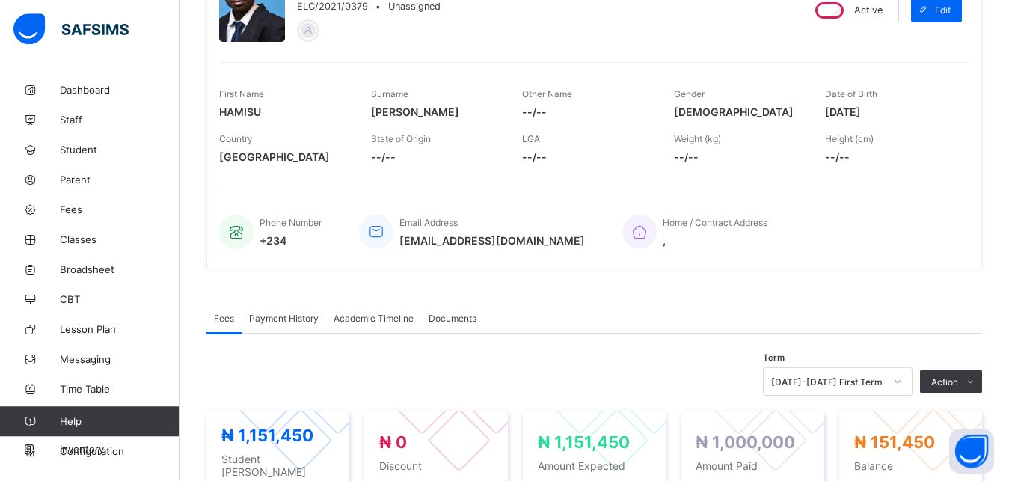
scroll to position [0, 0]
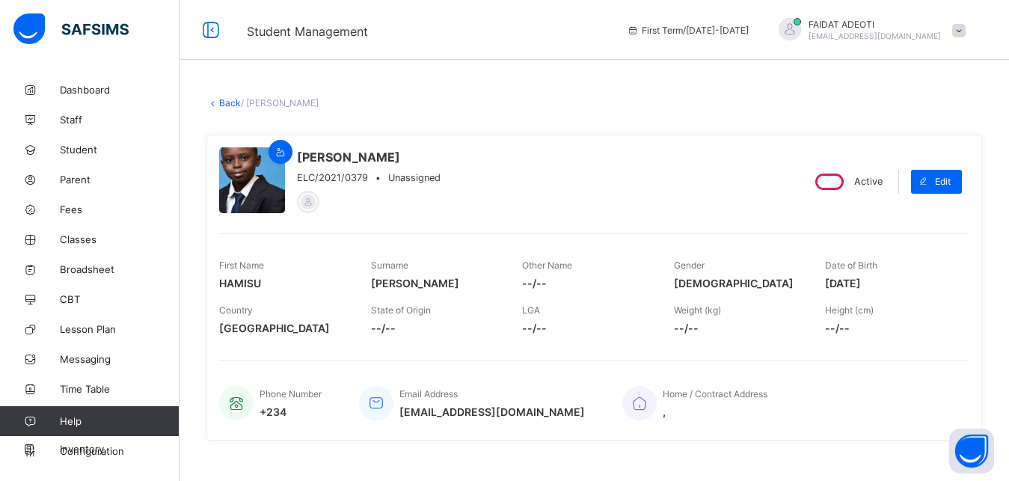
click at [224, 100] on link "Back" at bounding box center [230, 102] width 22 height 11
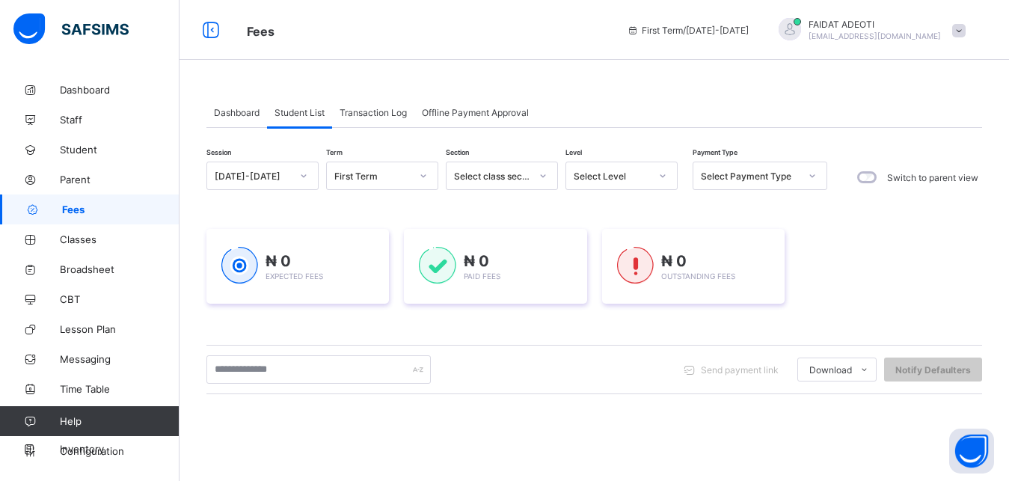
click at [590, 173] on div "Select Level" at bounding box center [612, 176] width 76 height 11
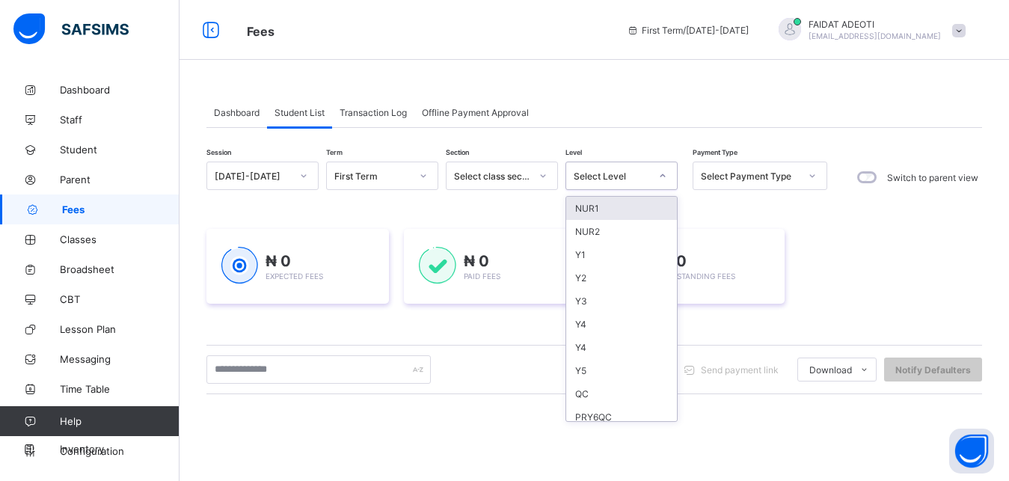
type input "*"
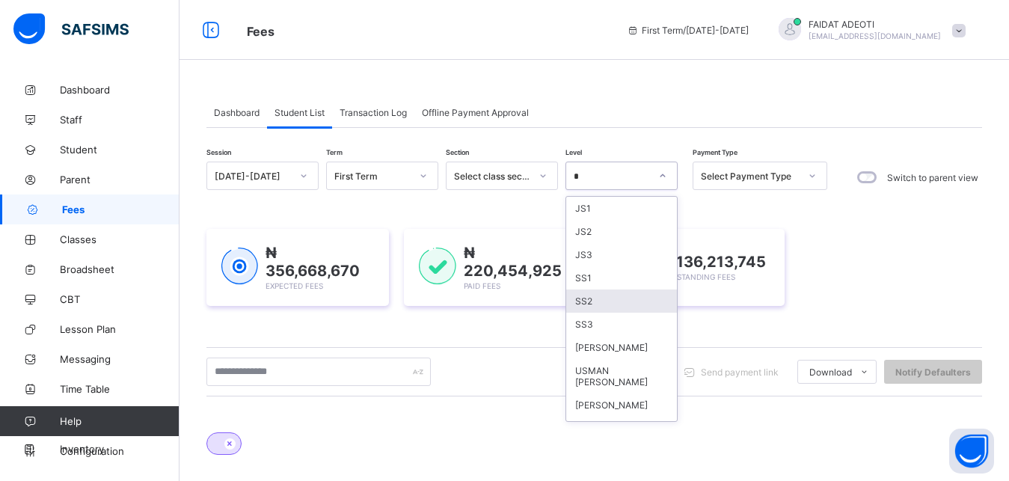
click at [614, 297] on div "SS2" at bounding box center [621, 300] width 111 height 23
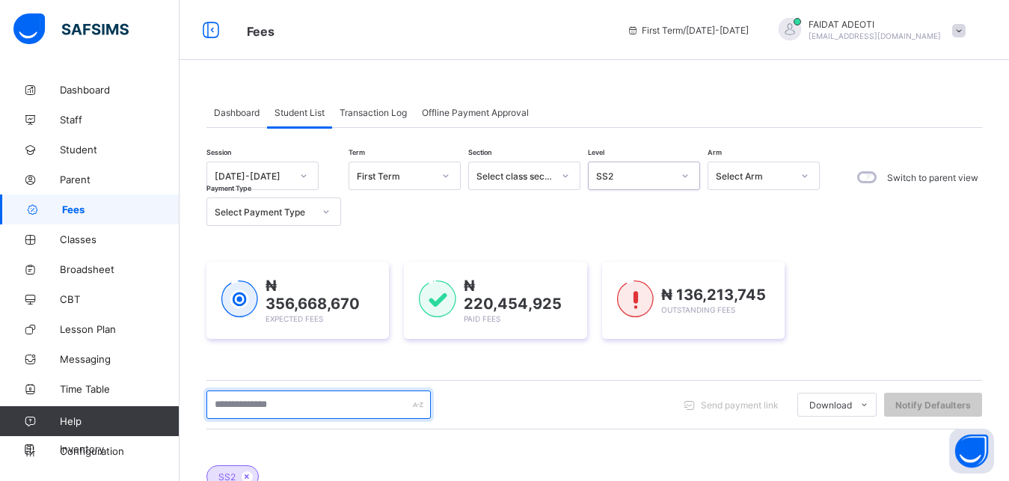
click at [274, 402] on input "text" at bounding box center [318, 404] width 224 height 28
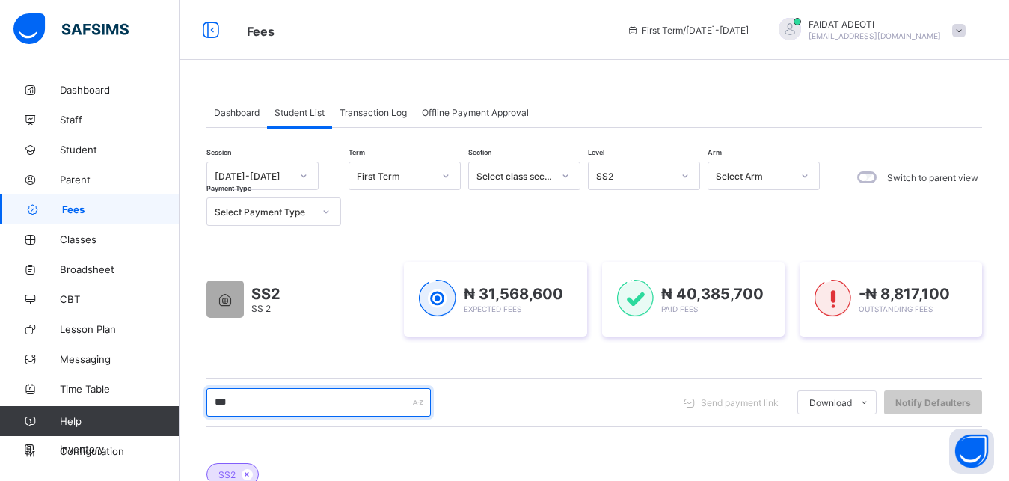
type input "****"
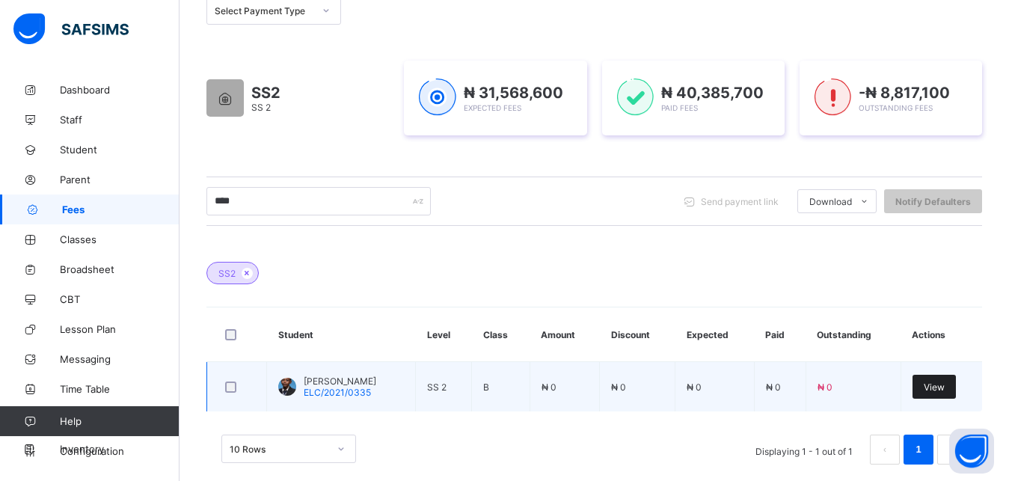
click at [945, 387] on span "View" at bounding box center [934, 386] width 21 height 11
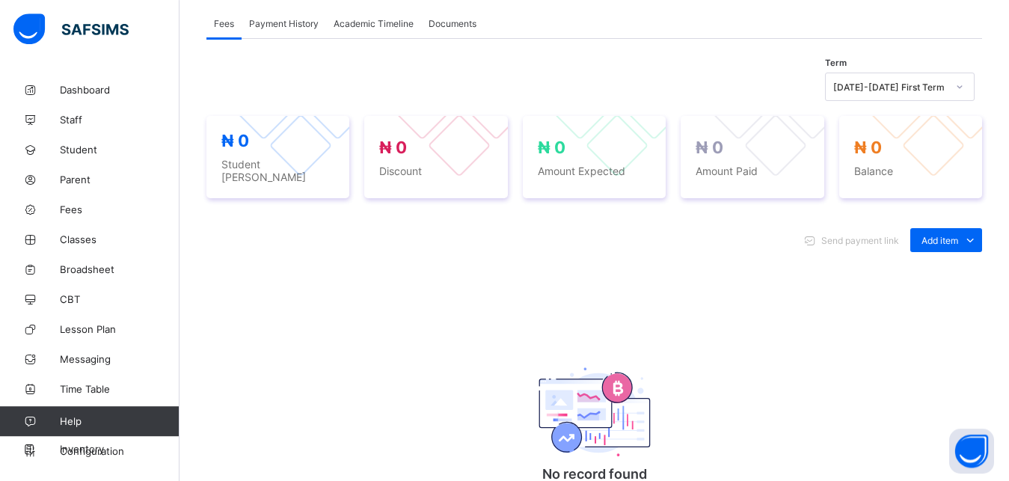
scroll to position [469, 0]
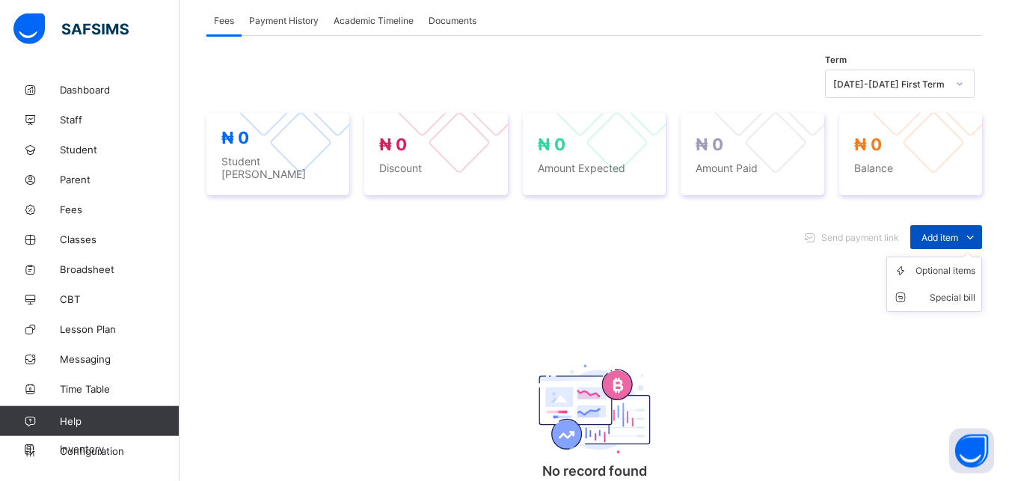
click at [978, 234] on icon at bounding box center [970, 237] width 16 height 15
click at [940, 263] on div "Optional items" at bounding box center [945, 270] width 60 height 15
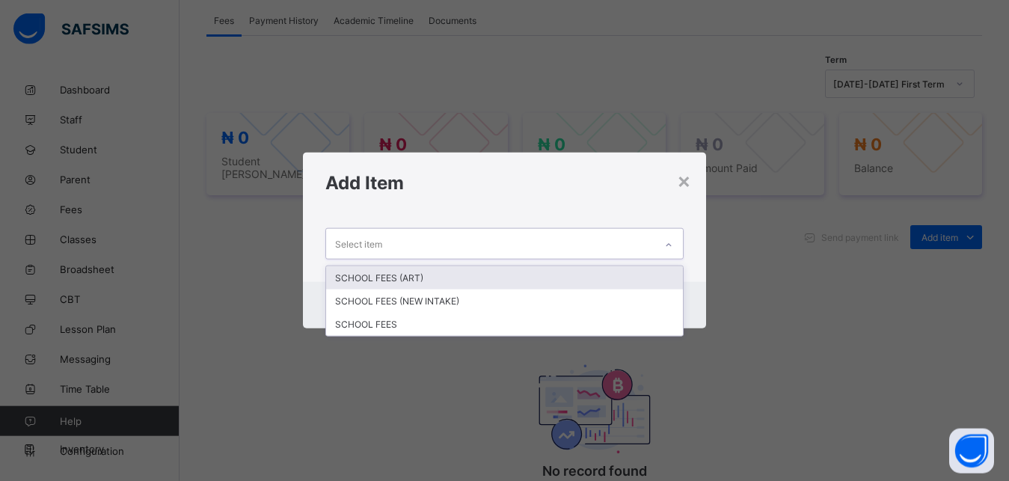
click at [550, 246] on div "Select item" at bounding box center [490, 243] width 329 height 29
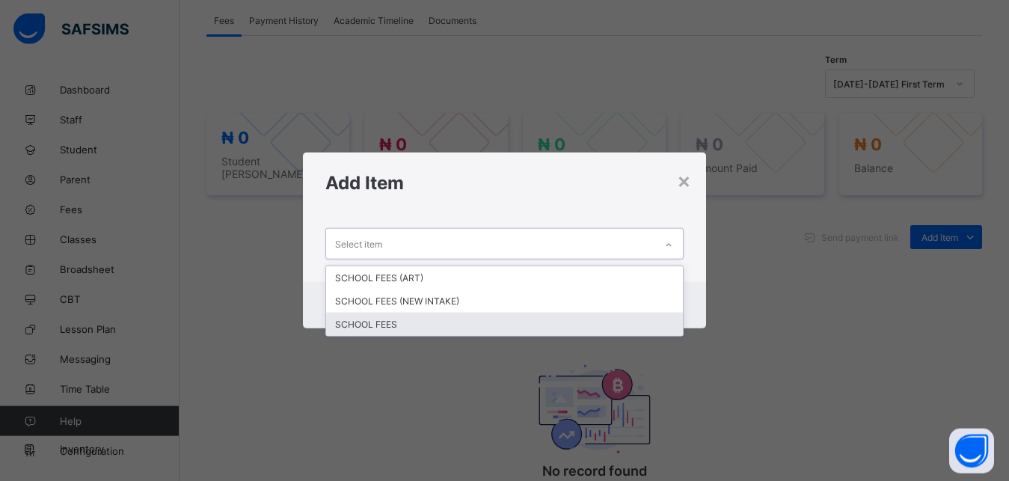
click at [419, 331] on div "SCHOOL FEES" at bounding box center [504, 324] width 357 height 23
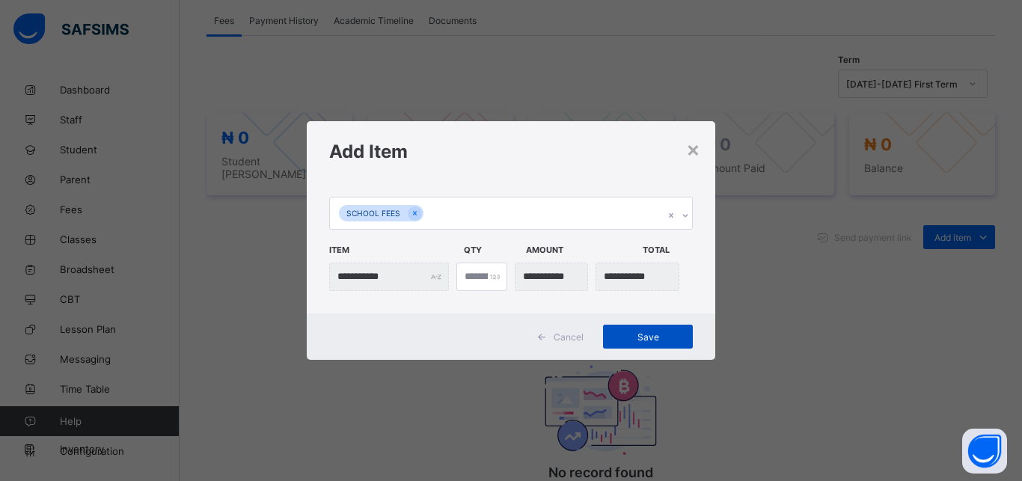
click at [663, 339] on span "Save" at bounding box center [647, 336] width 67 height 11
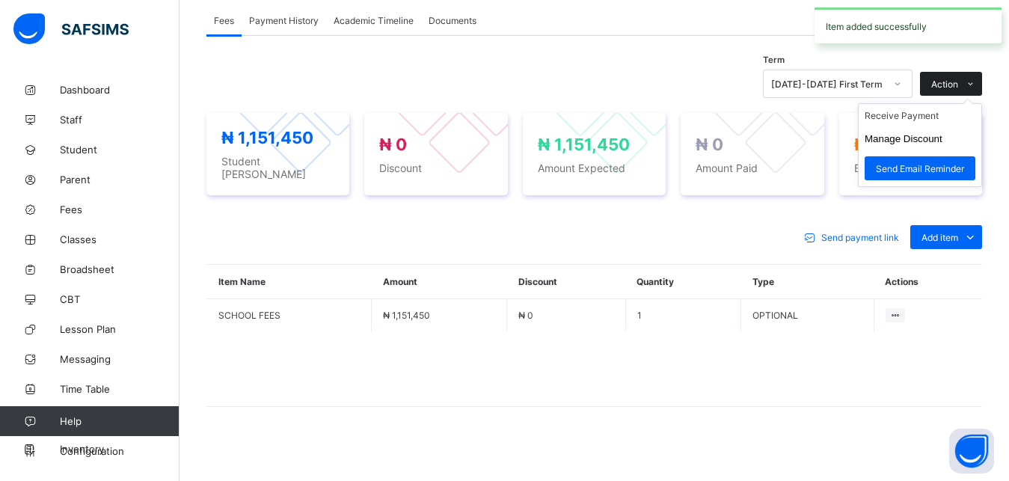
click at [976, 80] on icon at bounding box center [970, 84] width 11 height 10
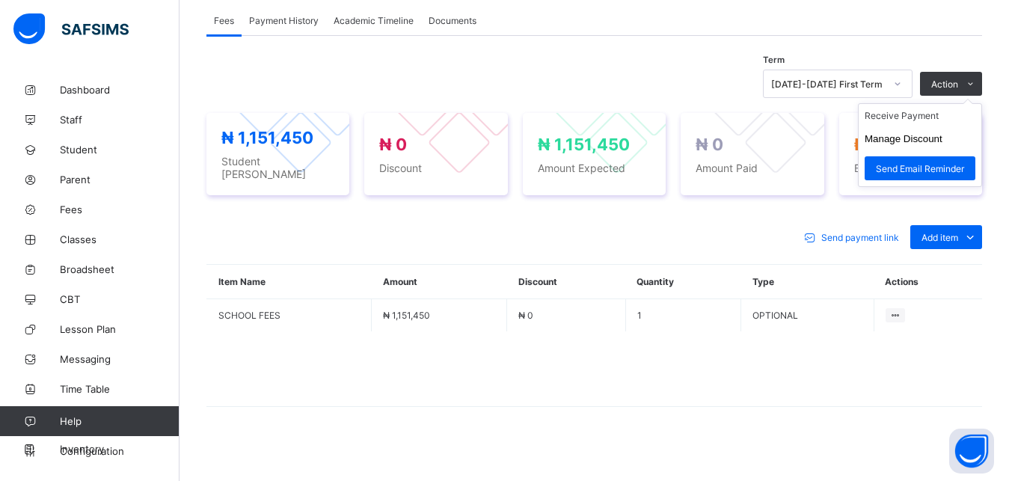
click at [925, 111] on ul "Receive Payment Manage Discount Send Email Reminder" at bounding box center [920, 145] width 124 height 84
click at [916, 117] on li "Receive Payment" at bounding box center [920, 115] width 123 height 23
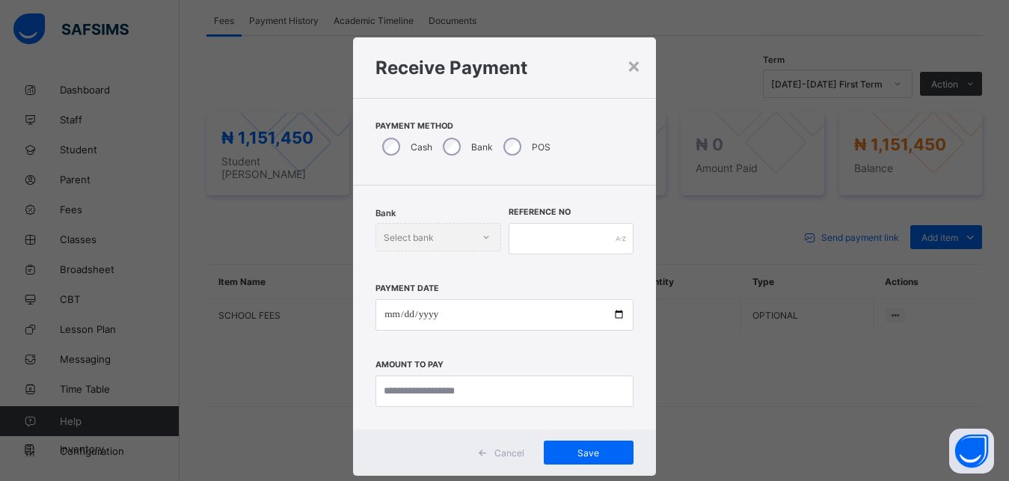
scroll to position [8, 0]
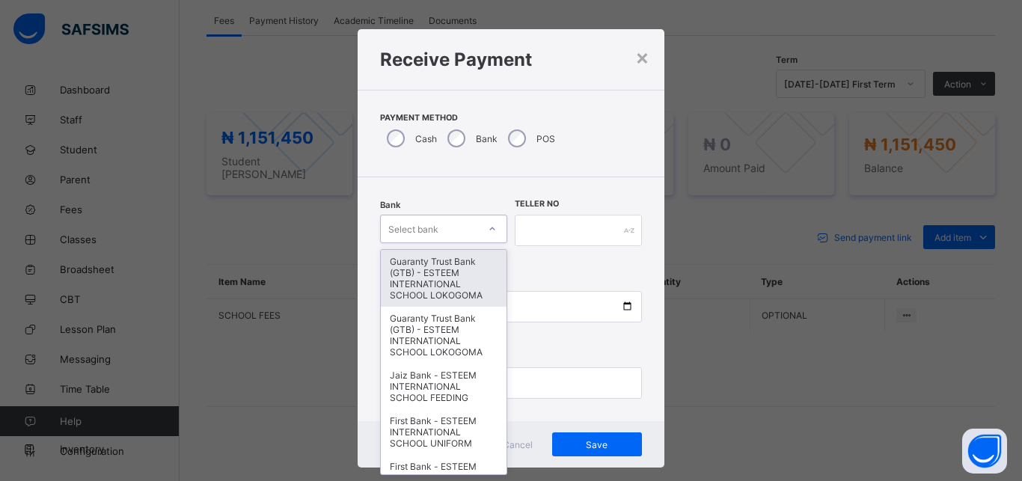
click at [428, 235] on div "Select bank" at bounding box center [413, 229] width 50 height 28
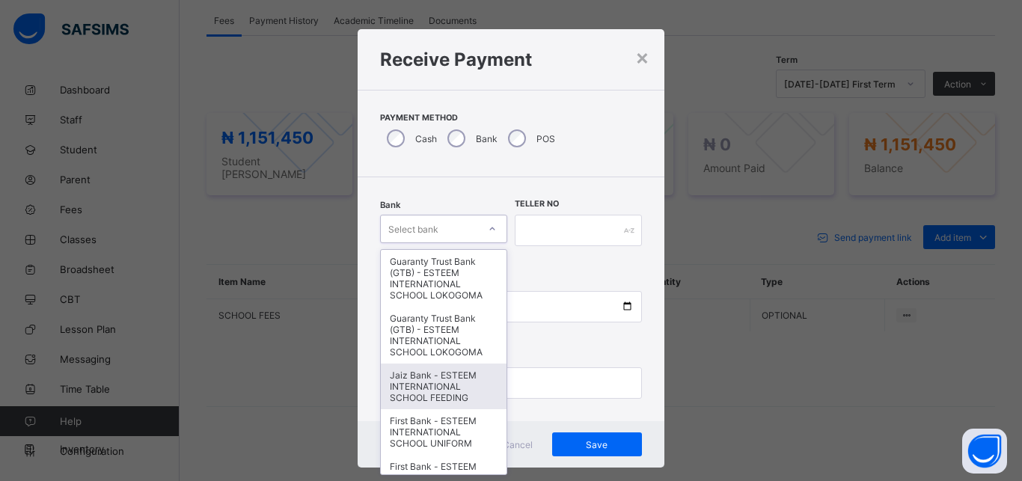
click at [412, 382] on div "Jaiz Bank - ESTEEM INTERNATIONAL SCHOOL FEEDING" at bounding box center [444, 386] width 126 height 46
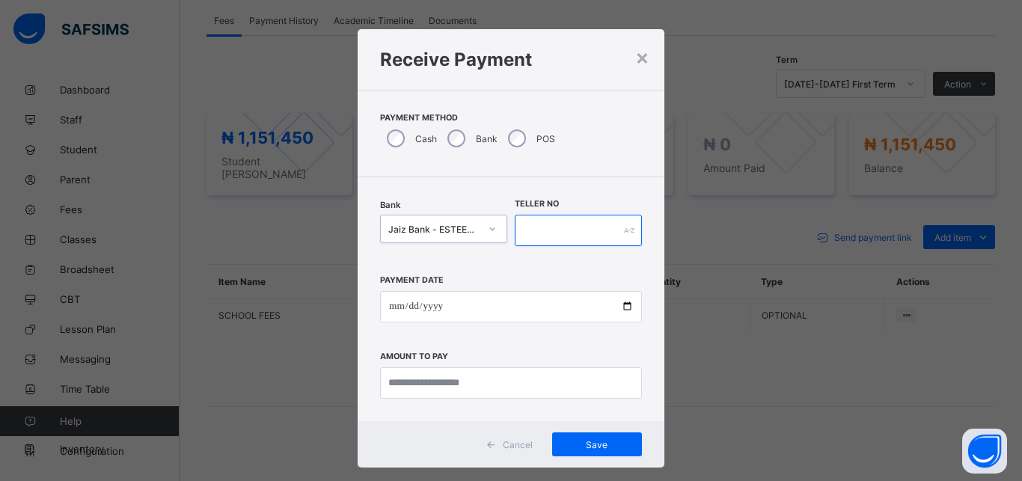
click at [576, 232] on input "text" at bounding box center [578, 230] width 127 height 31
type input "*"
type input "*********"
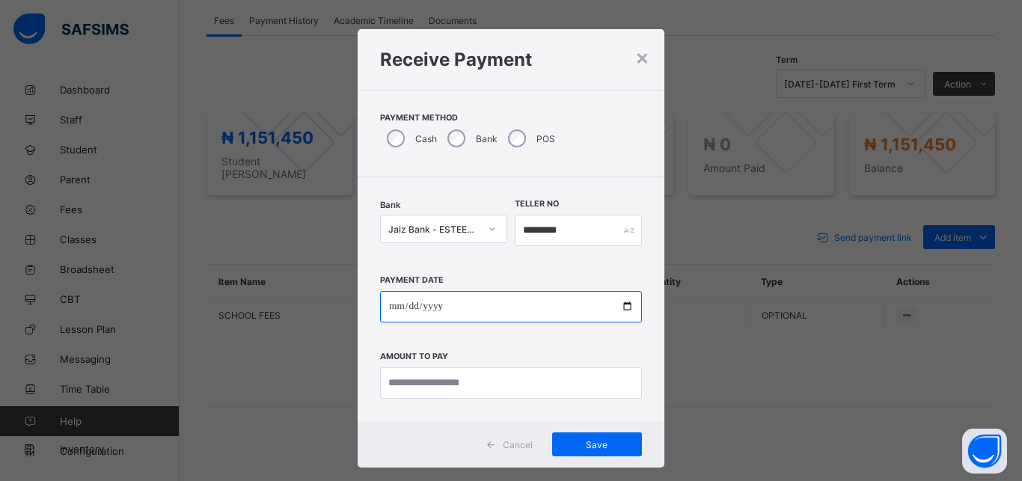
click at [544, 304] on input "date" at bounding box center [511, 306] width 262 height 31
type input "**********"
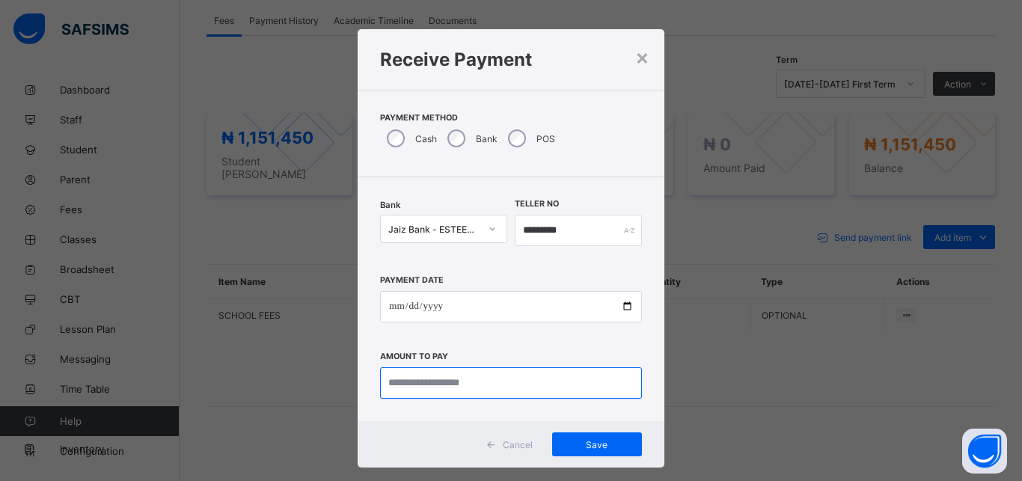
click at [529, 389] on input "currency" at bounding box center [511, 382] width 262 height 31
type input "**********"
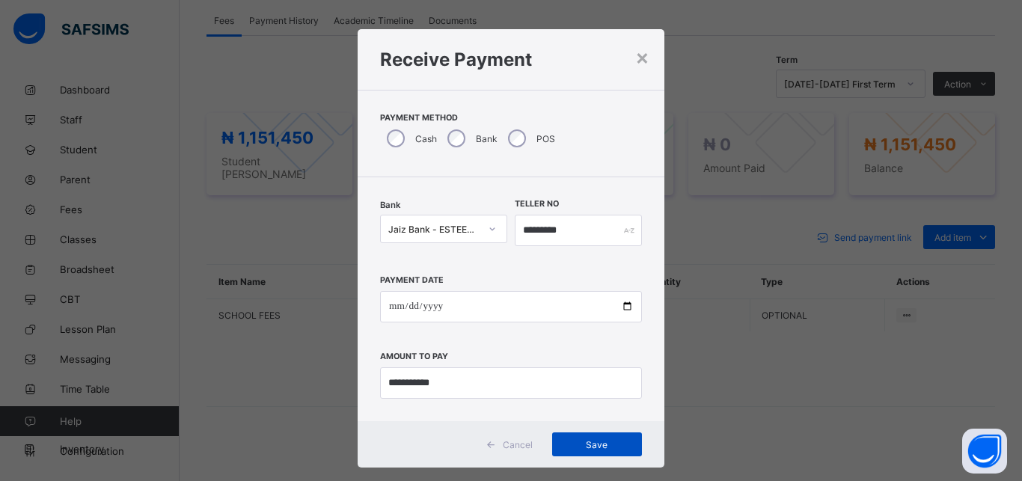
click at [574, 441] on span "Save" at bounding box center [596, 444] width 67 height 11
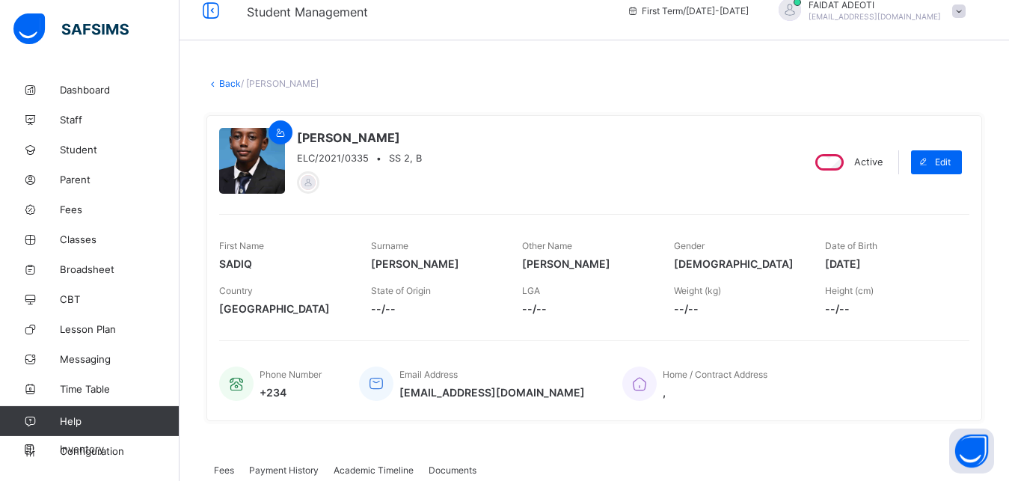
scroll to position [18, 0]
click at [230, 88] on link "Back" at bounding box center [230, 84] width 22 height 11
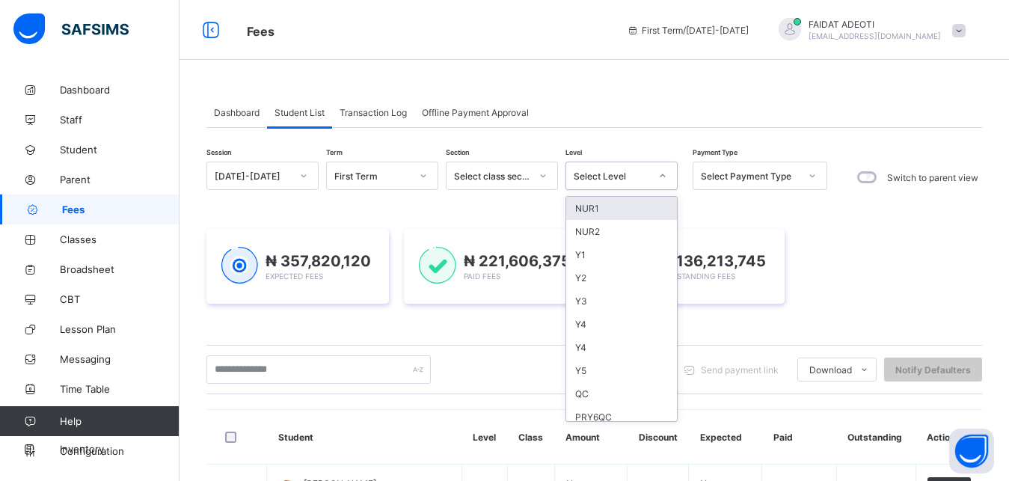
click at [631, 174] on div "Select Level" at bounding box center [612, 176] width 76 height 11
type input "*"
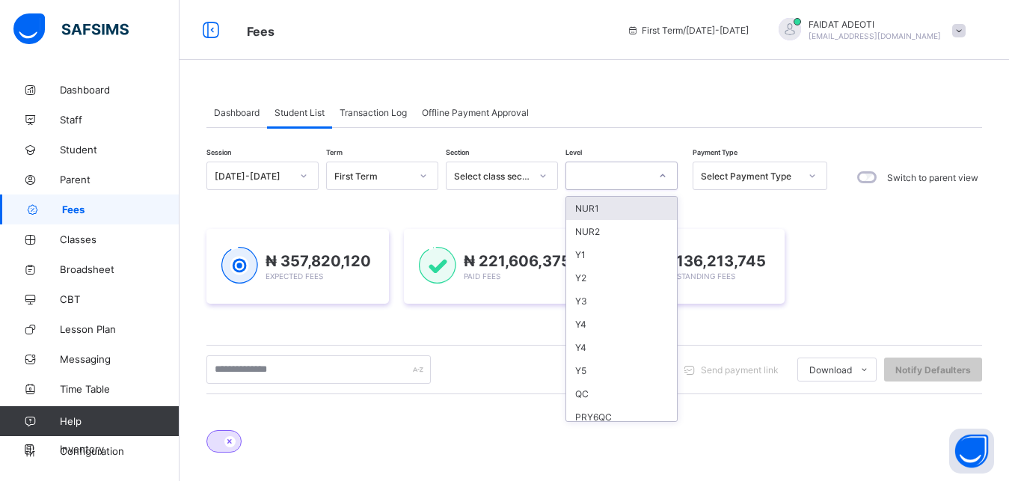
type input "*"
click at [618, 304] on div "SS2" at bounding box center [621, 300] width 111 height 23
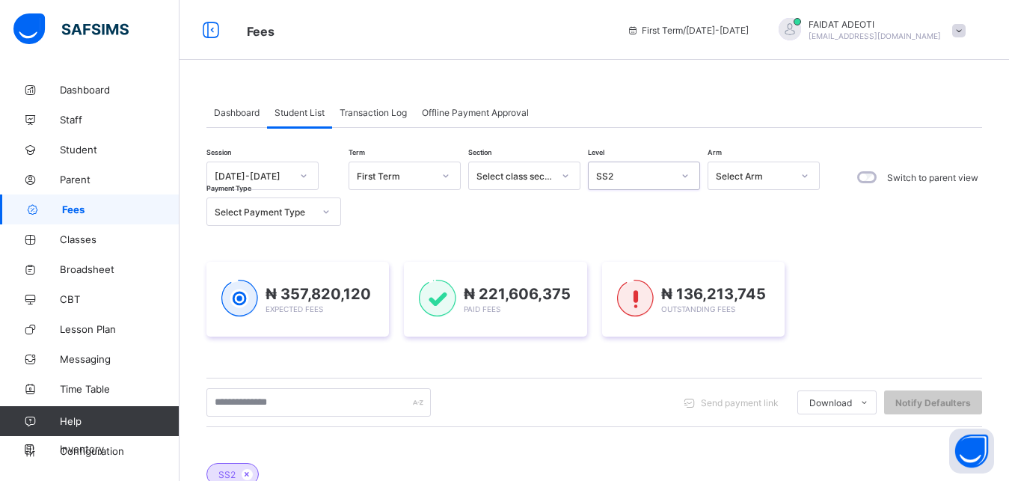
click at [335, 387] on div "Send payment link Download Students Payment Students Payment Status Student Ite…" at bounding box center [594, 402] width 776 height 49
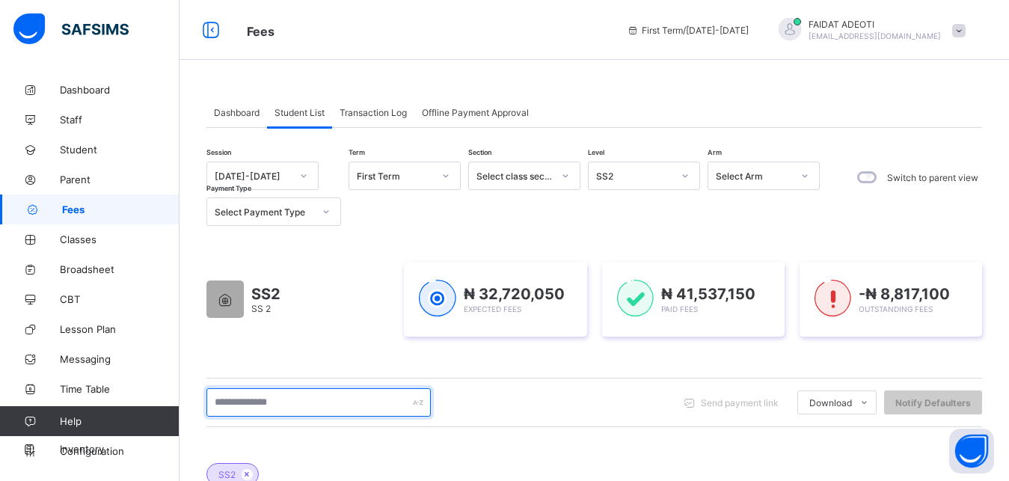
click at [329, 398] on input "text" at bounding box center [318, 402] width 224 height 28
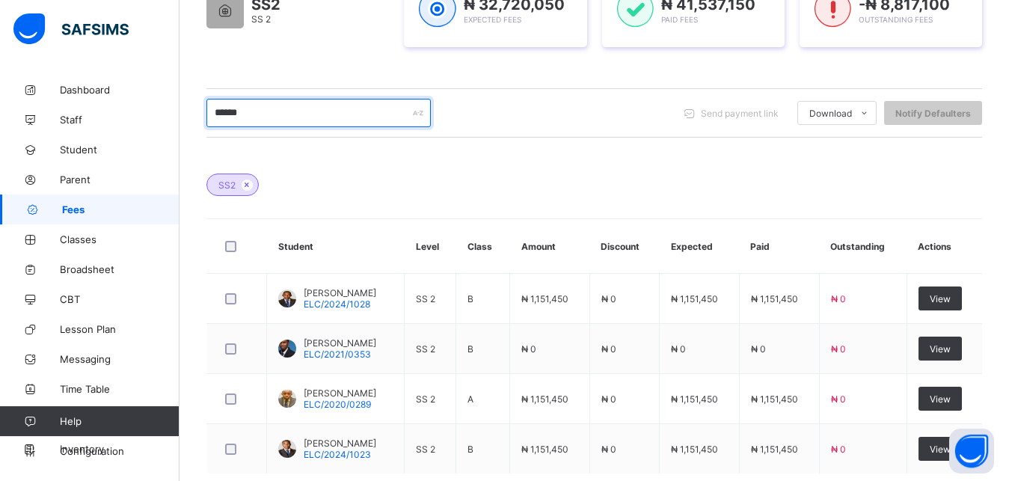
scroll to position [291, 0]
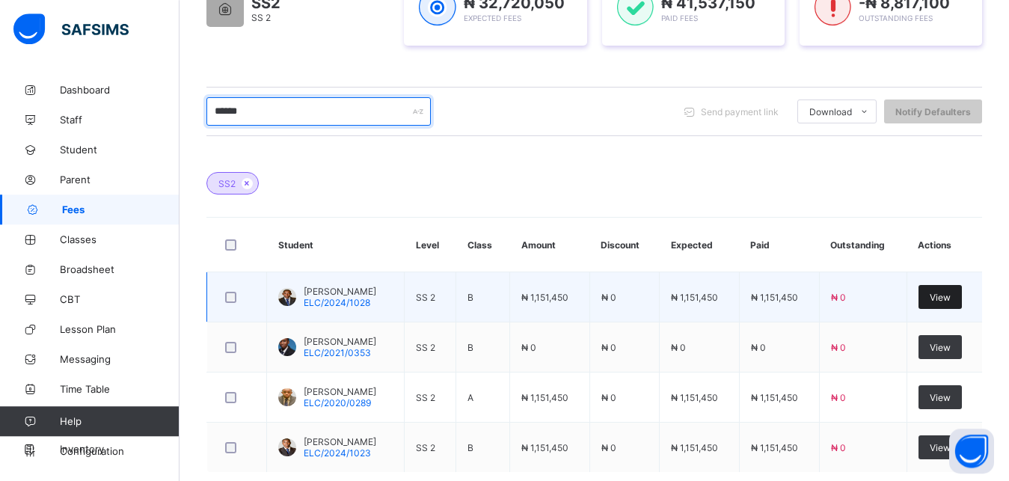
type input "******"
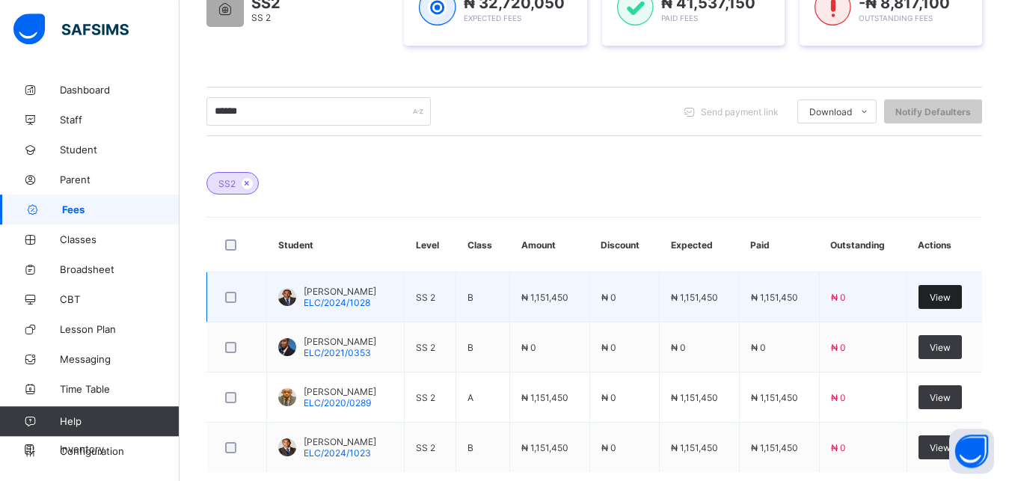
click at [951, 296] on span "View" at bounding box center [940, 297] width 21 height 11
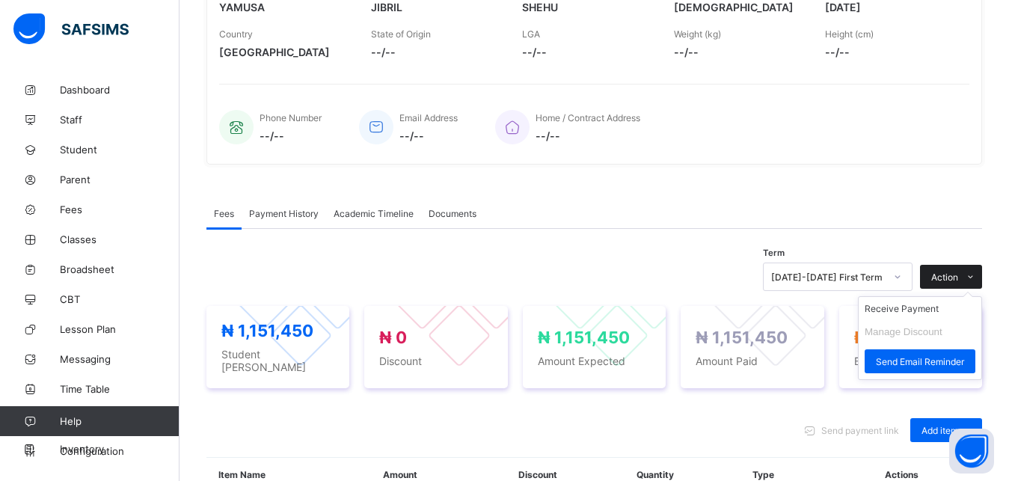
scroll to position [470, 0]
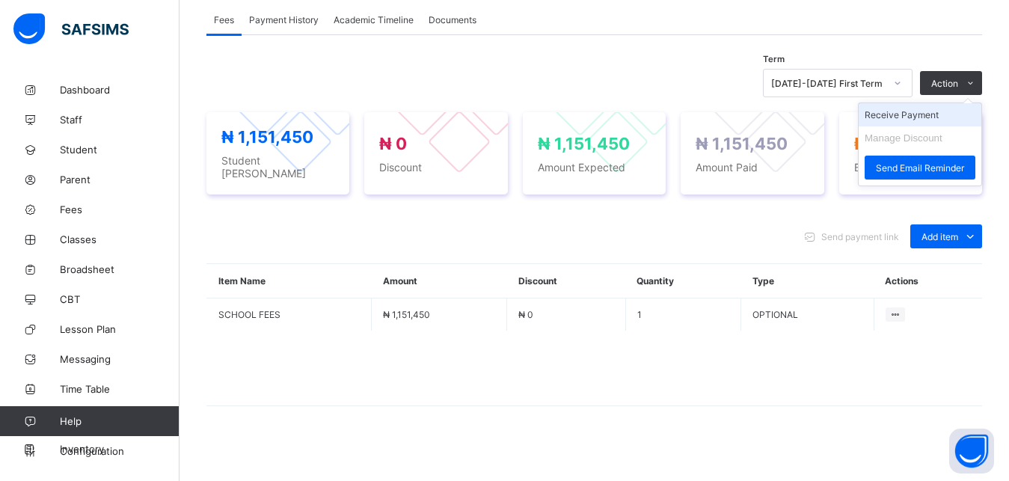
click at [928, 114] on li "Receive Payment" at bounding box center [920, 114] width 123 height 23
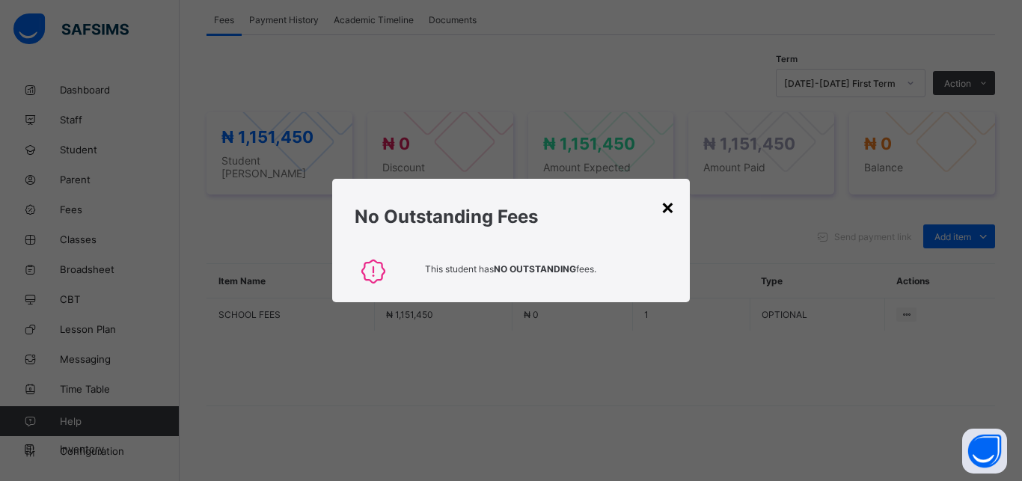
click at [668, 211] on div "×" at bounding box center [667, 206] width 14 height 25
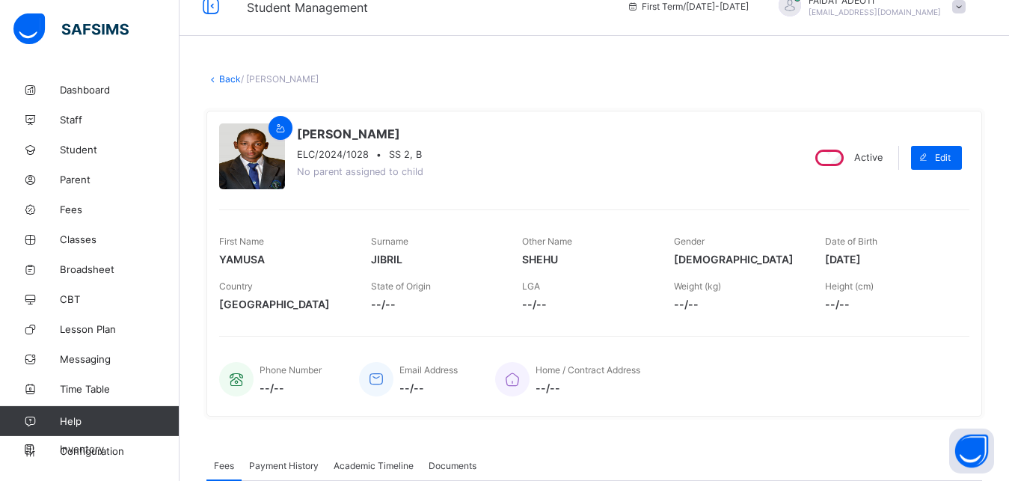
scroll to position [15, 0]
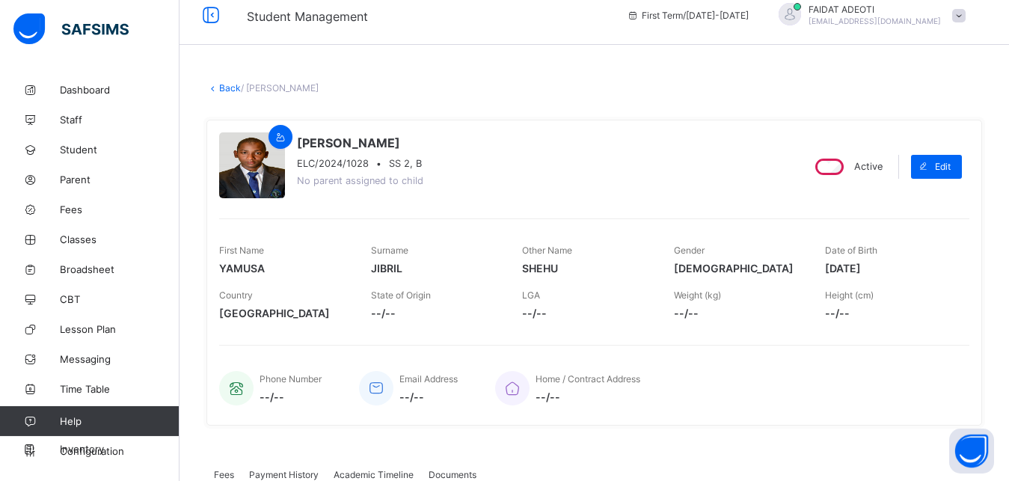
click at [226, 88] on link "Back" at bounding box center [230, 87] width 22 height 11
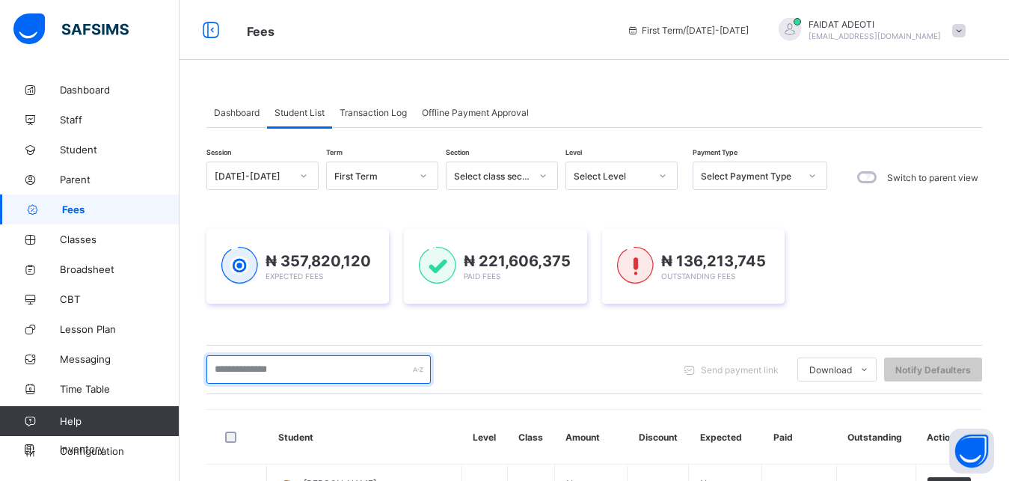
click at [298, 363] on input "text" at bounding box center [318, 369] width 224 height 28
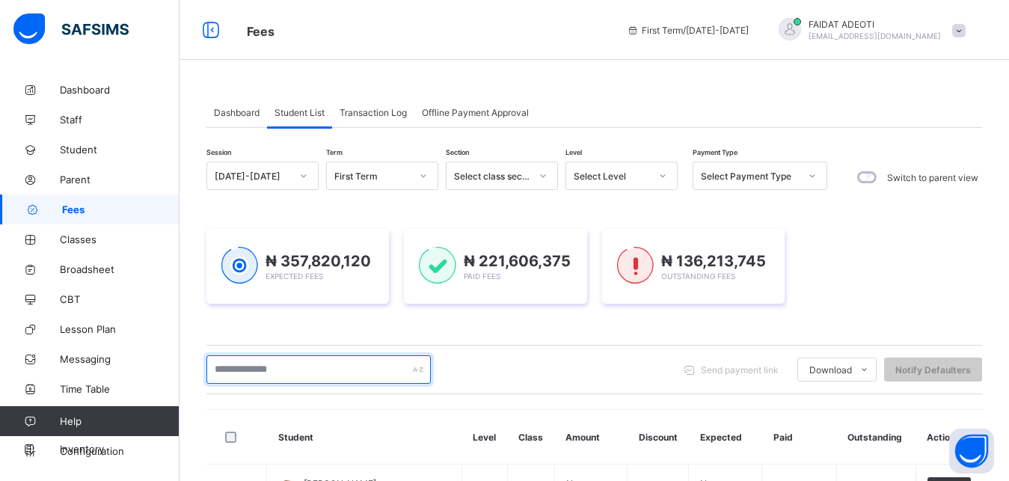
click at [286, 374] on input "text" at bounding box center [318, 369] width 224 height 28
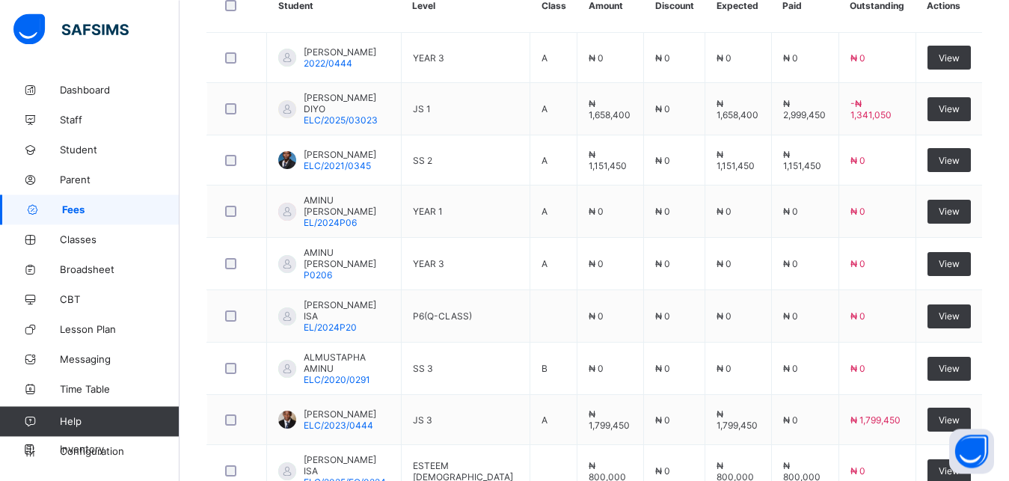
scroll to position [564, 0]
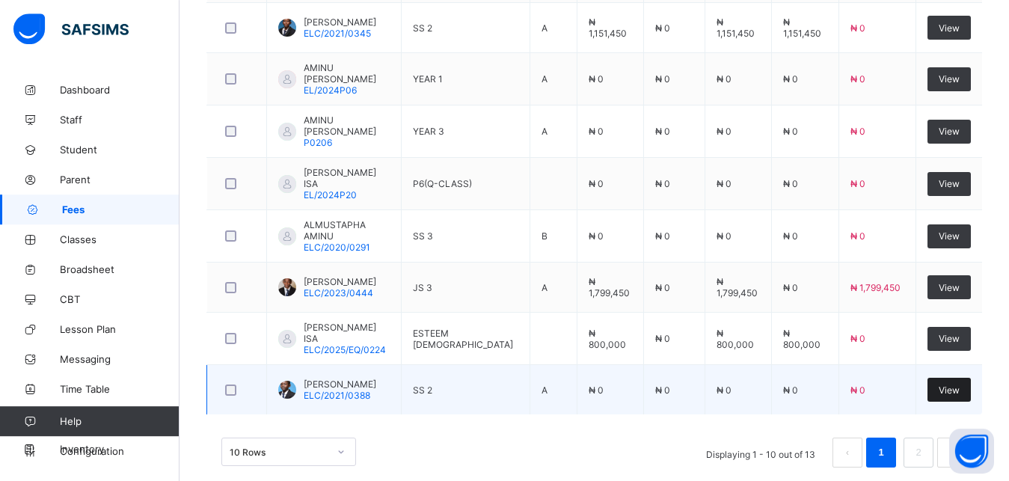
type input "*********"
click at [967, 378] on div "View" at bounding box center [948, 390] width 43 height 24
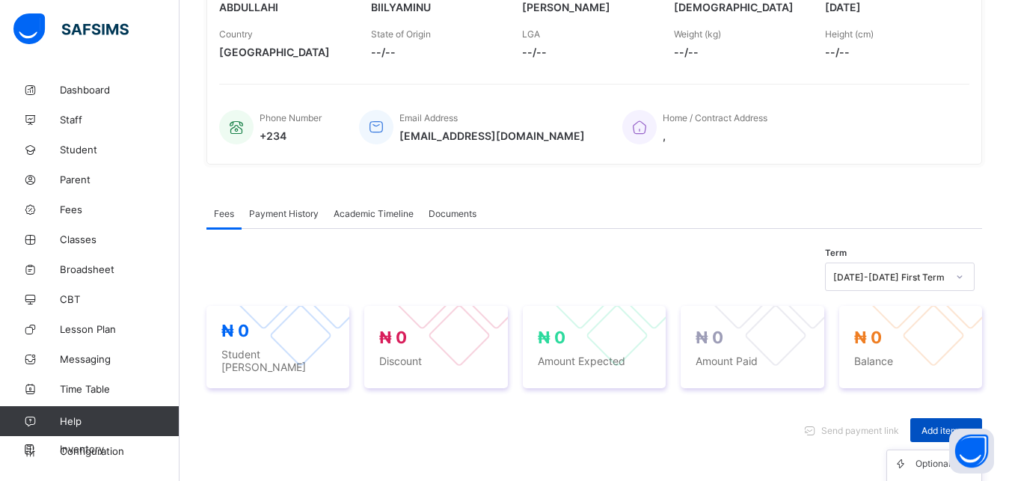
scroll to position [470, 0]
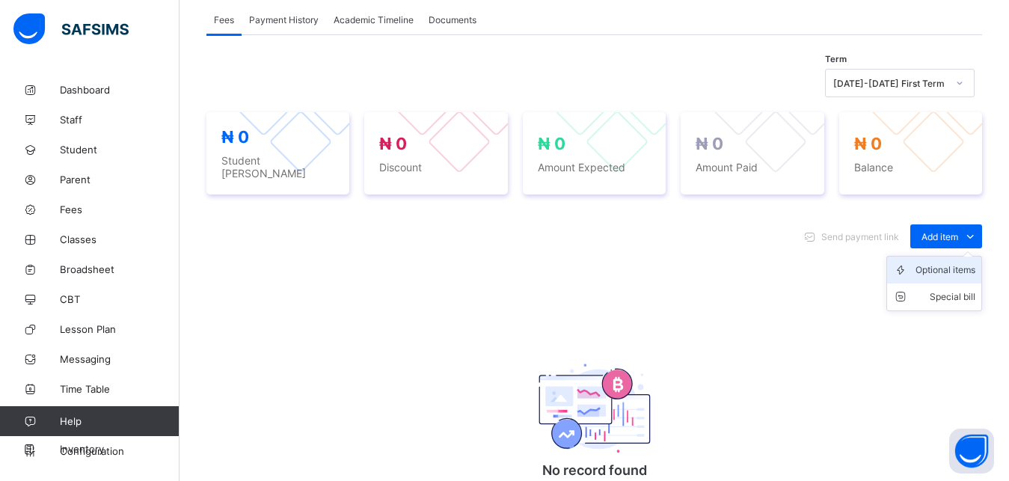
click at [953, 271] on li "Optional items" at bounding box center [934, 270] width 94 height 27
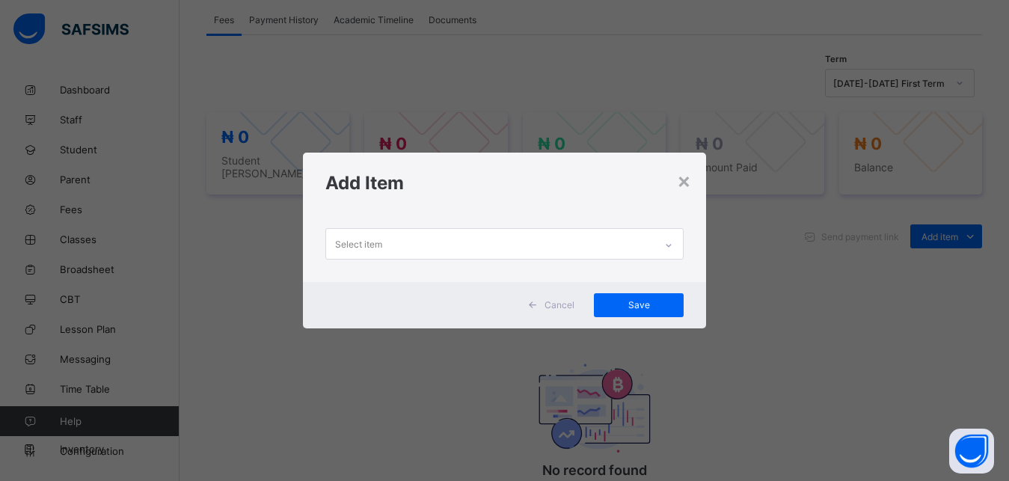
click at [610, 234] on div "Select item" at bounding box center [490, 243] width 329 height 29
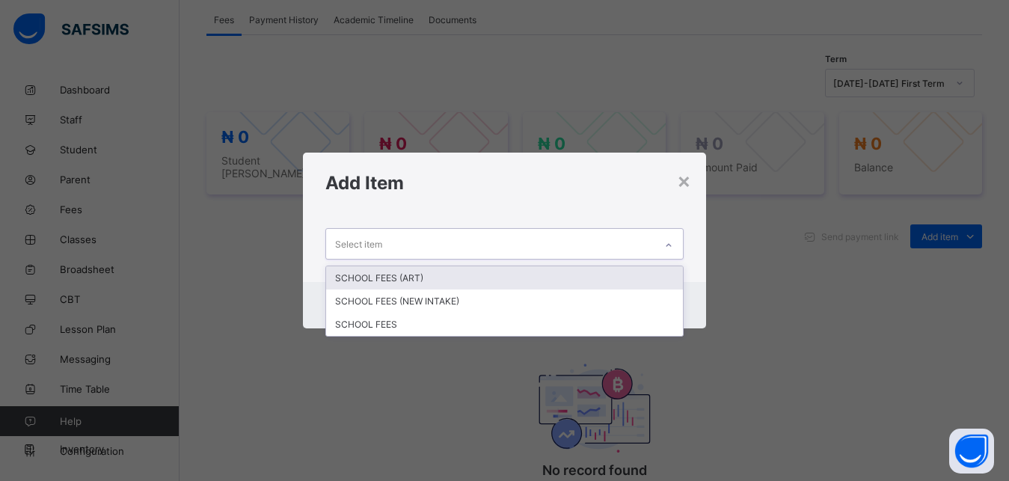
click at [575, 236] on div "Select item" at bounding box center [490, 243] width 329 height 29
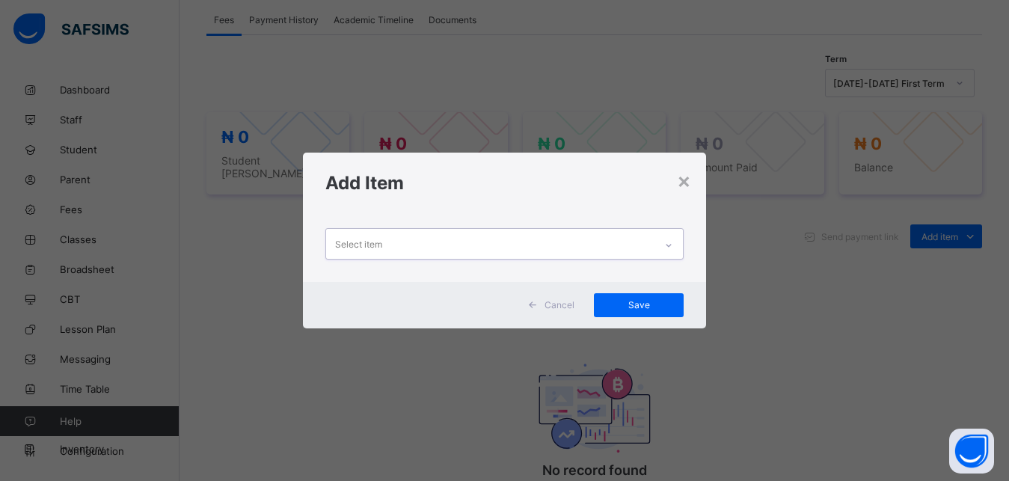
click at [529, 236] on div "Select item" at bounding box center [490, 243] width 329 height 29
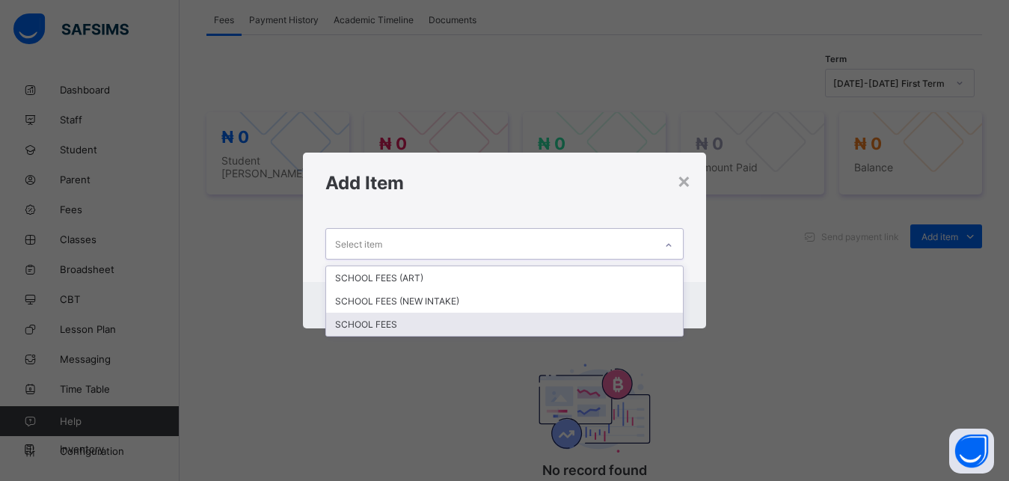
click at [417, 319] on div "SCHOOL FEES" at bounding box center [504, 324] width 357 height 23
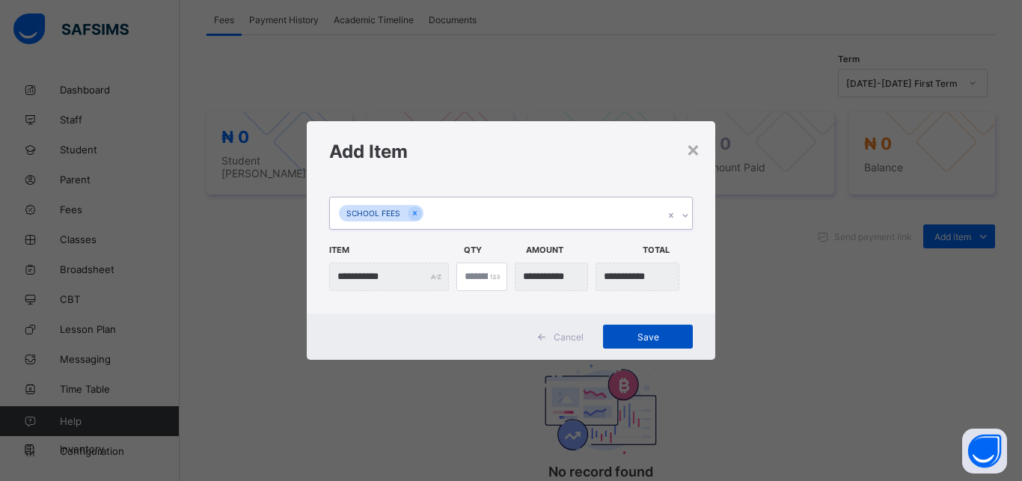
click at [657, 344] on div "Save" at bounding box center [648, 337] width 90 height 24
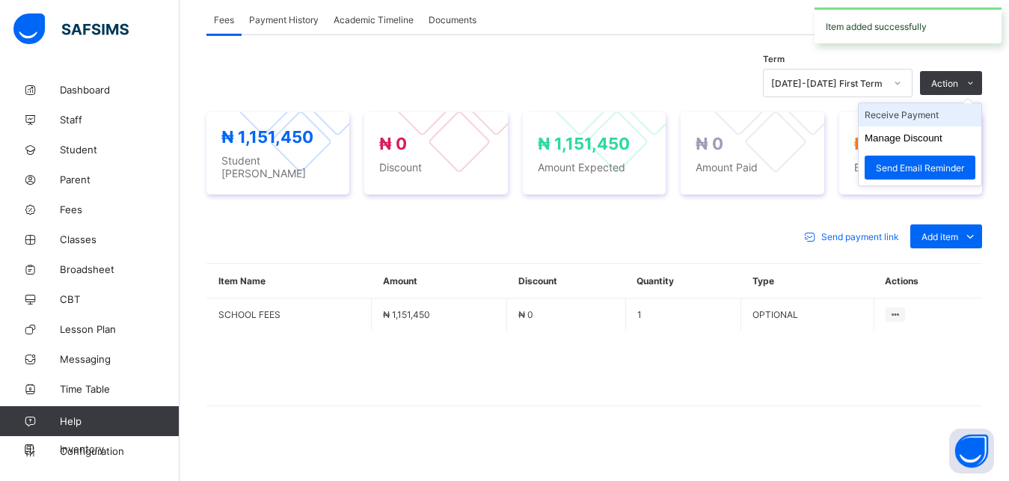
click at [929, 113] on li "Receive Payment" at bounding box center [920, 114] width 123 height 23
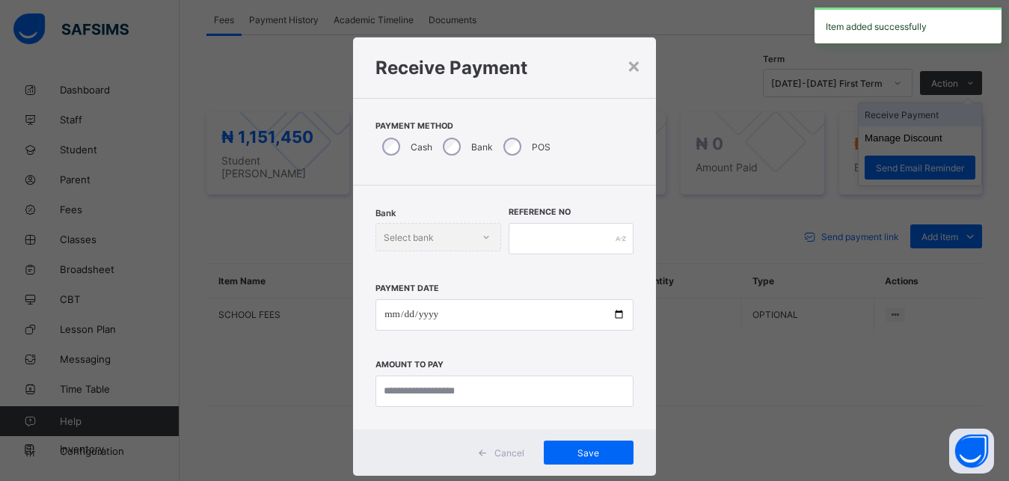
scroll to position [8, 0]
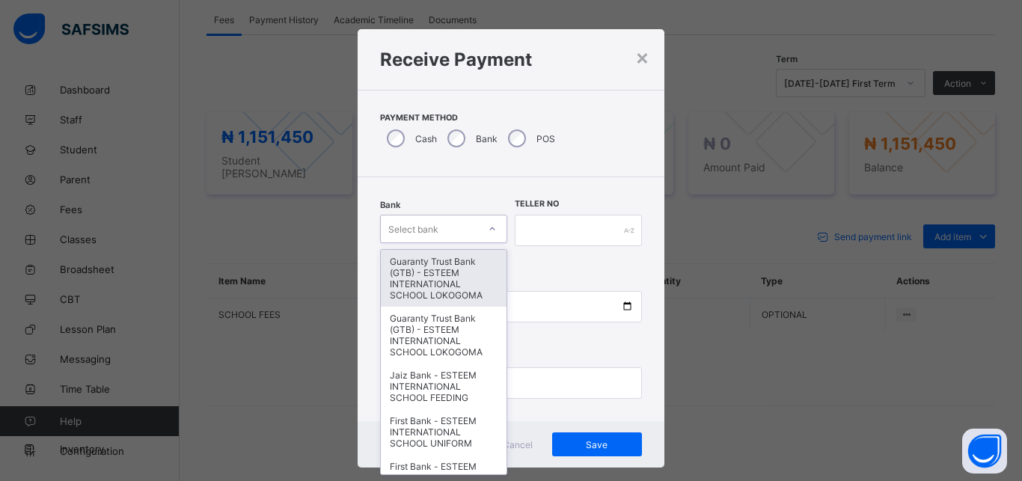
click at [436, 225] on div "Select bank" at bounding box center [429, 228] width 97 height 21
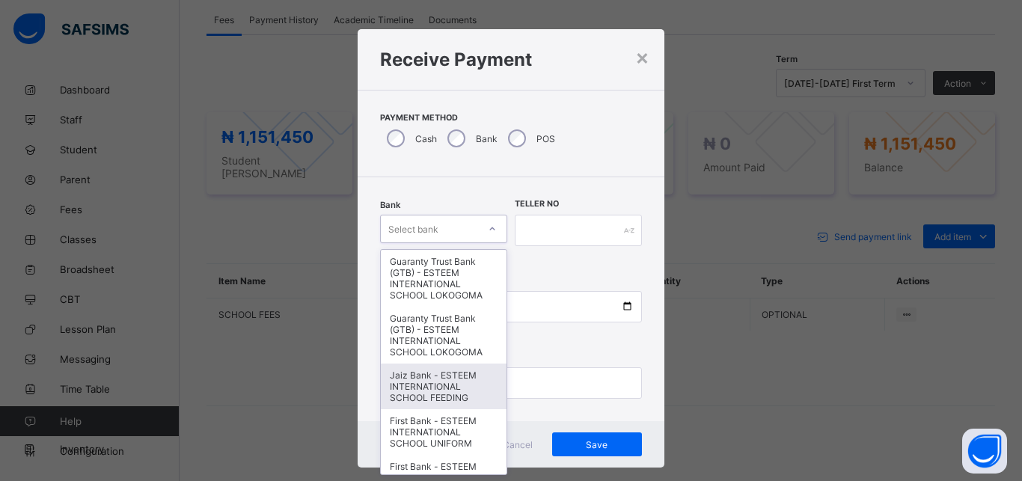
click at [464, 393] on div "Jaiz Bank - ESTEEM INTERNATIONAL SCHOOL FEEDING" at bounding box center [444, 386] width 126 height 46
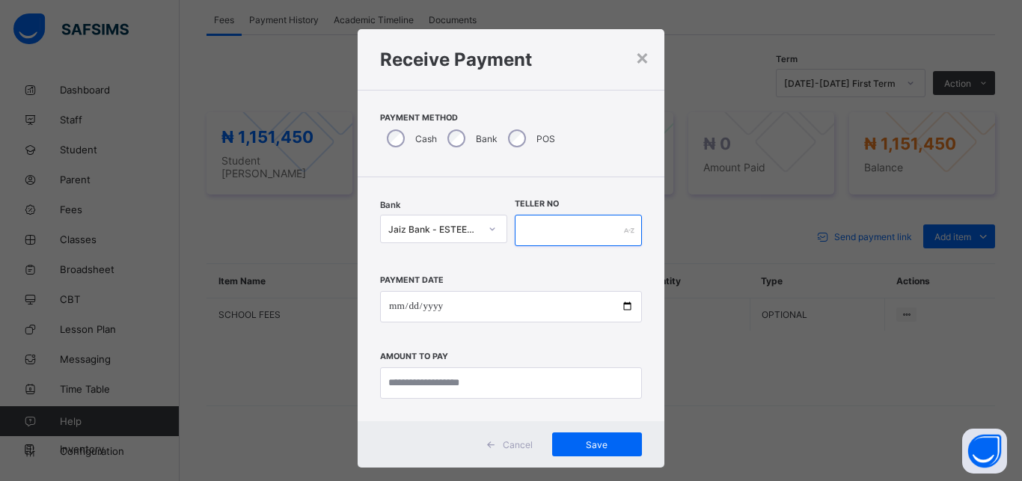
click at [576, 229] on input "text" at bounding box center [578, 230] width 127 height 31
type input "*********"
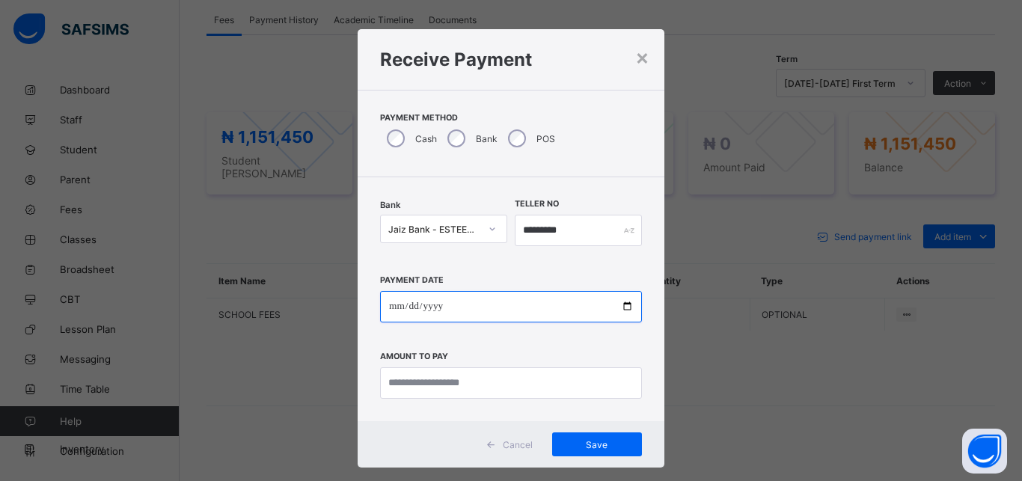
click at [566, 320] on input "date" at bounding box center [511, 306] width 262 height 31
type input "**********"
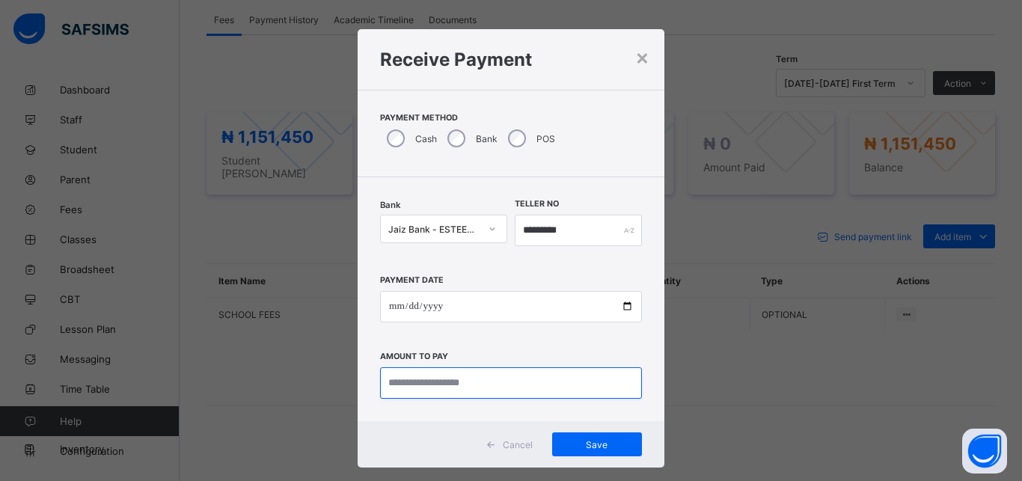
click at [555, 381] on input "currency" at bounding box center [511, 382] width 262 height 31
type input "**********"
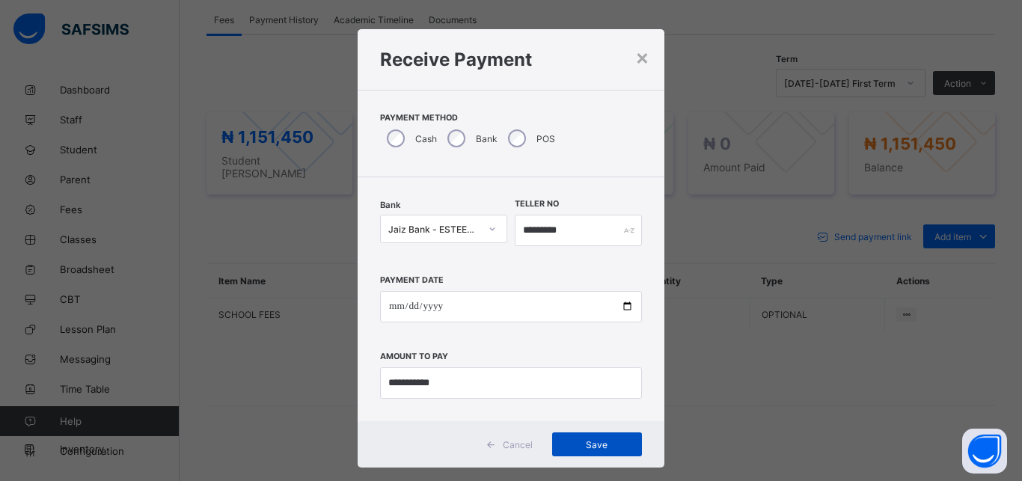
click at [619, 440] on span "Save" at bounding box center [596, 444] width 67 height 11
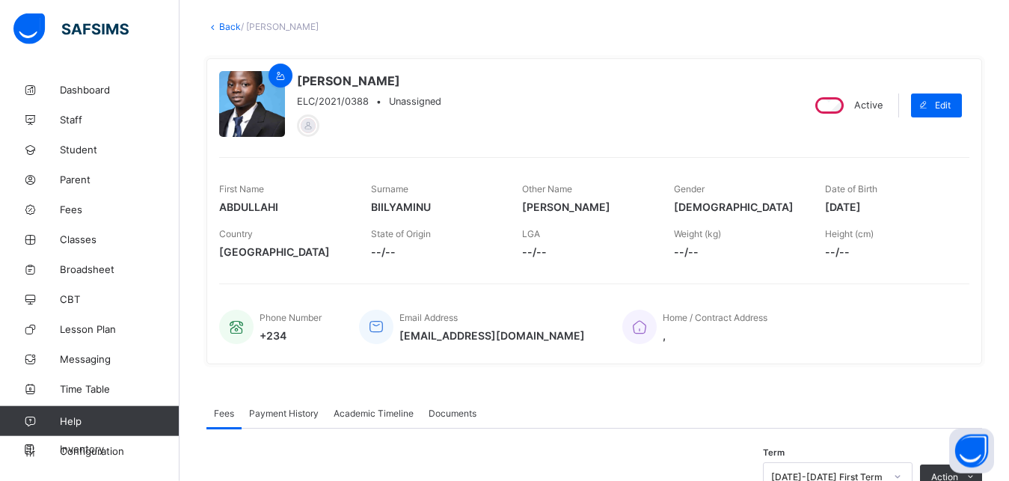
scroll to position [0, 0]
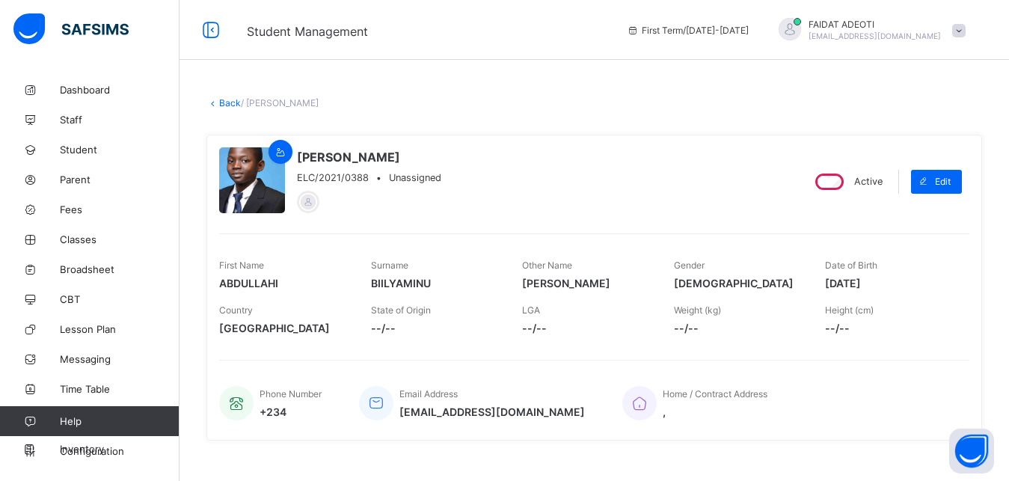
click at [226, 101] on link "Back" at bounding box center [230, 102] width 22 height 11
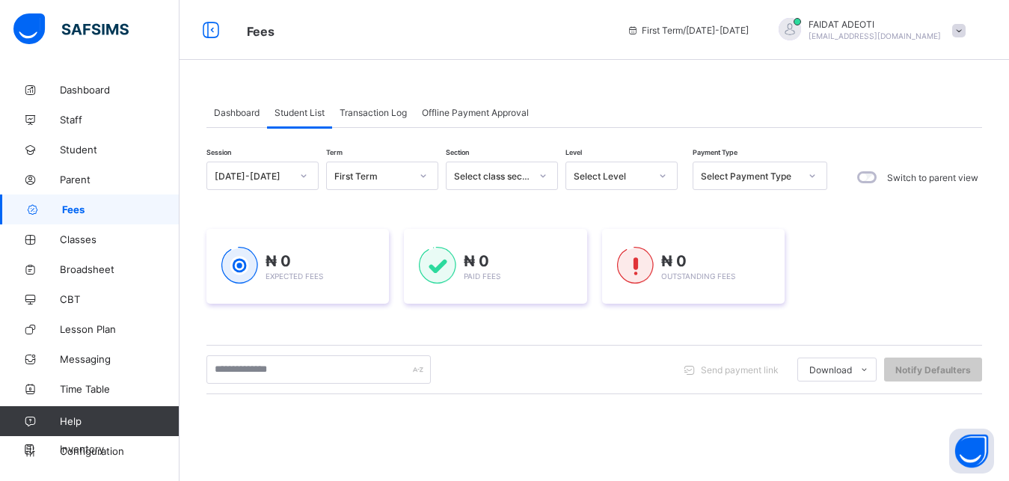
click at [618, 168] on div "Select Level" at bounding box center [607, 175] width 82 height 21
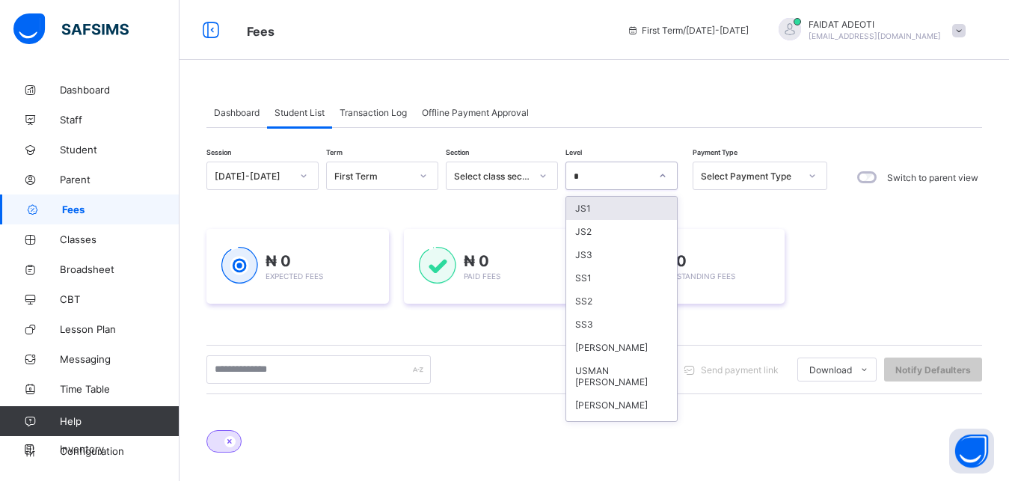
type input "*"
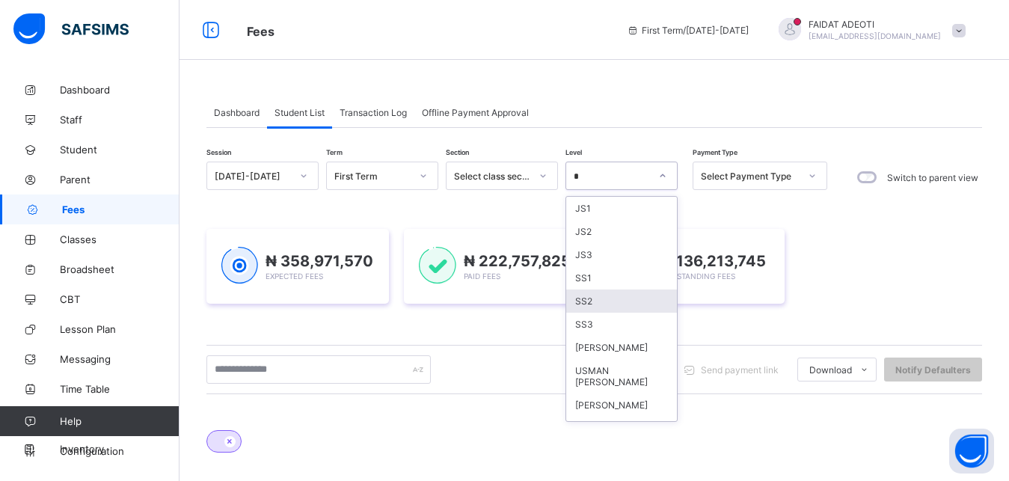
click at [601, 306] on div "SS2" at bounding box center [621, 300] width 111 height 23
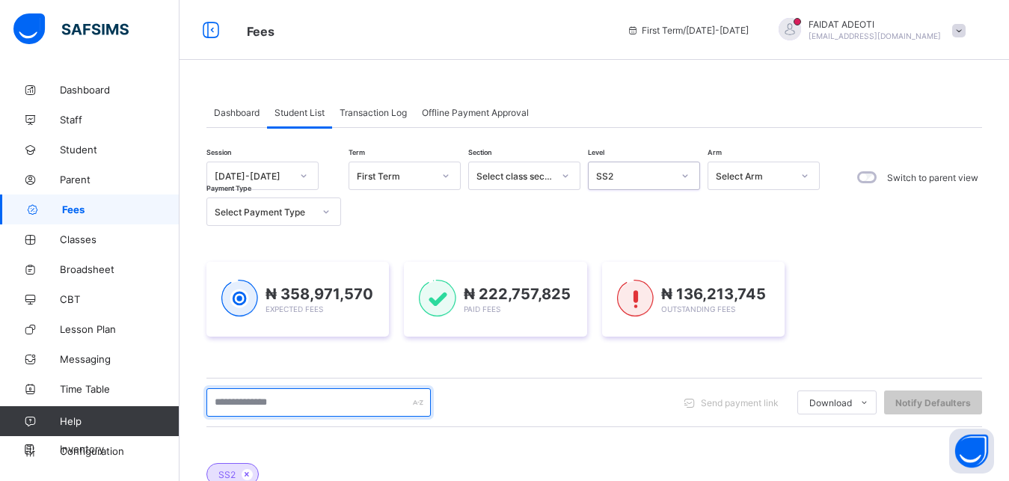
click at [308, 399] on input "text" at bounding box center [318, 402] width 224 height 28
type input "*****"
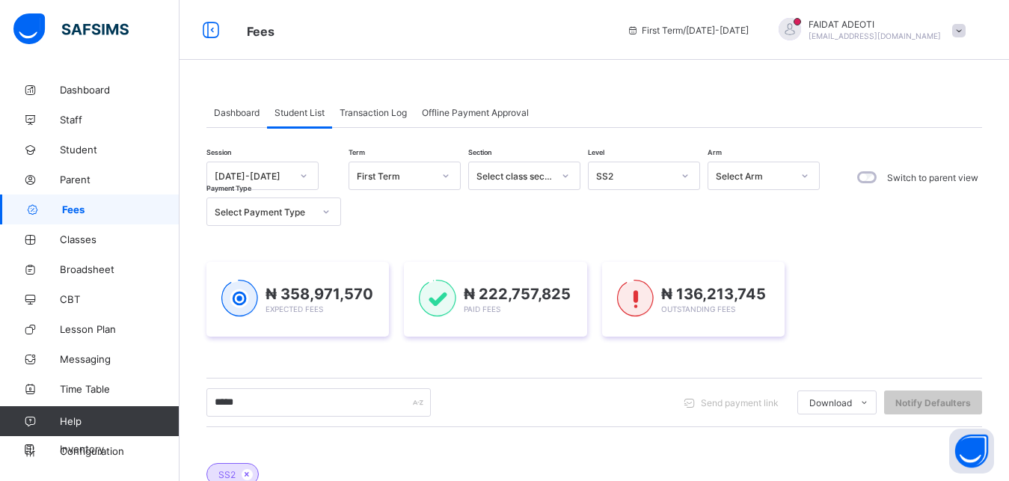
scroll to position [173, 0]
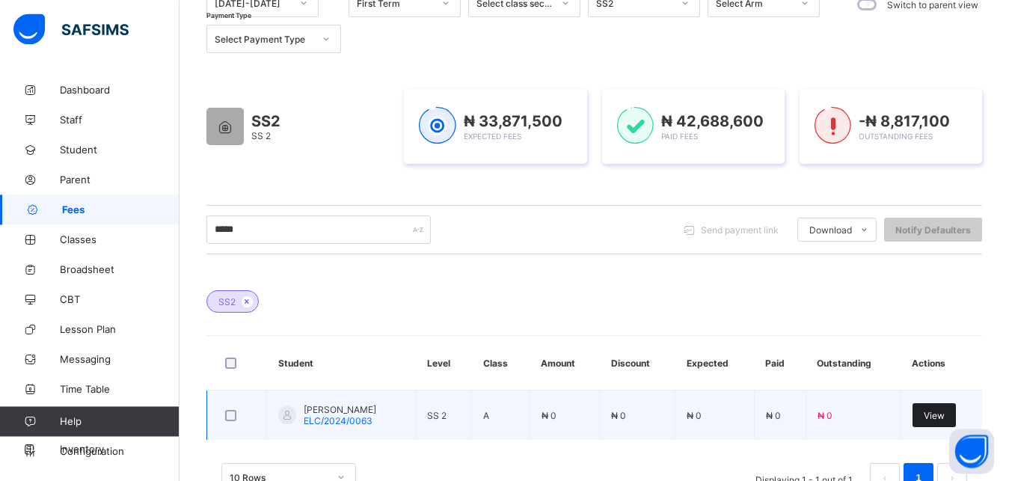
click at [945, 413] on span "View" at bounding box center [934, 415] width 21 height 11
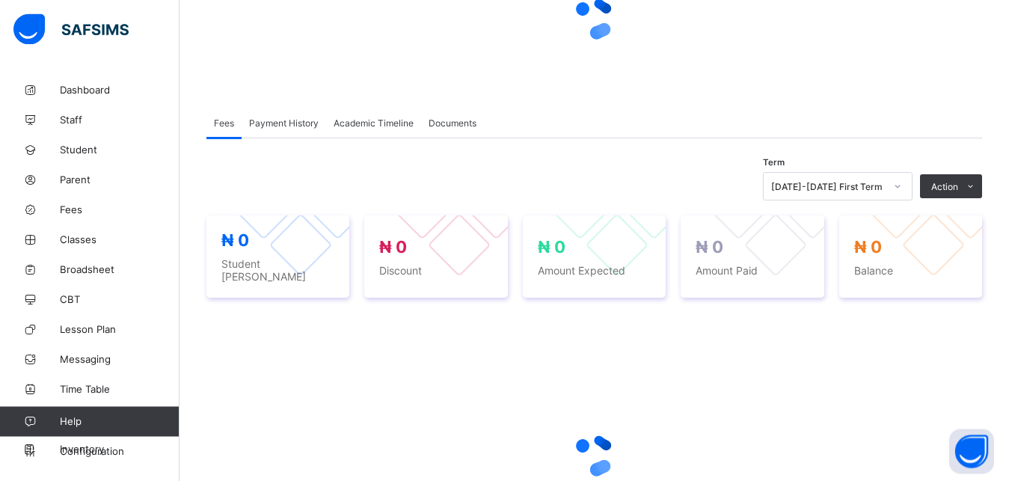
click at [954, 363] on div at bounding box center [594, 455] width 776 height 284
click at [954, 425] on div at bounding box center [594, 455] width 776 height 60
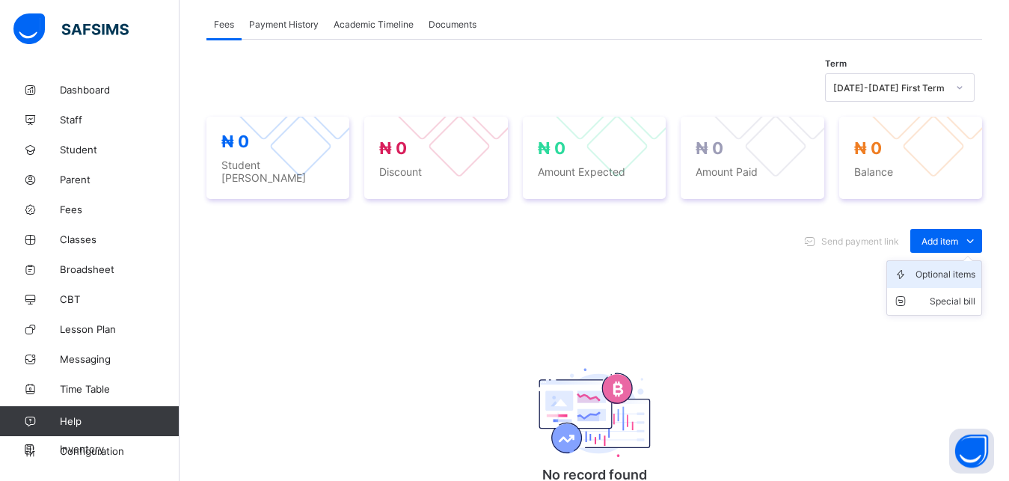
click at [951, 267] on div "Optional items" at bounding box center [945, 274] width 60 height 15
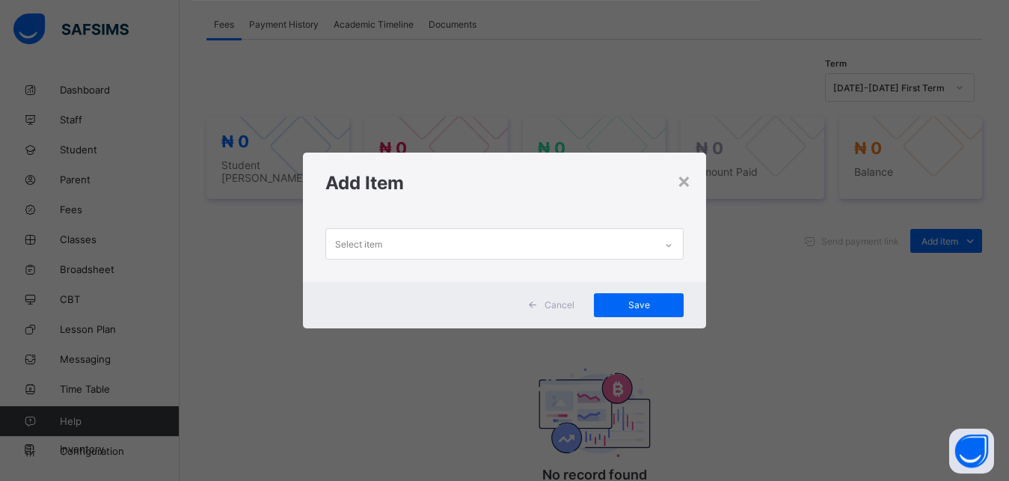
click at [548, 251] on div "Select item" at bounding box center [490, 243] width 329 height 29
click at [528, 240] on div "Select item" at bounding box center [490, 243] width 329 height 29
click at [541, 235] on div "Select item" at bounding box center [490, 243] width 329 height 29
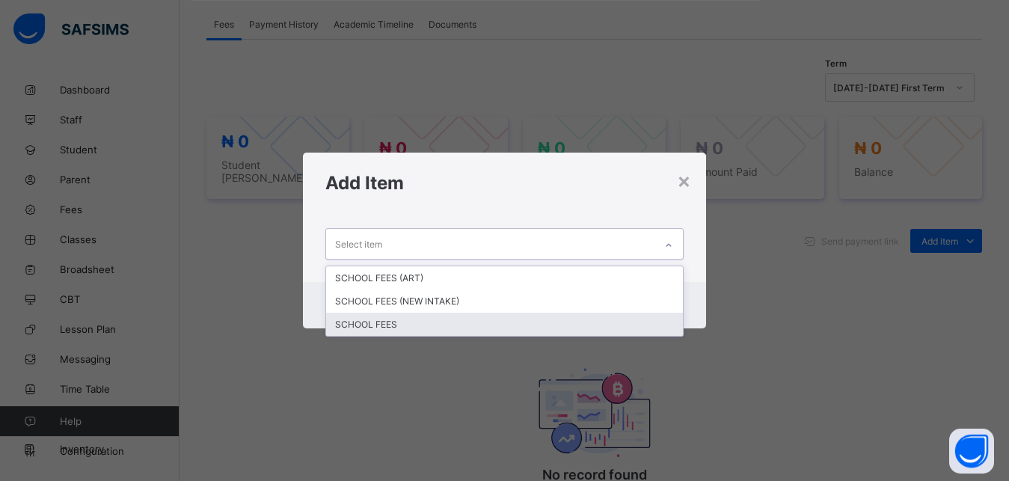
click at [421, 323] on div "SCHOOL FEES" at bounding box center [504, 324] width 357 height 23
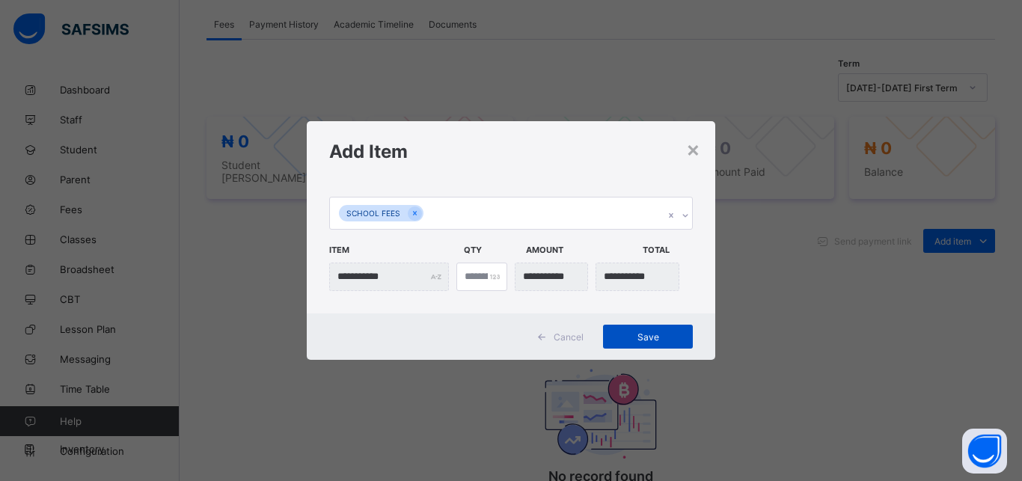
click at [666, 334] on span "Save" at bounding box center [647, 336] width 67 height 11
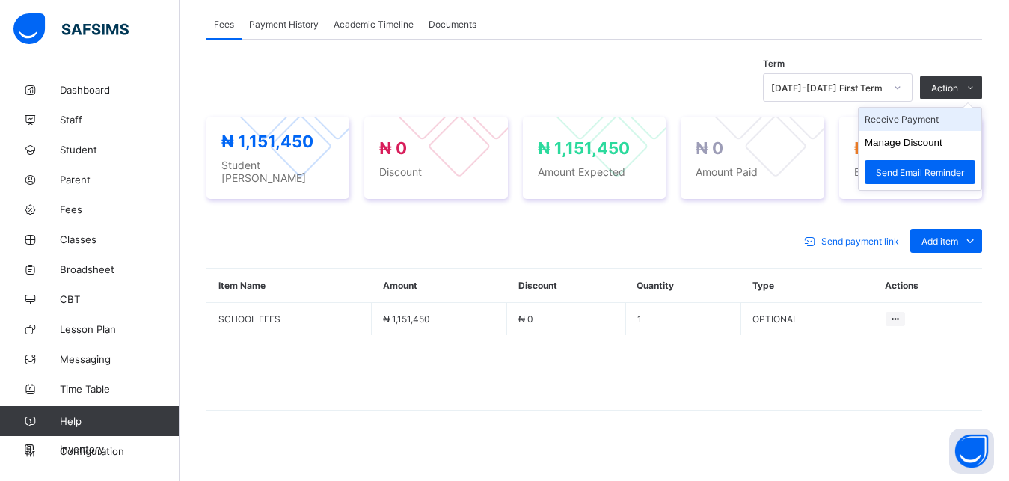
click at [927, 120] on li "Receive Payment" at bounding box center [920, 119] width 123 height 23
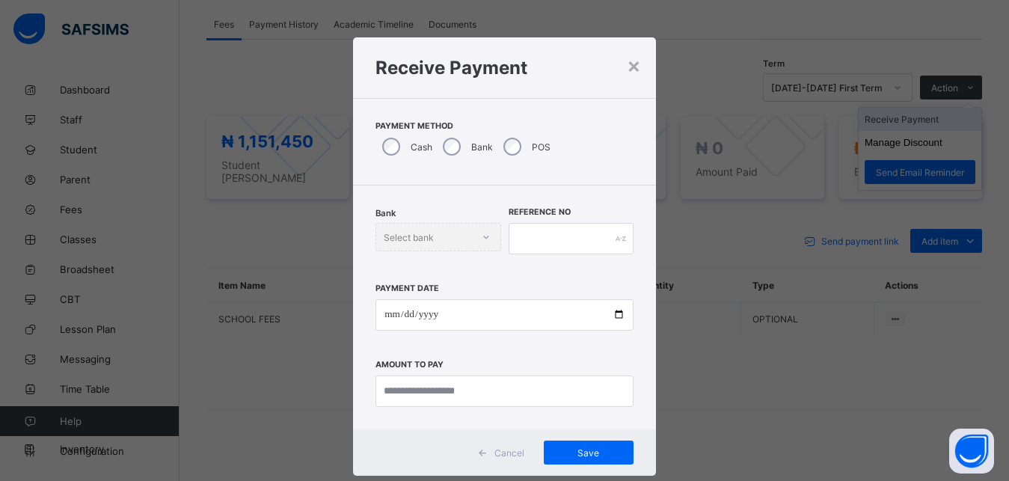
scroll to position [8, 0]
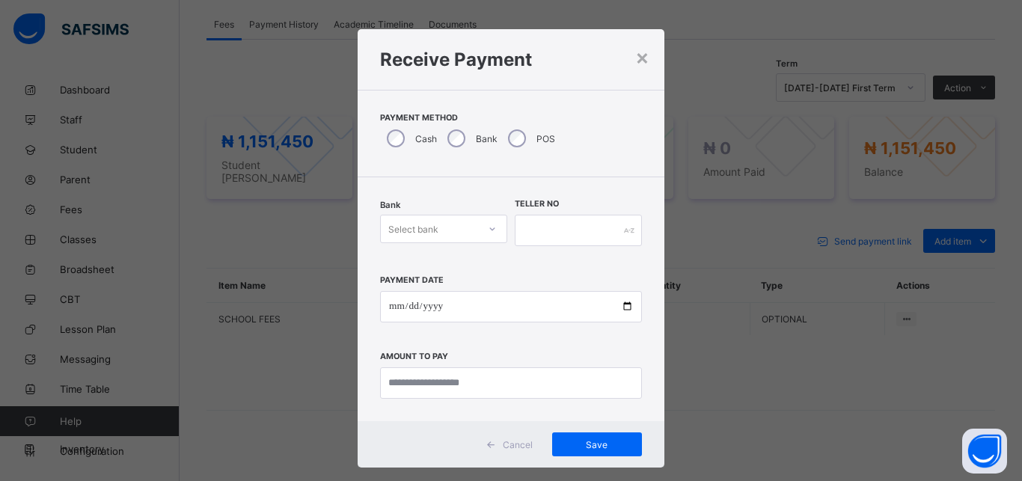
click at [446, 242] on div "Select bank" at bounding box center [443, 229] width 127 height 28
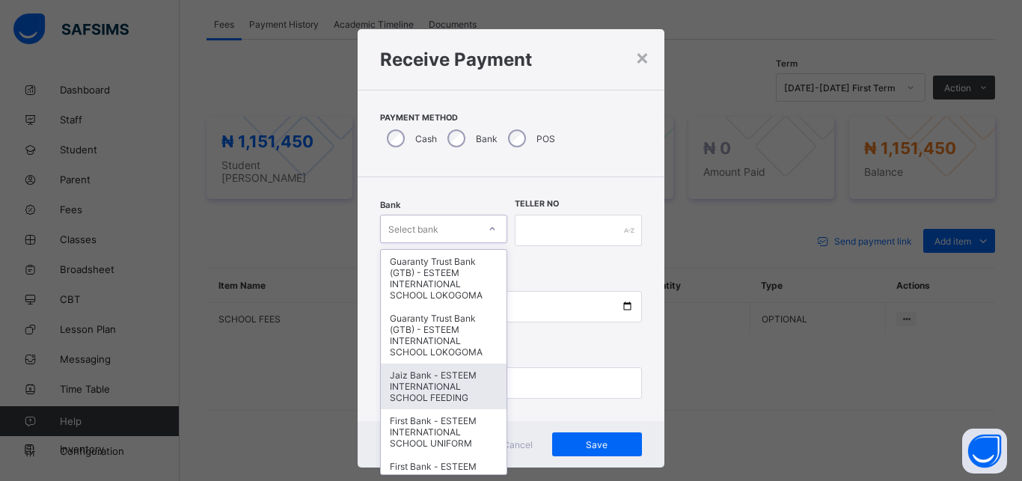
click at [411, 385] on div "Jaiz Bank - ESTEEM INTERNATIONAL SCHOOL FEEDING" at bounding box center [444, 386] width 126 height 46
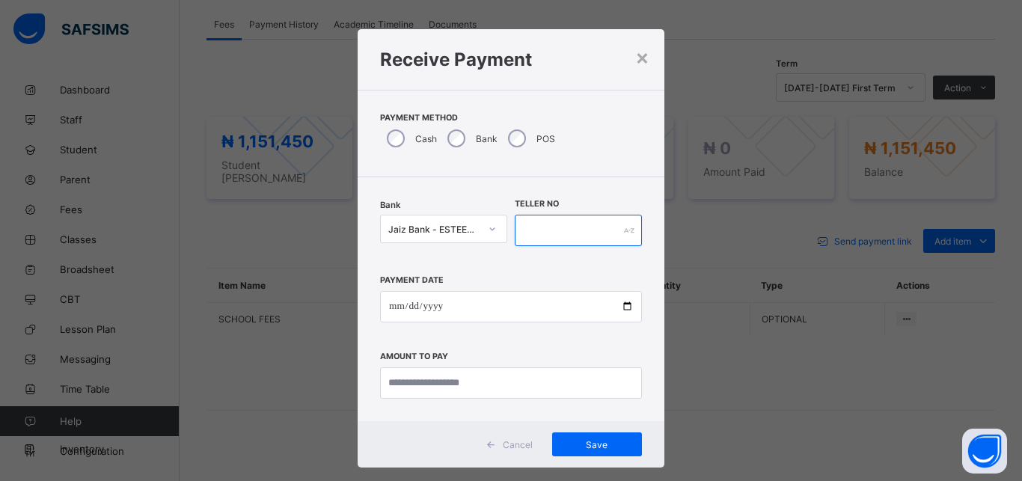
click at [583, 223] on input "text" at bounding box center [578, 230] width 127 height 31
type input "*********"
click at [578, 289] on div "Payment Date Amount to pay" at bounding box center [511, 330] width 262 height 138
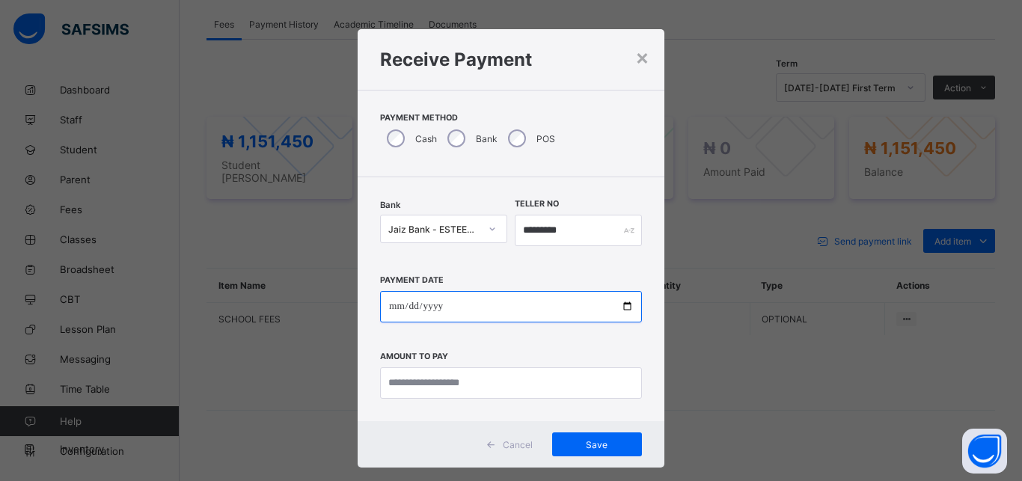
click at [573, 305] on input "date" at bounding box center [511, 306] width 262 height 31
type input "**********"
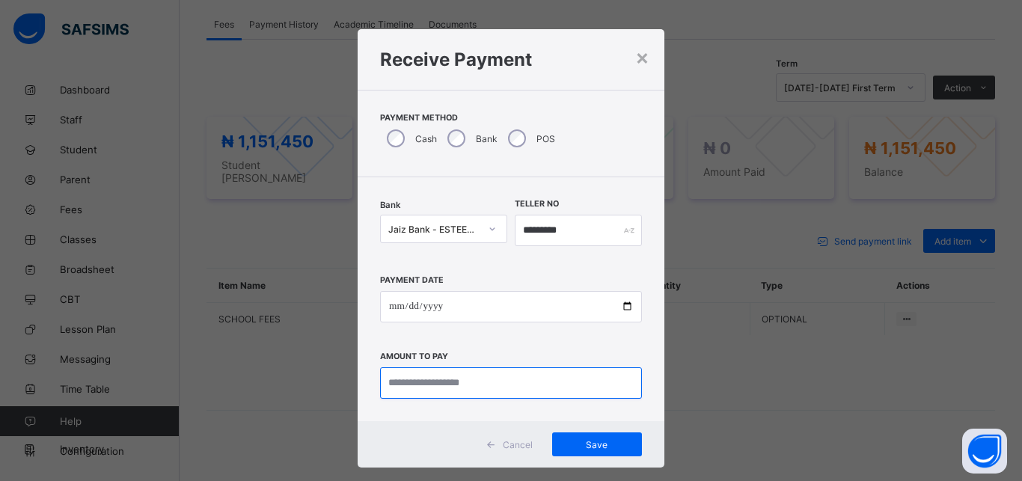
click at [539, 378] on input "currency" at bounding box center [511, 382] width 262 height 31
type input "**********"
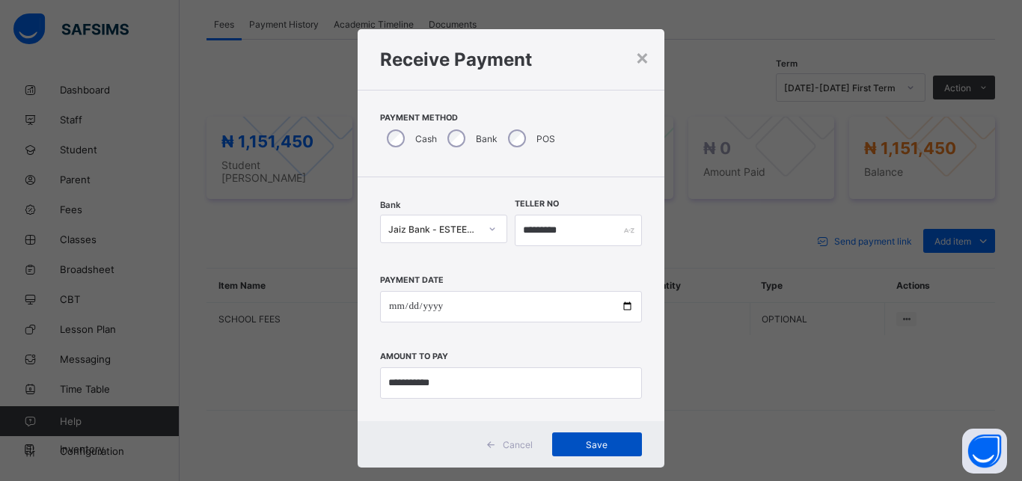
click at [595, 439] on span "Save" at bounding box center [596, 444] width 67 height 11
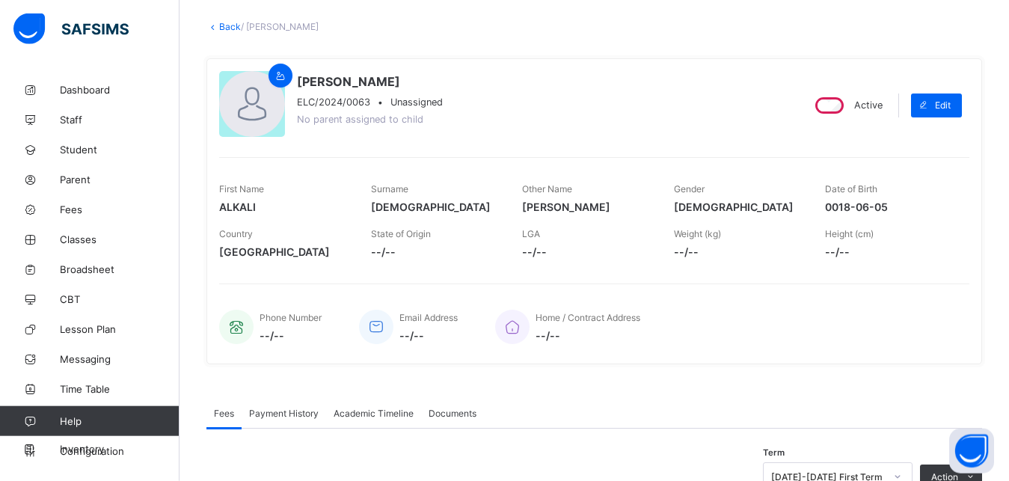
scroll to position [0, 0]
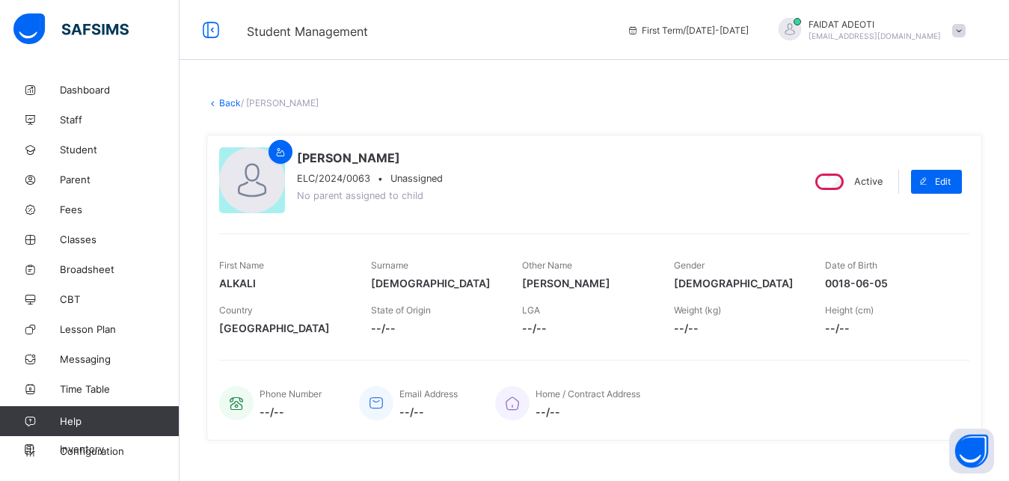
click at [227, 102] on link "Back" at bounding box center [230, 102] width 22 height 11
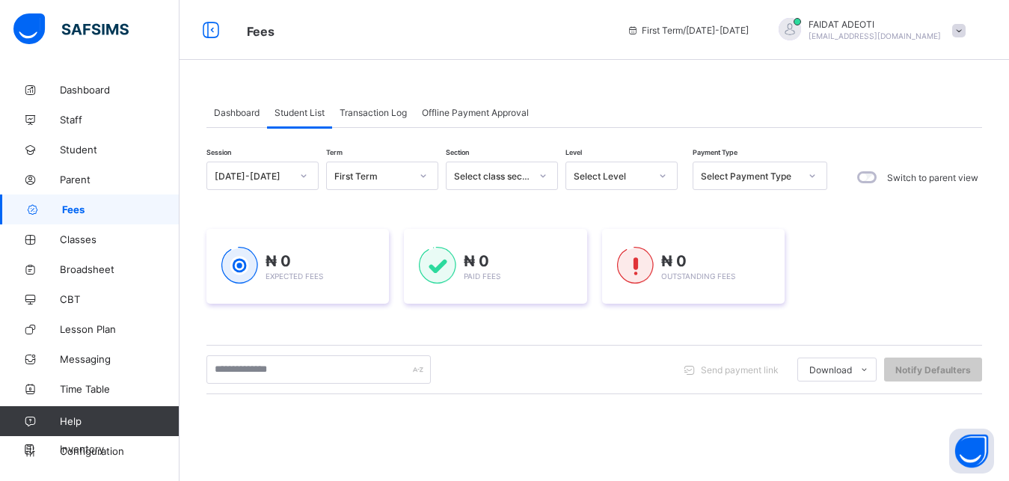
click at [648, 173] on div at bounding box center [662, 175] width 28 height 27
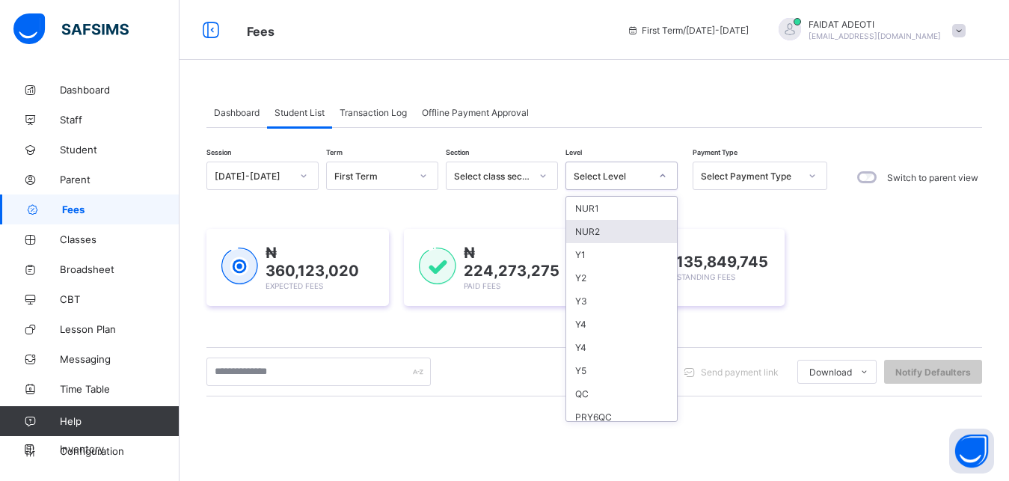
type input "*"
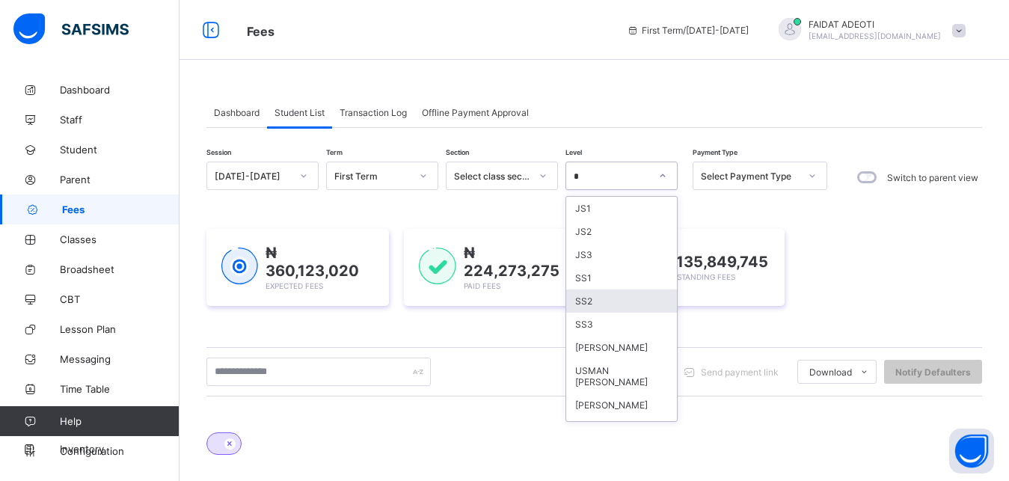
click at [616, 309] on div "SS2" at bounding box center [621, 300] width 111 height 23
click at [616, 306] on div "₦ 135,849,745 Outstanding Fees" at bounding box center [693, 267] width 182 height 77
click at [600, 306] on div "₦ 360,123,020 Expected Fees ₦ 224,273,275 Paid Fees ₦ 135,849,745 Outstanding F…" at bounding box center [594, 267] width 776 height 77
click at [609, 295] on div "₦ 135,849,745 Outstanding Fees" at bounding box center [693, 267] width 182 height 77
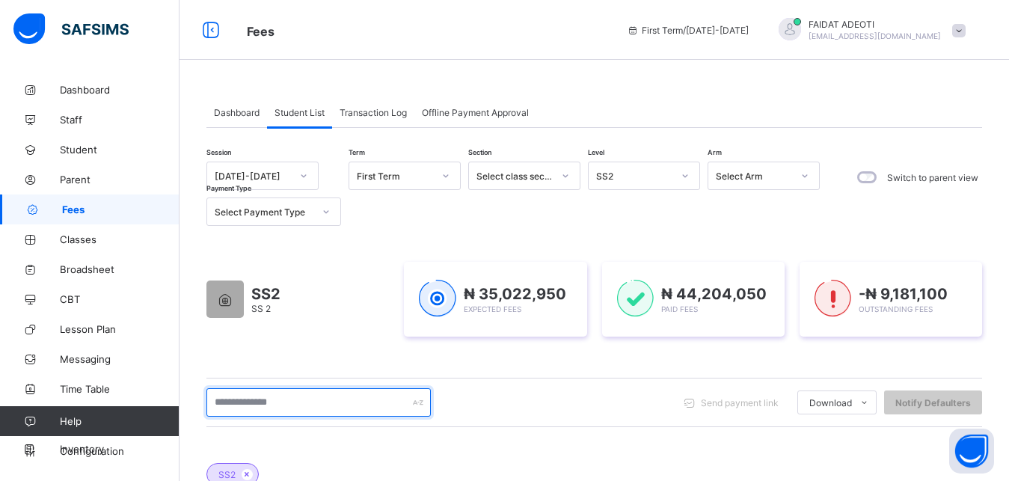
click at [337, 404] on input "text" at bounding box center [318, 402] width 224 height 28
click at [368, 403] on input "text" at bounding box center [318, 402] width 224 height 28
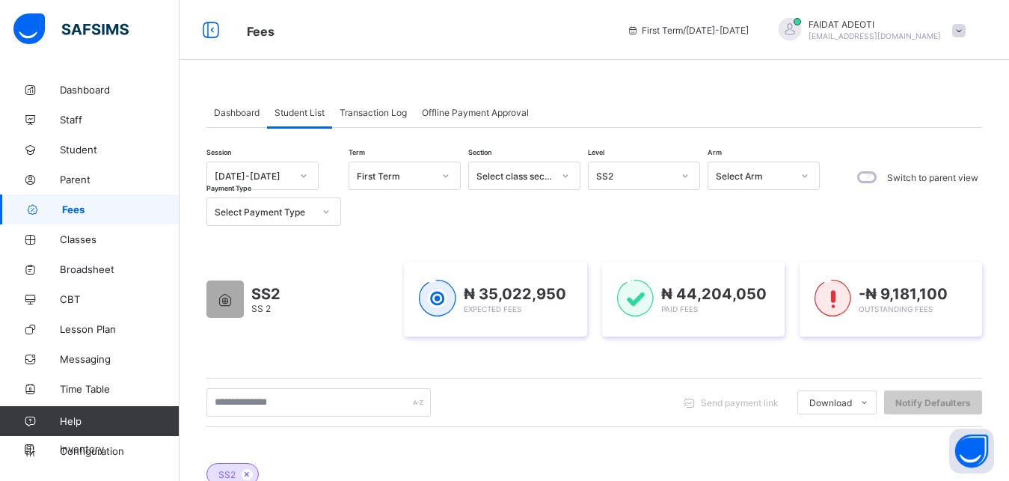
click at [463, 181] on div "Session 2025-2026 Term First Term Section Select class section Level SS2 Arm Se…" at bounding box center [516, 194] width 621 height 64
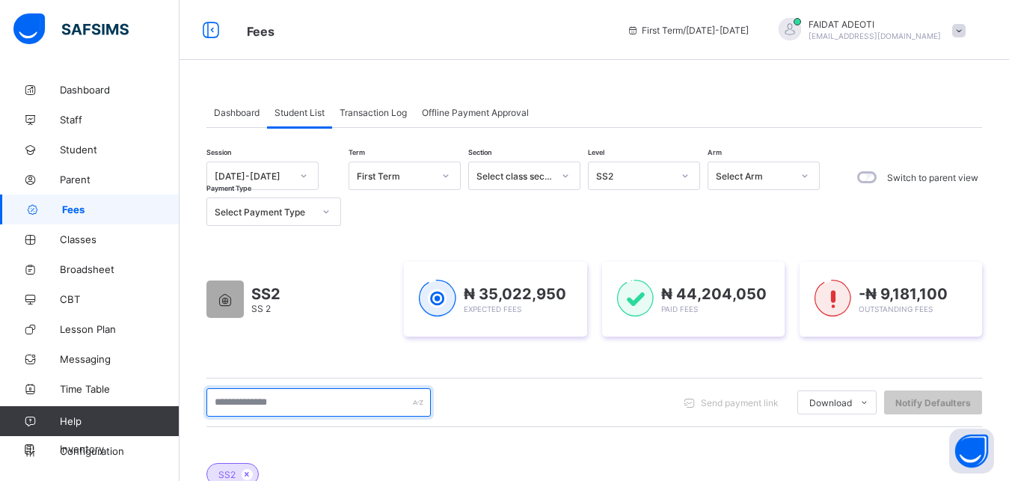
click at [346, 411] on input "text" at bounding box center [318, 402] width 224 height 28
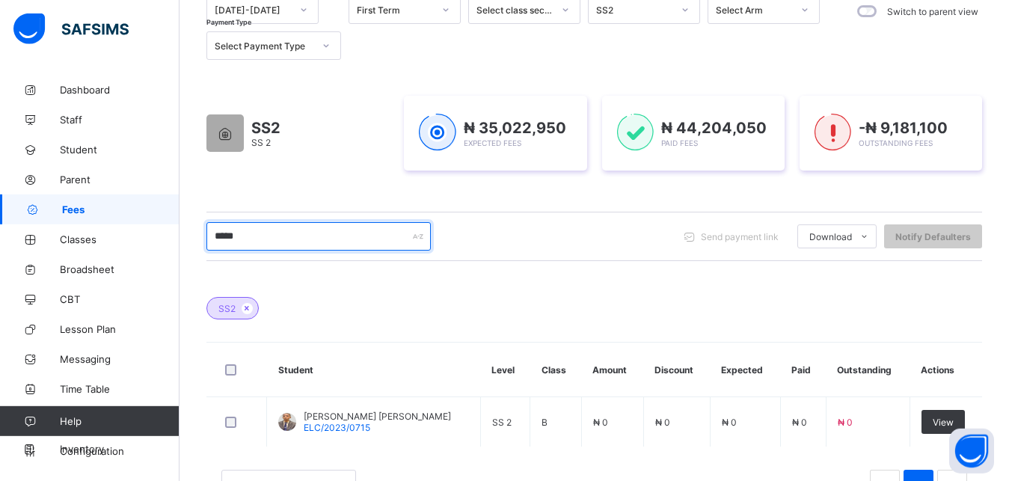
scroll to position [222, 0]
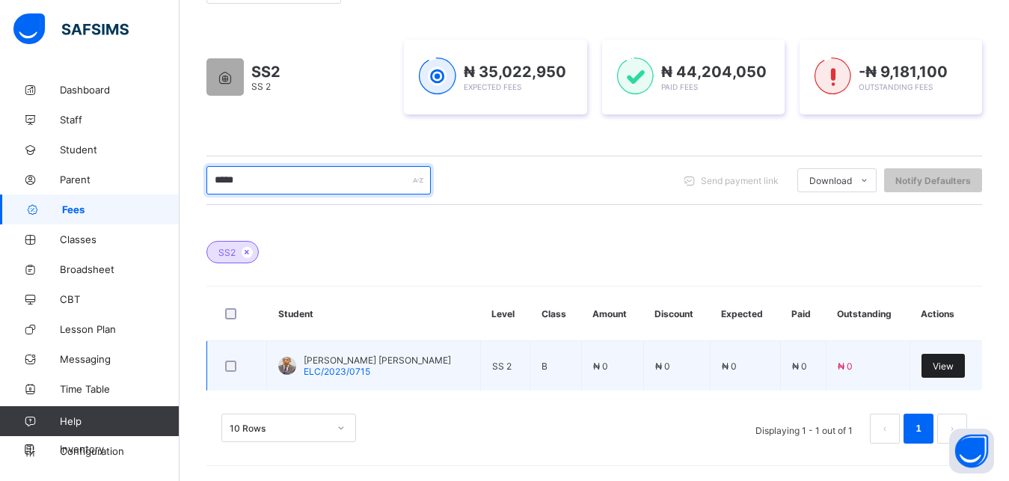
type input "*****"
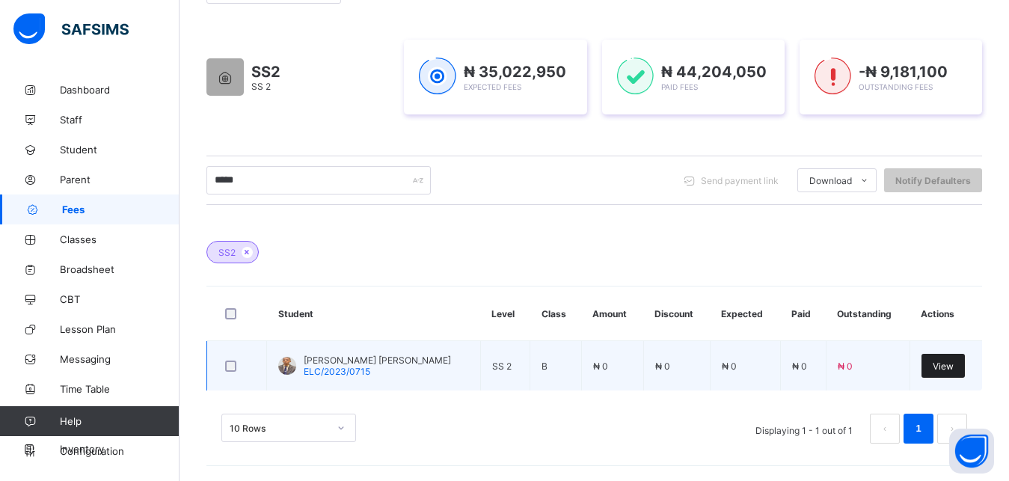
click at [954, 364] on span "View" at bounding box center [943, 365] width 21 height 11
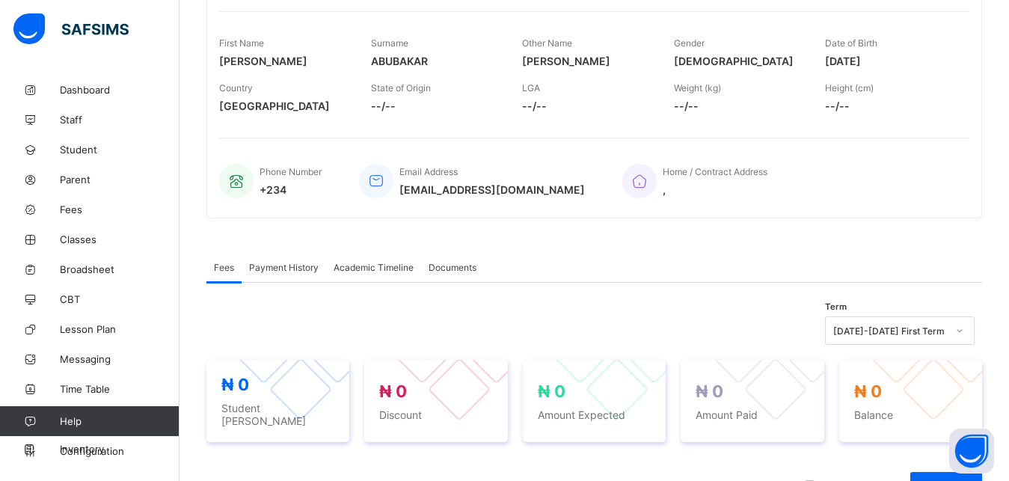
click at [974, 277] on div "Fees Payment History Academic Timeline Documents" at bounding box center [594, 267] width 776 height 31
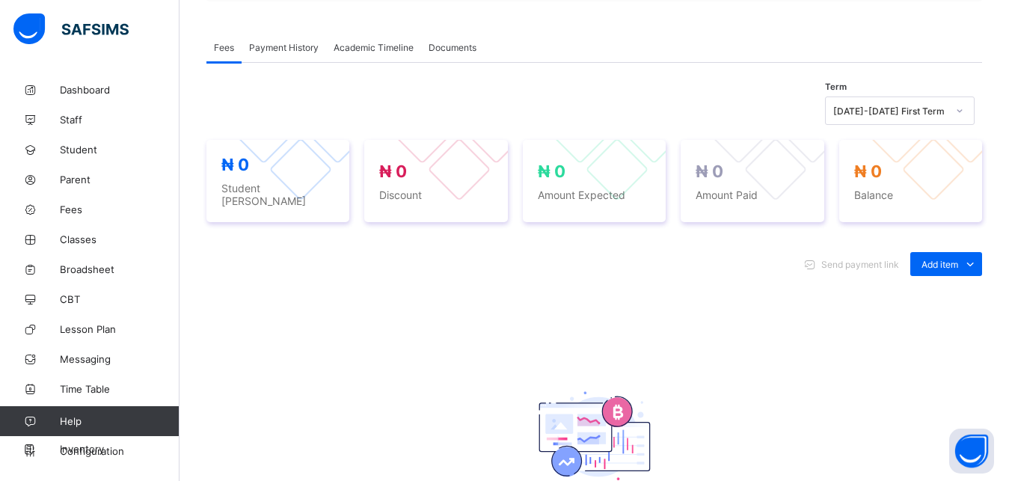
scroll to position [467, 0]
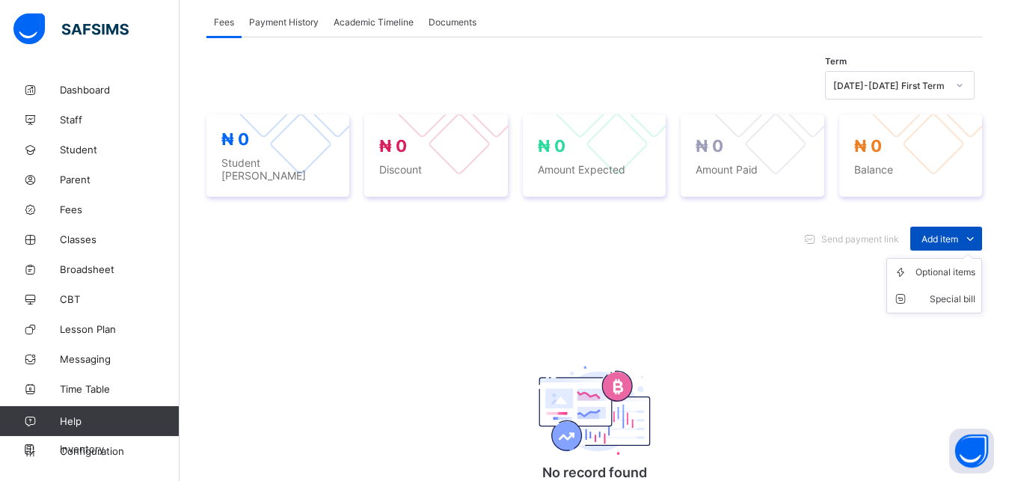
click at [958, 233] on span "Add item" at bounding box center [939, 238] width 37 height 11
click at [949, 274] on li "Optional items" at bounding box center [934, 272] width 94 height 27
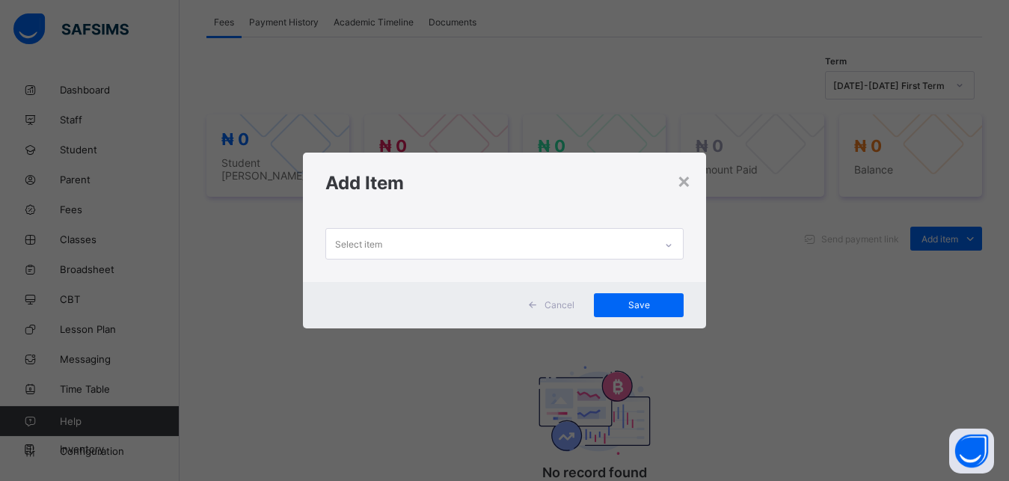
click at [538, 235] on div "Select item" at bounding box center [490, 243] width 329 height 29
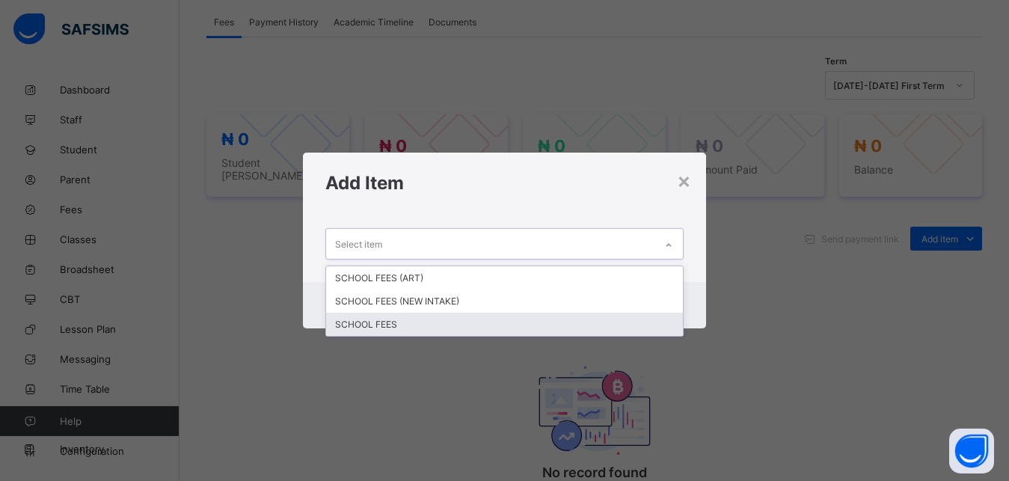
click at [443, 319] on div "SCHOOL FEES" at bounding box center [504, 324] width 357 height 23
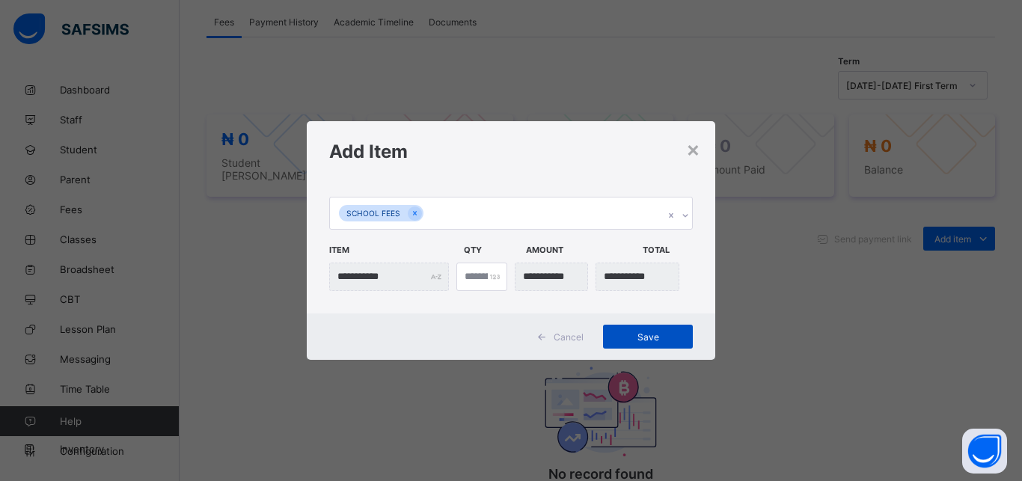
click at [623, 343] on div "Save" at bounding box center [648, 337] width 90 height 24
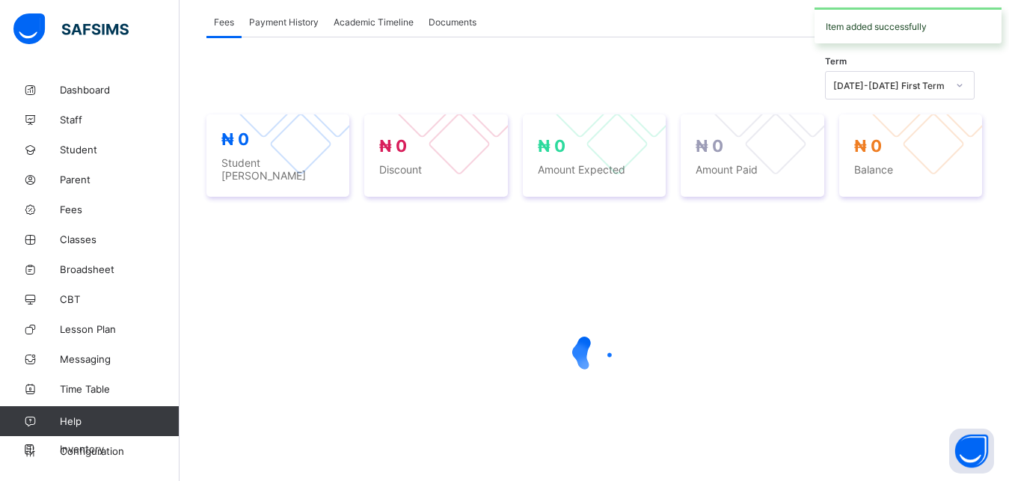
click at [623, 343] on icon at bounding box center [595, 354] width 60 height 60
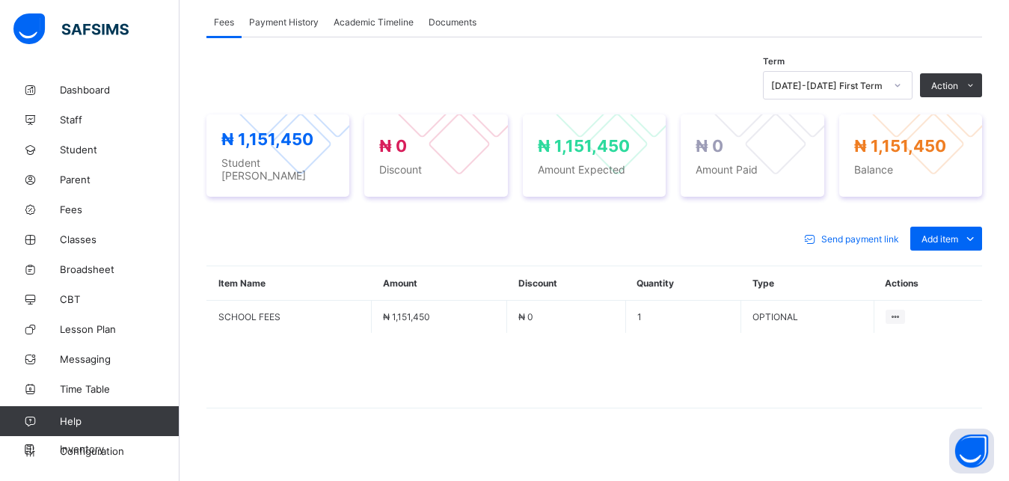
drag, startPoint x: 623, startPoint y: 343, endPoint x: 901, endPoint y: 308, distance: 280.3
click at [899, 245] on span "Send payment link" at bounding box center [860, 238] width 78 height 11
click at [0, 0] on div "× Send payment link This action would send payment link to ABUBAKAR MURAD NASIR…" at bounding box center [0, 0] width 0 height 0
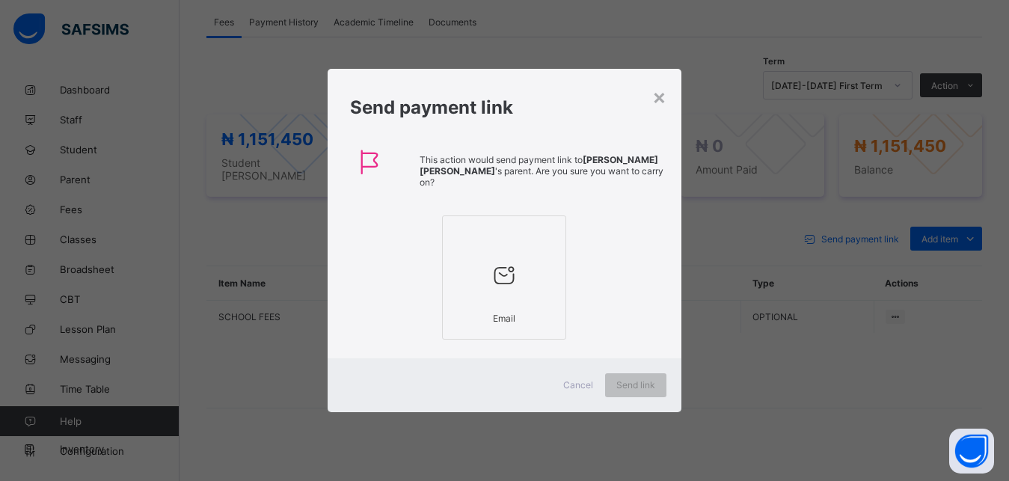
click at [909, 310] on div "× Send payment link This action would send payment link to ABUBAKAR MURAD NASIR…" at bounding box center [504, 240] width 1009 height 481
click at [983, 86] on div "× Send payment link This action would send payment link to ABUBAKAR MURAD NASIR…" at bounding box center [504, 240] width 1009 height 481
click at [974, 87] on div "× Send payment link This action would send payment link to ABUBAKAR MURAD NASIR…" at bounding box center [504, 240] width 1009 height 481
click at [954, 83] on div "× Send payment link This action would send payment link to ABUBAKAR MURAD NASIR…" at bounding box center [504, 240] width 1009 height 481
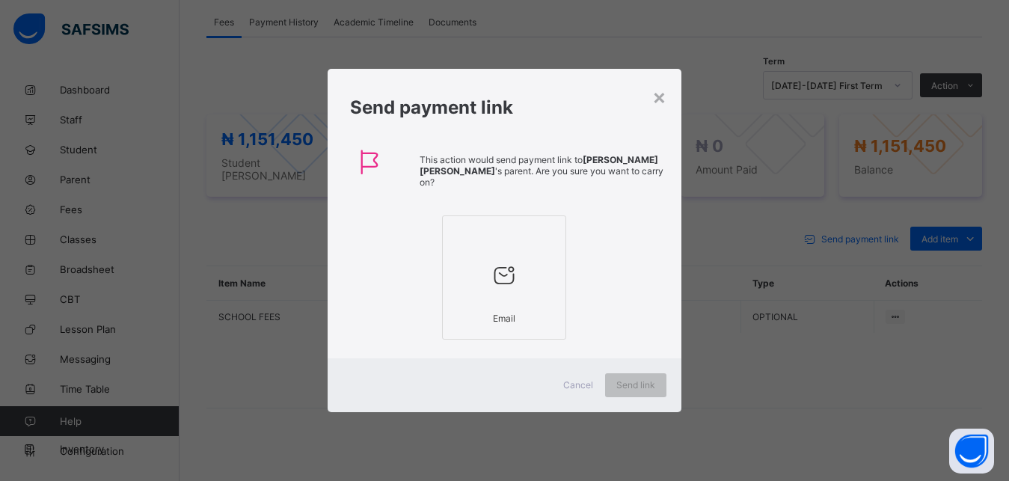
click at [954, 83] on div "× Send payment link This action would send payment link to ABUBAKAR MURAD NASIR…" at bounding box center [504, 240] width 1009 height 481
click at [982, 164] on div "× Send payment link This action would send payment link to ABUBAKAR MURAD NASIR…" at bounding box center [504, 240] width 1009 height 481
click at [977, 150] on div "× Send payment link This action would send payment link to ABUBAKAR MURAD NASIR…" at bounding box center [504, 240] width 1009 height 481
click at [963, 162] on div "× Send payment link This action would send payment link to ABUBAKAR MURAD NASIR…" at bounding box center [504, 240] width 1009 height 481
